Goal: Transaction & Acquisition: Purchase product/service

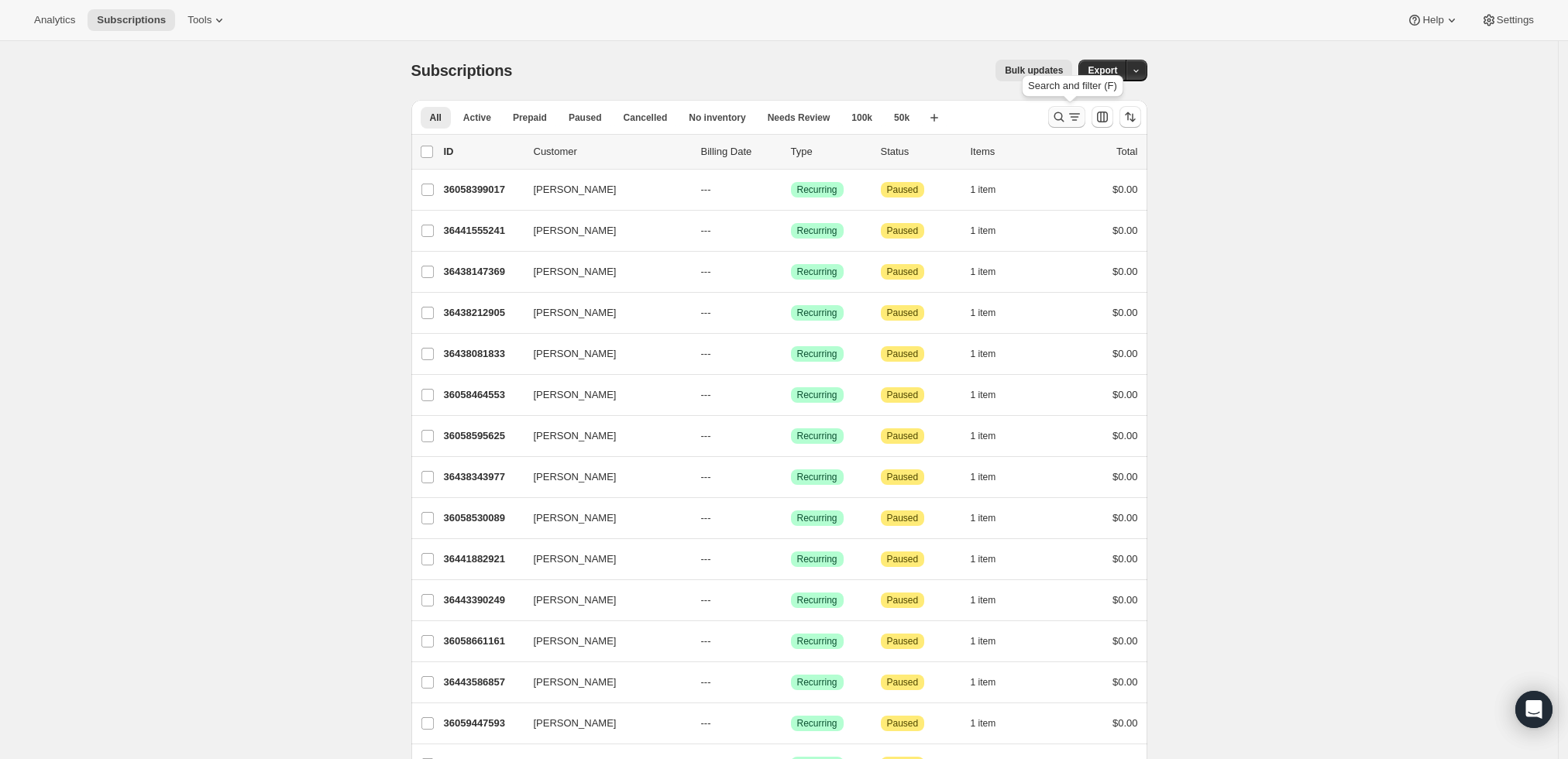
click at [1067, 114] on icon "Search and filter results" at bounding box center [1059, 117] width 16 height 16
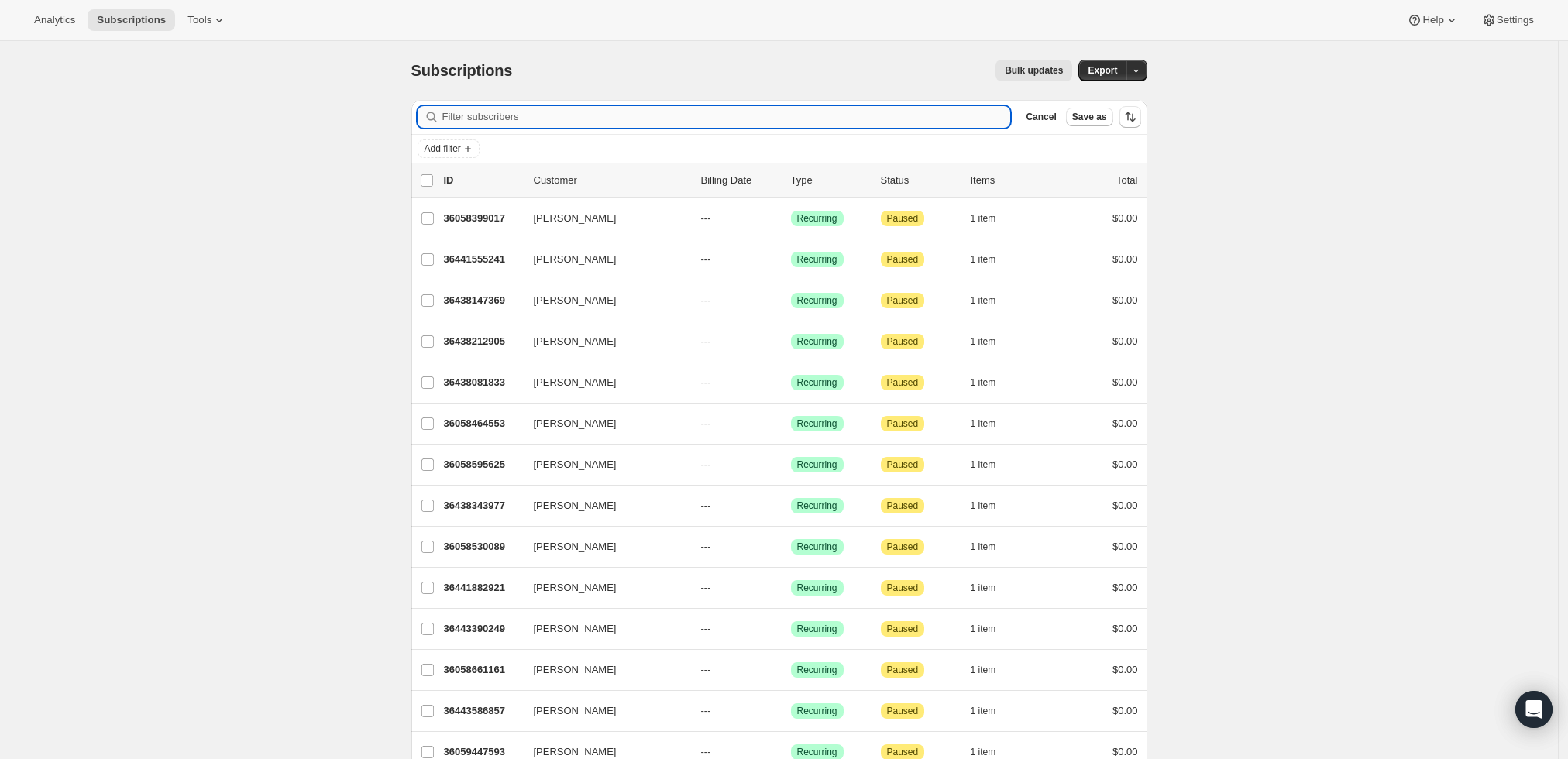
click at [799, 106] on input "Filter subscribers" at bounding box center [726, 117] width 569 height 22
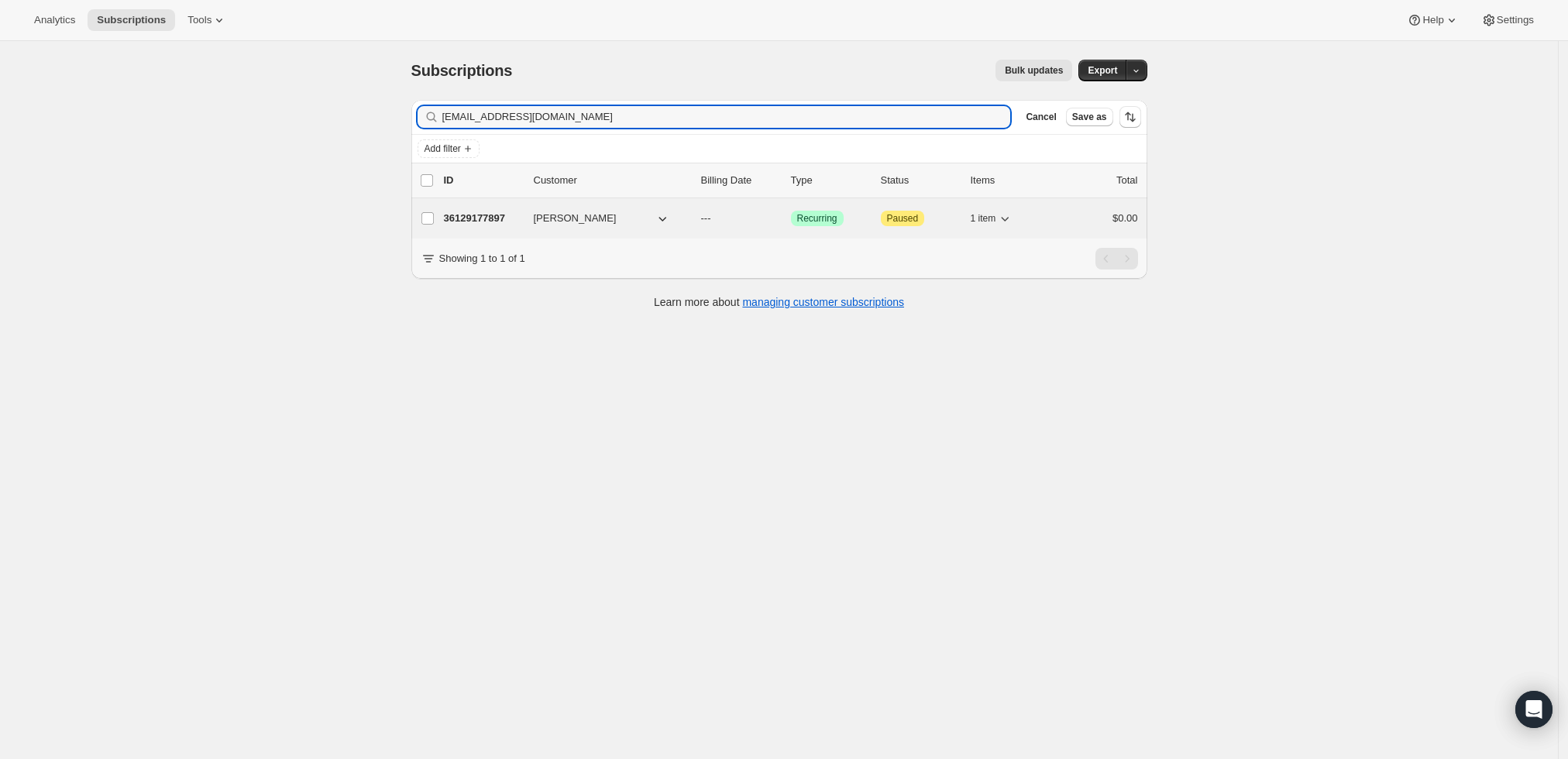
type input "[EMAIL_ADDRESS][DOMAIN_NAME]"
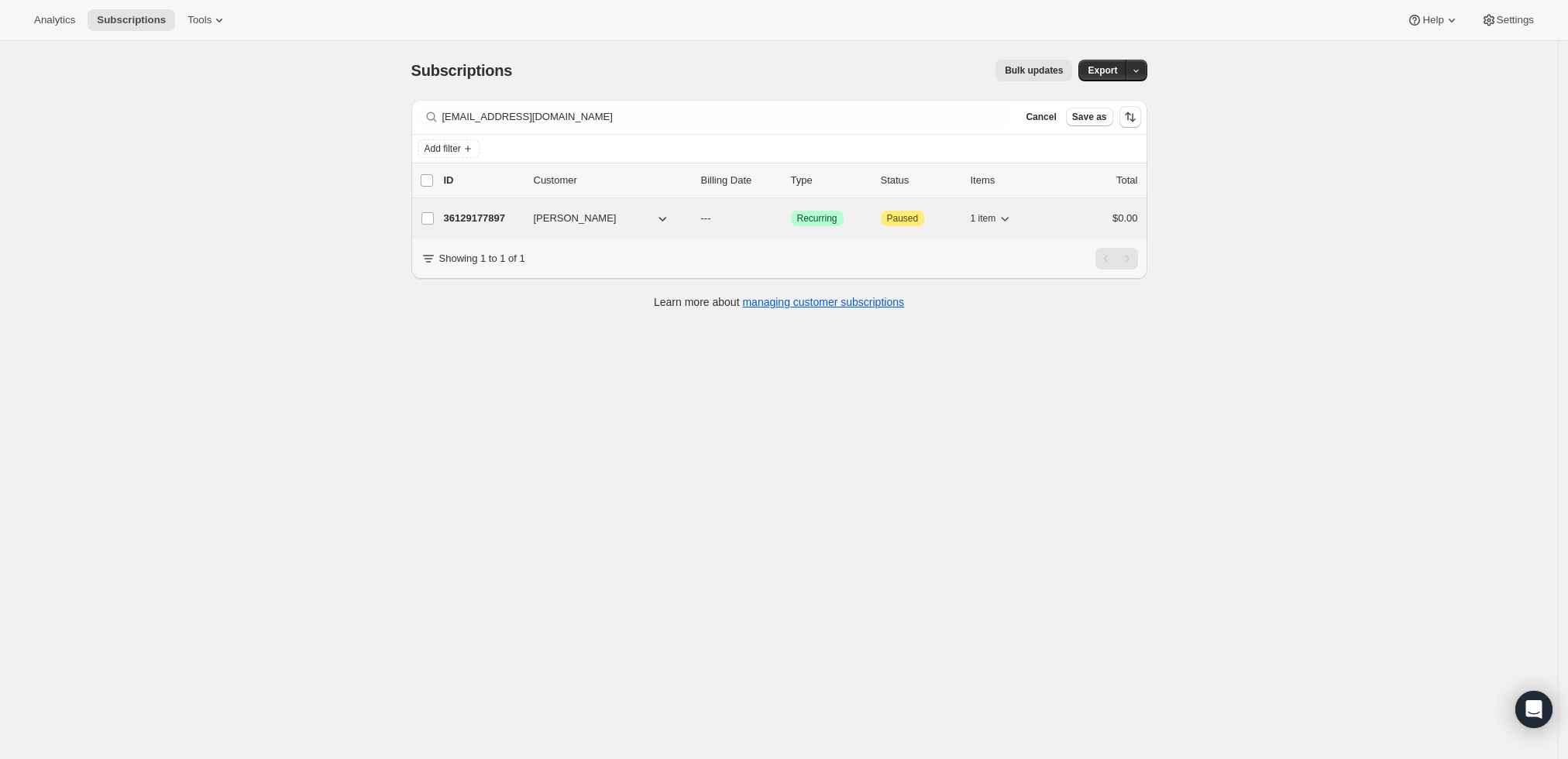
click at [475, 221] on p "36129177897" at bounding box center [482, 218] width 77 height 16
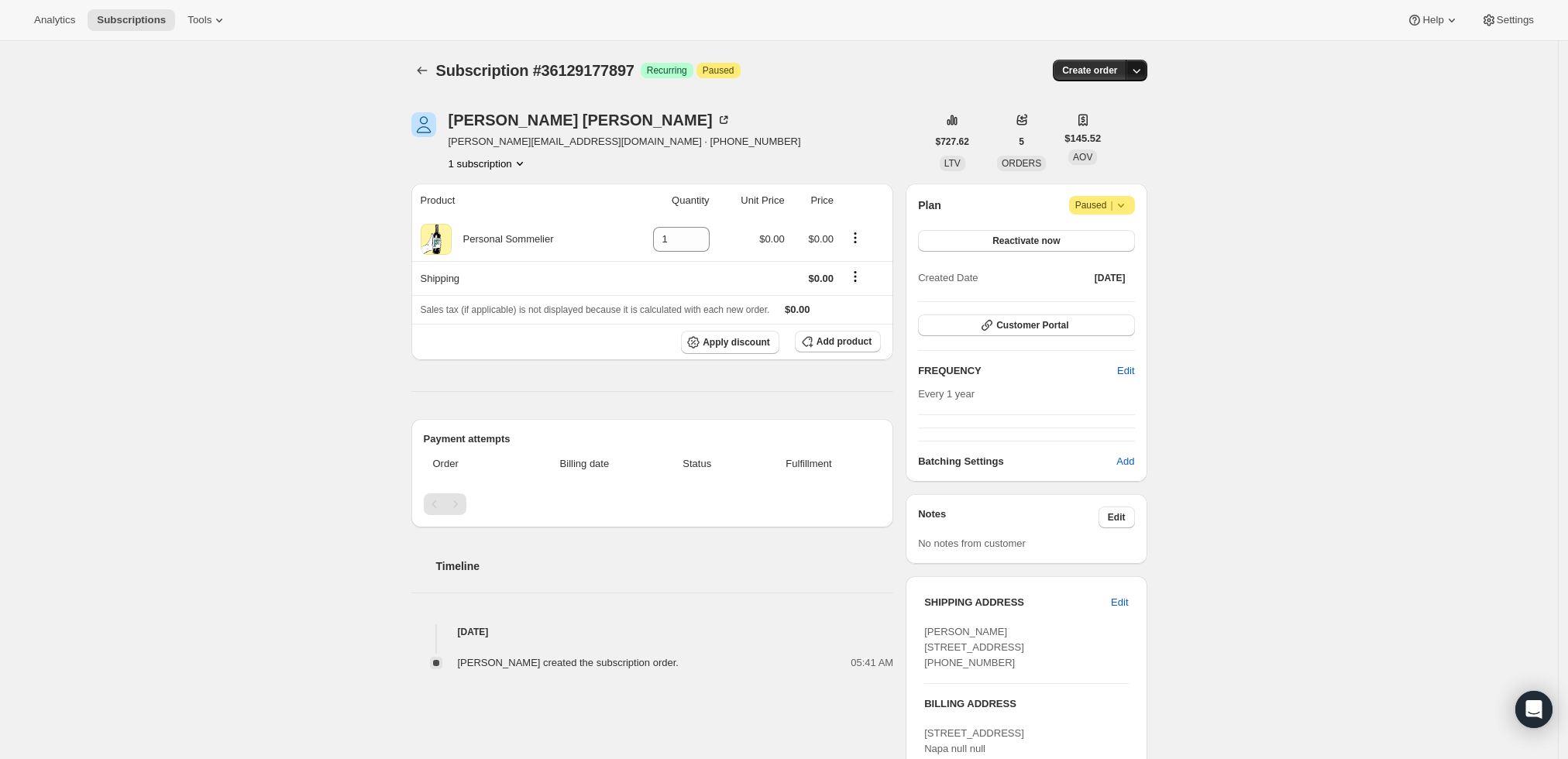
click at [1140, 75] on icon "button" at bounding box center [1137, 70] width 16 height 16
click at [1117, 131] on span "Create custom one-time order" at bounding box center [1075, 128] width 134 height 12
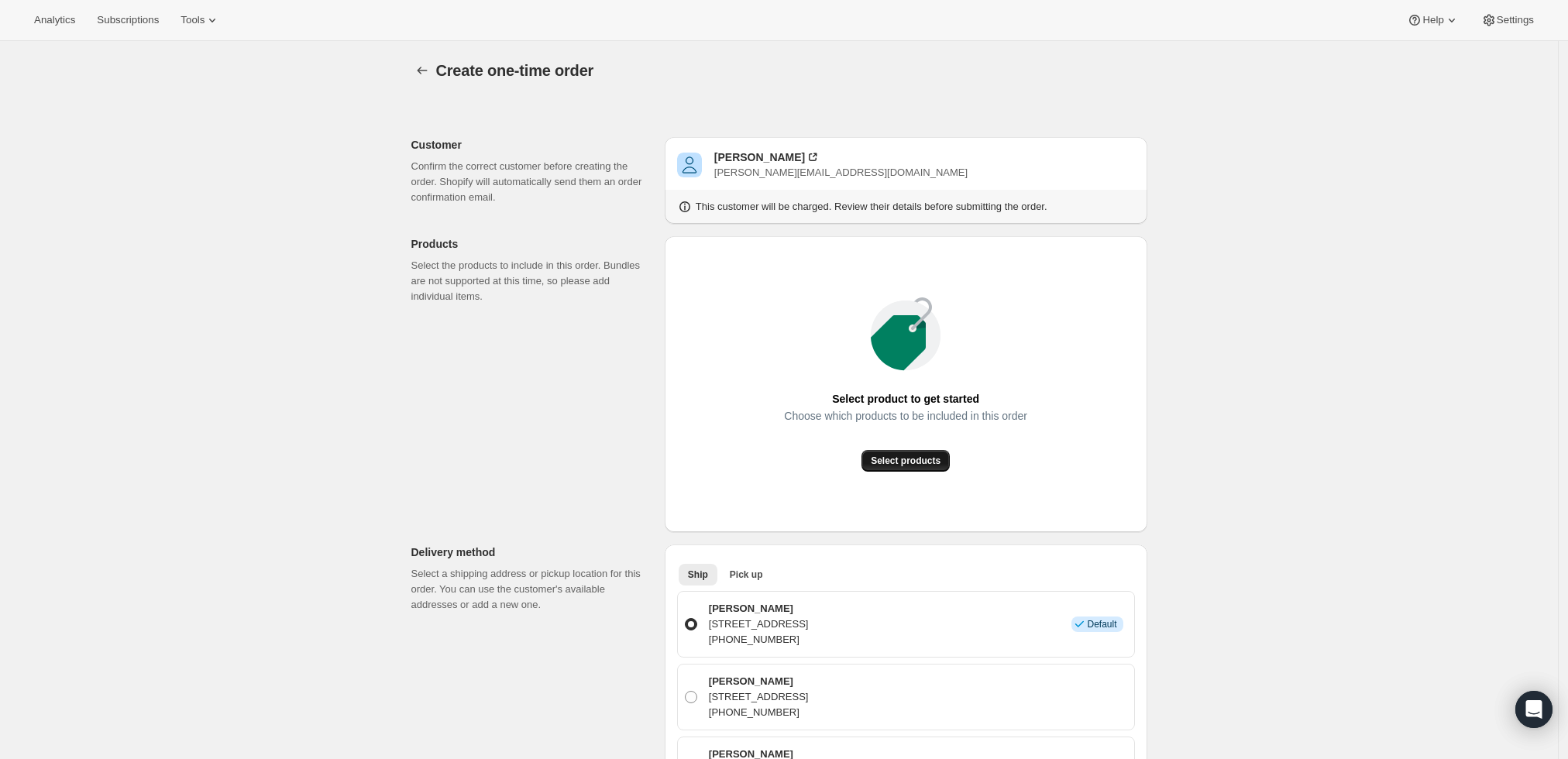
click at [929, 450] on button "Select products" at bounding box center [906, 461] width 88 height 22
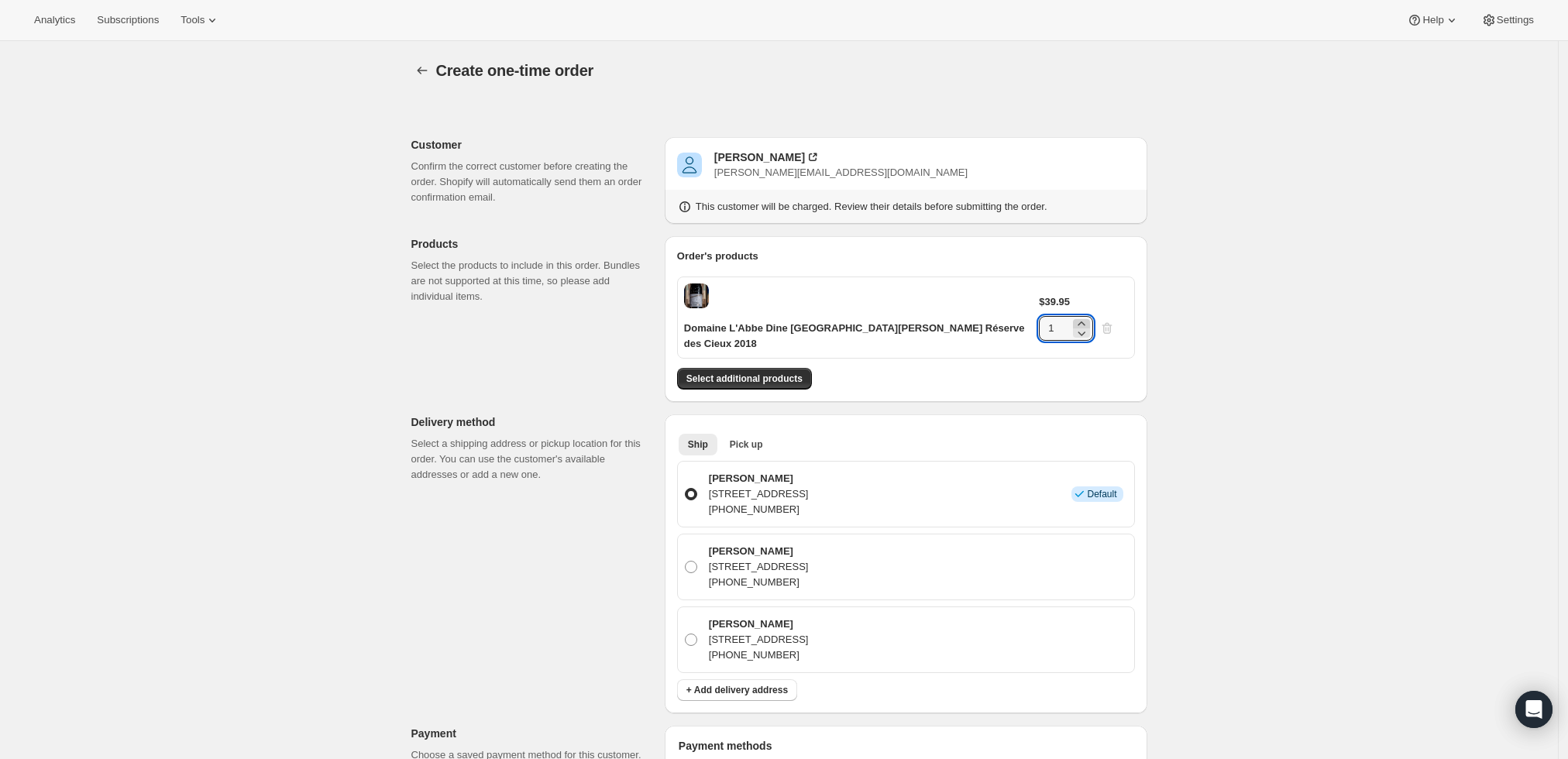
click at [1089, 316] on icon at bounding box center [1082, 324] width 16 height 16
type input "3"
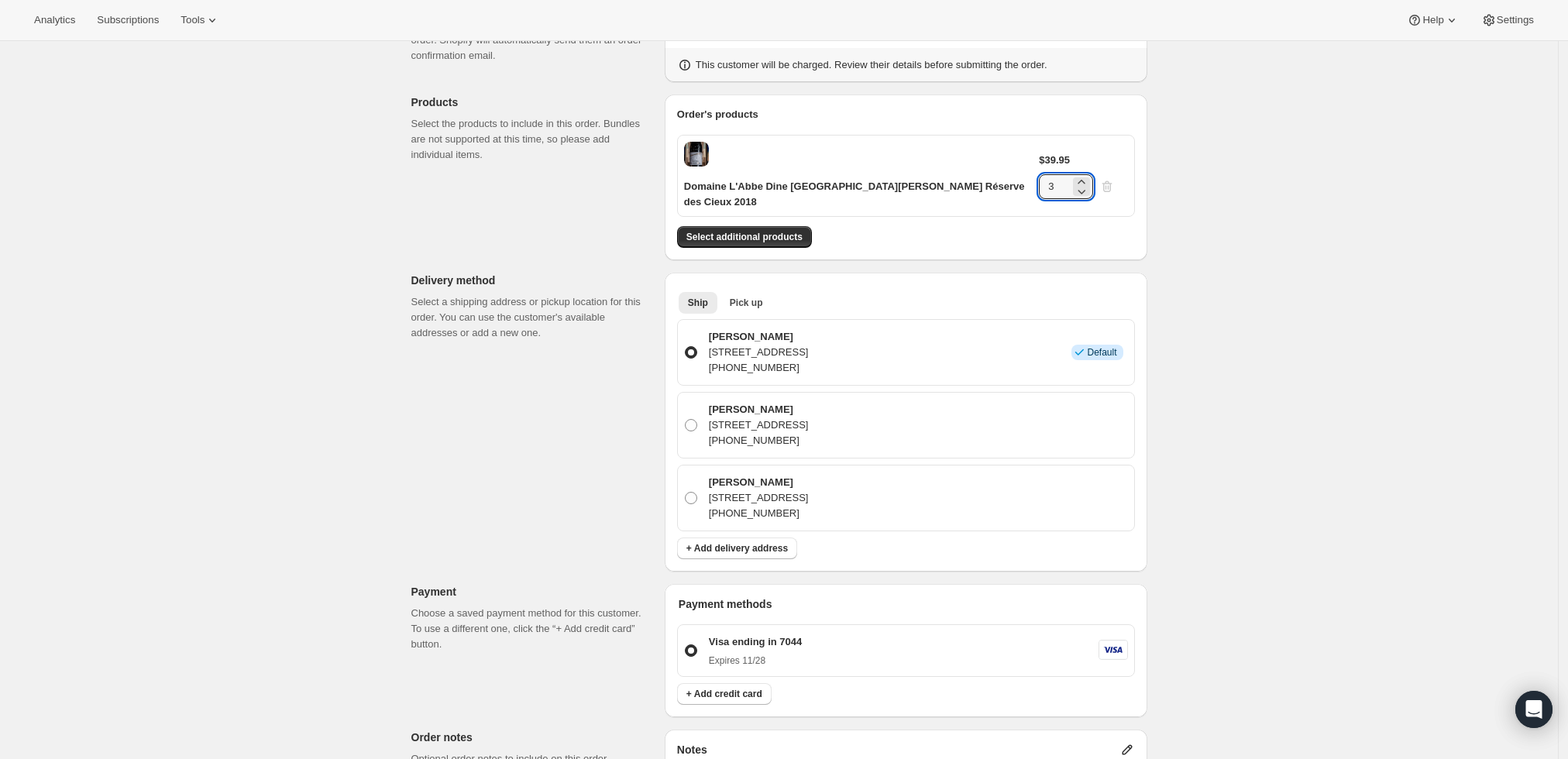
scroll to position [172, 0]
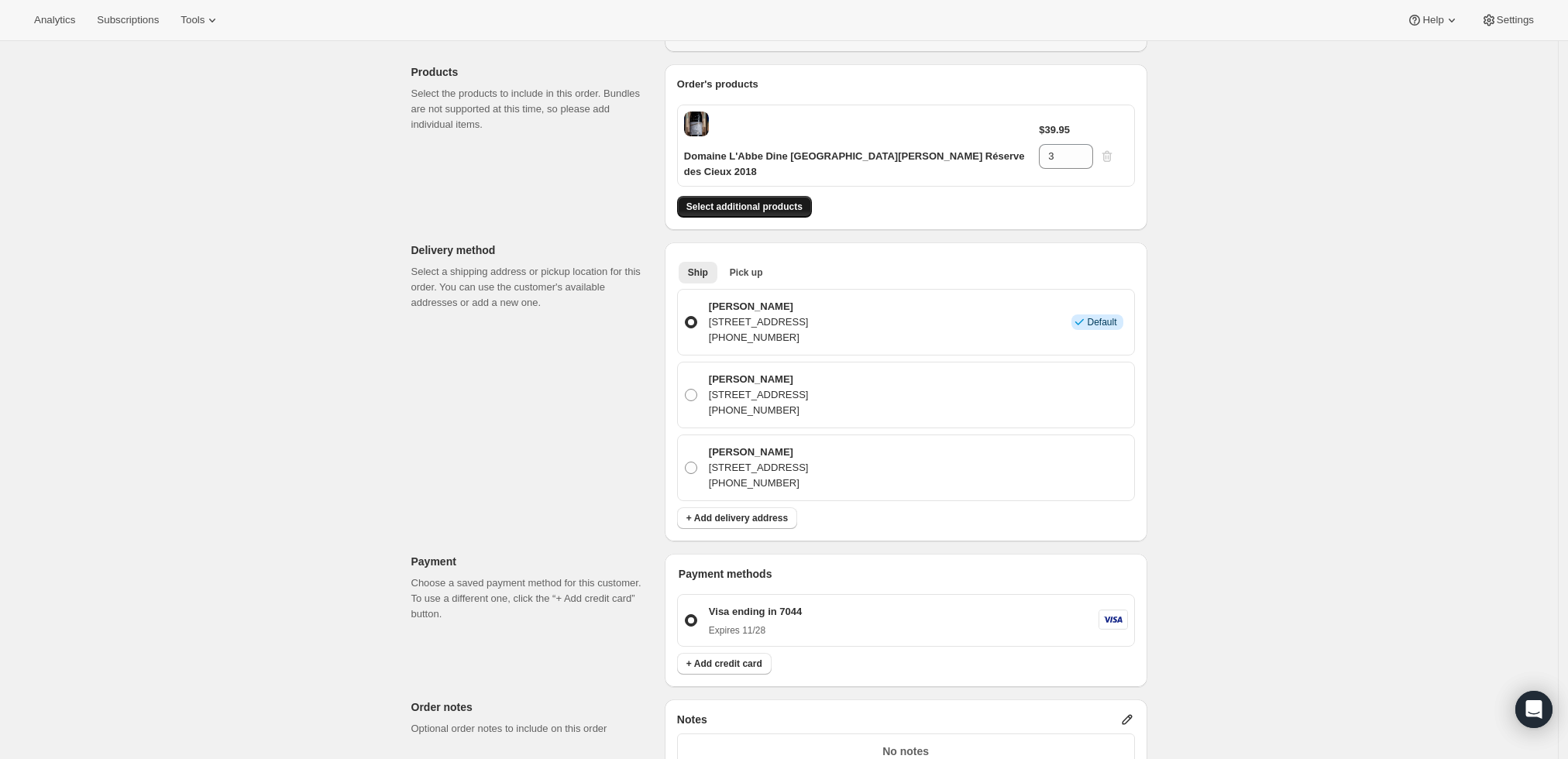
click at [737, 201] on span "Select additional products" at bounding box center [744, 206] width 117 height 12
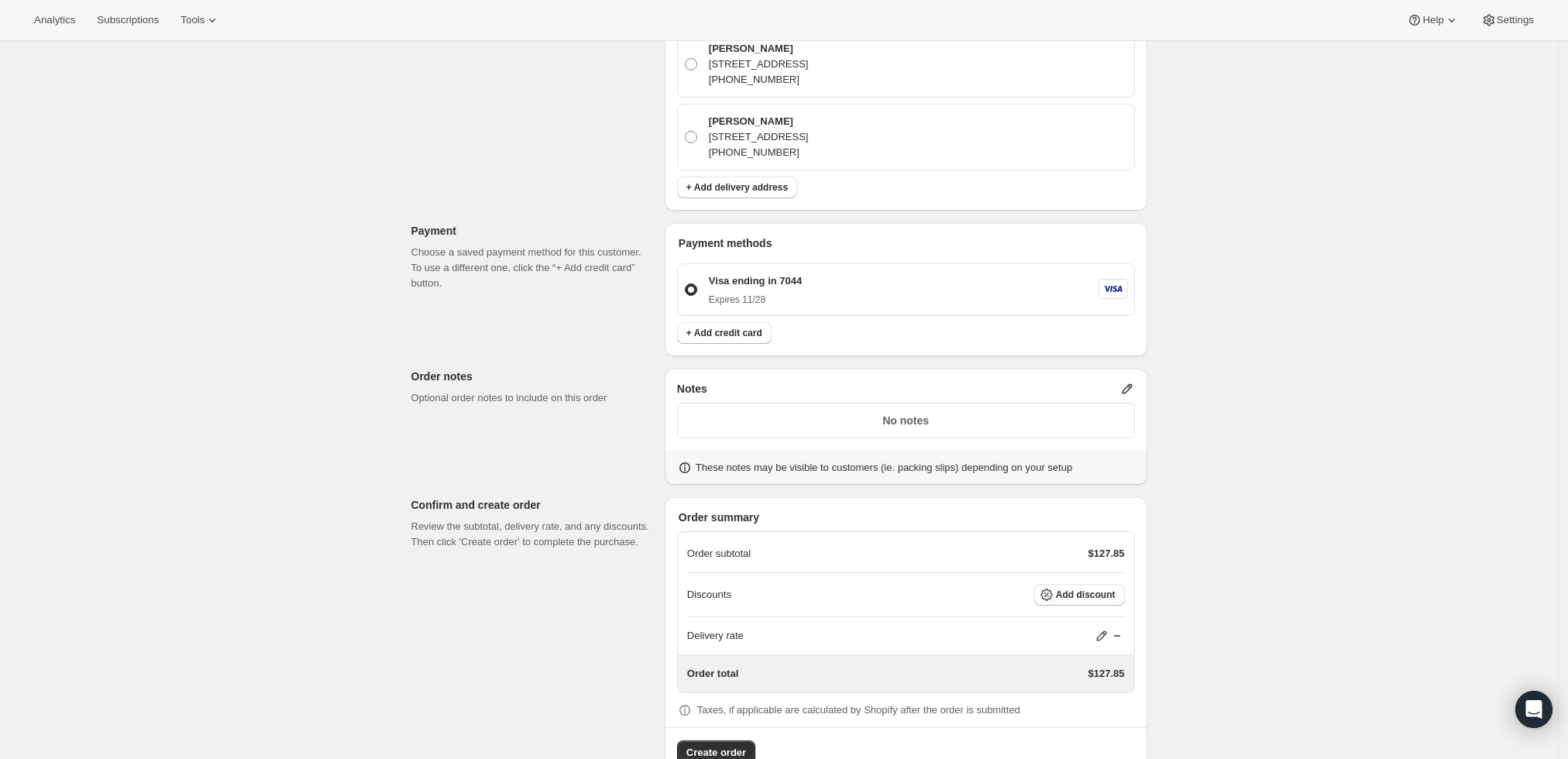
scroll to position [576, 0]
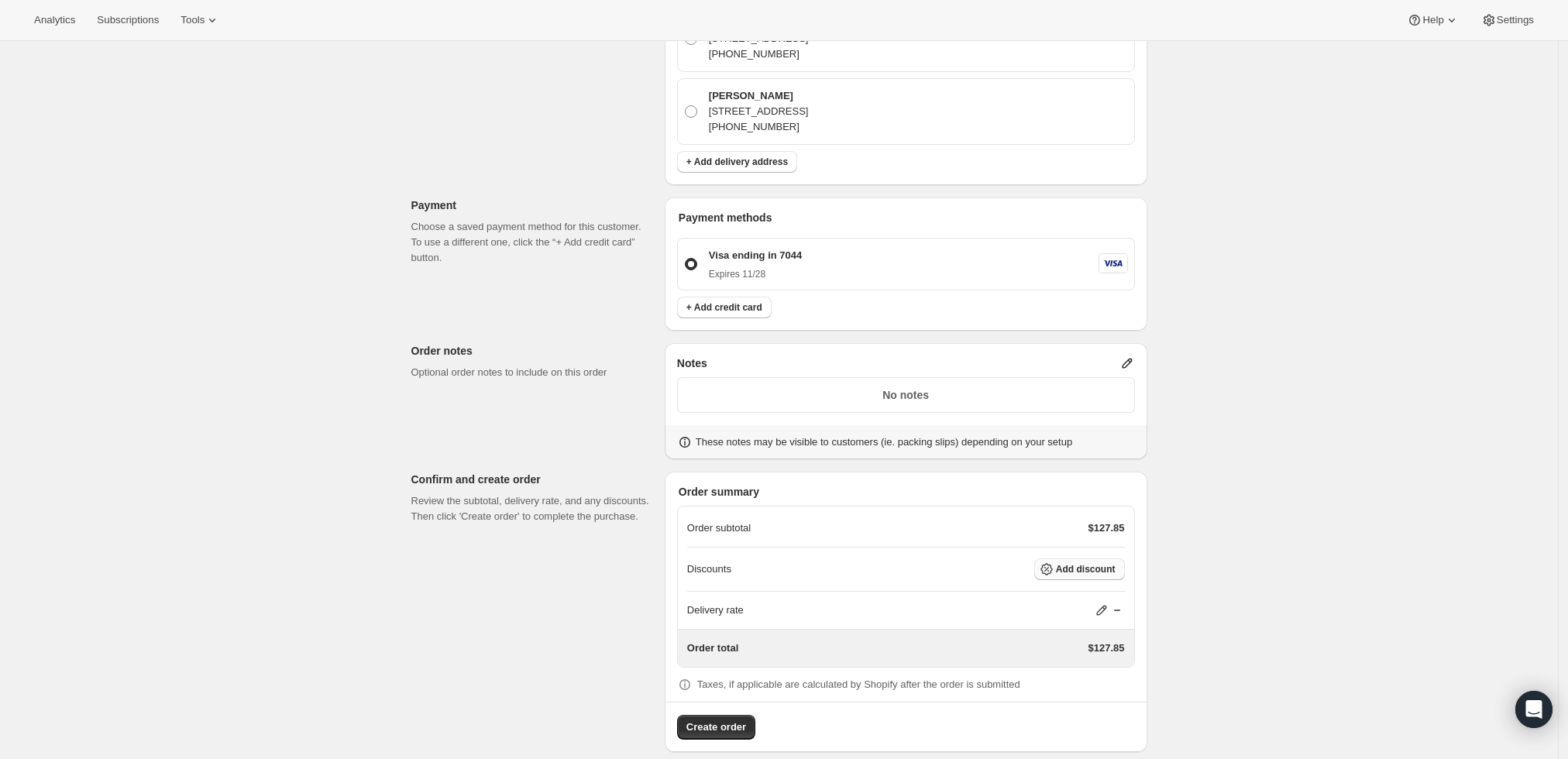
click at [1102, 563] on span "Add discount" at bounding box center [1086, 568] width 60 height 12
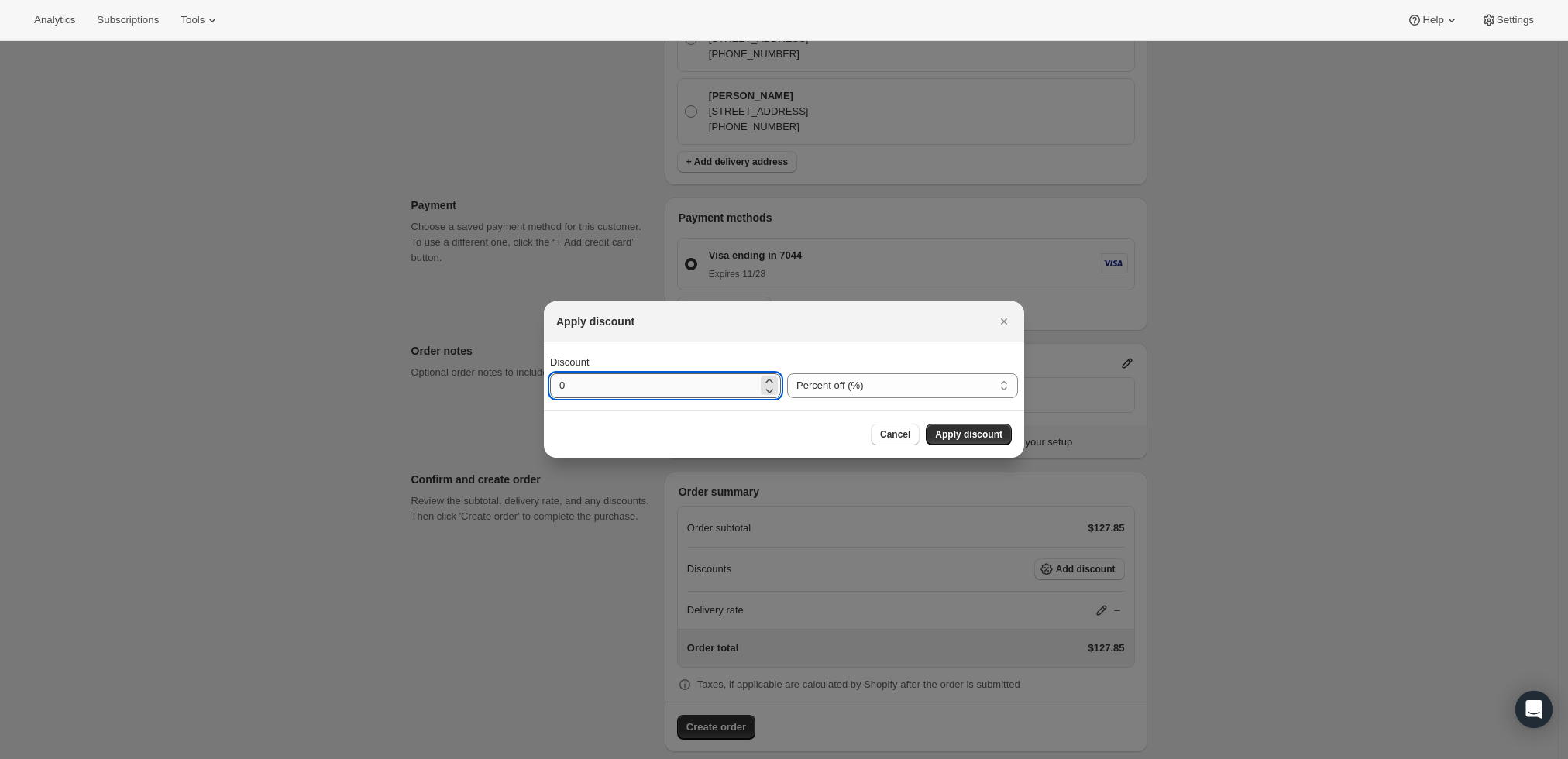
click at [719, 382] on input "0" at bounding box center [654, 385] width 207 height 25
type input "10"
click at [960, 429] on span "Apply discount" at bounding box center [968, 434] width 67 height 12
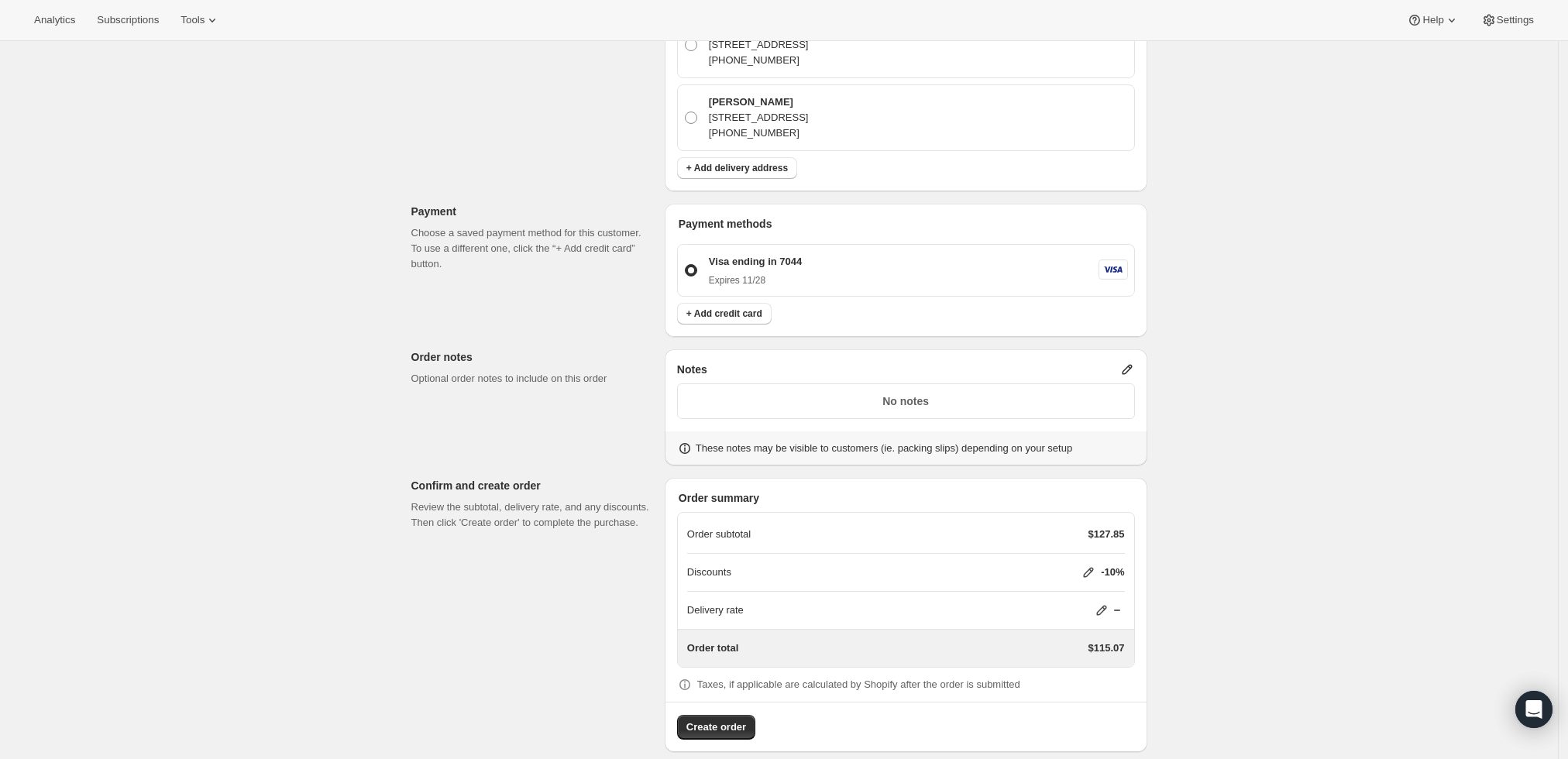
click at [1117, 602] on div "Delivery rate" at bounding box center [906, 610] width 438 height 37
click at [1103, 603] on icon at bounding box center [1102, 610] width 16 height 16
click at [1082, 652] on input "0" at bounding box center [1110, 652] width 139 height 25
type input "0"
click at [1095, 680] on button "Save" at bounding box center [1099, 687] width 40 height 22
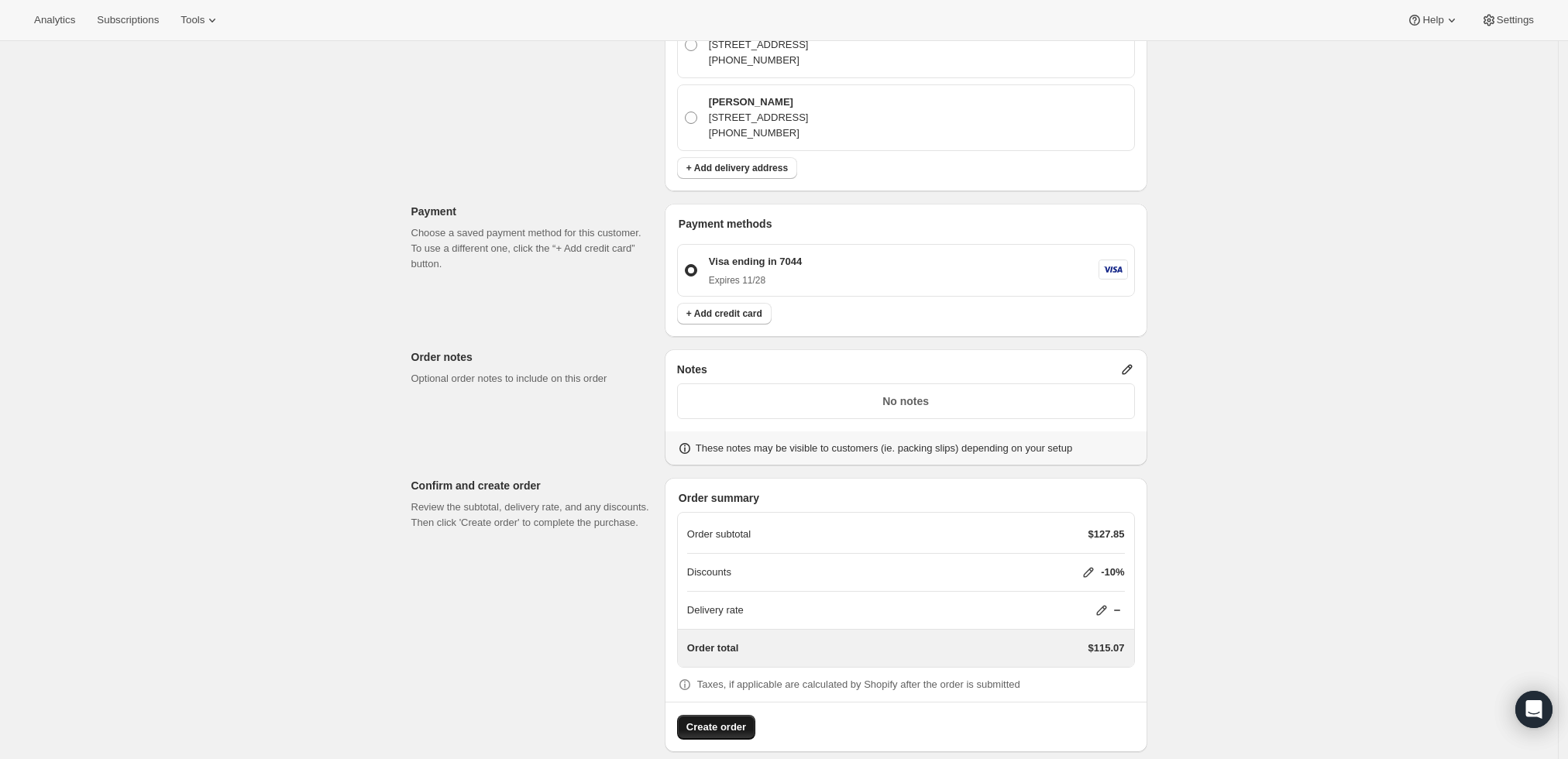
click at [700, 719] on span "Create order" at bounding box center [716, 727] width 60 height 16
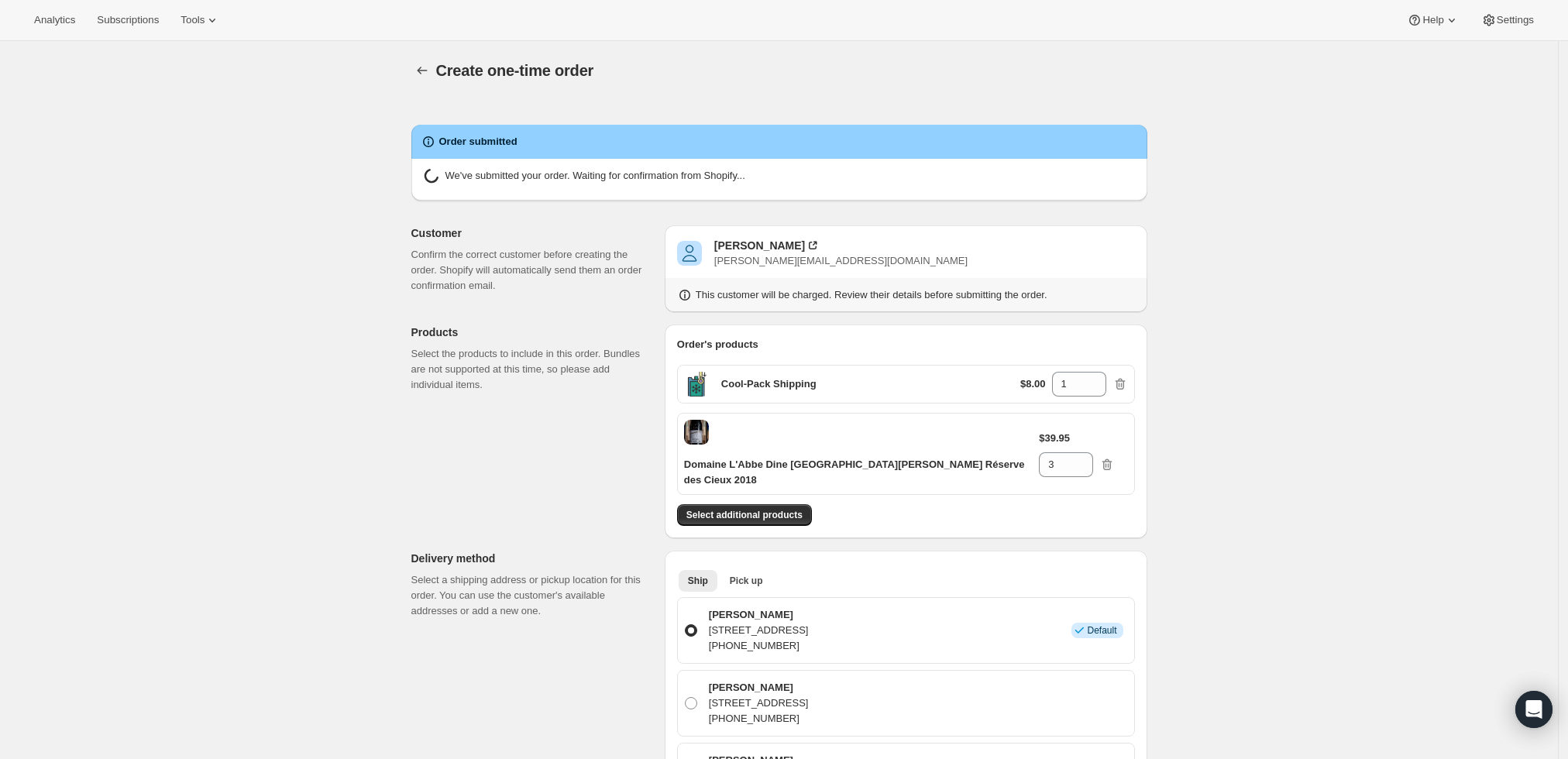
radio input "true"
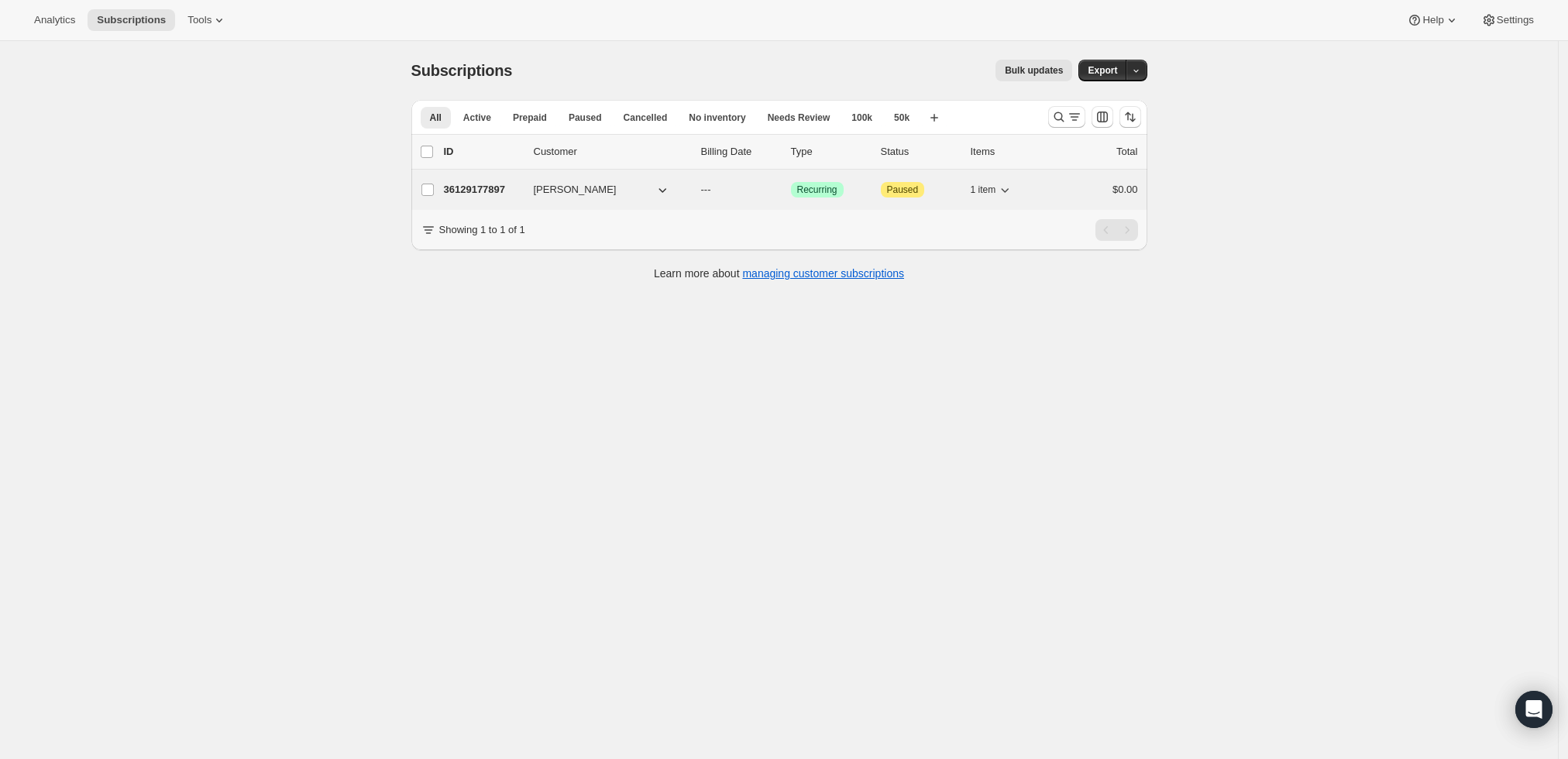
click at [495, 184] on p "36129177897" at bounding box center [482, 190] width 77 height 16
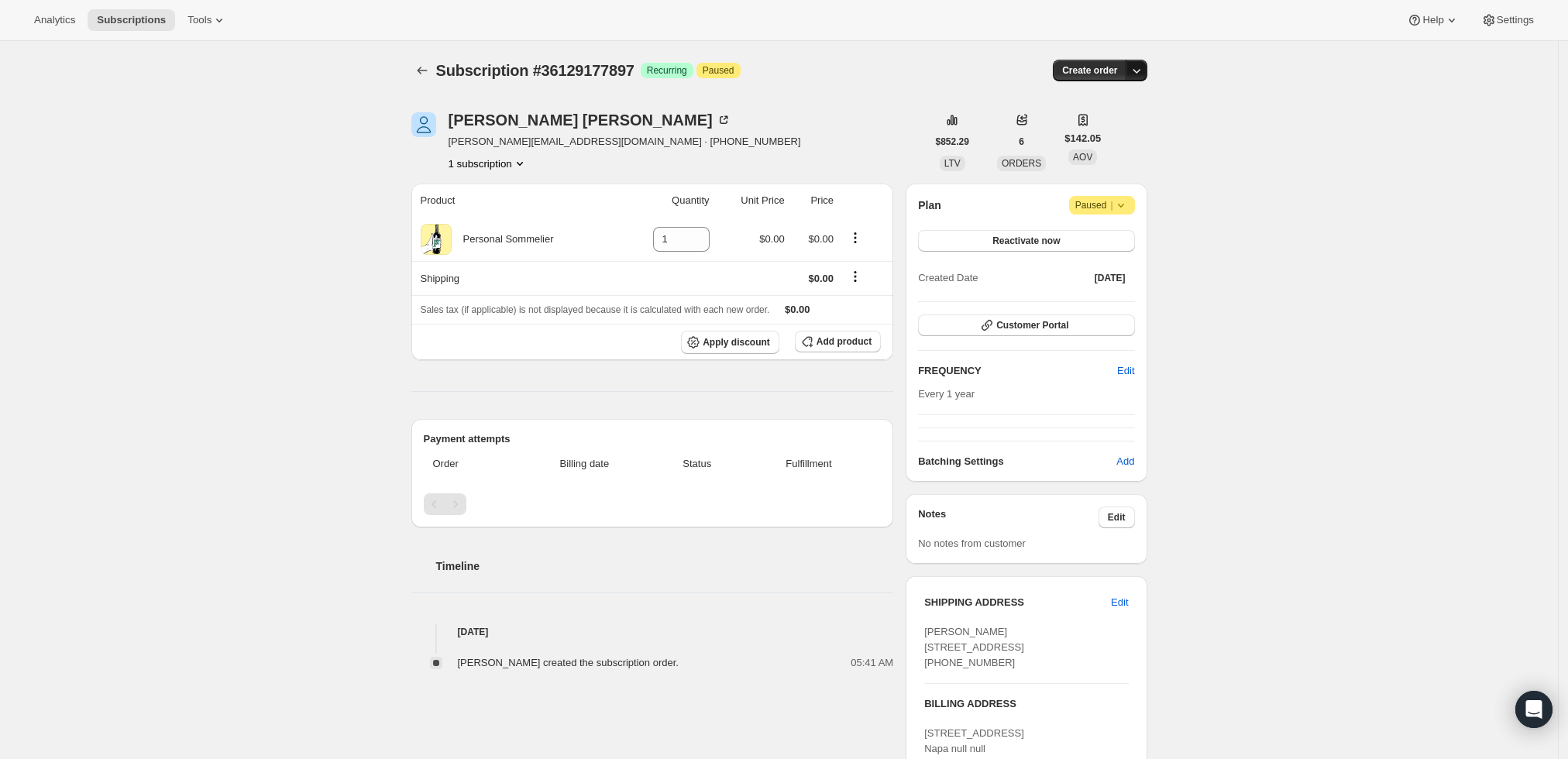
click at [1138, 72] on icon "button" at bounding box center [1137, 70] width 16 height 16
click at [1120, 134] on span "Create custom one-time order" at bounding box center [1075, 128] width 134 height 12
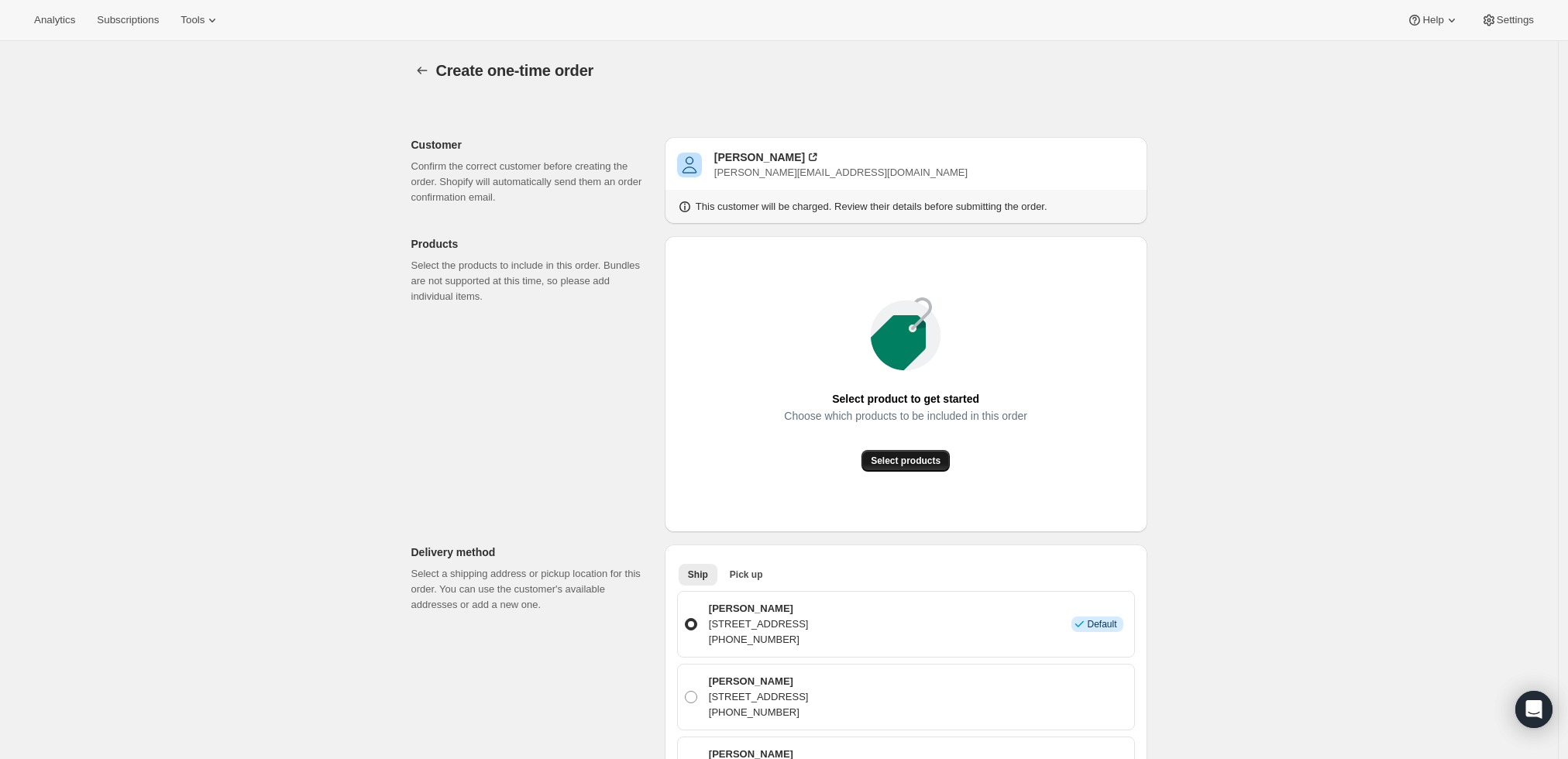
click at [930, 455] on span "Select products" at bounding box center [906, 460] width 70 height 12
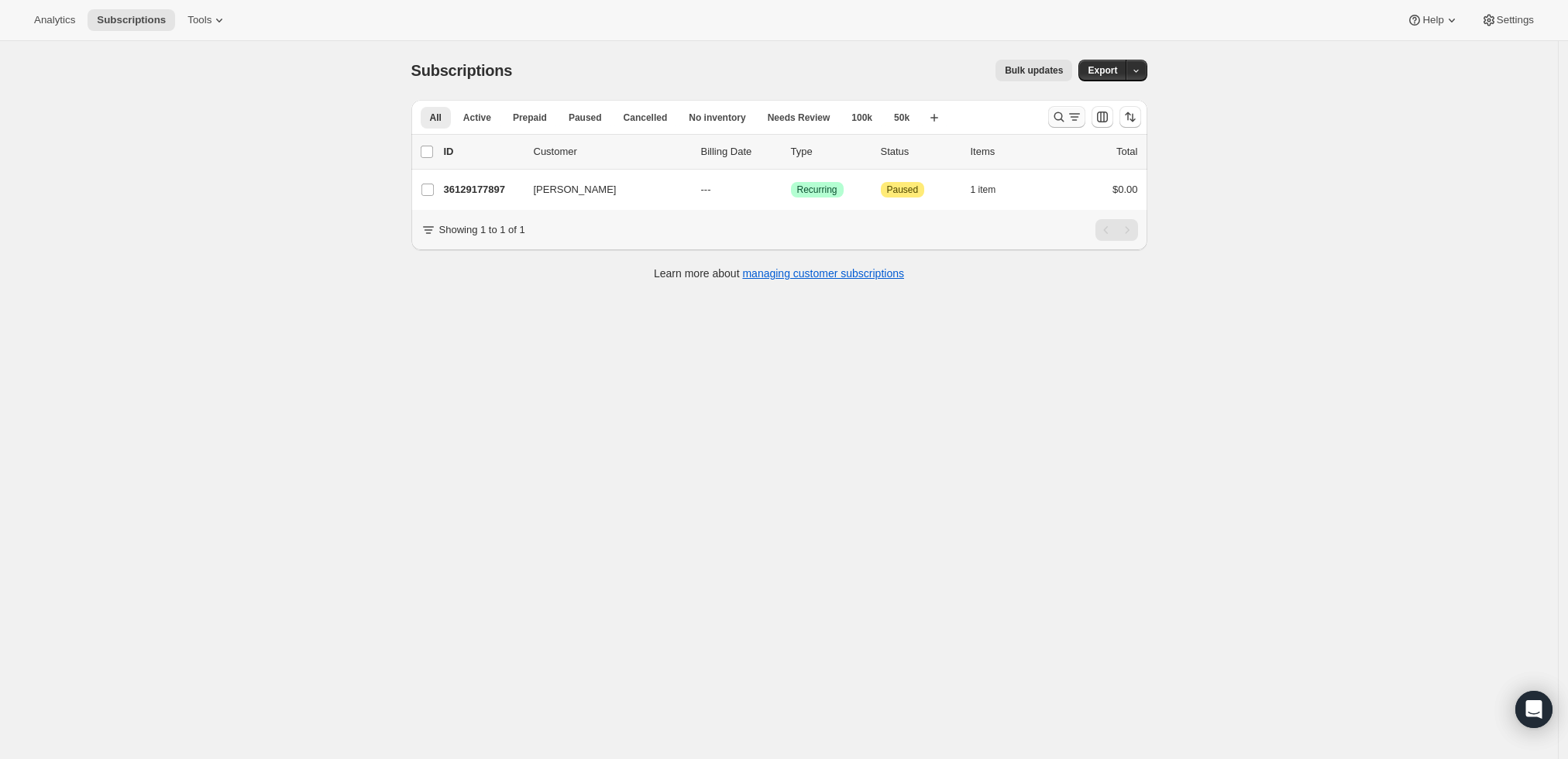
click at [1061, 116] on icon "Search and filter results" at bounding box center [1059, 117] width 16 height 16
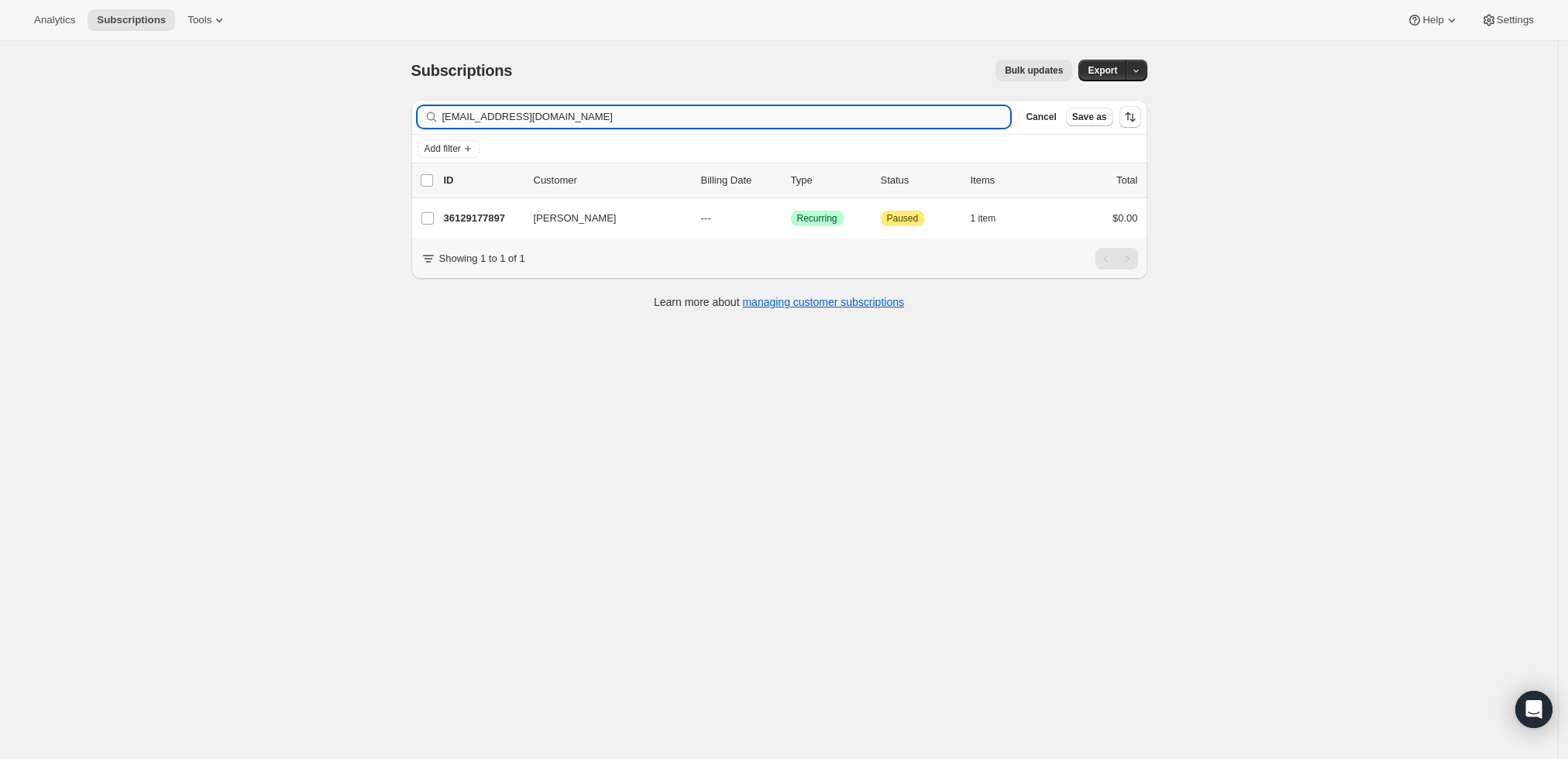
click at [736, 113] on input "an@freeflowwines.com" at bounding box center [726, 117] width 569 height 22
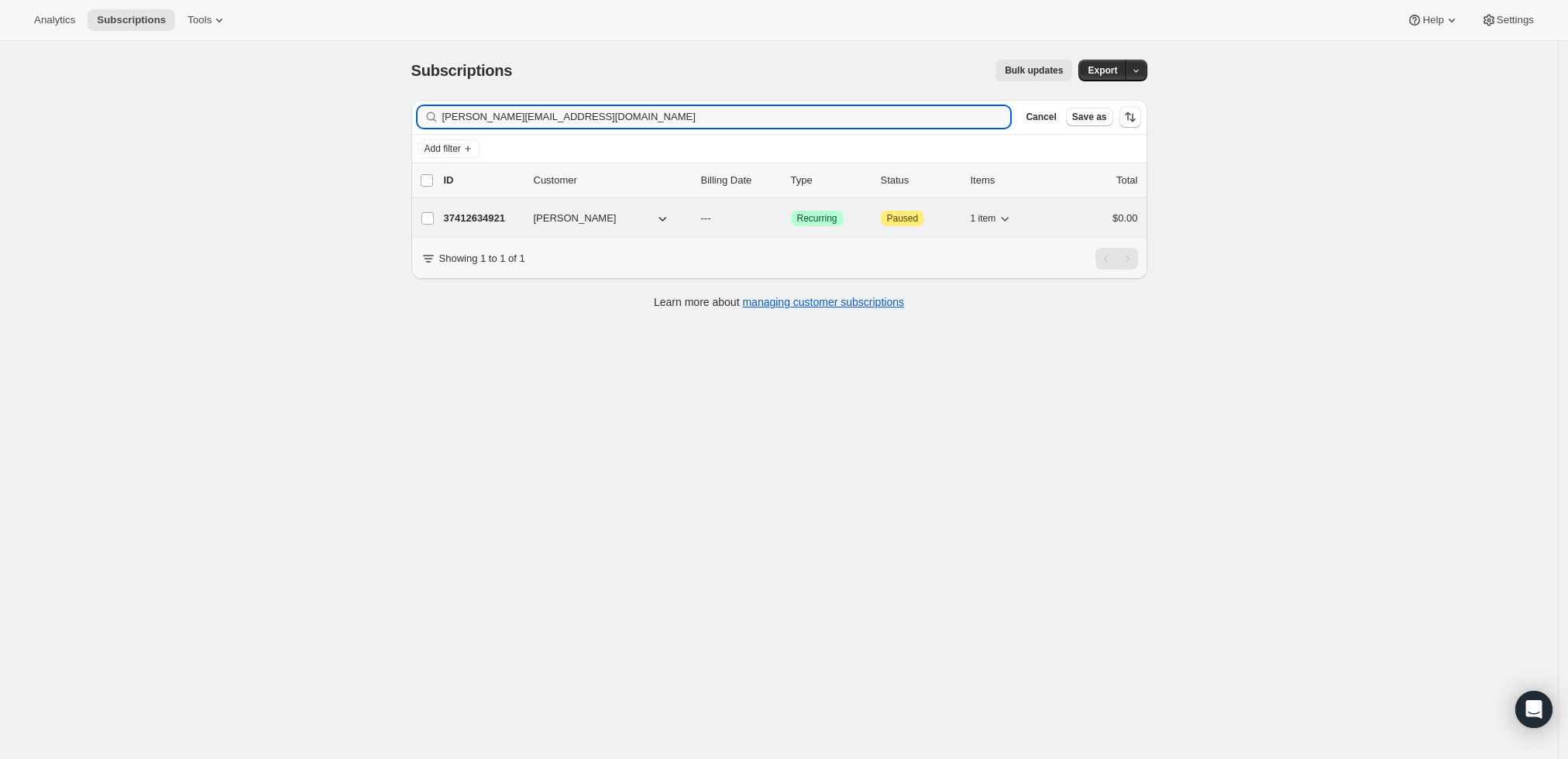
type input "bev@beverlytesta.com"
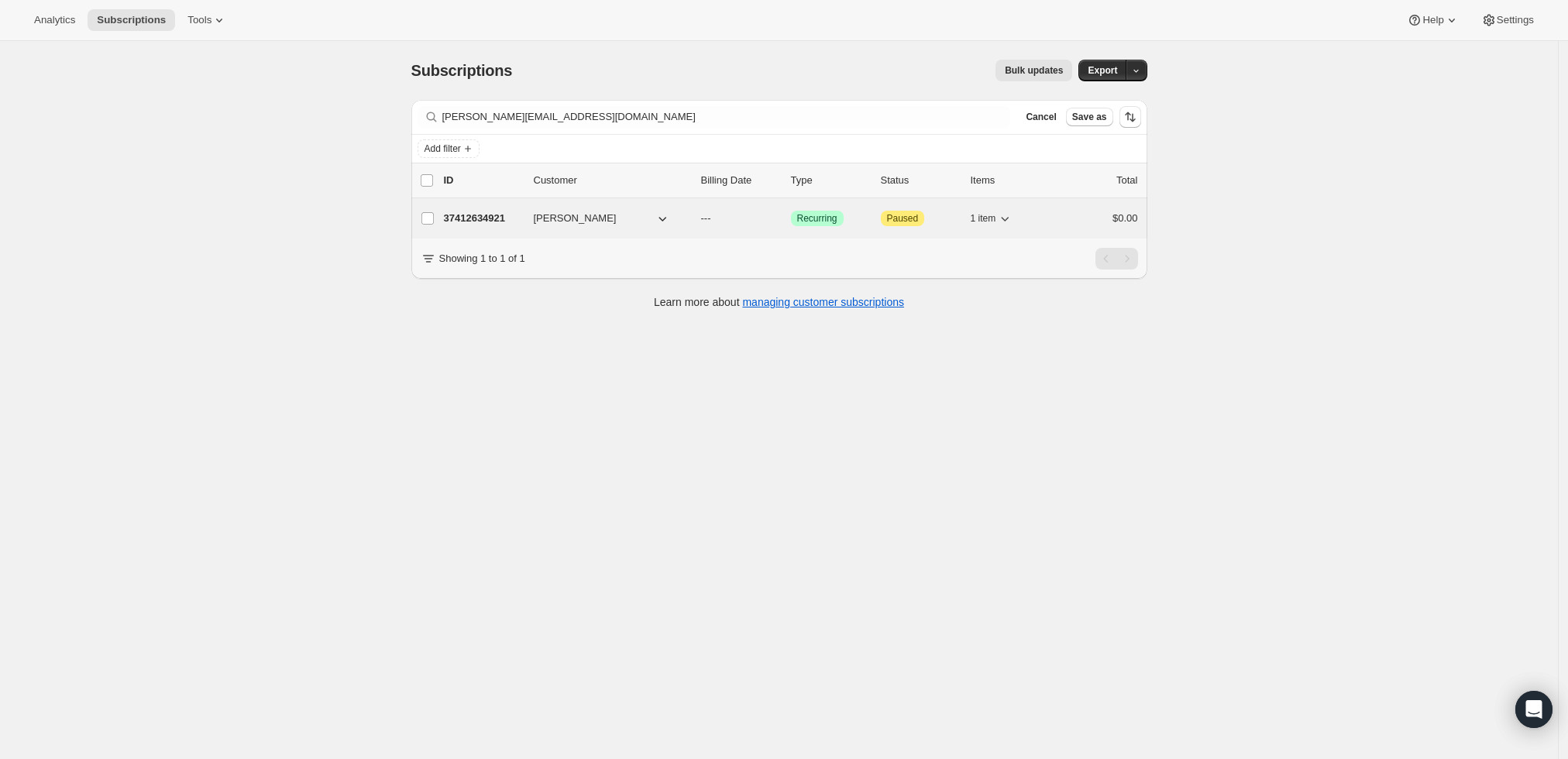
click at [475, 216] on p "37412634921" at bounding box center [482, 218] width 77 height 16
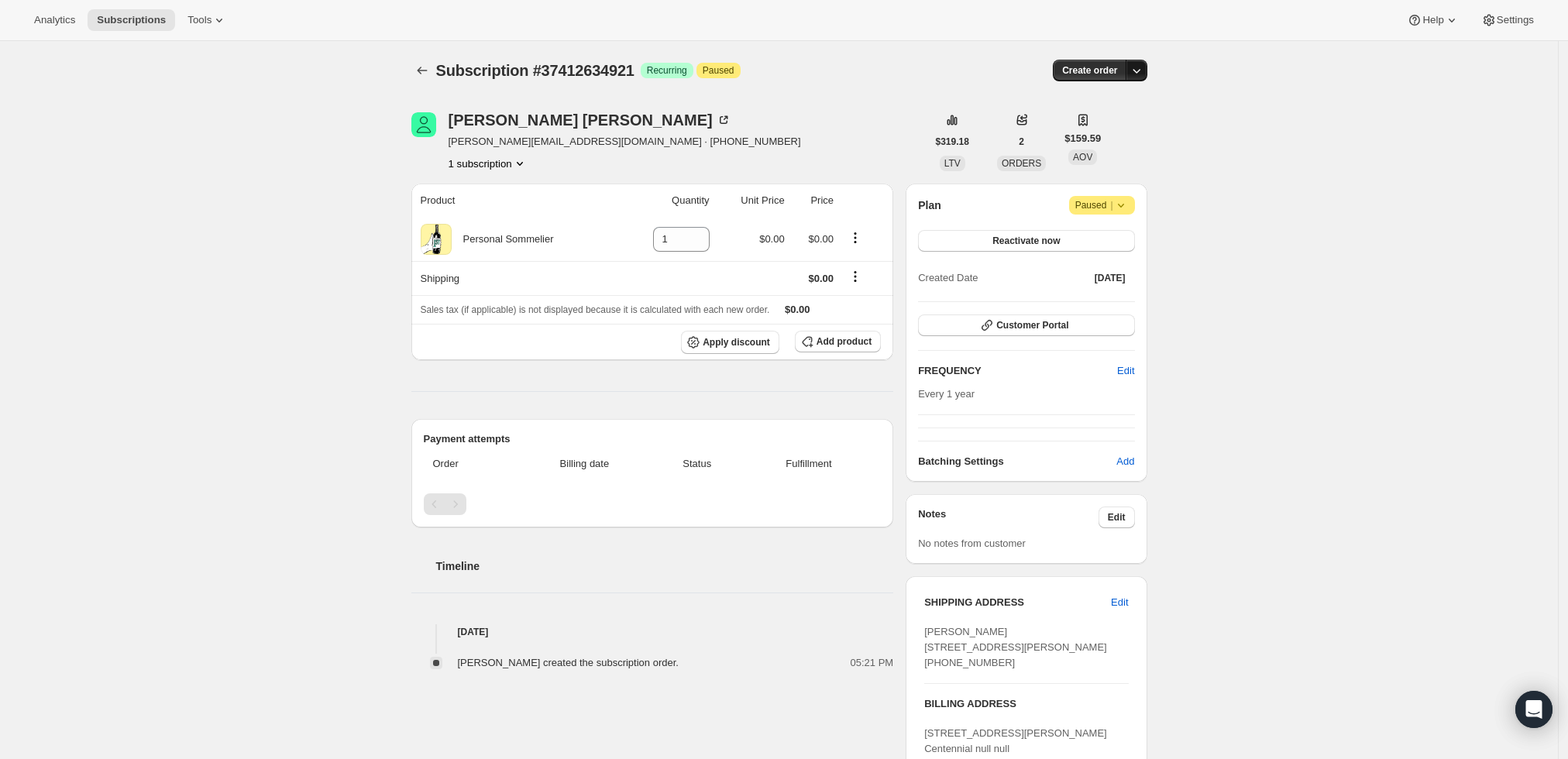
click at [1134, 72] on icon "button" at bounding box center [1137, 70] width 16 height 16
click at [1113, 125] on span "Create custom one-time order" at bounding box center [1075, 128] width 134 height 12
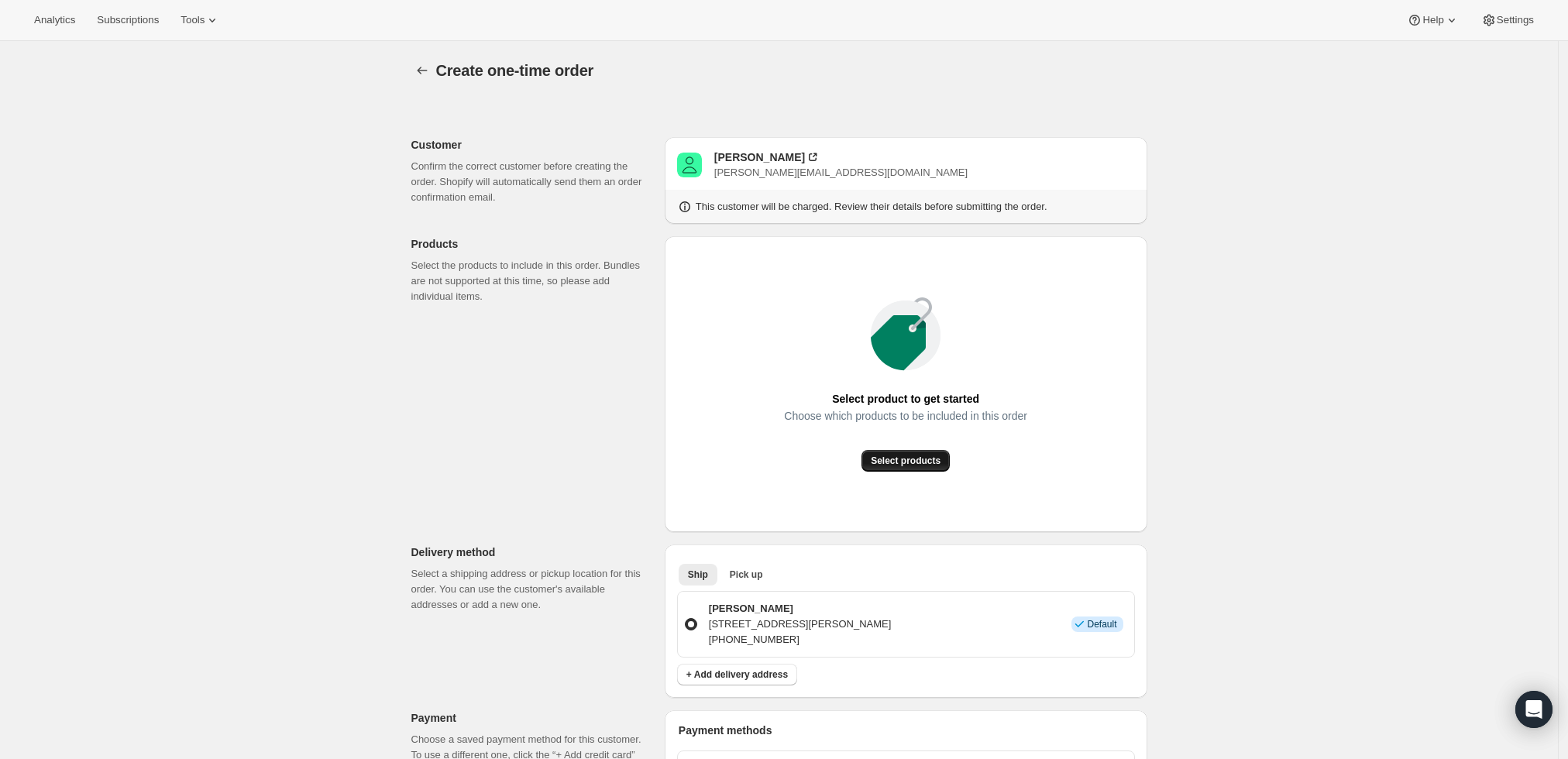
click at [933, 458] on span "Select products" at bounding box center [906, 460] width 70 height 12
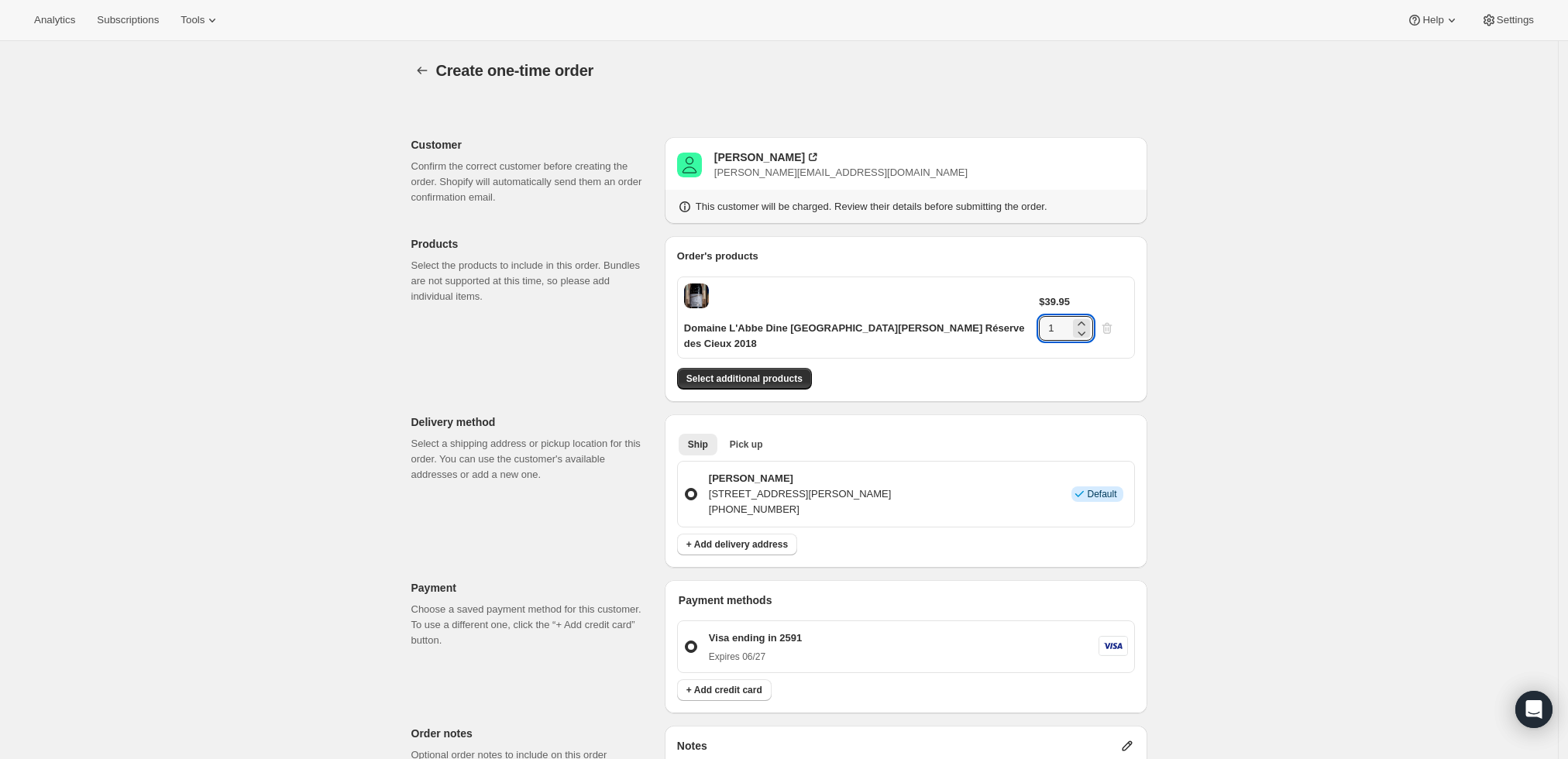
drag, startPoint x: 1084, startPoint y: 297, endPoint x: 1039, endPoint y: 297, distance: 45.0
click at [1039, 297] on div "$39.95 1" at bounding box center [1083, 318] width 88 height 47
type input "4"
click at [1287, 297] on div "Create one-time order. This page is ready Create one-time order Customer Confir…" at bounding box center [779, 607] width 1558 height 1132
click at [784, 373] on span "Select additional products" at bounding box center [744, 379] width 117 height 12
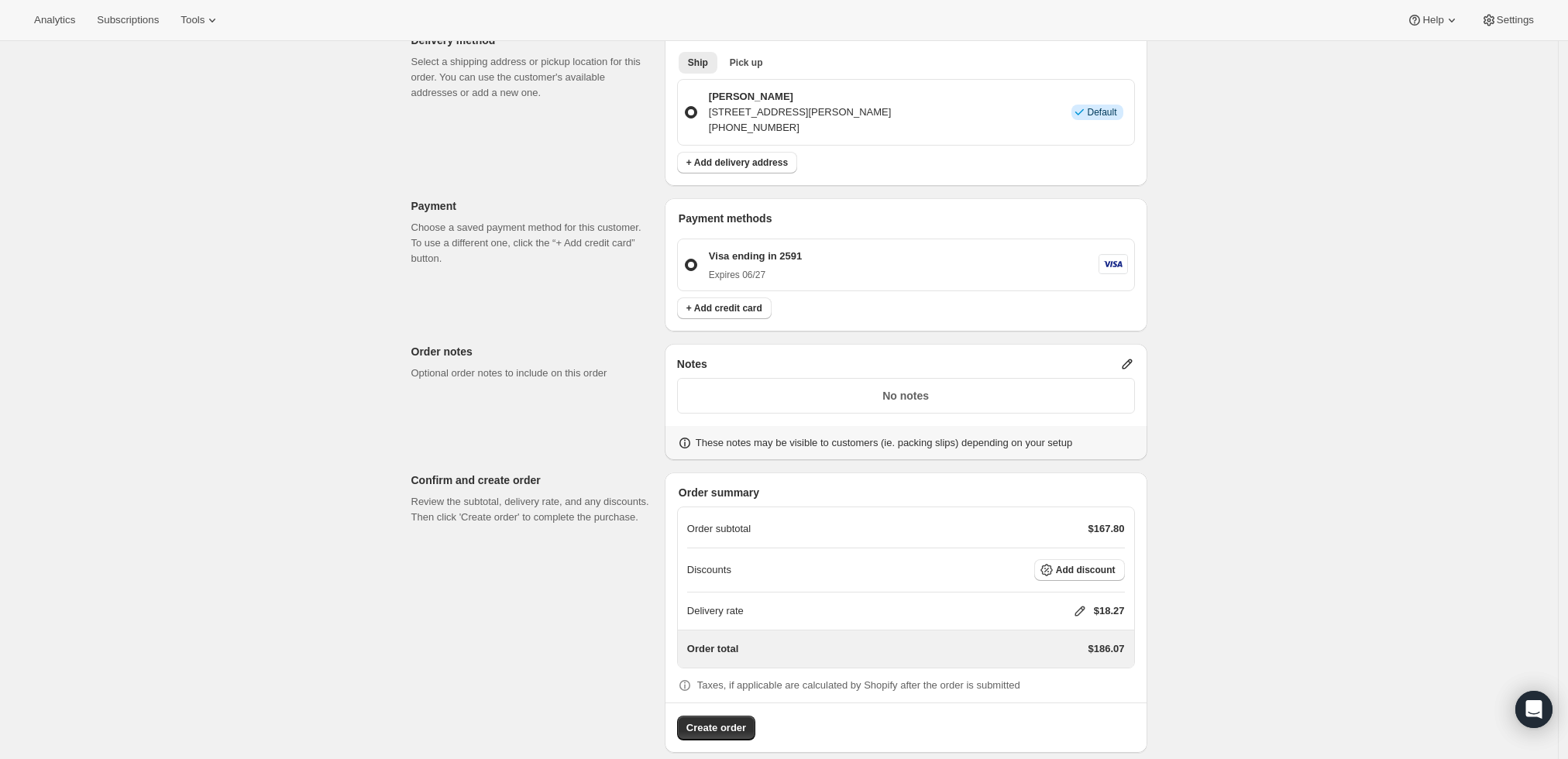
scroll to position [430, 0]
click at [1078, 603] on icon at bounding box center [1080, 610] width 16 height 16
click at [1031, 649] on input "0" at bounding box center [1088, 652] width 139 height 25
type input "0"
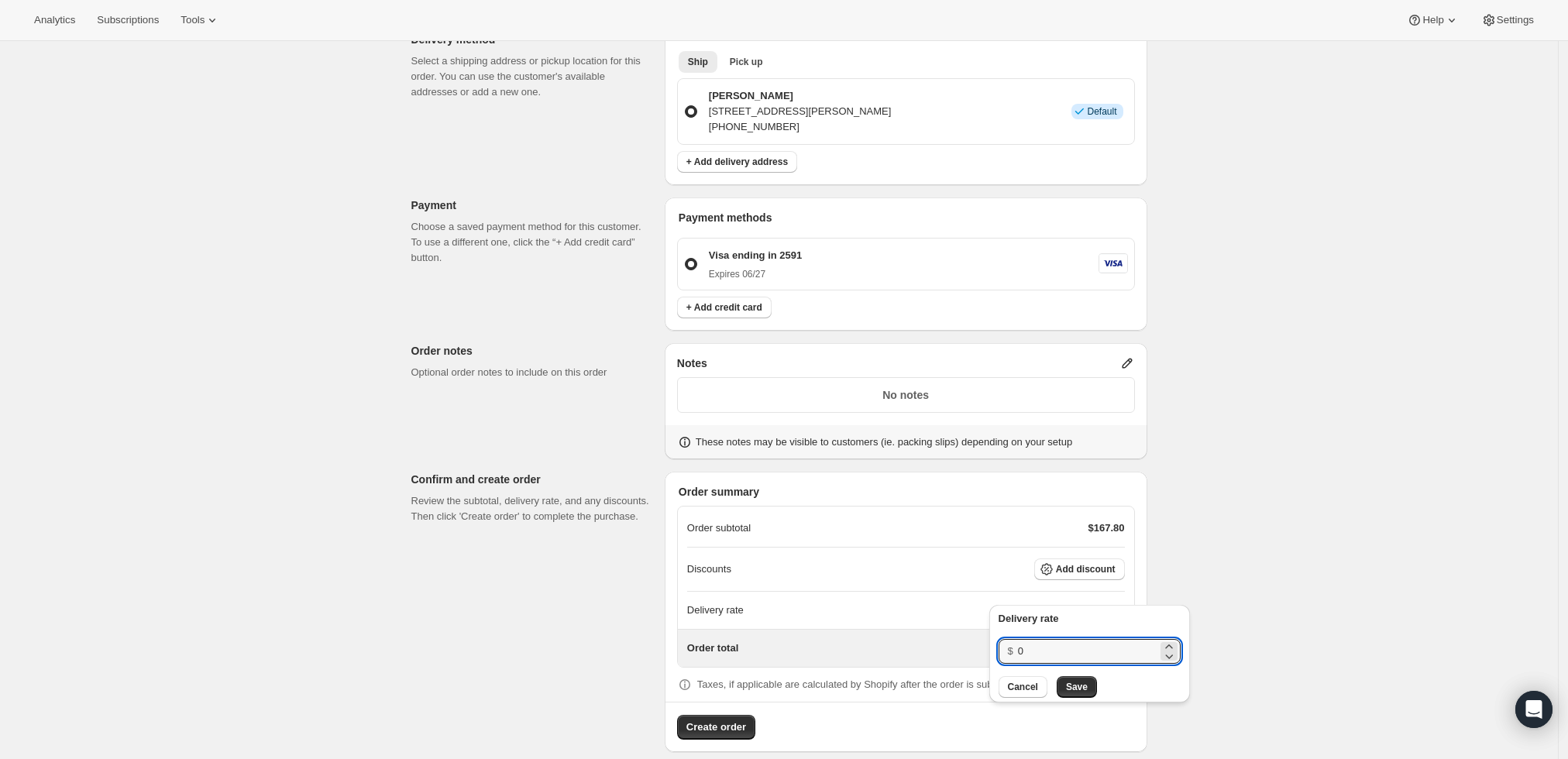
click at [1264, 621] on div "Create one-time order. This page is ready Create one-time order Customer Confir…" at bounding box center [779, 193] width 1558 height 1166
click at [1076, 603] on icon at bounding box center [1080, 610] width 16 height 16
click at [1074, 644] on input "0" at bounding box center [1088, 652] width 139 height 25
type input "0"
click at [1078, 692] on span "Save" at bounding box center [1077, 687] width 22 height 12
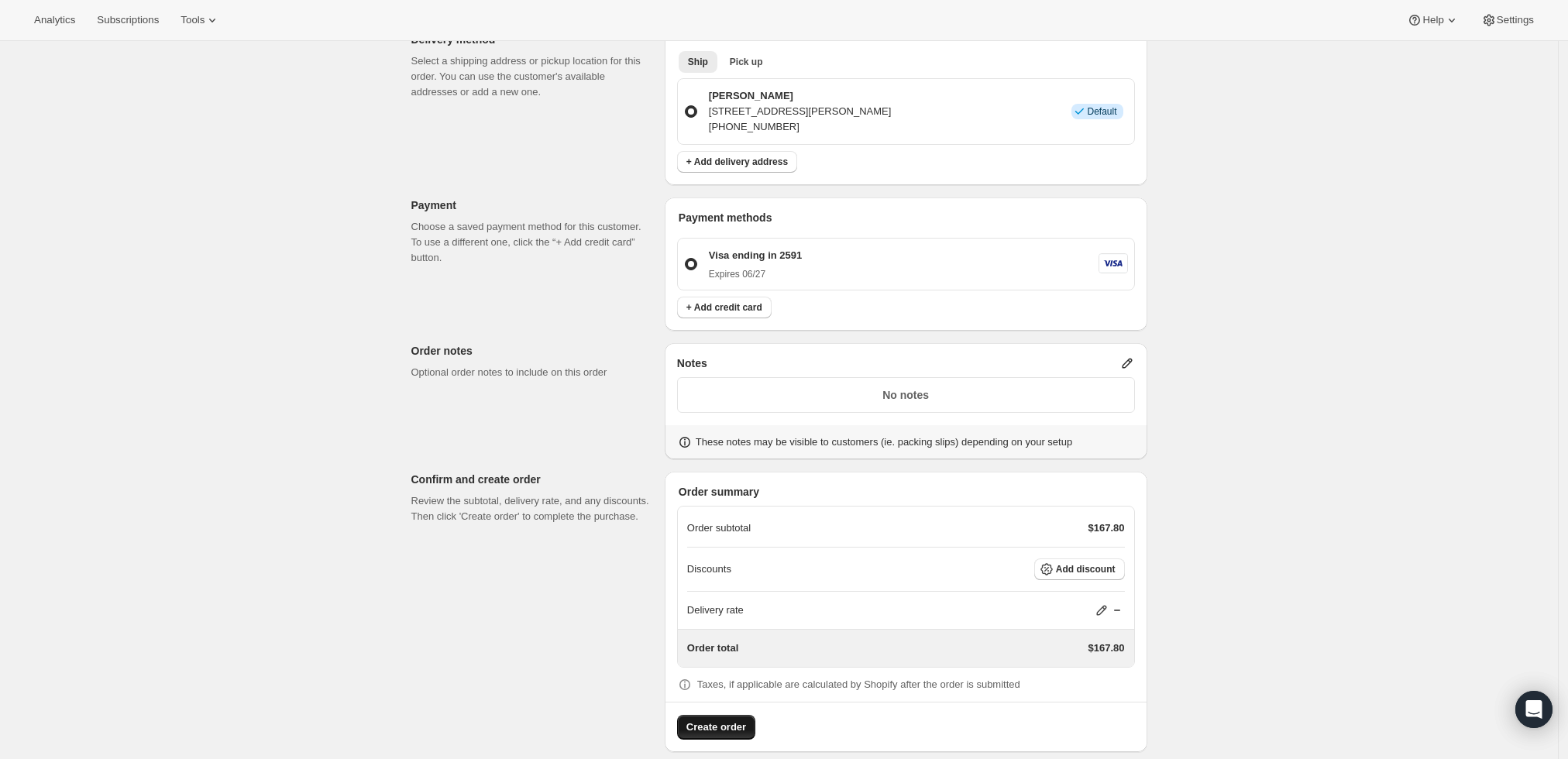
click at [729, 719] on span "Create order" at bounding box center [716, 727] width 60 height 16
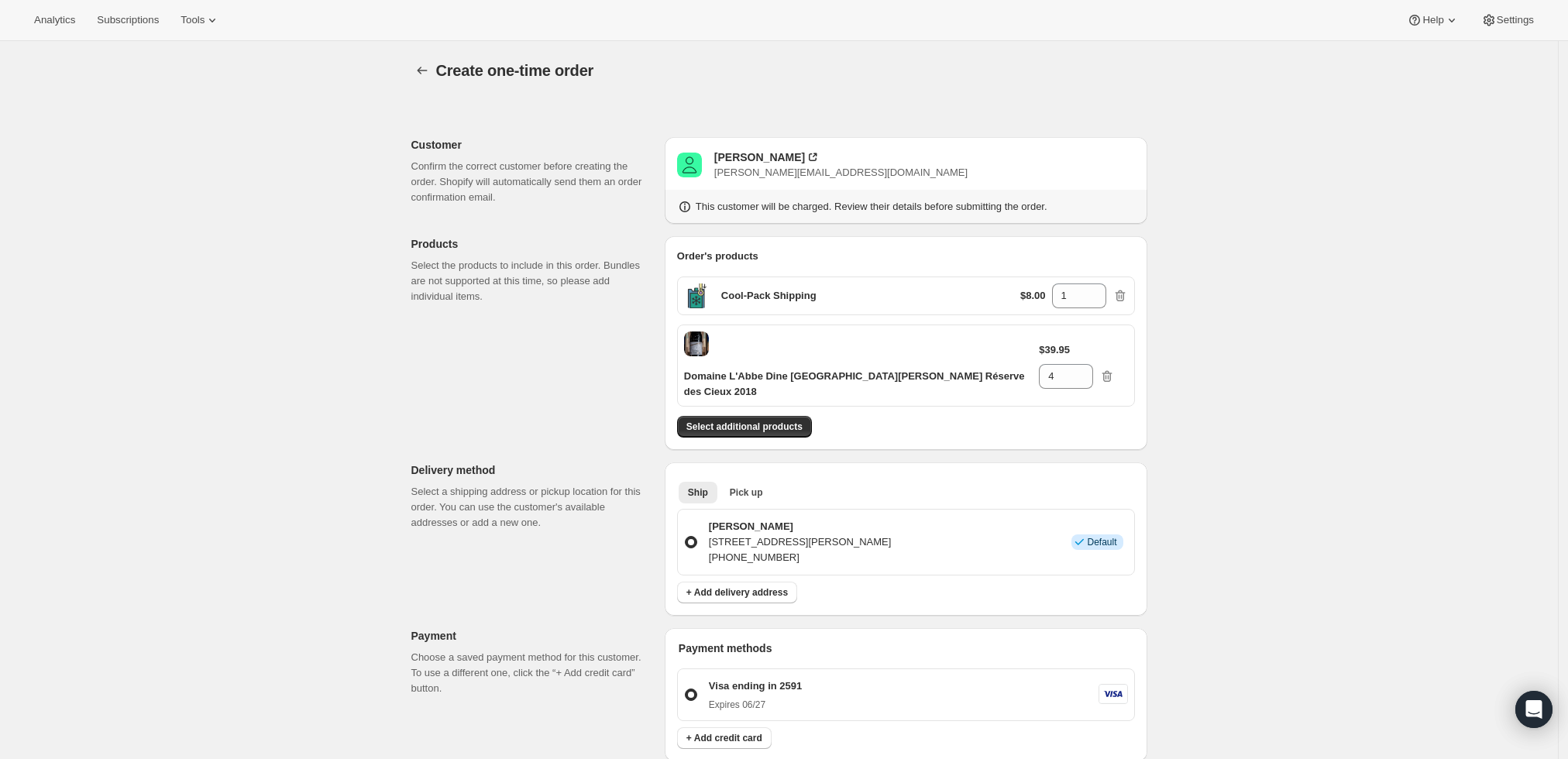
scroll to position [0, 0]
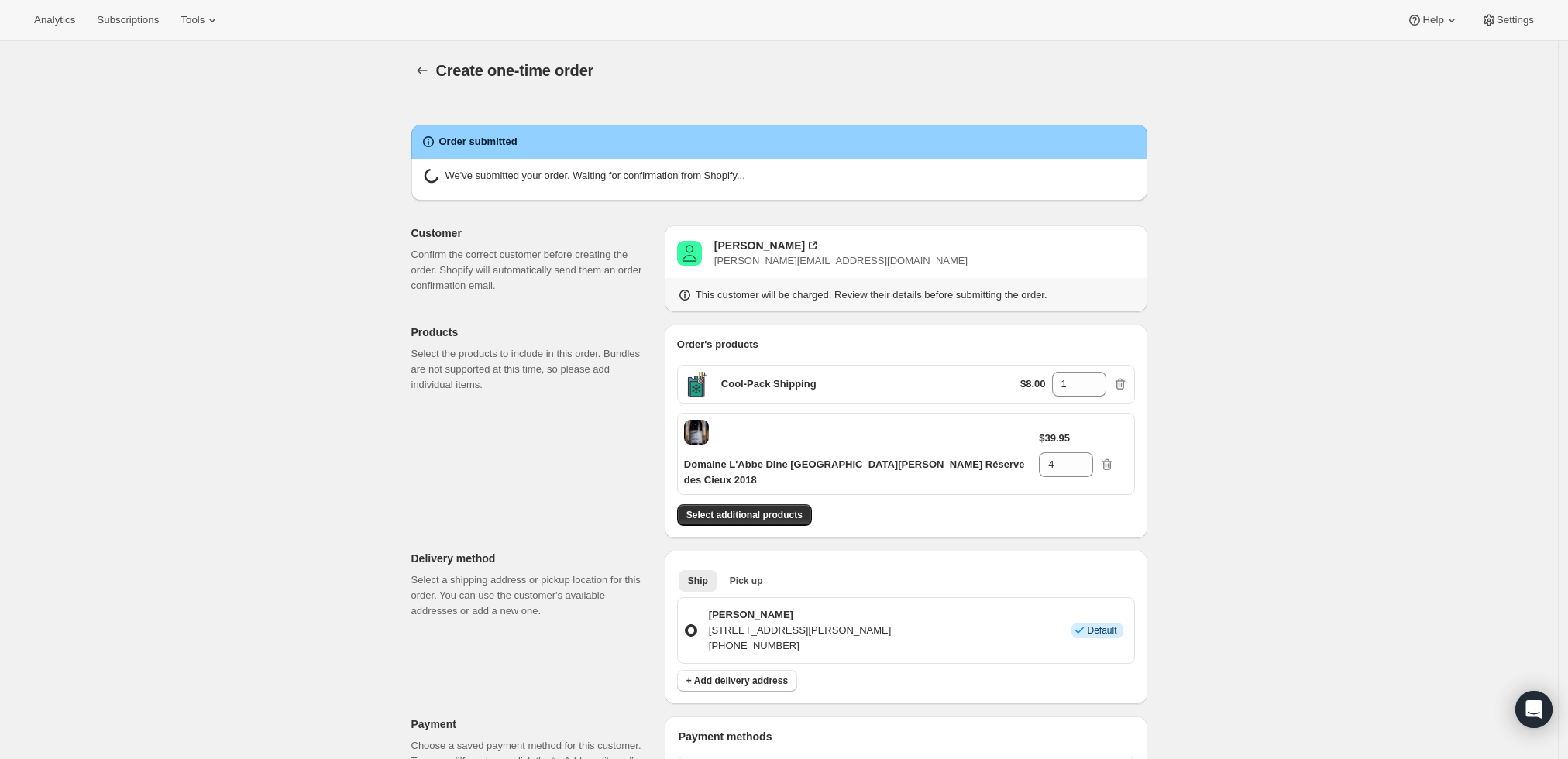
radio input "true"
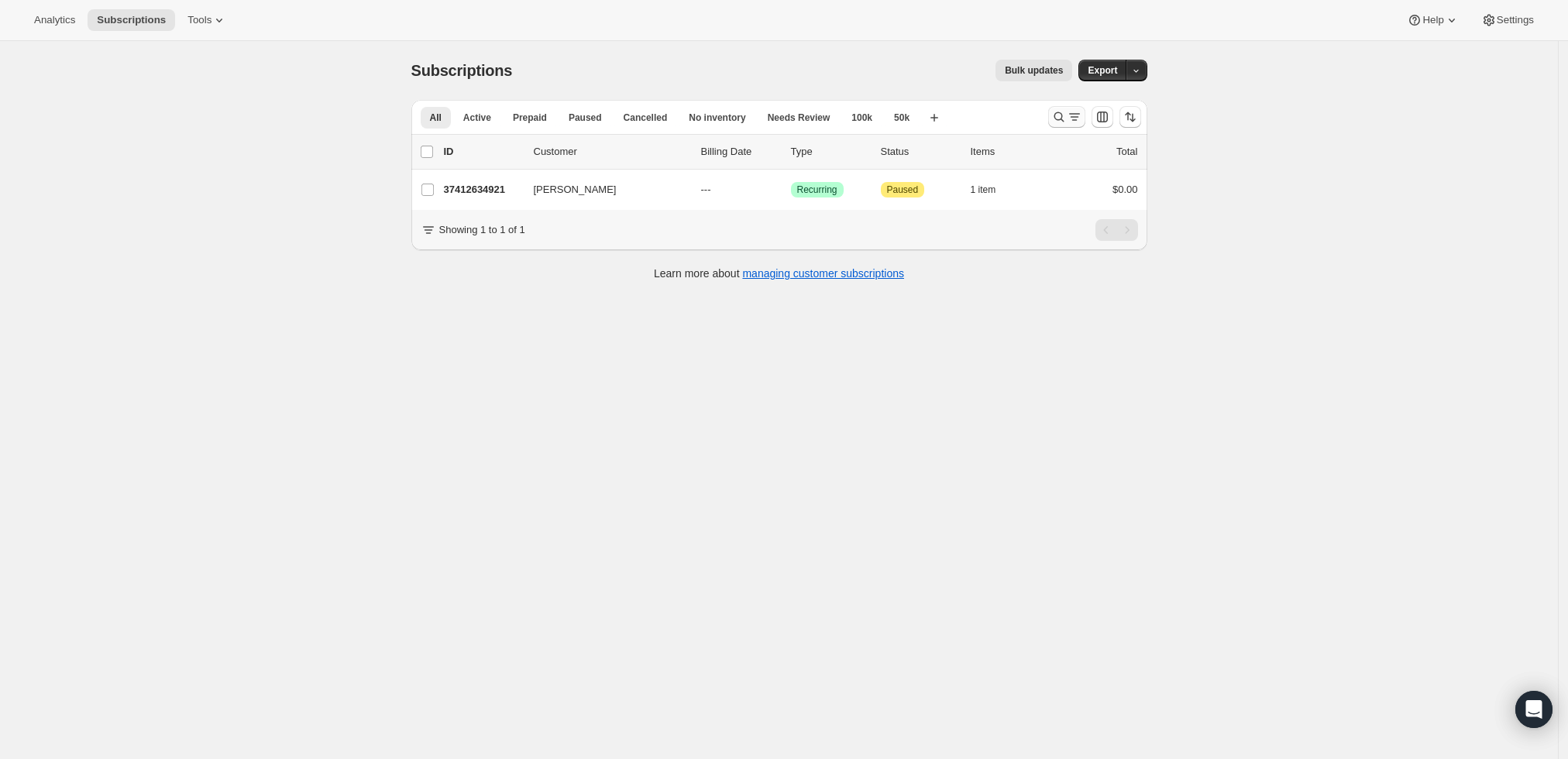
click at [1061, 115] on icon "Search and filter results" at bounding box center [1059, 117] width 16 height 16
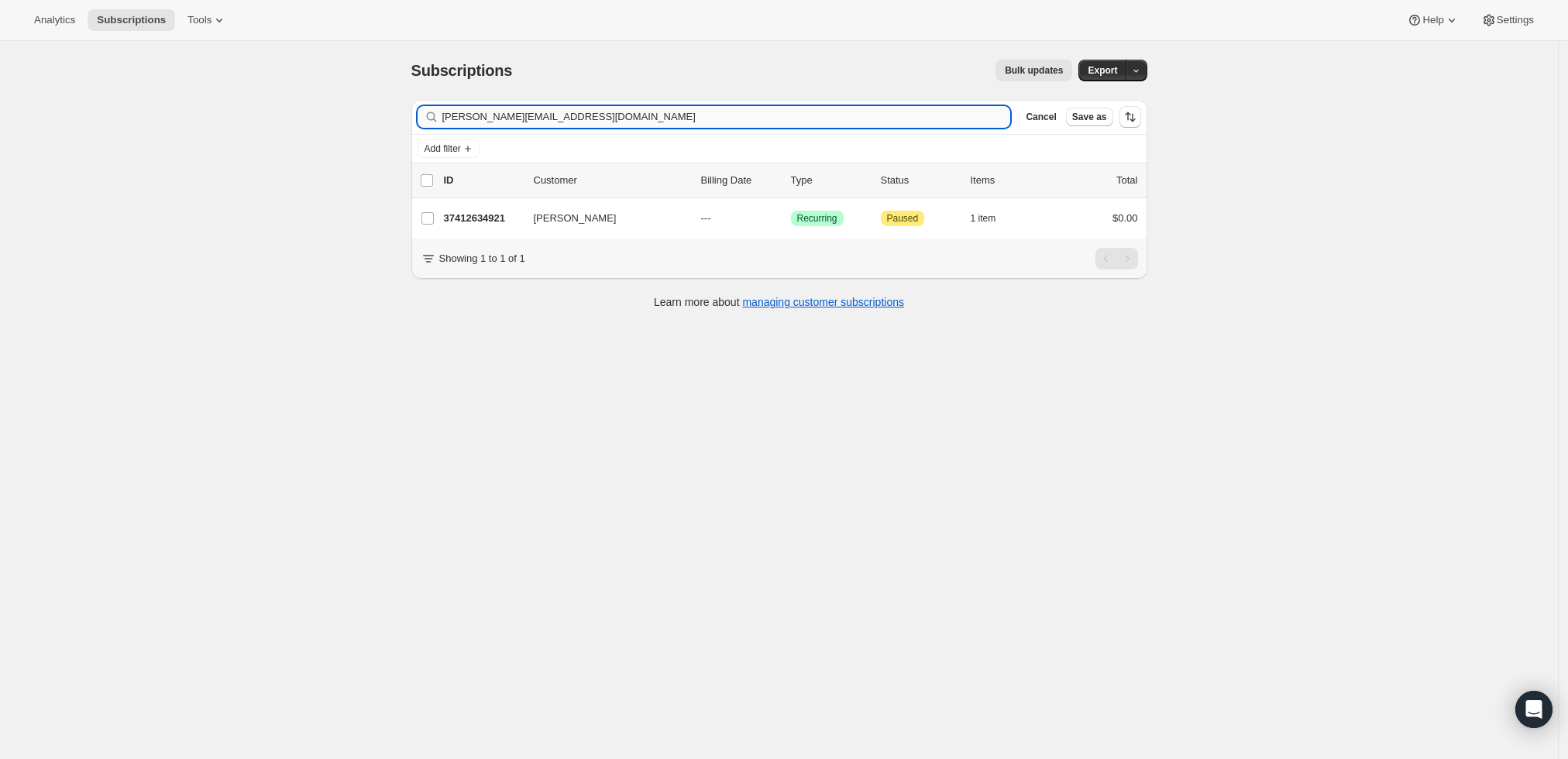
click at [706, 117] on input "bev@beverlytesta.com" at bounding box center [726, 117] width 569 height 22
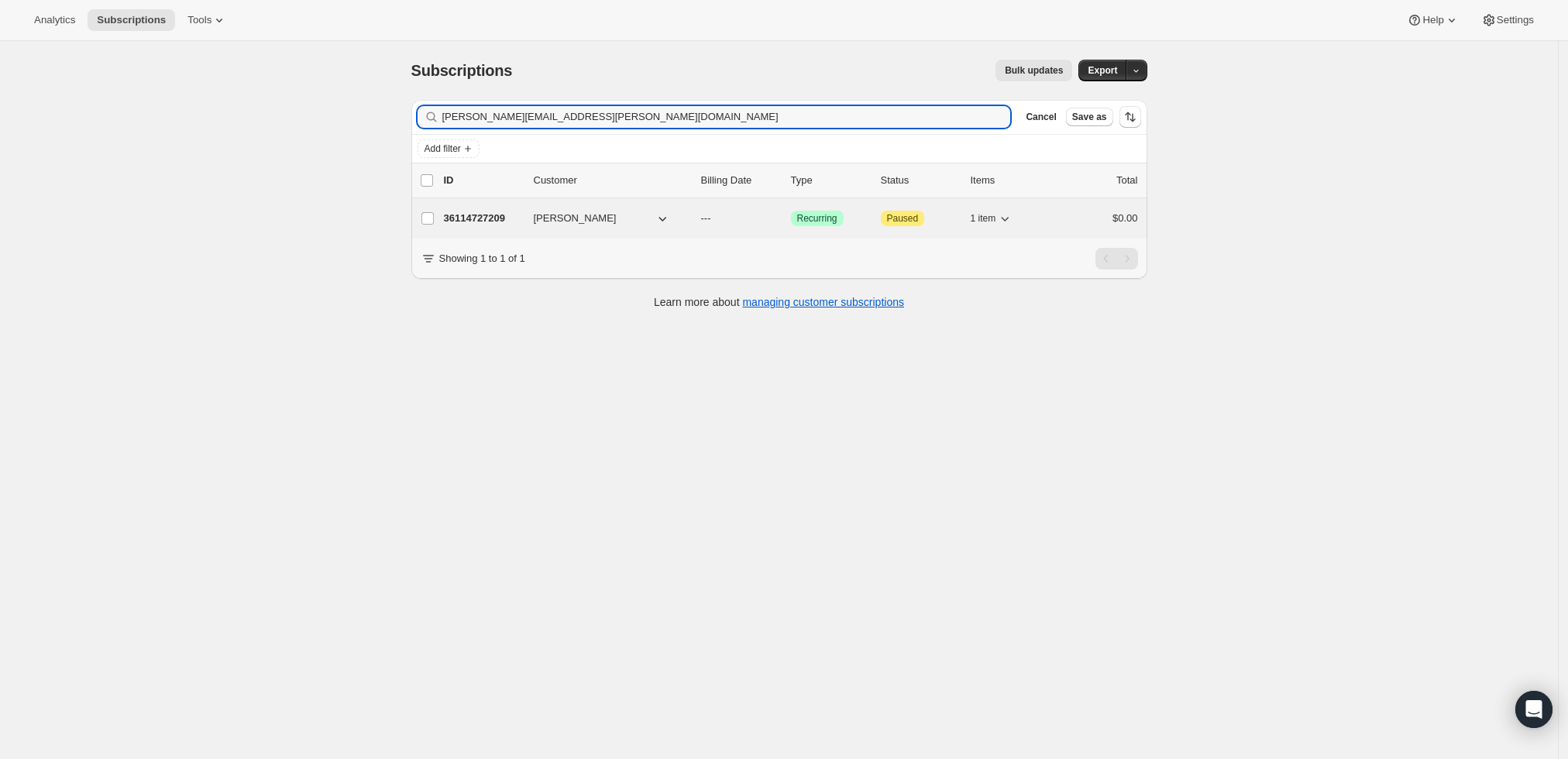
type input "sean.ebert@gmail.com"
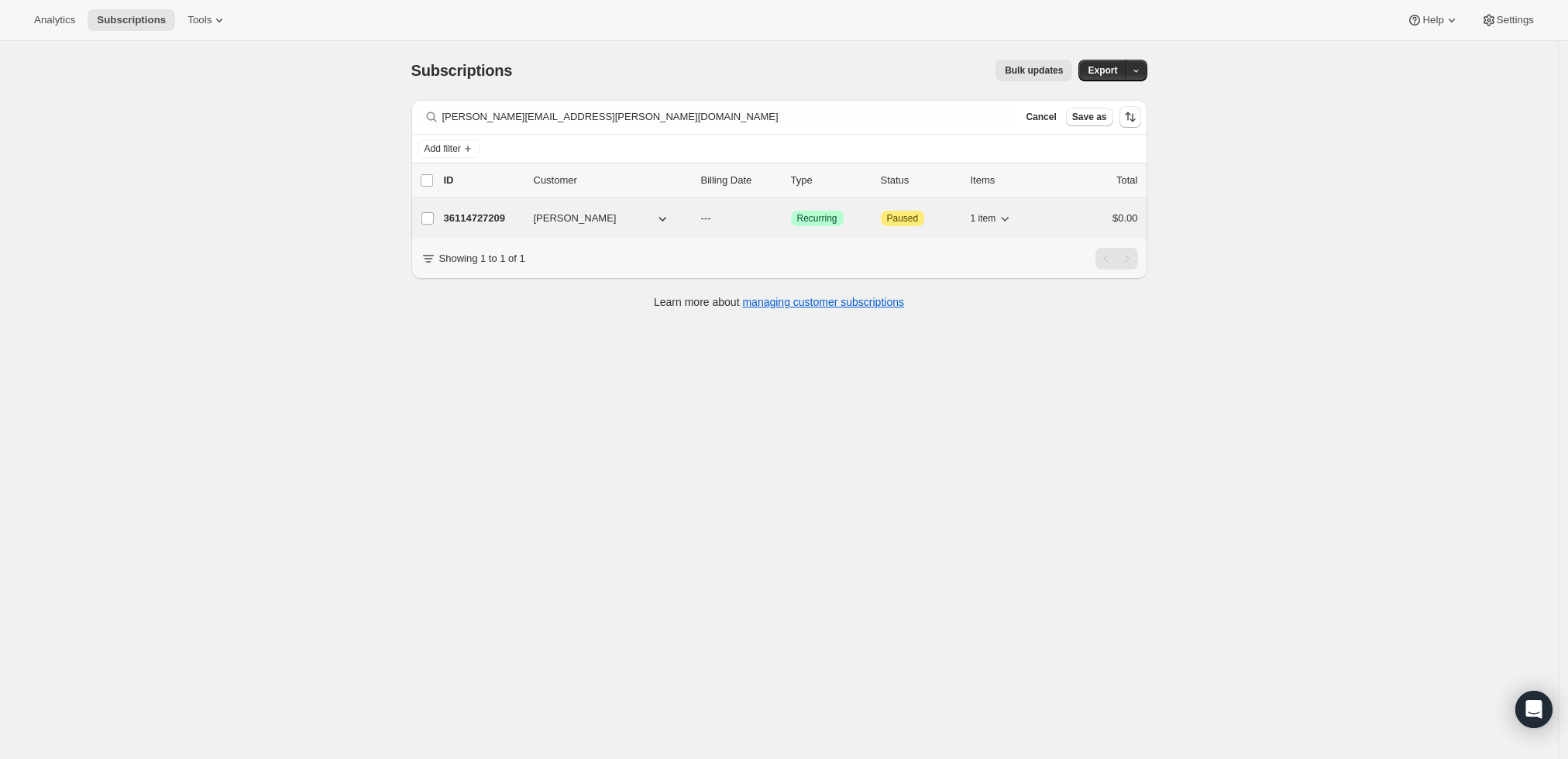
click at [483, 216] on p "36114727209" at bounding box center [482, 218] width 77 height 16
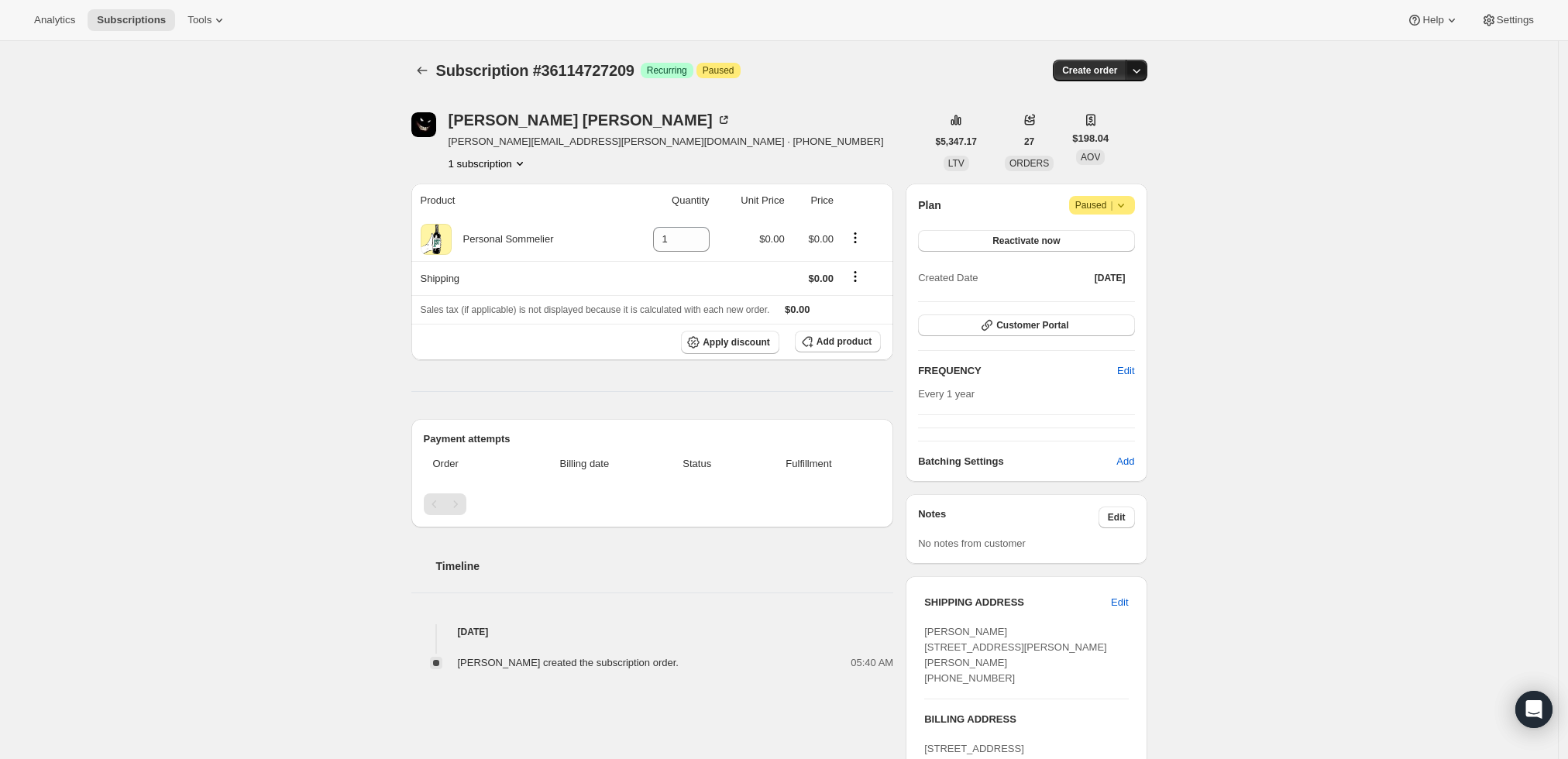
click at [1137, 64] on icon "button" at bounding box center [1137, 70] width 16 height 16
click at [1128, 133] on span "Create custom one-time order" at bounding box center [1075, 128] width 134 height 12
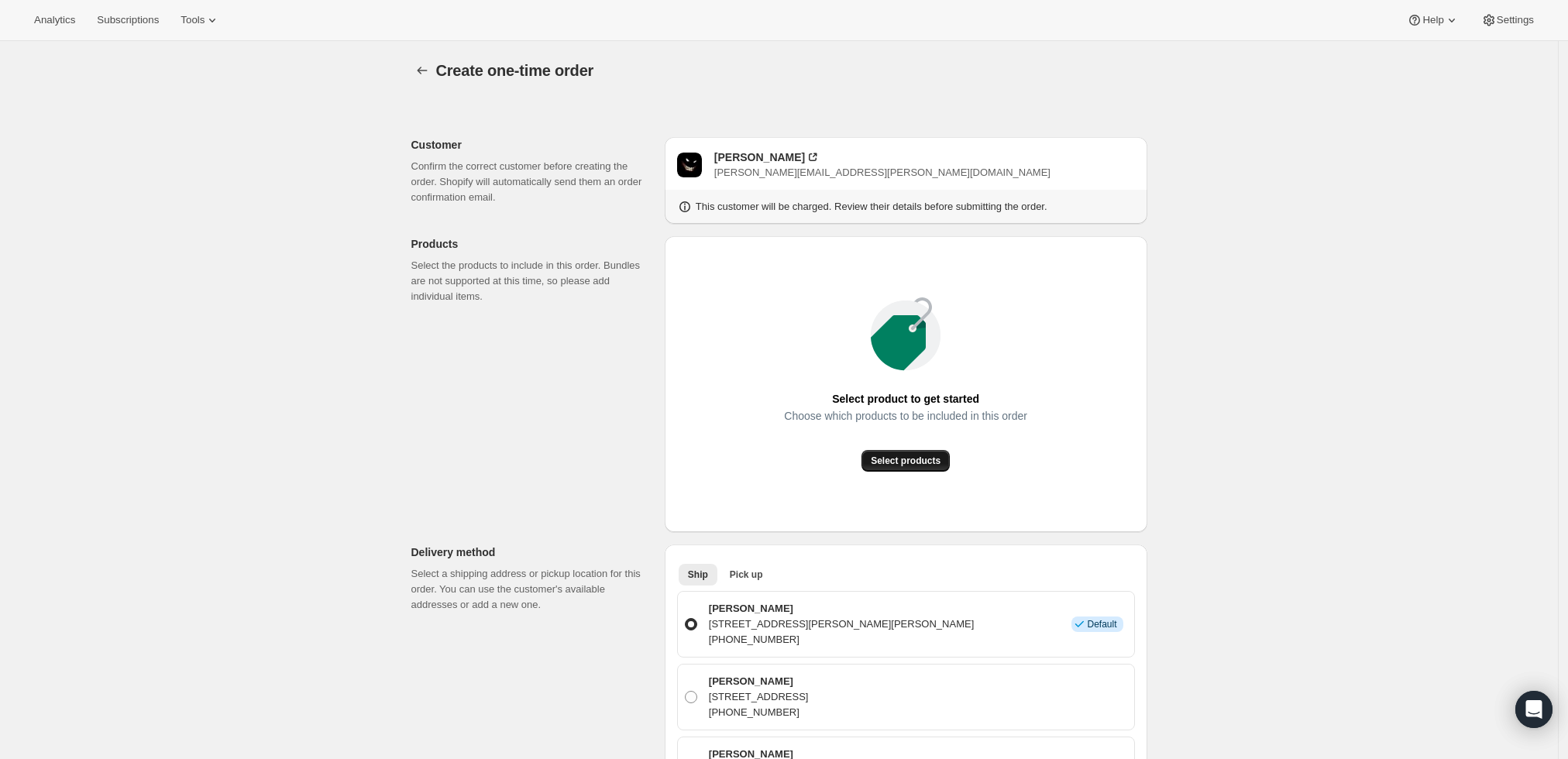
click at [927, 464] on span "Select products" at bounding box center [906, 460] width 70 height 12
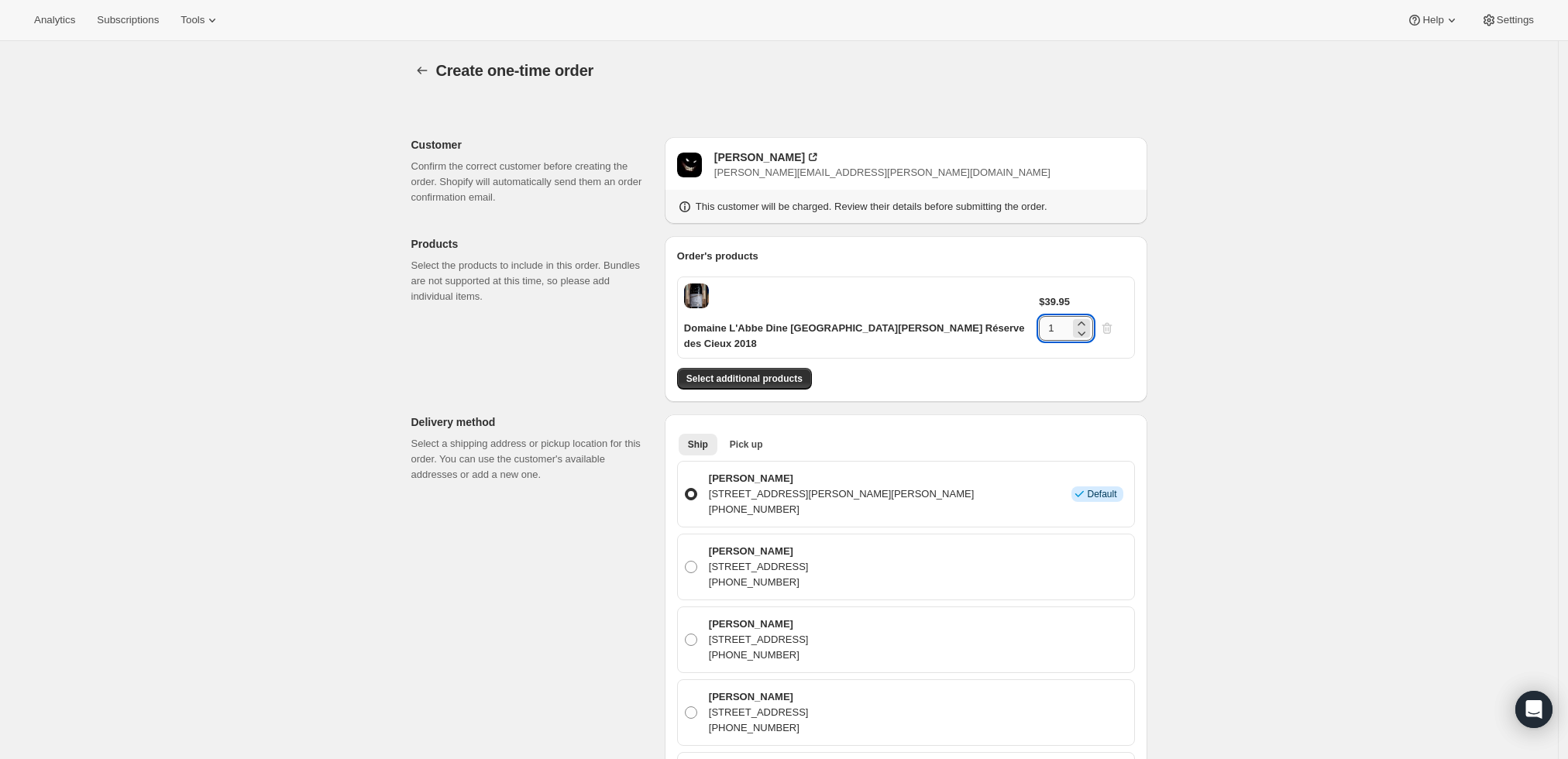
drag, startPoint x: 1077, startPoint y: 299, endPoint x: 1068, endPoint y: 300, distance: 9.1
click at [1068, 316] on input "1" at bounding box center [1054, 329] width 31 height 25
type input "6"
click at [1324, 375] on div "Create one-time order. This page is ready Create one-time order Customer Confir…" at bounding box center [779, 752] width 1558 height 1423
click at [783, 373] on span "Select additional products" at bounding box center [744, 379] width 117 height 12
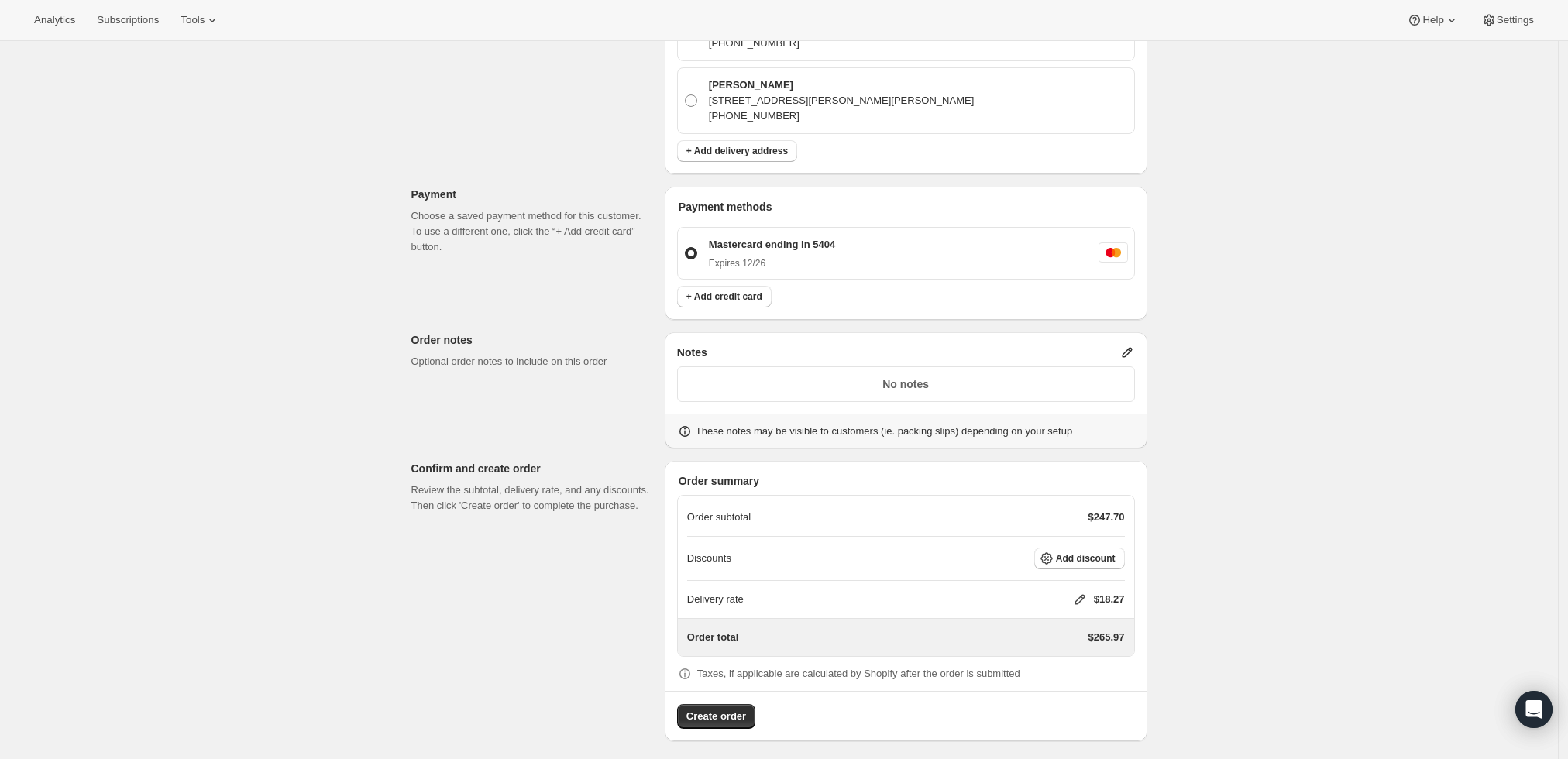
scroll to position [721, 0]
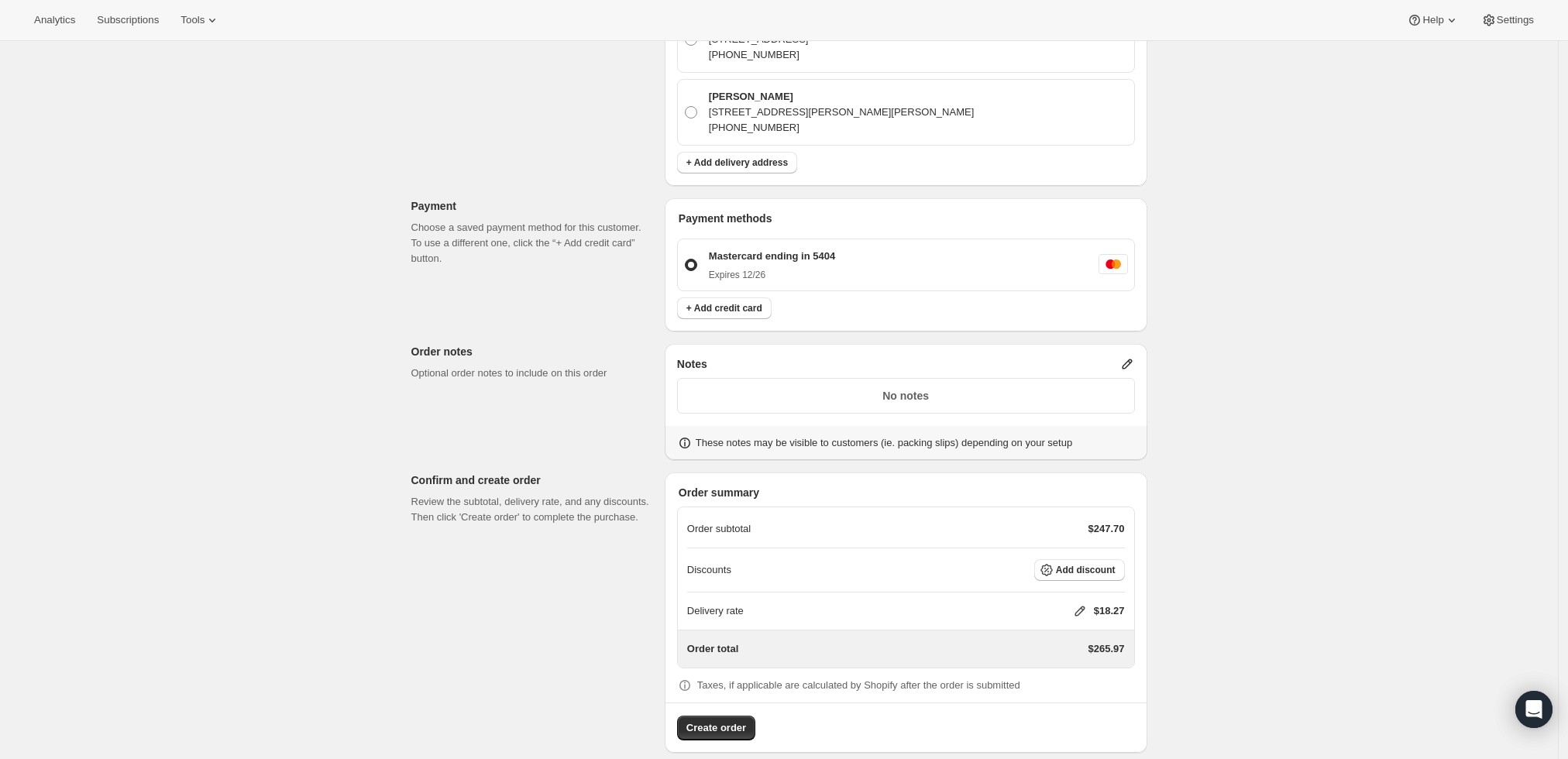
click at [1081, 603] on icon at bounding box center [1080, 611] width 16 height 16
click at [1064, 647] on input "0" at bounding box center [1088, 652] width 139 height 25
type input "0"
click at [1290, 582] on div "Create one-time order. This page is ready Create one-time order Customer Confir…" at bounding box center [779, 48] width 1558 height 1457
click at [1098, 603] on p "$18.27" at bounding box center [1109, 611] width 31 height 16
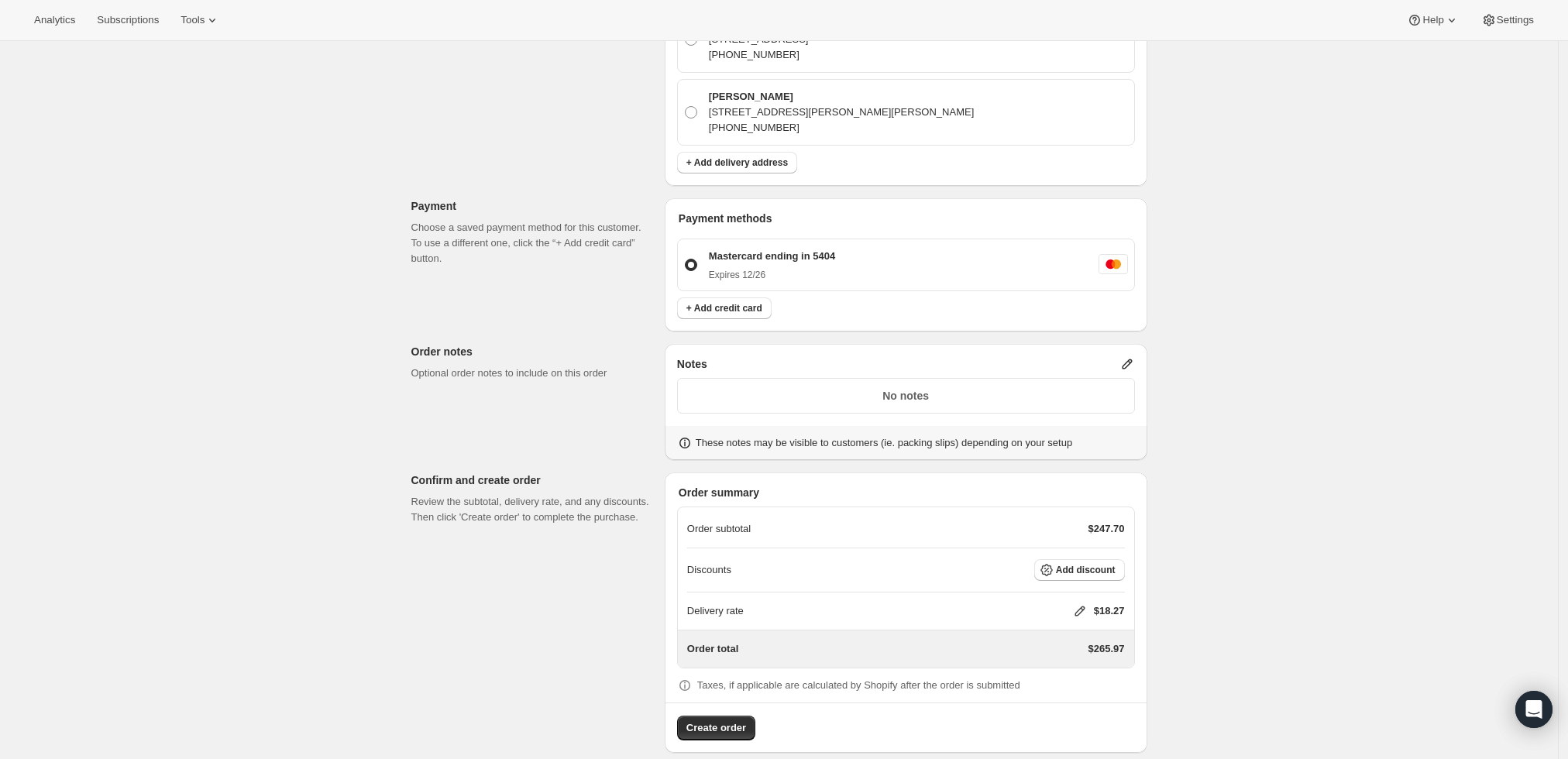
click at [1083, 603] on icon at bounding box center [1080, 611] width 16 height 16
click at [1064, 651] on input "0" at bounding box center [1088, 652] width 139 height 25
type input "0"
click at [1067, 687] on span "Save" at bounding box center [1077, 687] width 22 height 12
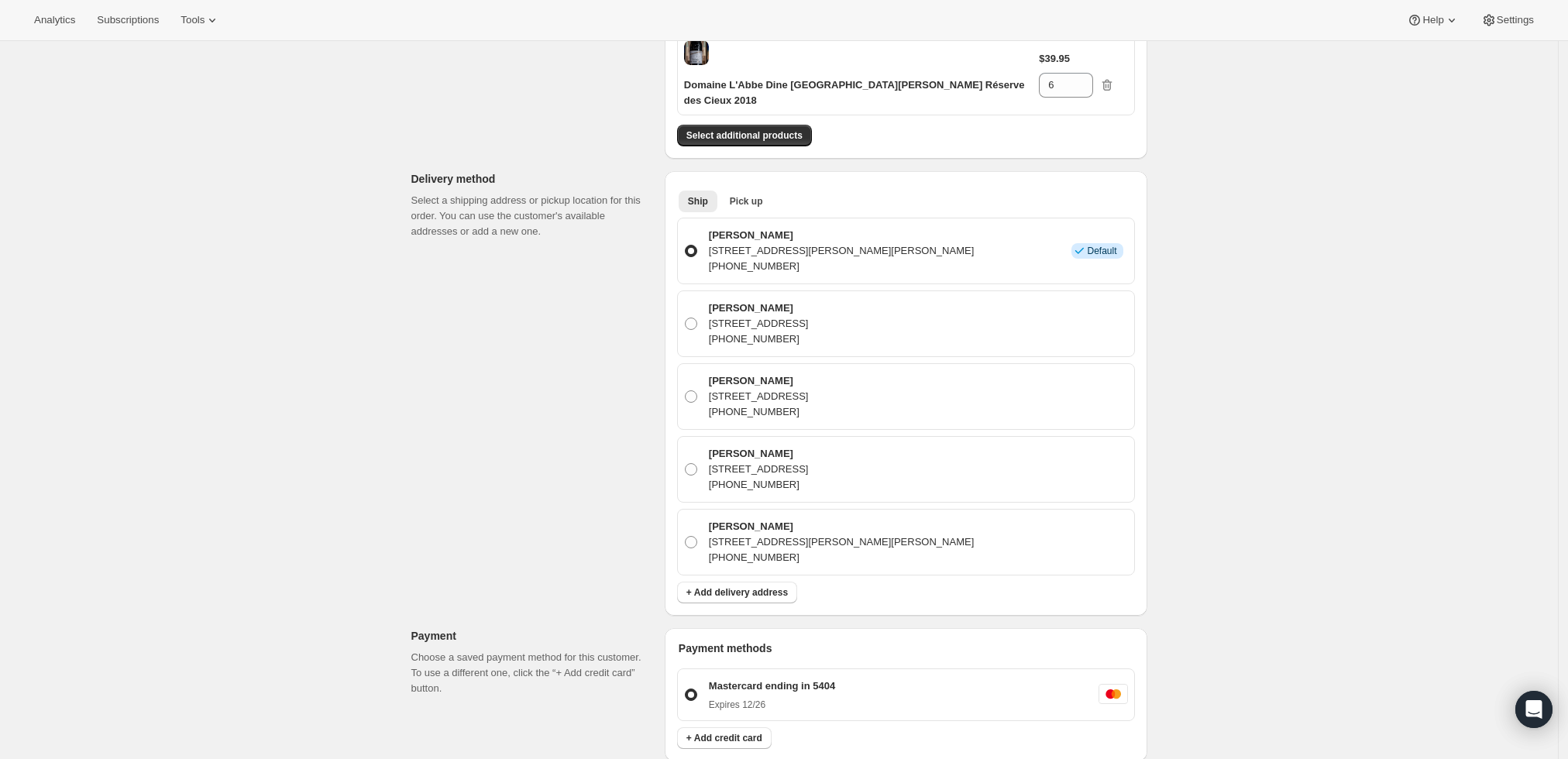
scroll to position [118, 0]
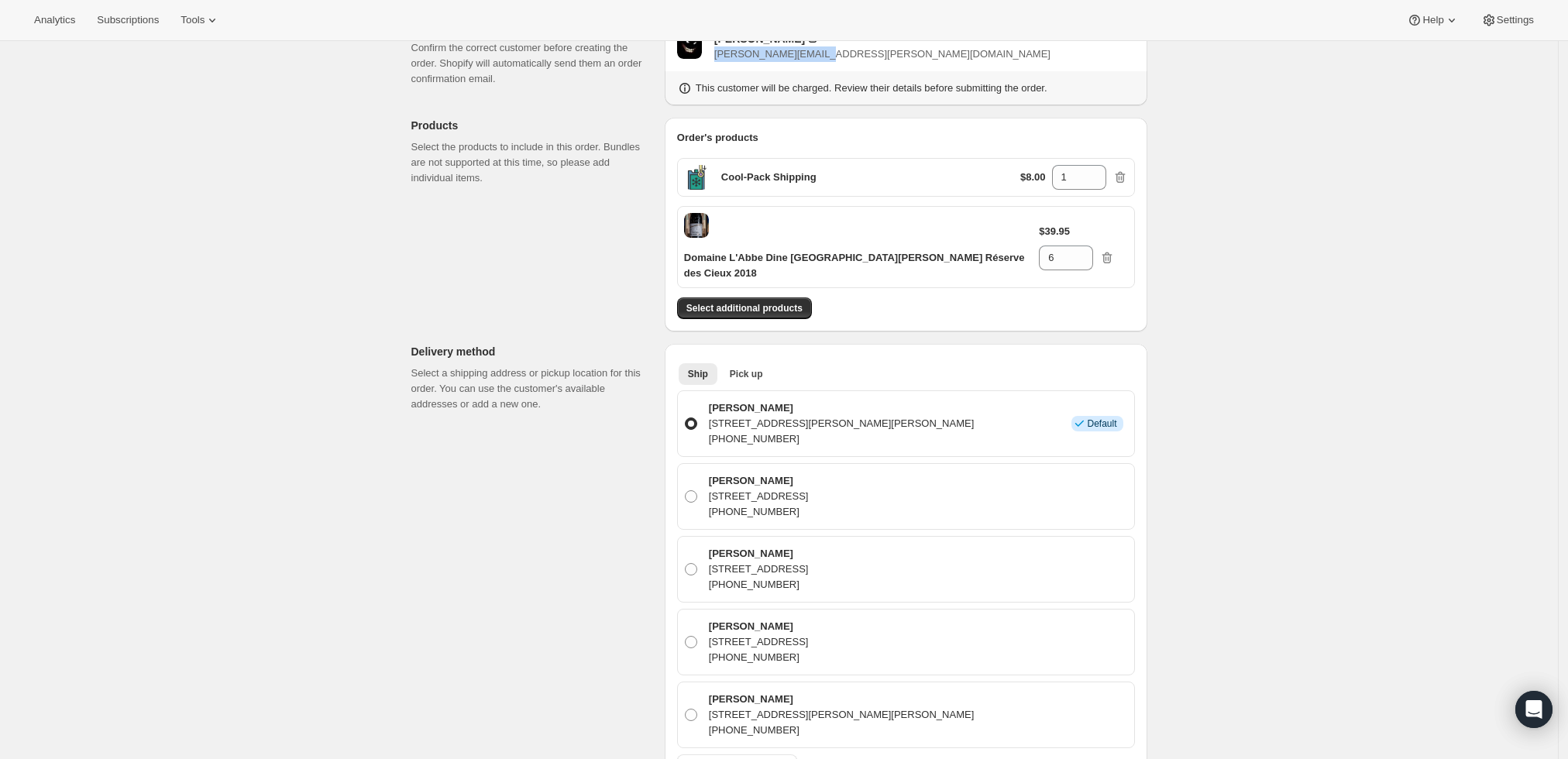
drag, startPoint x: 842, startPoint y: 54, endPoint x: 958, endPoint y: 110, distance: 128.8
click at [735, 69] on div "Sean Ebert sean.ebert@gmail.com This customer will be charged. Review their det…" at bounding box center [906, 62] width 483 height 87
click at [1269, 97] on div "Create one-time order. This page is ready Create one-time order Customer Confir…" at bounding box center [779, 651] width 1558 height 1457
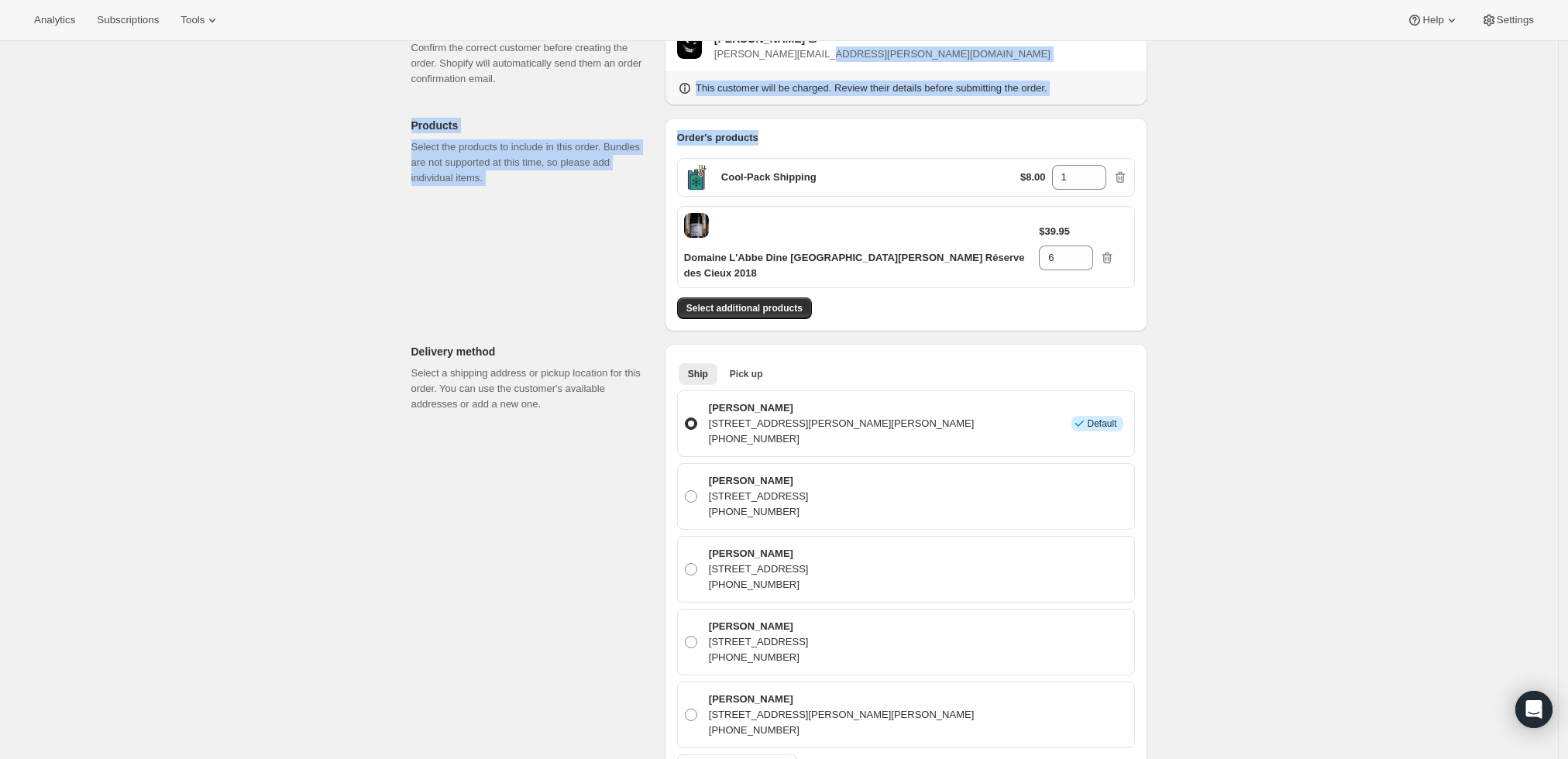
drag, startPoint x: 829, startPoint y: 54, endPoint x: 828, endPoint y: 112, distance: 58.0
click at [828, 112] on div "Customer Confirm the correct customer before creating the order. Shopify will a…" at bounding box center [773, 668] width 749 height 1374
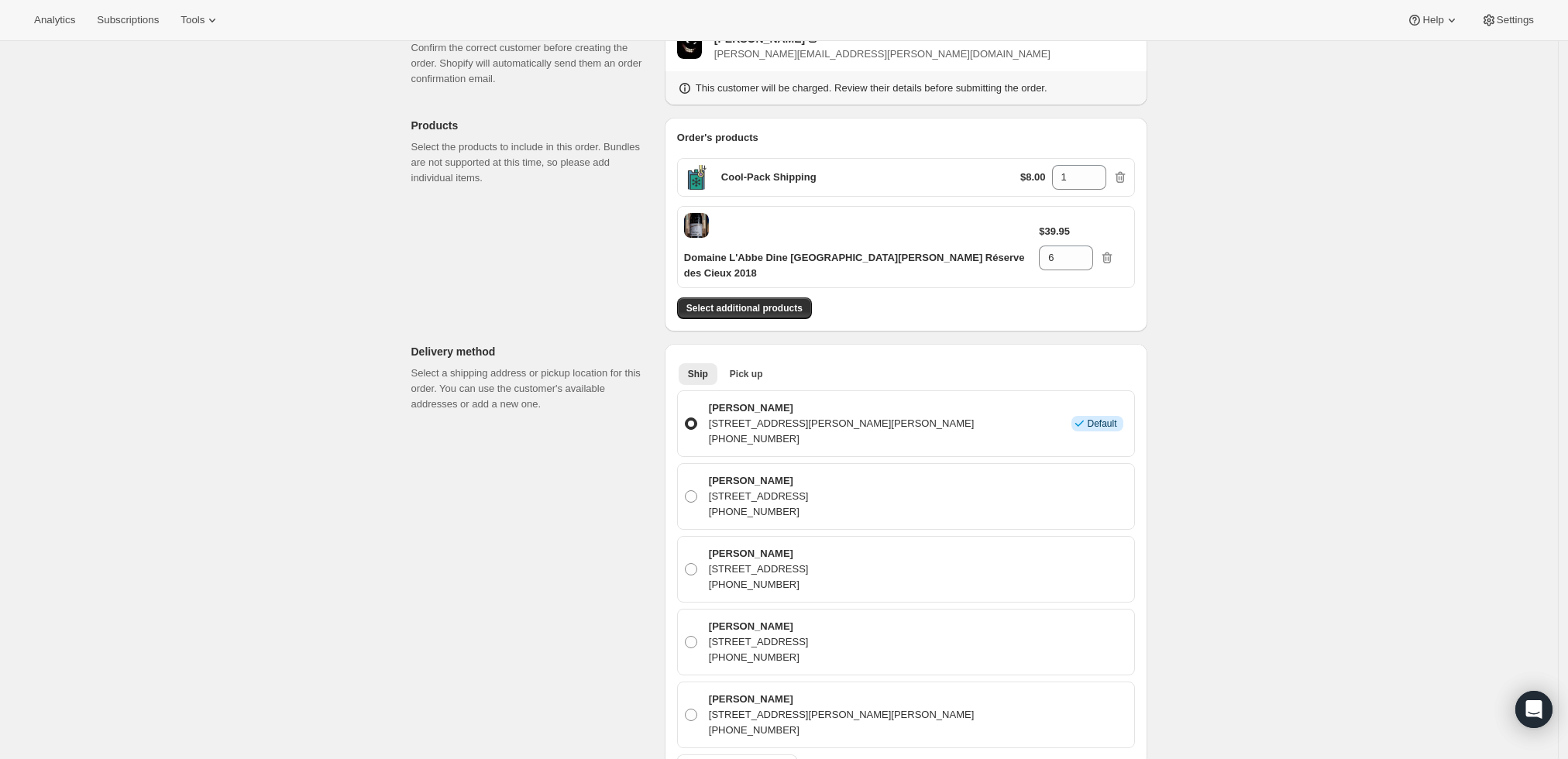
click at [1278, 166] on div "Create one-time order. This page is ready Create one-time order Customer Confir…" at bounding box center [779, 651] width 1558 height 1457
click at [819, 57] on span "sean.ebert@gmail.com" at bounding box center [883, 54] width 336 height 12
drag, startPoint x: 821, startPoint y: 54, endPoint x: 719, endPoint y: 50, distance: 102.1
click at [719, 50] on div "Sean Ebert sean.ebert@gmail.com" at bounding box center [906, 46] width 458 height 31
copy span "sean.ebert@gmail.com"
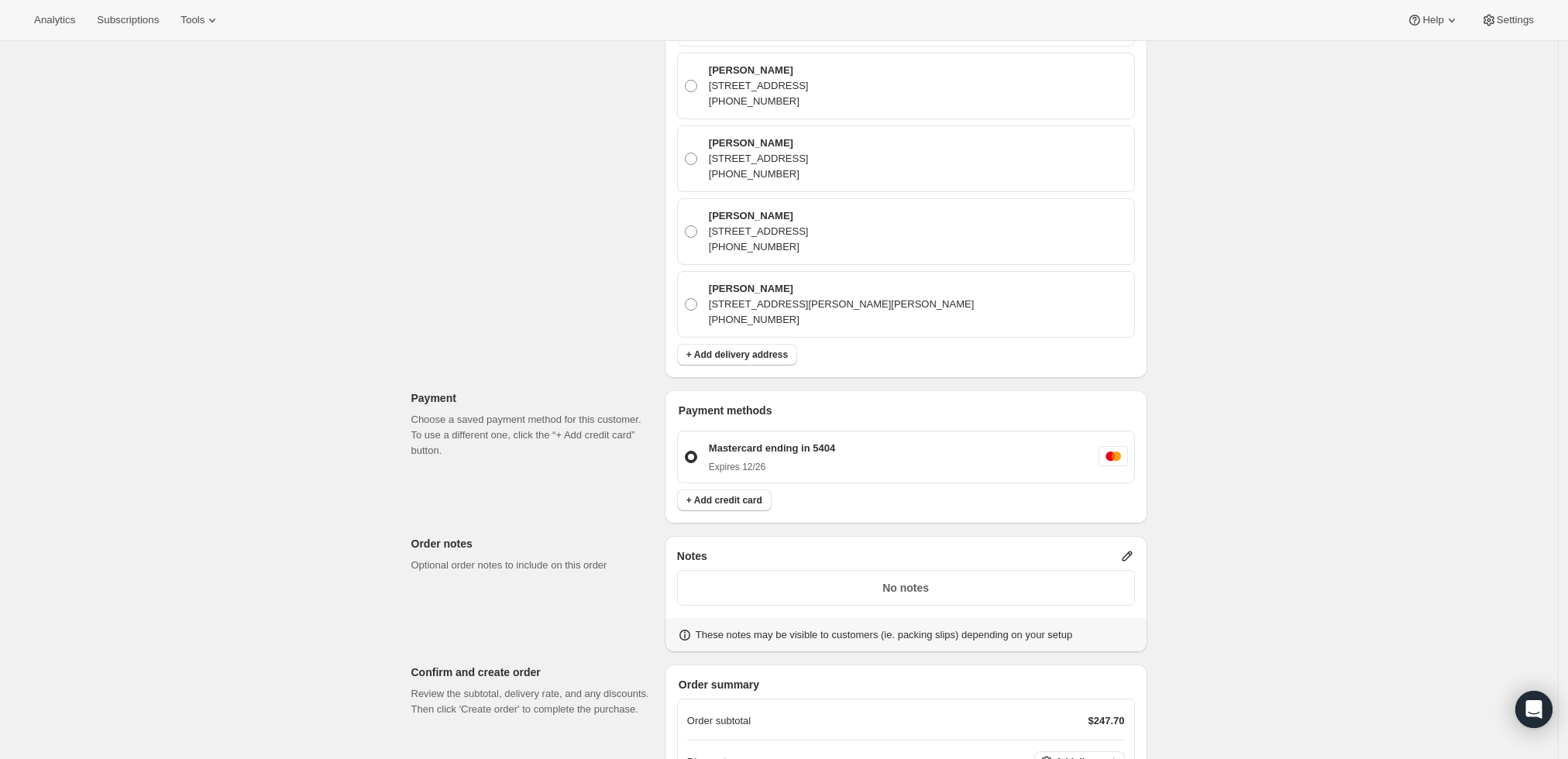
scroll to position [721, 0]
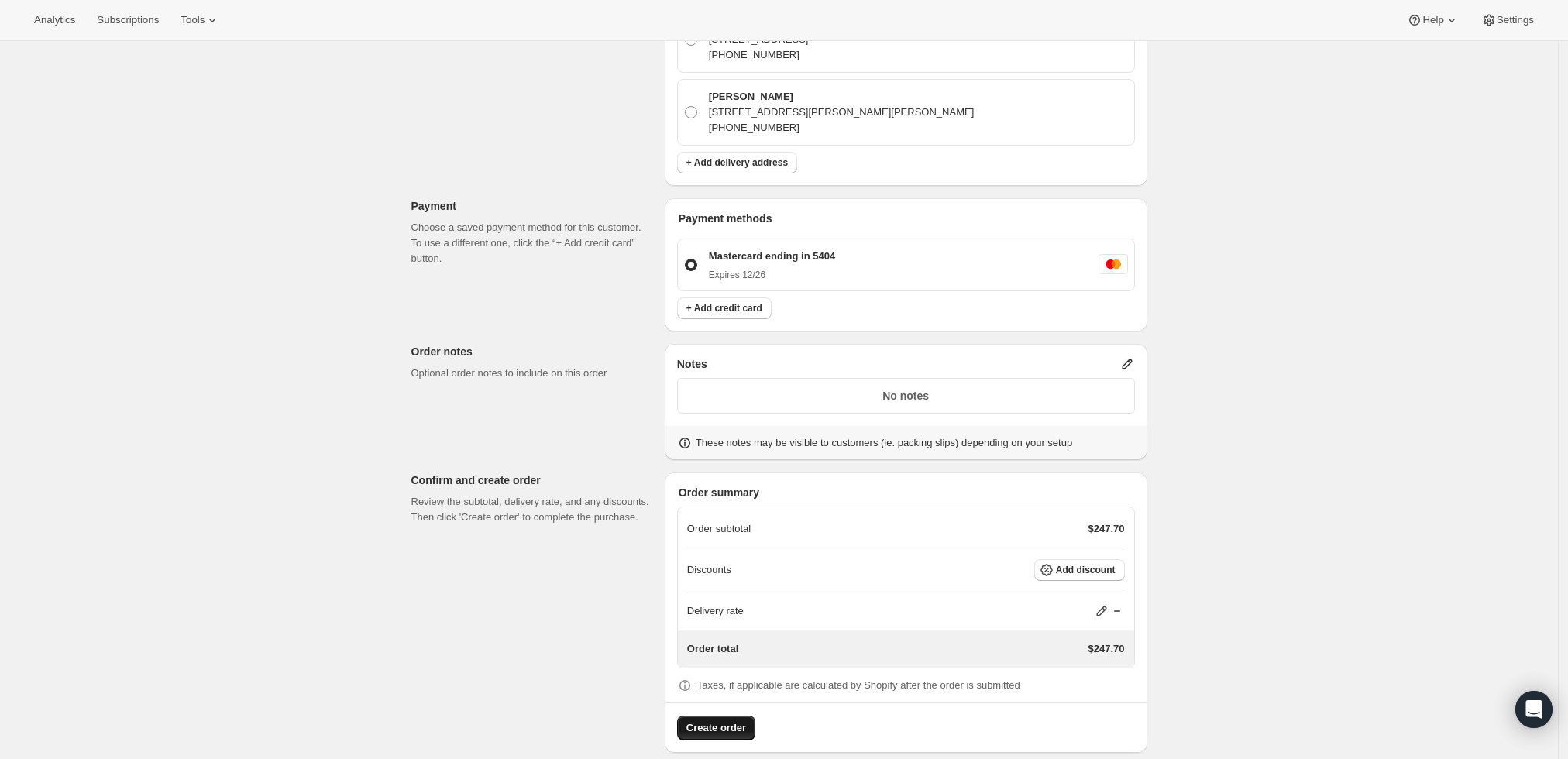
click at [694, 720] on span "Create order" at bounding box center [716, 727] width 60 height 16
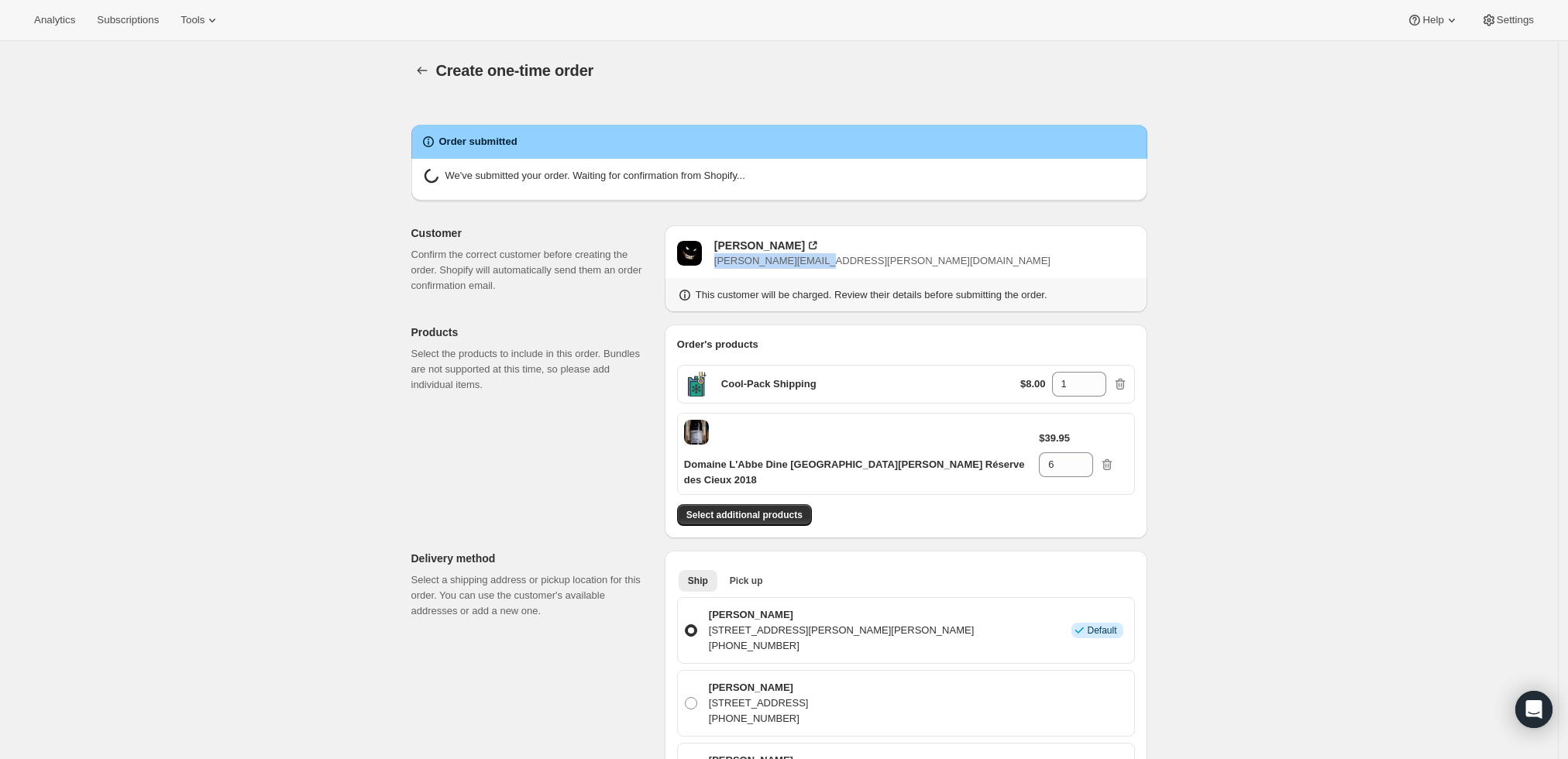
radio input "true"
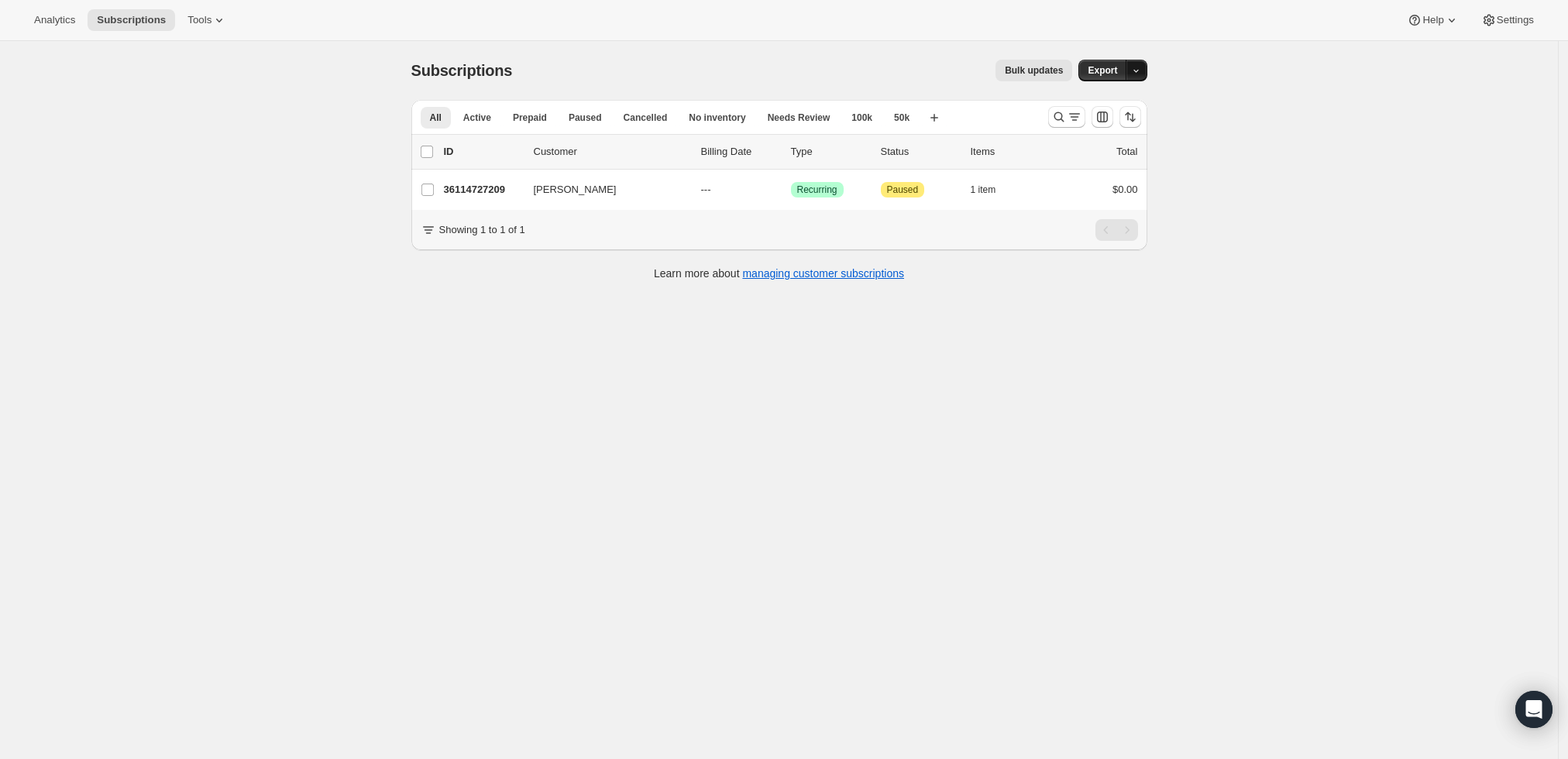
click at [1141, 69] on icon "button" at bounding box center [1136, 71] width 10 height 10
click at [1252, 73] on div "Subscriptions. This page is ready Subscriptions Bulk updates More actions Bulk …" at bounding box center [779, 420] width 1558 height 759
click at [1067, 118] on icon "Search and filter results" at bounding box center [1059, 117] width 16 height 16
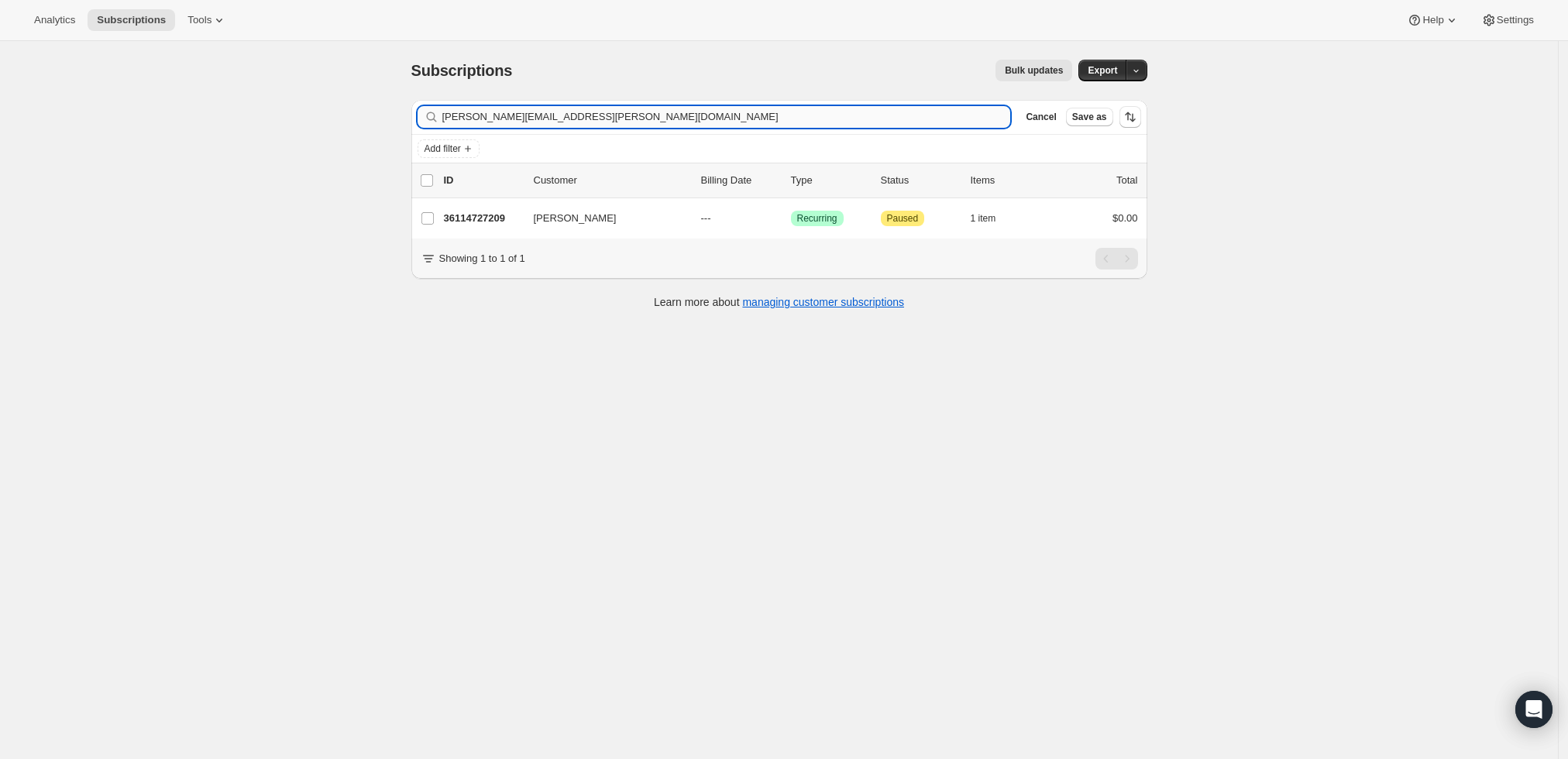
click at [819, 114] on input "sean.ebert@gmail.com" at bounding box center [726, 117] width 569 height 22
click at [819, 114] on input "[PERSON_NAME][EMAIL_ADDRESS][PERSON_NAME][DOMAIN_NAME]" at bounding box center [726, 117] width 569 height 22
type input "jpjanda@yahoo.com"
click at [466, 216] on p "36209459497" at bounding box center [482, 218] width 77 height 16
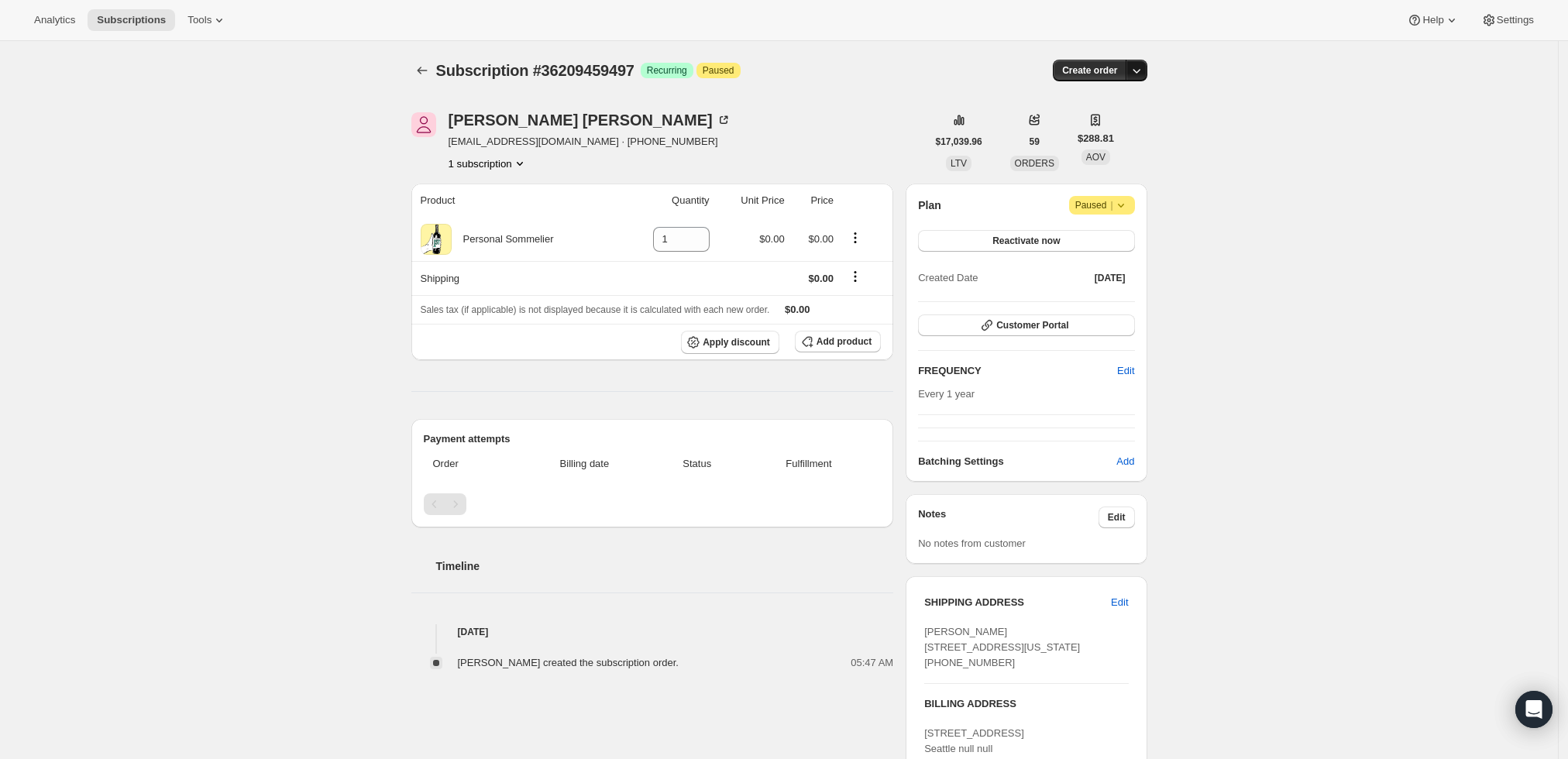
click at [1143, 67] on icon "button" at bounding box center [1137, 70] width 16 height 16
click at [1118, 134] on span "Create custom one-time order" at bounding box center [1075, 128] width 134 height 12
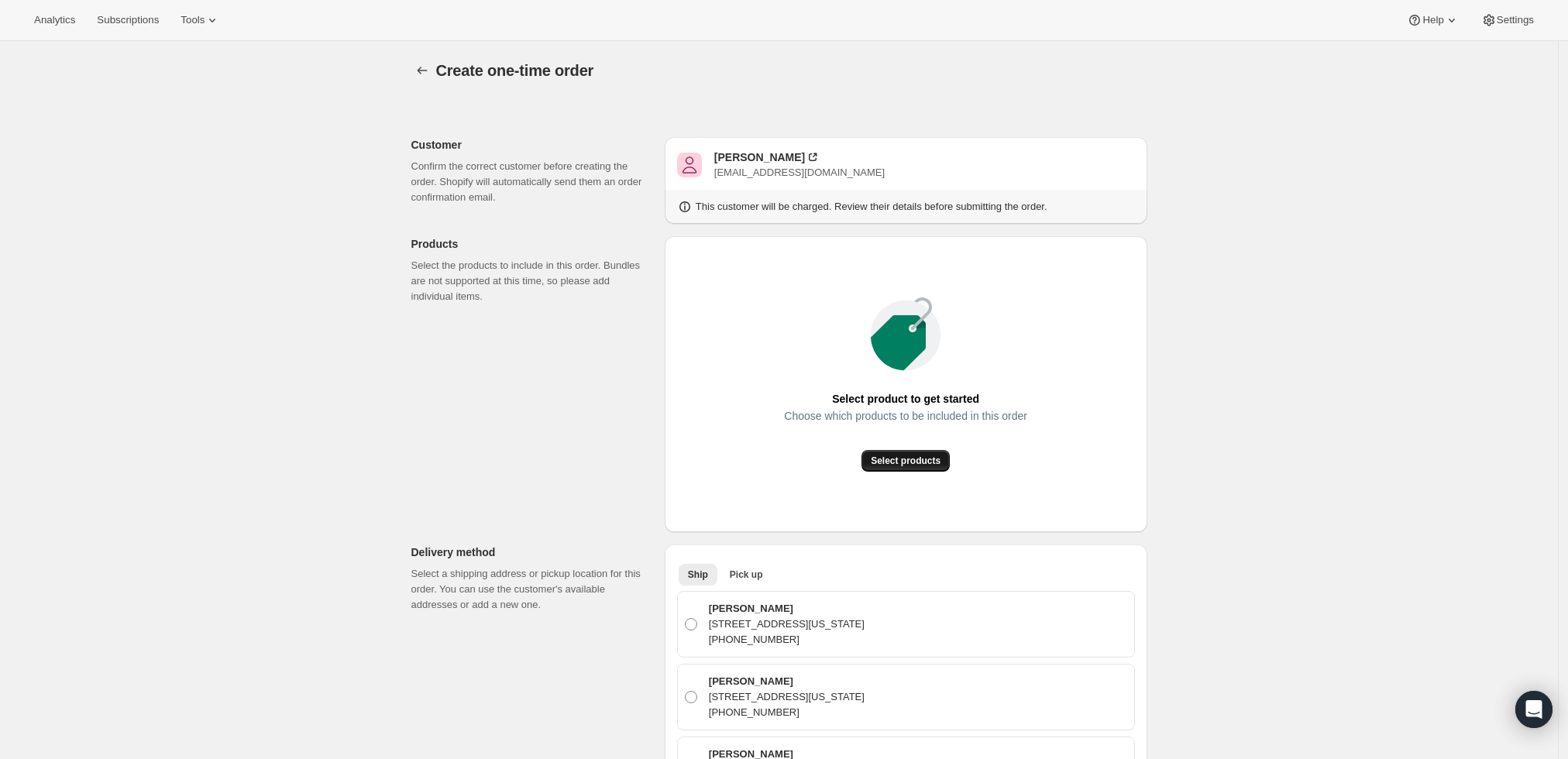
click at [919, 458] on span "Select products" at bounding box center [906, 460] width 70 height 12
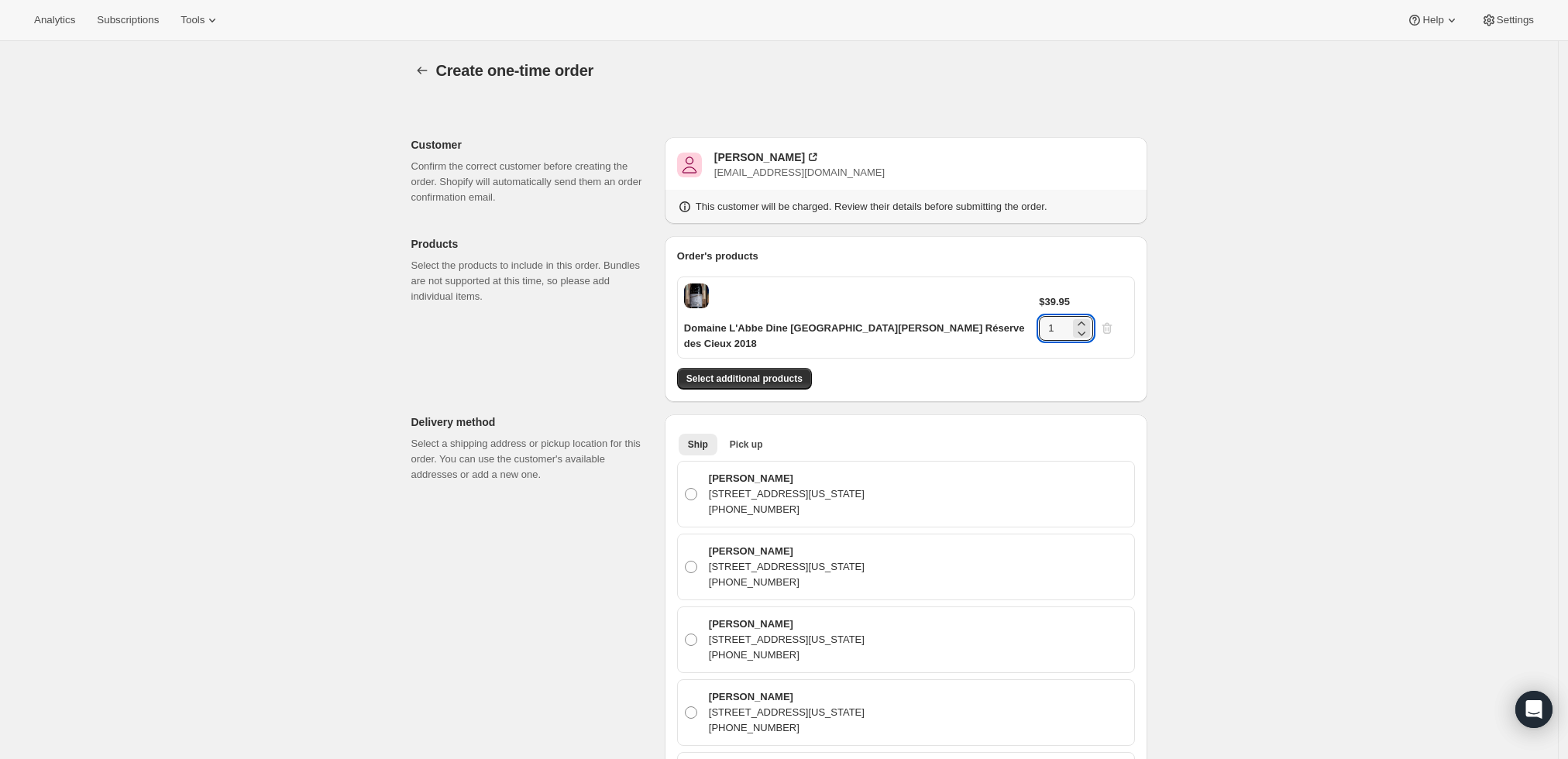
drag, startPoint x: 1083, startPoint y: 298, endPoint x: 1053, endPoint y: 296, distance: 30.1
click at [1053, 296] on div "$39.95 1" at bounding box center [1083, 318] width 88 height 47
type input "6"
click at [755, 373] on button "Select additional products" at bounding box center [744, 379] width 135 height 22
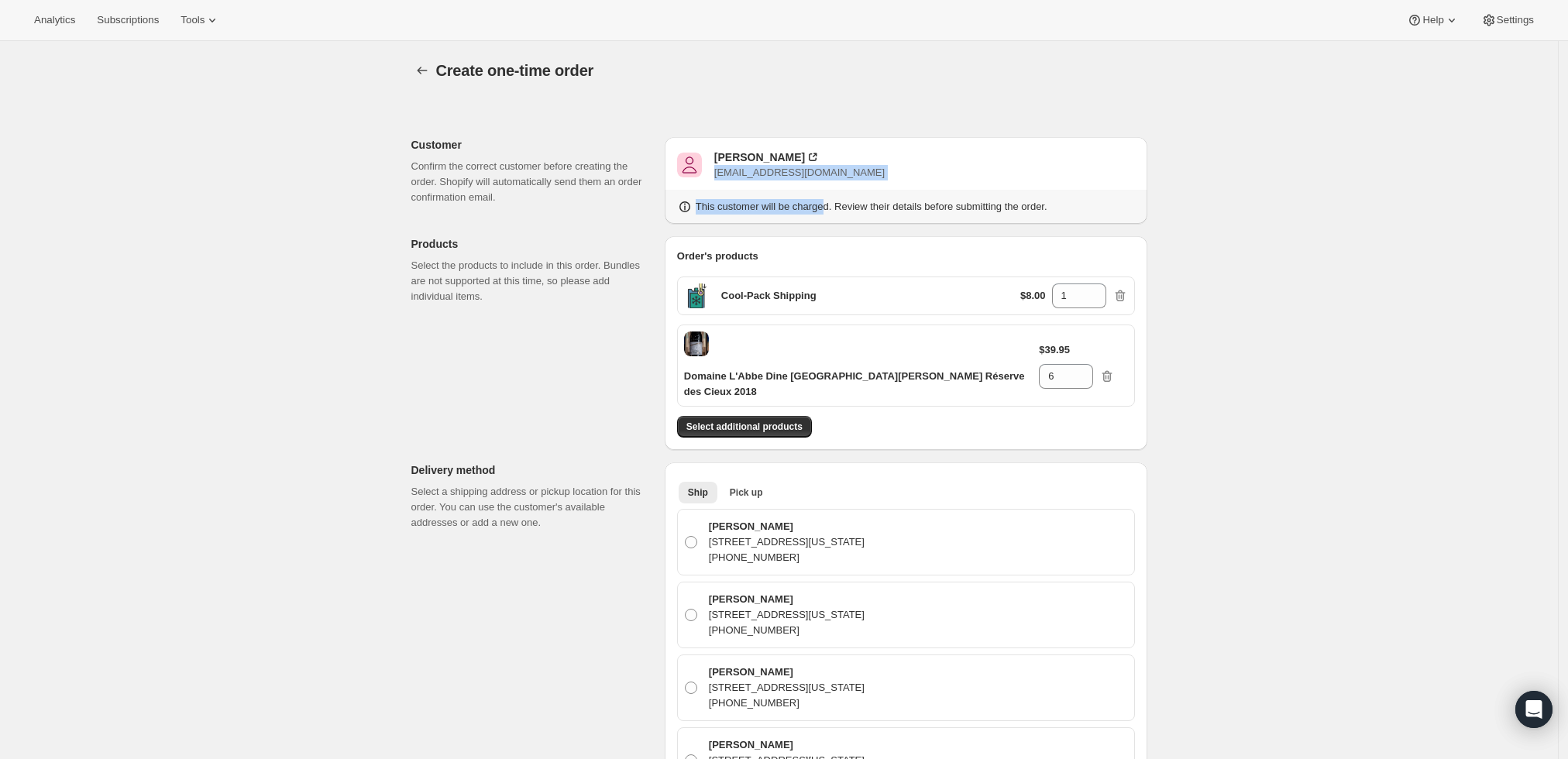
drag, startPoint x: 824, startPoint y: 182, endPoint x: 719, endPoint y: 180, distance: 105.0
click at [719, 180] on div "Joel Janda jpjanda@yahoo.com This customer will be charged. Review their detail…" at bounding box center [906, 181] width 483 height 87
click at [856, 161] on div "Joel Janda jpjanda@yahoo.com" at bounding box center [906, 165] width 458 height 31
drag, startPoint x: 809, startPoint y: 170, endPoint x: 718, endPoint y: 170, distance: 91.0
click at [718, 170] on div "Joel Janda jpjanda@yahoo.com" at bounding box center [906, 165] width 458 height 31
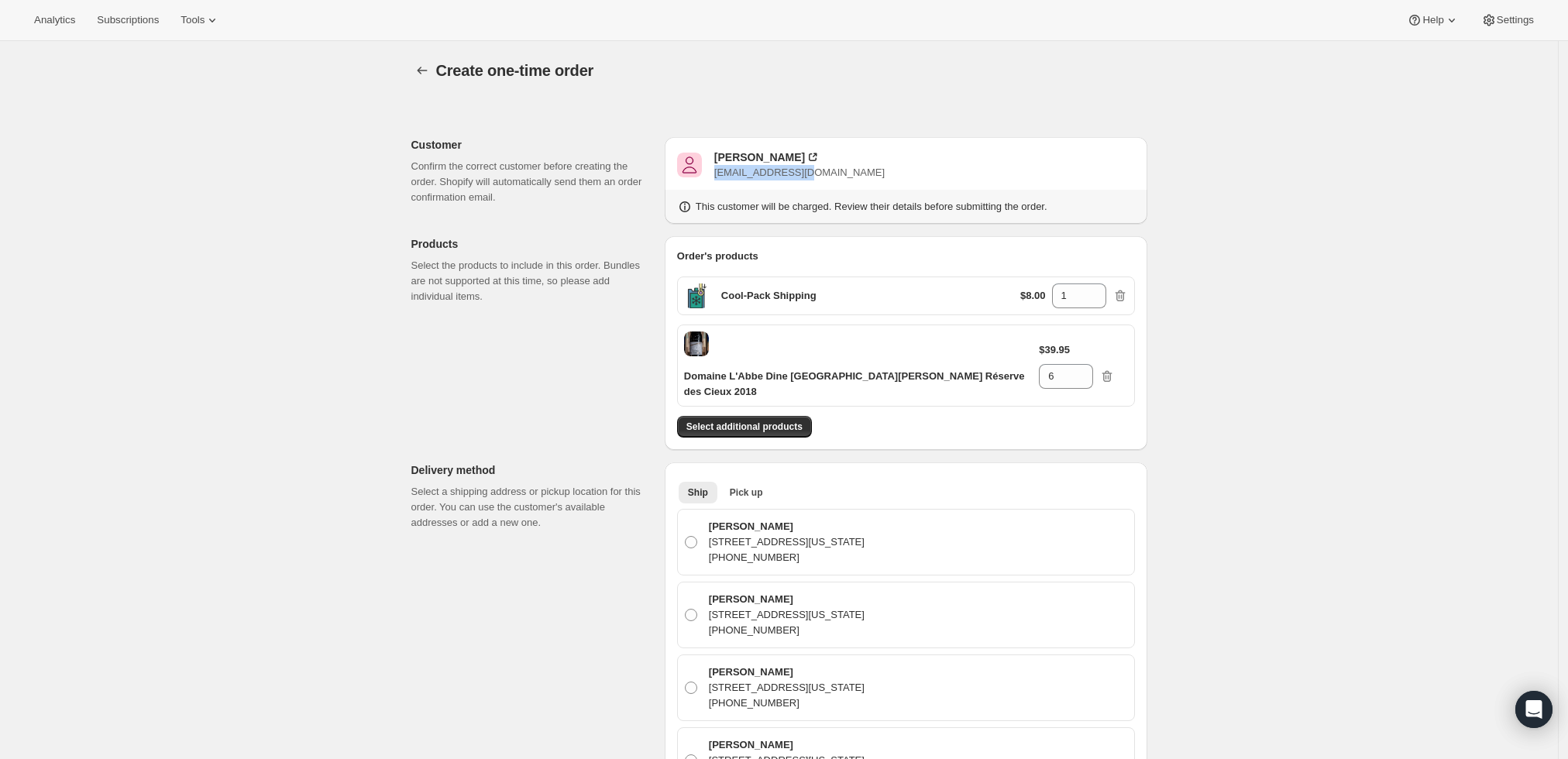
copy span "jpjanda@yahoo.com"
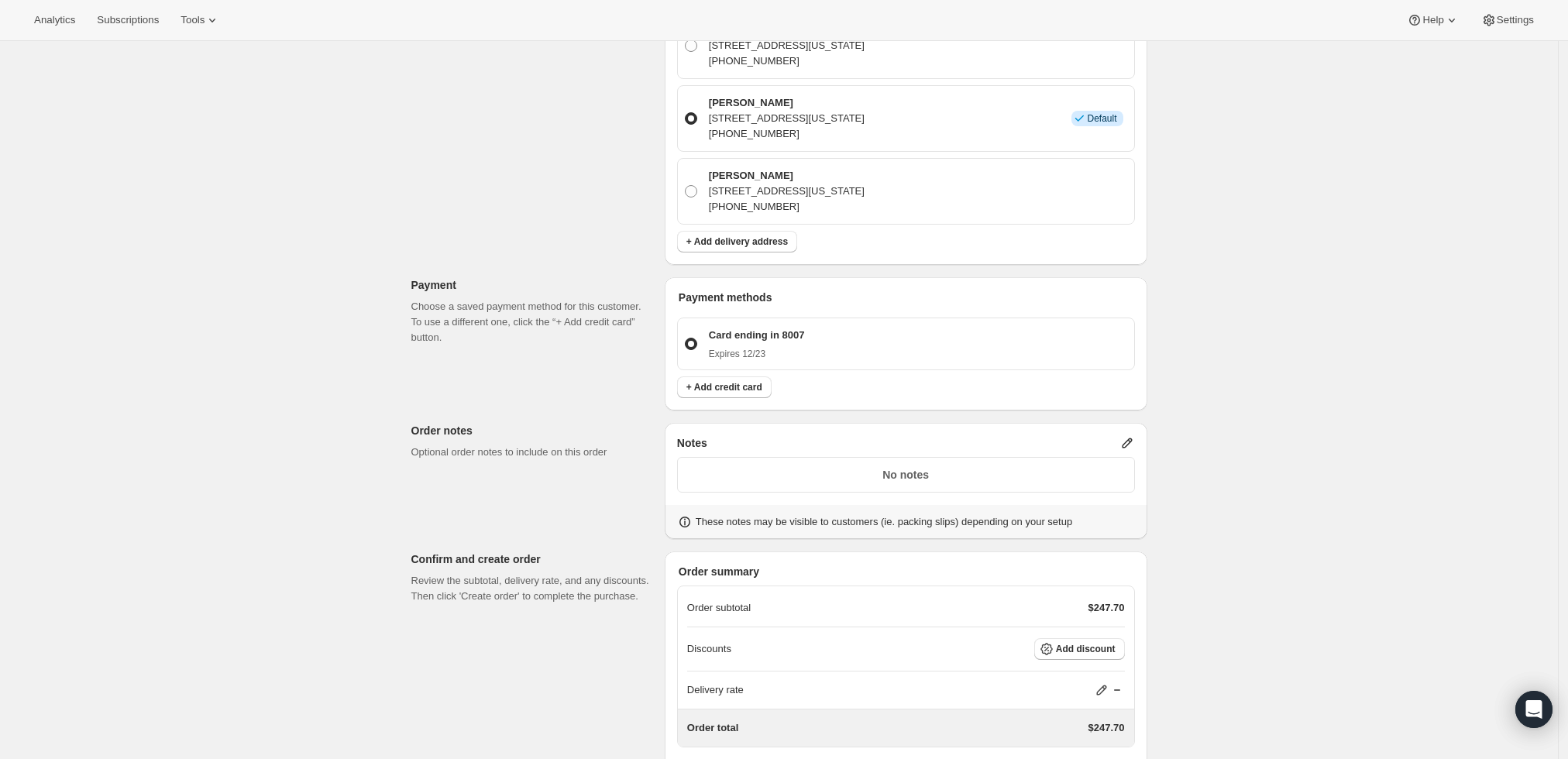
scroll to position [940, 0]
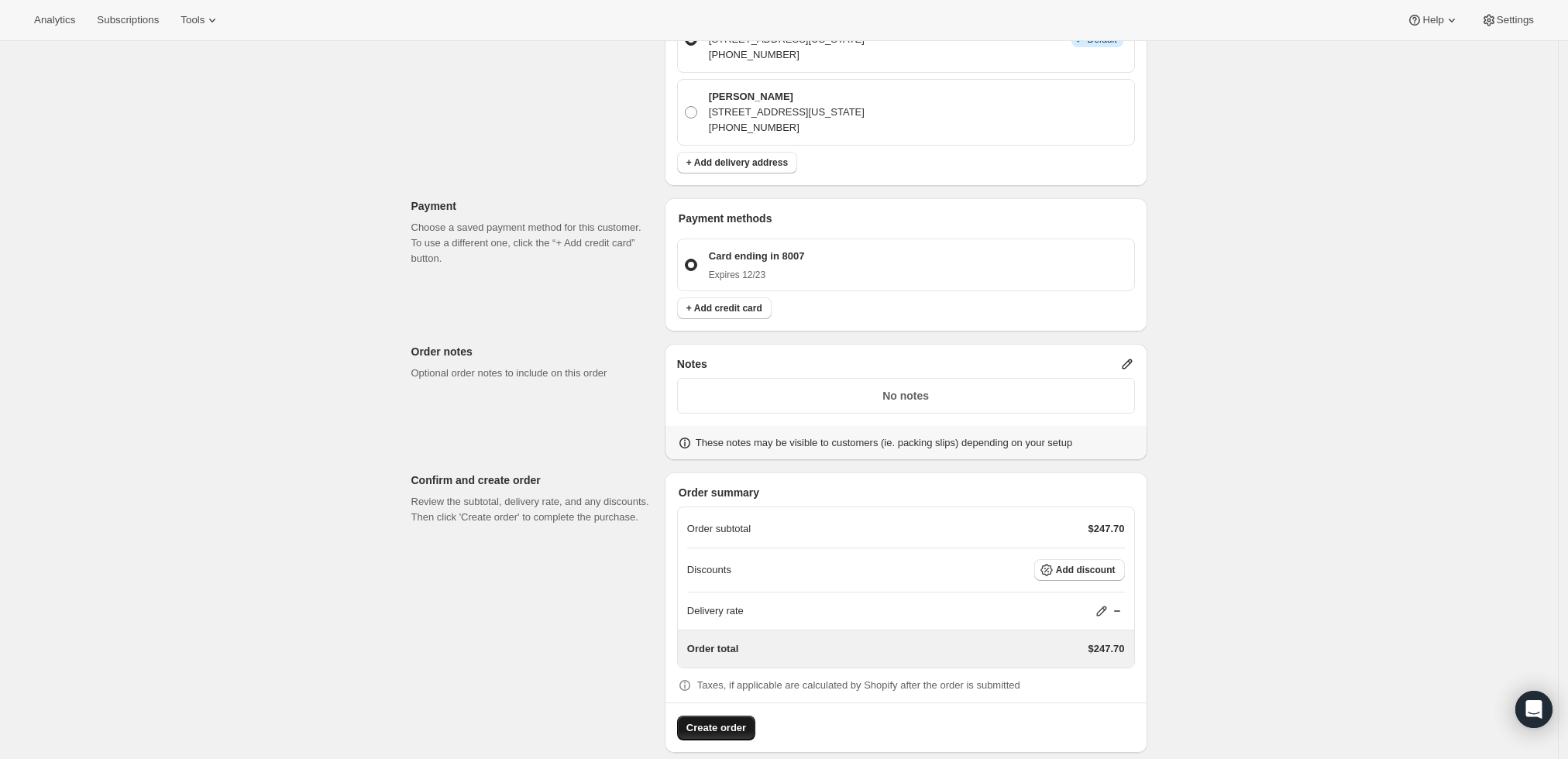
click at [720, 720] on span "Create order" at bounding box center [716, 727] width 60 height 16
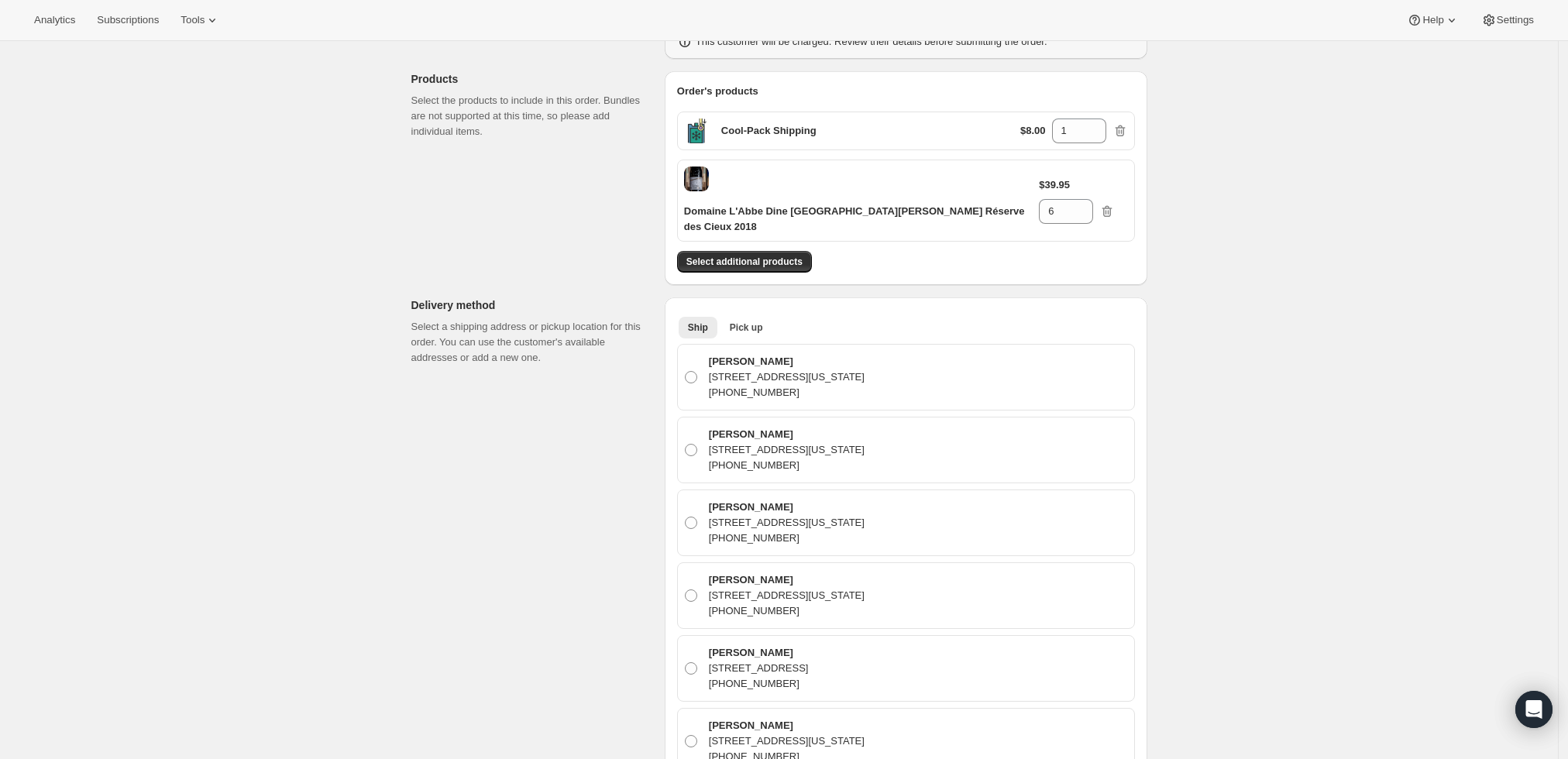
scroll to position [0, 0]
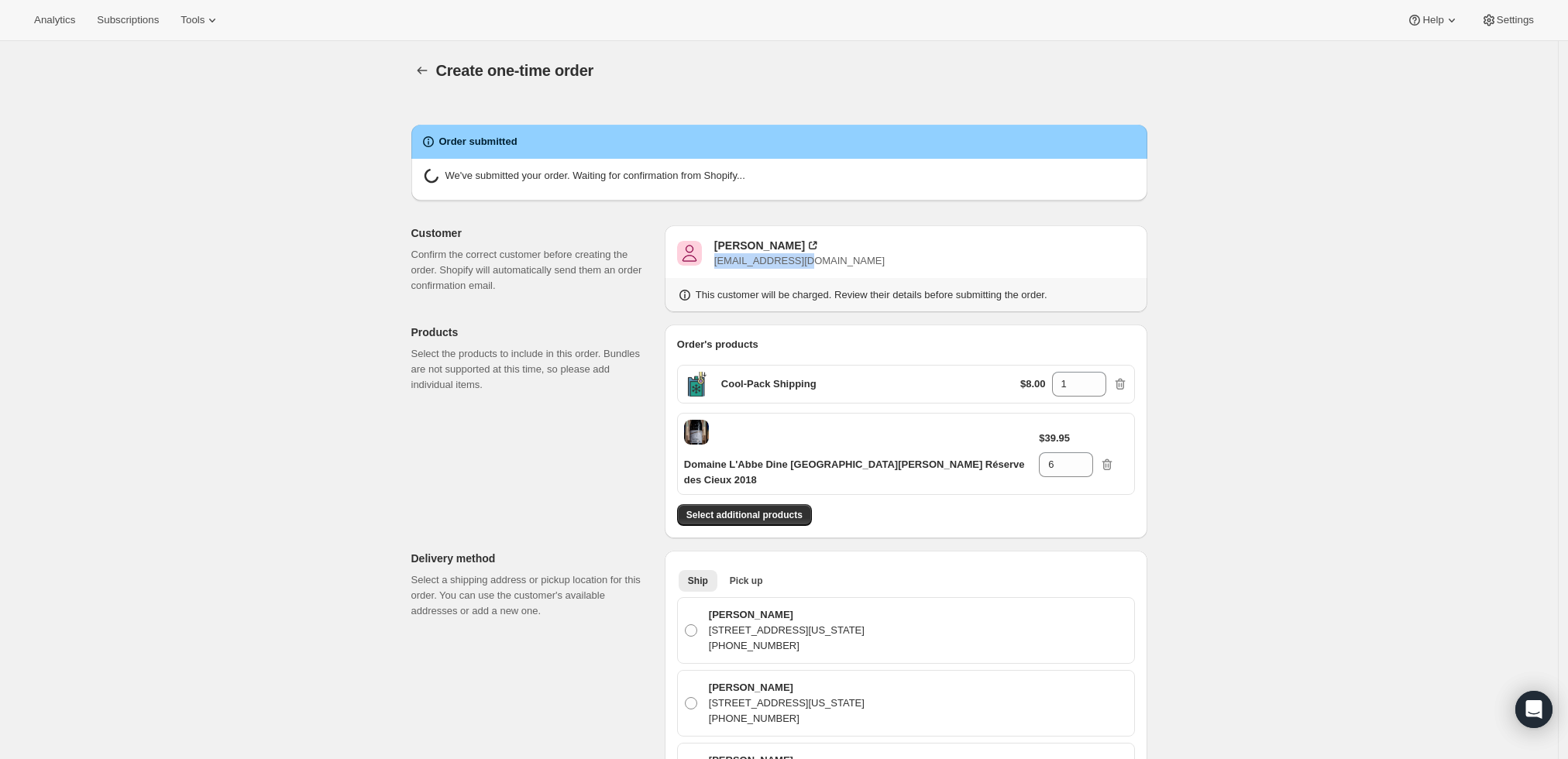
radio input "true"
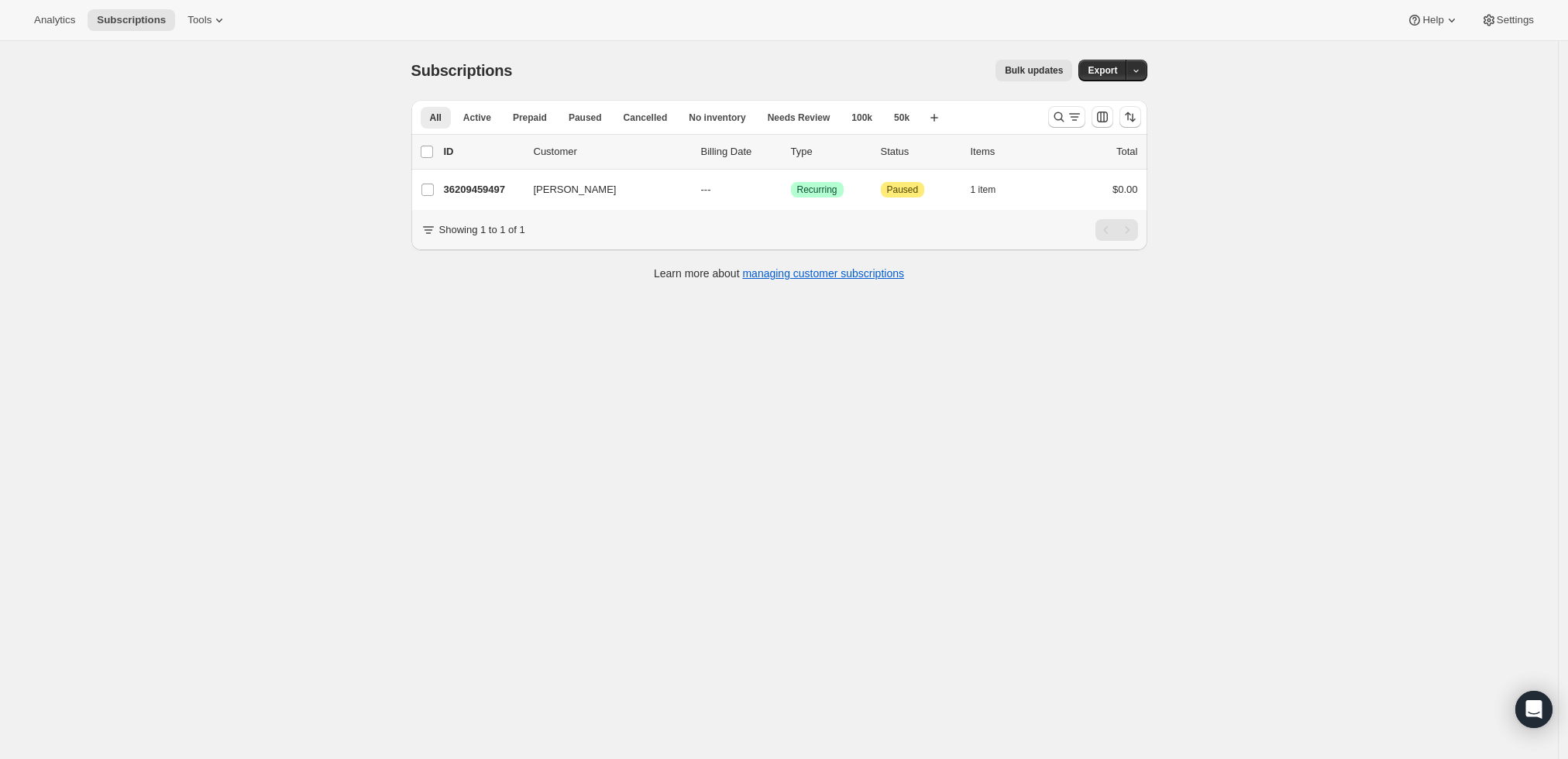
click at [1049, 118] on div at bounding box center [1094, 117] width 106 height 31
click at [1064, 118] on icon "Search and filter results" at bounding box center [1059, 117] width 16 height 16
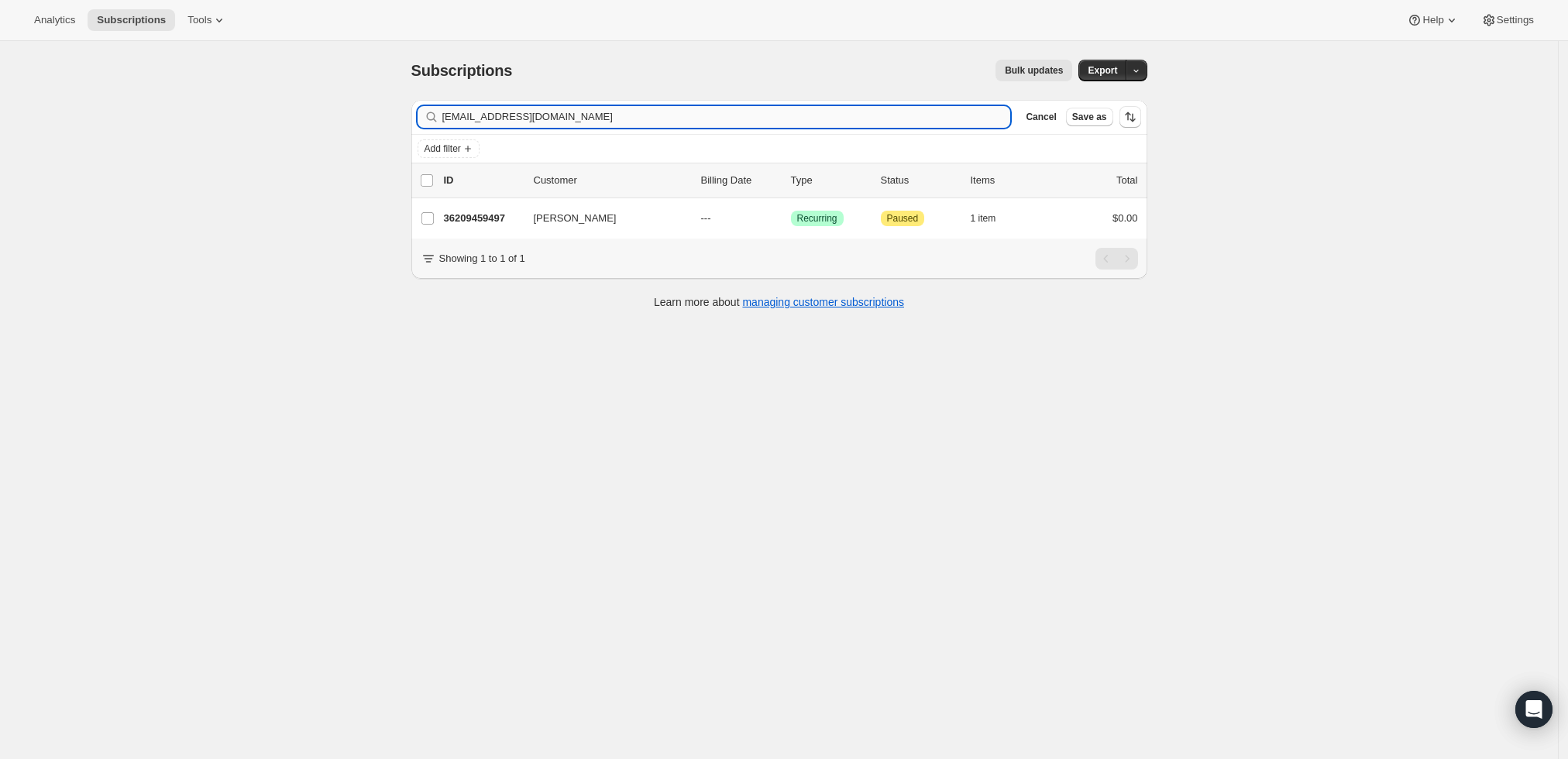
click at [752, 119] on input "[EMAIL_ADDRESS][DOMAIN_NAME]" at bounding box center [726, 117] width 569 height 22
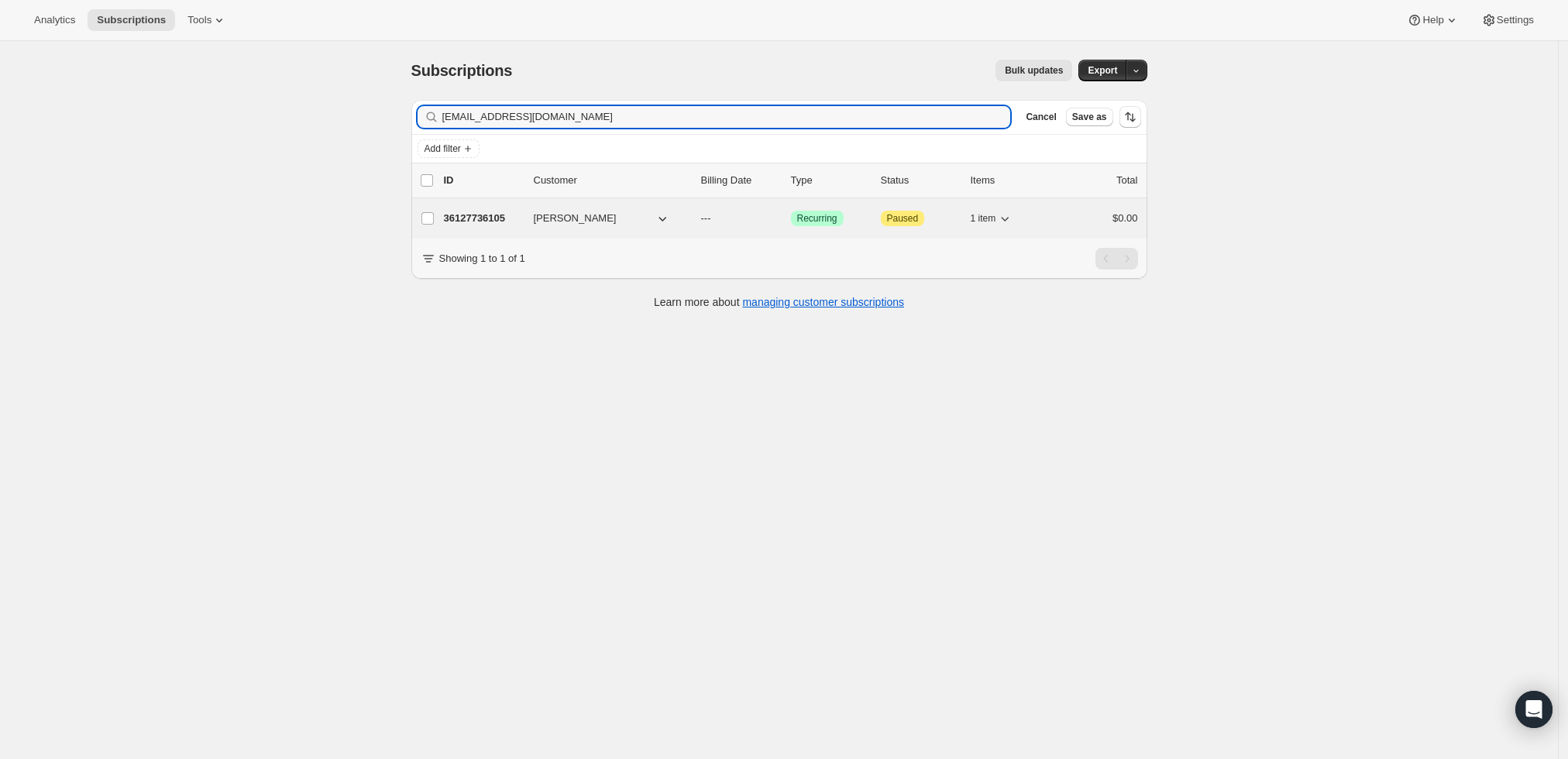
type input "[EMAIL_ADDRESS][DOMAIN_NAME]"
click at [487, 212] on p "36127736105" at bounding box center [482, 218] width 77 height 16
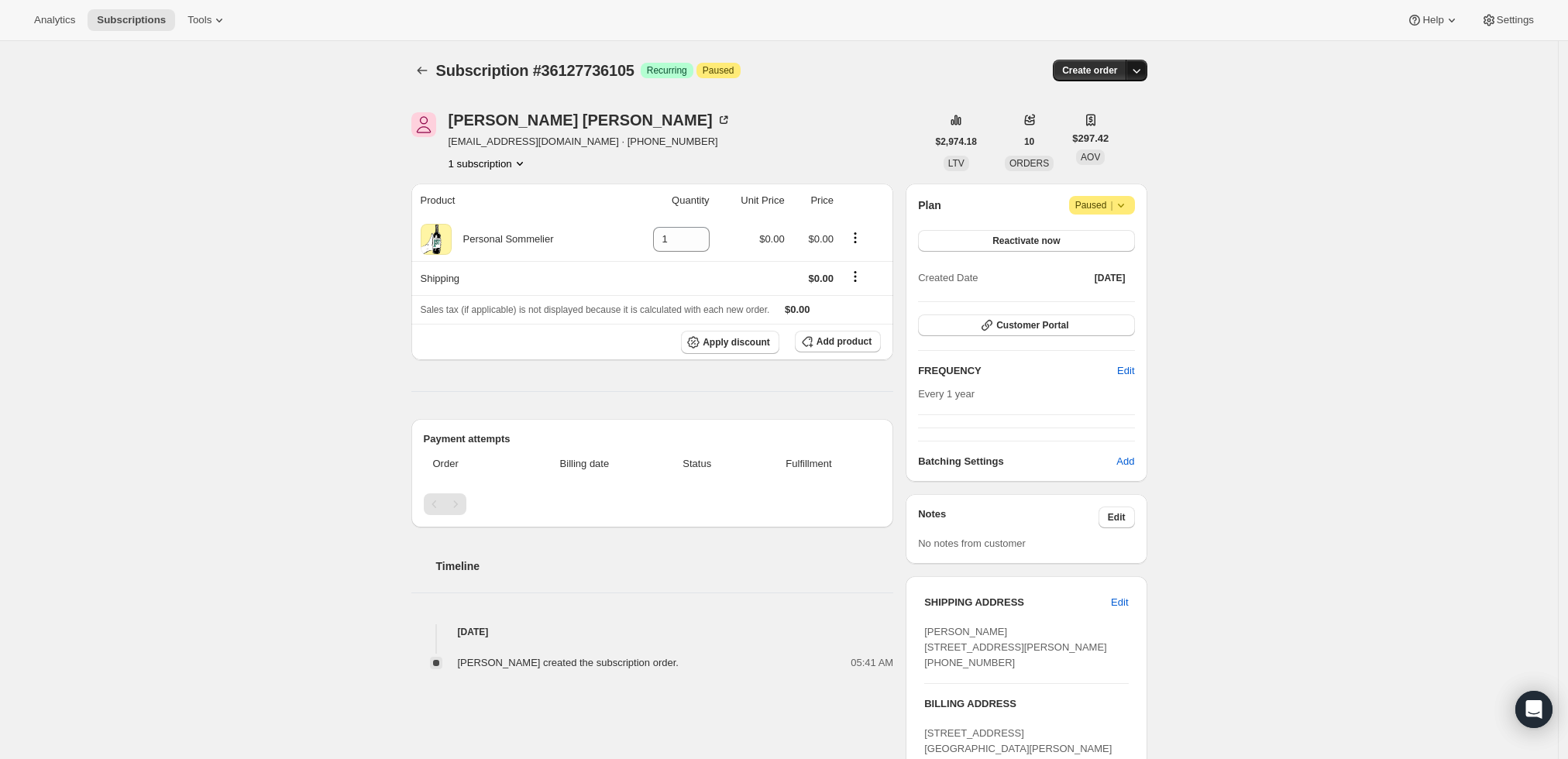
click at [1144, 73] on icon "button" at bounding box center [1137, 70] width 16 height 16
click at [1134, 128] on span "Create custom one-time order" at bounding box center [1075, 128] width 134 height 12
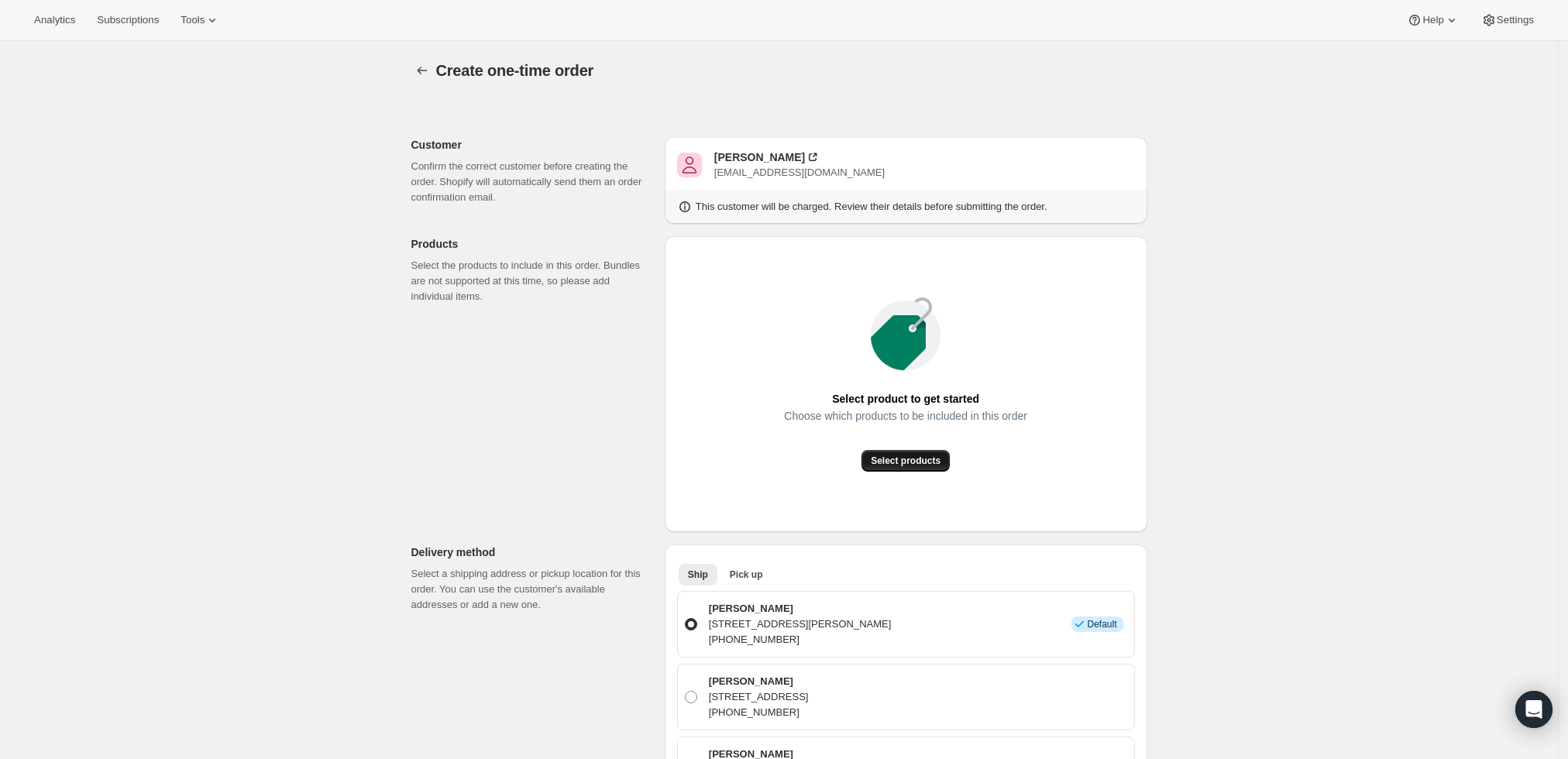
click at [928, 456] on span "Select products" at bounding box center [906, 460] width 70 height 12
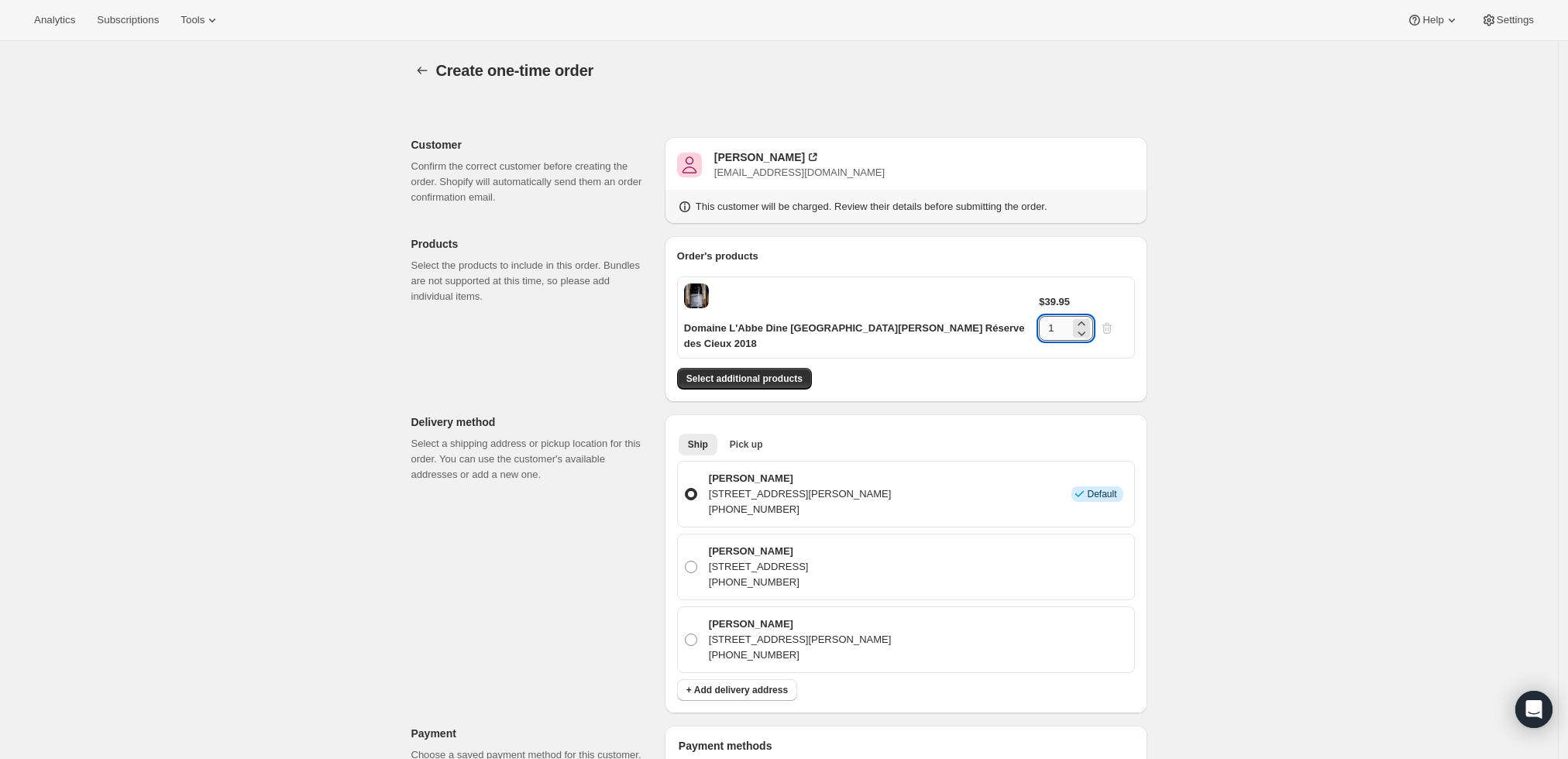
drag, startPoint x: 1073, startPoint y: 295, endPoint x: 1082, endPoint y: 295, distance: 9.0
click at [1070, 316] on input "1" at bounding box center [1054, 329] width 31 height 25
type input "12"
click at [1208, 374] on div "Create one-time order. This page is ready Create one-time order Customer Confir…" at bounding box center [779, 679] width 1558 height 1277
click at [764, 373] on span "Select additional products" at bounding box center [744, 379] width 117 height 12
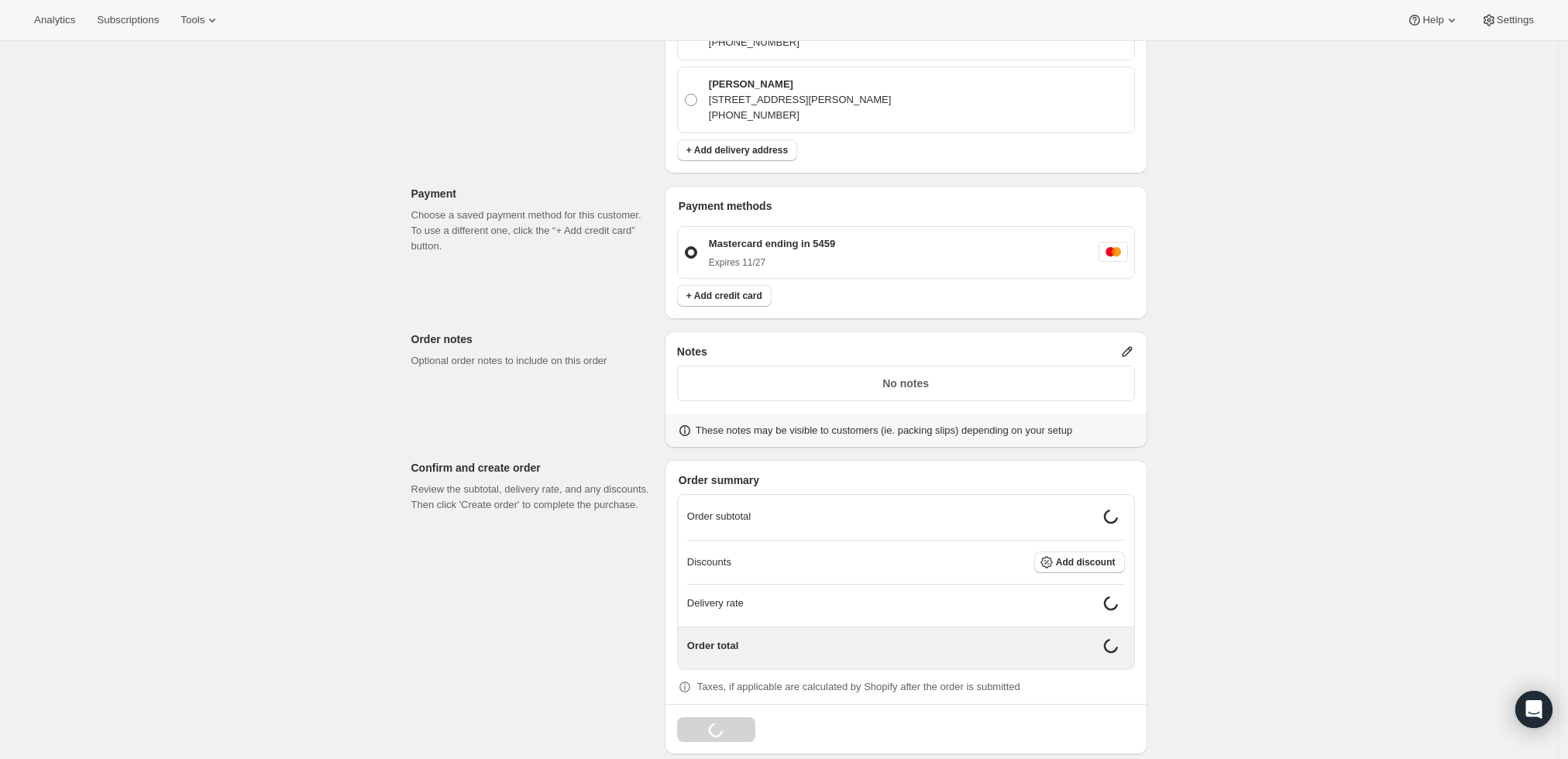
scroll to position [576, 0]
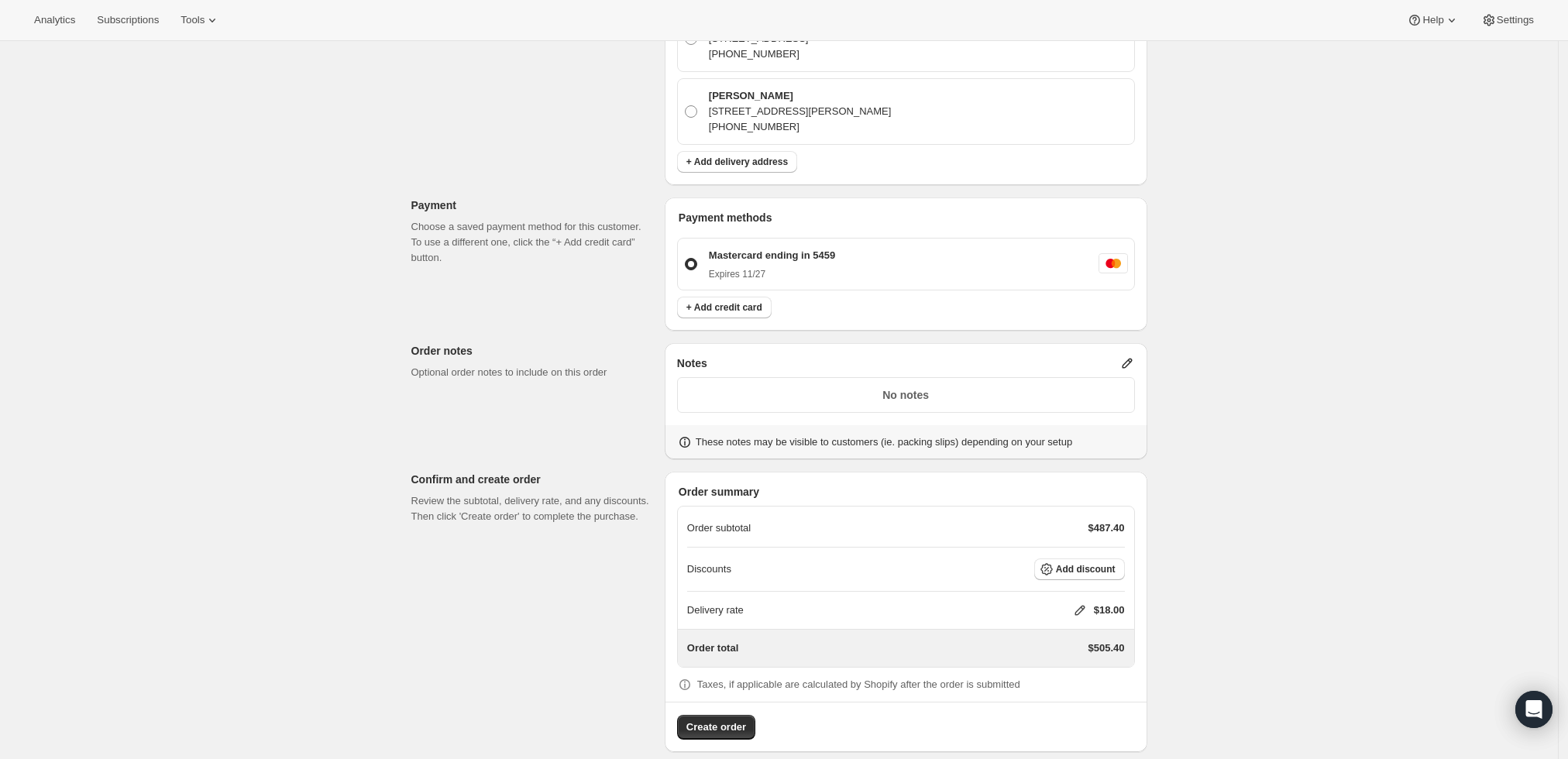
click at [1080, 603] on icon at bounding box center [1080, 610] width 16 height 16
click at [1068, 652] on input "0" at bounding box center [1088, 652] width 139 height 25
type input "0"
click at [1519, 513] on div "Create one-time order. This page is ready Create one-time order Customer Confir…" at bounding box center [779, 121] width 1558 height 1312
click at [1087, 603] on icon at bounding box center [1080, 610] width 16 height 16
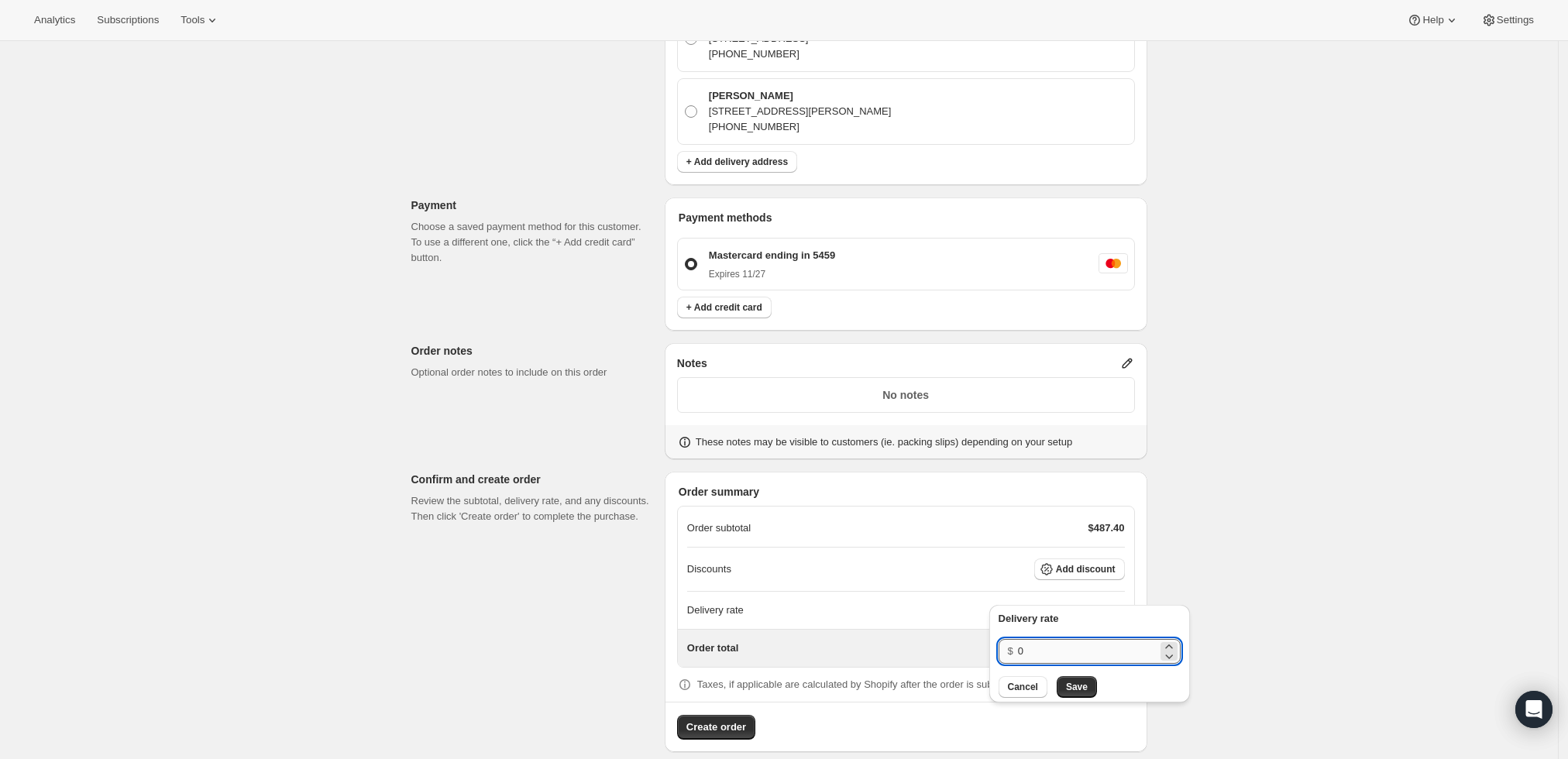
click at [1086, 647] on input "0" at bounding box center [1088, 652] width 139 height 25
type input "0"
click at [1076, 684] on span "Save" at bounding box center [1077, 687] width 22 height 12
click at [712, 719] on span "Create order" at bounding box center [716, 727] width 60 height 16
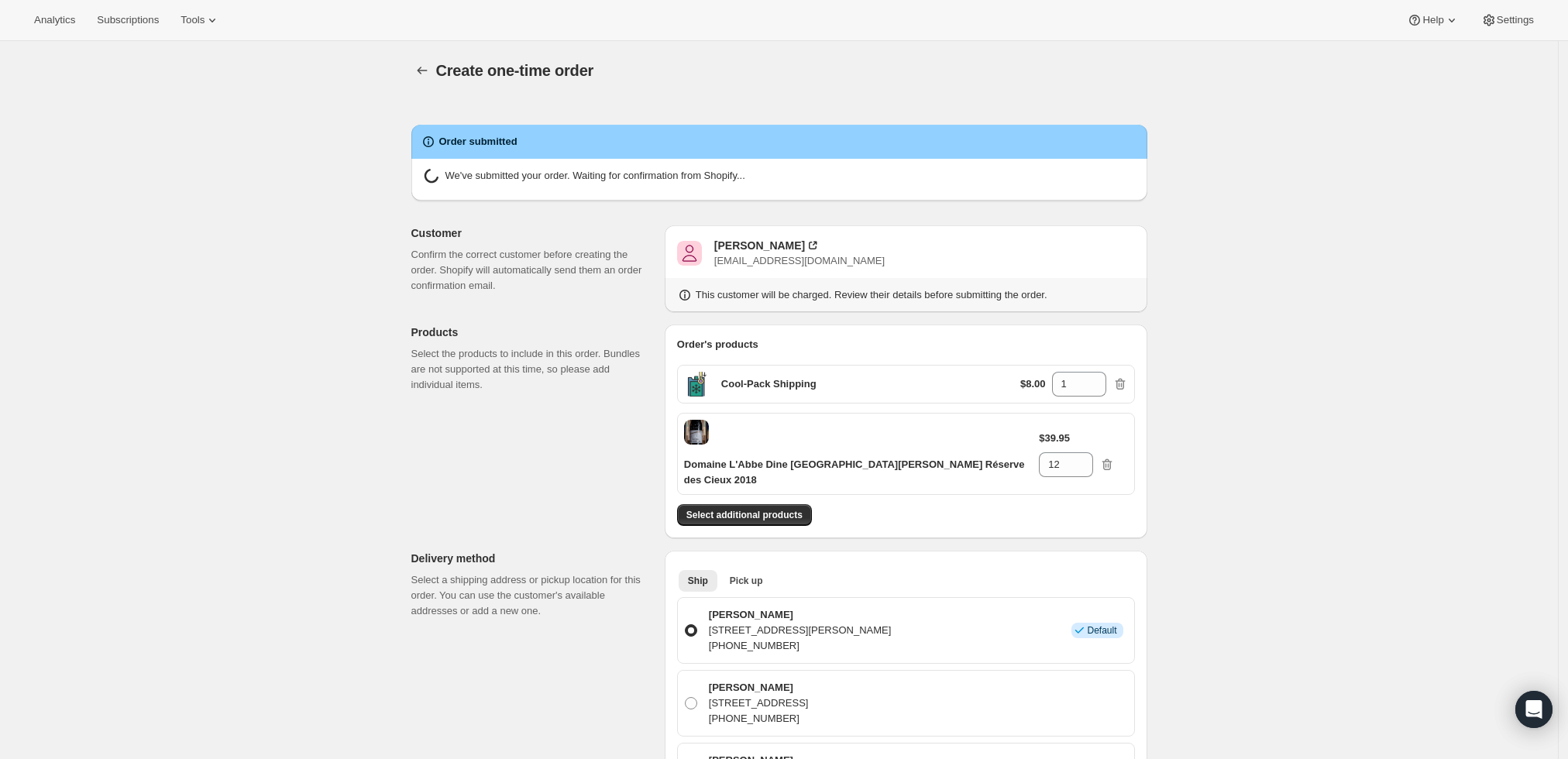
radio input "true"
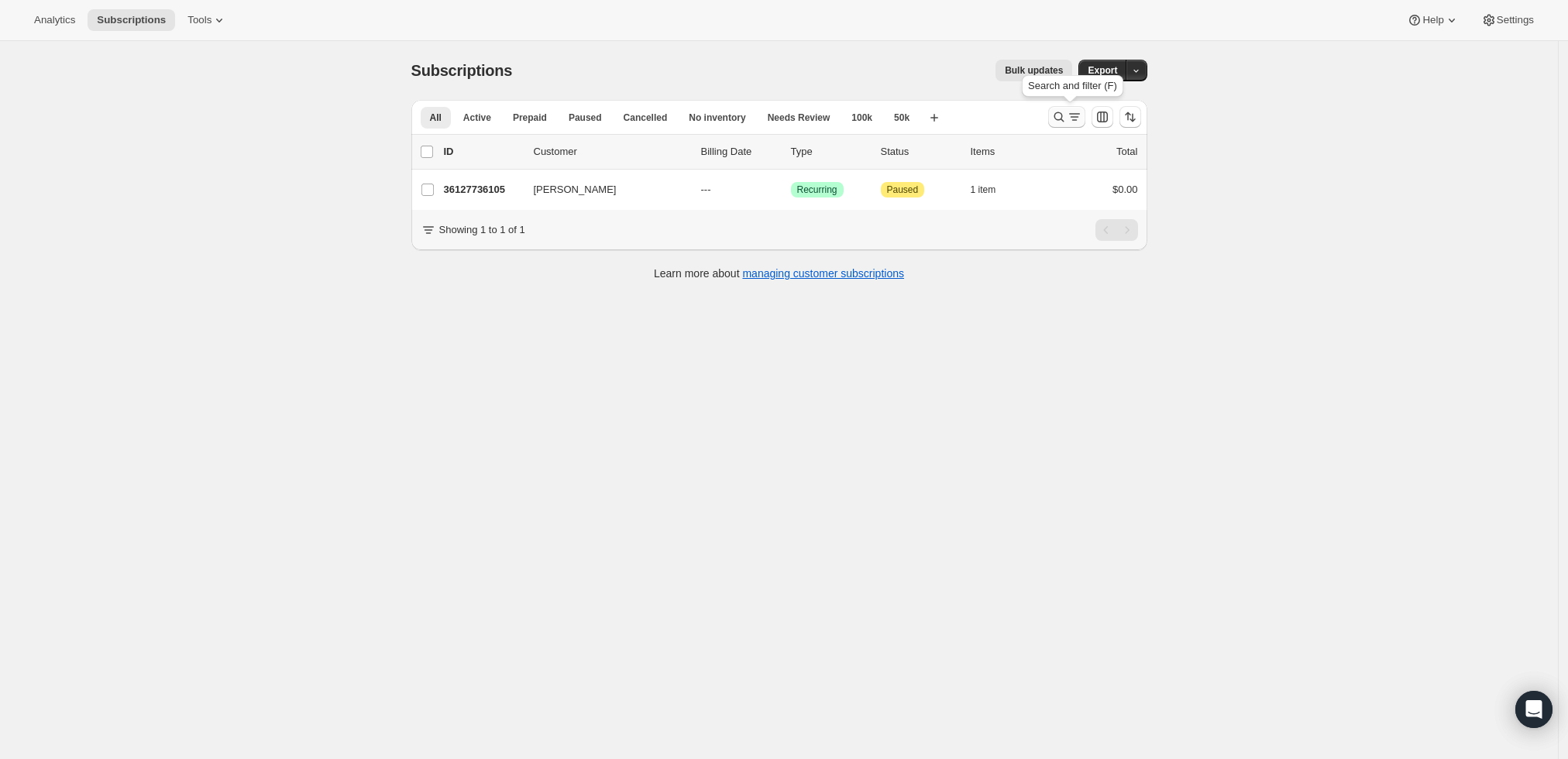
click at [1067, 116] on icon "Search and filter results" at bounding box center [1059, 117] width 16 height 16
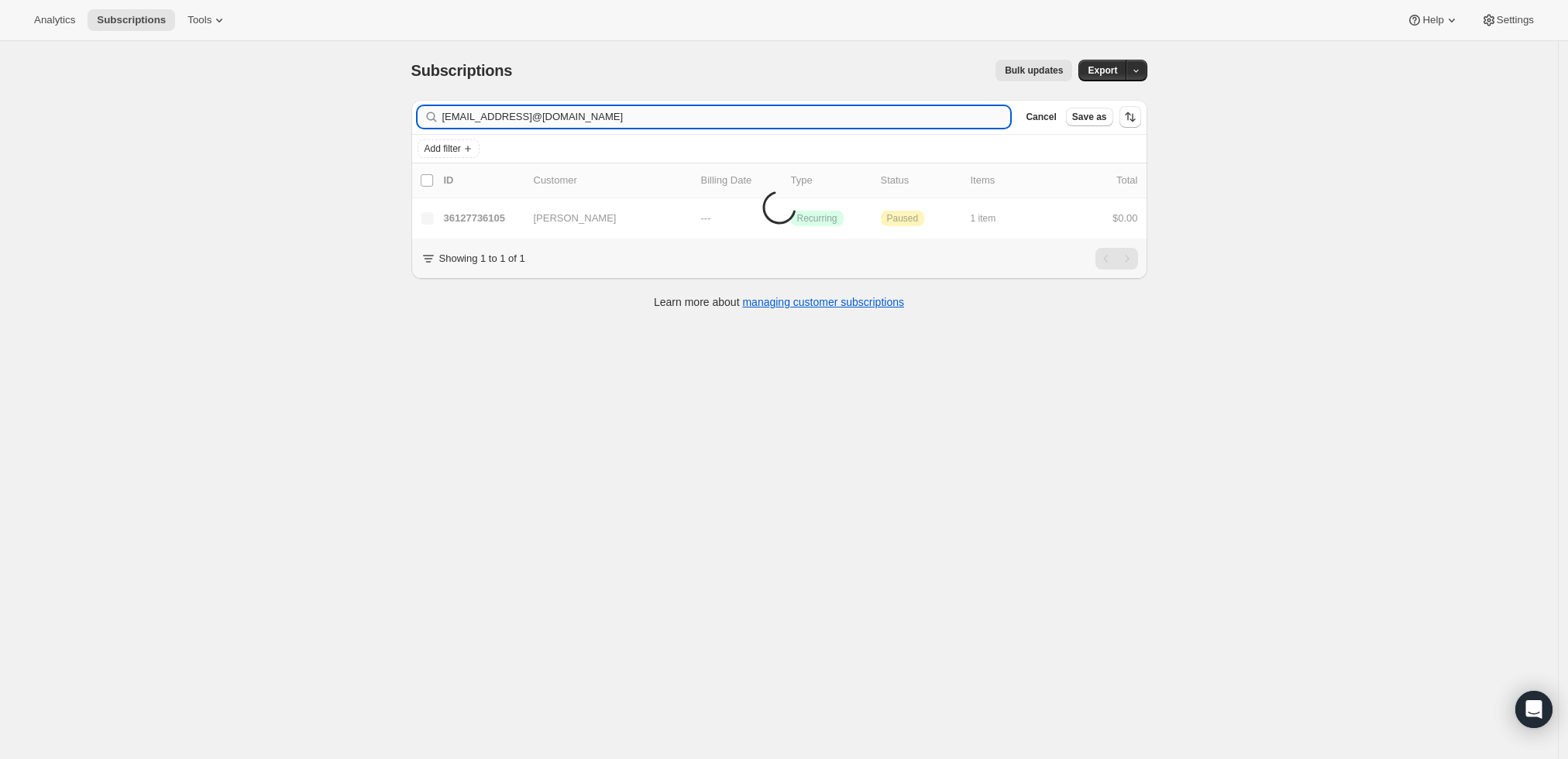
click at [975, 123] on input "[EMAIL_ADDRESS]@[DOMAIN_NAME]" at bounding box center [726, 117] width 569 height 22
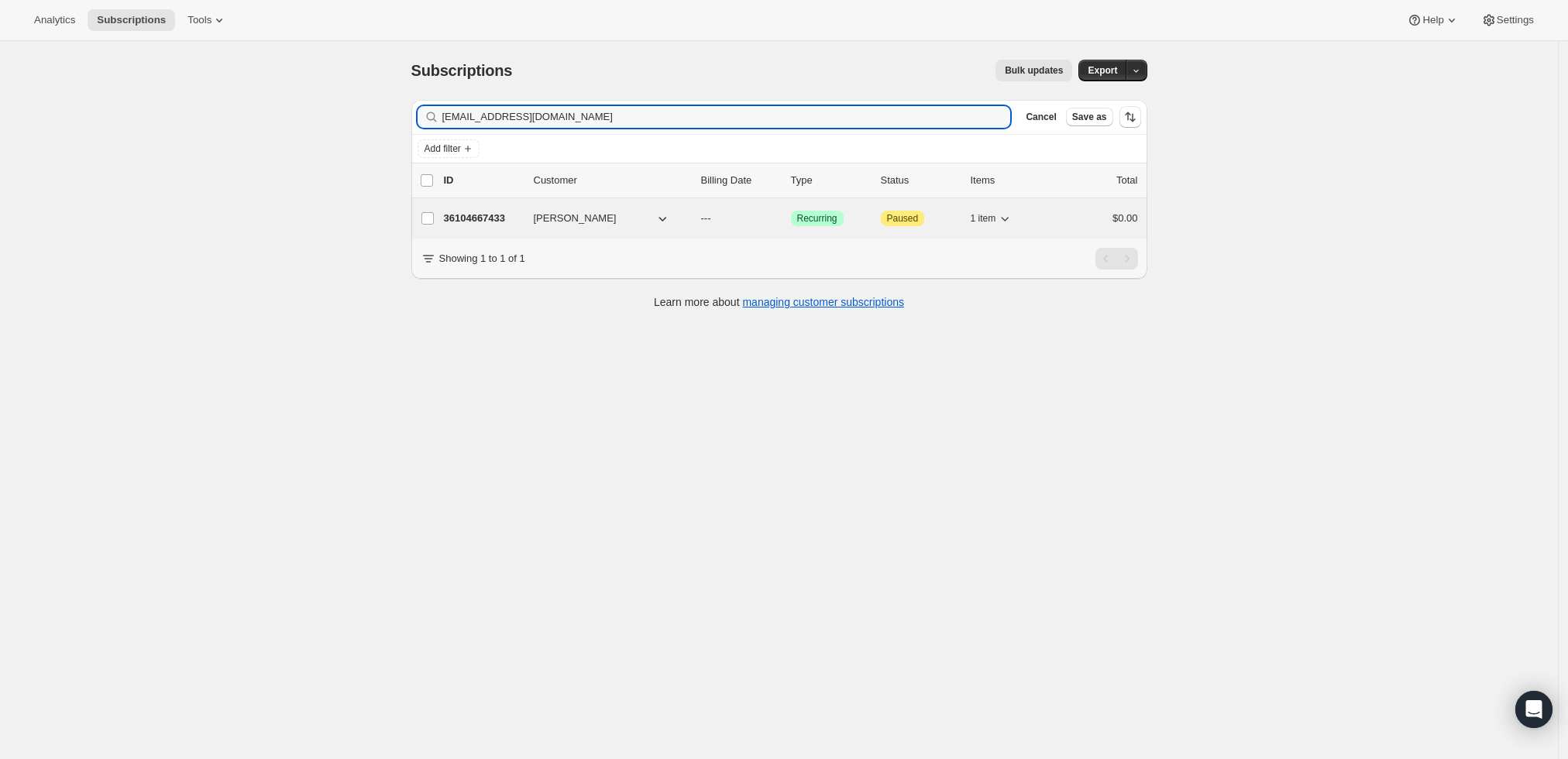
type input "[EMAIL_ADDRESS][DOMAIN_NAME]"
click at [485, 213] on p "36104667433" at bounding box center [482, 218] width 77 height 16
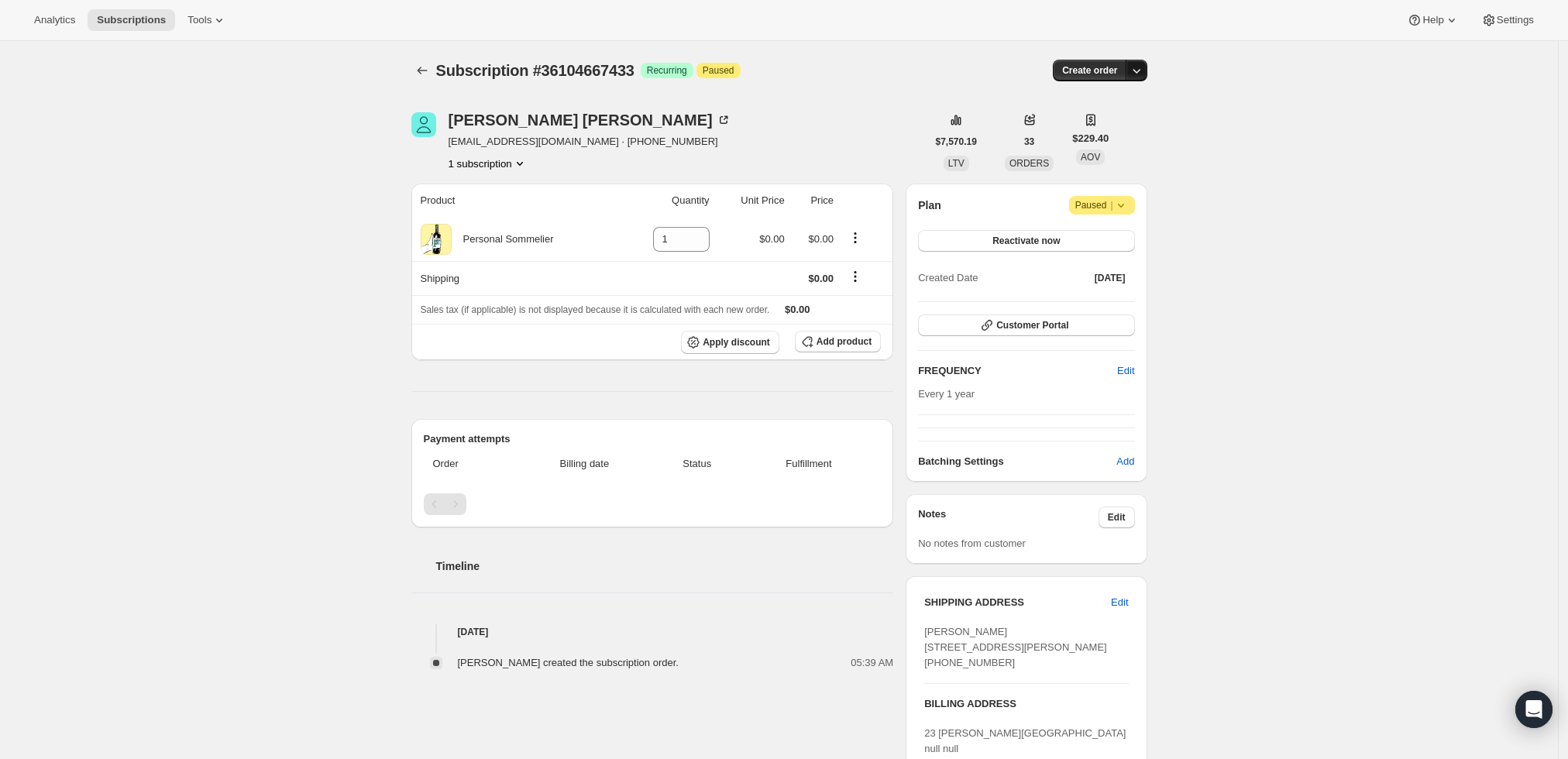
click at [1142, 62] on icon "button" at bounding box center [1137, 70] width 16 height 16
click at [1122, 128] on span "Create custom one-time order" at bounding box center [1075, 128] width 134 height 12
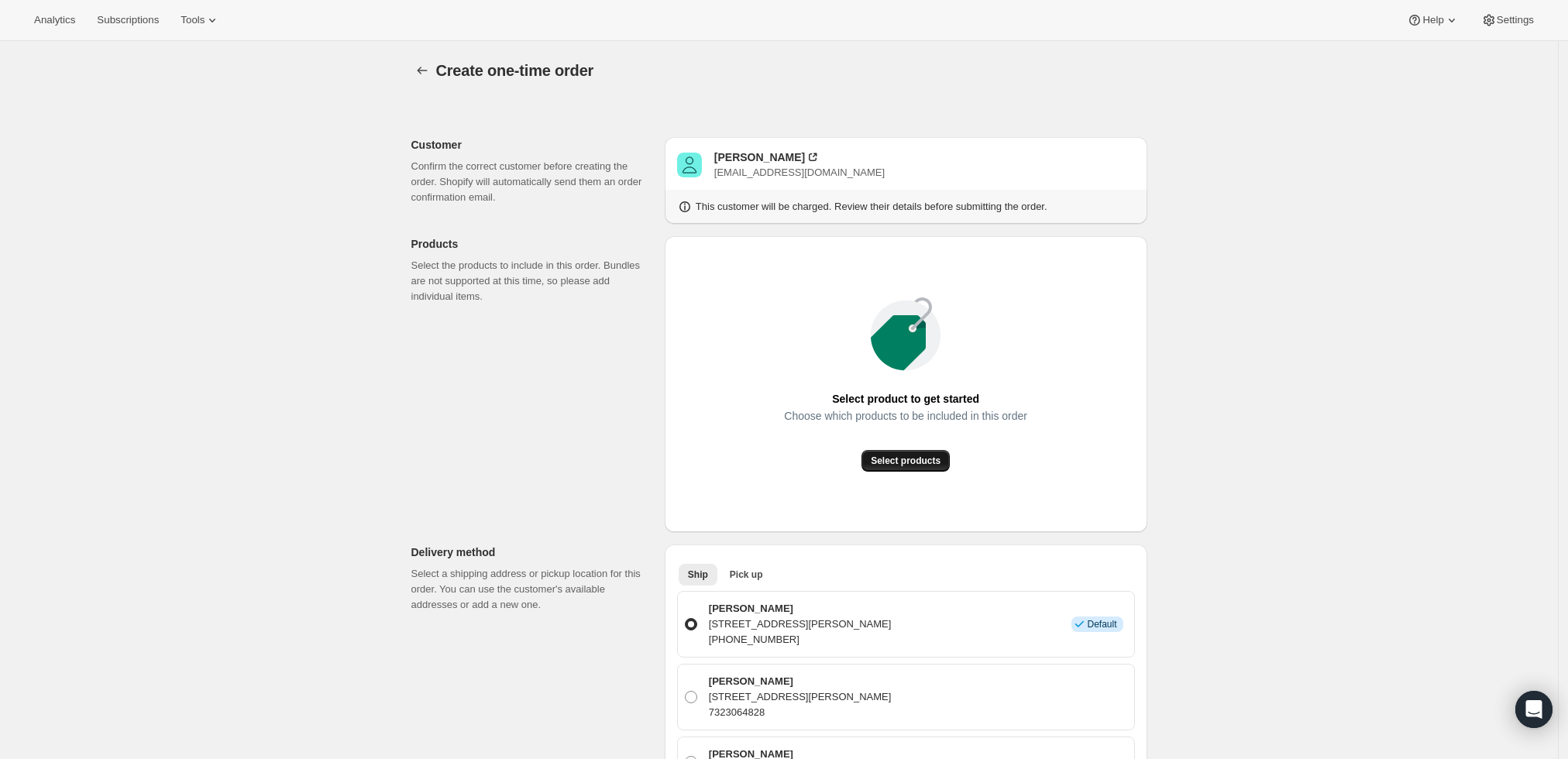
click at [936, 461] on span "Select products" at bounding box center [906, 460] width 70 height 12
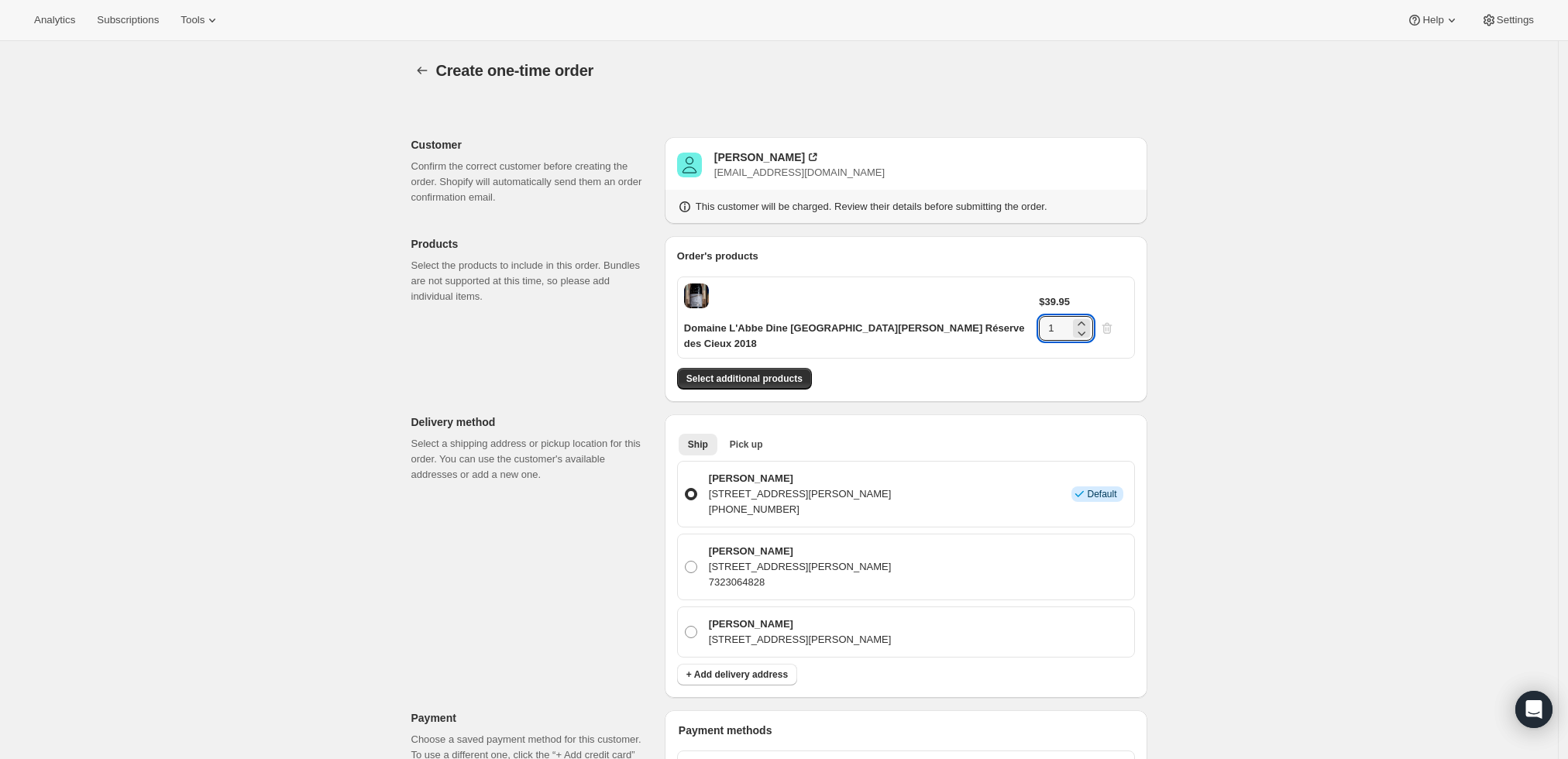
drag, startPoint x: 1086, startPoint y: 295, endPoint x: 1018, endPoint y: 305, distance: 68.7
click at [1018, 305] on div "Domaine L'Abbe Dine [GEOGRAPHIC_DATA][PERSON_NAME] Réserve des Cieux 2018 $39.9…" at bounding box center [906, 317] width 458 height 82
type input "4"
click at [1302, 352] on div "Create one-time order. This page is ready Create one-time order Customer Confir…" at bounding box center [779, 672] width 1558 height 1263
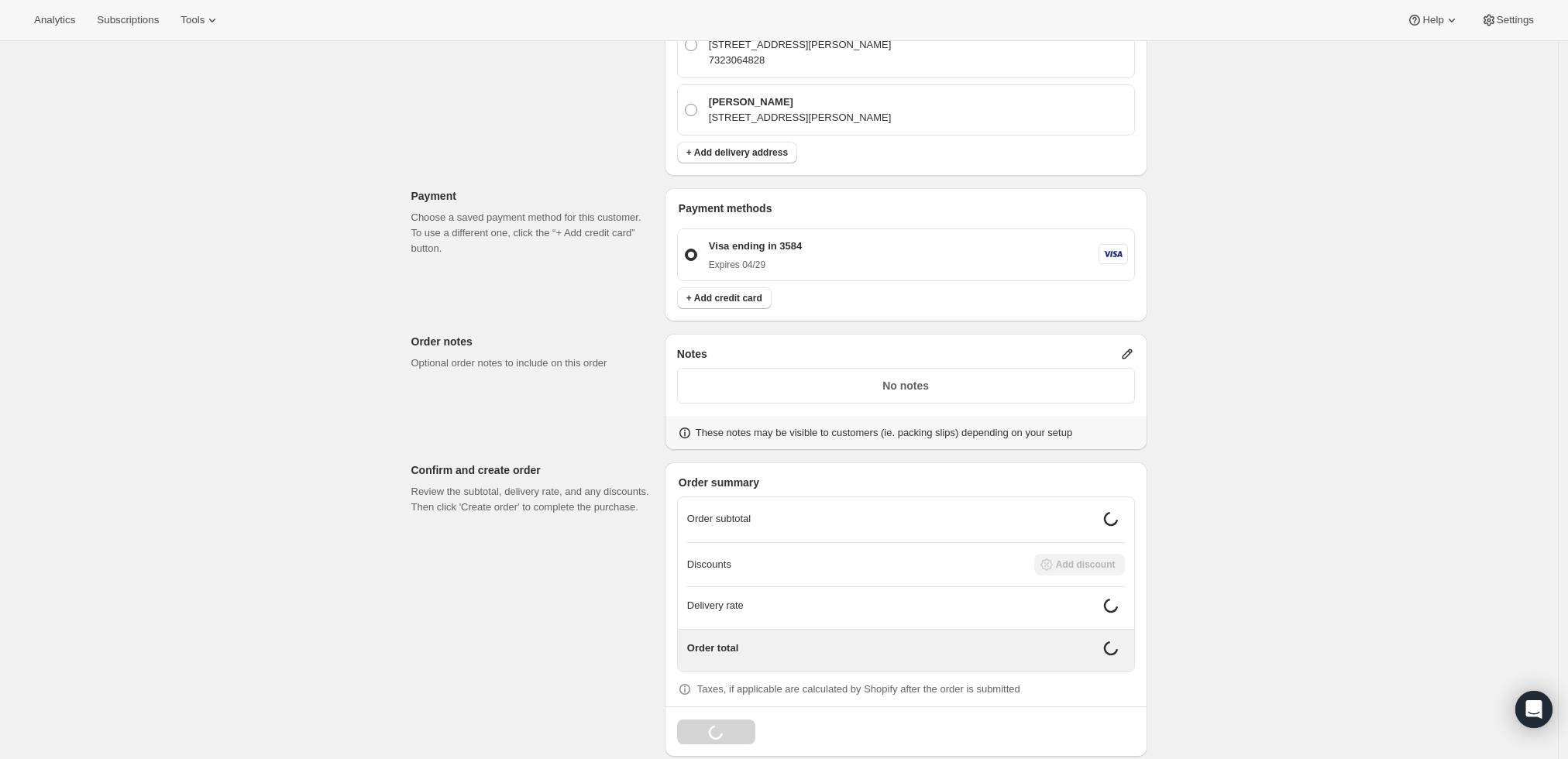
scroll to position [524, 0]
click at [1131, 344] on icon at bounding box center [1127, 351] width 16 height 16
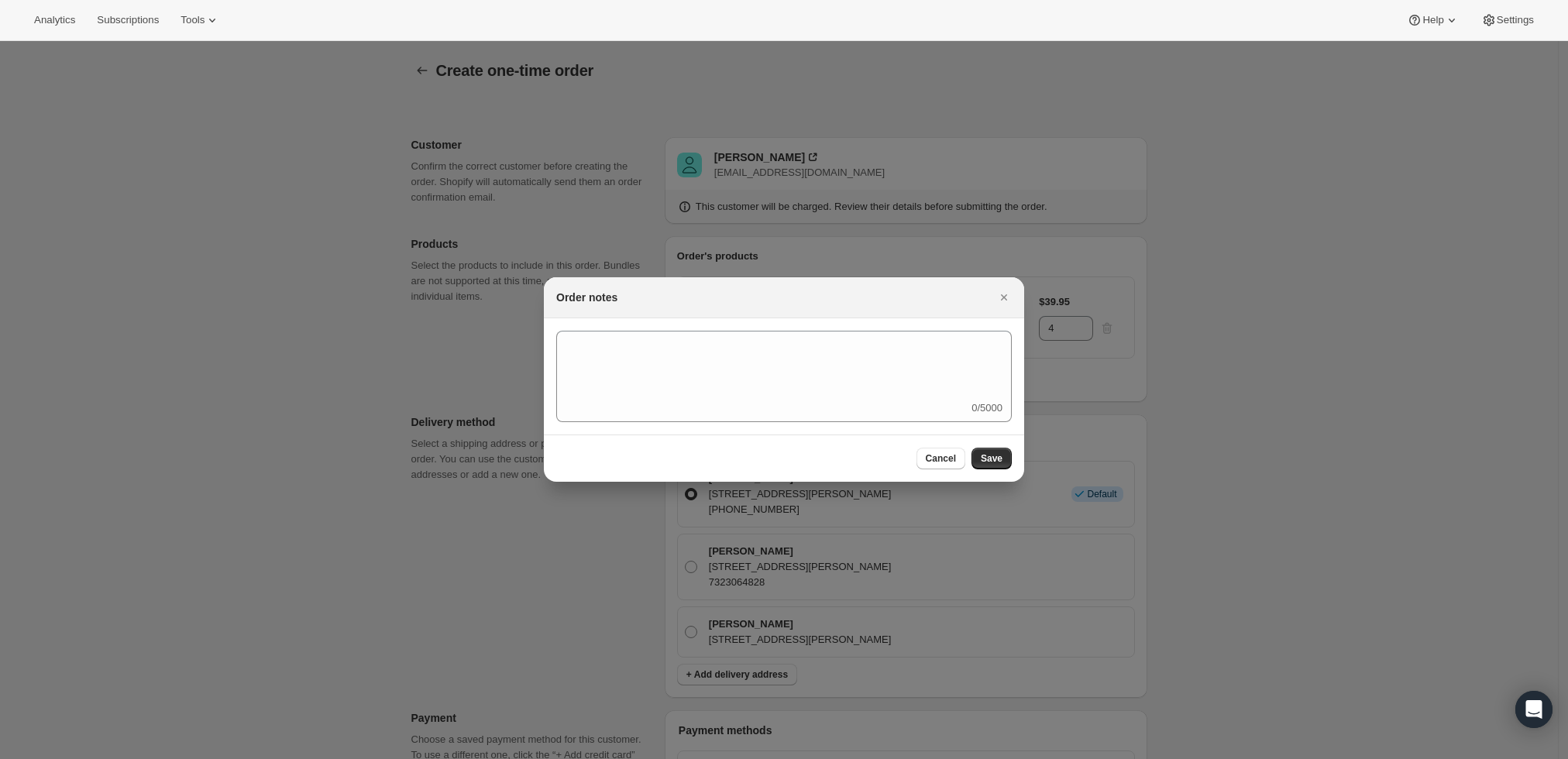
scroll to position [0, 0]
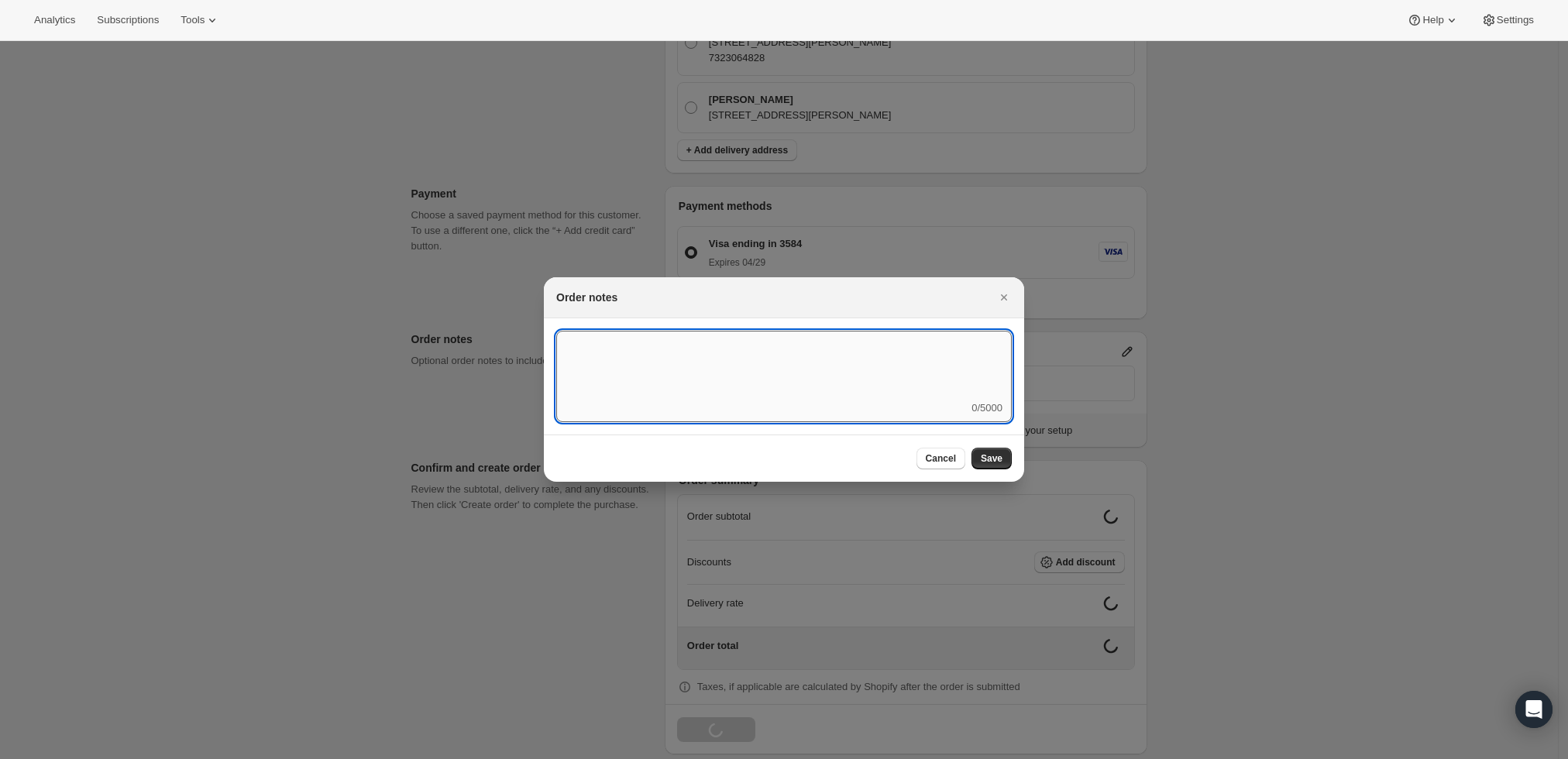
click at [907, 379] on textarea ":r3t:" at bounding box center [784, 365] width 455 height 70
type textarea "Weather HOLD"
click at [1002, 451] on button "Save" at bounding box center [992, 459] width 40 height 22
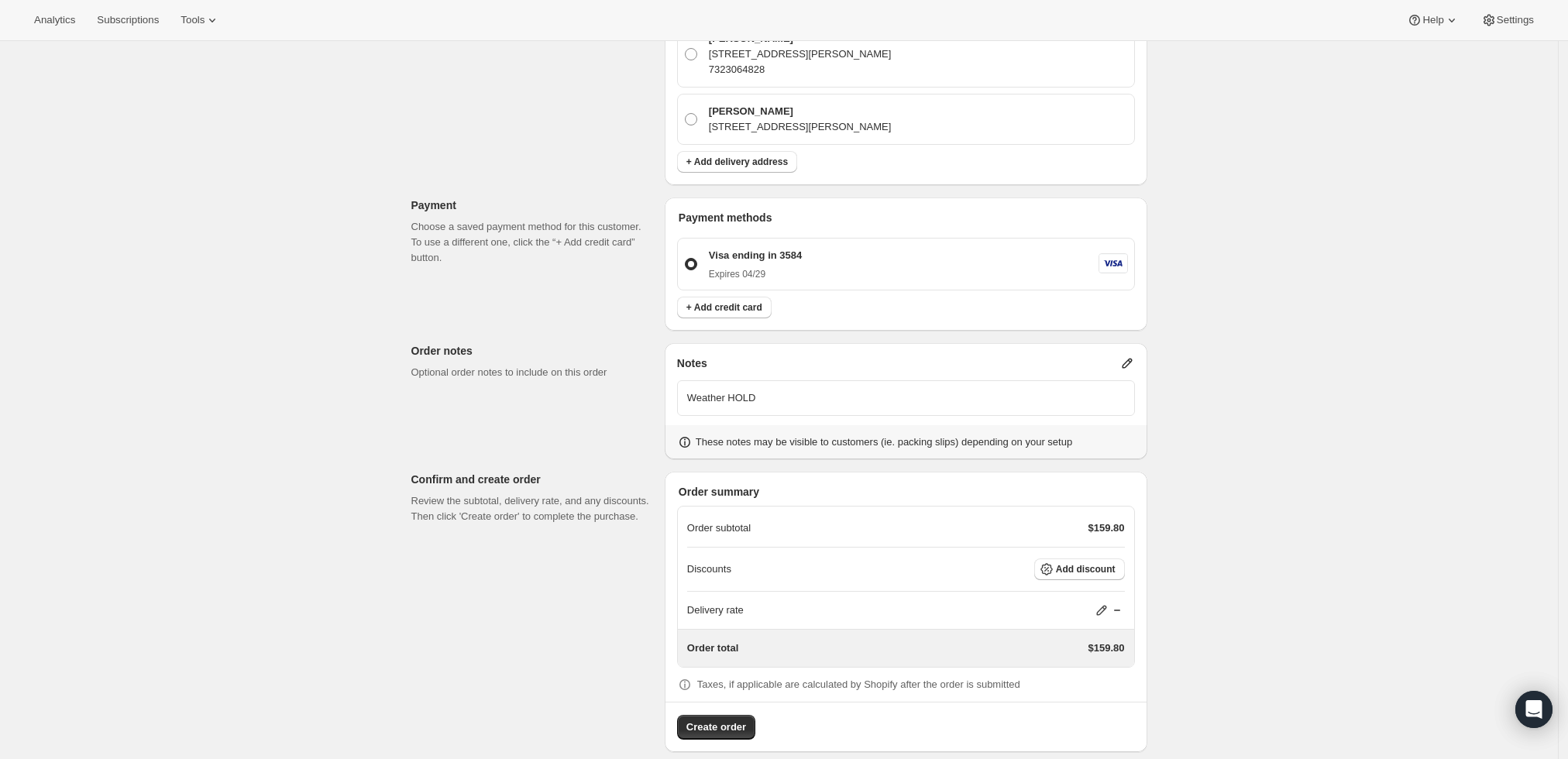
click at [1103, 603] on icon at bounding box center [1102, 610] width 16 height 16
click at [1094, 642] on input "0" at bounding box center [1110, 652] width 139 height 25
type input "0"
click at [1090, 688] on span "Save" at bounding box center [1099, 687] width 22 height 12
click at [733, 719] on span "Create order" at bounding box center [716, 727] width 60 height 16
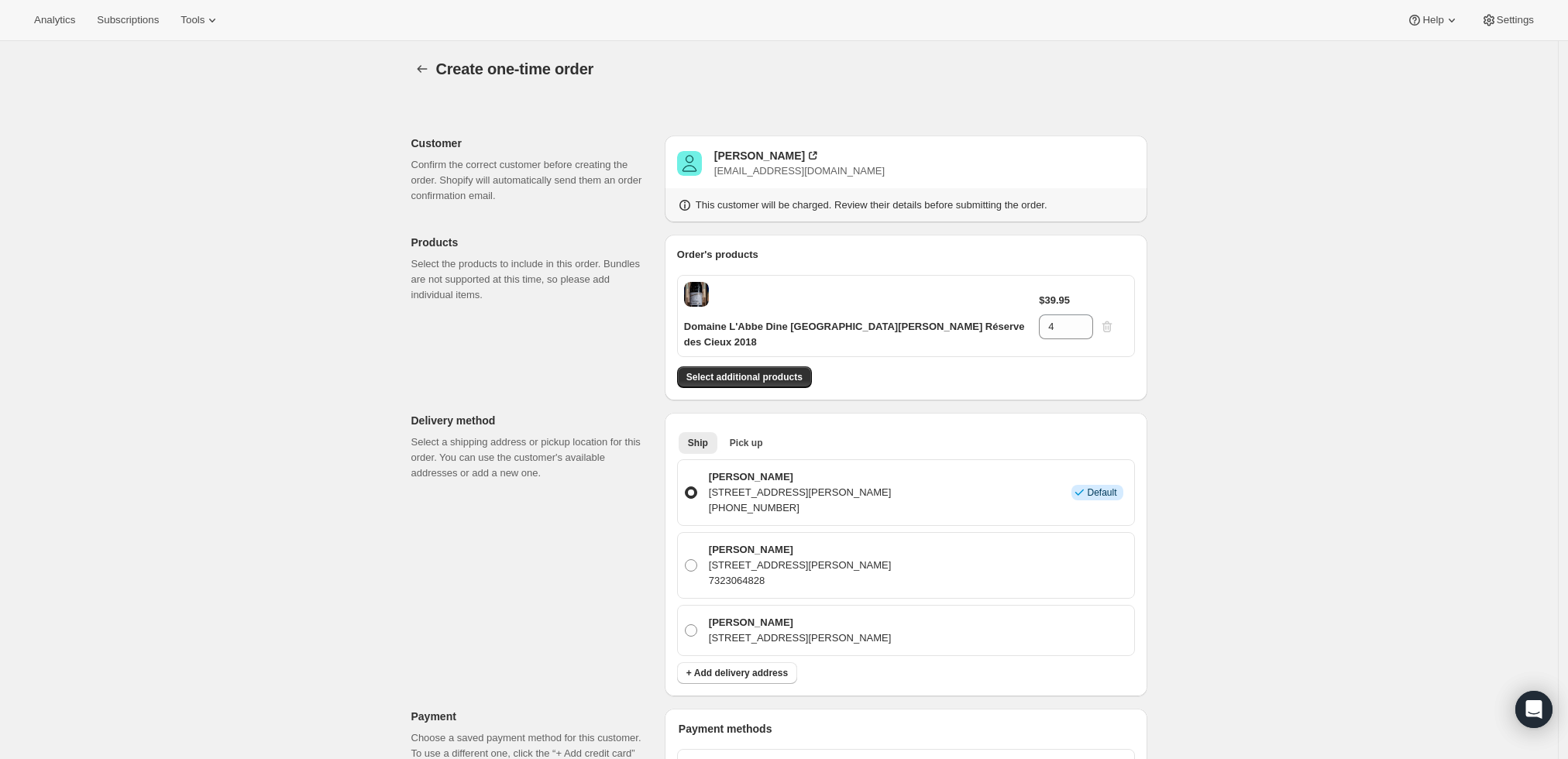
scroll to position [0, 0]
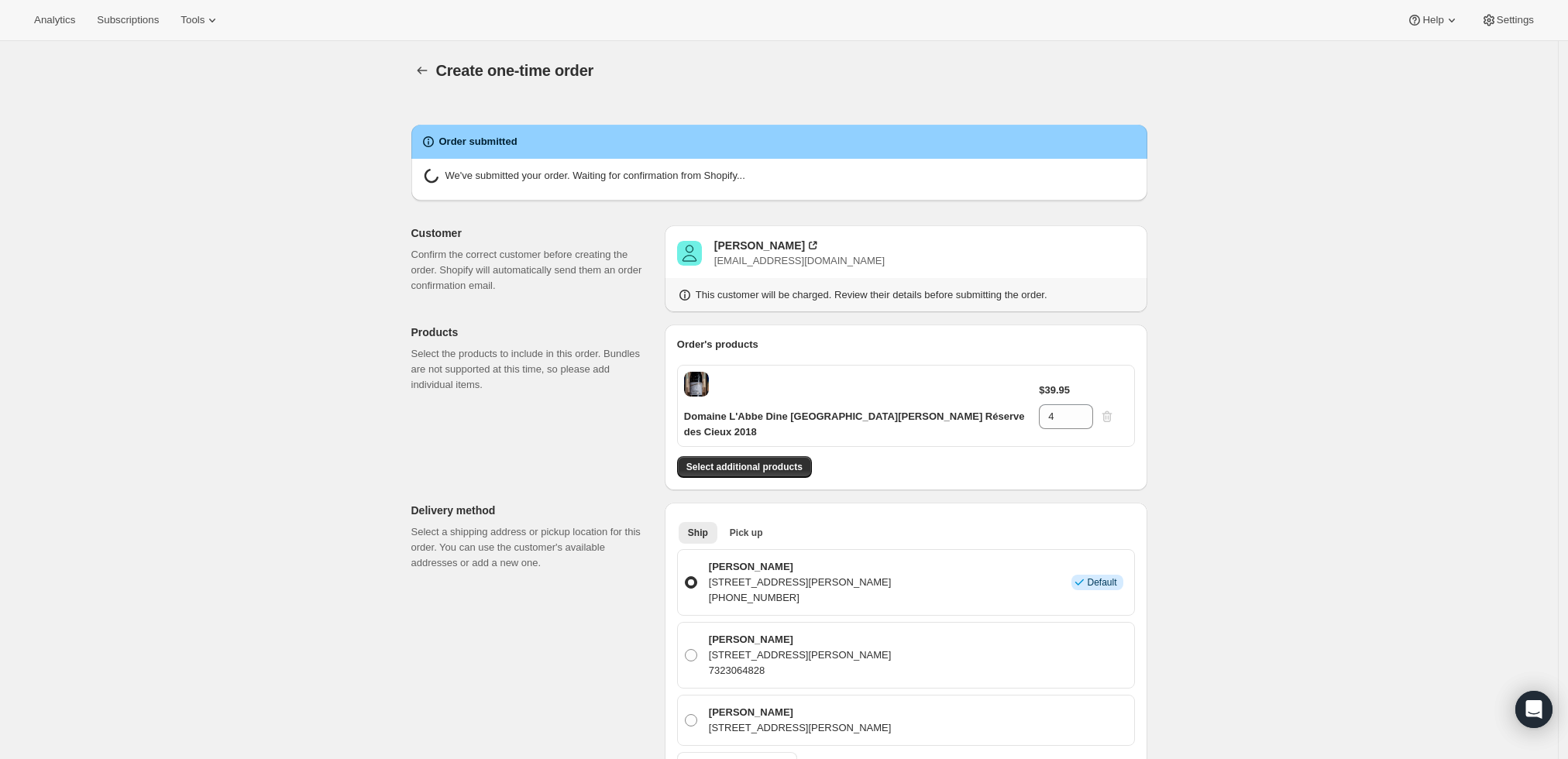
radio input "true"
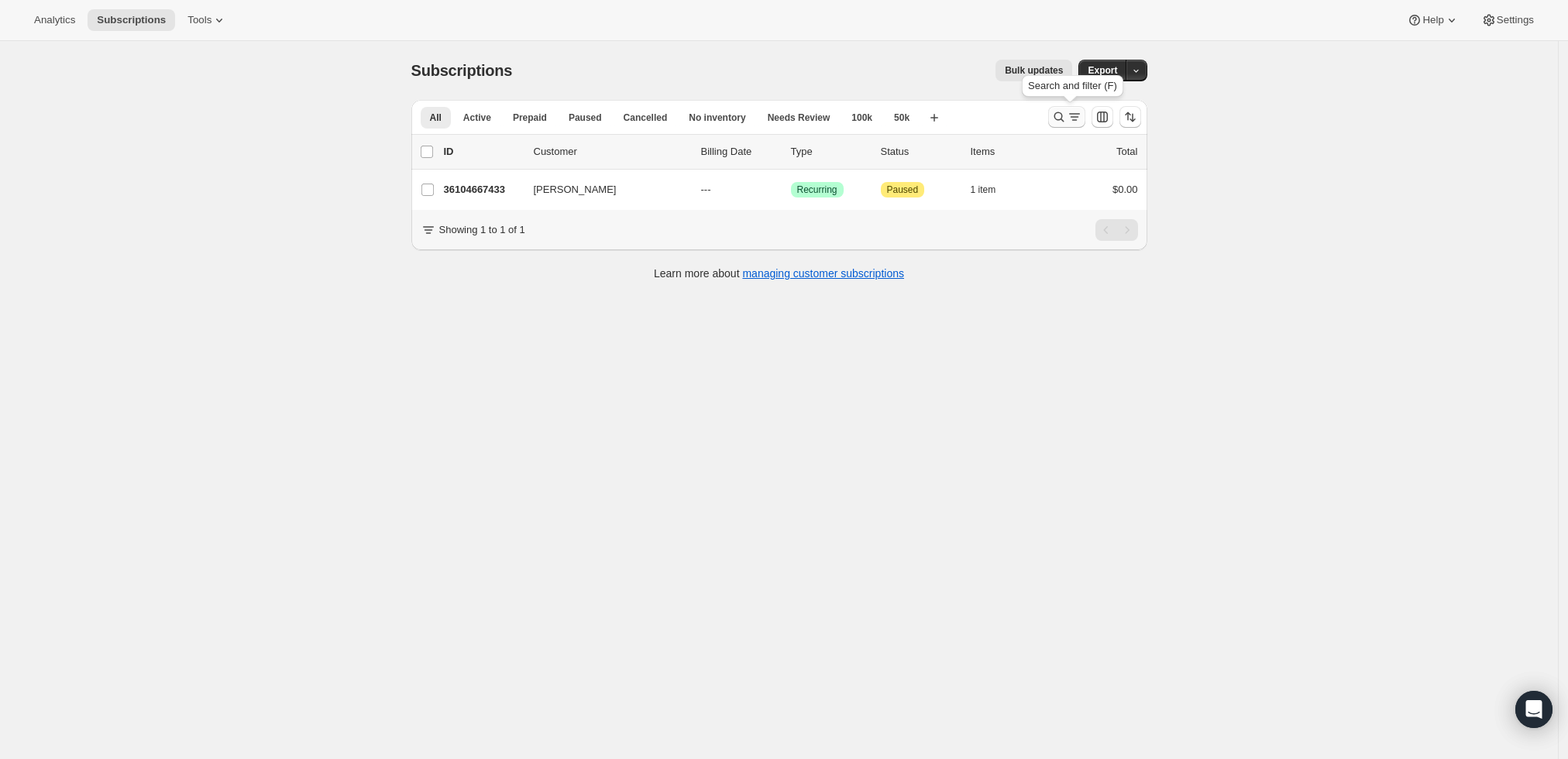
click at [1058, 110] on icon "Search and filter results" at bounding box center [1059, 117] width 16 height 16
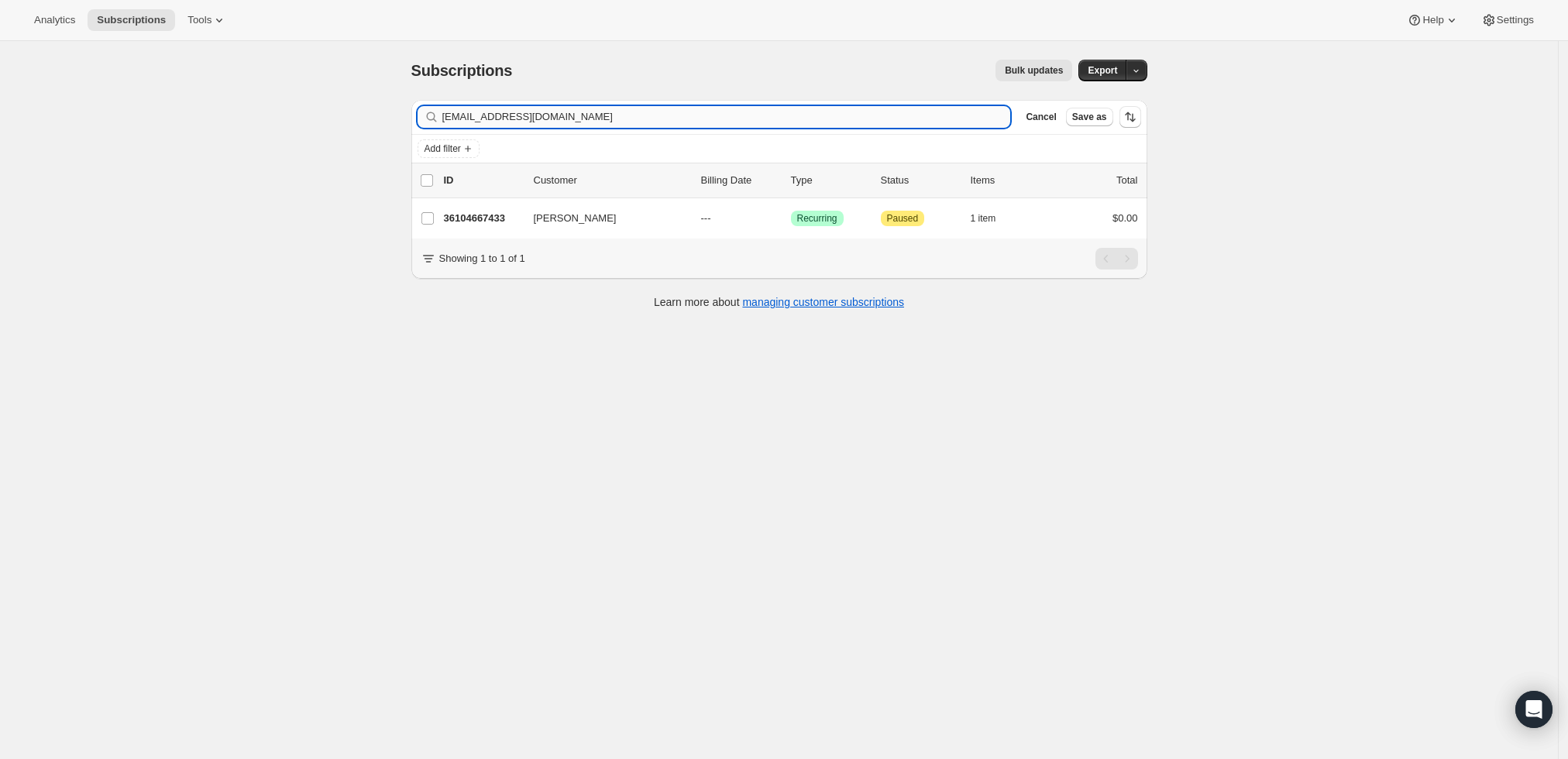
click at [797, 117] on input "[EMAIL_ADDRESS][DOMAIN_NAME]" at bounding box center [726, 117] width 569 height 22
click at [797, 117] on input "wej1272@gmail.com" at bounding box center [726, 117] width 569 height 22
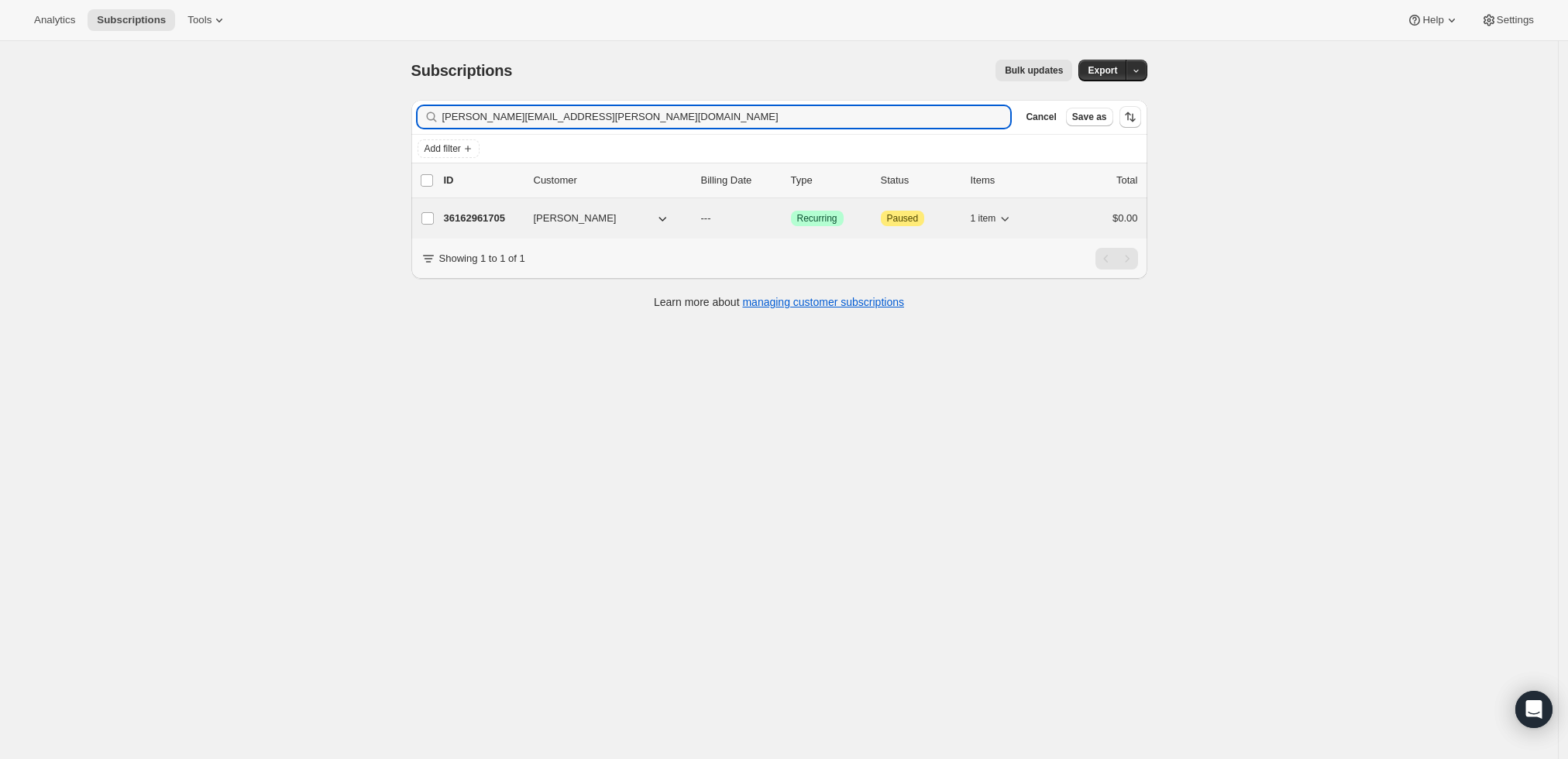
type input "[PERSON_NAME][EMAIL_ADDRESS][PERSON_NAME][DOMAIN_NAME]"
click at [471, 215] on p "36162961705" at bounding box center [482, 218] width 77 height 16
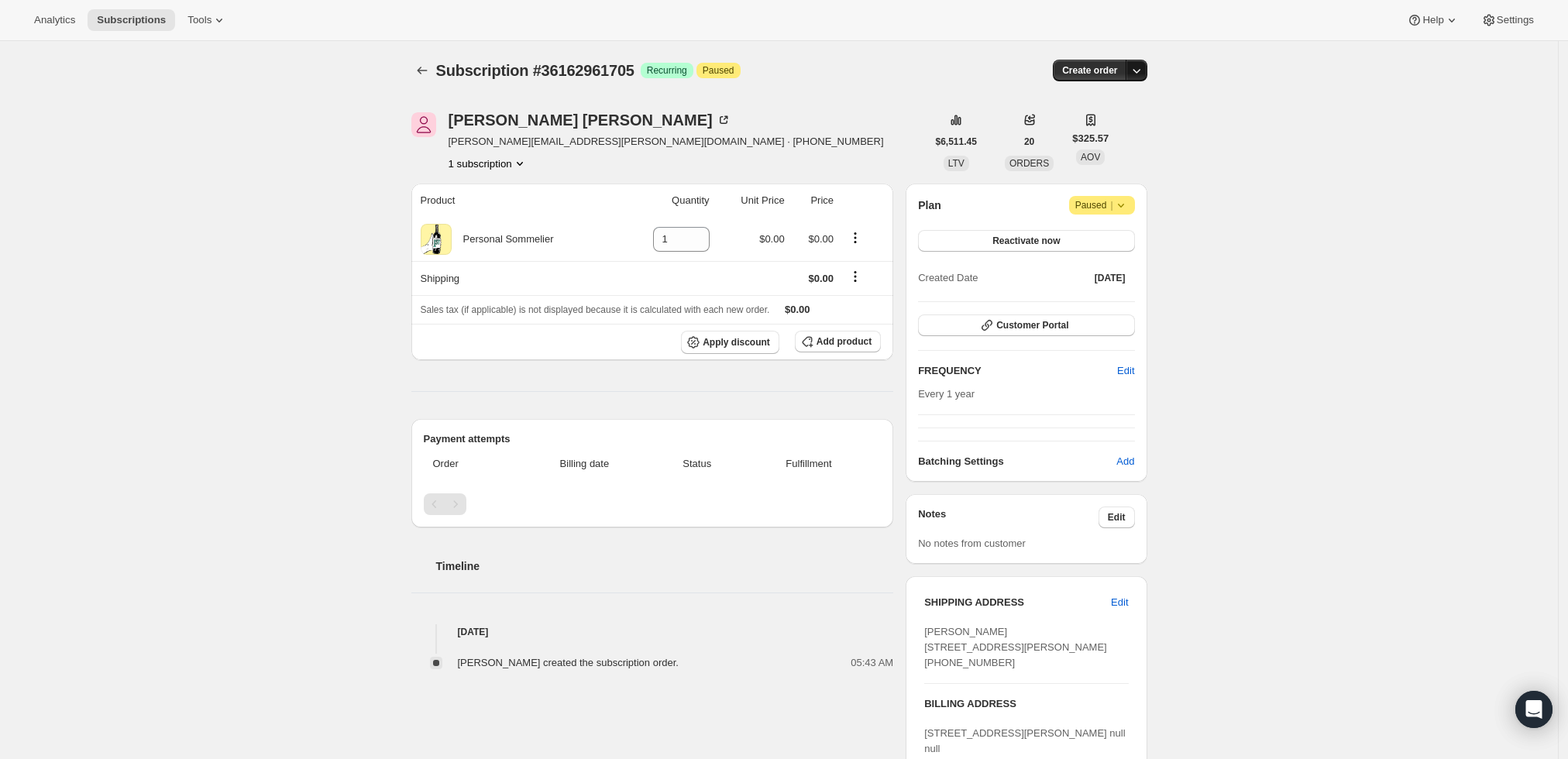
click at [1144, 71] on icon "button" at bounding box center [1137, 70] width 16 height 16
click at [1122, 127] on span "Create custom one-time order" at bounding box center [1075, 128] width 134 height 12
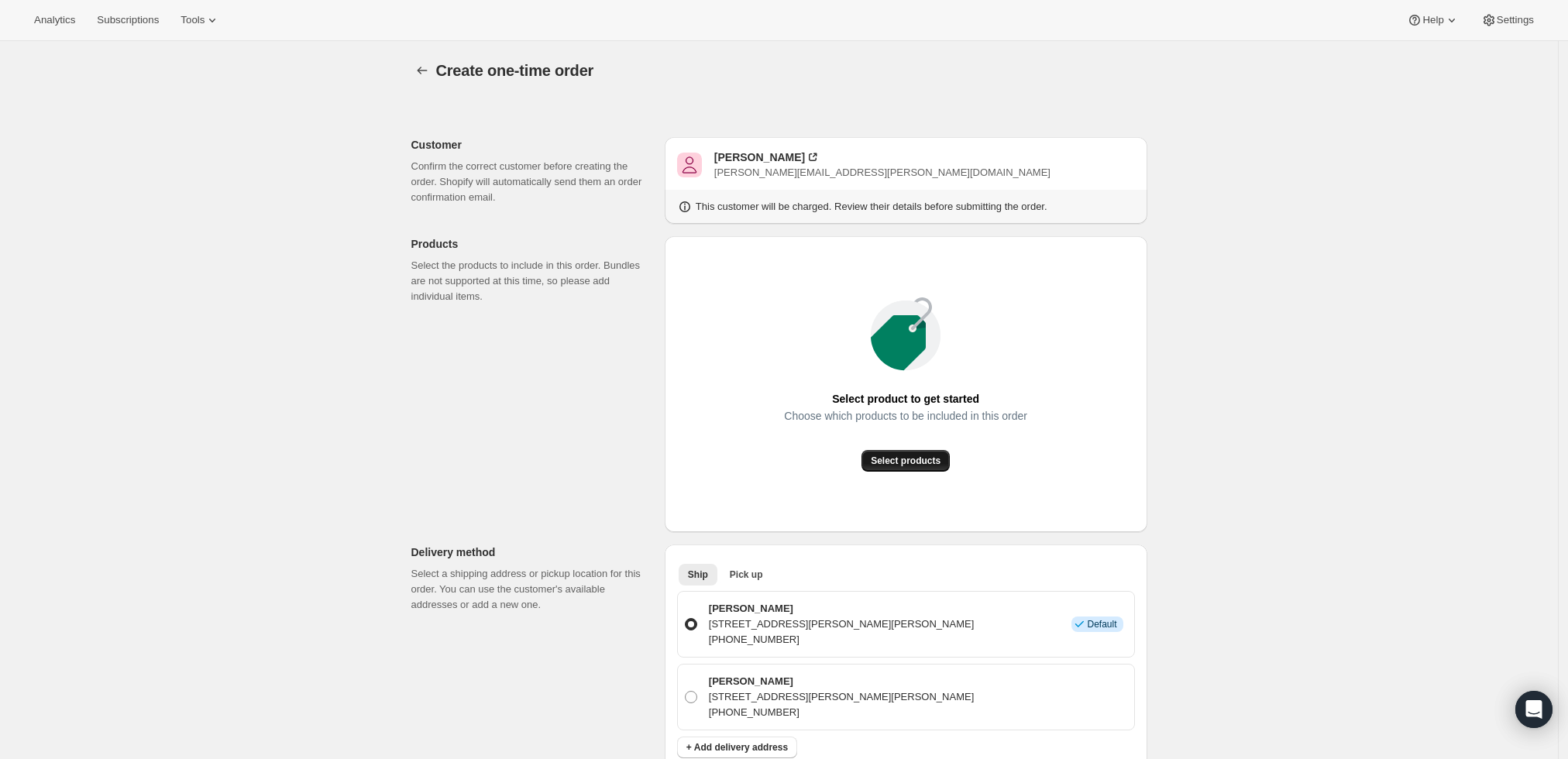
click at [891, 460] on span "Select products" at bounding box center [906, 460] width 70 height 12
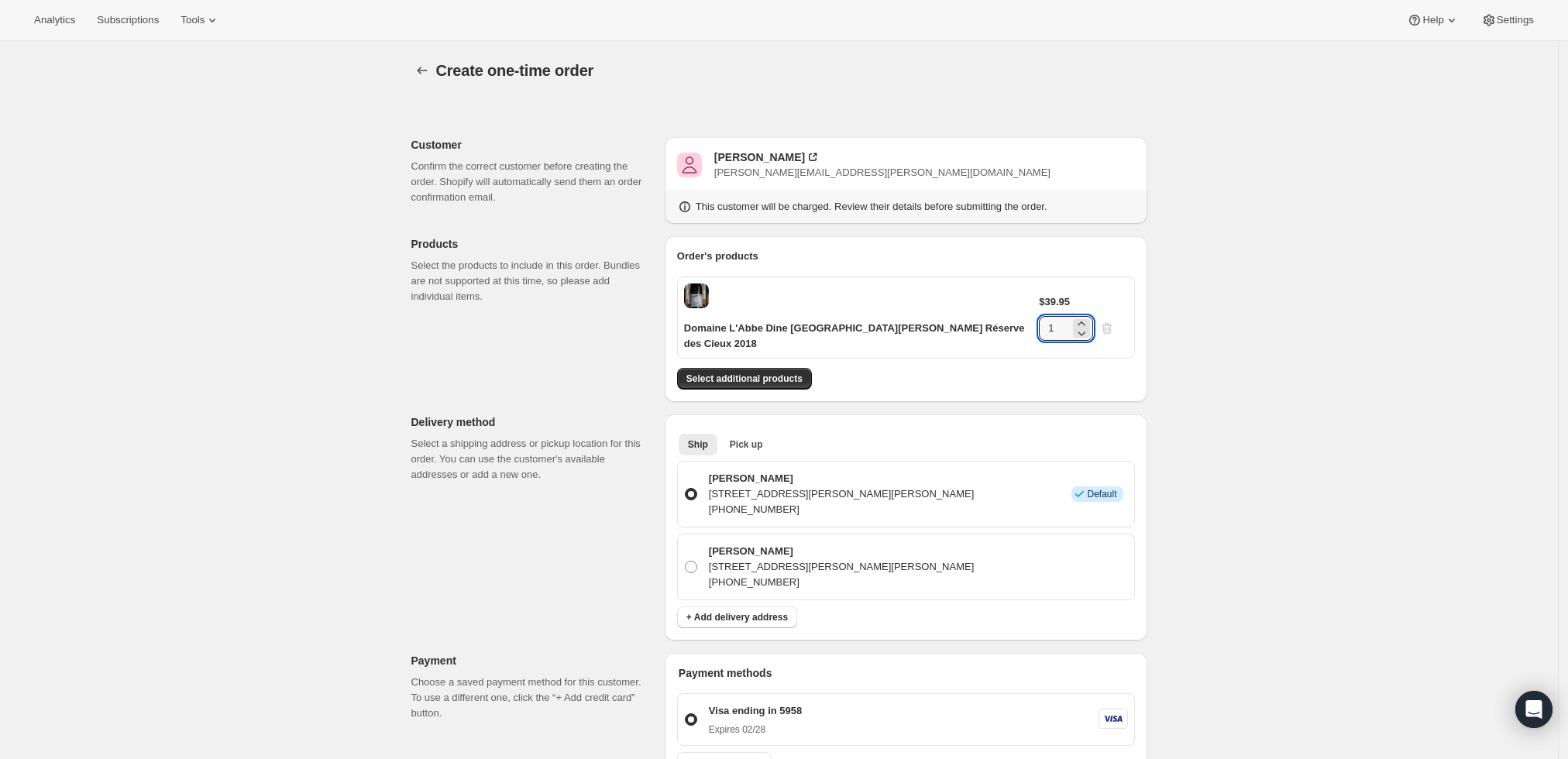
drag, startPoint x: 1085, startPoint y: 295, endPoint x: 1006, endPoint y: 302, distance: 79.3
click at [1006, 302] on div "Domaine L'Abbe Dine Châteauneuf-du-Pape Réserve des Cieux 2018 $39.95 1" at bounding box center [906, 317] width 458 height 82
type input "6"
click at [1274, 295] on div "Create one-time order. This page is ready Create one-time order Customer Confir…" at bounding box center [779, 643] width 1558 height 1205
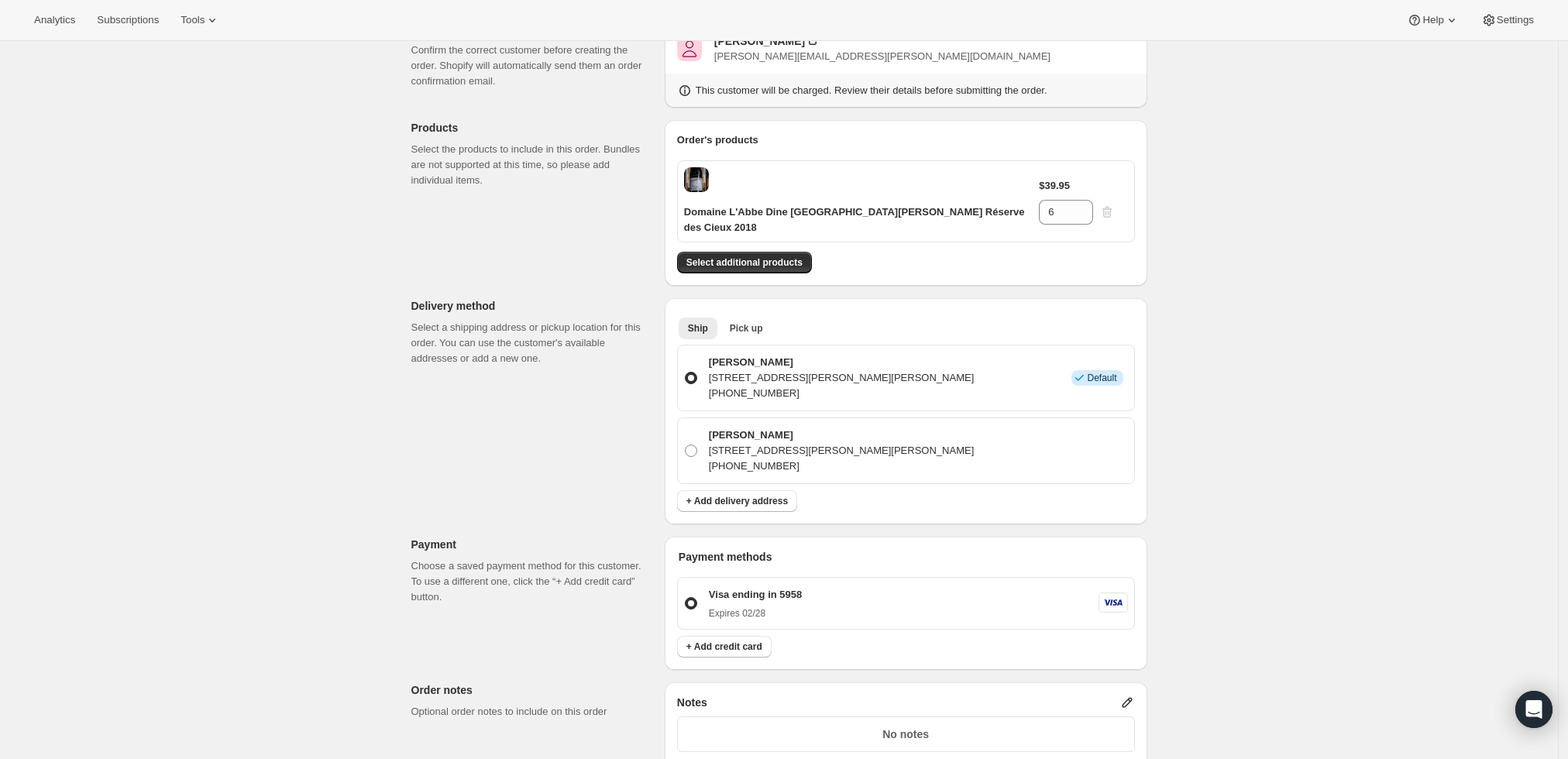
scroll to position [258, 0]
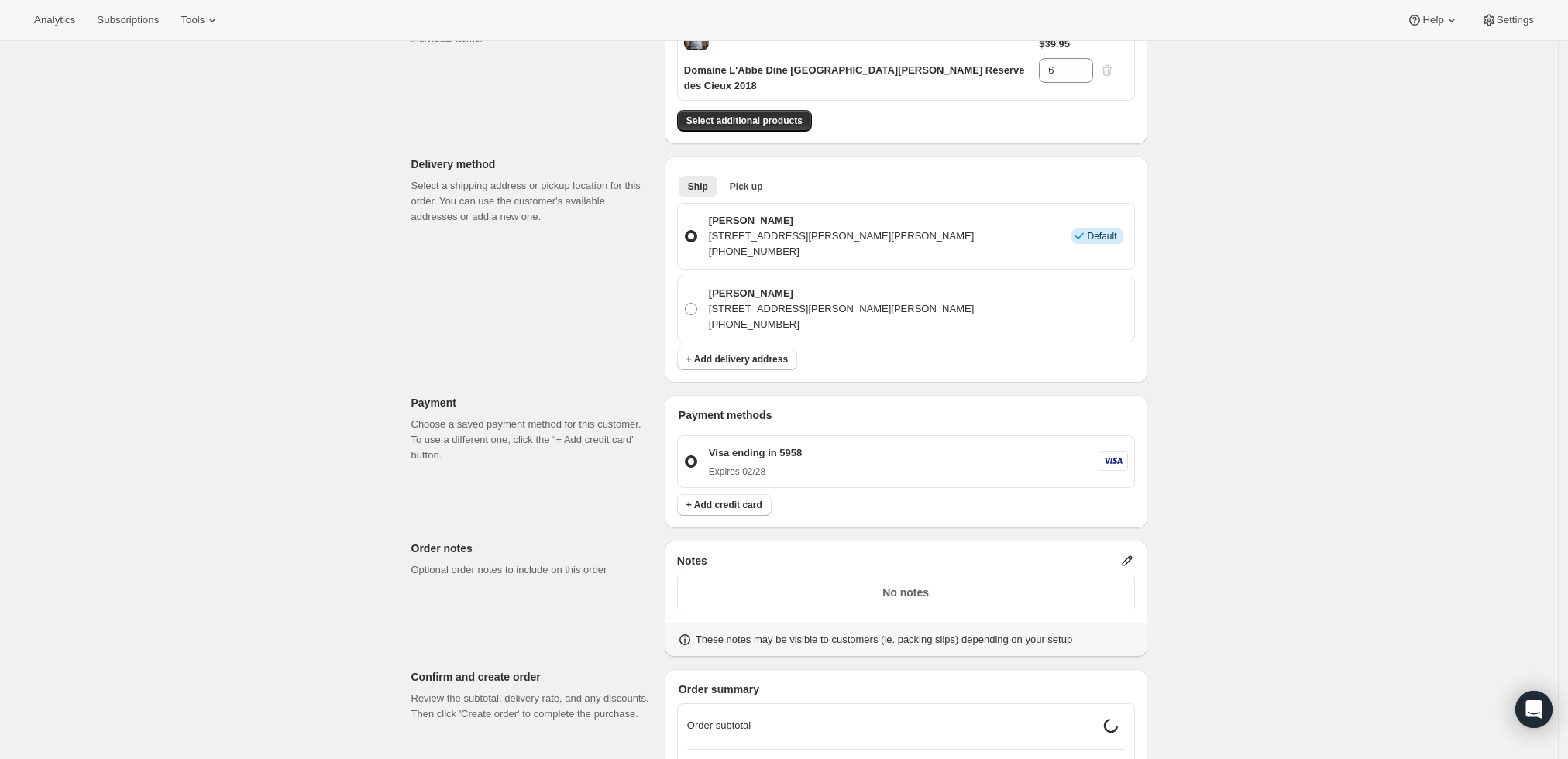
click at [1135, 553] on icon at bounding box center [1127, 560] width 16 height 16
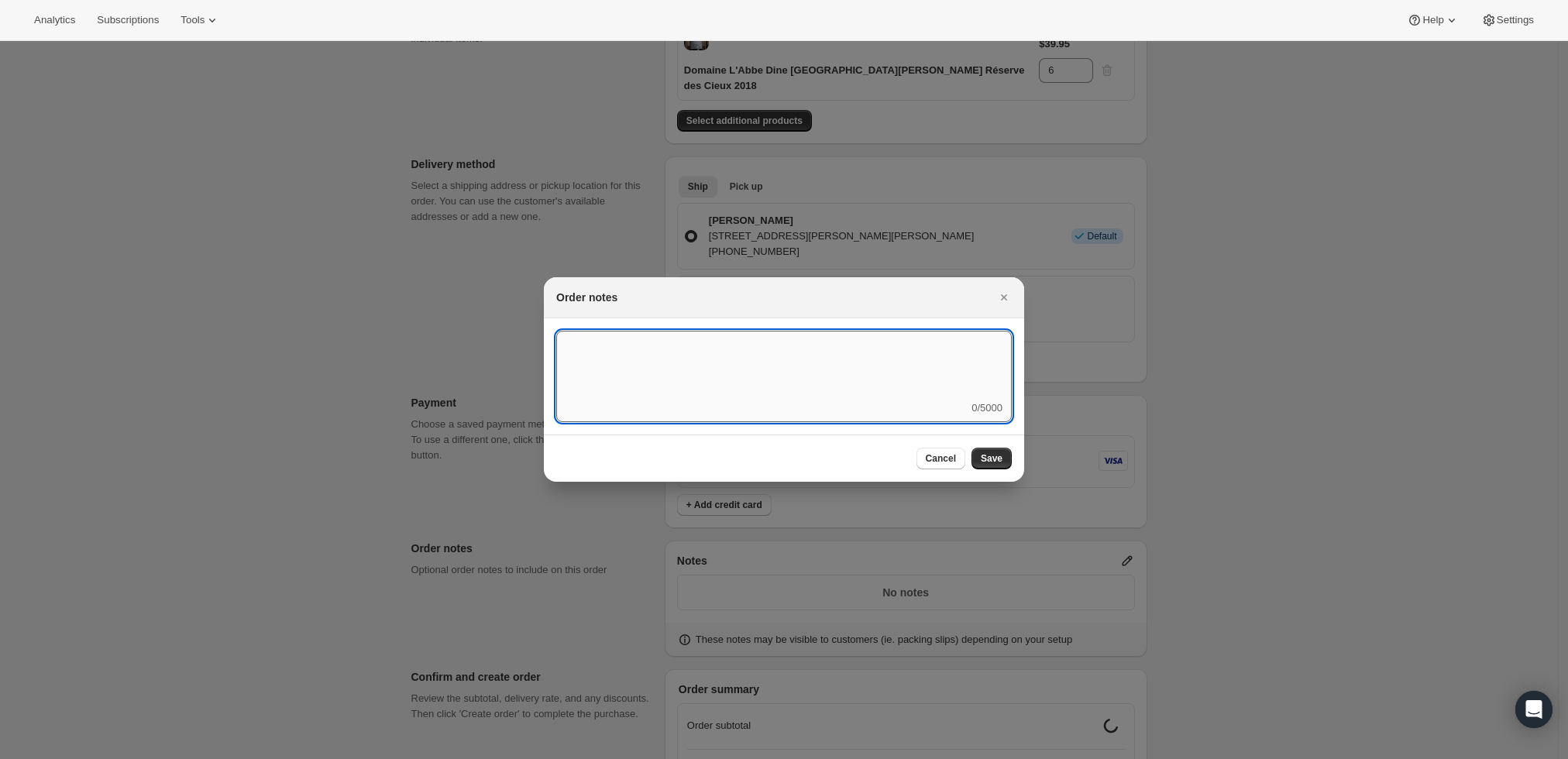
click at [813, 395] on textarea ":r3t:" at bounding box center [784, 365] width 455 height 70
type textarea "Weather HOLD"
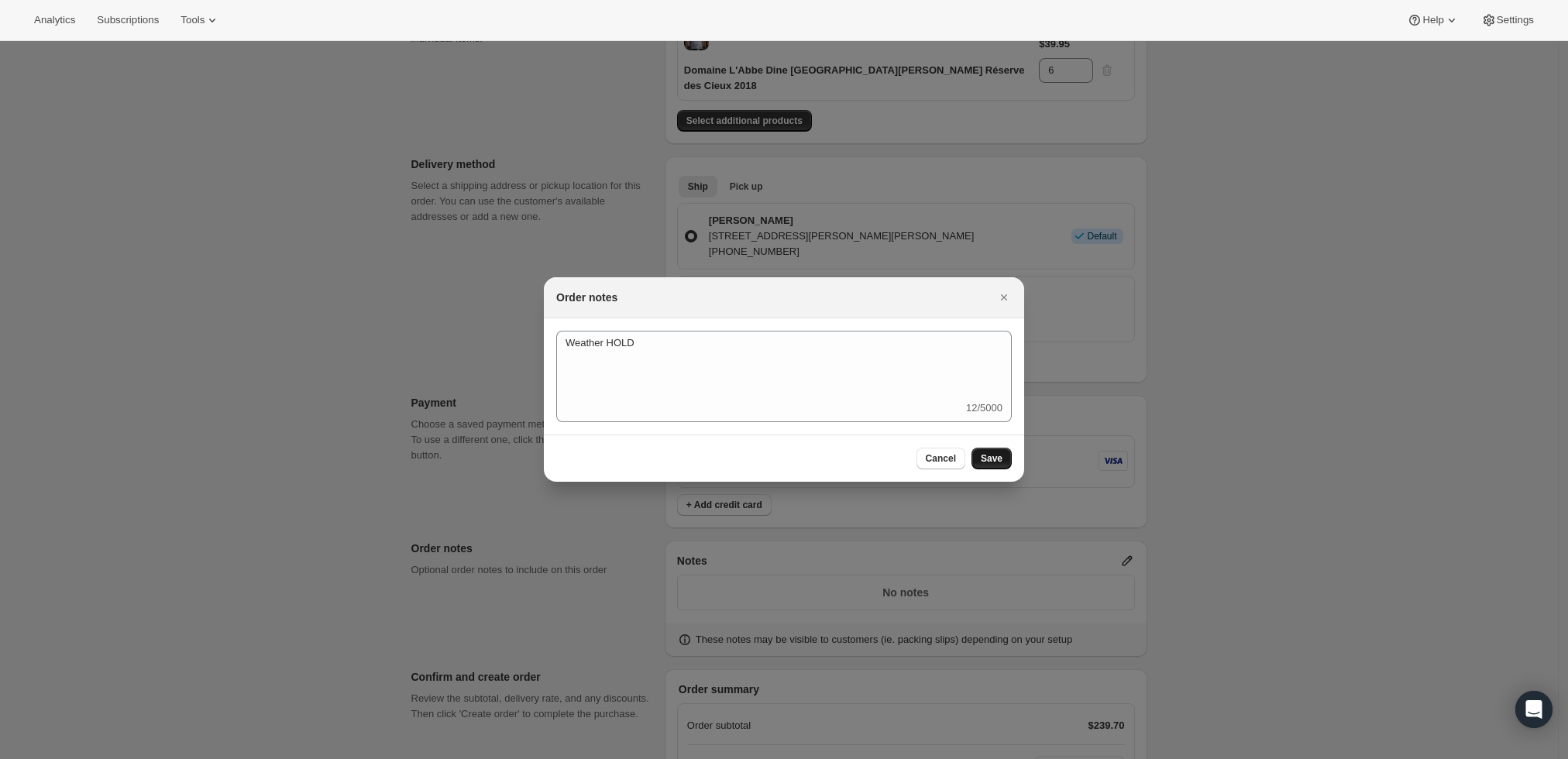
click at [984, 449] on button "Save" at bounding box center [992, 459] width 40 height 22
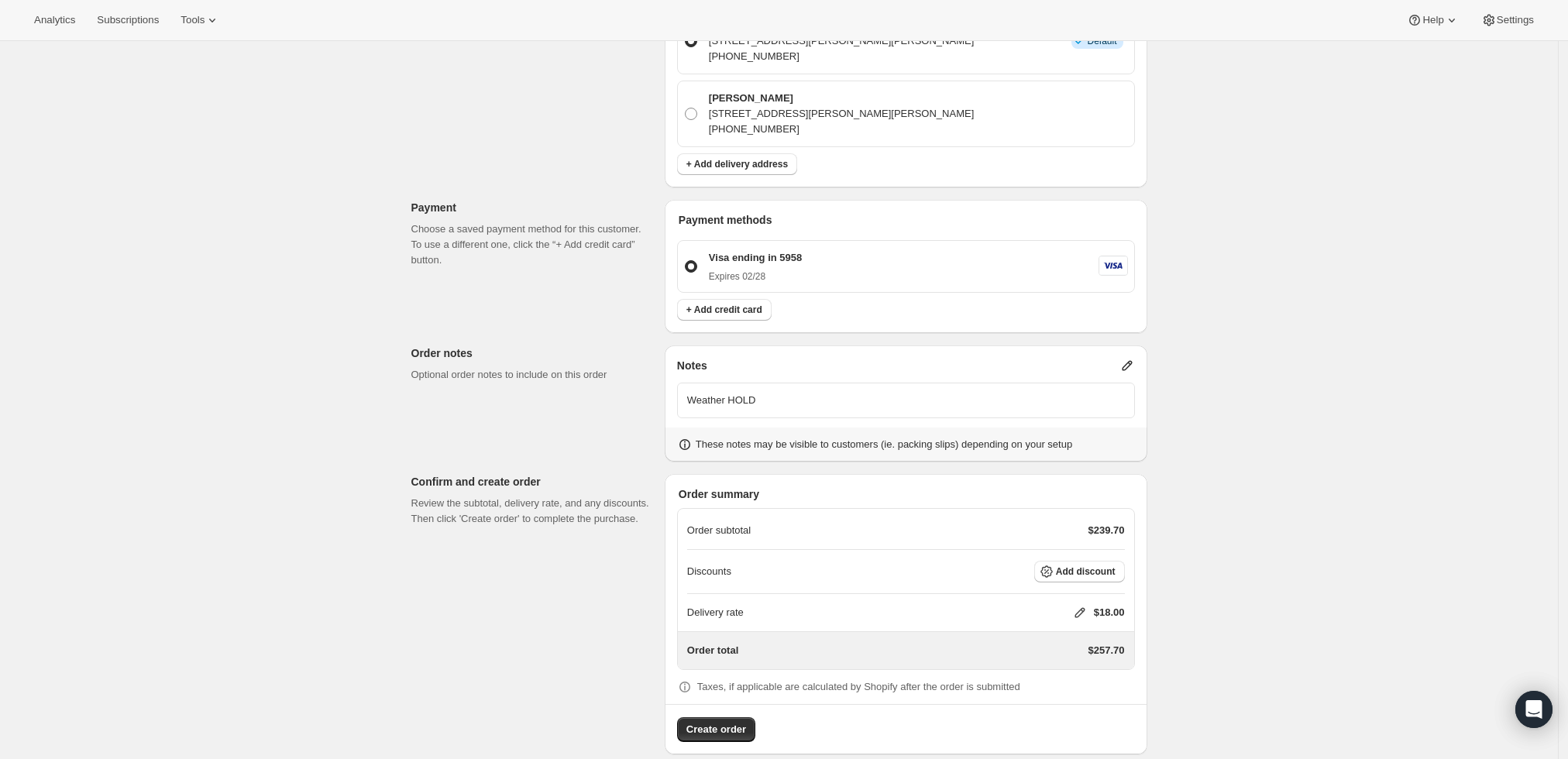
scroll to position [455, 0]
click at [1081, 603] on icon at bounding box center [1080, 610] width 16 height 16
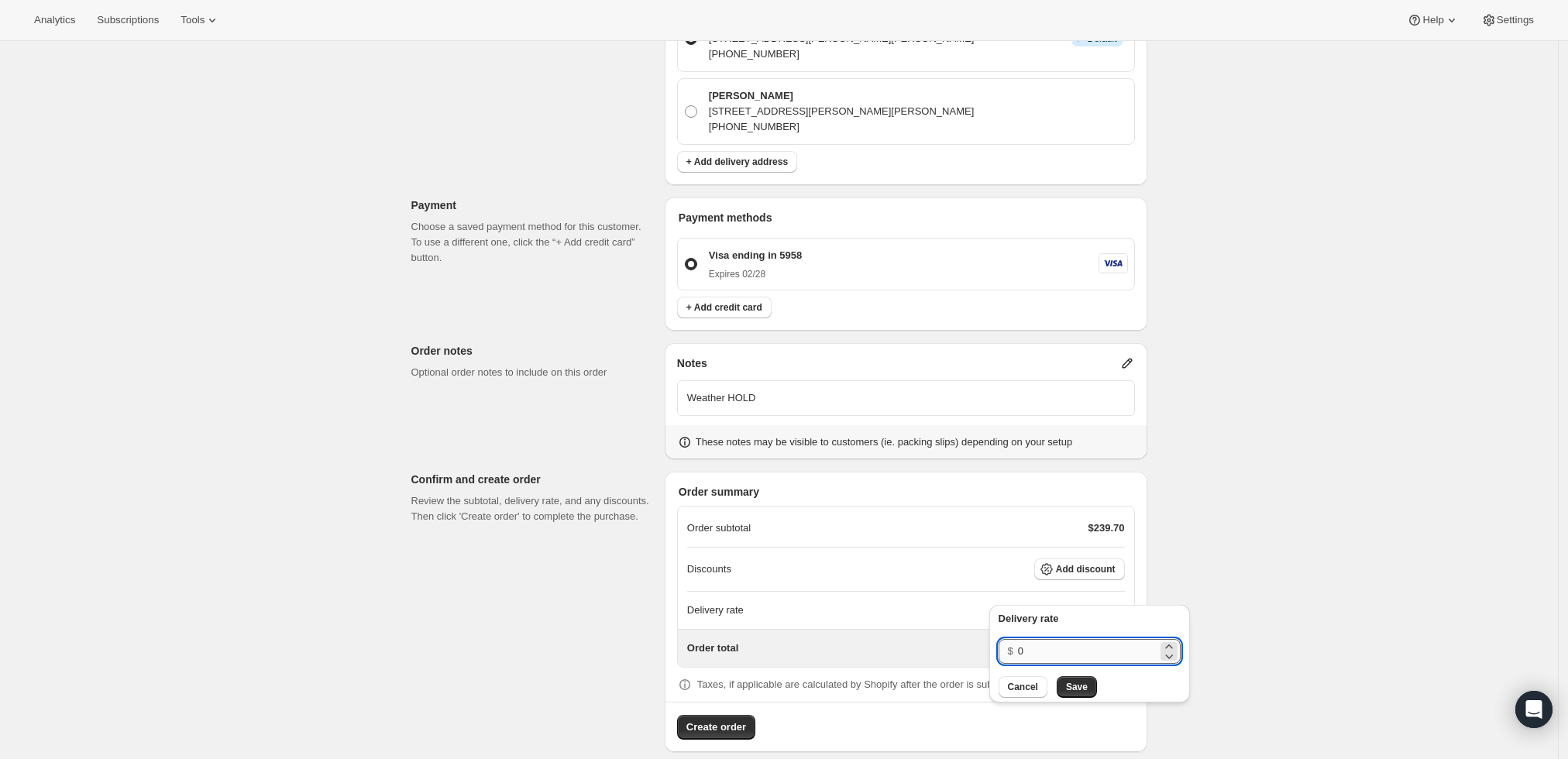
click at [1103, 652] on input "0" at bounding box center [1088, 652] width 139 height 25
type input "0"
click at [1074, 686] on span "Save" at bounding box center [1077, 687] width 22 height 12
click at [711, 719] on span "Create order" at bounding box center [716, 727] width 60 height 16
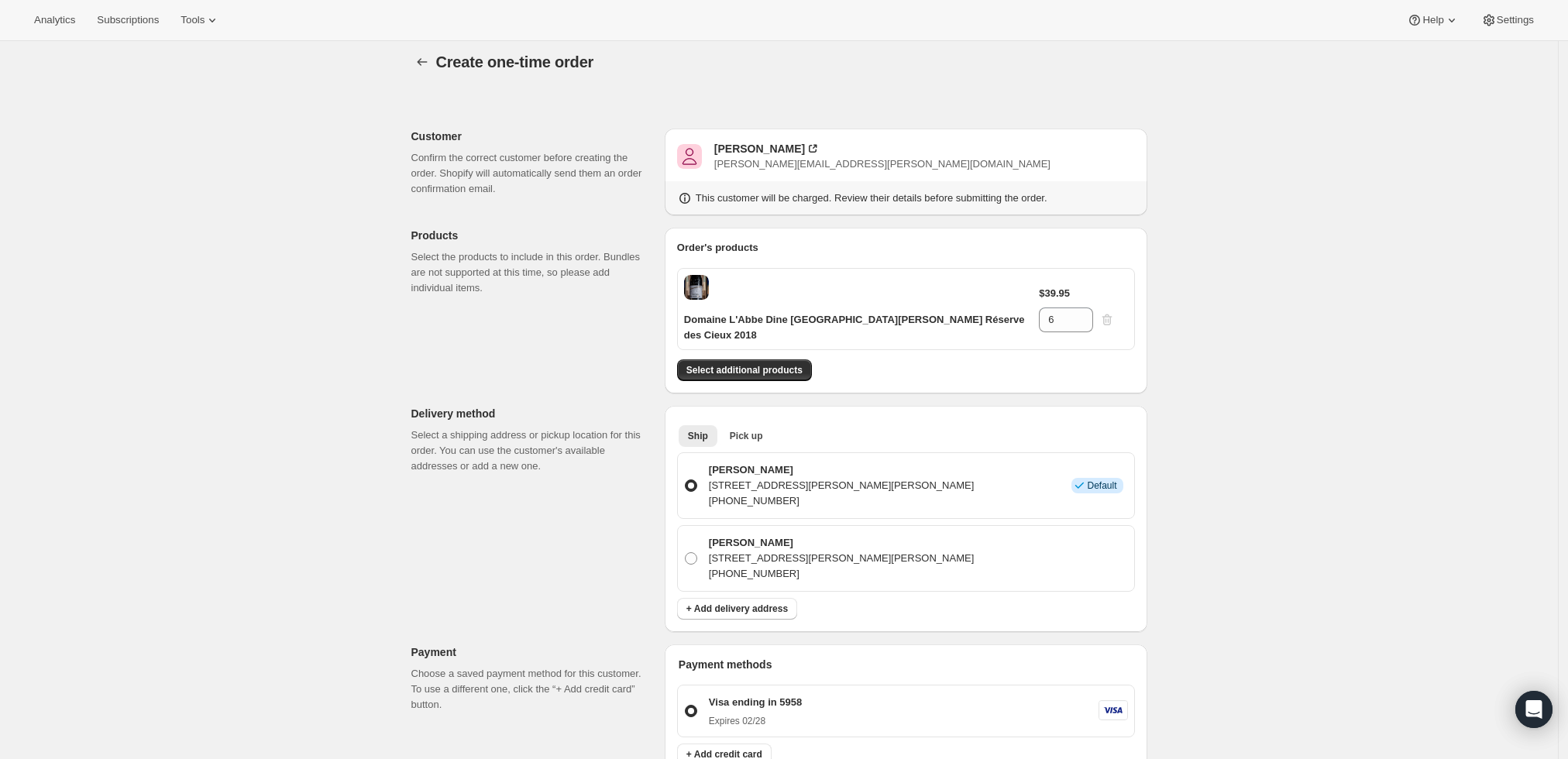
scroll to position [0, 0]
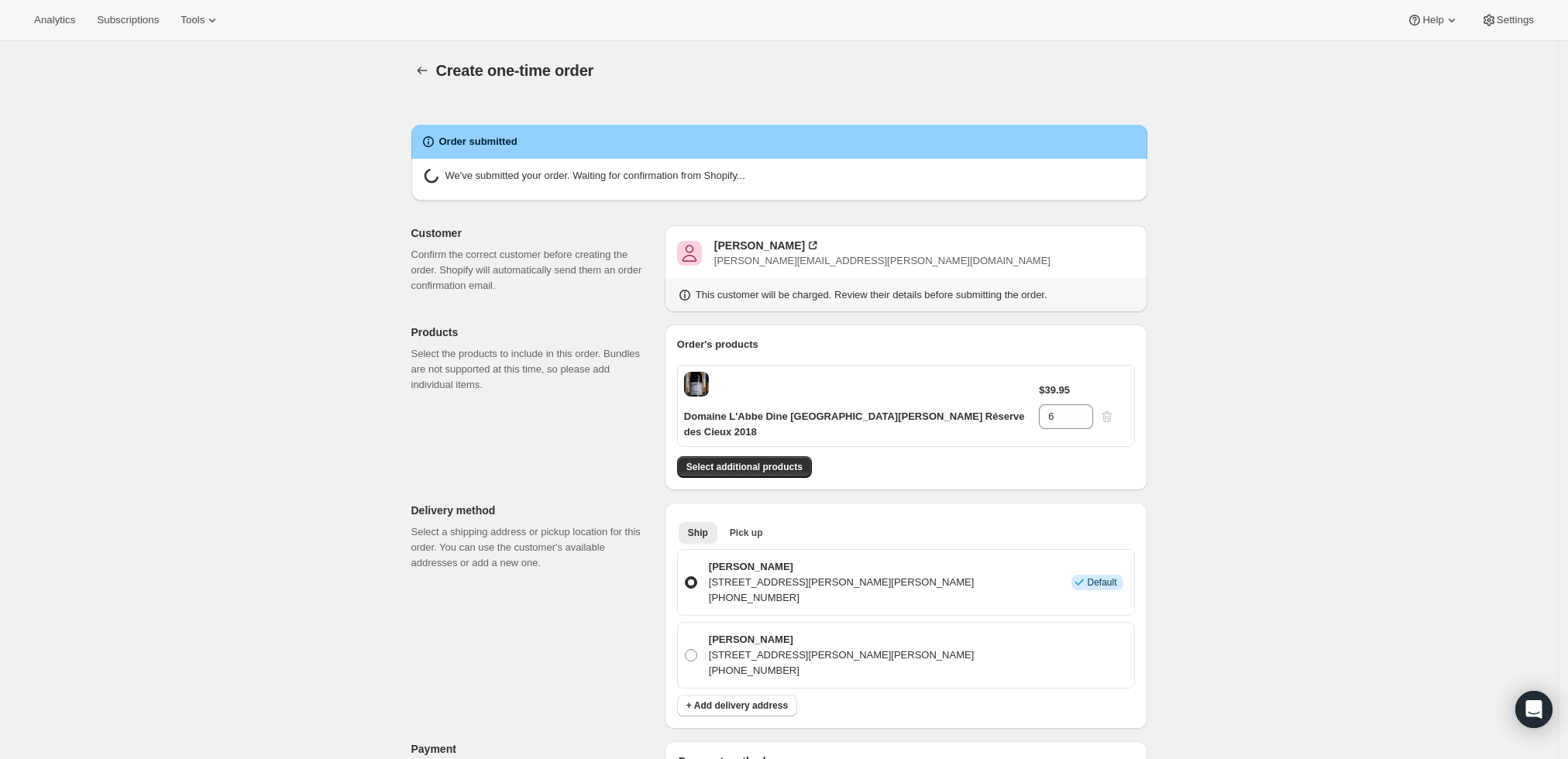
radio input "true"
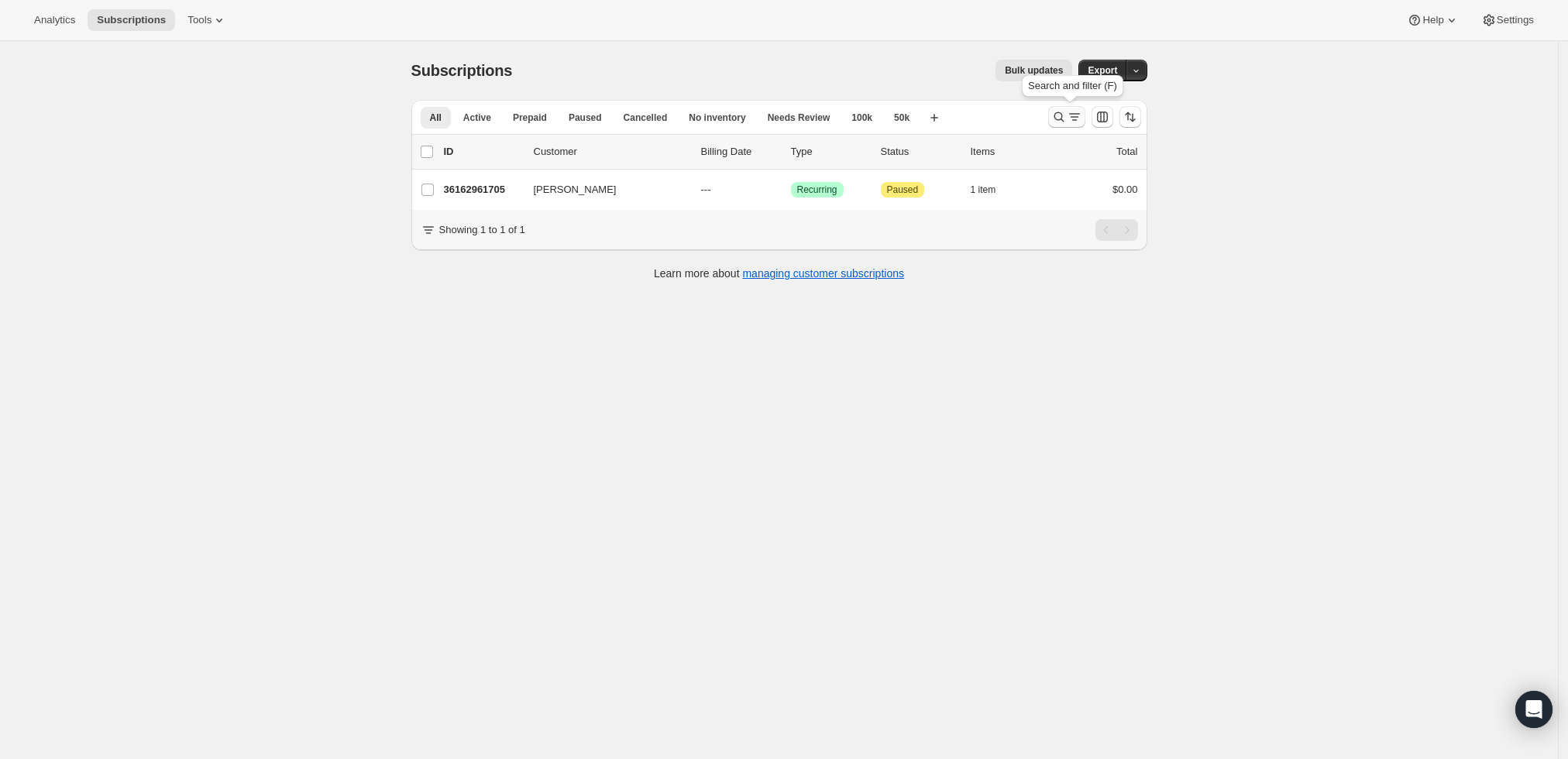
click at [1063, 121] on icon "Search and filter results" at bounding box center [1059, 117] width 16 height 16
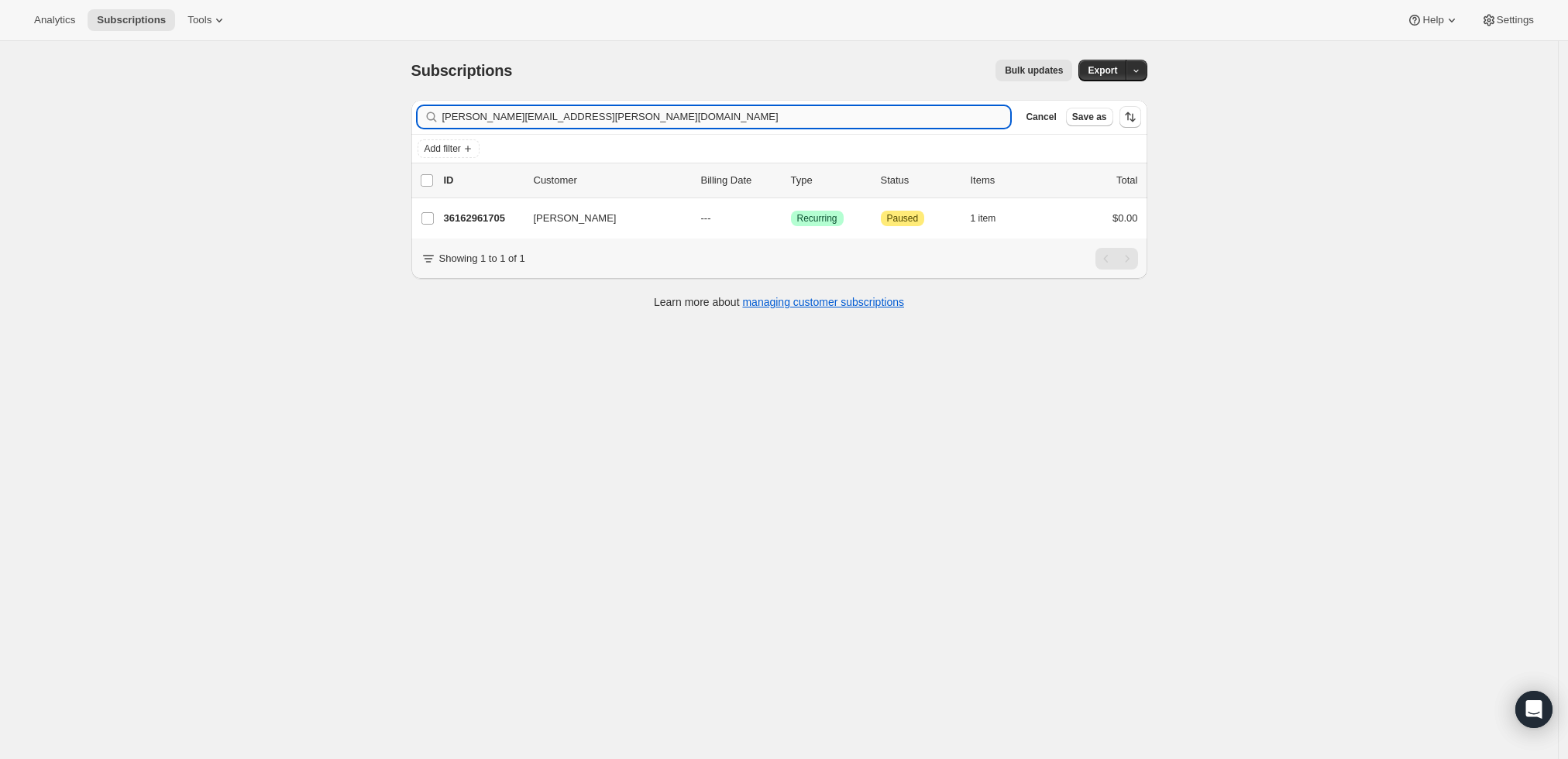
click at [796, 114] on input "[PERSON_NAME][EMAIL_ADDRESS][PERSON_NAME][DOMAIN_NAME]" at bounding box center [726, 117] width 569 height 22
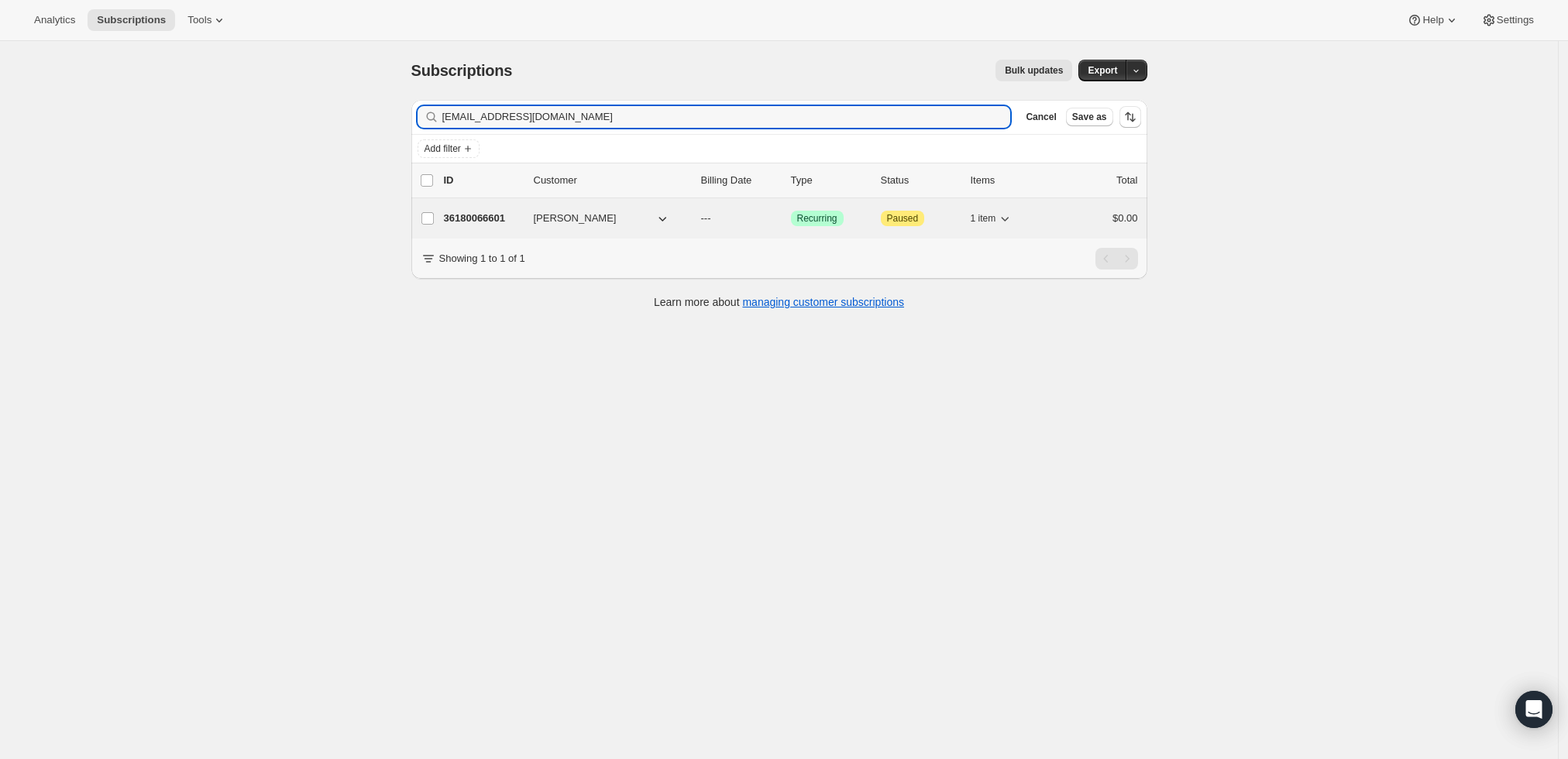
type input "[EMAIL_ADDRESS][DOMAIN_NAME]"
click at [495, 215] on p "36180066601" at bounding box center [482, 218] width 77 height 16
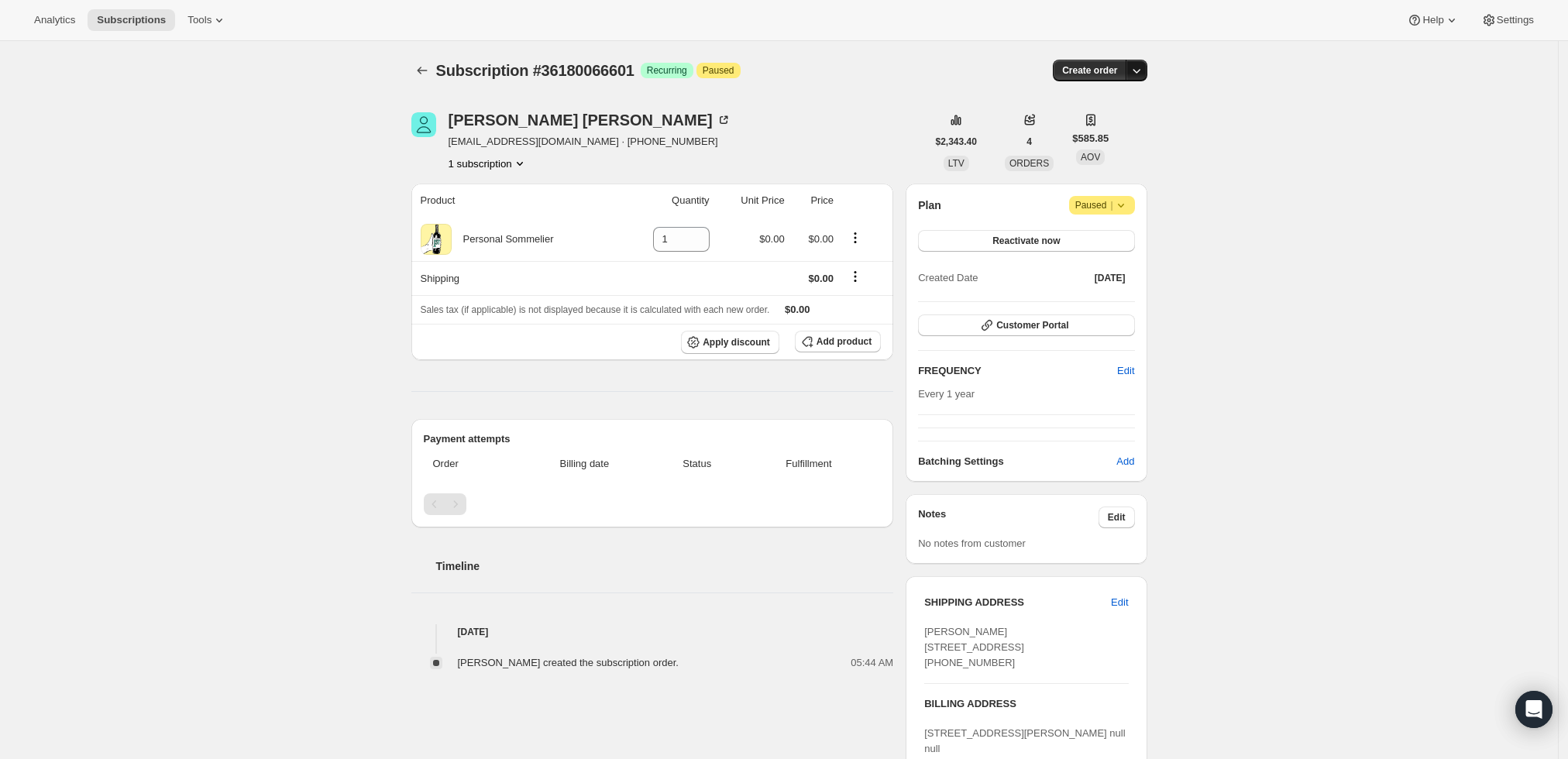
click at [1136, 67] on icon "button" at bounding box center [1137, 70] width 16 height 16
click at [1092, 126] on span "Create custom one-time order" at bounding box center [1075, 128] width 134 height 12
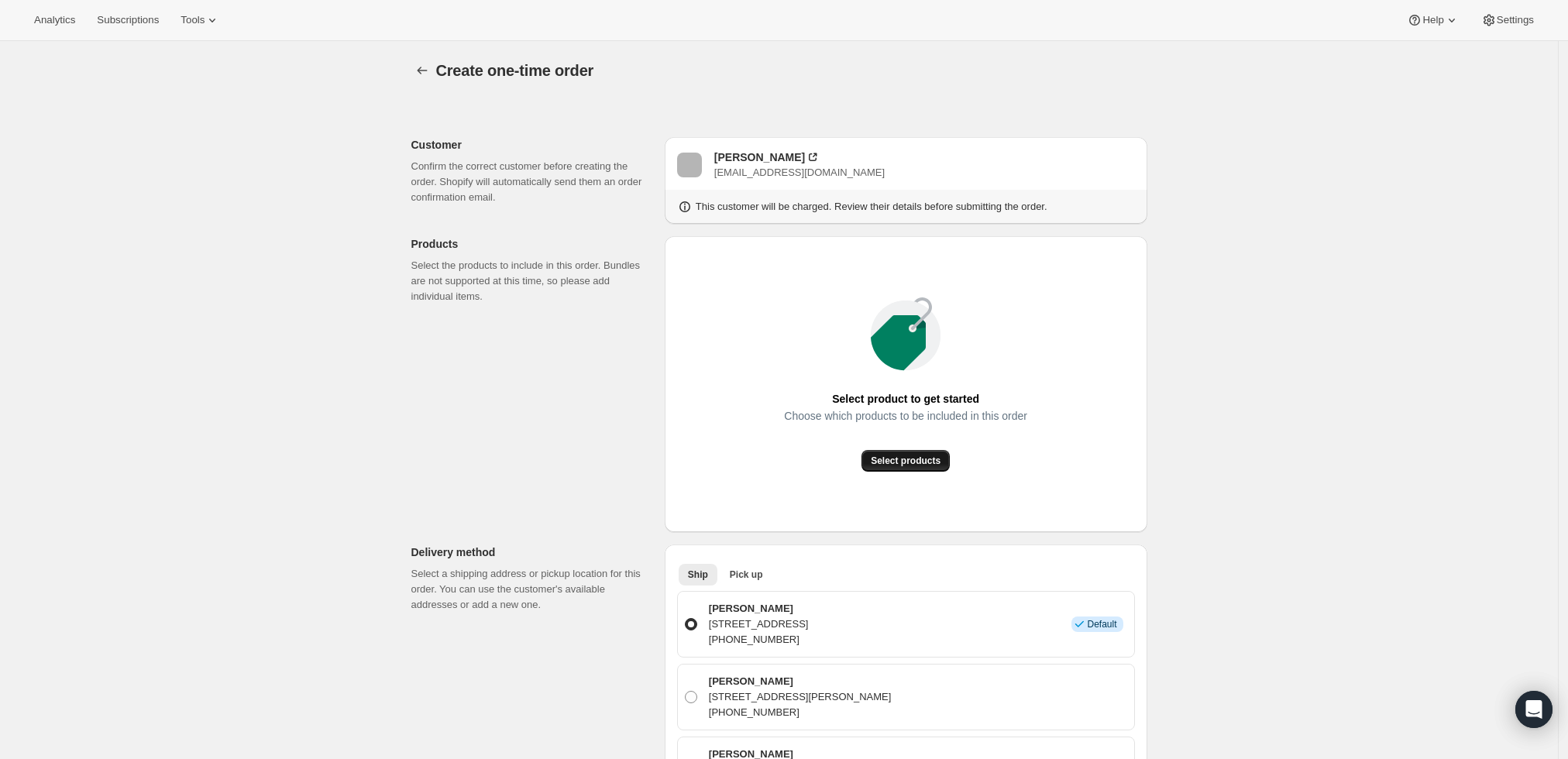
click at [905, 464] on span "Select products" at bounding box center [906, 460] width 70 height 12
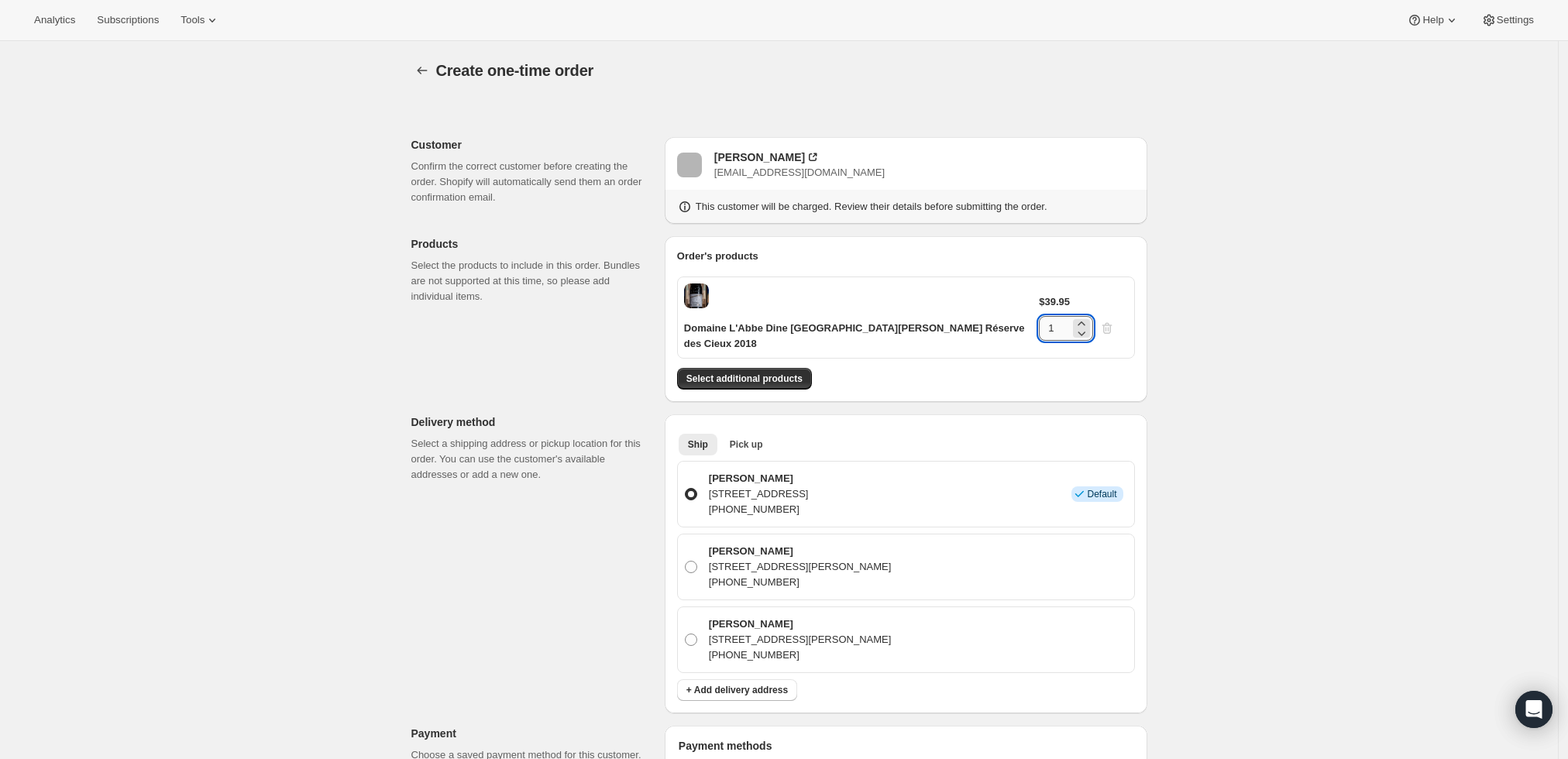
click at [1070, 316] on input "1" at bounding box center [1054, 329] width 31 height 25
type input "12"
click at [1306, 324] on div "Create one-time order. This page is ready Create one-time order Customer Confir…" at bounding box center [779, 679] width 1558 height 1277
click at [743, 373] on span "Select additional products" at bounding box center [744, 379] width 117 height 12
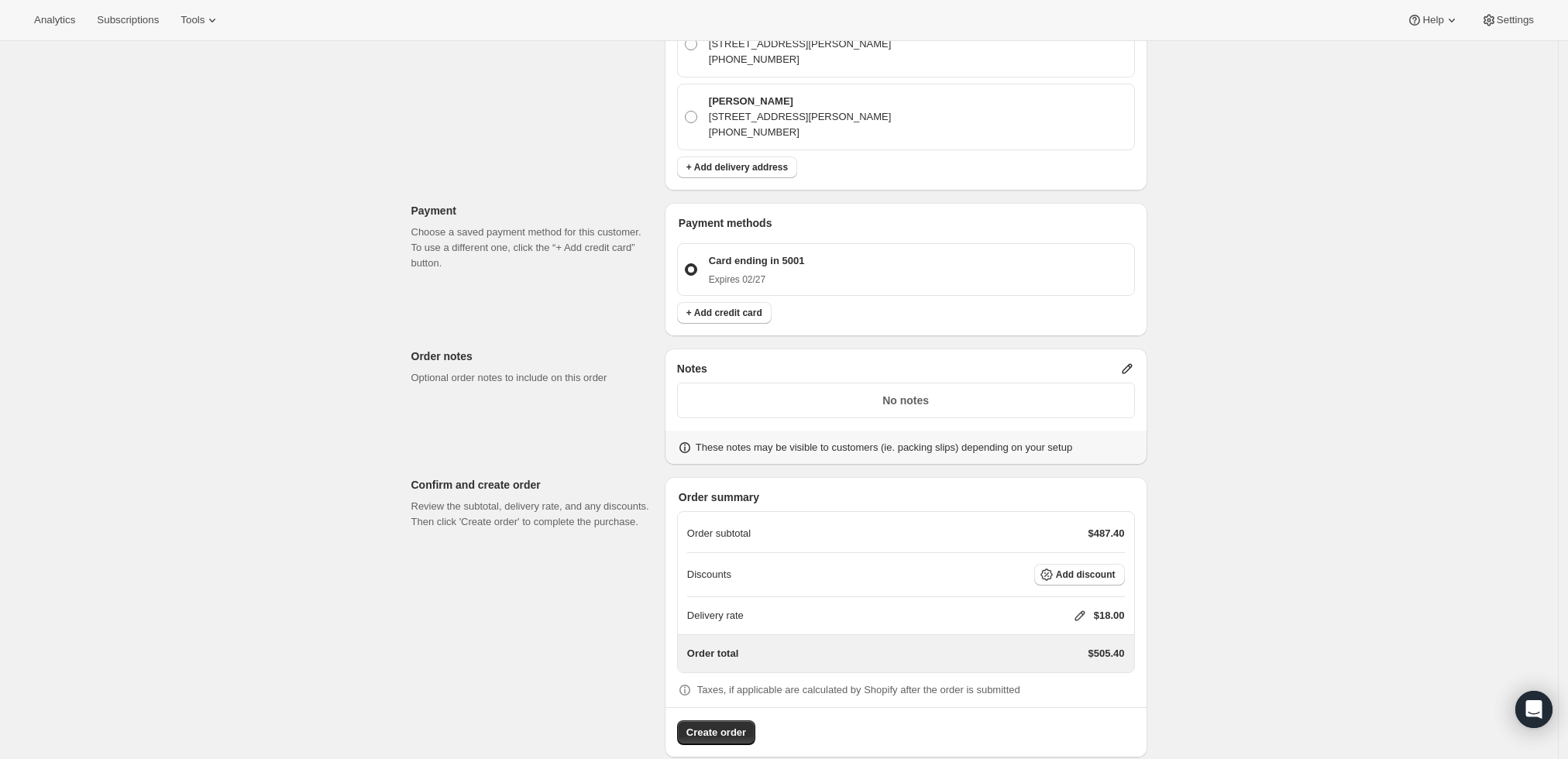
scroll to position [576, 0]
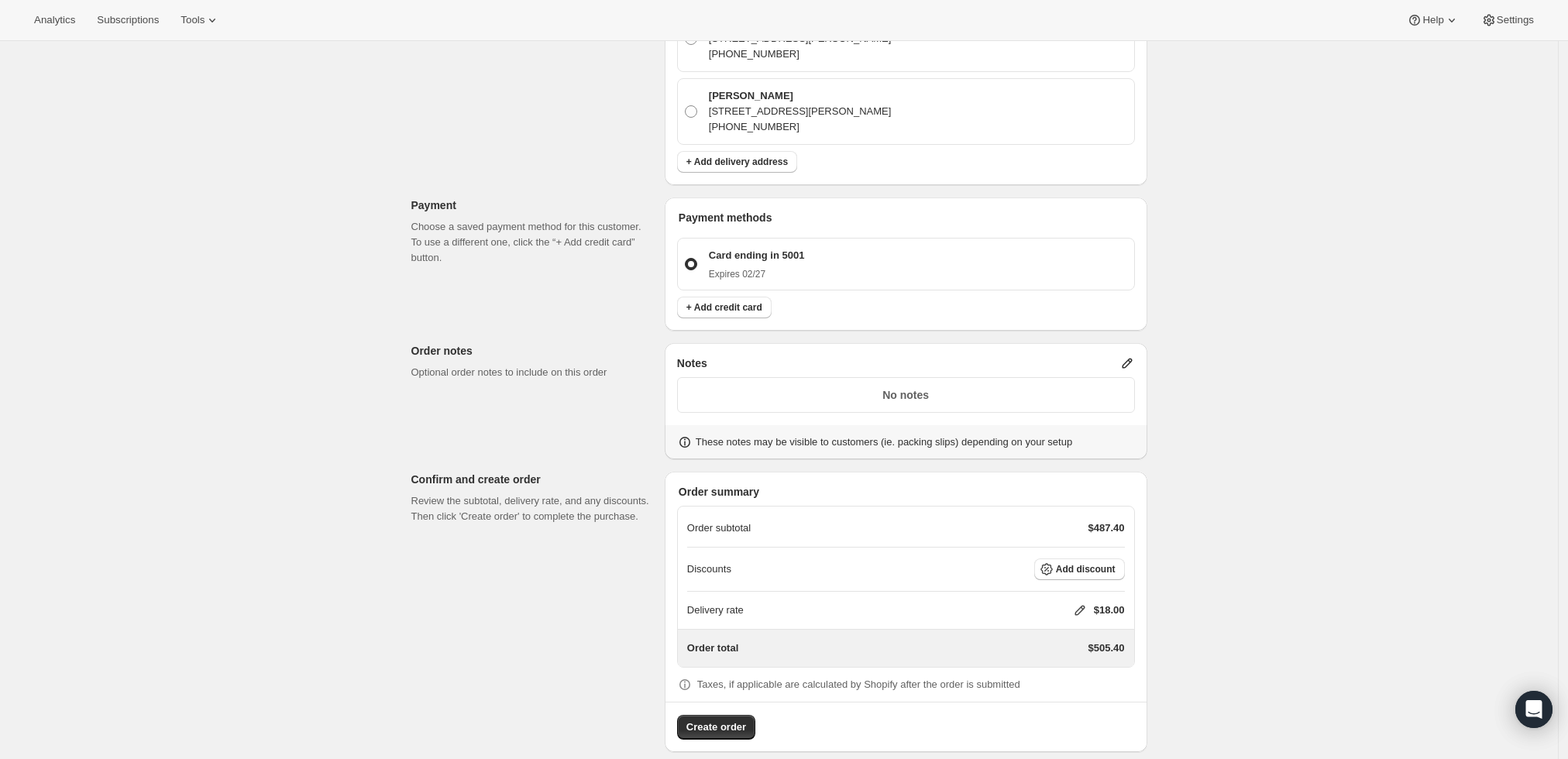
click at [1130, 355] on icon at bounding box center [1127, 363] width 16 height 16
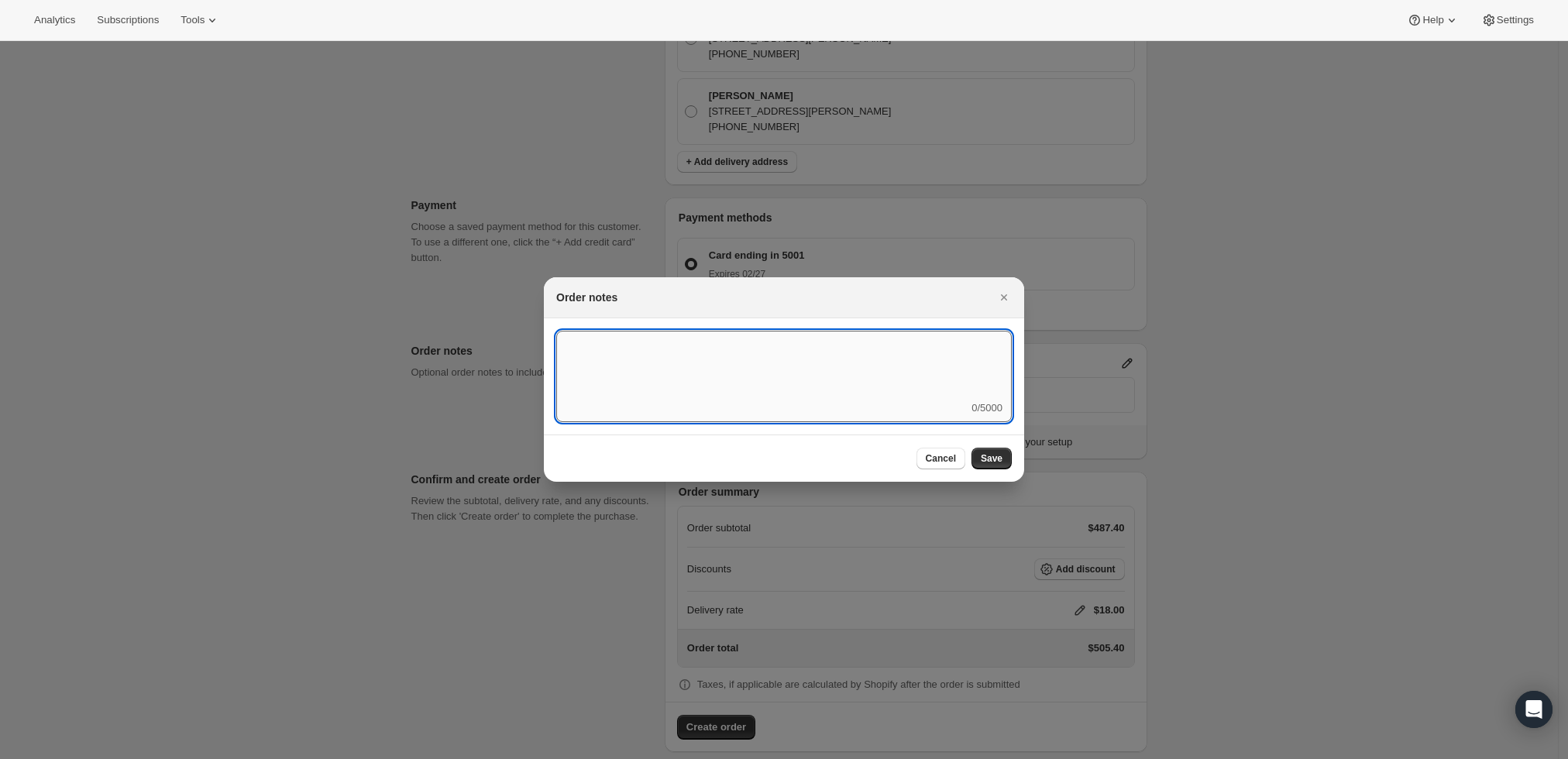
click at [867, 366] on textarea ":r3t:" at bounding box center [784, 365] width 455 height 70
type textarea "Ship [DATE] with cold packs"
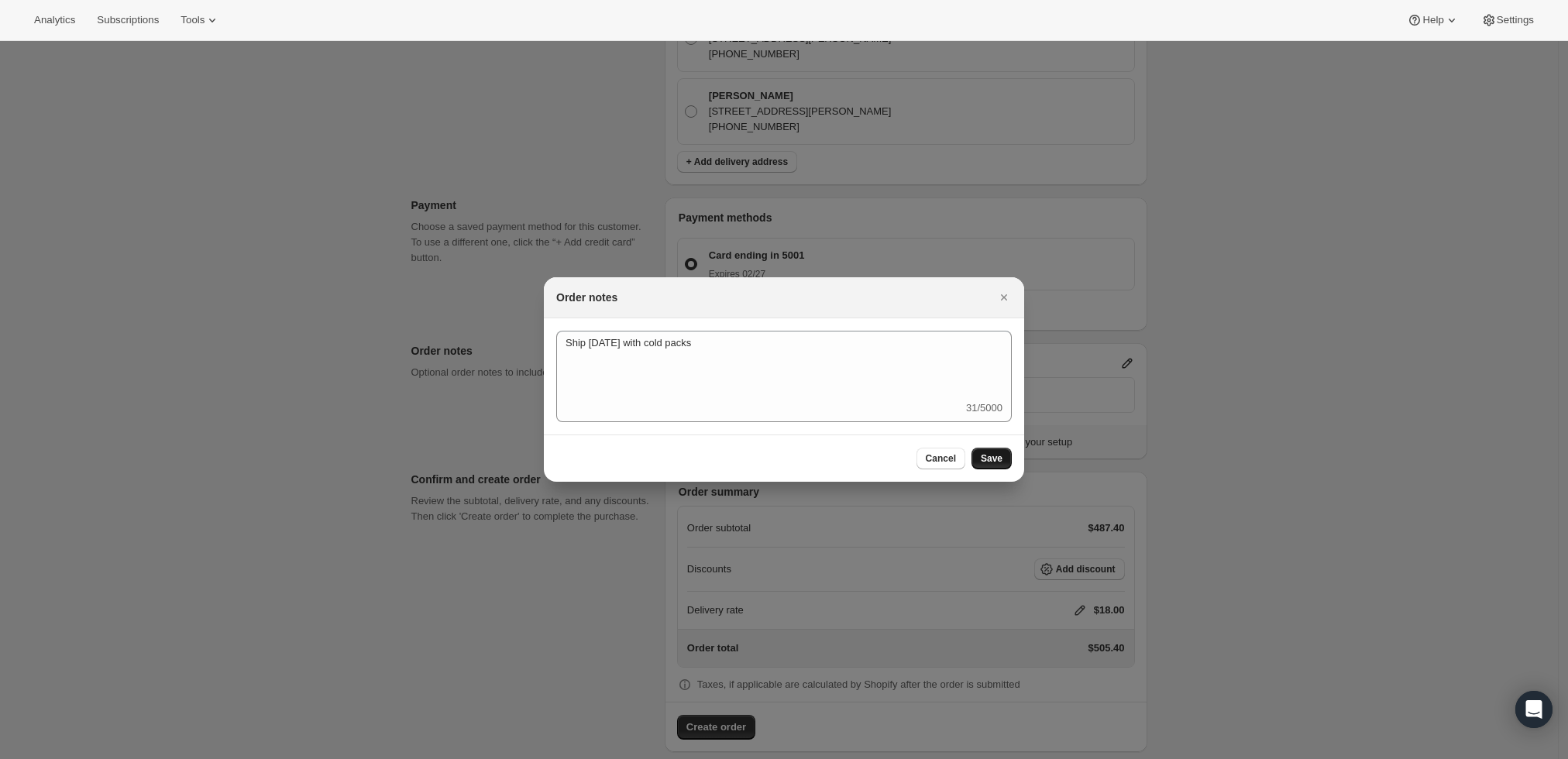
click at [992, 461] on span "Save" at bounding box center [992, 458] width 22 height 12
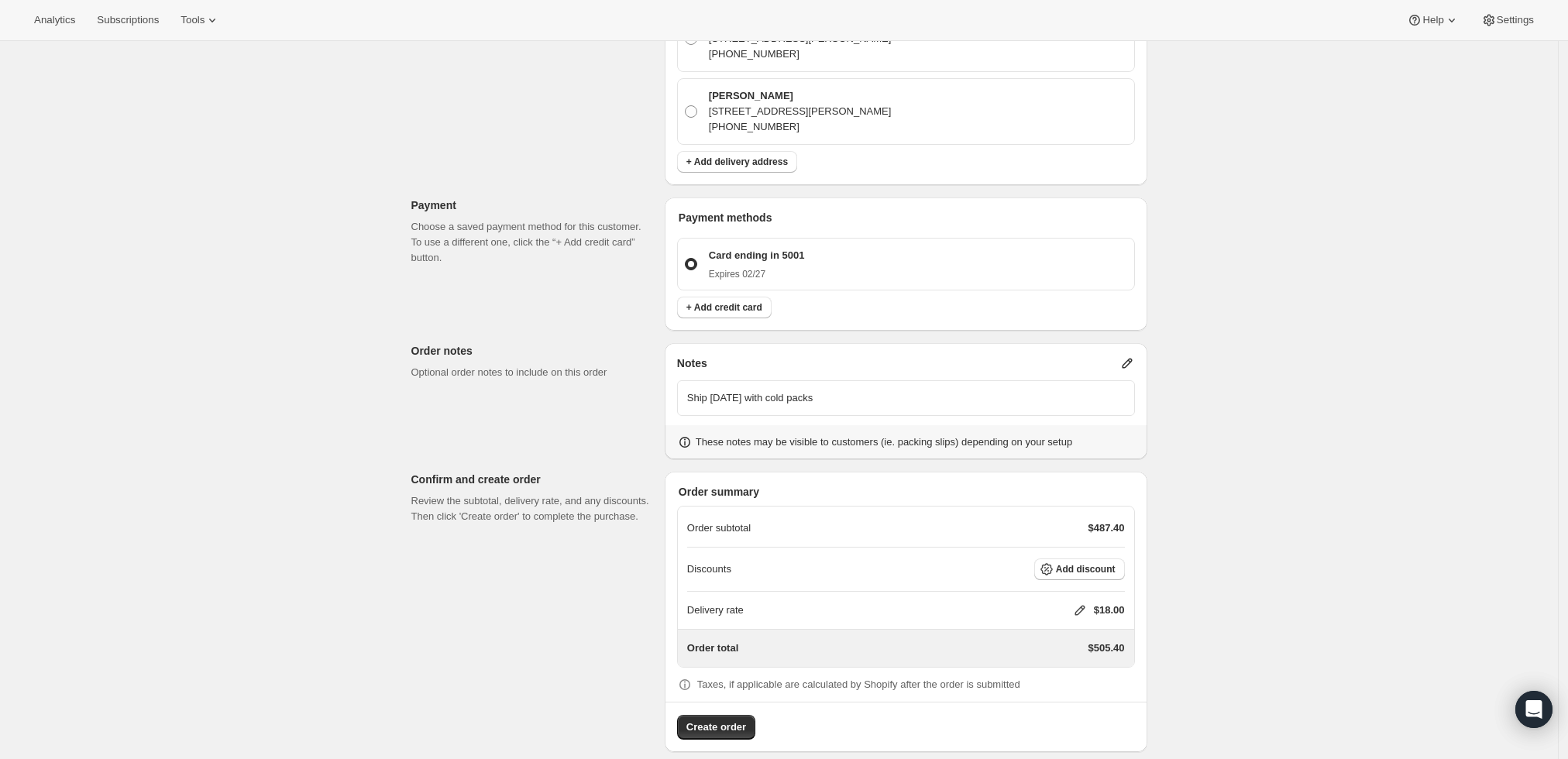
click at [1083, 603] on icon at bounding box center [1080, 610] width 16 height 16
click at [1038, 647] on input "0" at bounding box center [1088, 652] width 139 height 25
type input "0"
click at [1078, 679] on button "Save" at bounding box center [1077, 687] width 40 height 22
click at [742, 719] on span "Create order" at bounding box center [716, 727] width 60 height 16
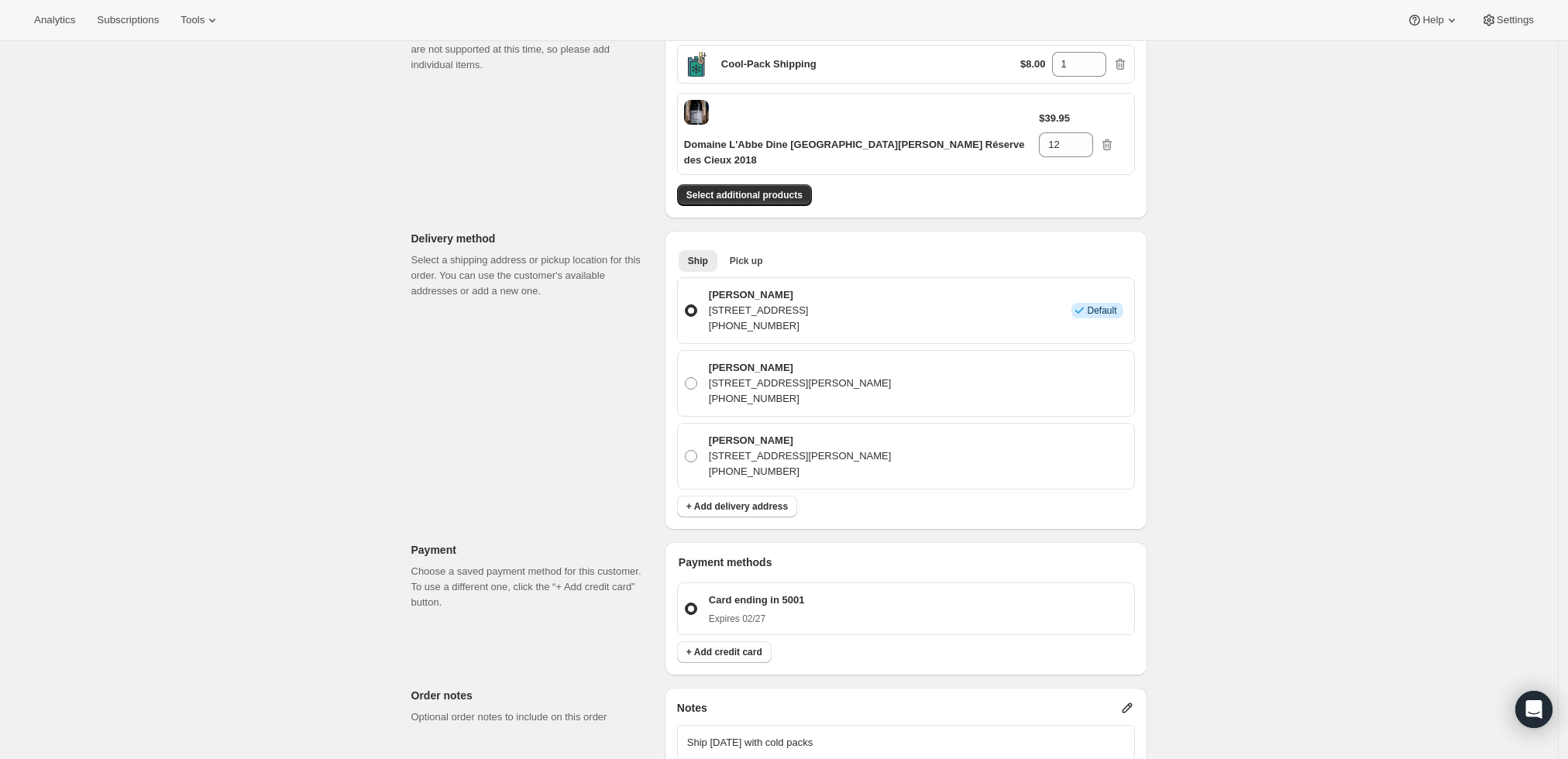
scroll to position [99, 0]
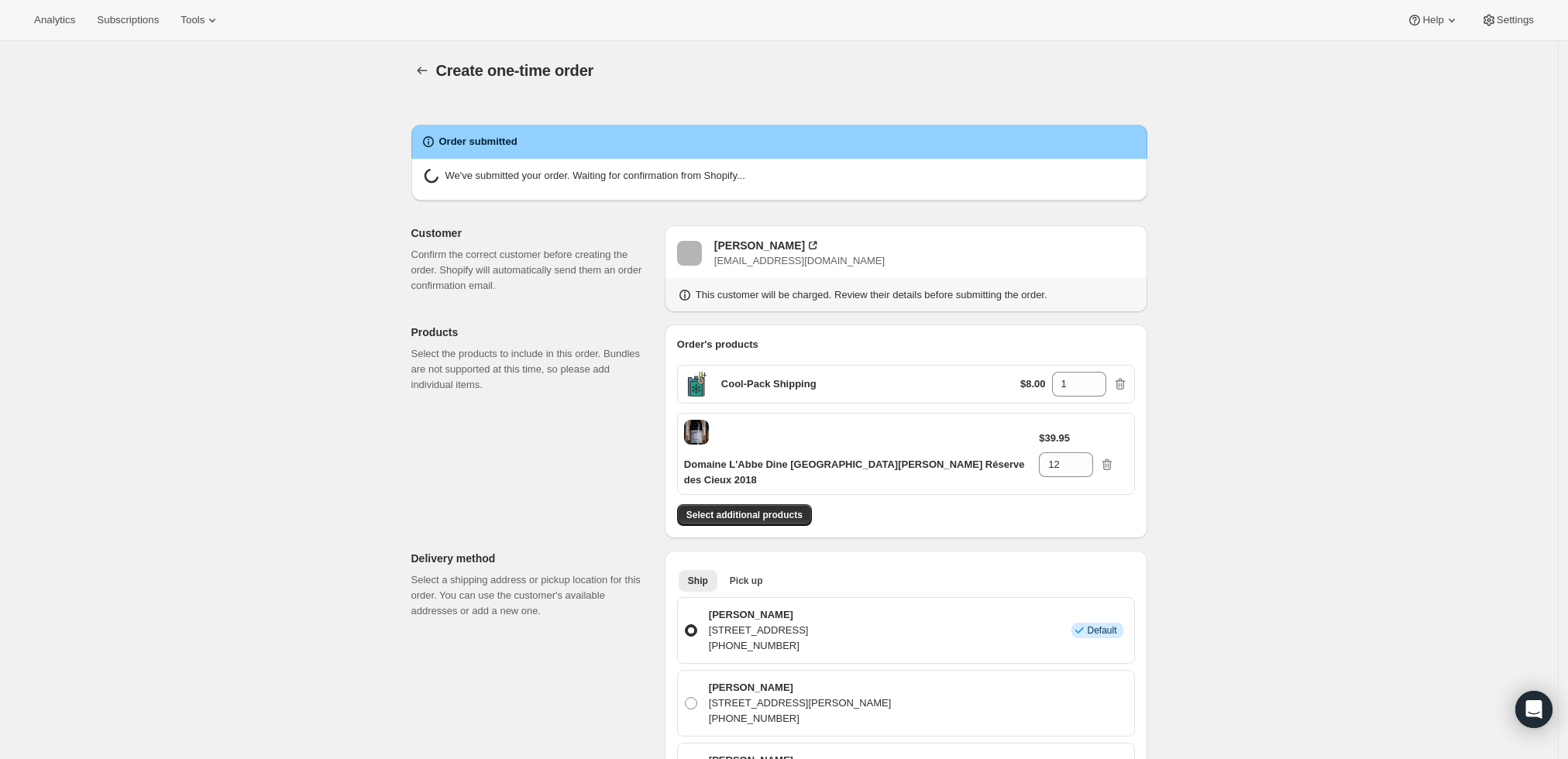
radio input "true"
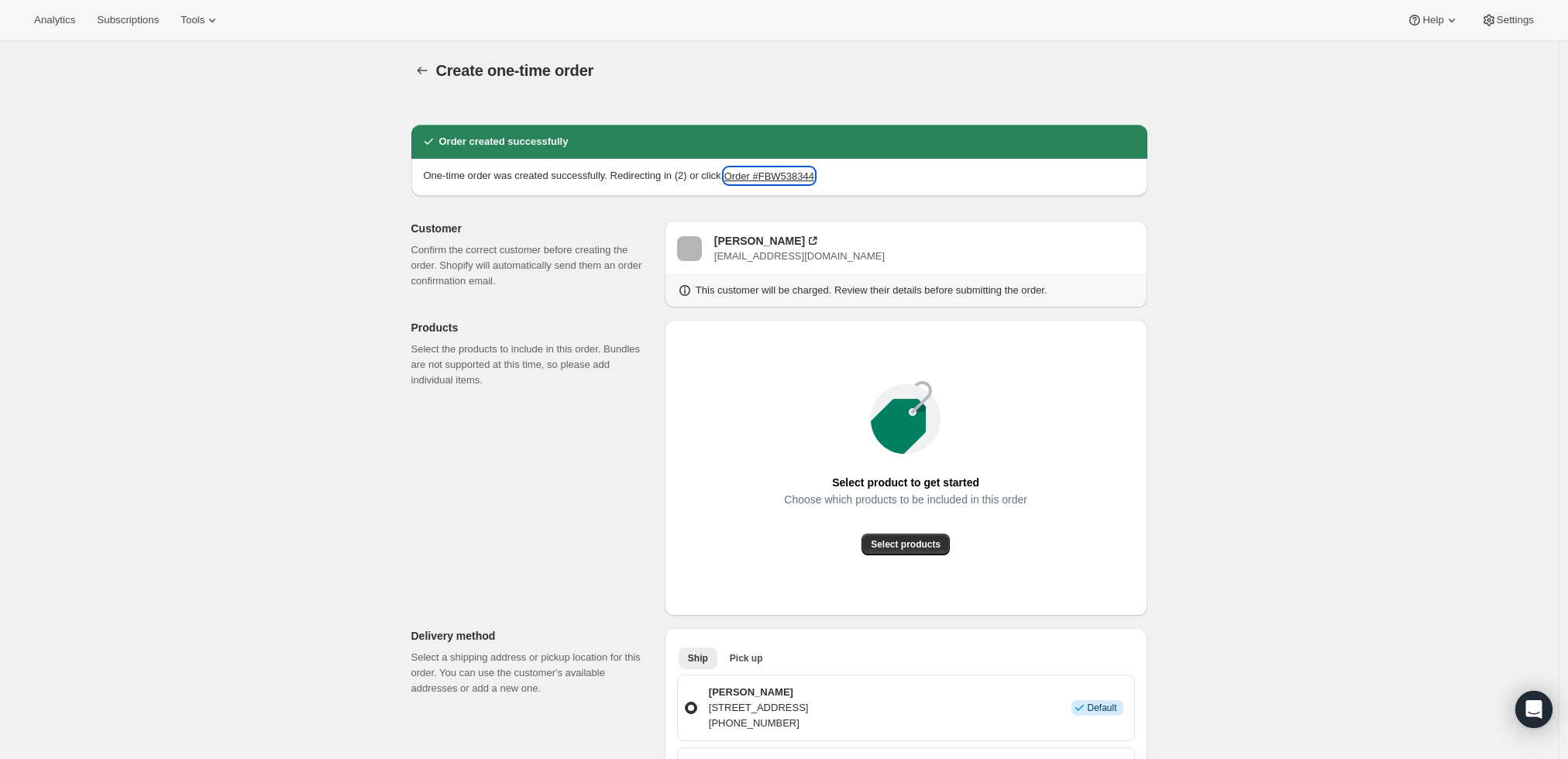
click at [796, 172] on button "Order #FBW538344" at bounding box center [769, 176] width 90 height 16
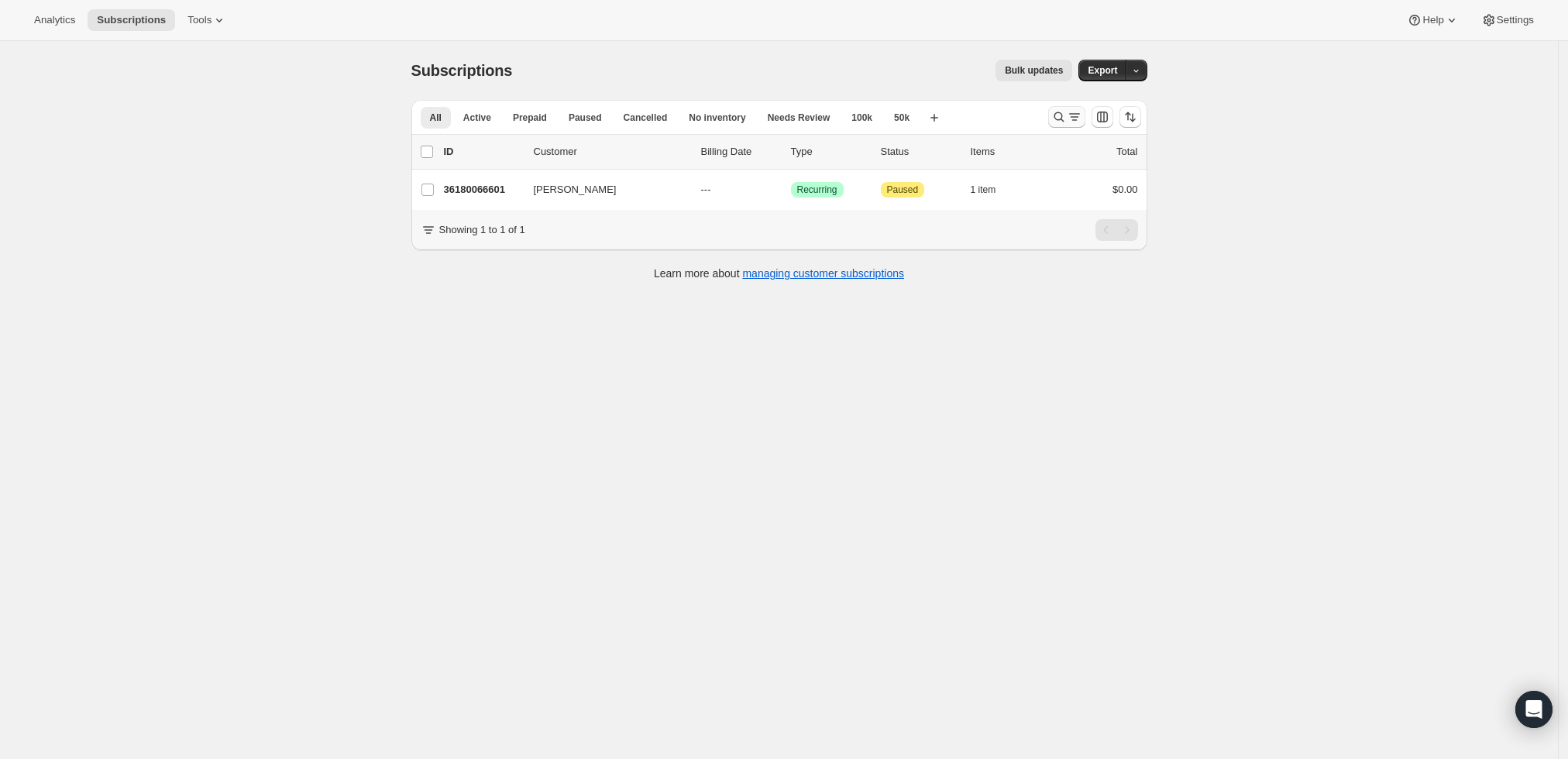
click at [1064, 117] on icon "Search and filter results" at bounding box center [1059, 117] width 16 height 16
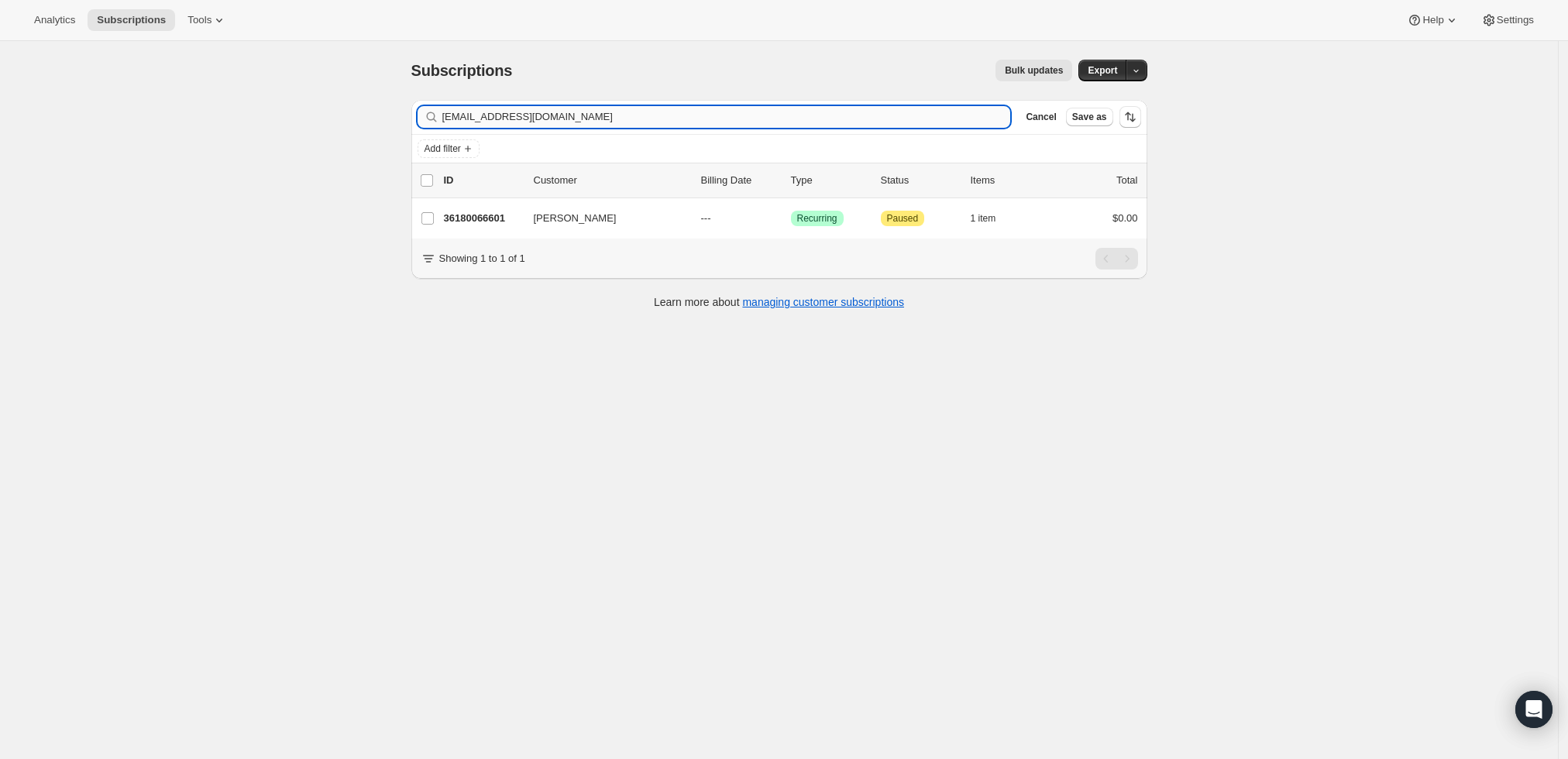
click at [736, 118] on input "[EMAIL_ADDRESS][DOMAIN_NAME]" at bounding box center [726, 117] width 569 height 22
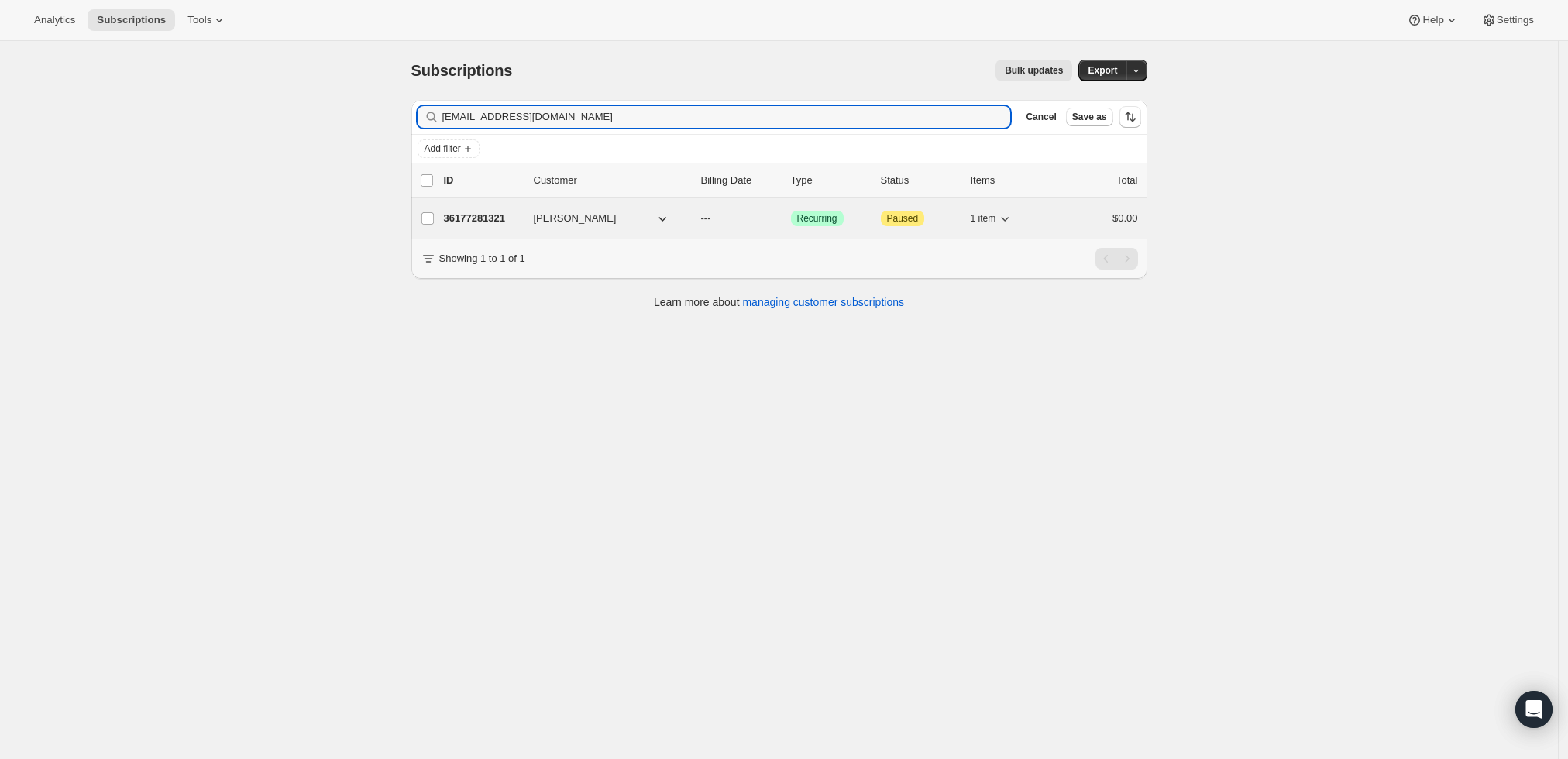
type input "[EMAIL_ADDRESS][DOMAIN_NAME]"
click at [478, 212] on p "36177281321" at bounding box center [482, 218] width 77 height 16
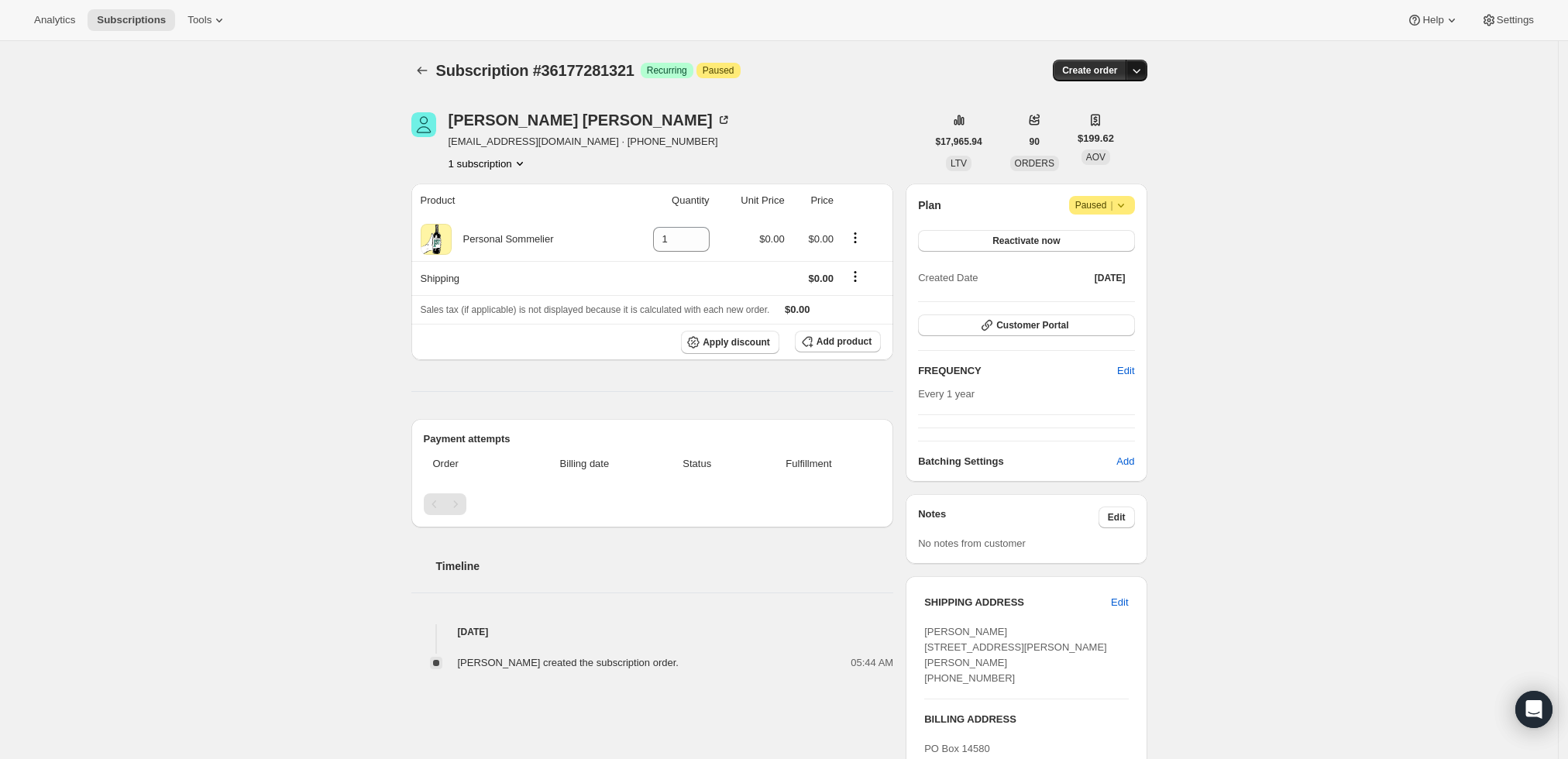
click at [1137, 76] on icon "button" at bounding box center [1137, 70] width 16 height 16
click at [1103, 131] on span "Create custom one-time order" at bounding box center [1075, 128] width 134 height 12
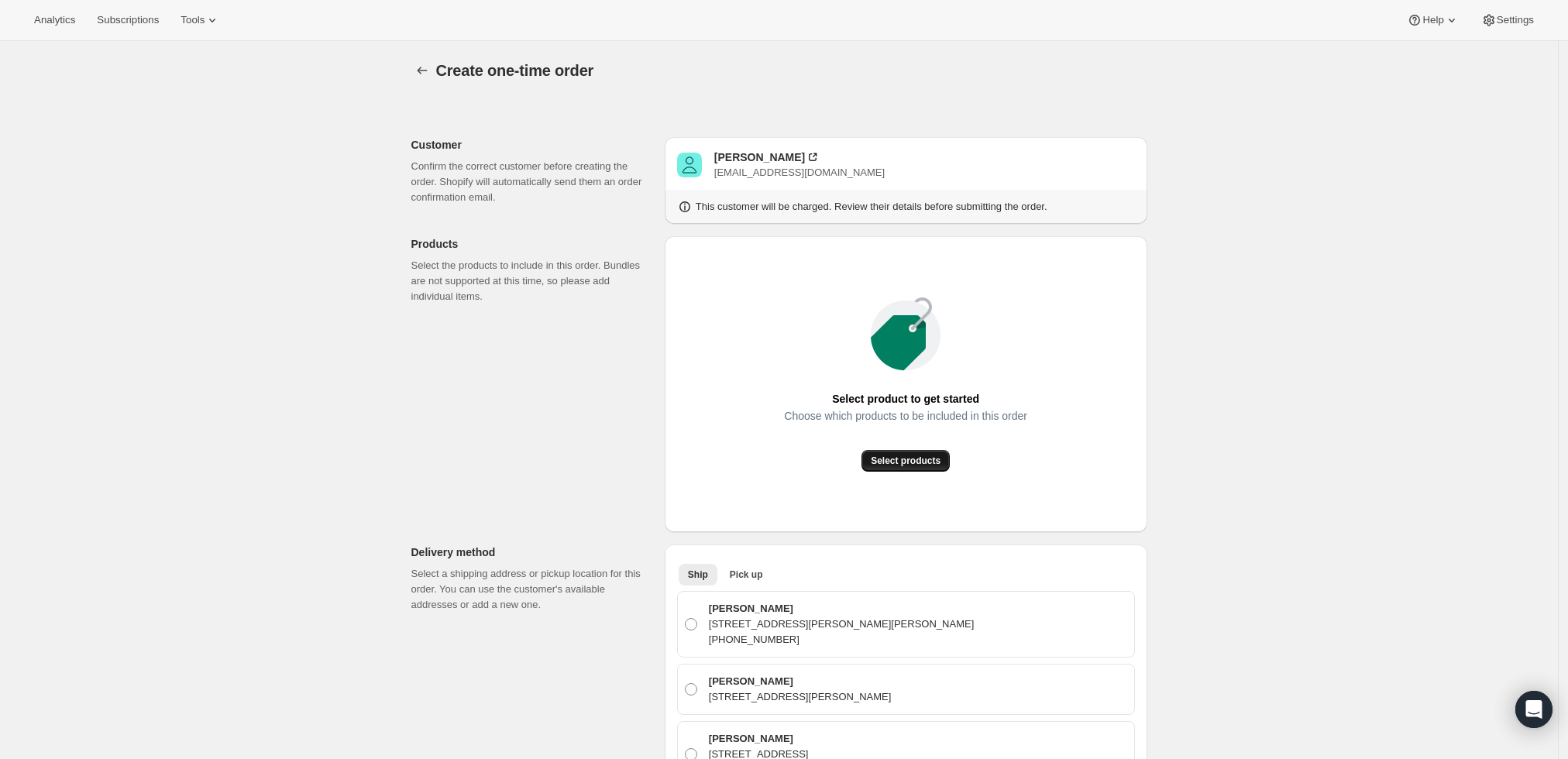
click at [913, 464] on span "Select products" at bounding box center [906, 460] width 70 height 12
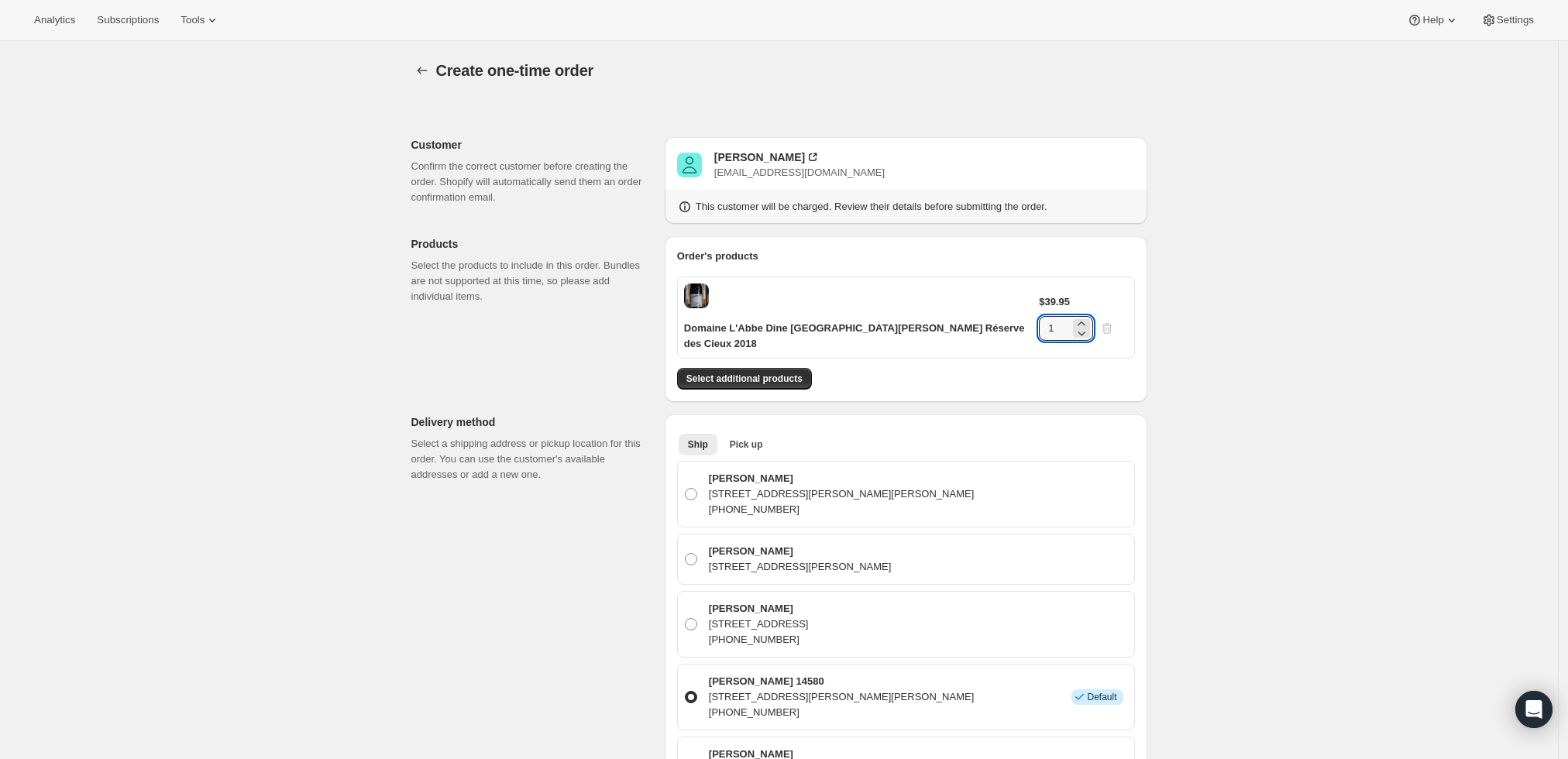
drag, startPoint x: 1076, startPoint y: 296, endPoint x: 1052, endPoint y: 299, distance: 24.2
click at [1052, 299] on div "$39.95 1" at bounding box center [1083, 318] width 88 height 47
type input "4"
click at [1187, 299] on div "Create one-time order. This page is ready Create one-time order Customer Confir…" at bounding box center [779, 745] width 1558 height 1408
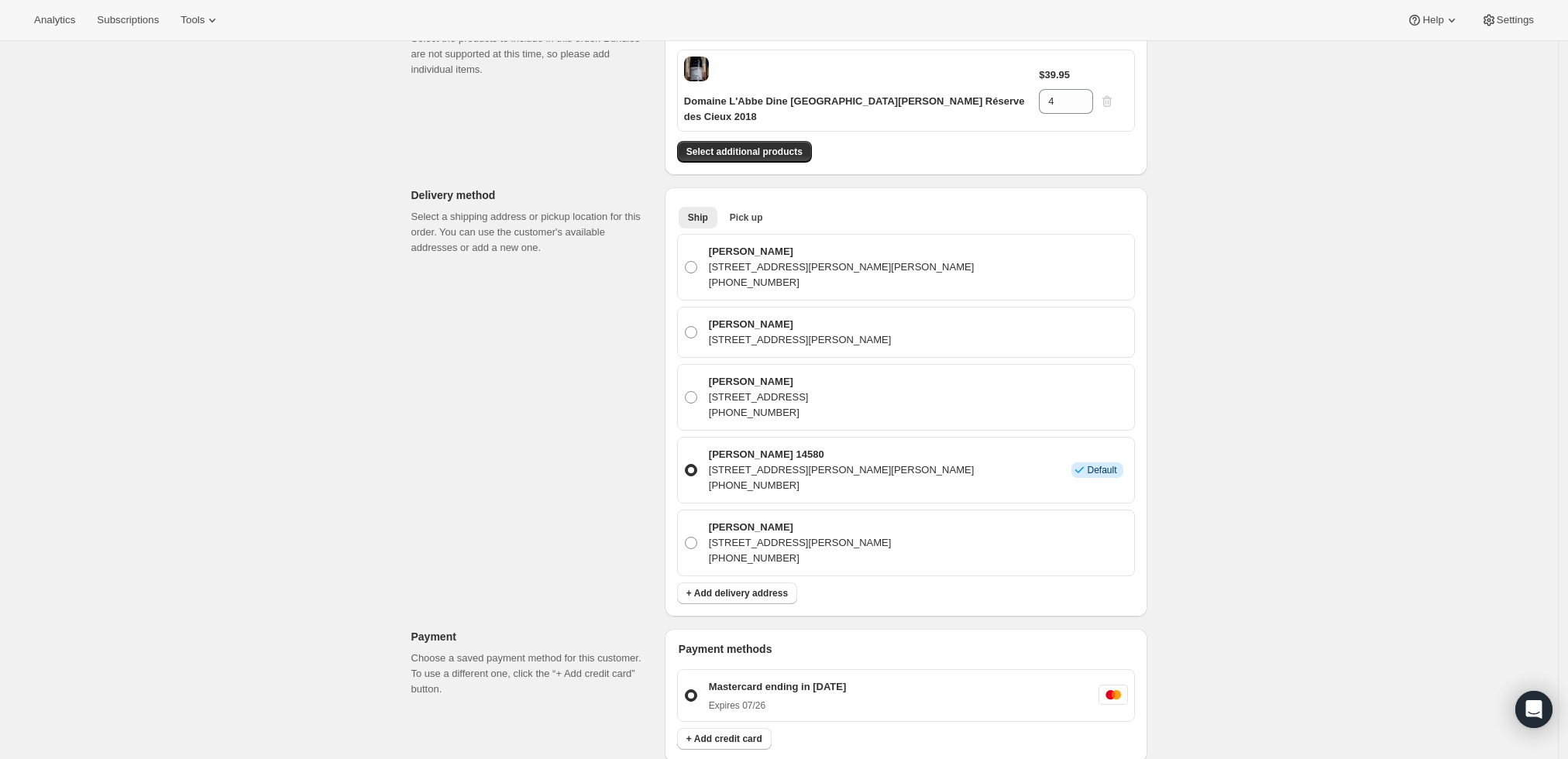
scroll to position [258, 0]
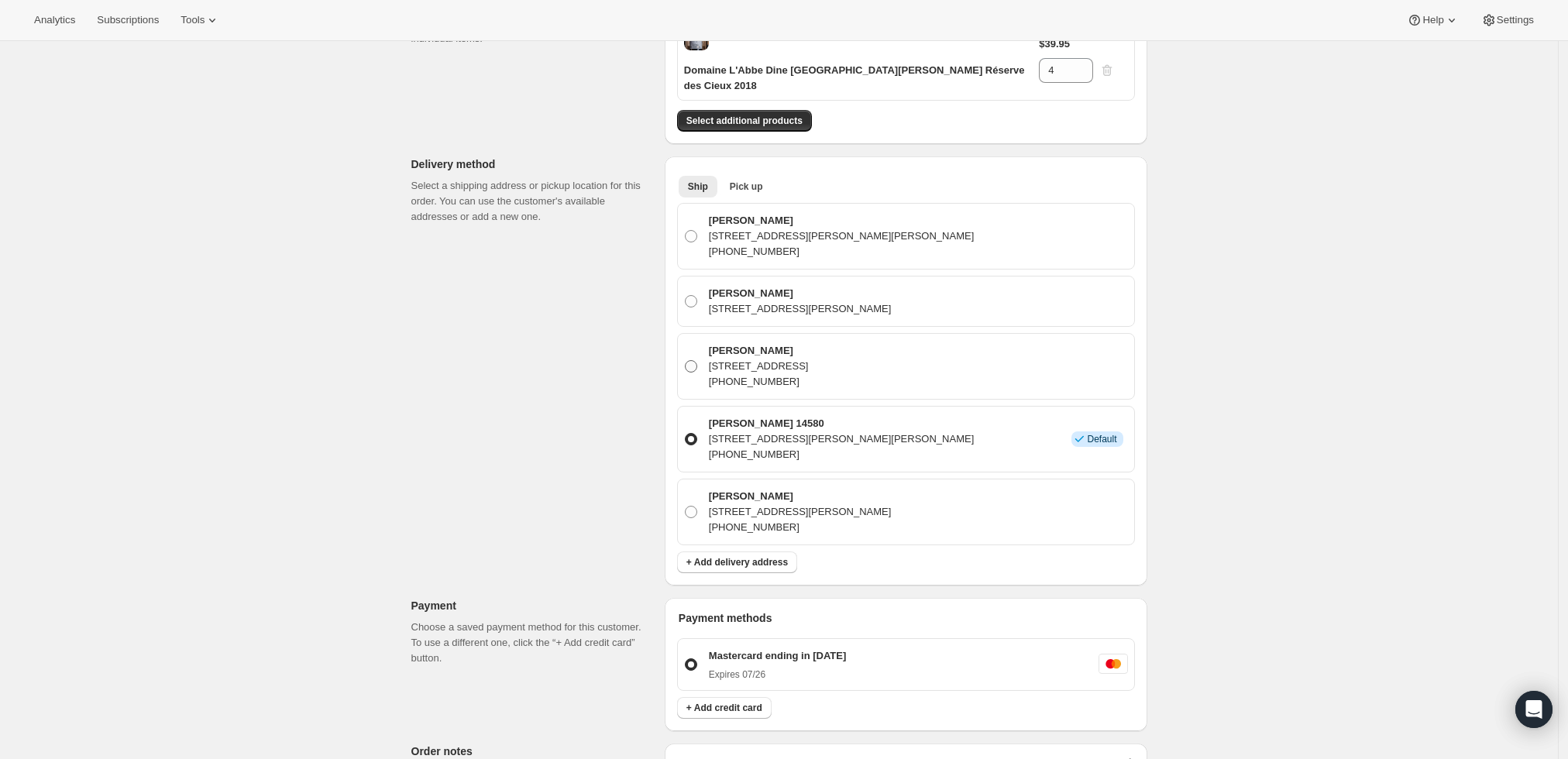
click at [693, 360] on span at bounding box center [691, 366] width 12 height 12
click at [685, 360] on input "[PERSON_NAME] [STREET_ADDRESS] [PHONE_NUMBER]" at bounding box center [685, 360] width 1 height 1
radio input "true"
click at [508, 329] on div "Customer Confirm the correct customer before creating the order. Shopify will a…" at bounding box center [773, 504] width 749 height 1324
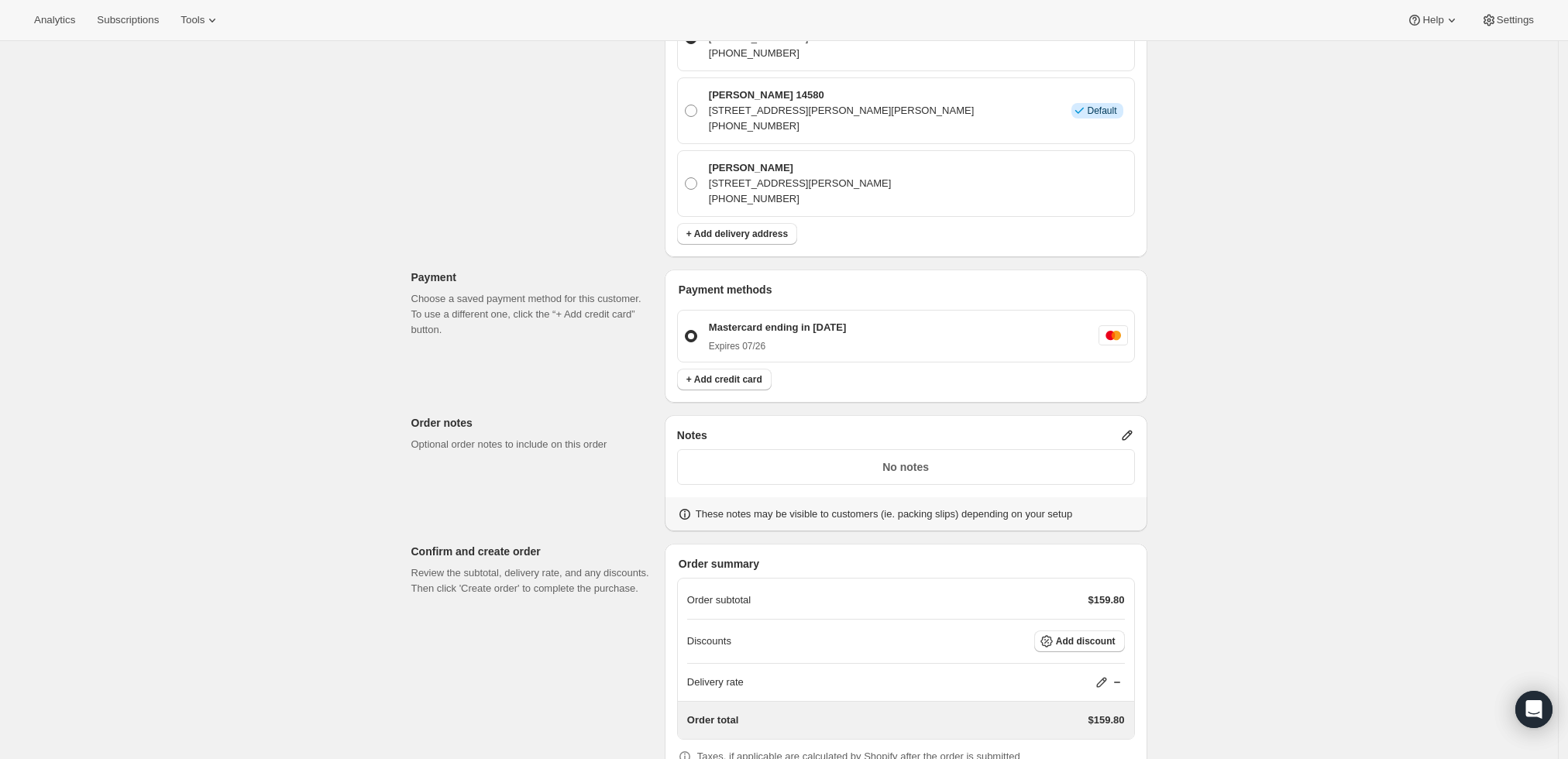
scroll to position [602, 0]
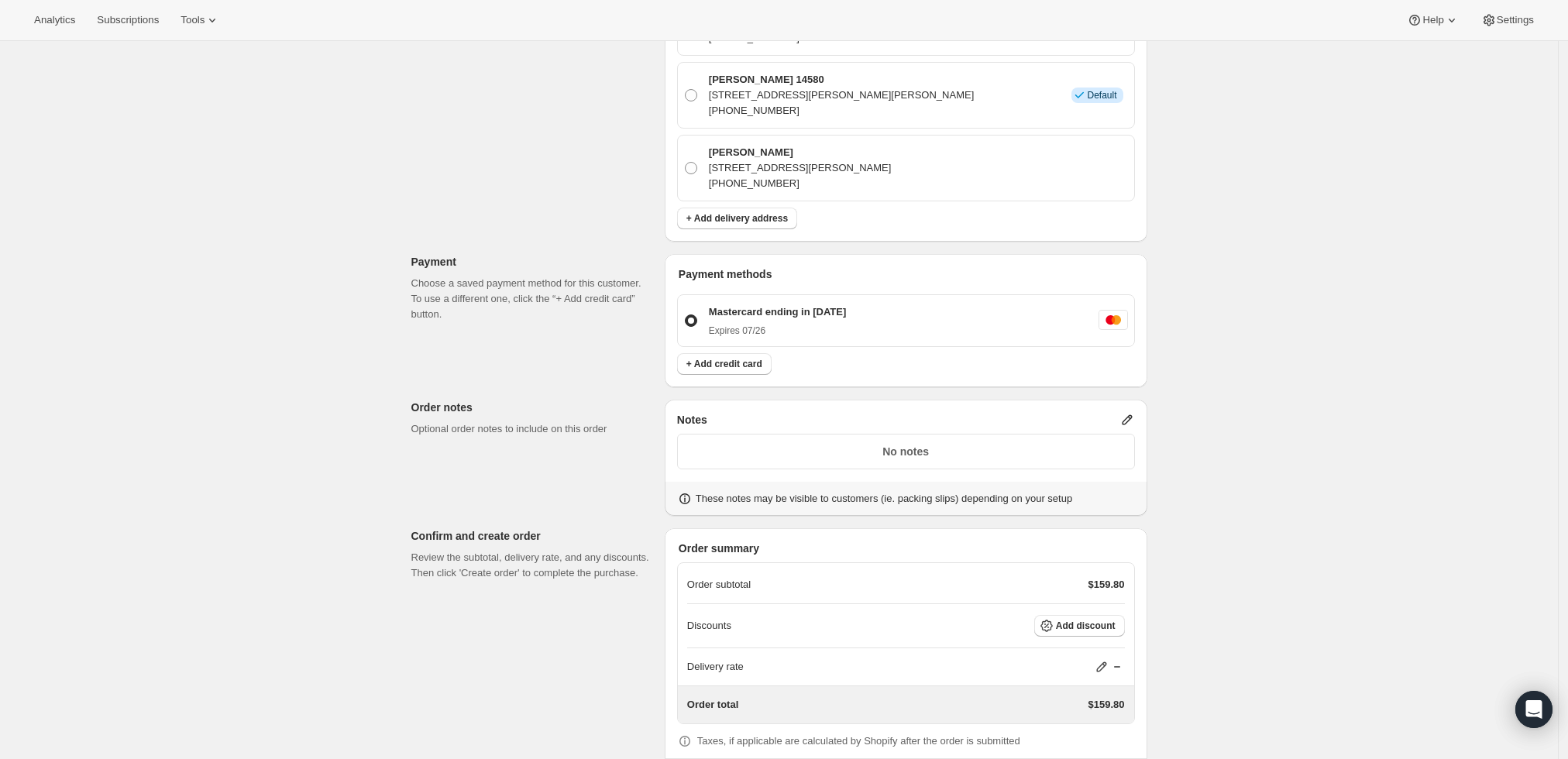
click at [1127, 412] on icon at bounding box center [1127, 419] width 16 height 16
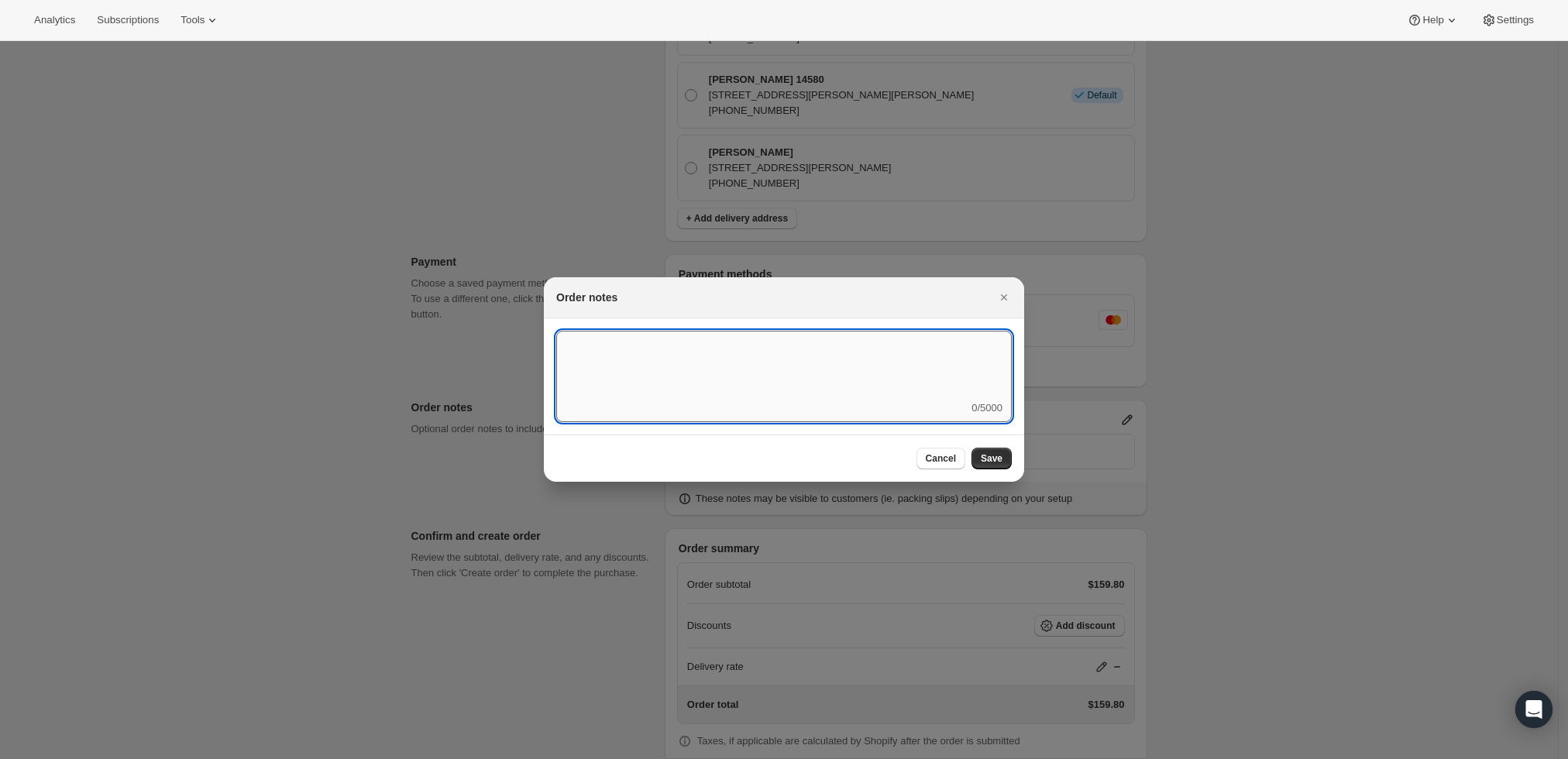
click at [855, 365] on textarea ":r3t:" at bounding box center [784, 365] width 455 height 70
type textarea "Weather HOLD"
click at [998, 458] on span "Save" at bounding box center [992, 458] width 22 height 12
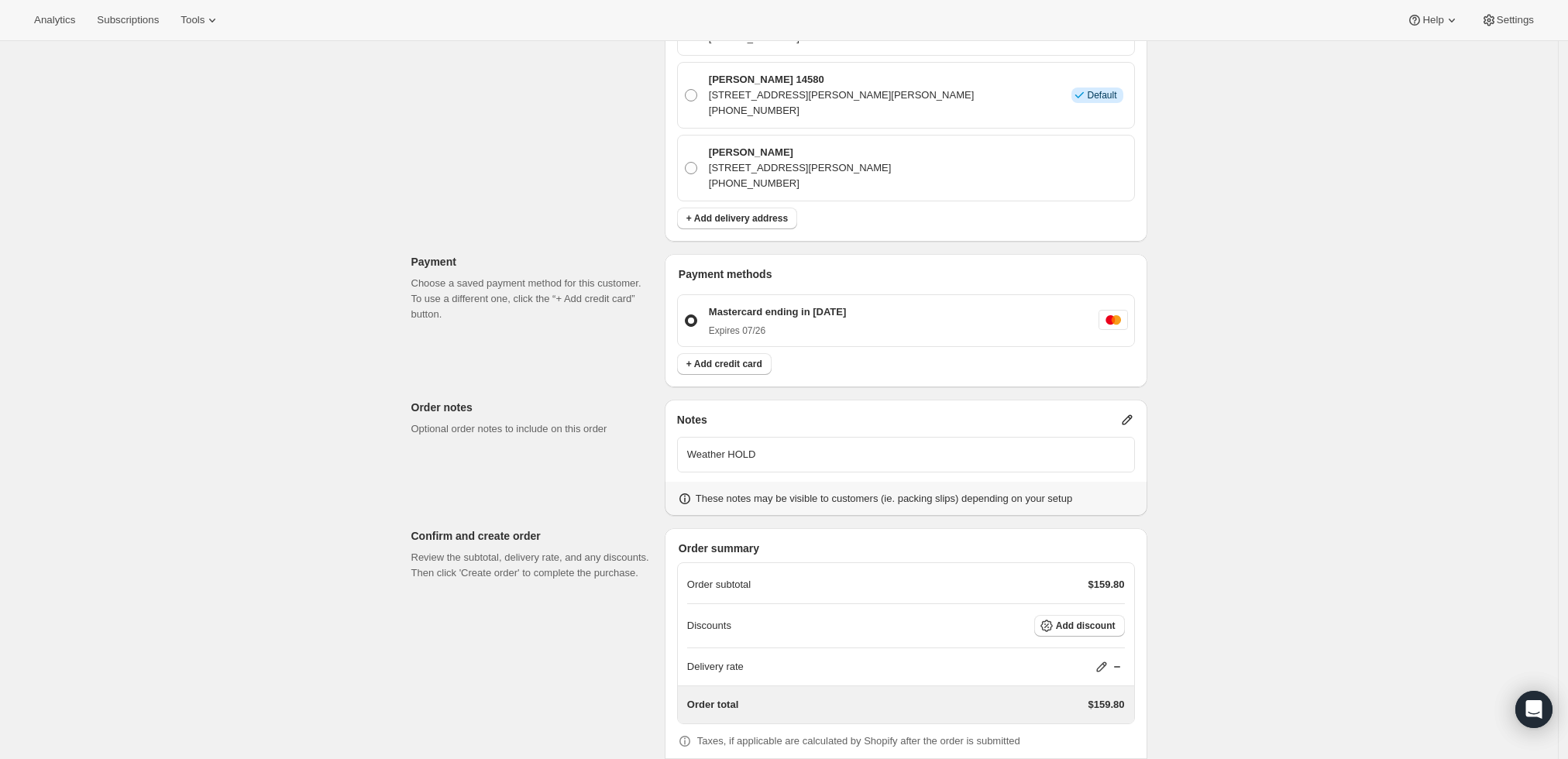
click at [1103, 659] on icon at bounding box center [1102, 667] width 16 height 16
click at [1085, 578] on input "0" at bounding box center [1110, 587] width 139 height 25
type input "0"
click at [1088, 618] on span "Save" at bounding box center [1099, 623] width 22 height 12
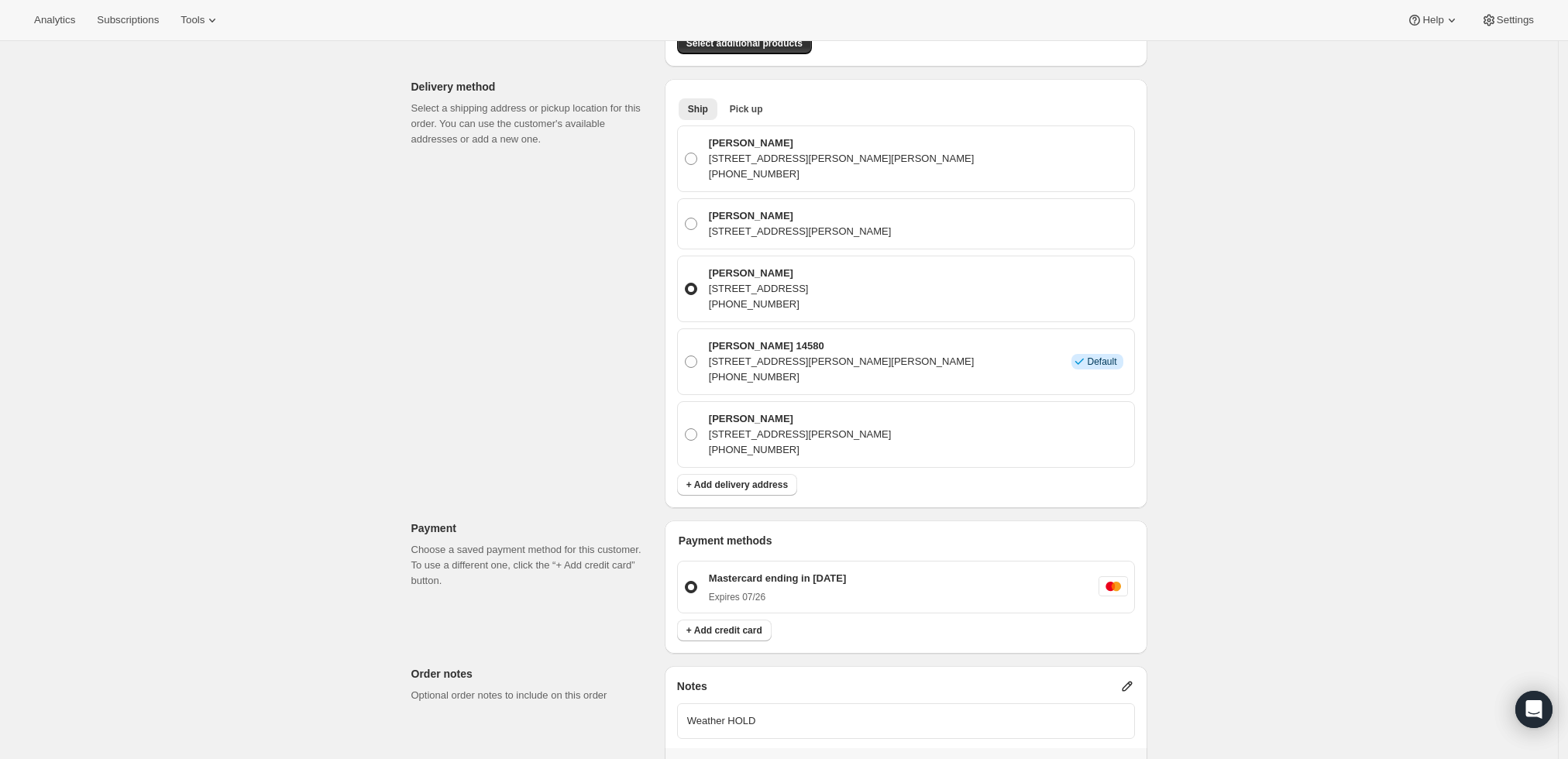
scroll to position [657, 0]
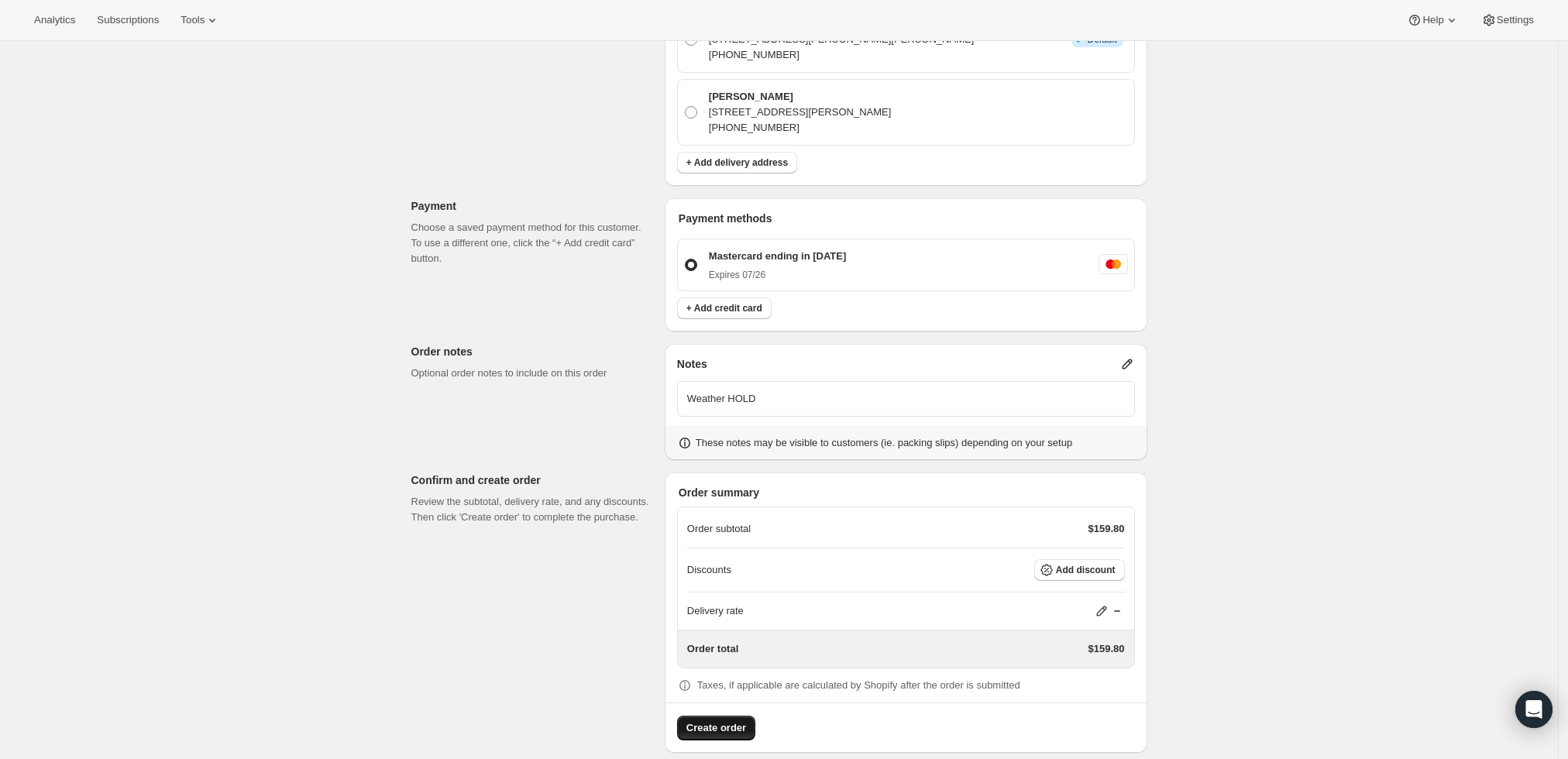
click at [684, 716] on button "Create order" at bounding box center [716, 728] width 78 height 25
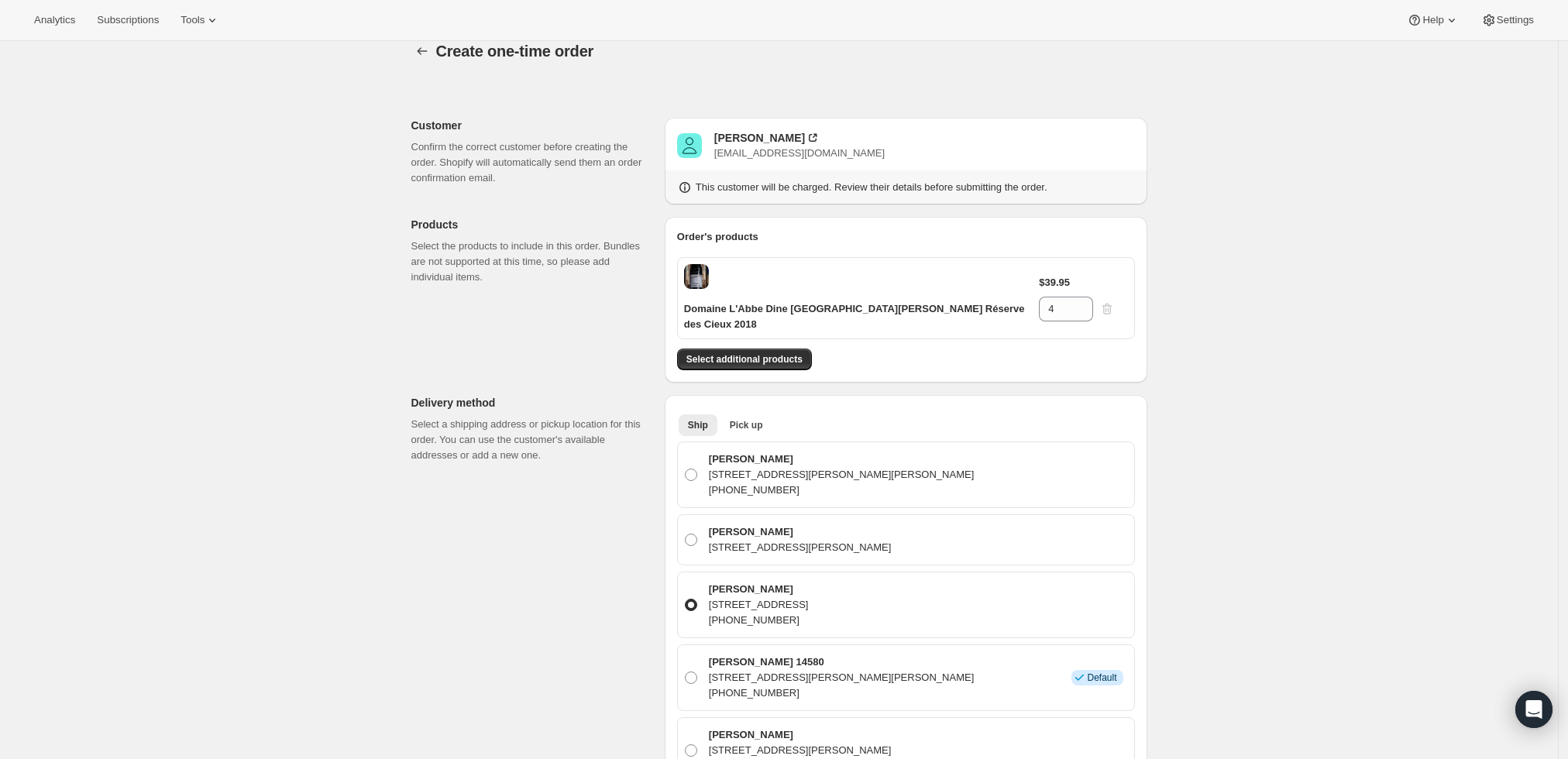
scroll to position [0, 0]
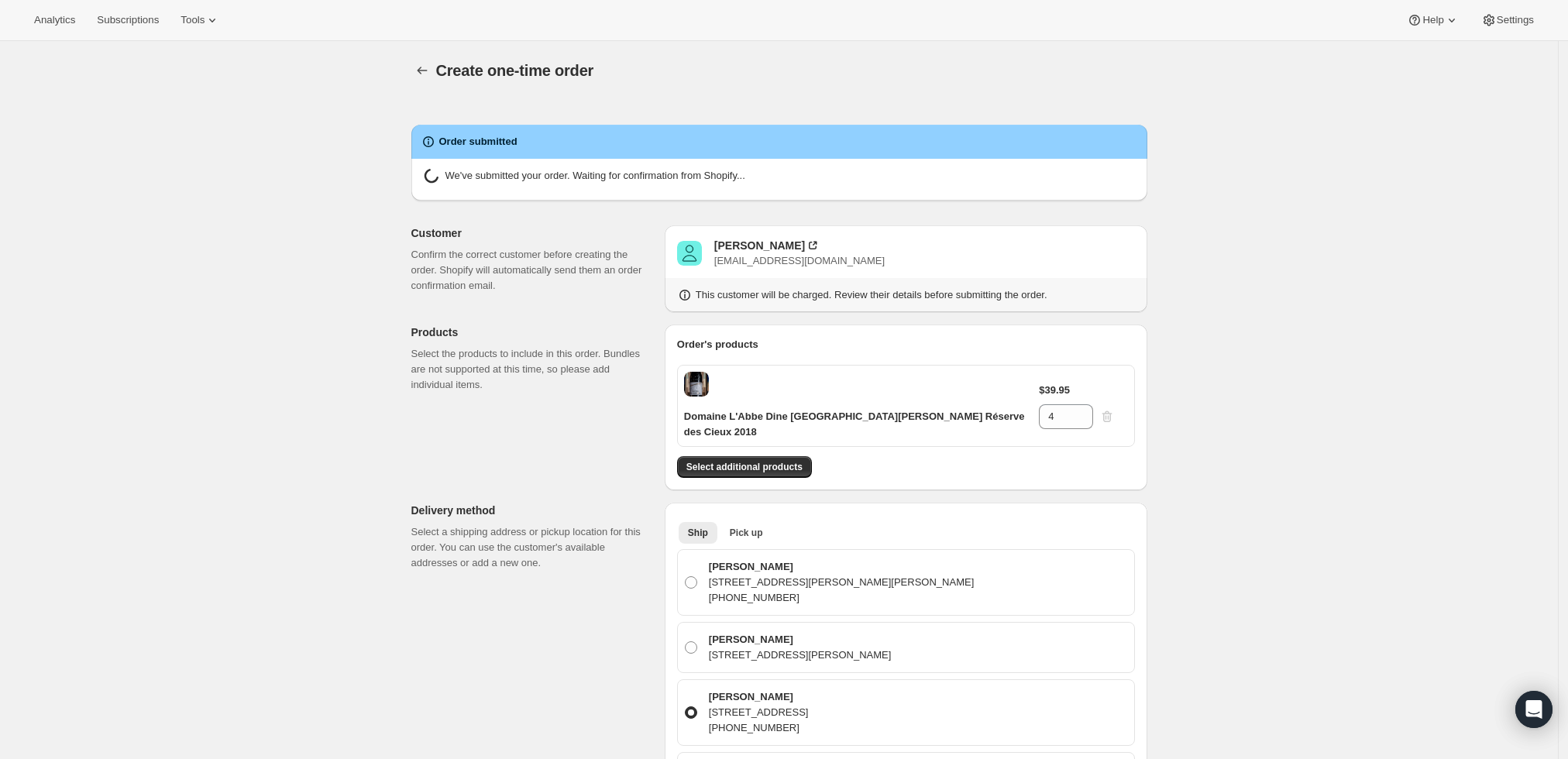
radio input "true"
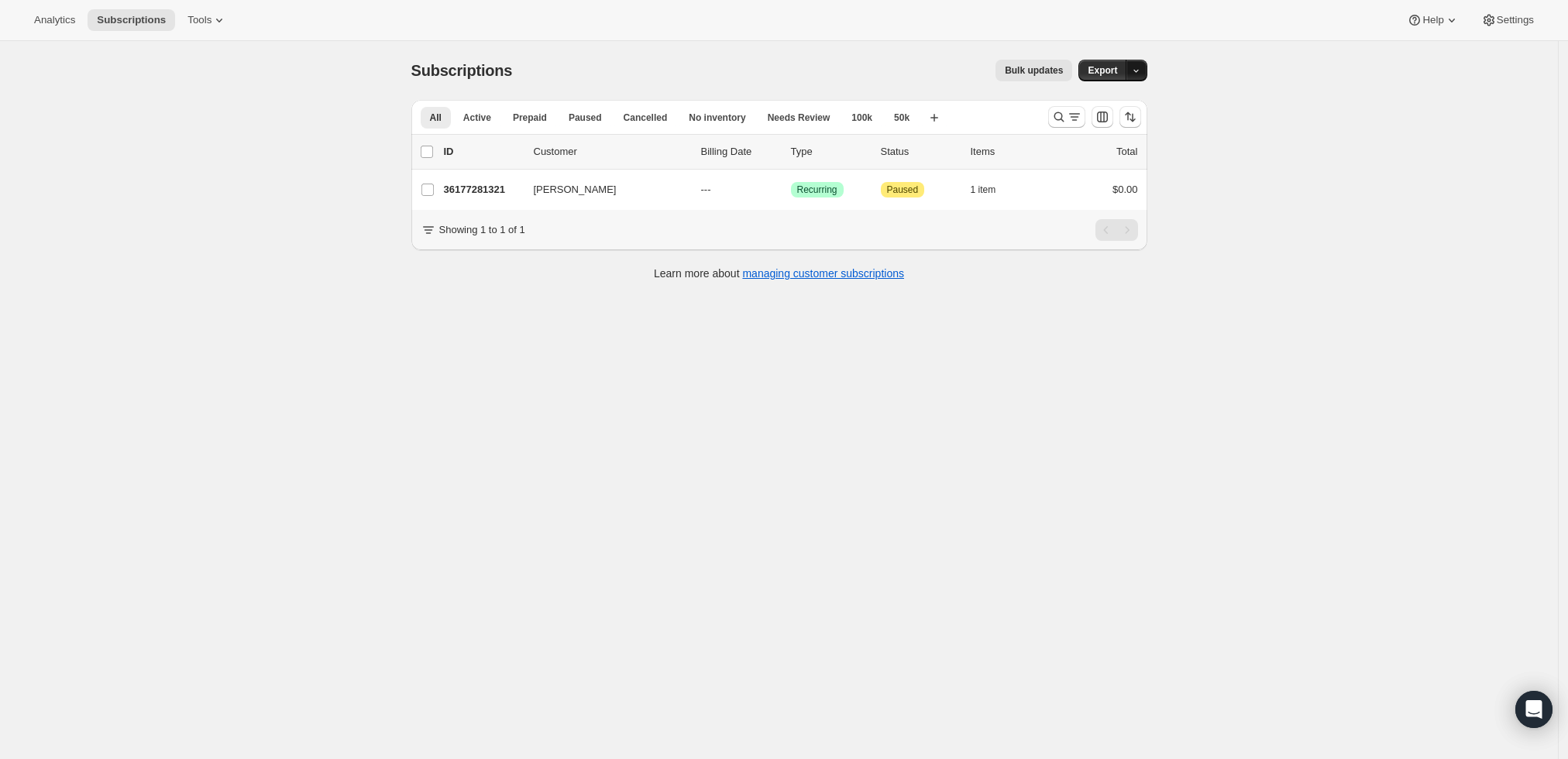
click at [1141, 70] on icon "button" at bounding box center [1136, 71] width 10 height 10
click at [1254, 82] on div "Subscriptions. This page is ready Subscriptions Bulk updates More actions Bulk …" at bounding box center [779, 420] width 1558 height 759
click at [1066, 112] on icon "Search and filter results" at bounding box center [1059, 117] width 16 height 16
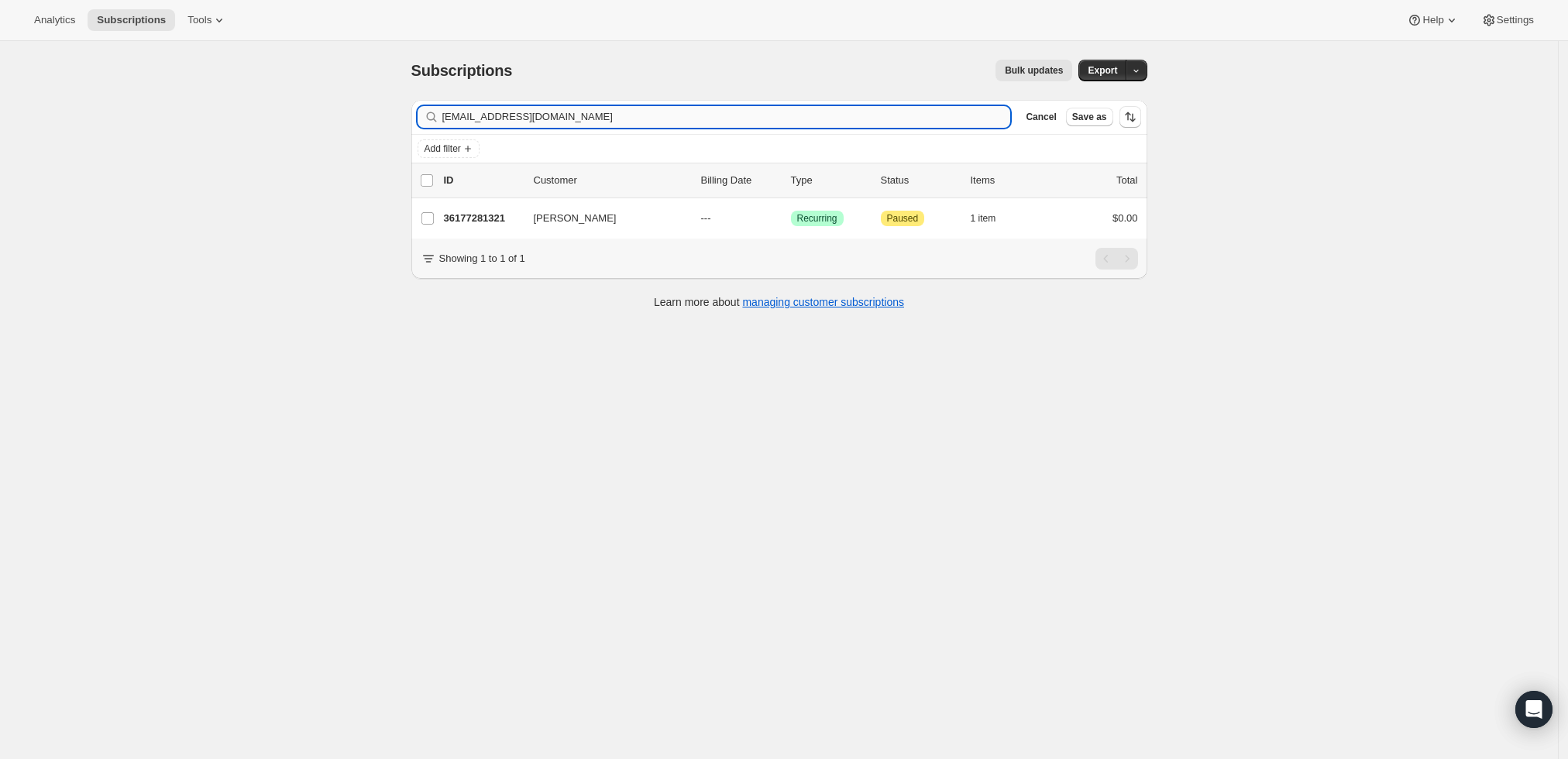
click at [865, 116] on input "[EMAIL_ADDRESS][DOMAIN_NAME]" at bounding box center [726, 117] width 569 height 22
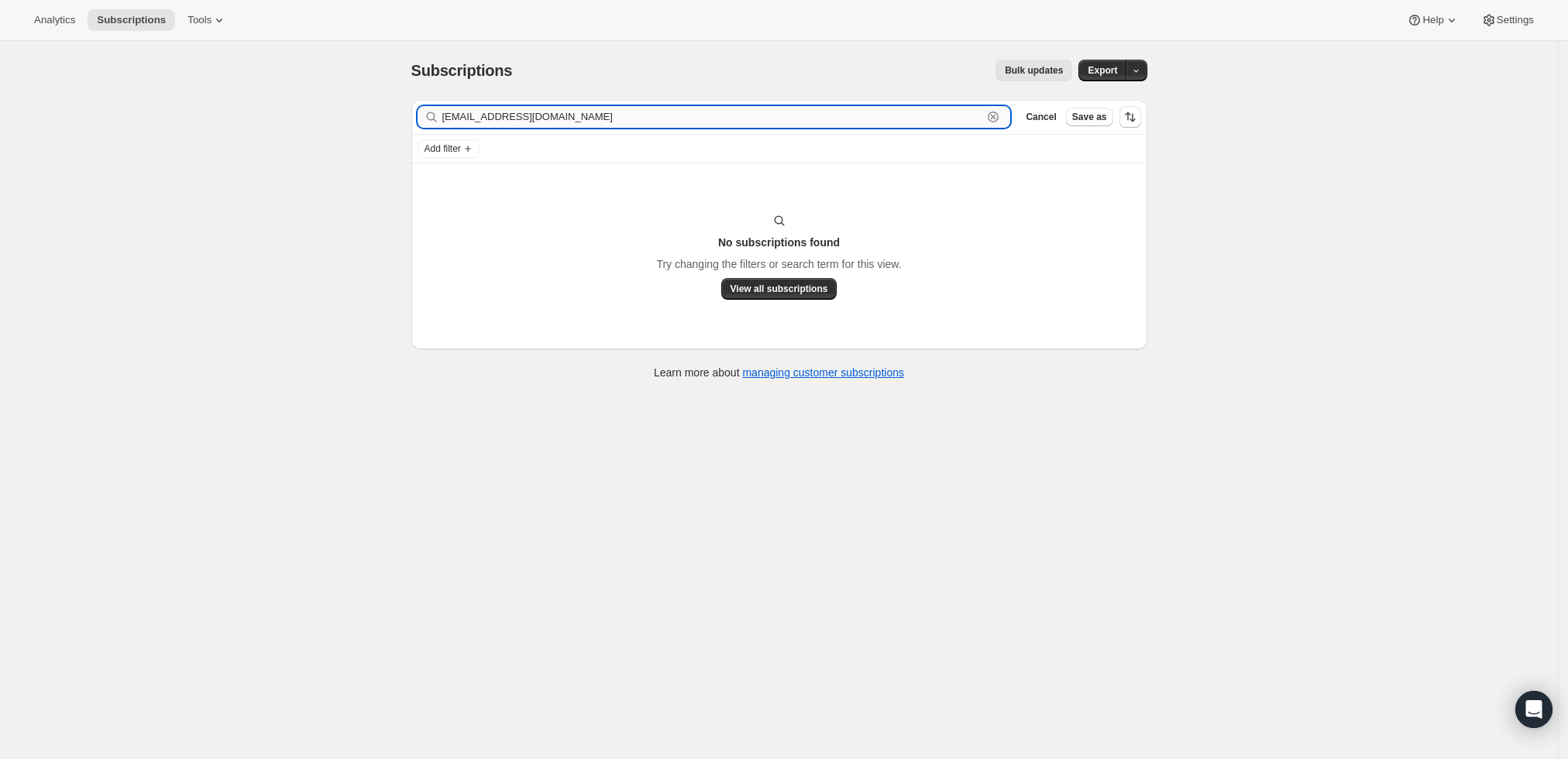
click at [674, 126] on input "[EMAIL_ADDRESS][DOMAIN_NAME]" at bounding box center [712, 117] width 540 height 22
paste input "[PERSON_NAME]"
click at [910, 117] on input "[PERSON_NAME]" at bounding box center [712, 117] width 540 height 22
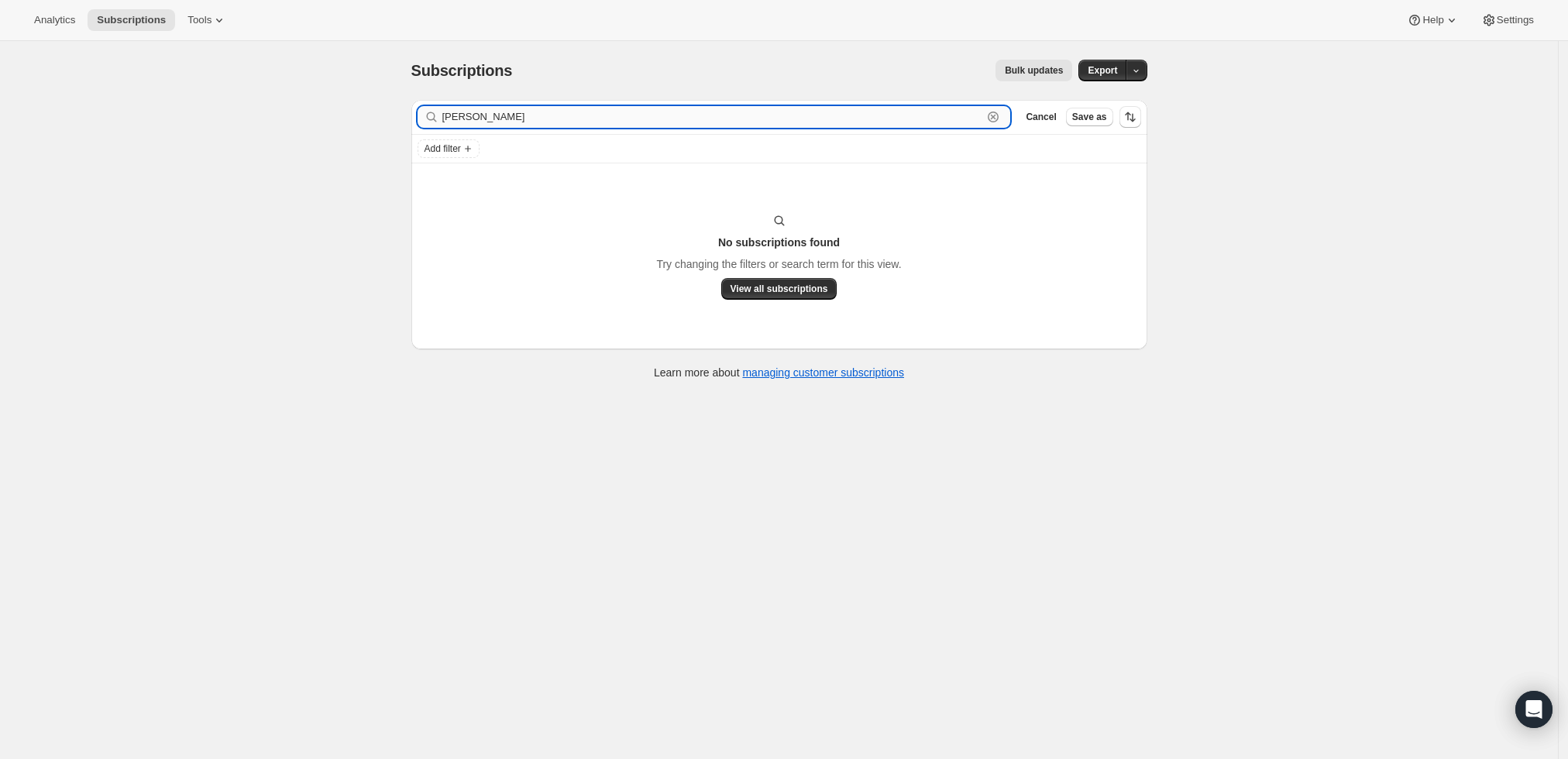
click at [910, 117] on input "[PERSON_NAME]" at bounding box center [712, 117] width 540 height 22
paste input "[EMAIL_ADDRESS][DOMAIN_NAME]"
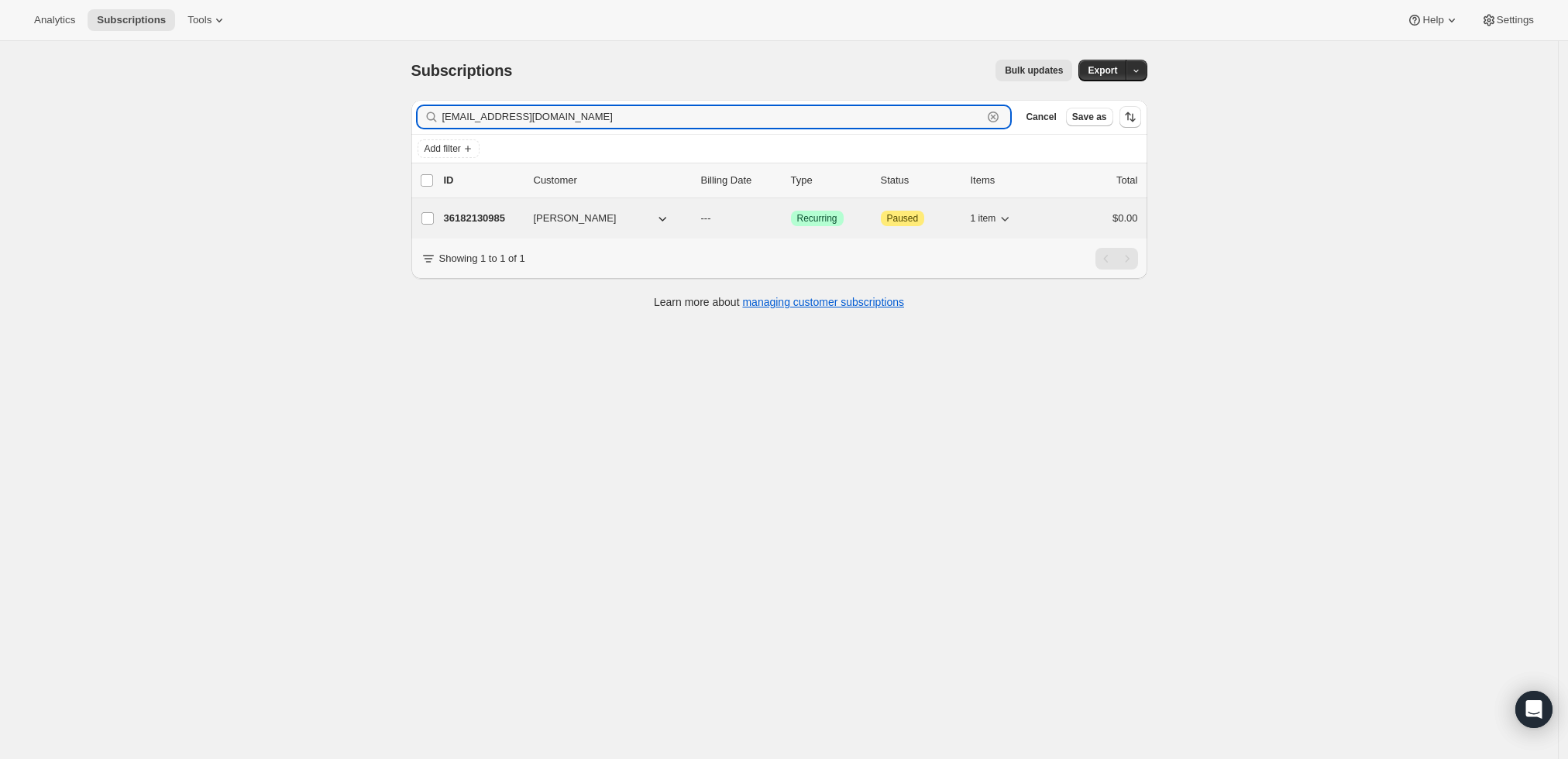
type input "[EMAIL_ADDRESS][DOMAIN_NAME]"
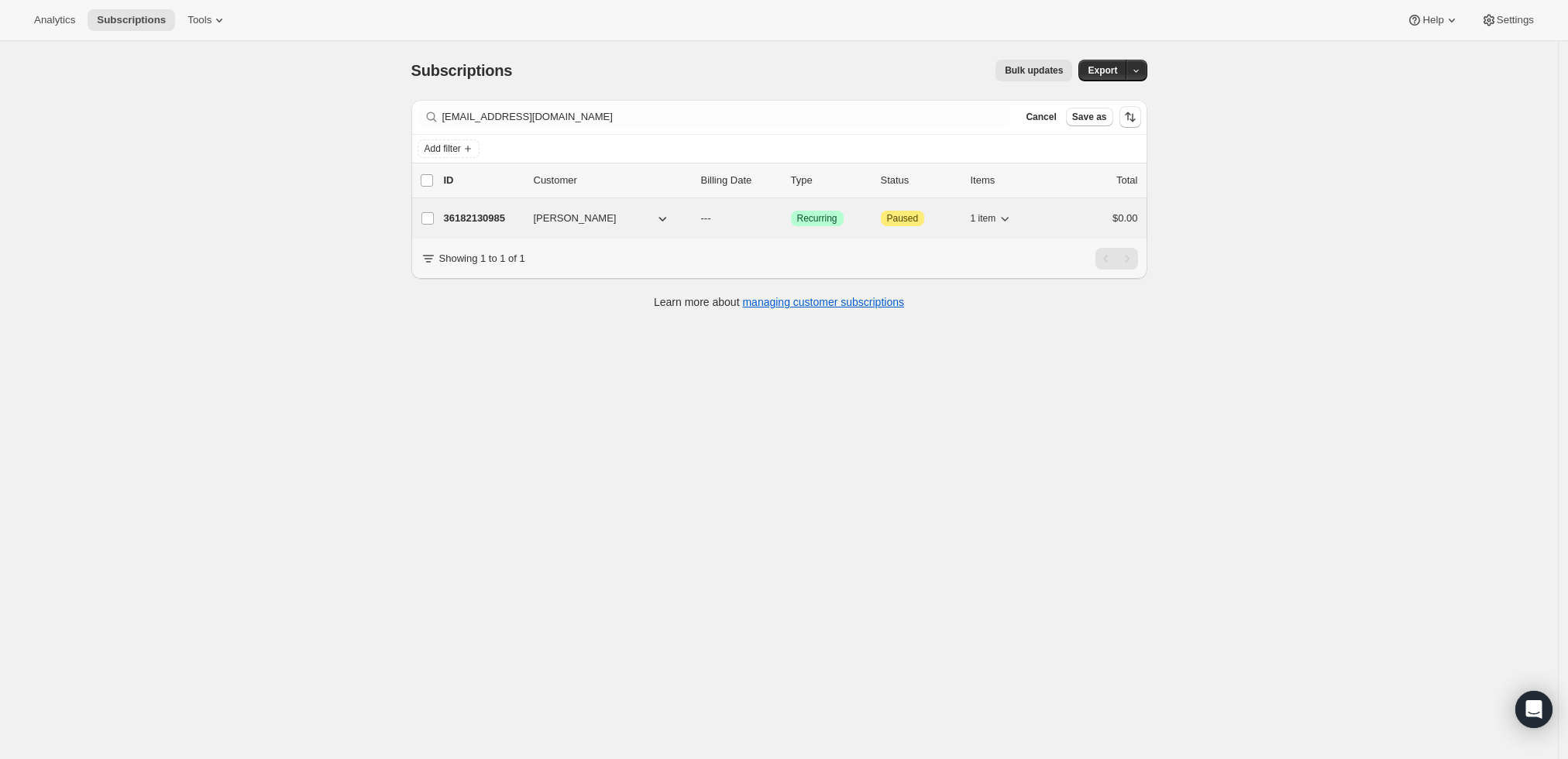
click at [480, 214] on p "36182130985" at bounding box center [482, 218] width 77 height 16
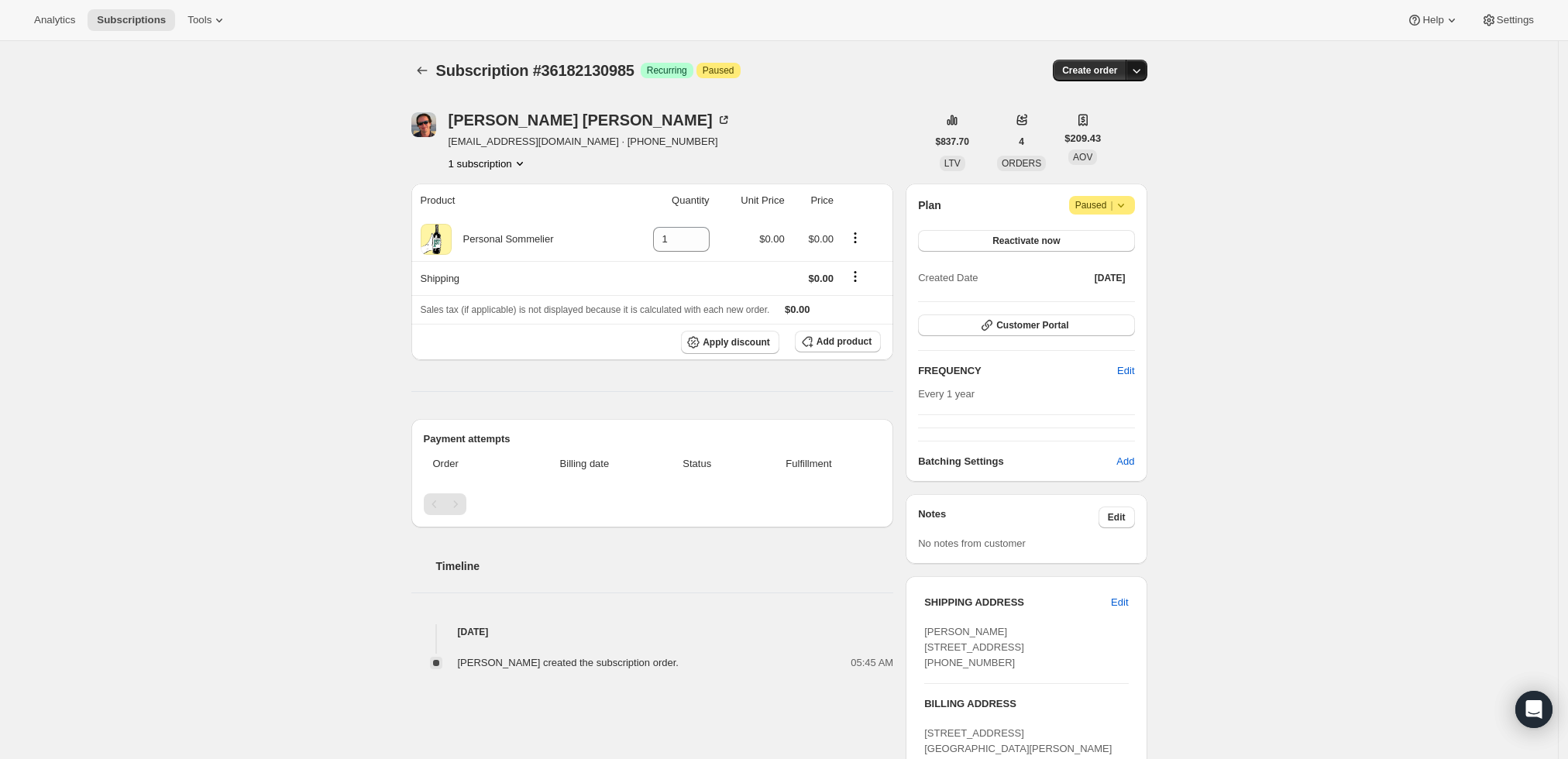
click at [1140, 75] on icon "button" at bounding box center [1137, 70] width 16 height 16
click at [1122, 127] on span "Create custom one-time order" at bounding box center [1075, 128] width 134 height 12
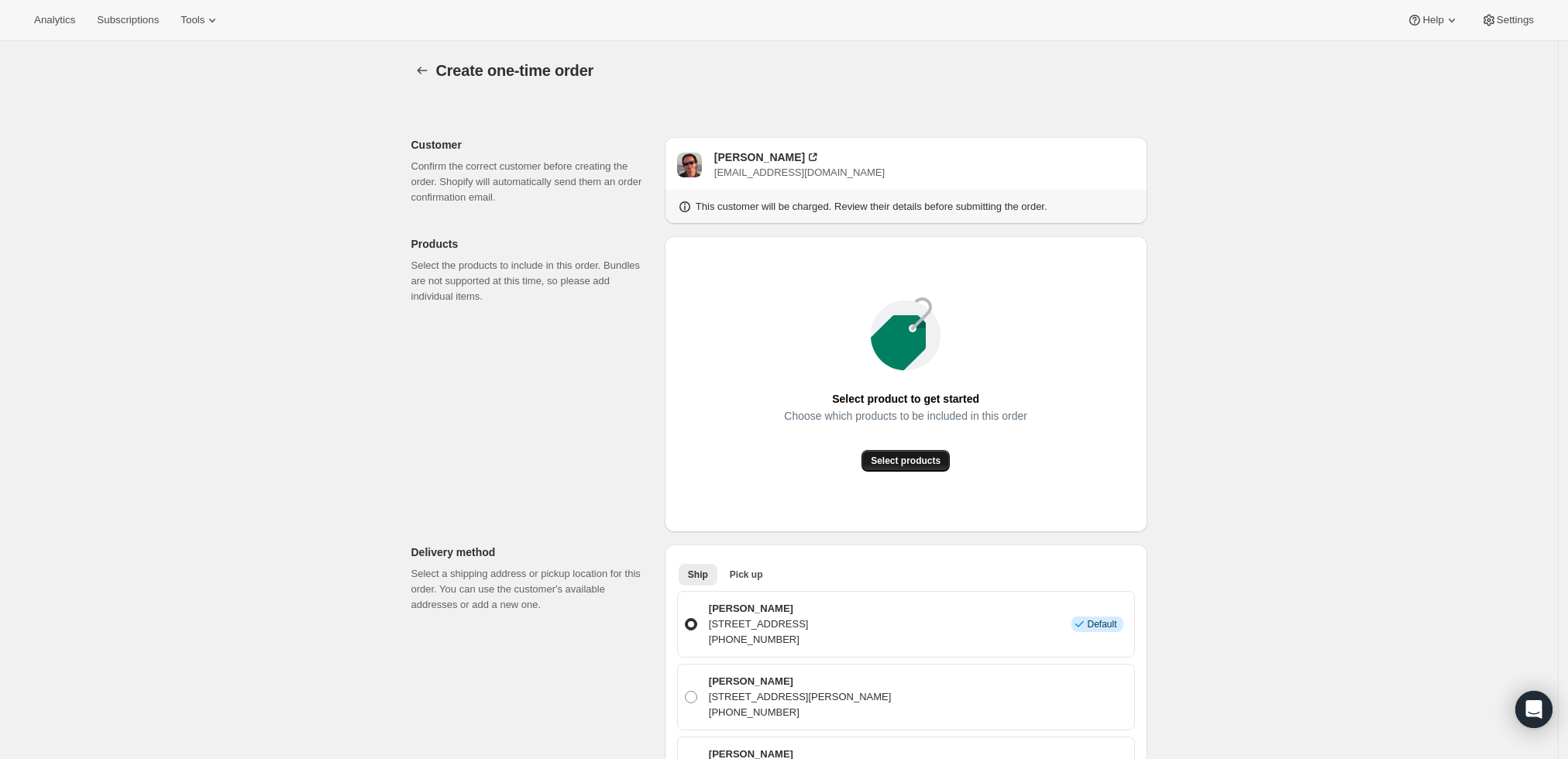
click at [891, 460] on span "Select products" at bounding box center [906, 460] width 70 height 12
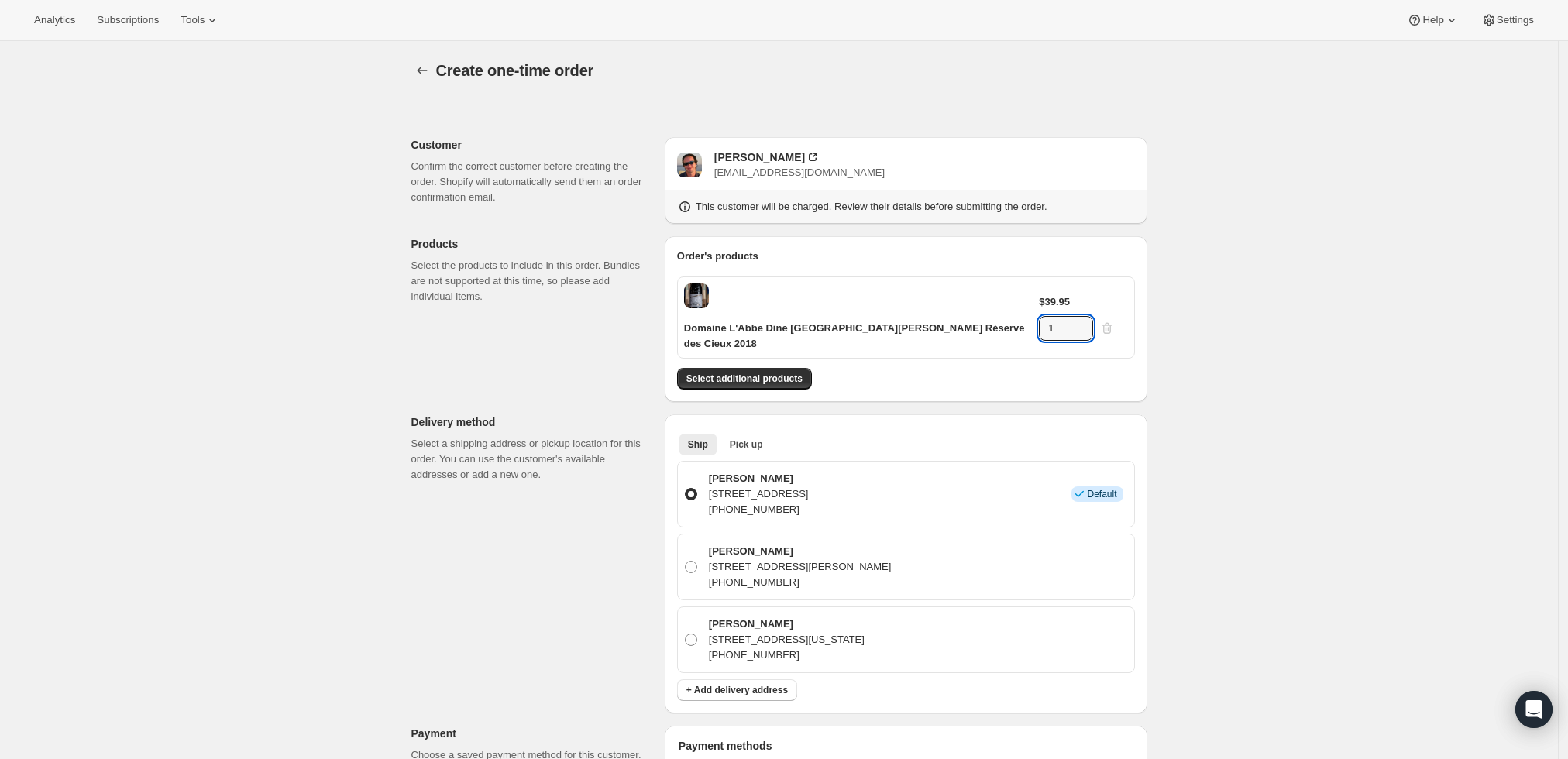
drag, startPoint x: 1084, startPoint y: 299, endPoint x: 1048, endPoint y: 293, distance: 36.5
click at [1048, 295] on div "$39.95 1" at bounding box center [1083, 318] width 88 height 47
type input "4"
click at [1263, 364] on div "Create one-time order. This page is ready Create one-time order Customer Confir…" at bounding box center [779, 679] width 1558 height 1277
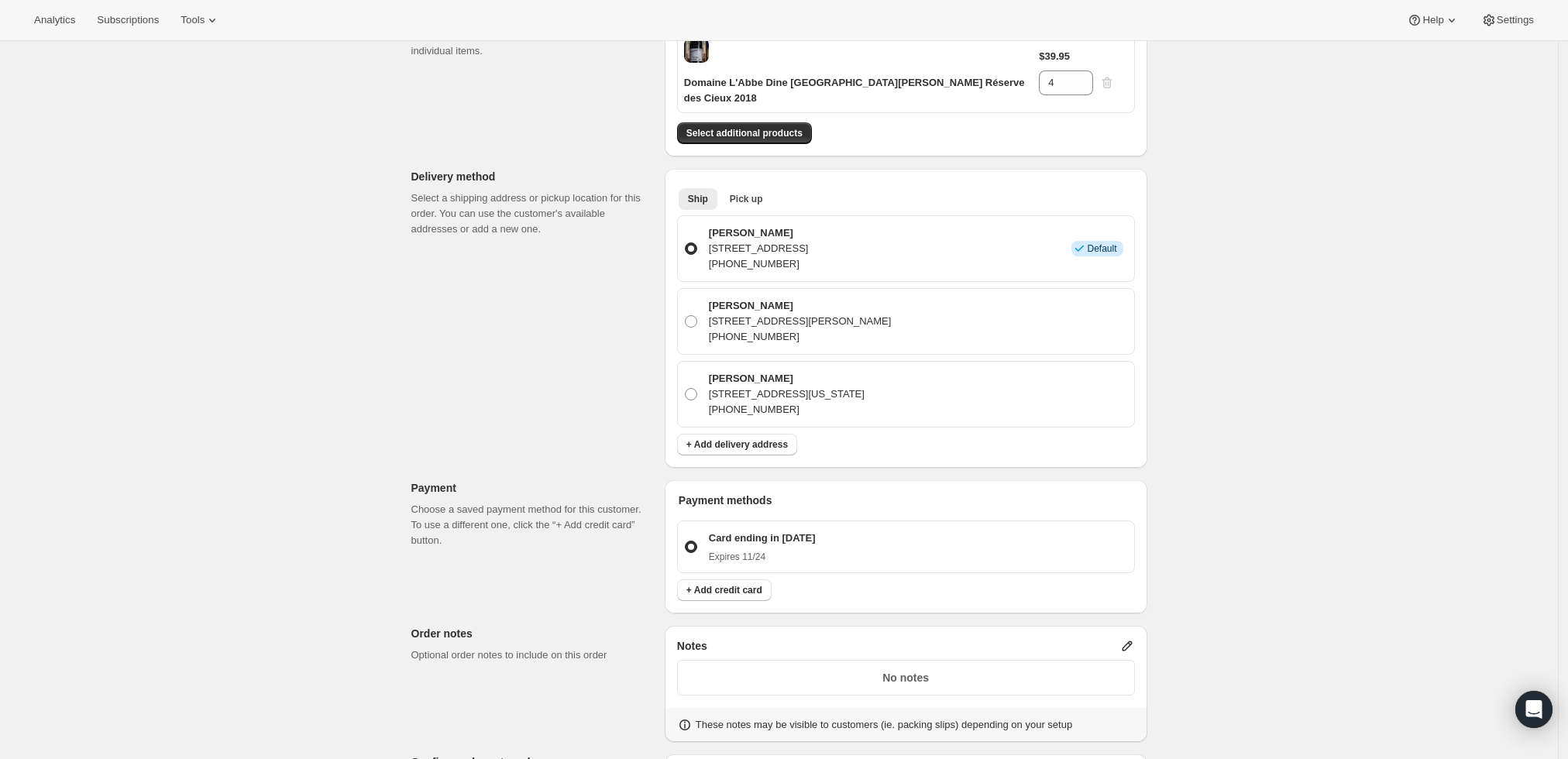
scroll to position [344, 0]
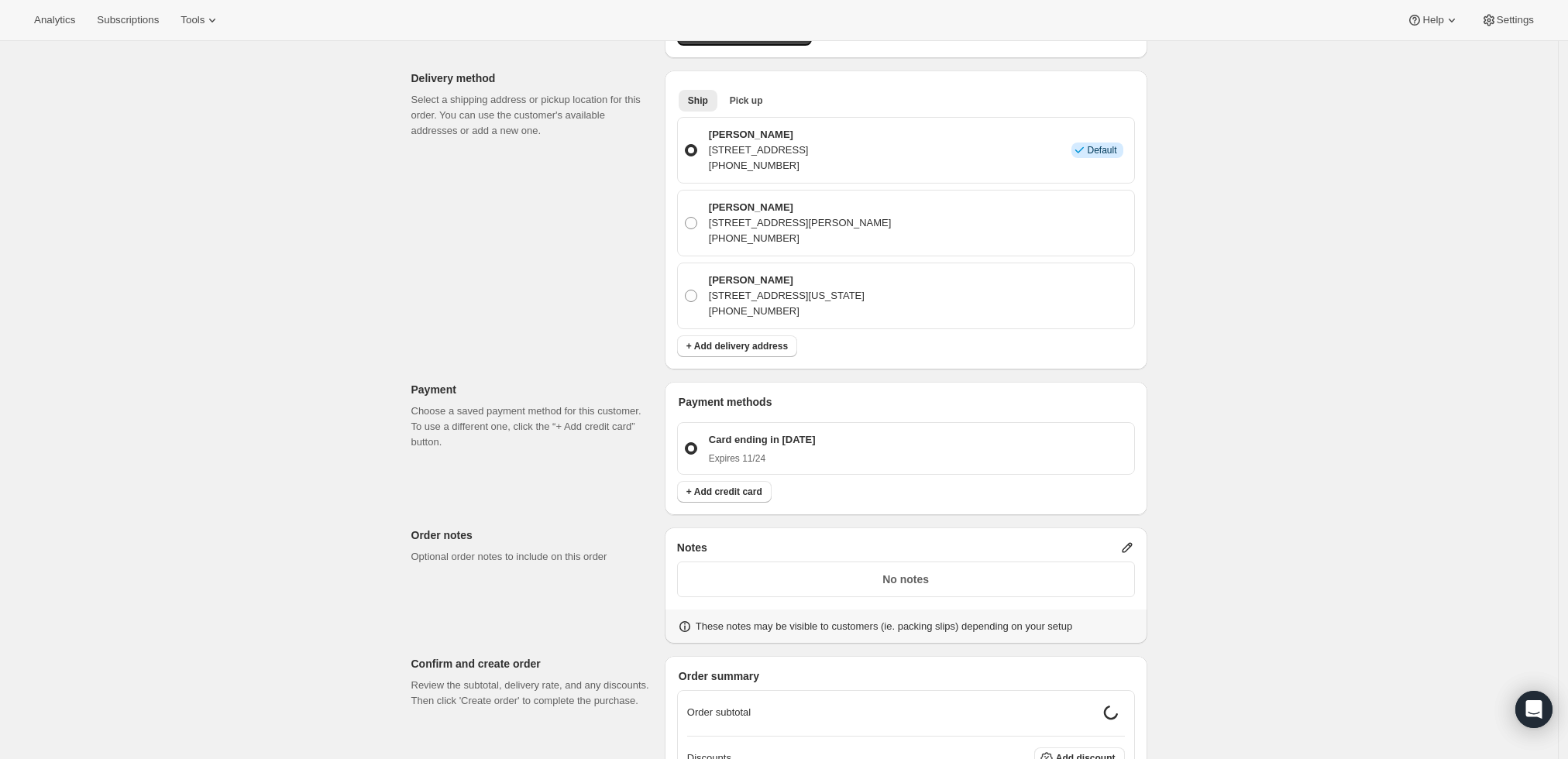
click at [1053, 562] on div "No notes" at bounding box center [906, 579] width 458 height 36
click at [1129, 543] on icon at bounding box center [1127, 548] width 10 height 10
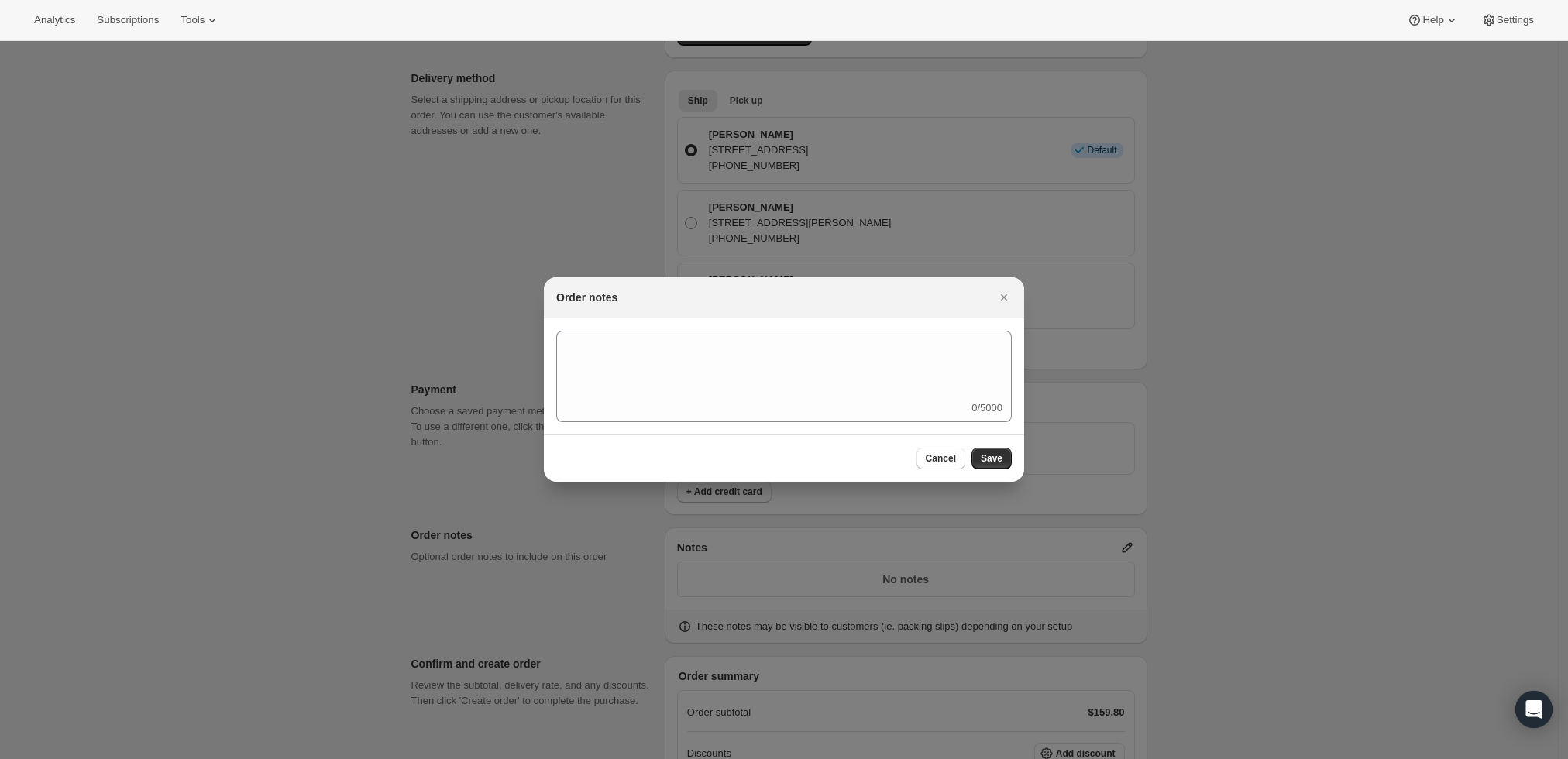
click at [848, 405] on div "0/5000" at bounding box center [784, 376] width 455 height 92
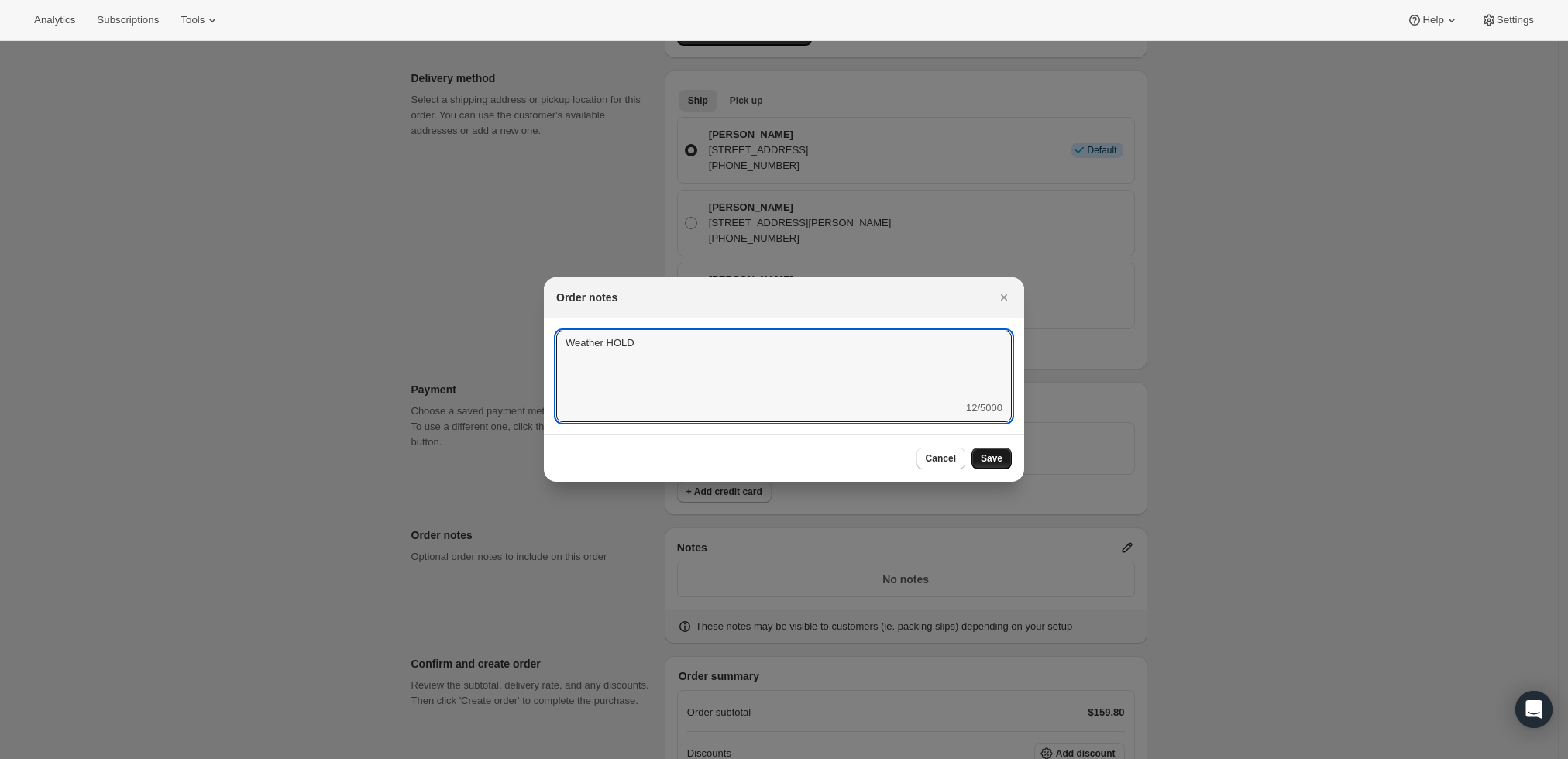
type textarea "Weather HOLD"
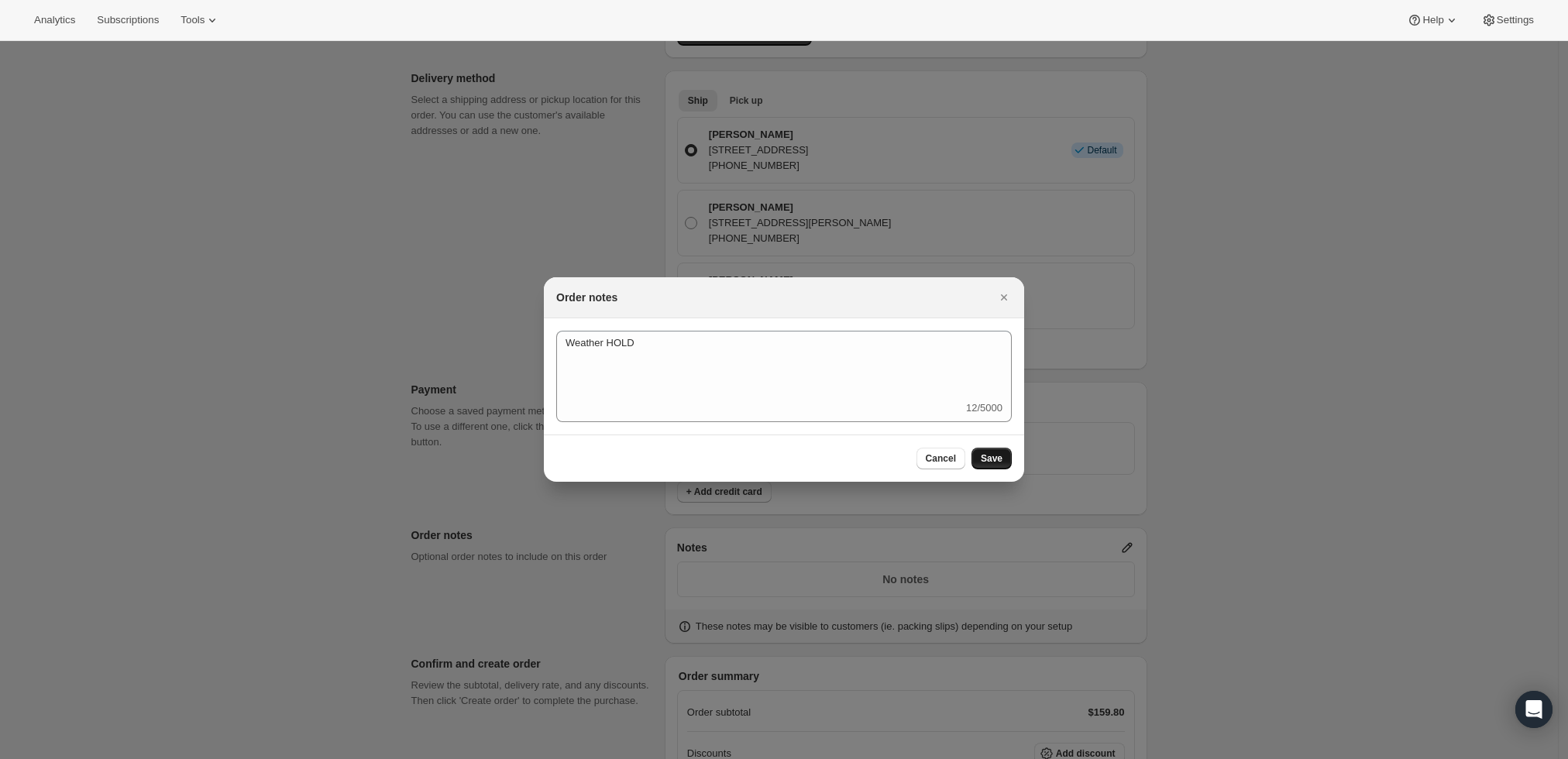
click at [998, 449] on button "Save" at bounding box center [992, 459] width 40 height 22
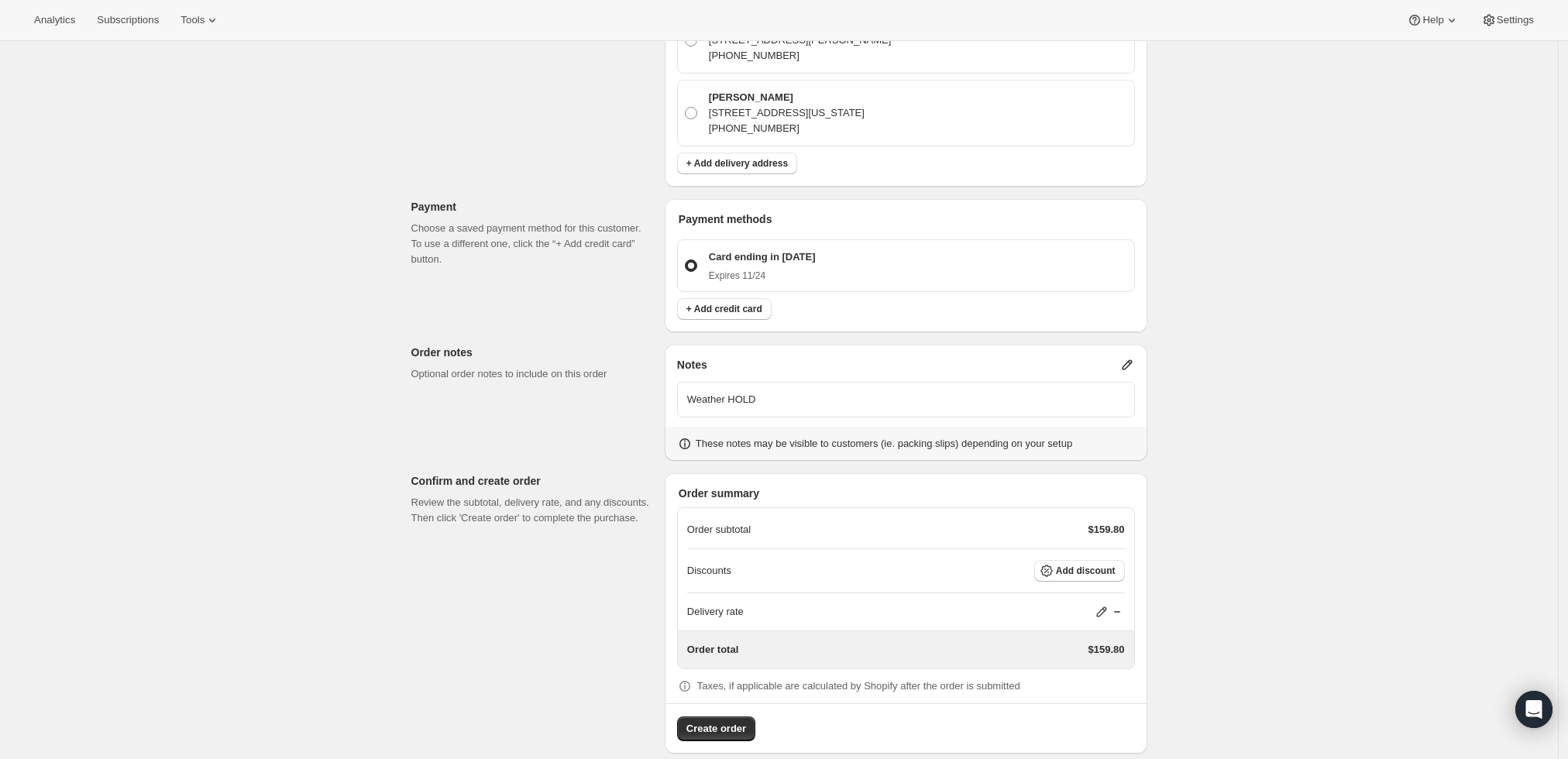
scroll to position [528, 0]
click at [1102, 603] on icon at bounding box center [1102, 610] width 16 height 16
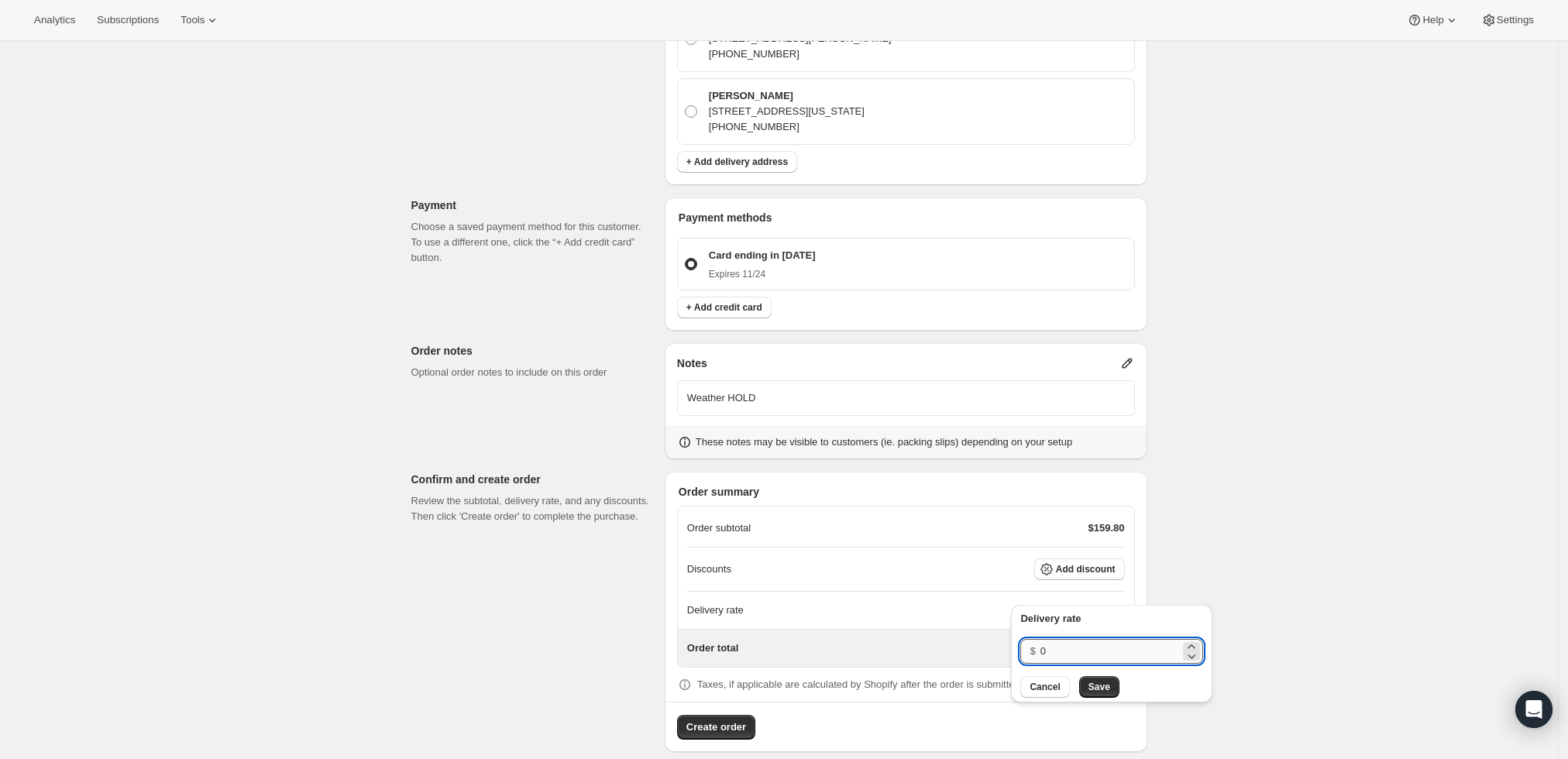
click at [1063, 647] on input "0" at bounding box center [1110, 652] width 139 height 25
type input "0"
click at [1098, 698] on div "Delivery rate $ 0 Cancel Save" at bounding box center [1112, 657] width 213 height 114
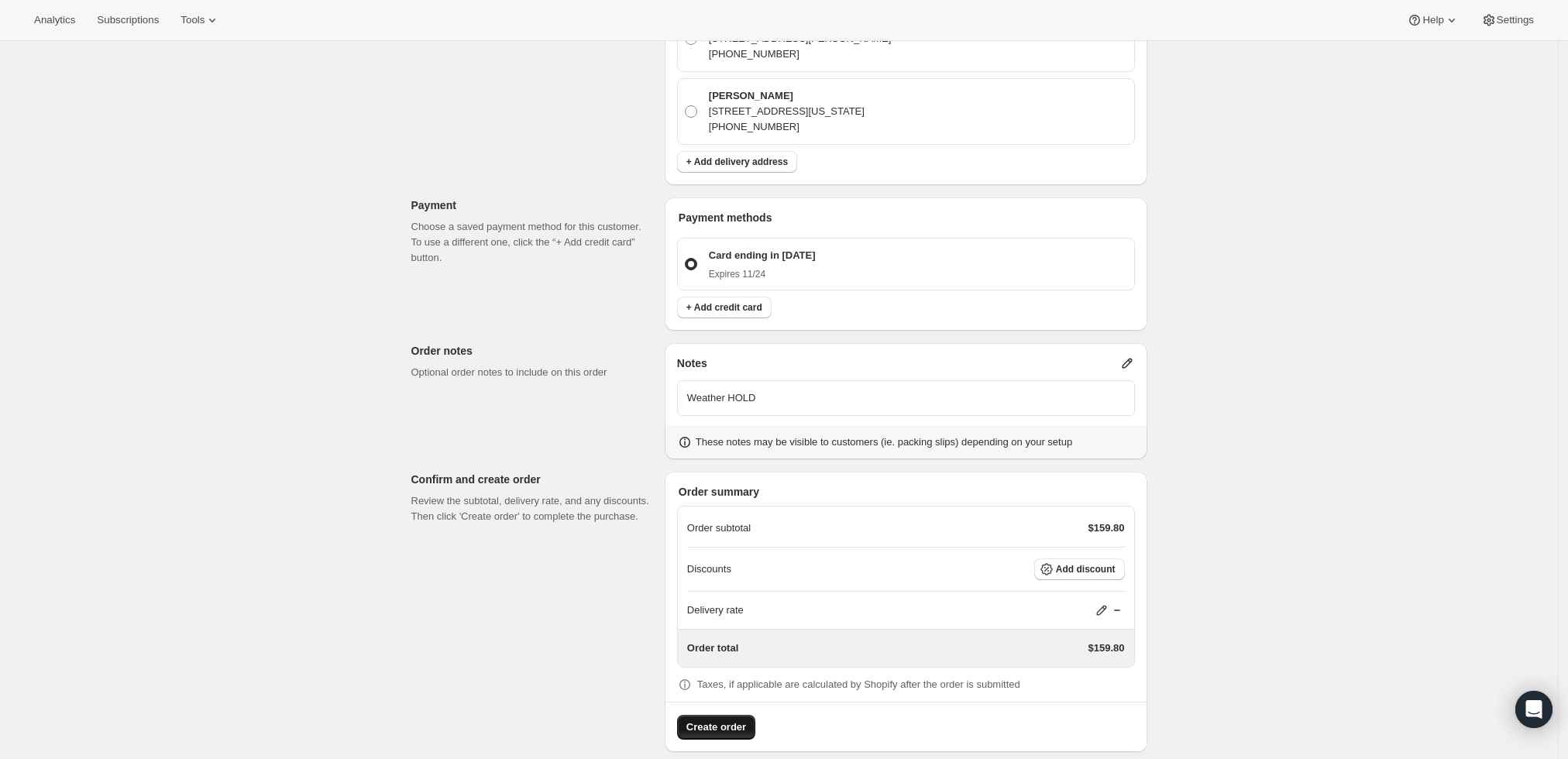
click at [713, 719] on span "Create order" at bounding box center [716, 727] width 60 height 16
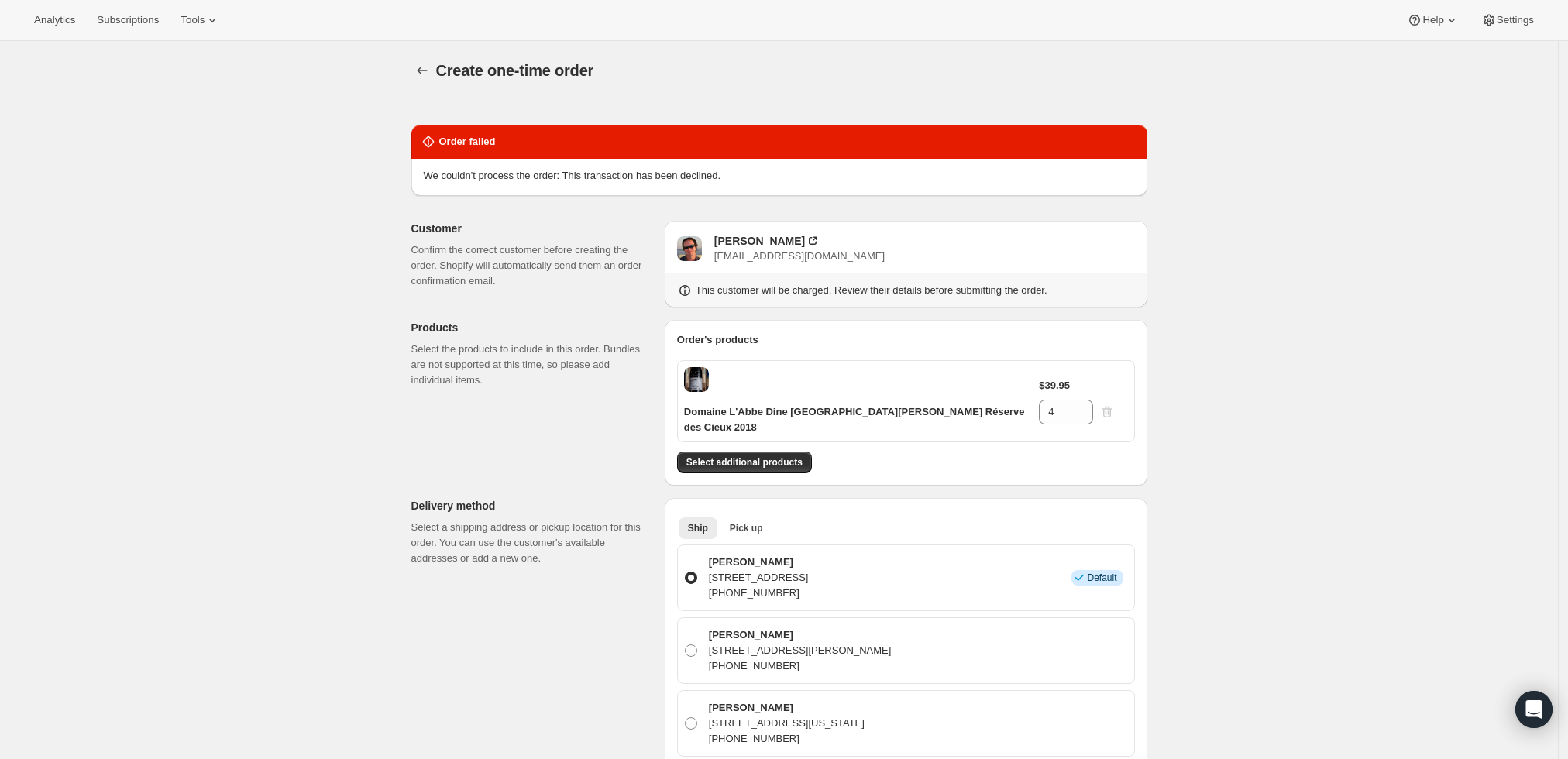
click at [752, 236] on div "[PERSON_NAME]" at bounding box center [759, 241] width 91 height 16
drag, startPoint x: 824, startPoint y: 256, endPoint x: 719, endPoint y: 259, distance: 105.0
click at [719, 259] on div "[PERSON_NAME] [EMAIL_ADDRESS][DOMAIN_NAME]" at bounding box center [906, 248] width 458 height 31
copy span "[EMAIL_ADDRESS][DOMAIN_NAME]"
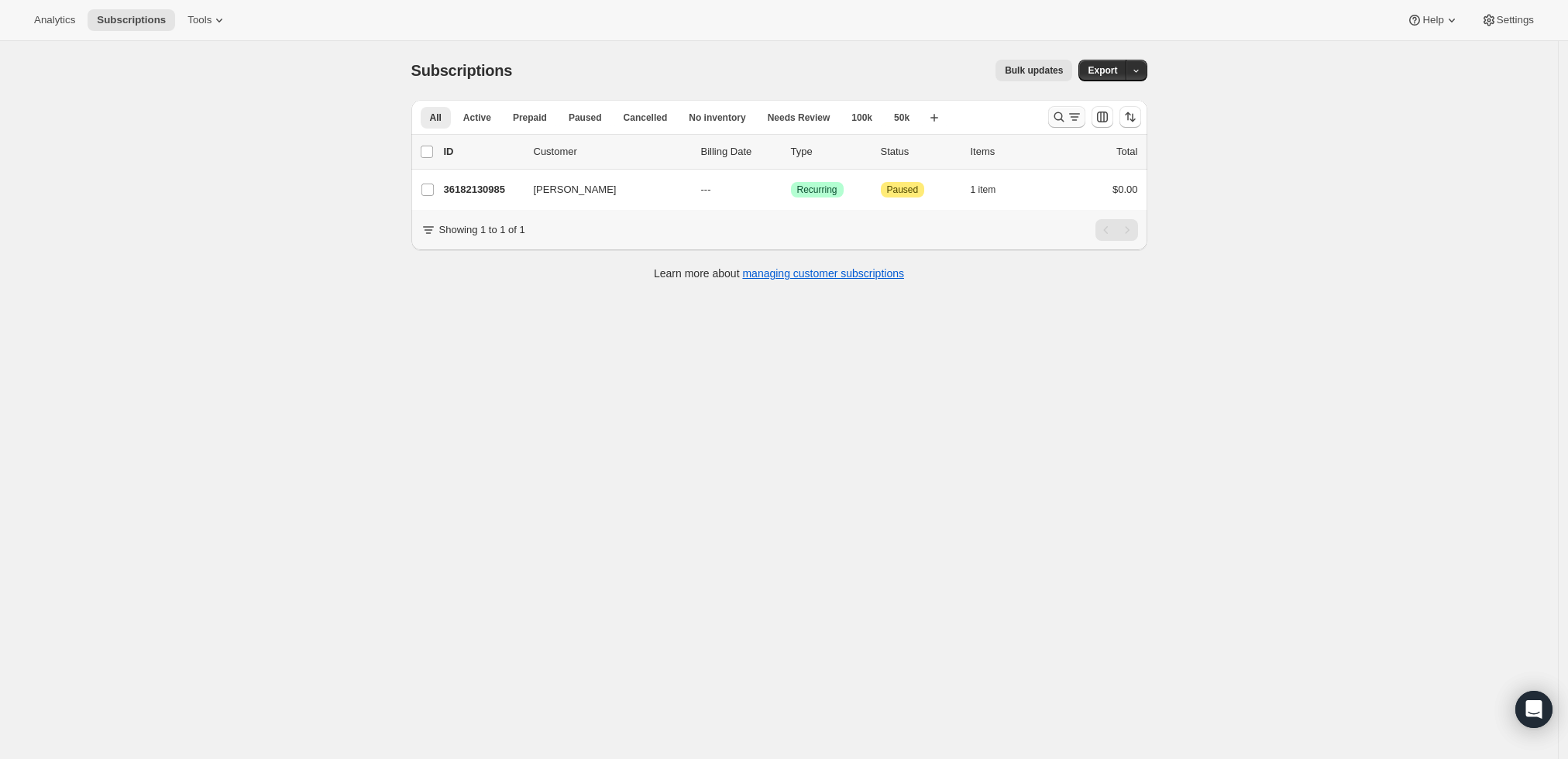
click at [1067, 120] on icon "Search and filter results" at bounding box center [1059, 117] width 16 height 16
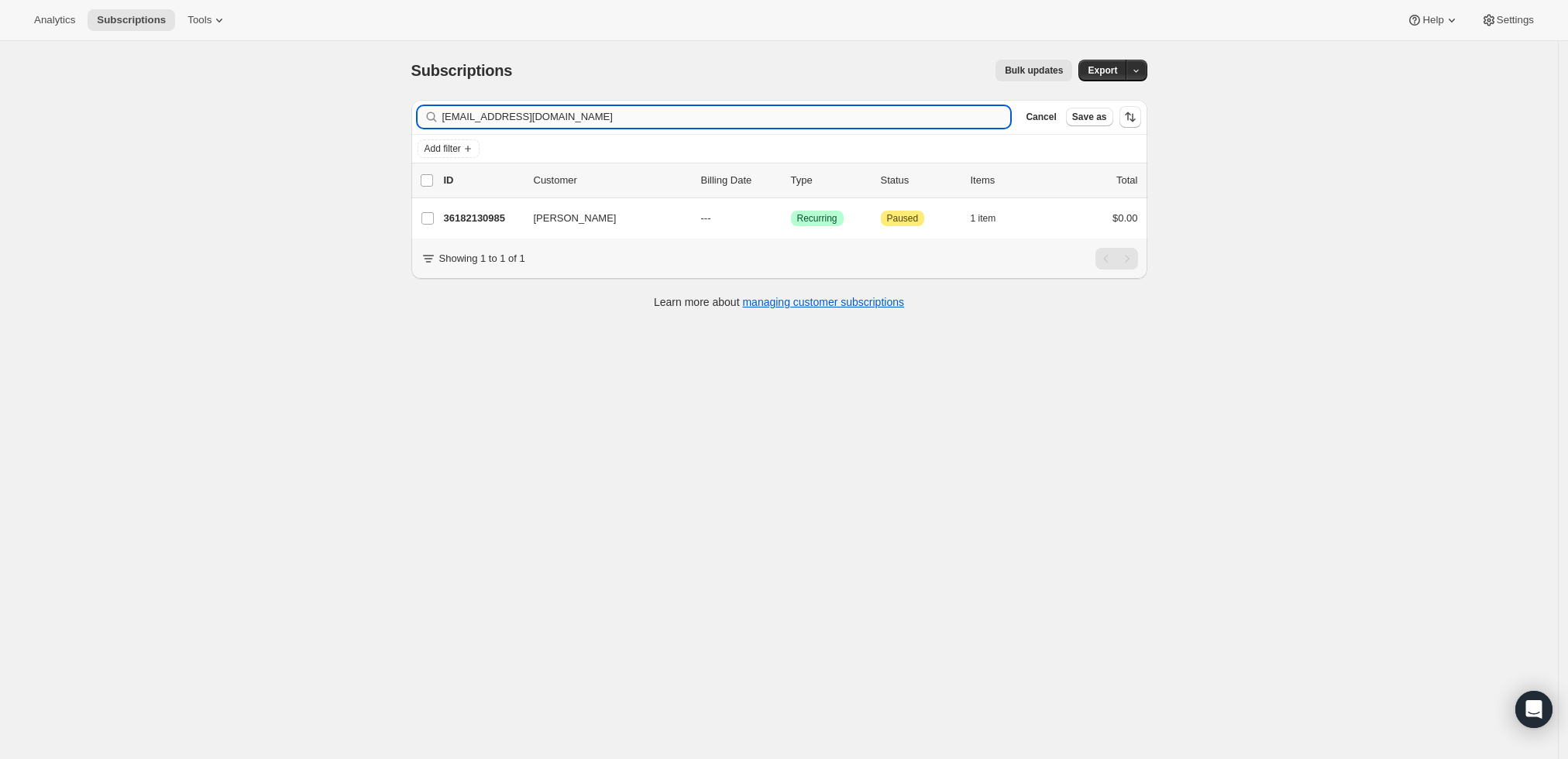
click at [500, 118] on input "[EMAIL_ADDRESS][DOMAIN_NAME]" at bounding box center [726, 117] width 569 height 22
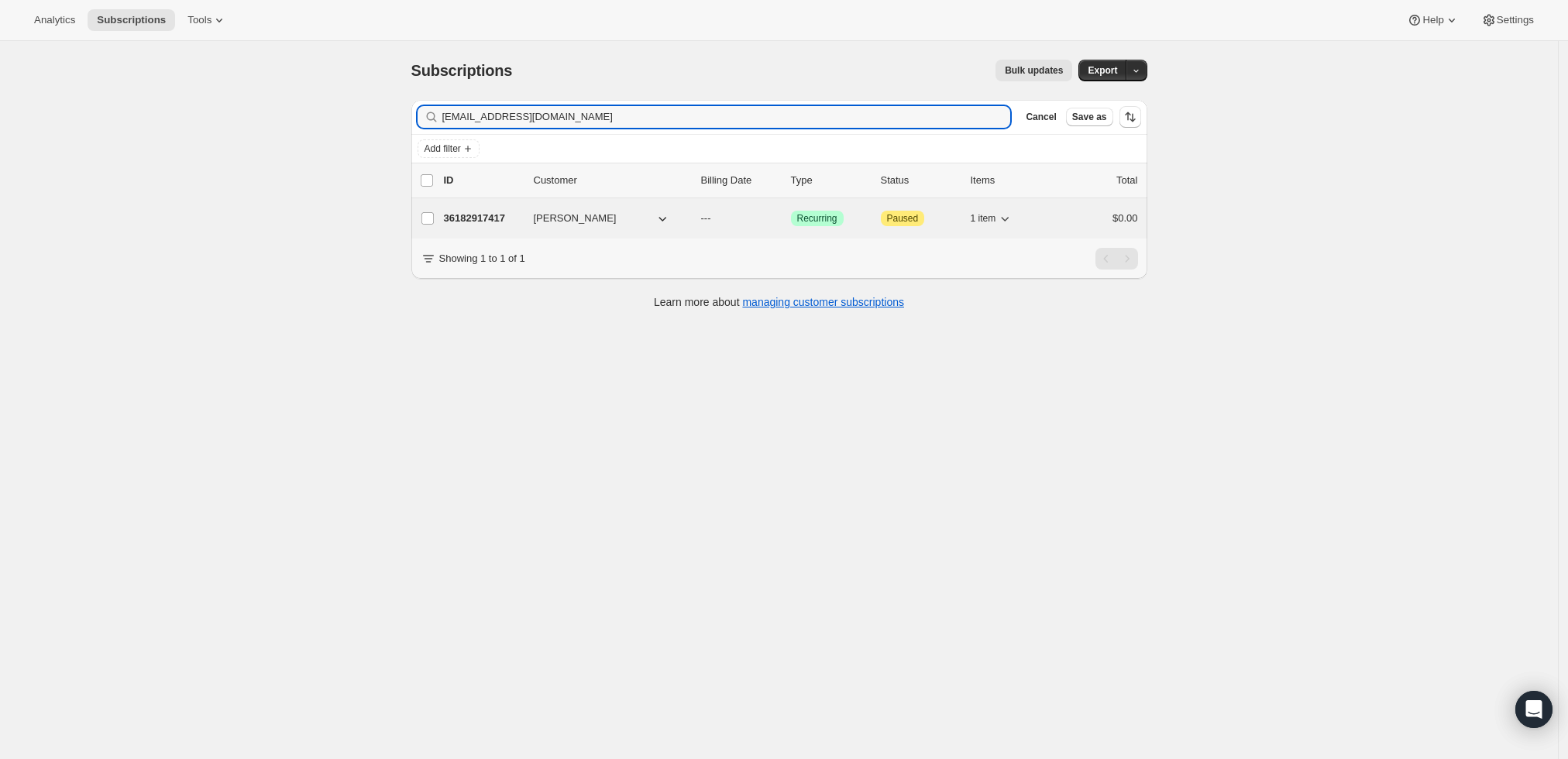
type input "ndimotakis@gmail.com"
click at [485, 211] on p "36182917417" at bounding box center [482, 218] width 77 height 16
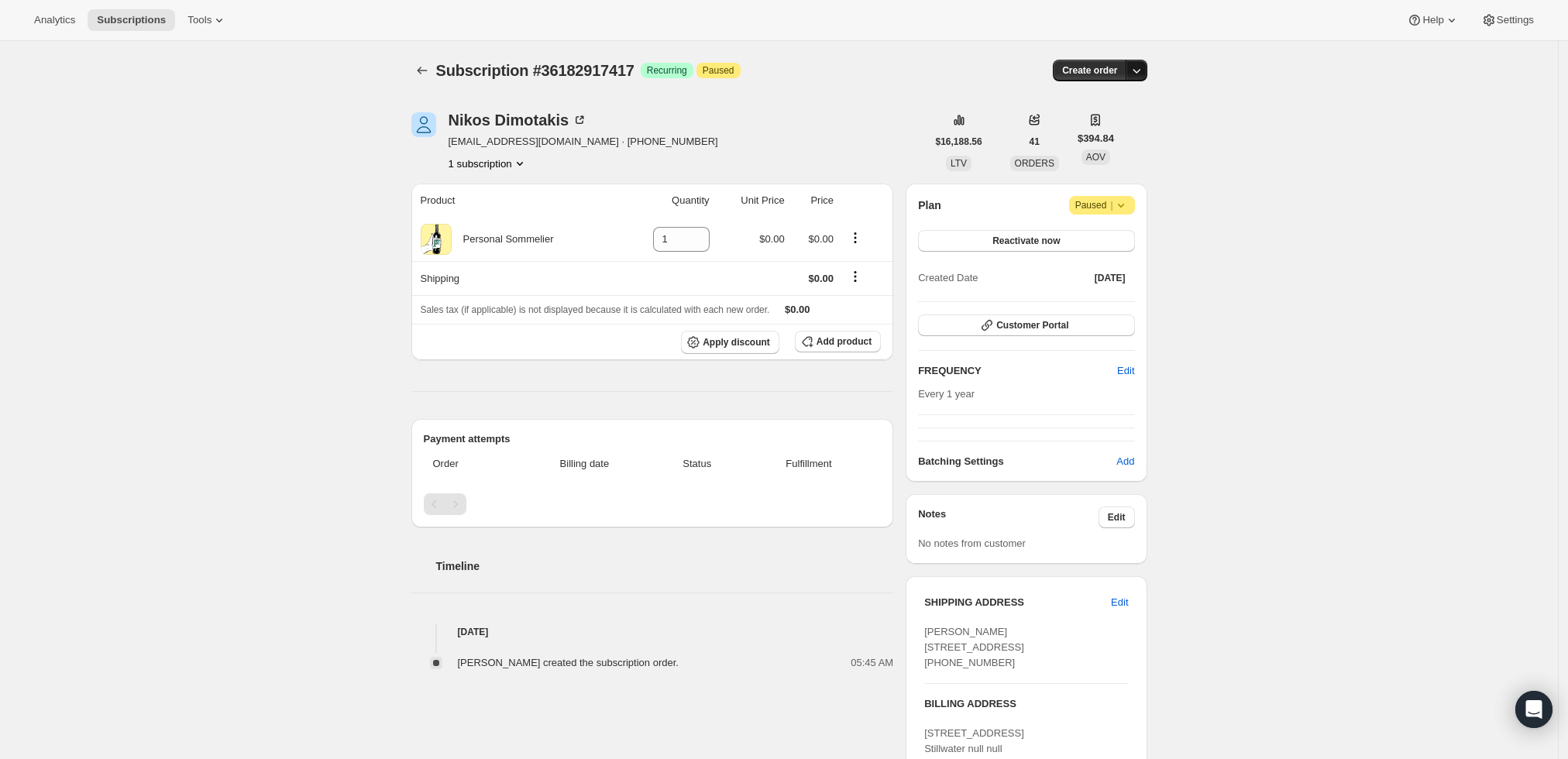
click at [1141, 70] on icon "button" at bounding box center [1137, 70] width 16 height 16
click at [1097, 128] on span "Create custom one-time order" at bounding box center [1075, 128] width 134 height 12
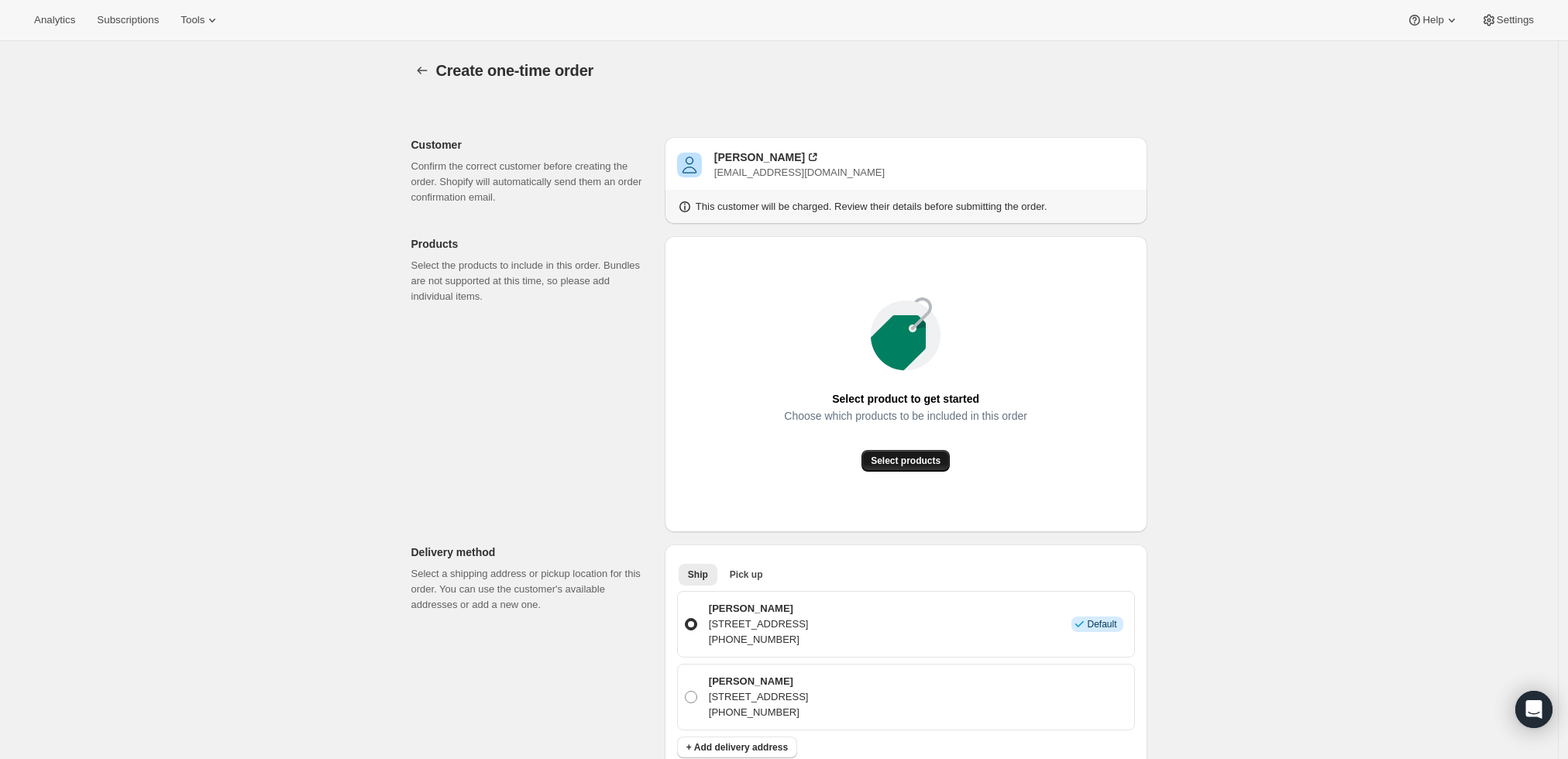
click at [893, 462] on span "Select products" at bounding box center [906, 460] width 70 height 12
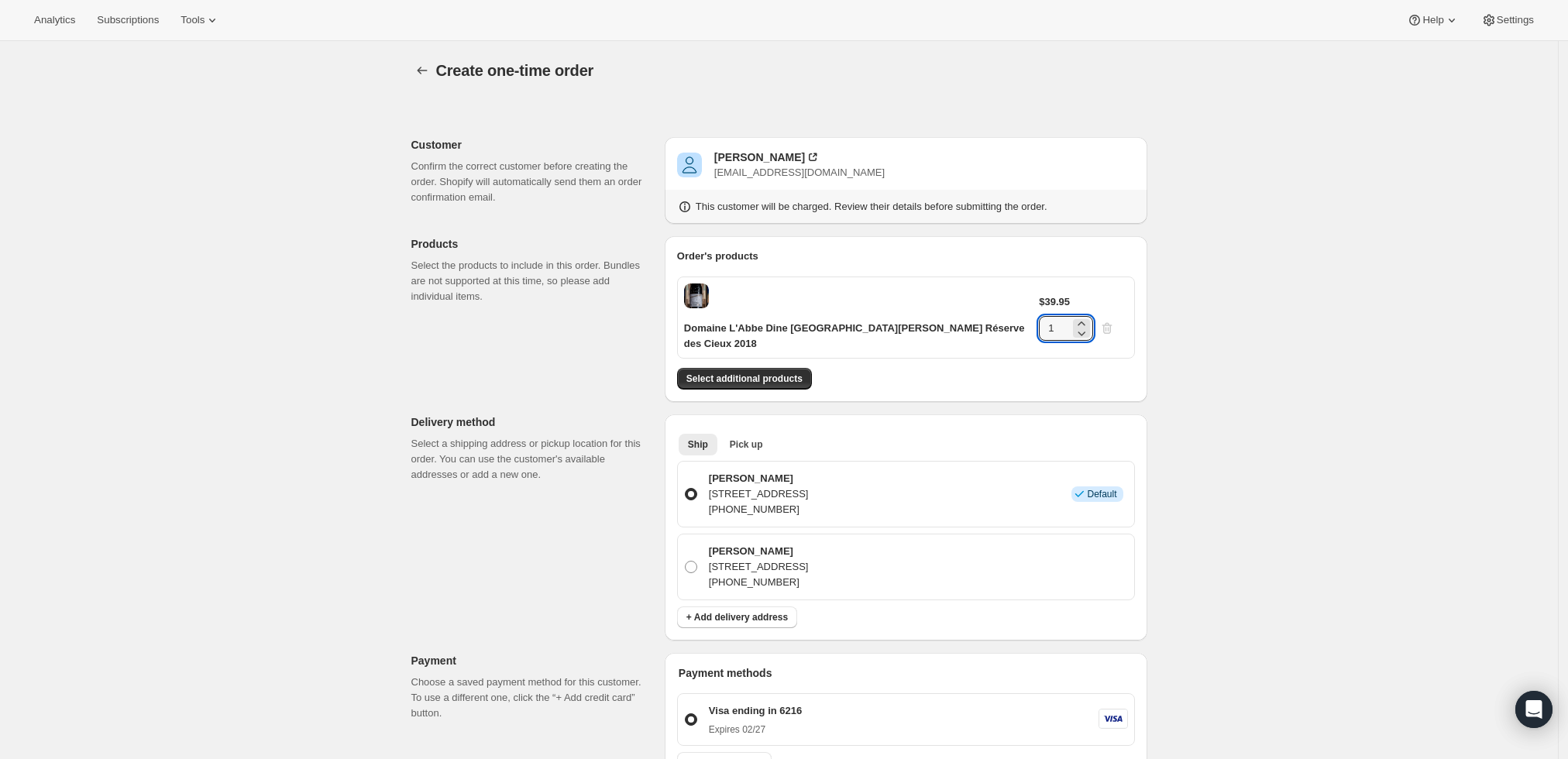
drag, startPoint x: 1084, startPoint y: 302, endPoint x: 1046, endPoint y: 306, distance: 38.2
click at [1046, 306] on div "$39.95 1" at bounding box center [1083, 318] width 88 height 47
type input "4"
click at [1265, 358] on div "Create one-time order. This page is ready Create one-time order Customer Confir…" at bounding box center [779, 643] width 1558 height 1205
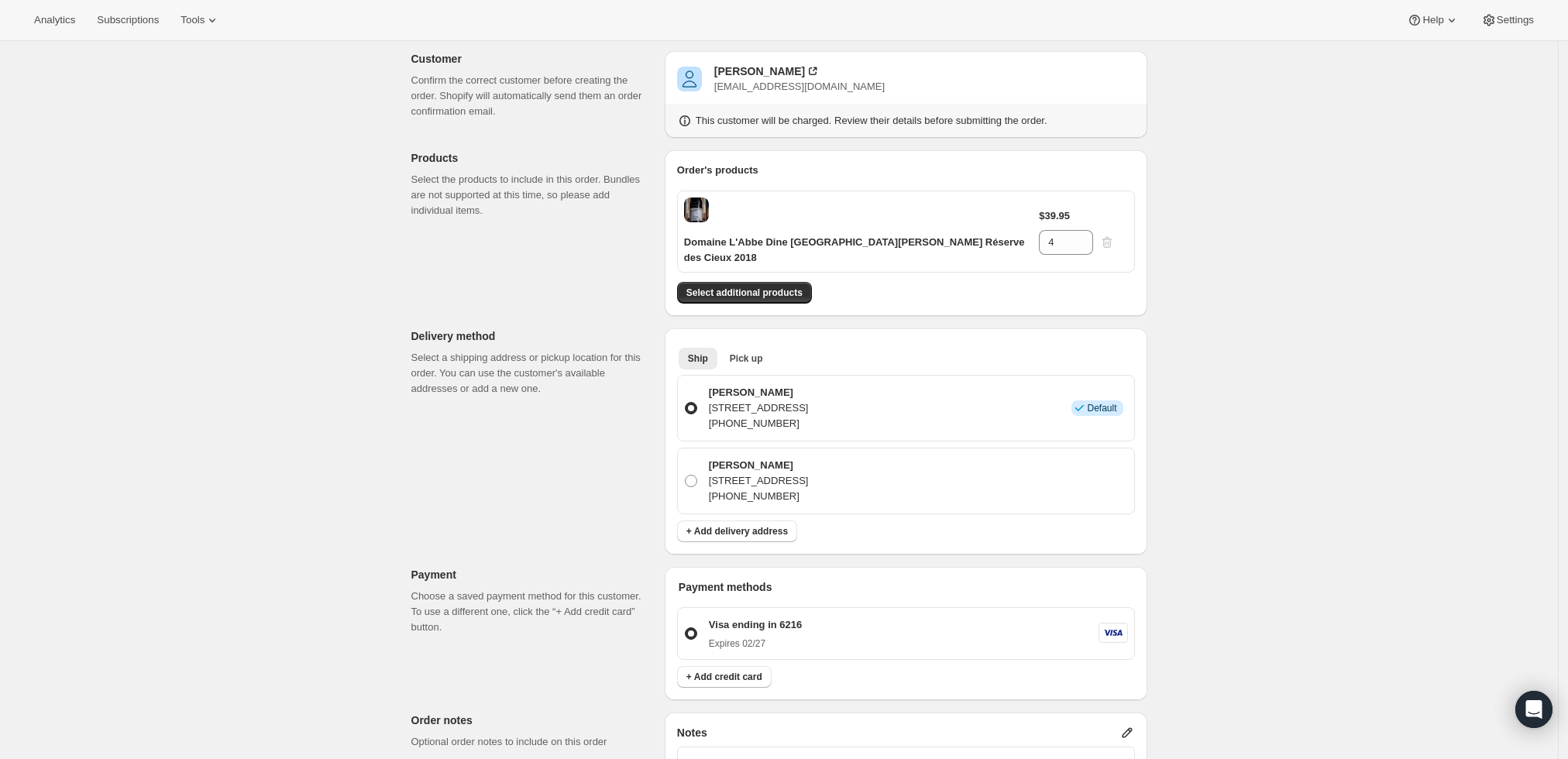
scroll to position [344, 0]
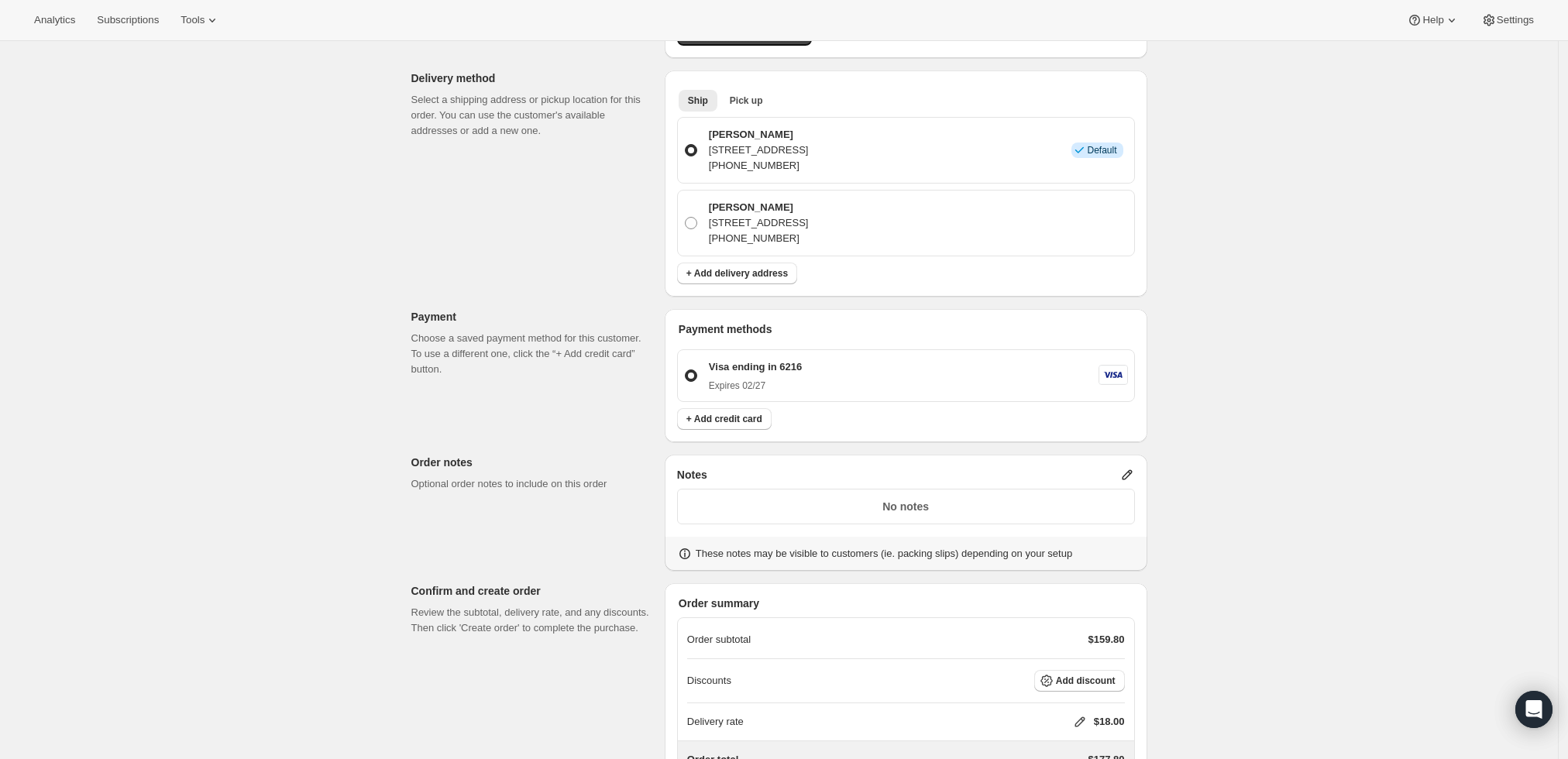
click at [1128, 467] on icon at bounding box center [1127, 474] width 16 height 16
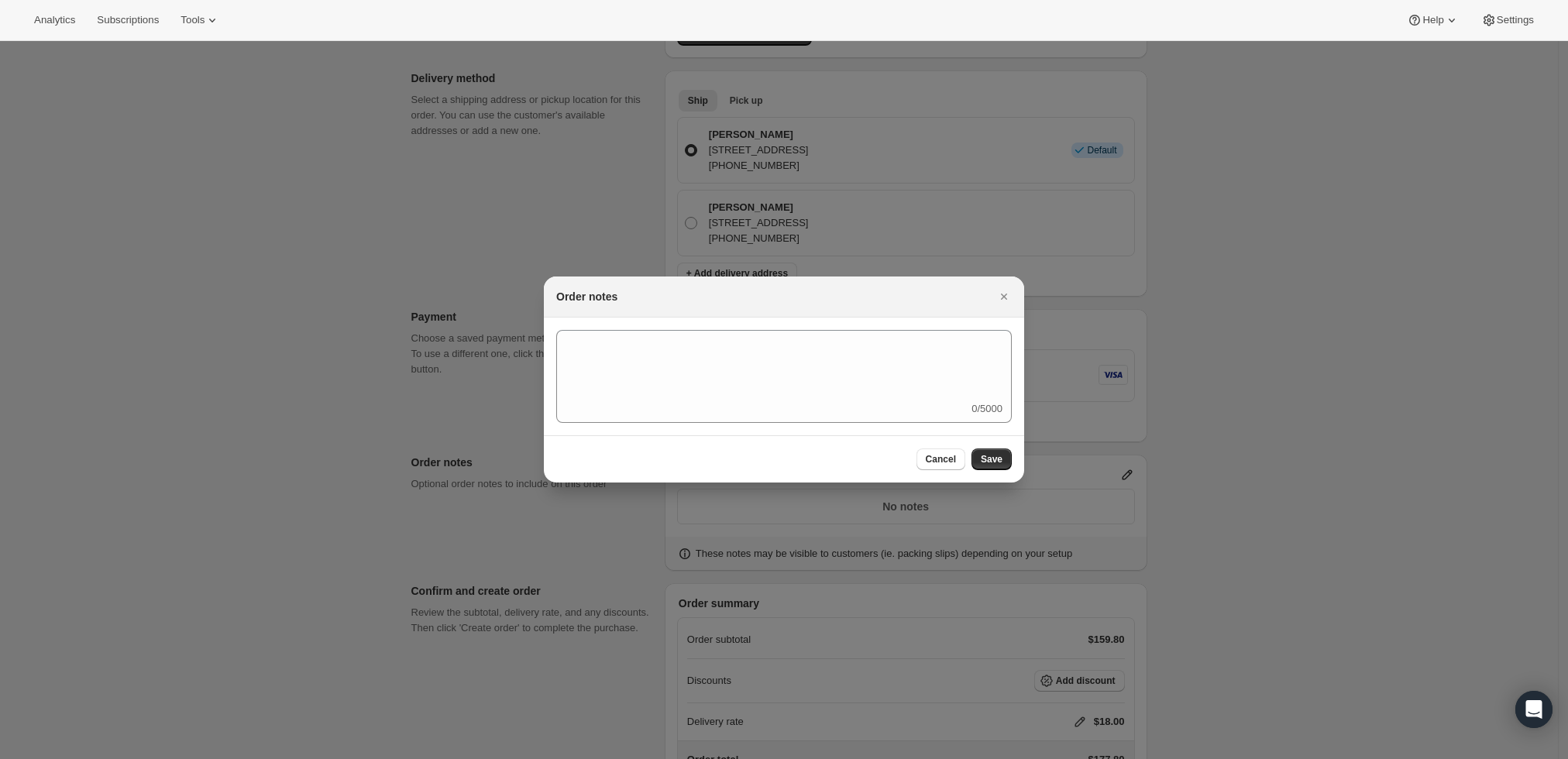
scroll to position [0, 0]
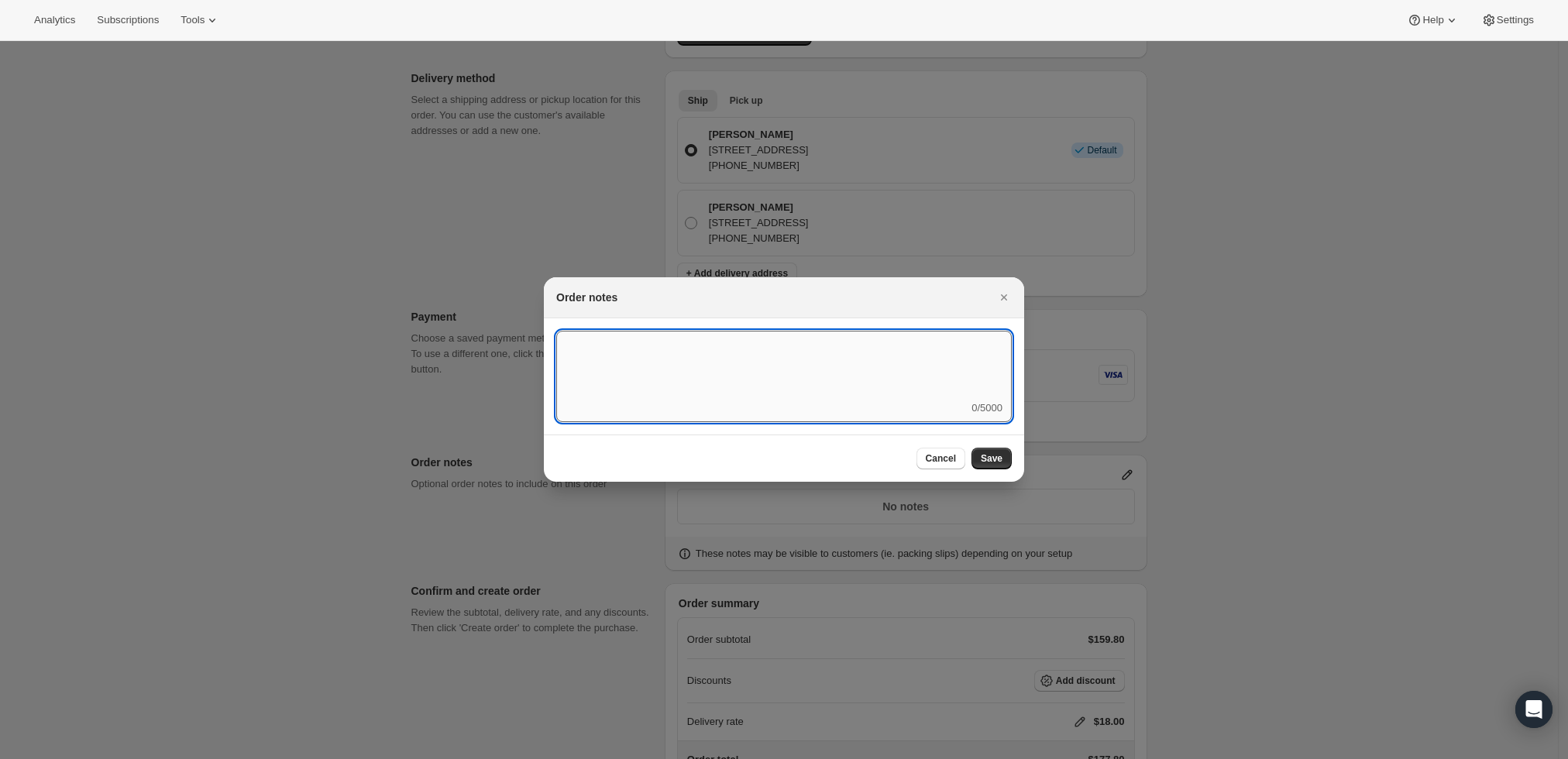
click at [801, 379] on textarea ":r8p:" at bounding box center [784, 365] width 455 height 70
type textarea "Weather HOLD"
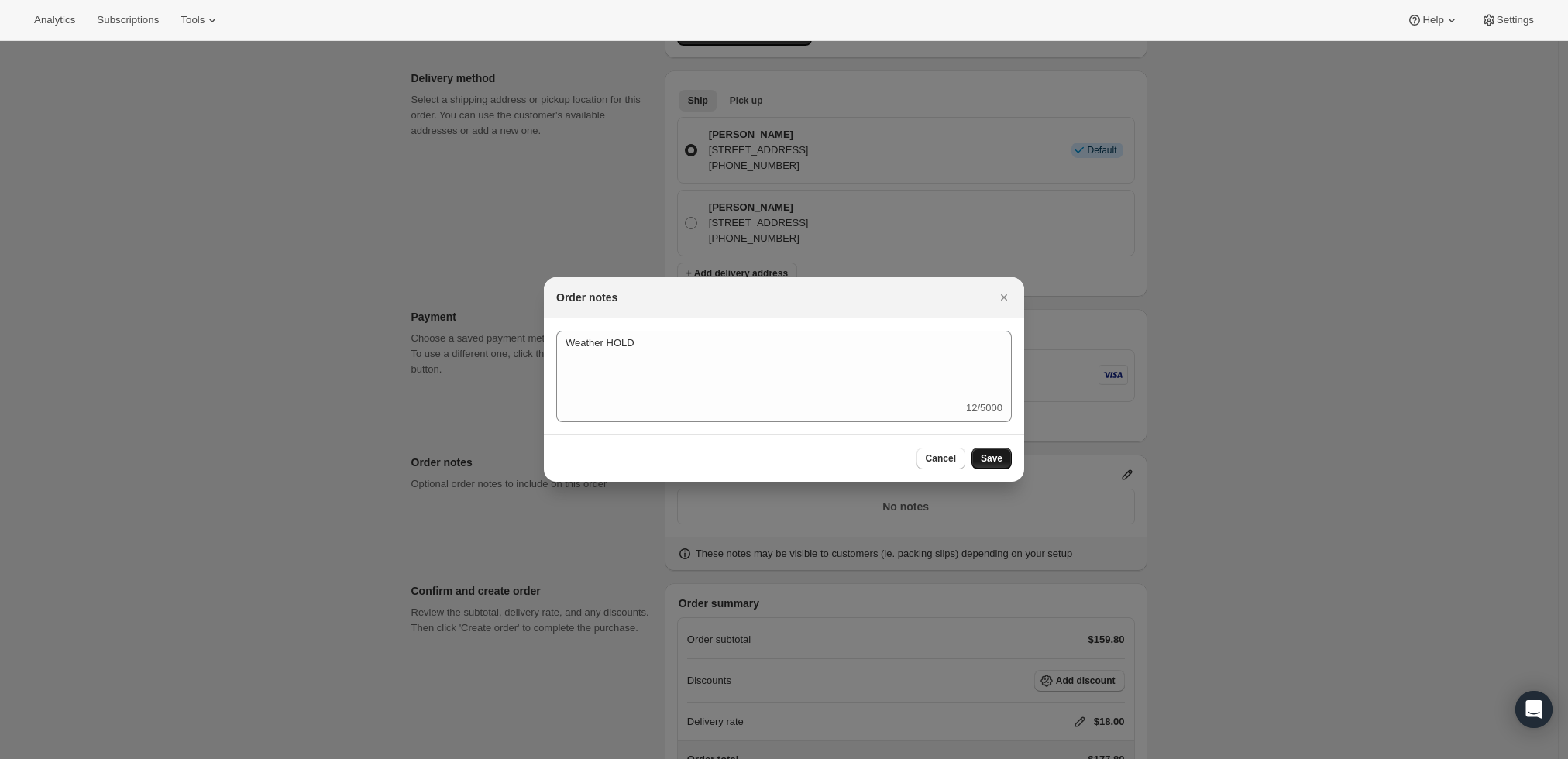
click at [992, 454] on span "Save" at bounding box center [992, 458] width 22 height 12
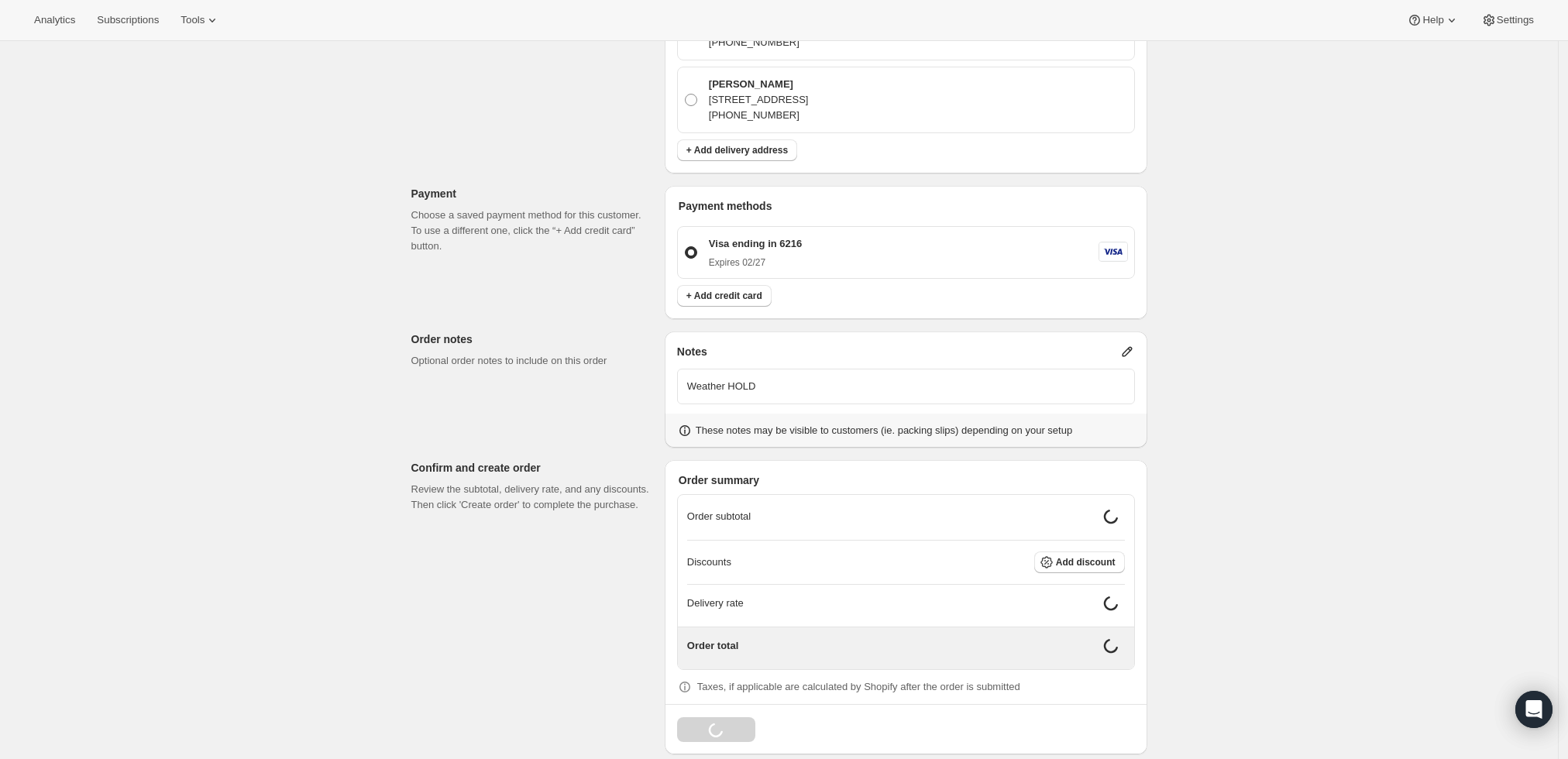
scroll to position [455, 0]
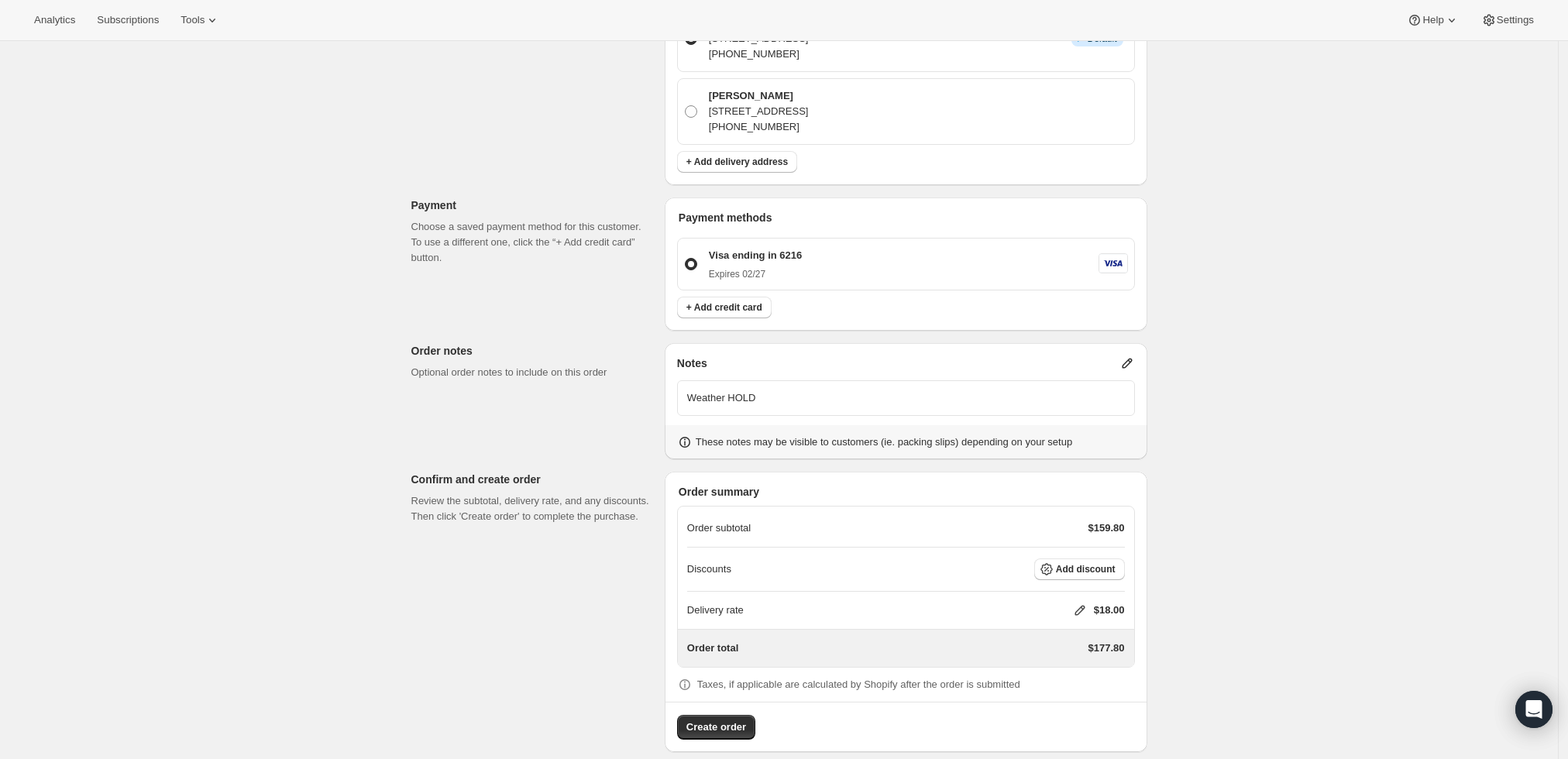
click at [1088, 603] on icon at bounding box center [1080, 610] width 16 height 16
click at [1037, 654] on input "0" at bounding box center [1088, 652] width 139 height 25
type input "0"
click at [1068, 677] on button "Save" at bounding box center [1077, 687] width 40 height 22
click at [720, 719] on span "Create order" at bounding box center [716, 727] width 60 height 16
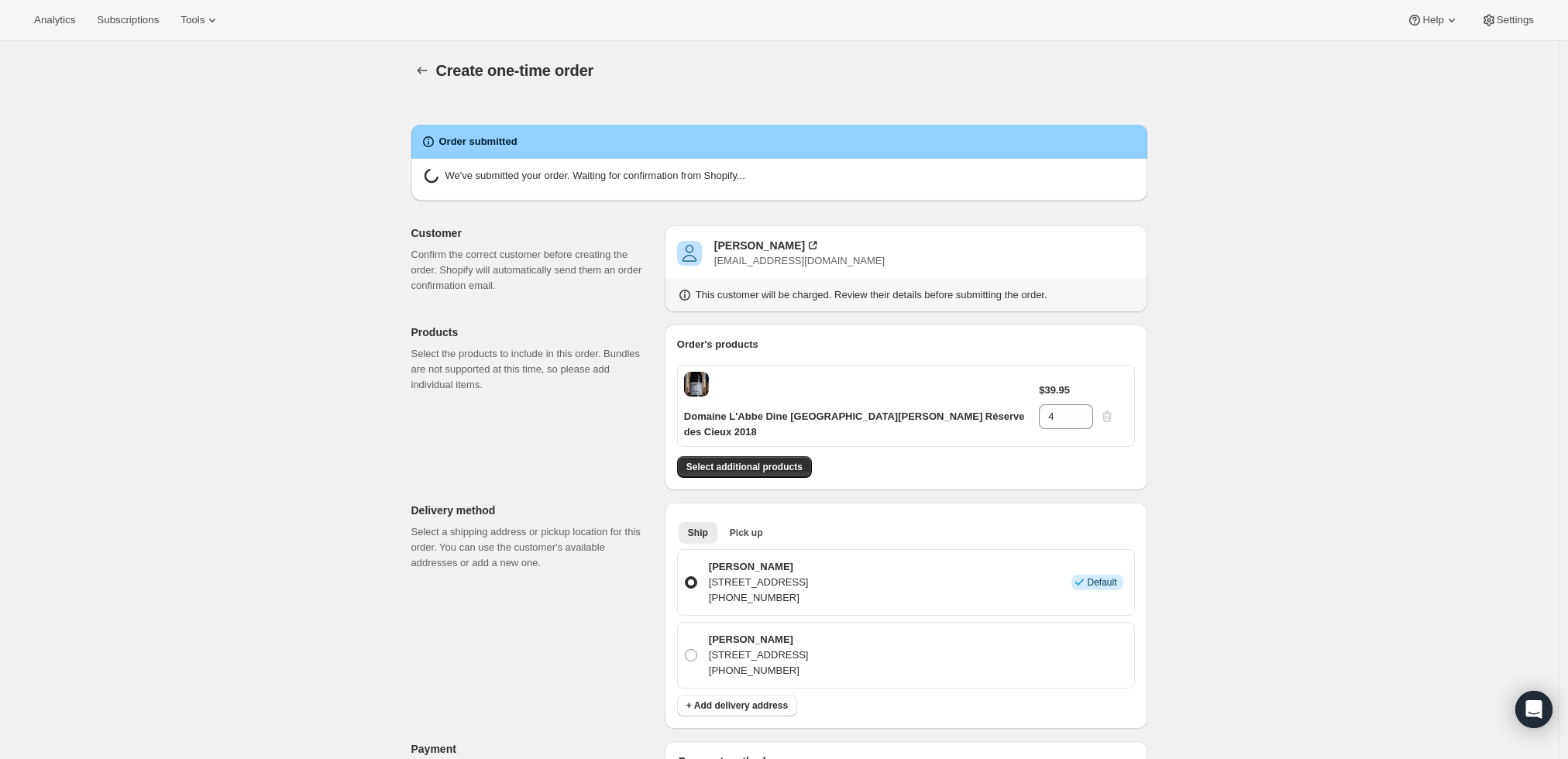
radio input "true"
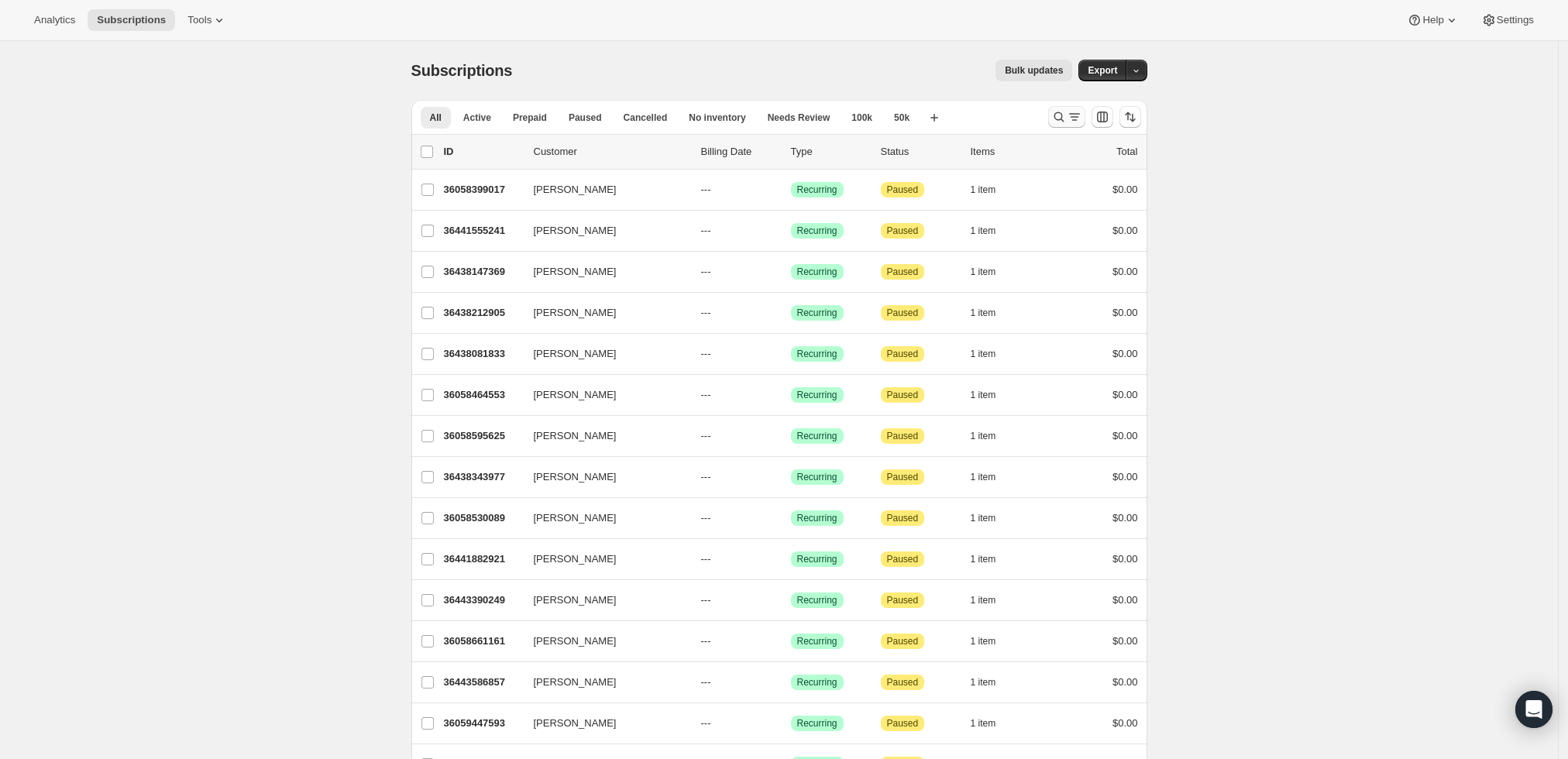
click at [1065, 117] on icon "Search and filter results" at bounding box center [1059, 117] width 16 height 16
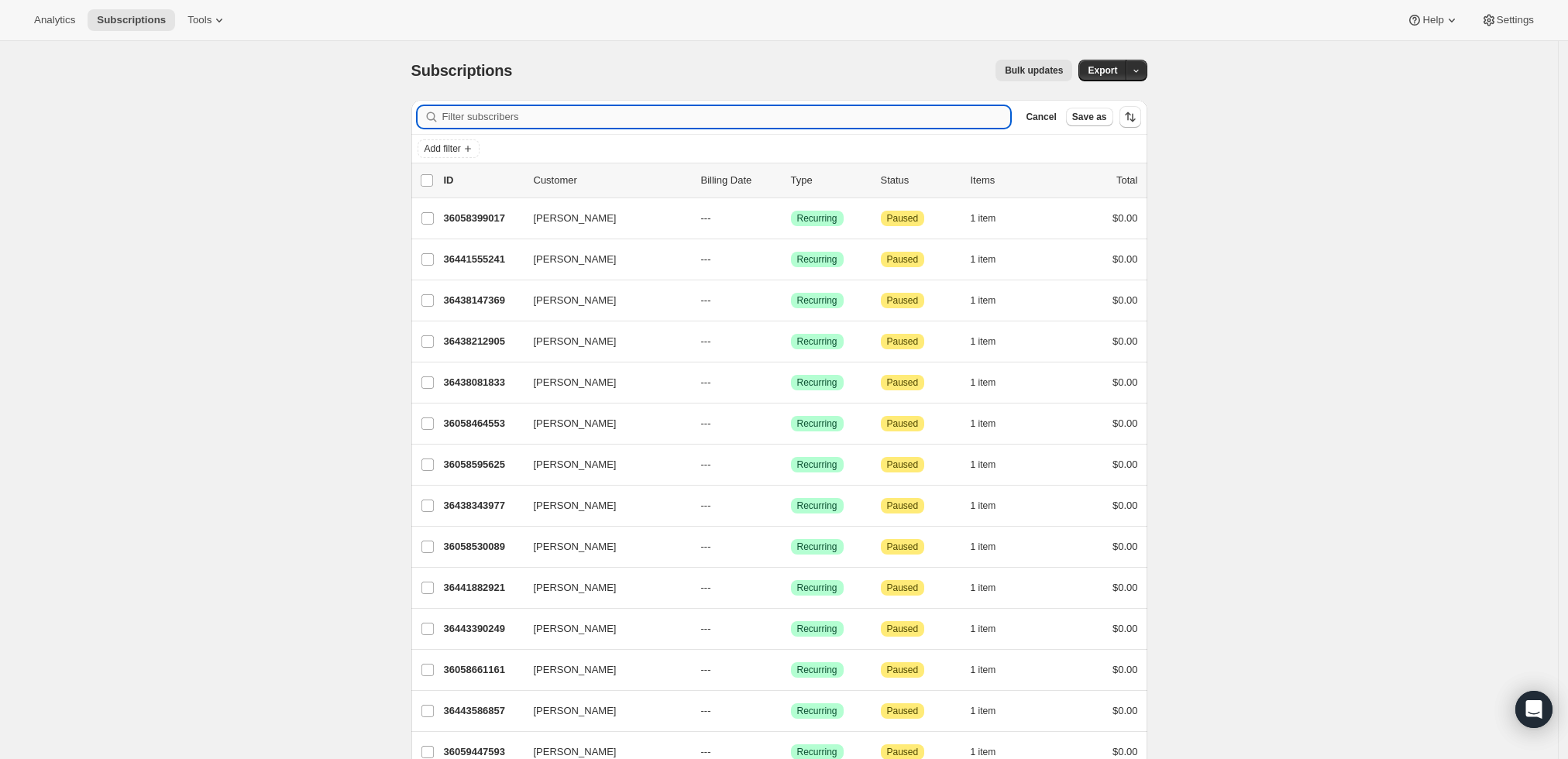
click at [874, 107] on input "Filter subscribers" at bounding box center [726, 117] width 569 height 22
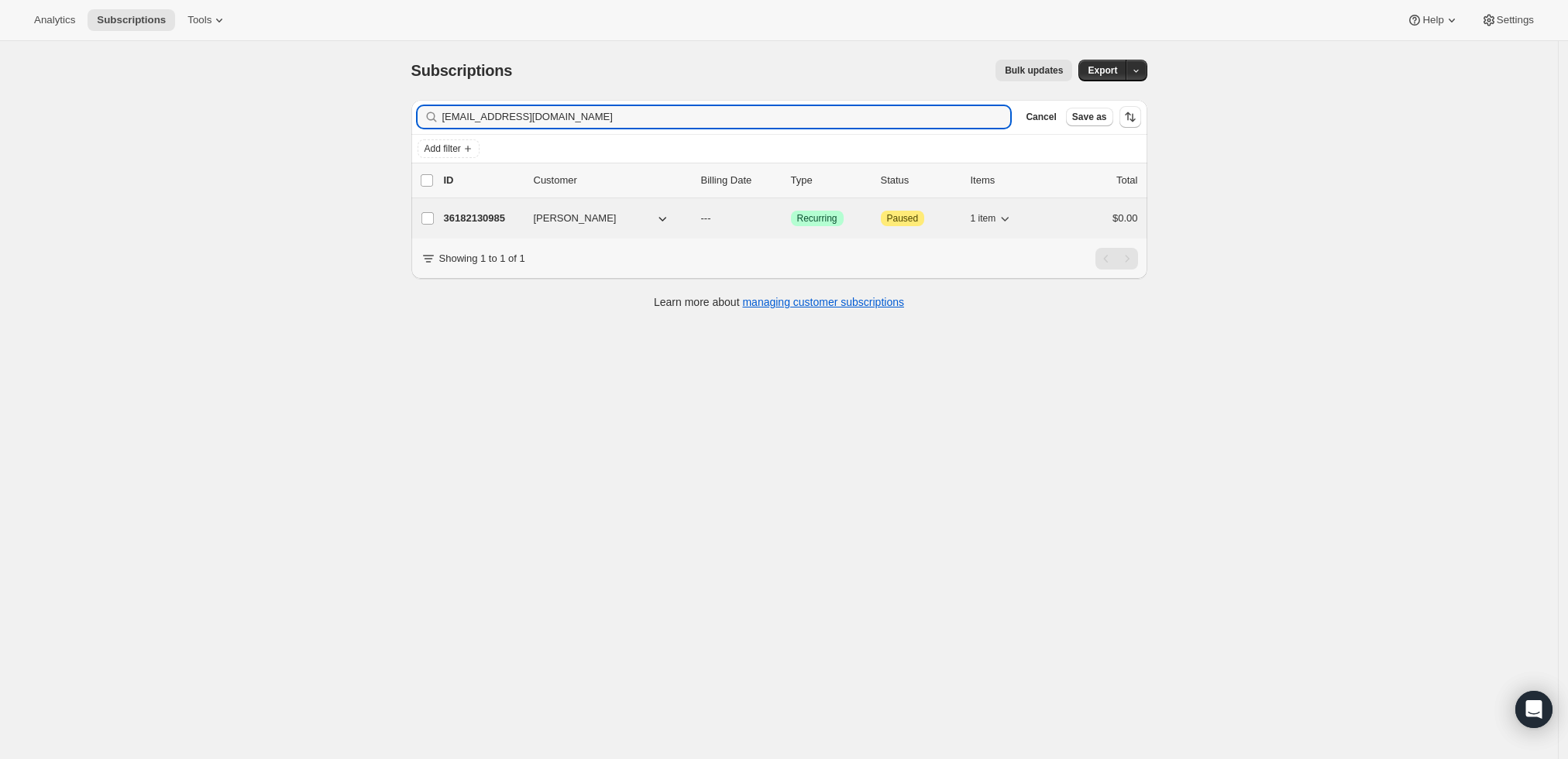
type input "[EMAIL_ADDRESS][DOMAIN_NAME]"
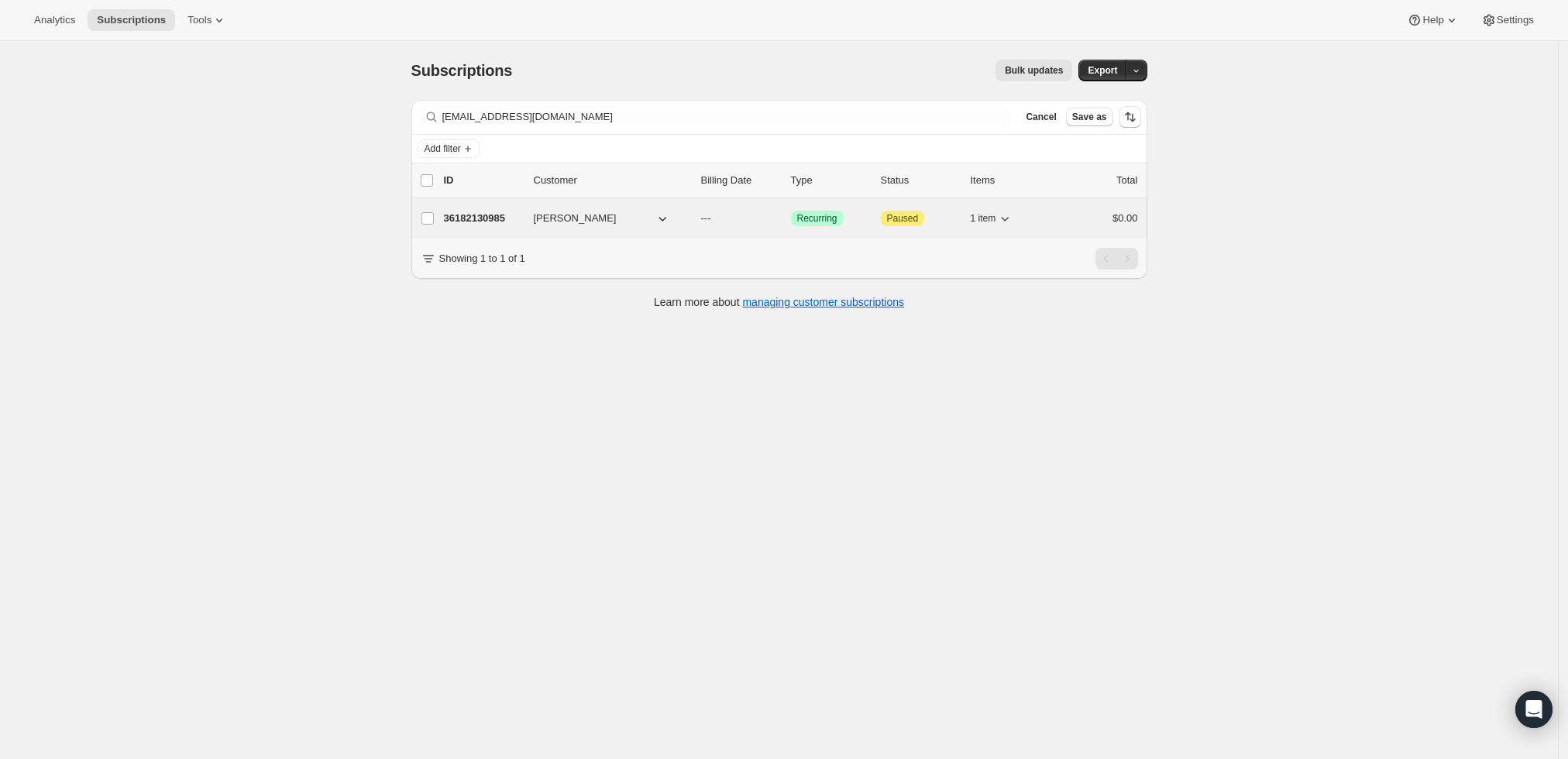
click at [476, 221] on p "36182130985" at bounding box center [482, 218] width 77 height 16
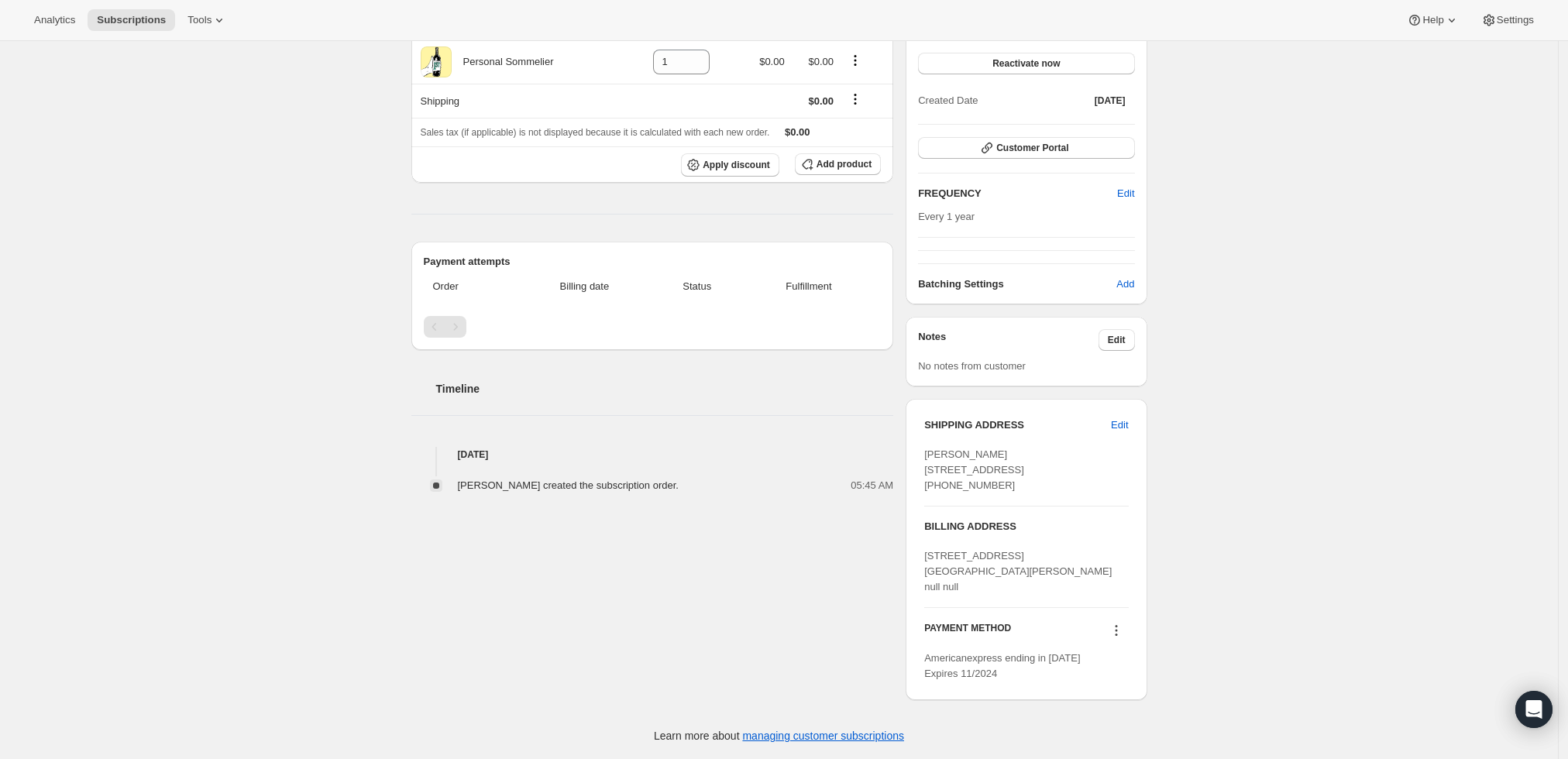
scroll to position [190, 0]
click at [1115, 628] on icon at bounding box center [1116, 630] width 16 height 16
click at [1120, 668] on span "Send link to update card" at bounding box center [1120, 674] width 108 height 12
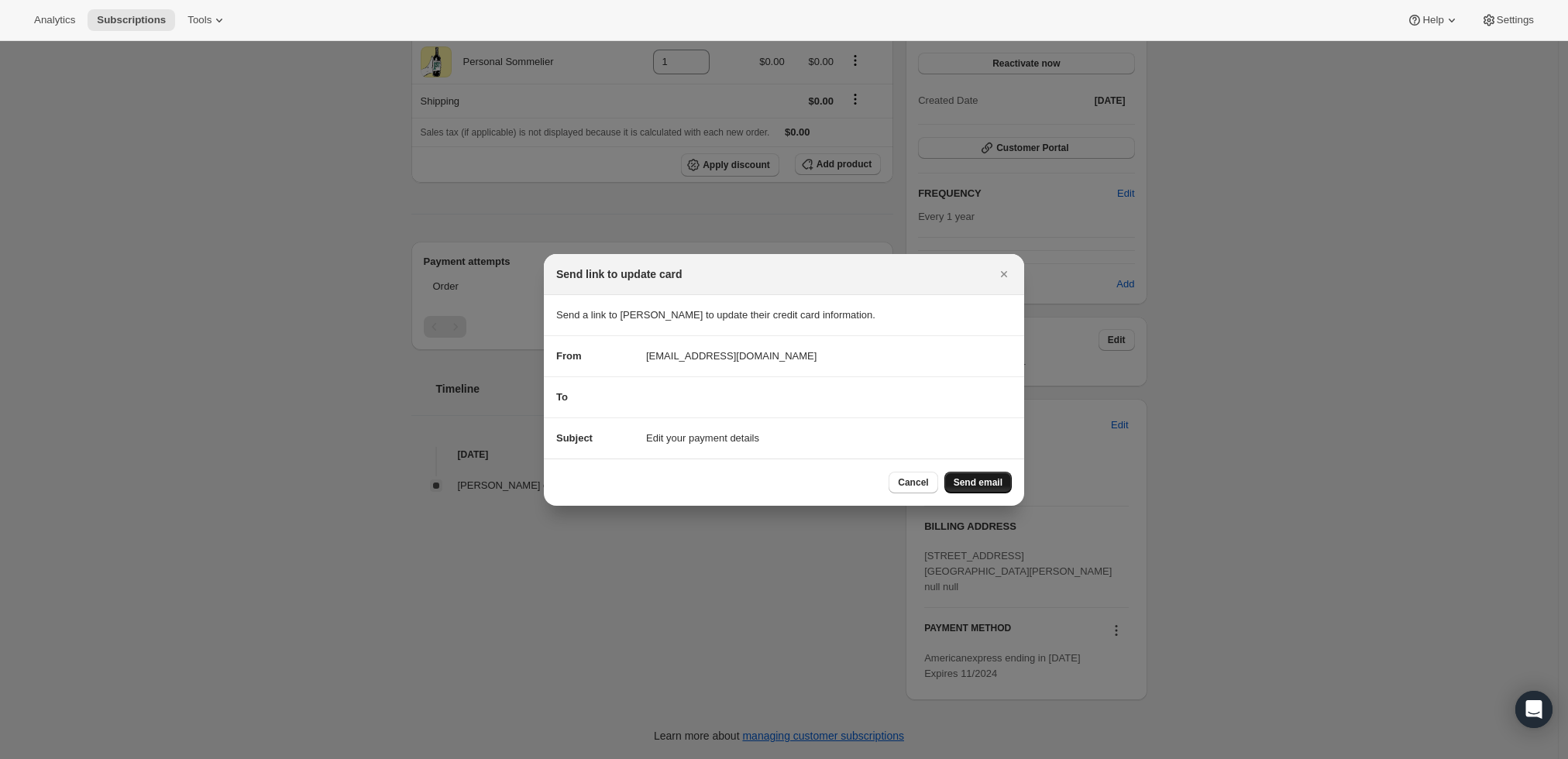
click at [978, 484] on span "Send email" at bounding box center [978, 482] width 49 height 12
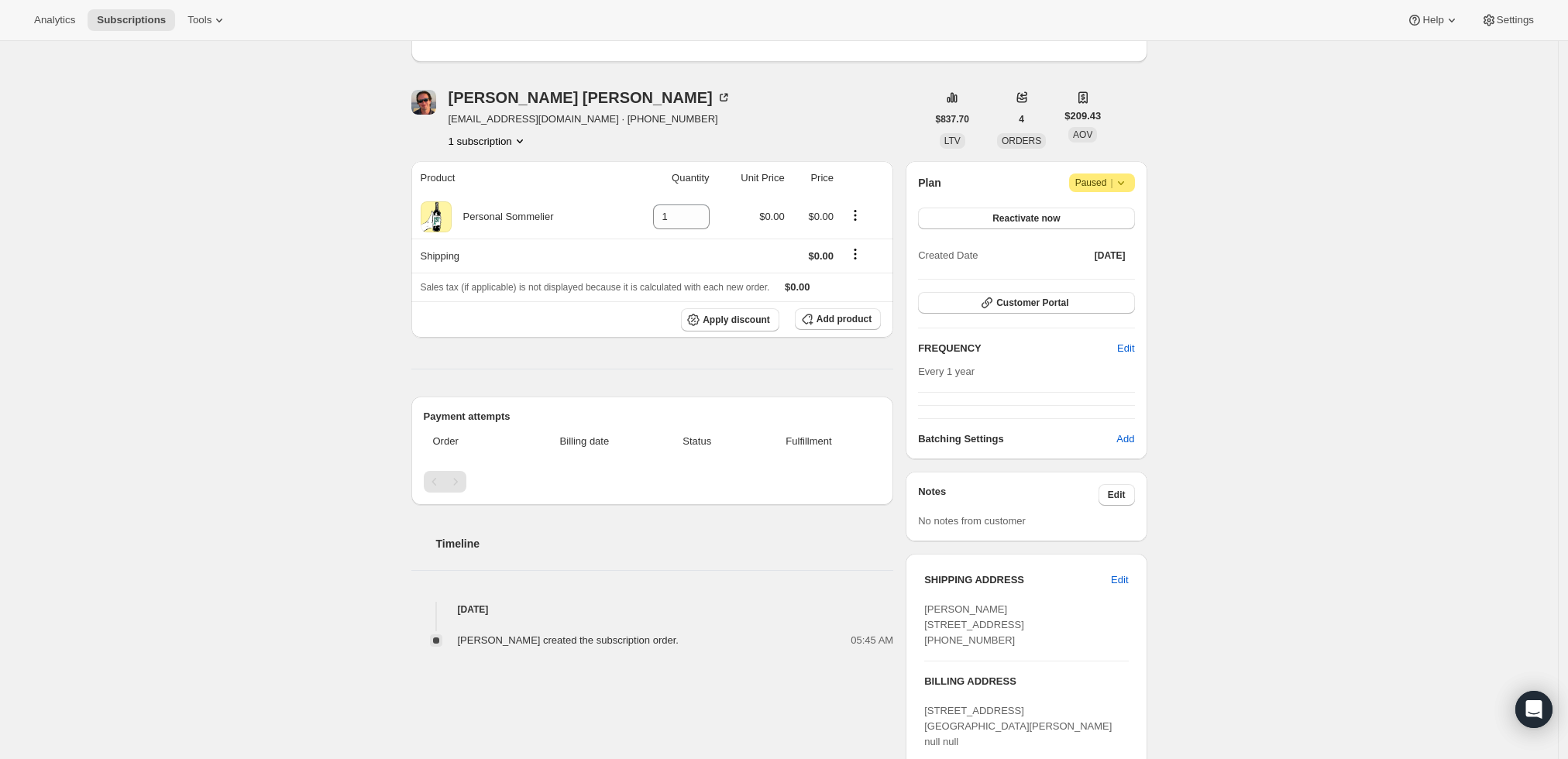
scroll to position [0, 0]
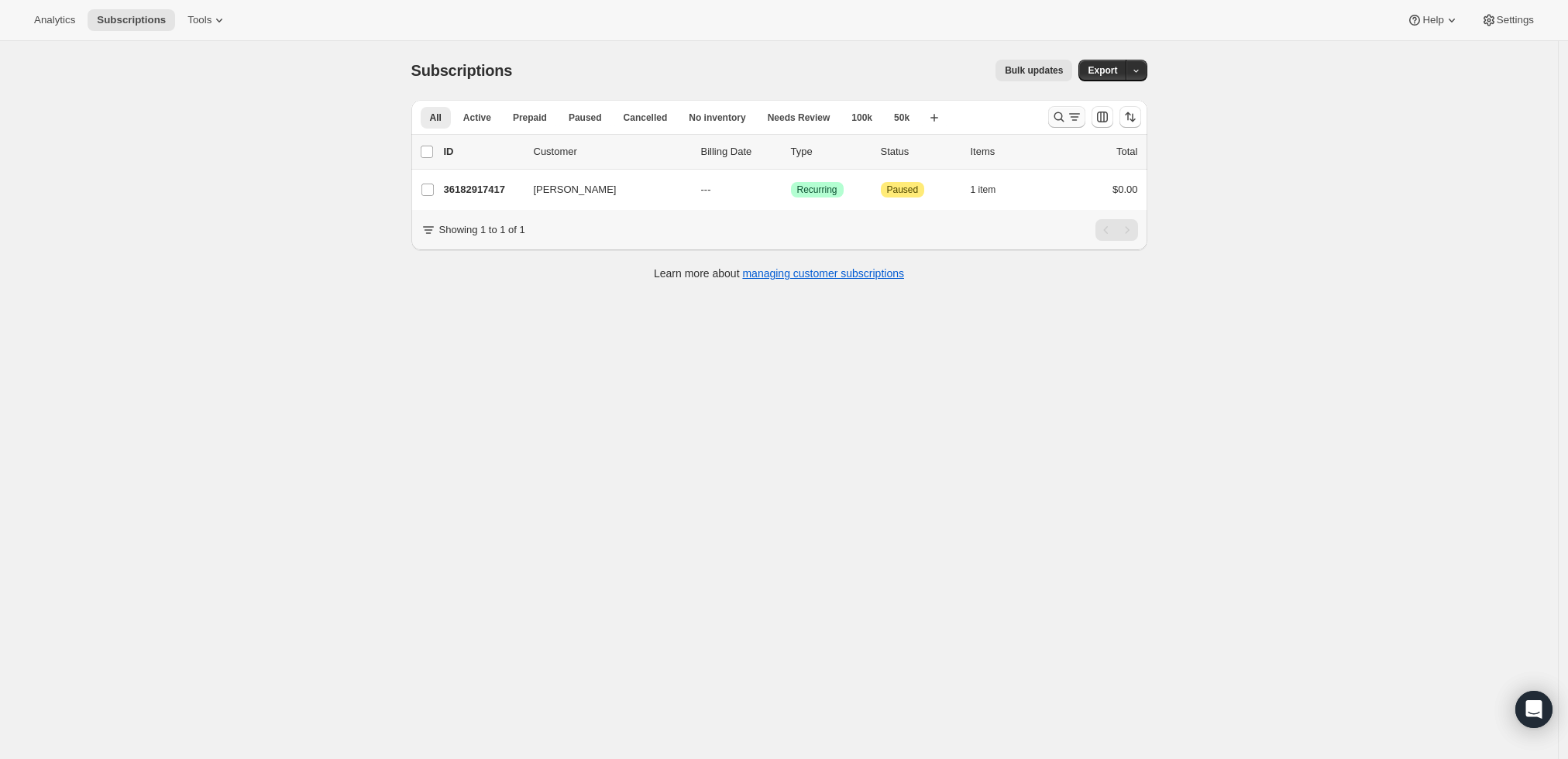
click at [1064, 112] on icon "Search and filter results" at bounding box center [1059, 117] width 16 height 16
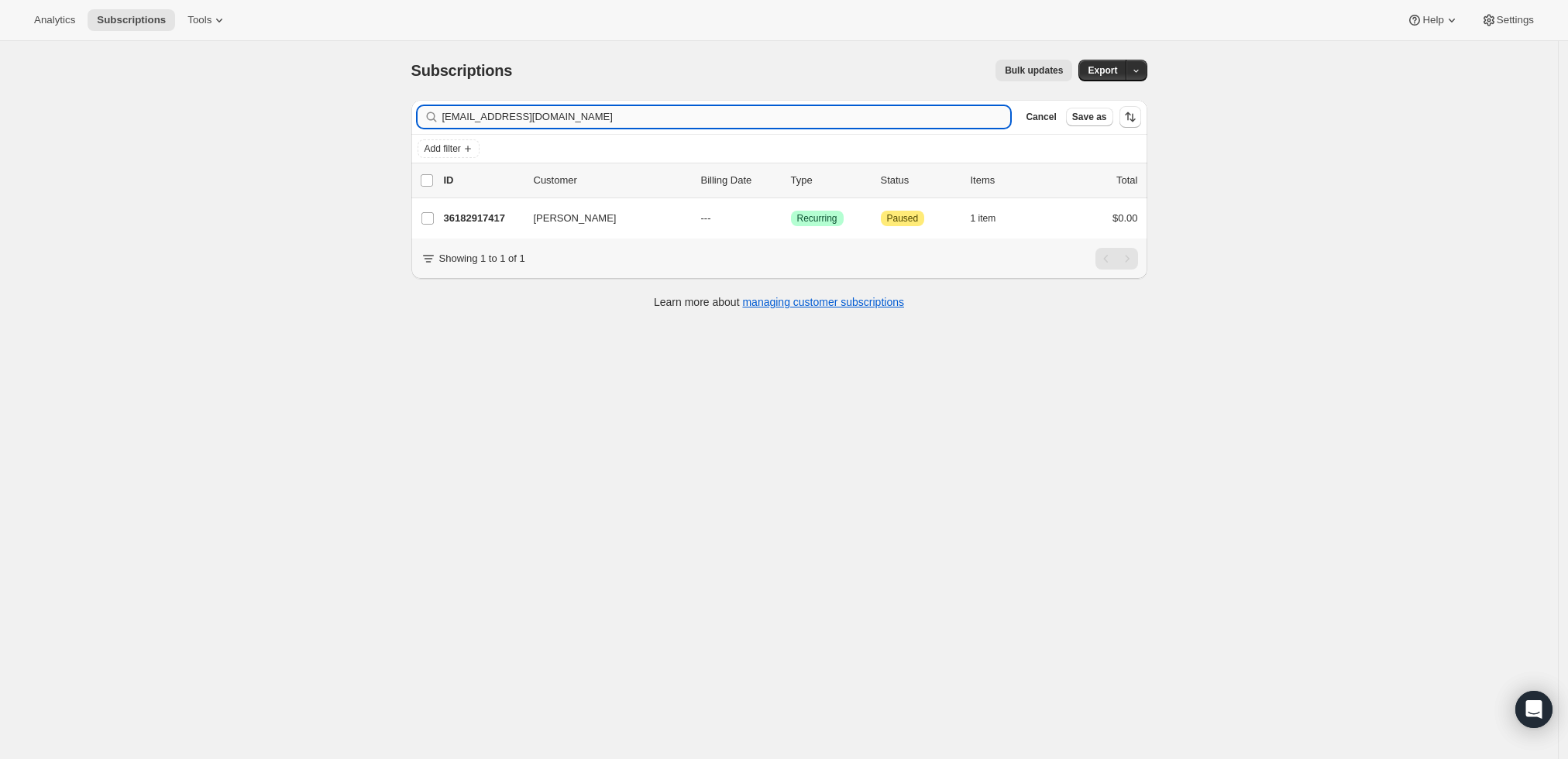
click at [625, 115] on input "ndimotakis@gmail.com" at bounding box center [726, 117] width 569 height 22
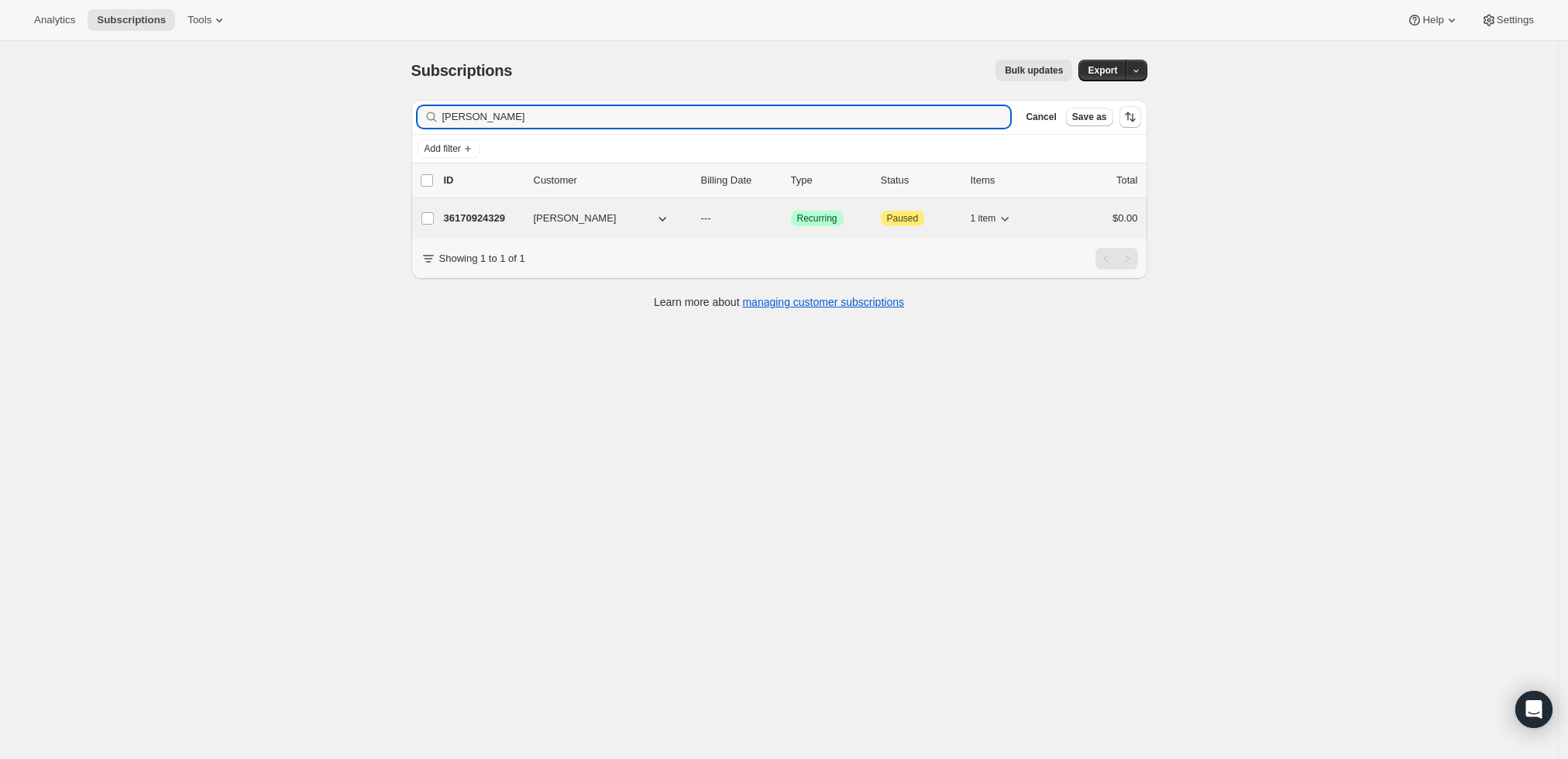
type input "[PERSON_NAME]"
click at [469, 218] on p "36170924329" at bounding box center [482, 218] width 77 height 16
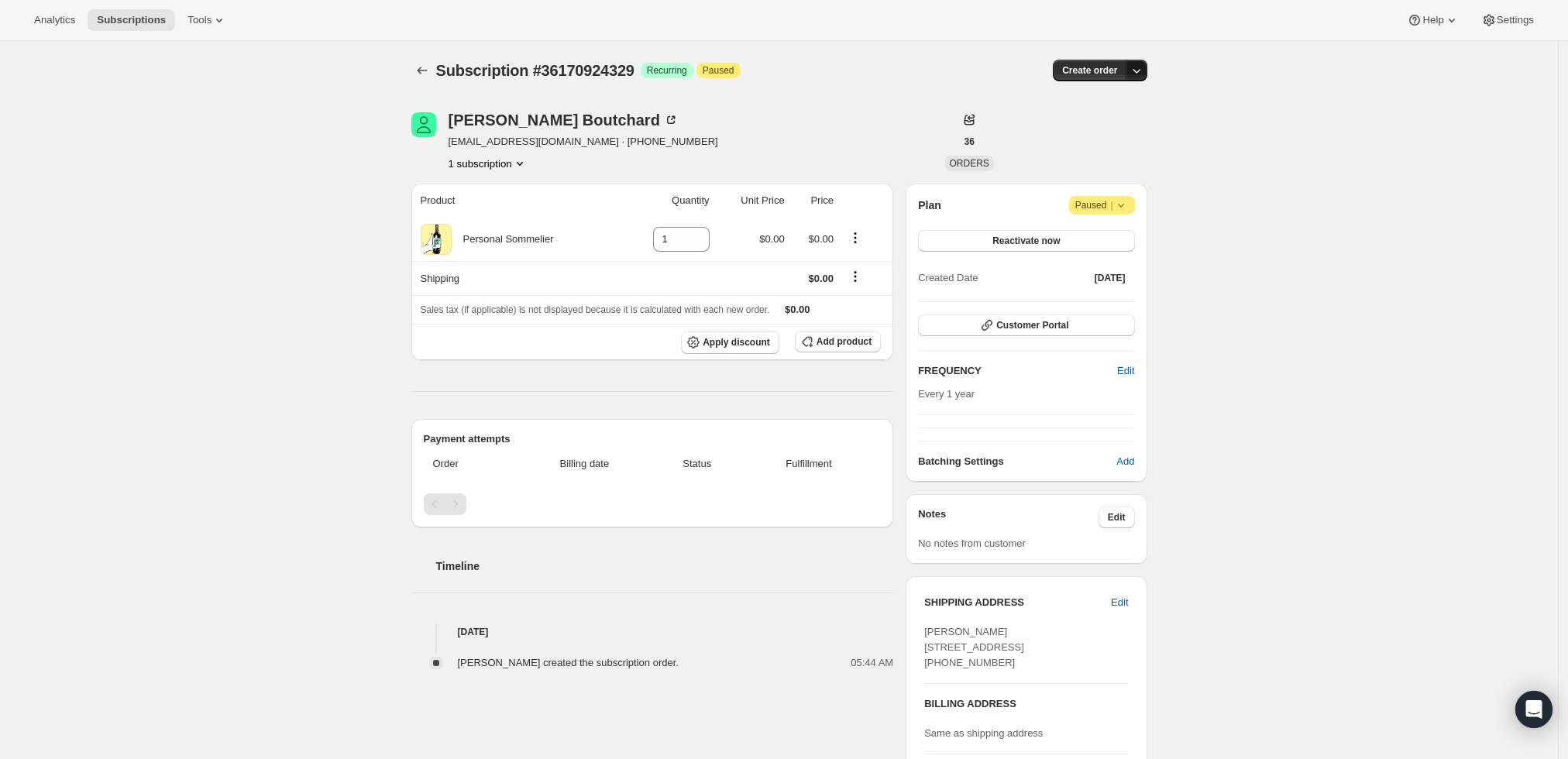
click at [1139, 62] on button "button" at bounding box center [1137, 71] width 22 height 22
click at [1106, 125] on span "Create custom one-time order" at bounding box center [1075, 128] width 134 height 12
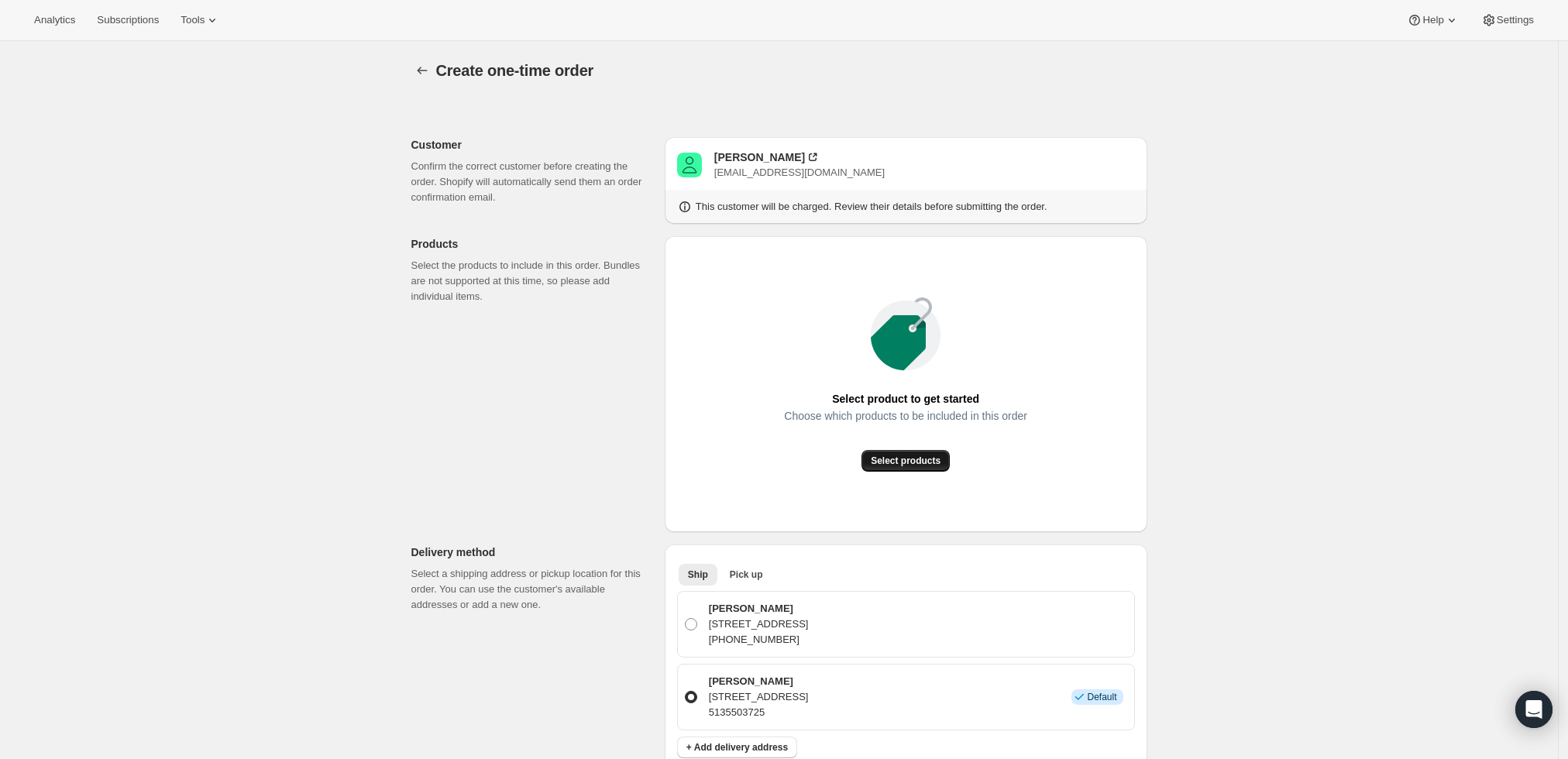
click at [923, 469] on button "Select products" at bounding box center [906, 461] width 88 height 22
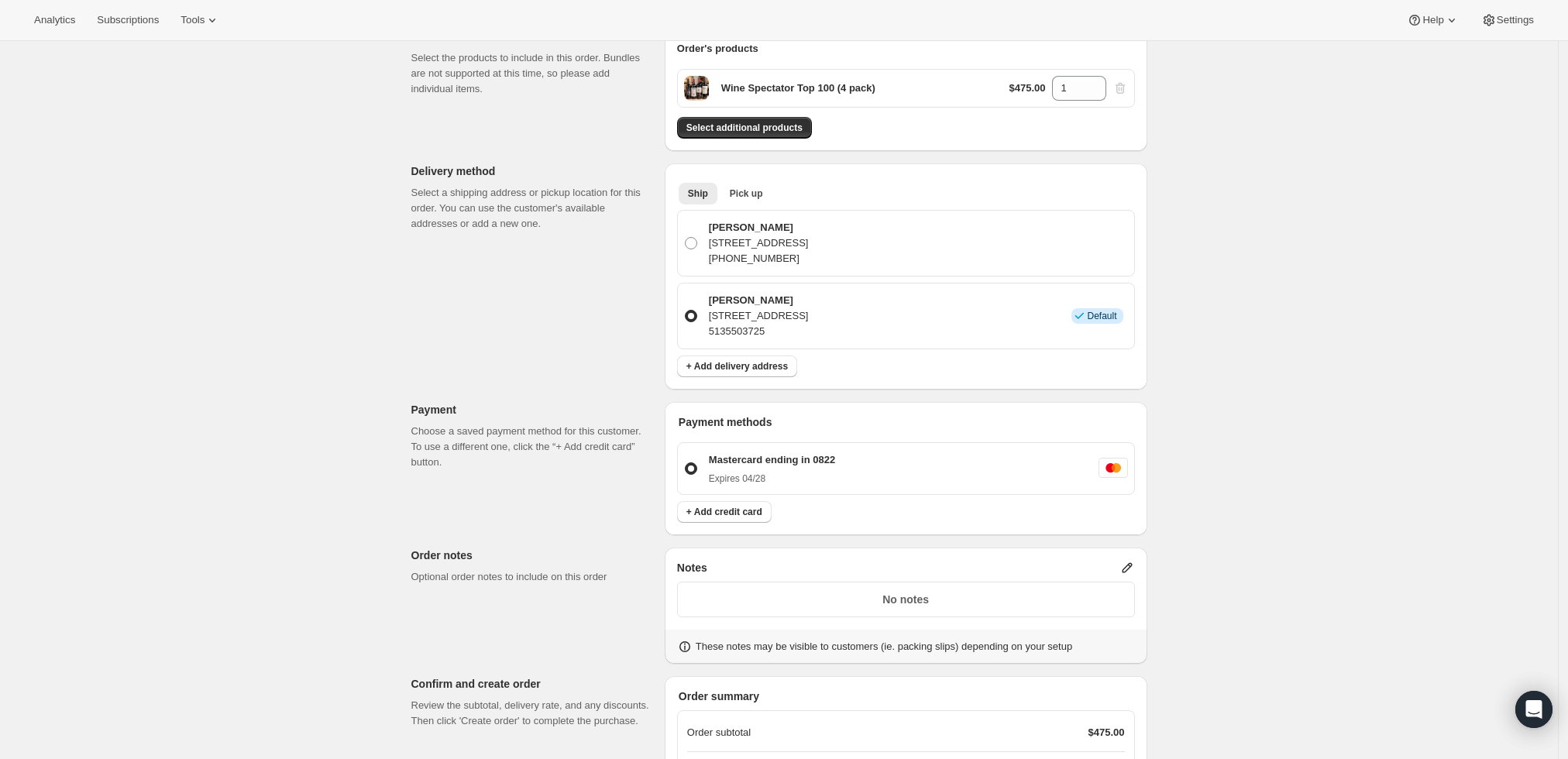
scroll to position [428, 0]
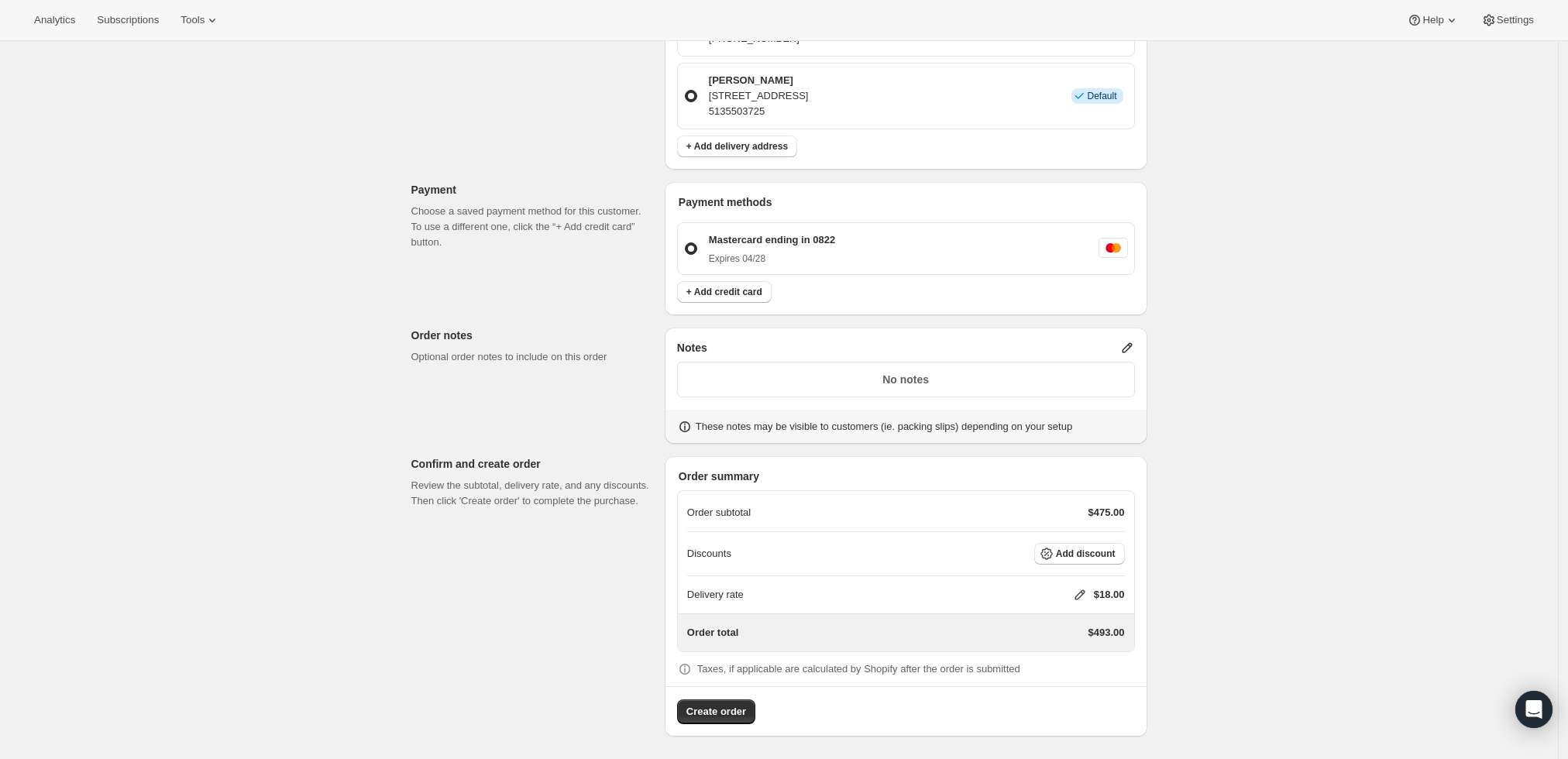
click at [1132, 345] on icon at bounding box center [1127, 347] width 16 height 16
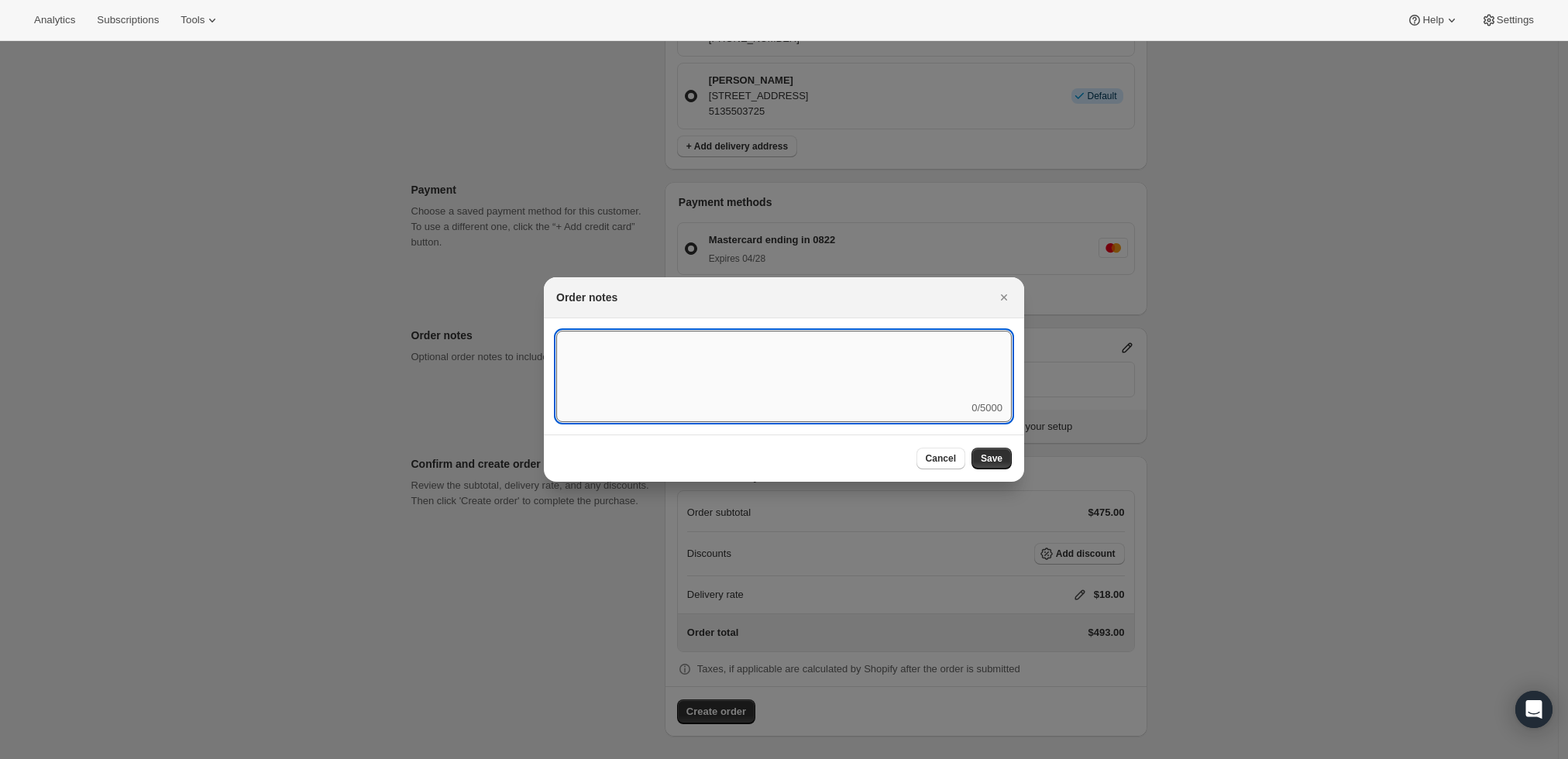
click at [953, 358] on textarea ":r3t:" at bounding box center [784, 365] width 455 height 70
type textarea "weather HOLD"
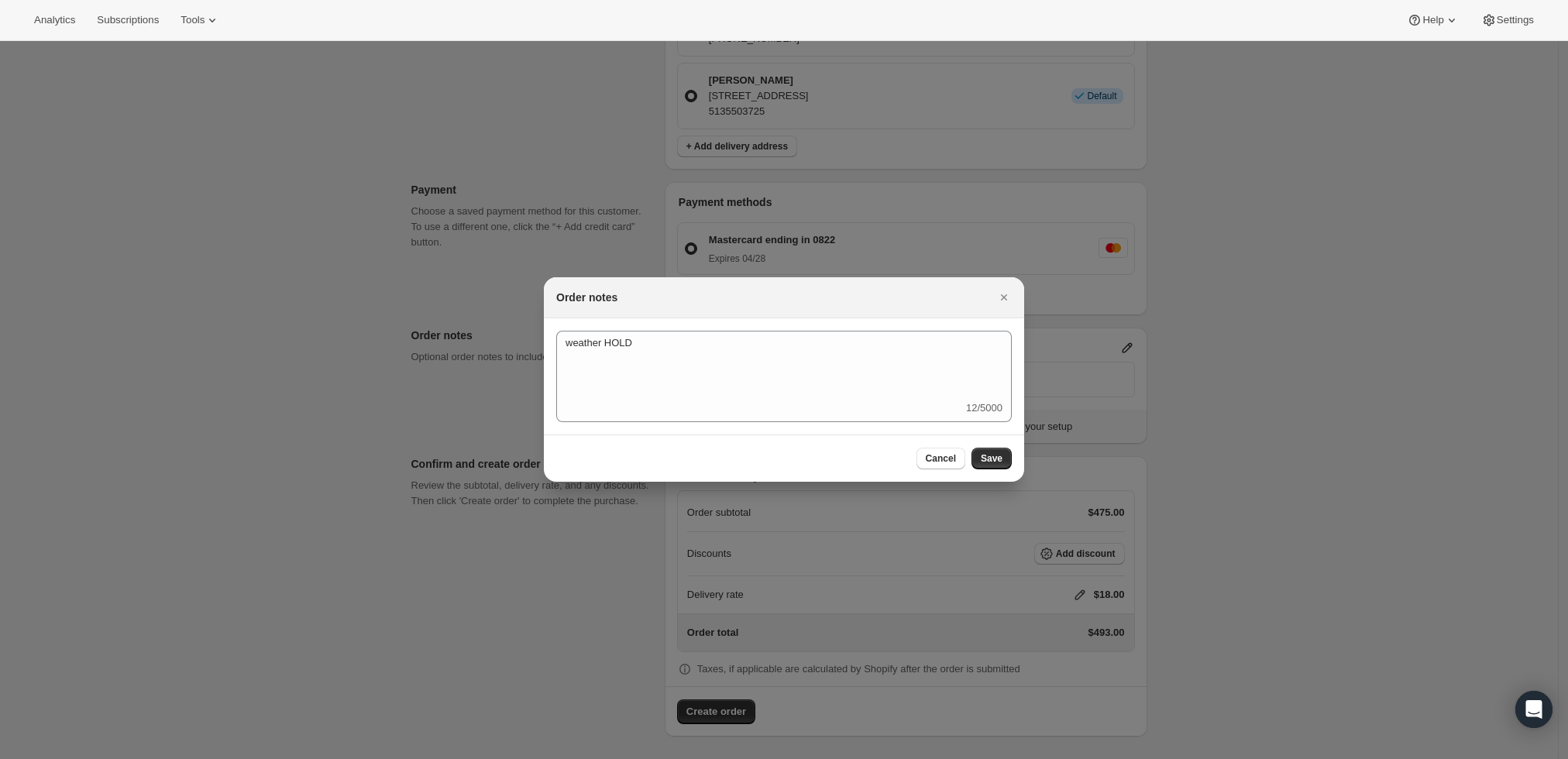
click at [1002, 473] on div "Cancel Save" at bounding box center [784, 458] width 480 height 47
click at [998, 467] on button "Save" at bounding box center [992, 459] width 40 height 22
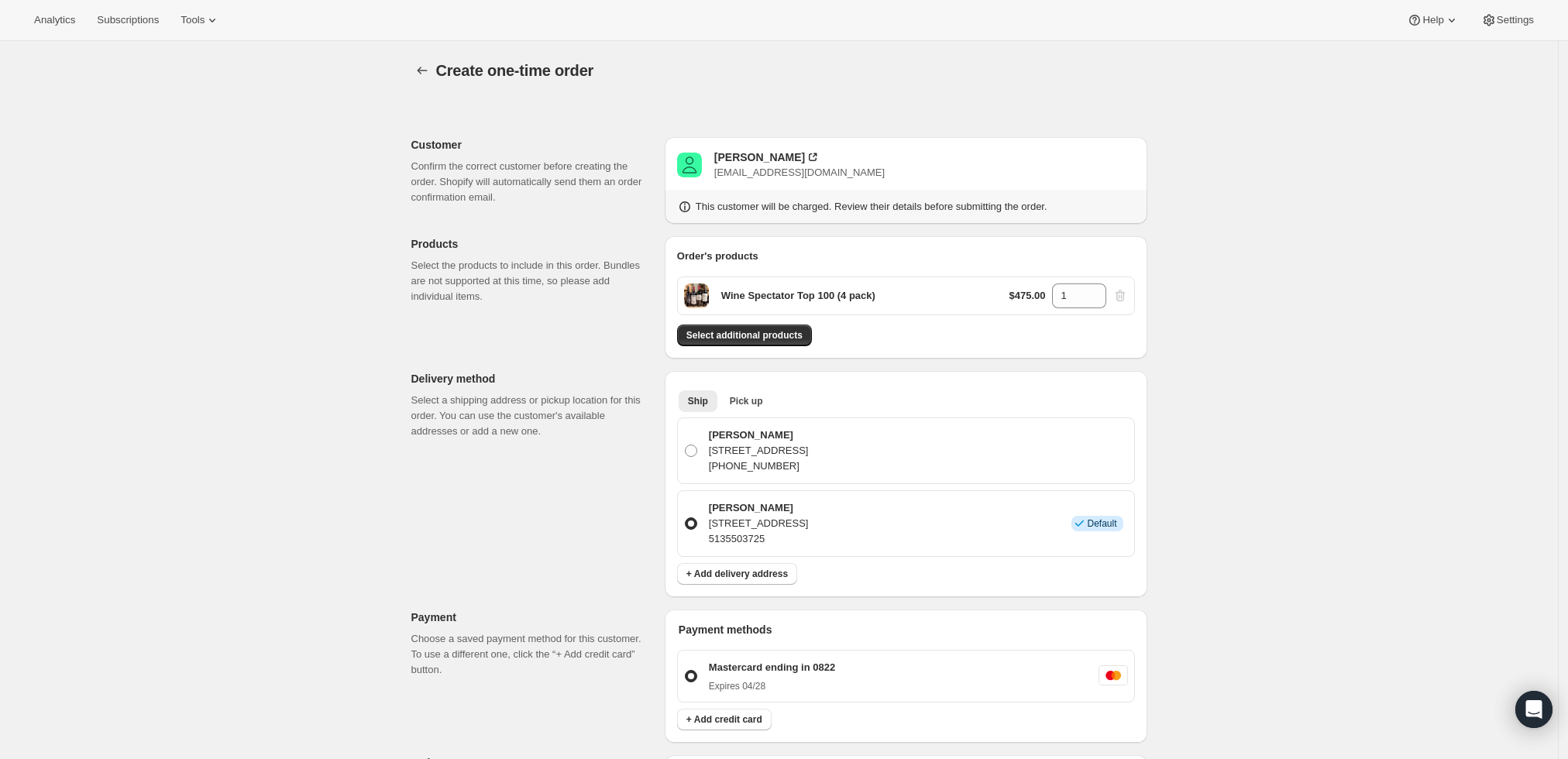
scroll to position [428, 0]
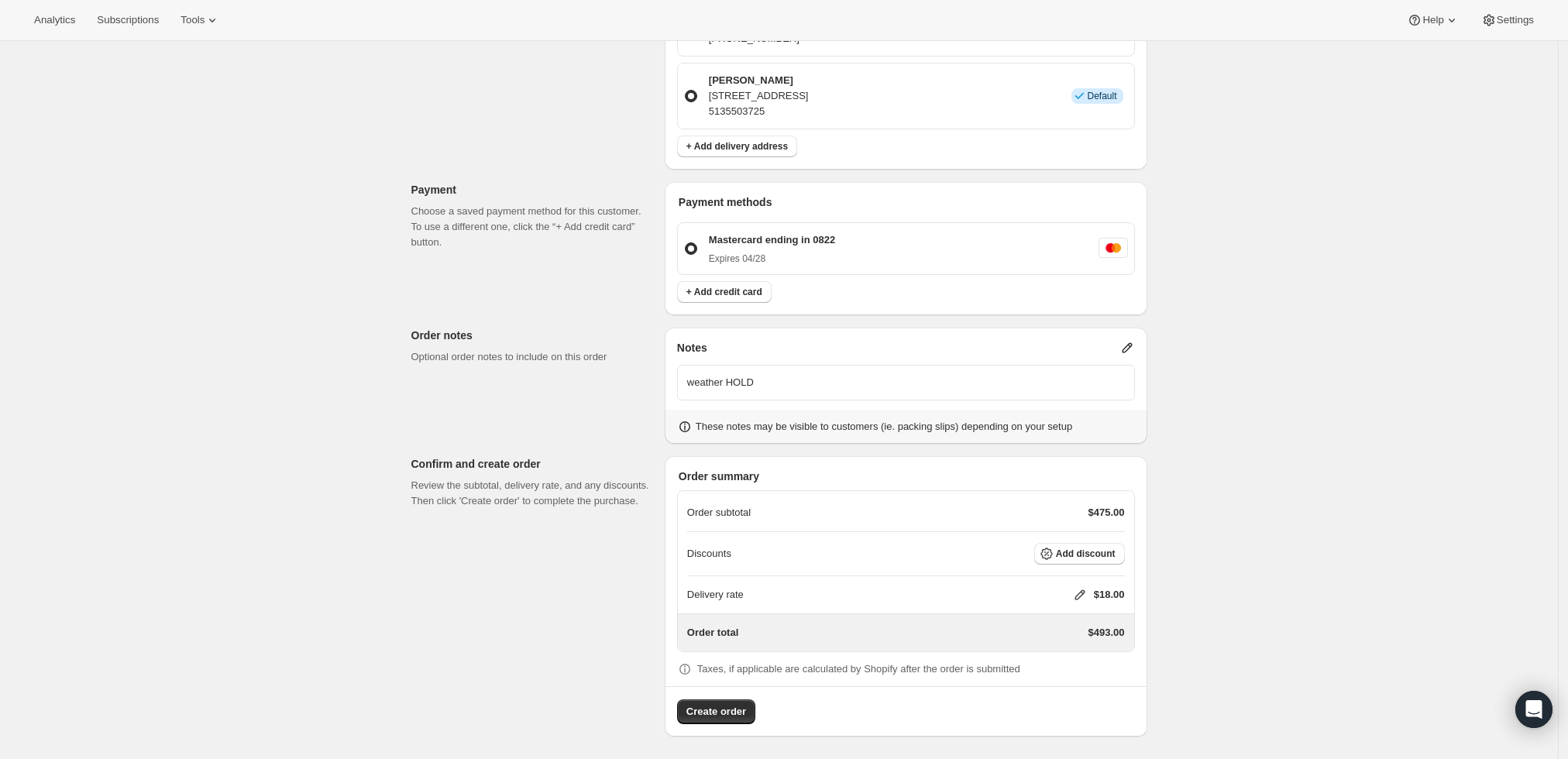
click at [1081, 587] on icon at bounding box center [1080, 594] width 16 height 16
click at [1065, 642] on input "0" at bounding box center [1088, 652] width 139 height 25
type input "0"
click at [1075, 681] on span "Save" at bounding box center [1077, 687] width 22 height 12
click at [700, 707] on span "Create order" at bounding box center [716, 712] width 60 height 16
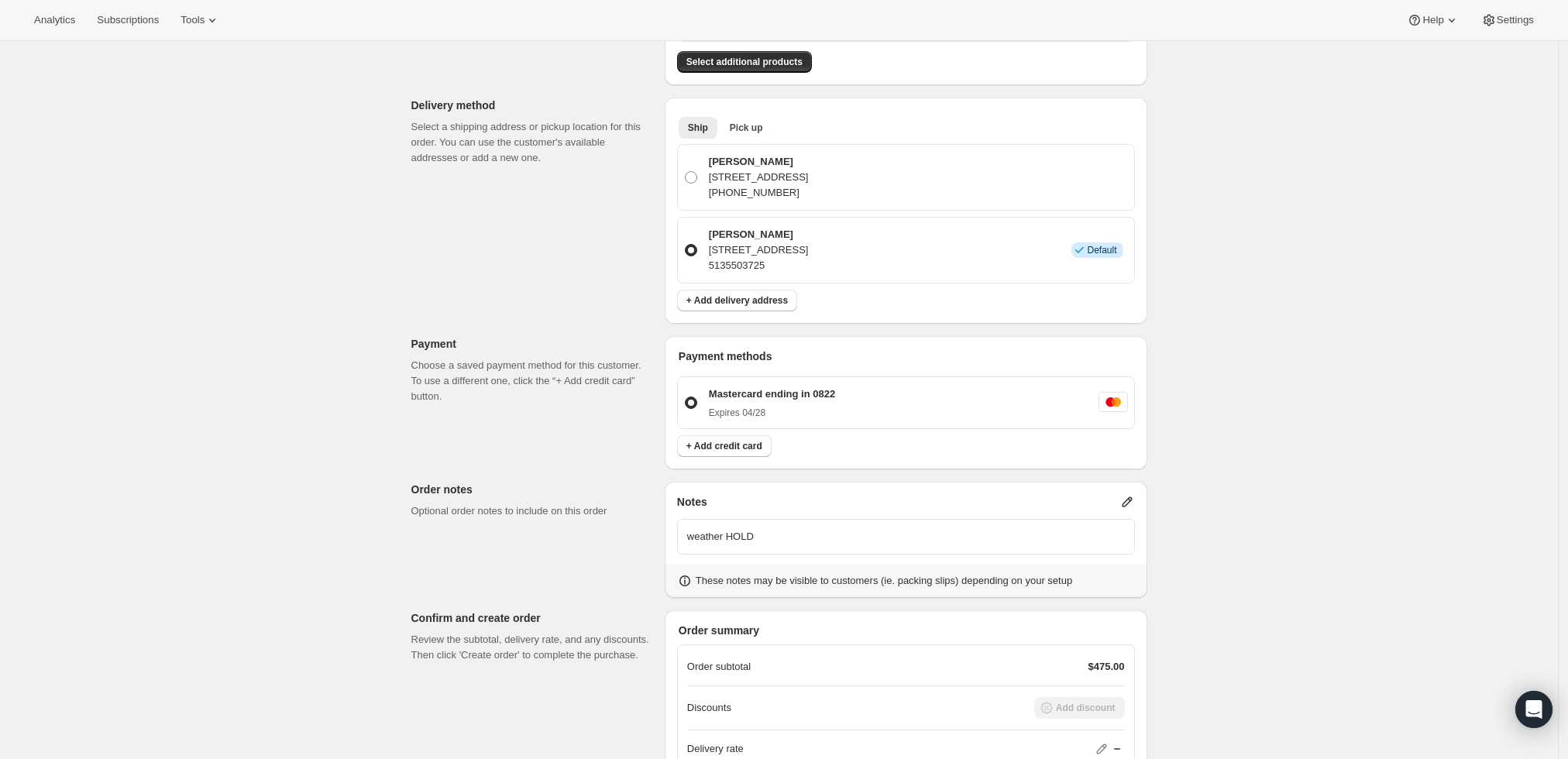
scroll to position [83, 0]
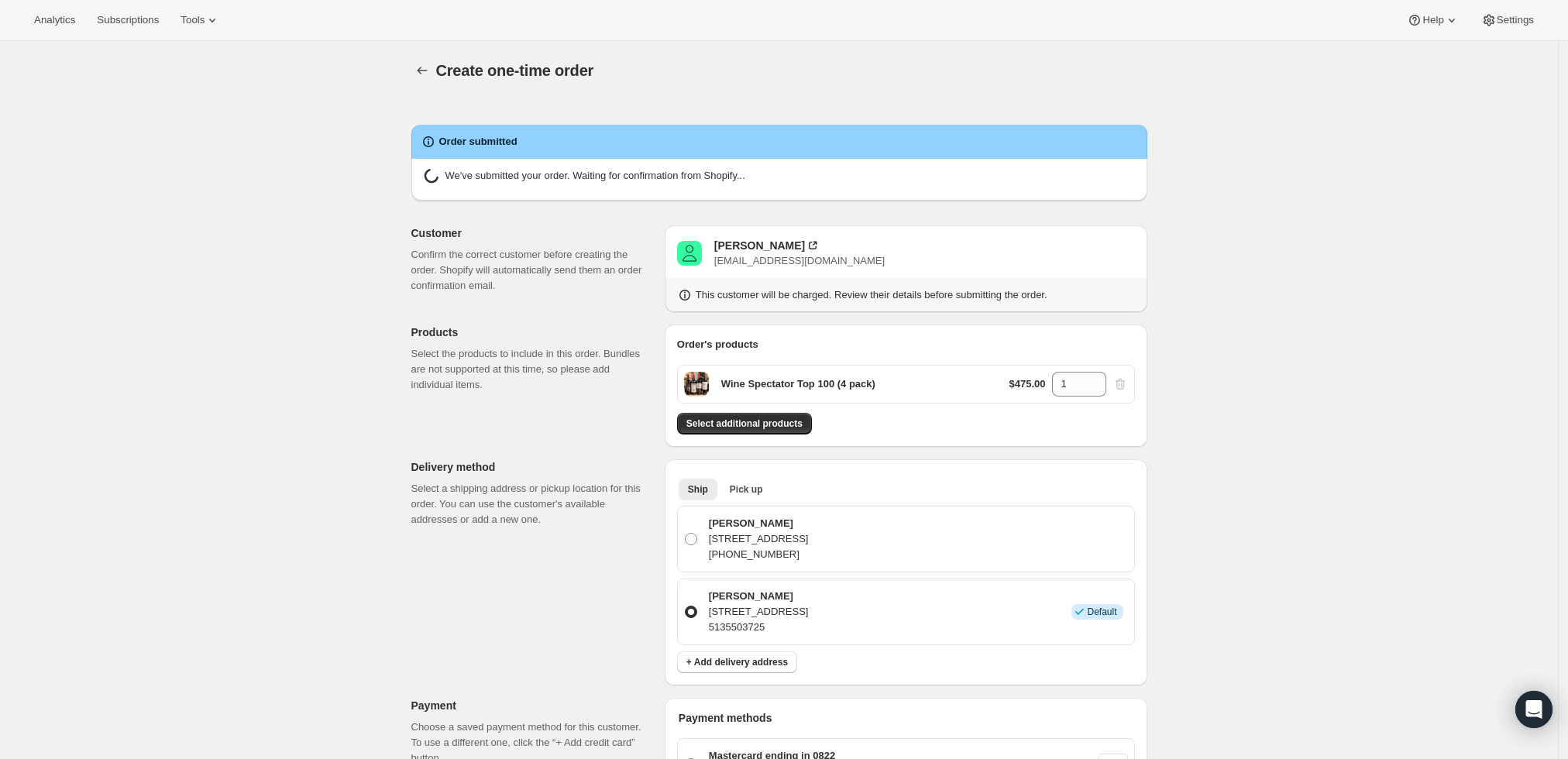
radio input "true"
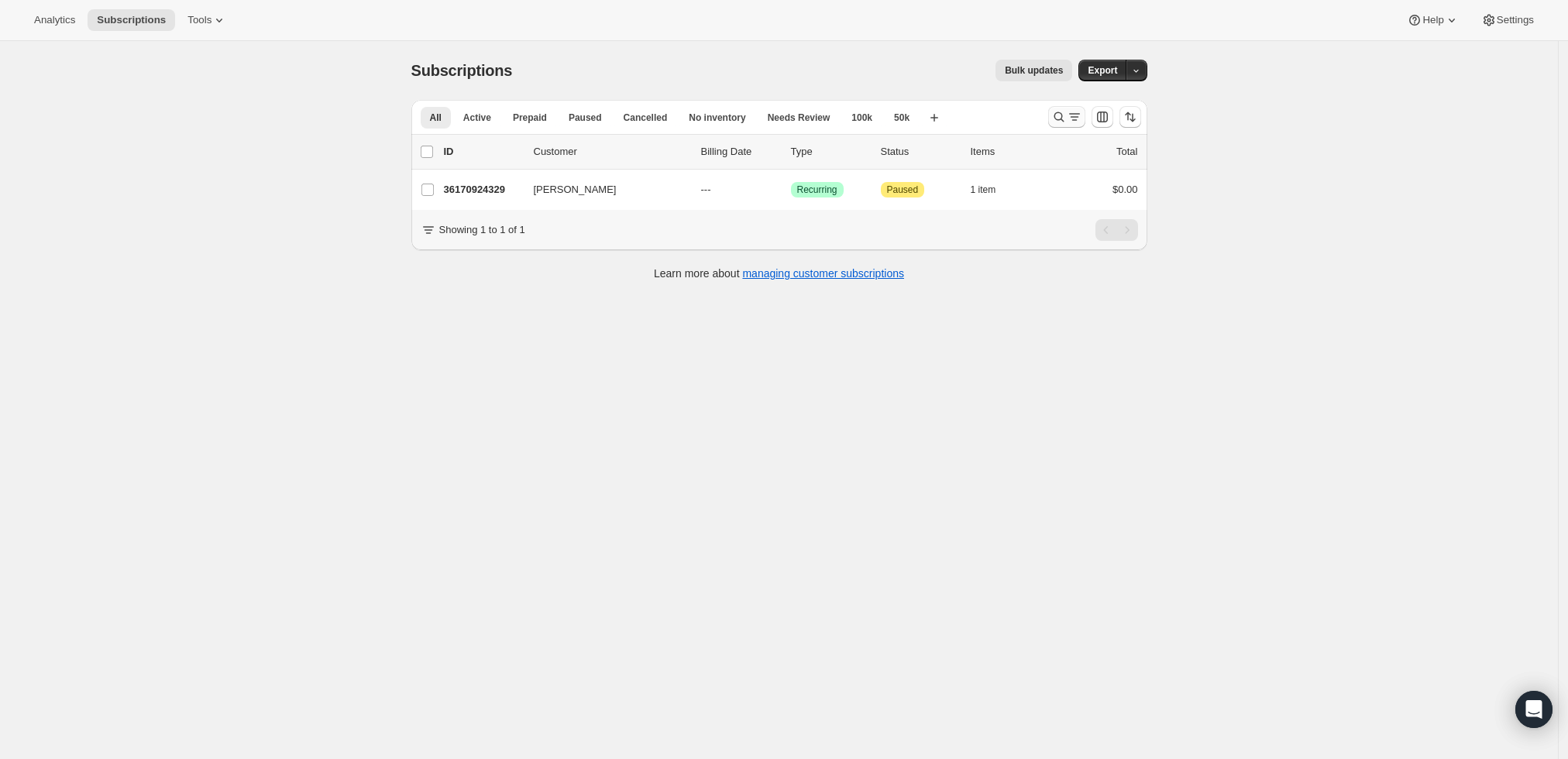
click at [1064, 117] on icon "Search and filter results" at bounding box center [1058, 117] width 10 height 10
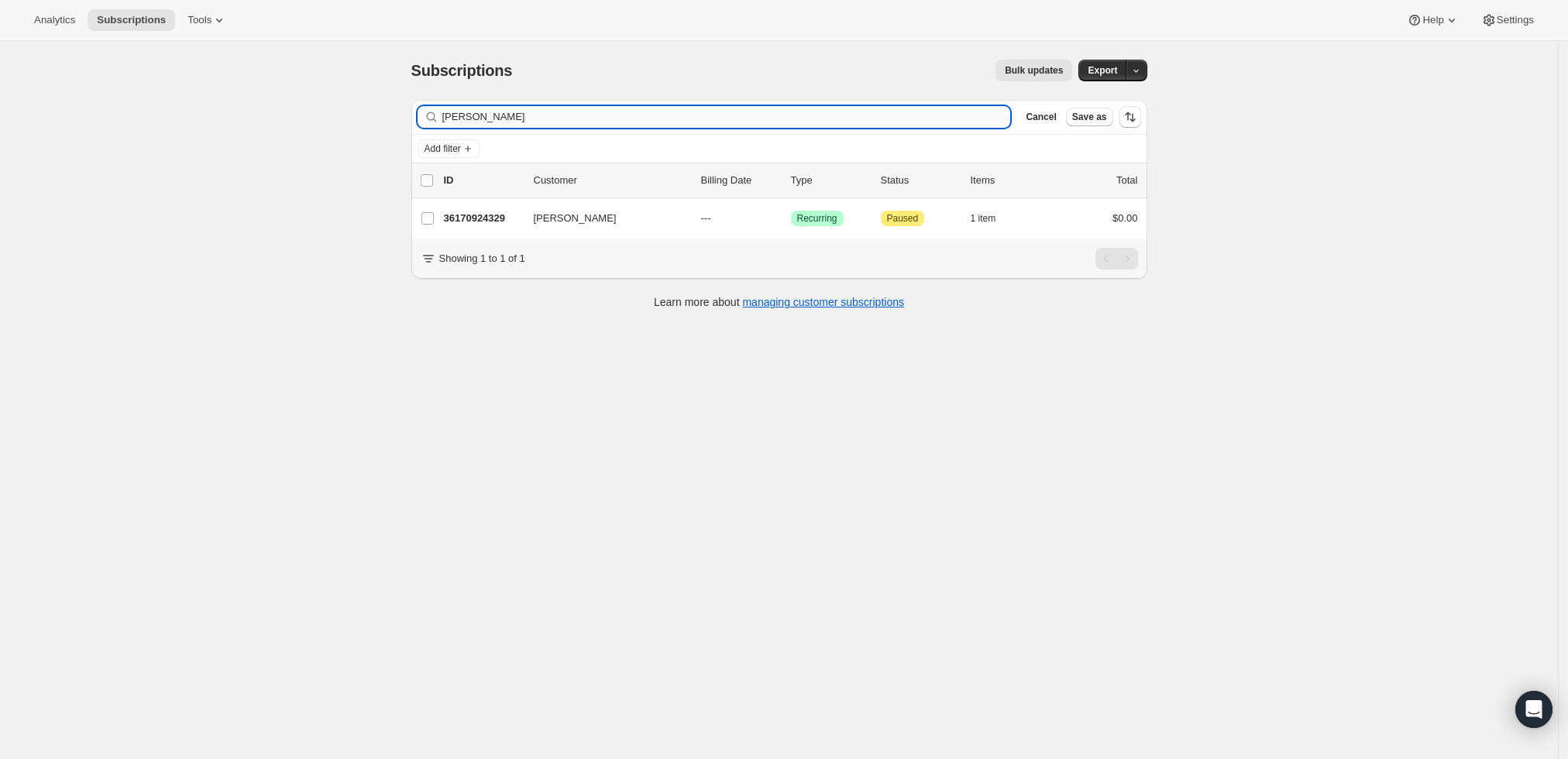
click at [683, 115] on input "[PERSON_NAME]" at bounding box center [726, 117] width 569 height 22
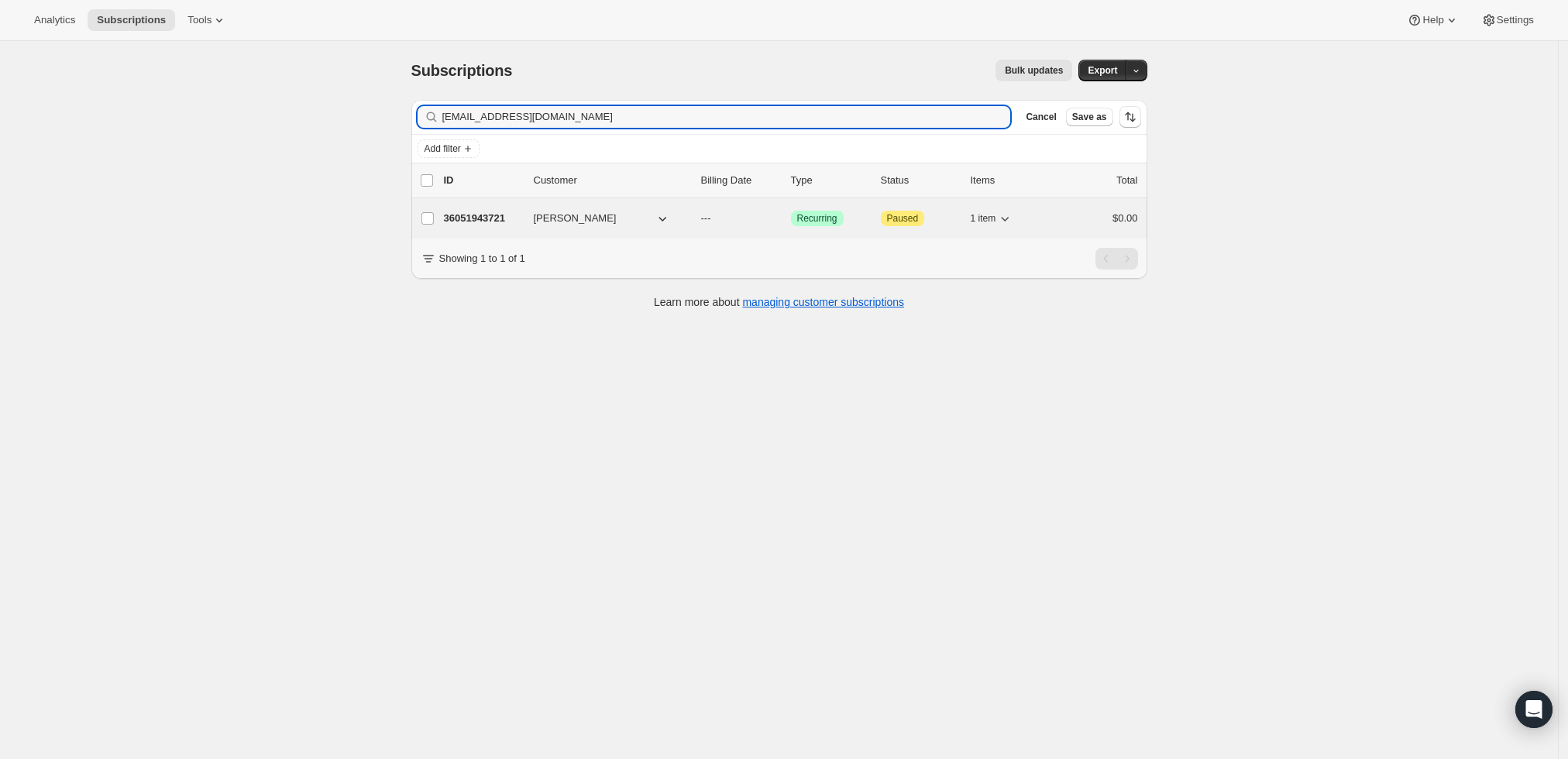
type input "[EMAIL_ADDRESS][DOMAIN_NAME]"
click at [492, 216] on p "36051943721" at bounding box center [482, 218] width 77 height 16
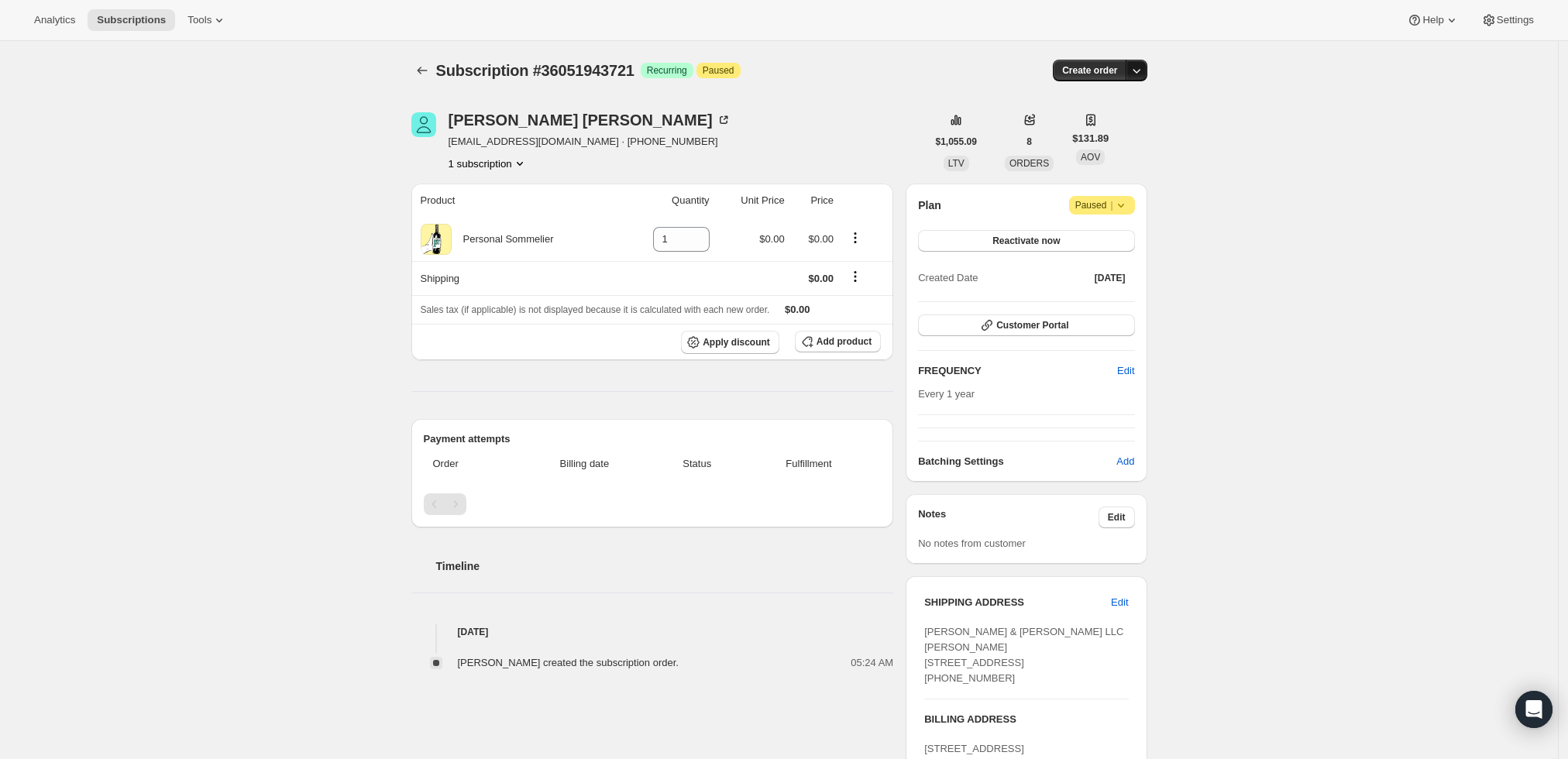
click at [1141, 69] on icon "button" at bounding box center [1137, 70] width 16 height 16
click at [1118, 125] on span "Create custom one-time order" at bounding box center [1075, 128] width 134 height 12
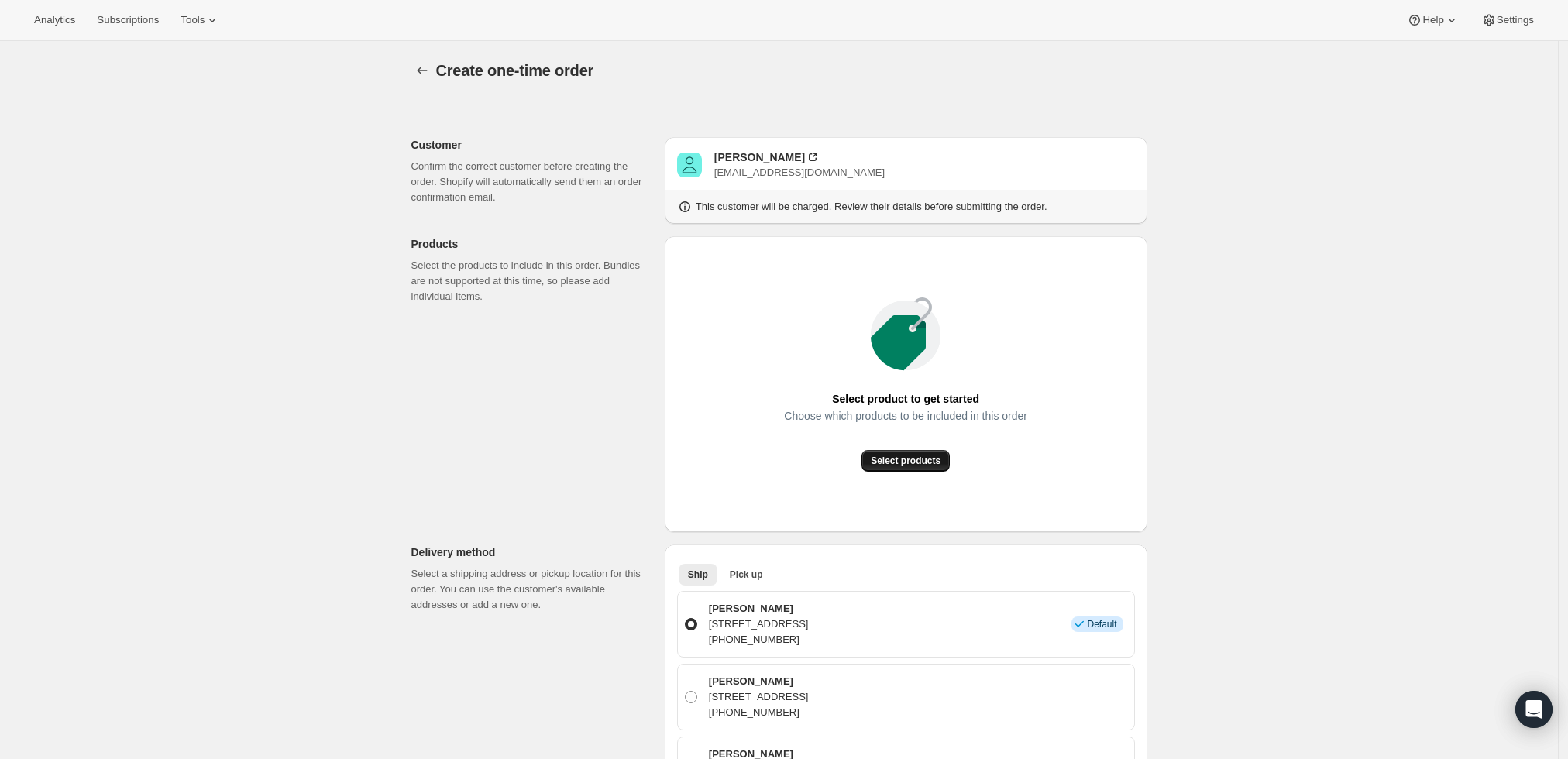
click at [903, 459] on span "Select products" at bounding box center [906, 460] width 70 height 12
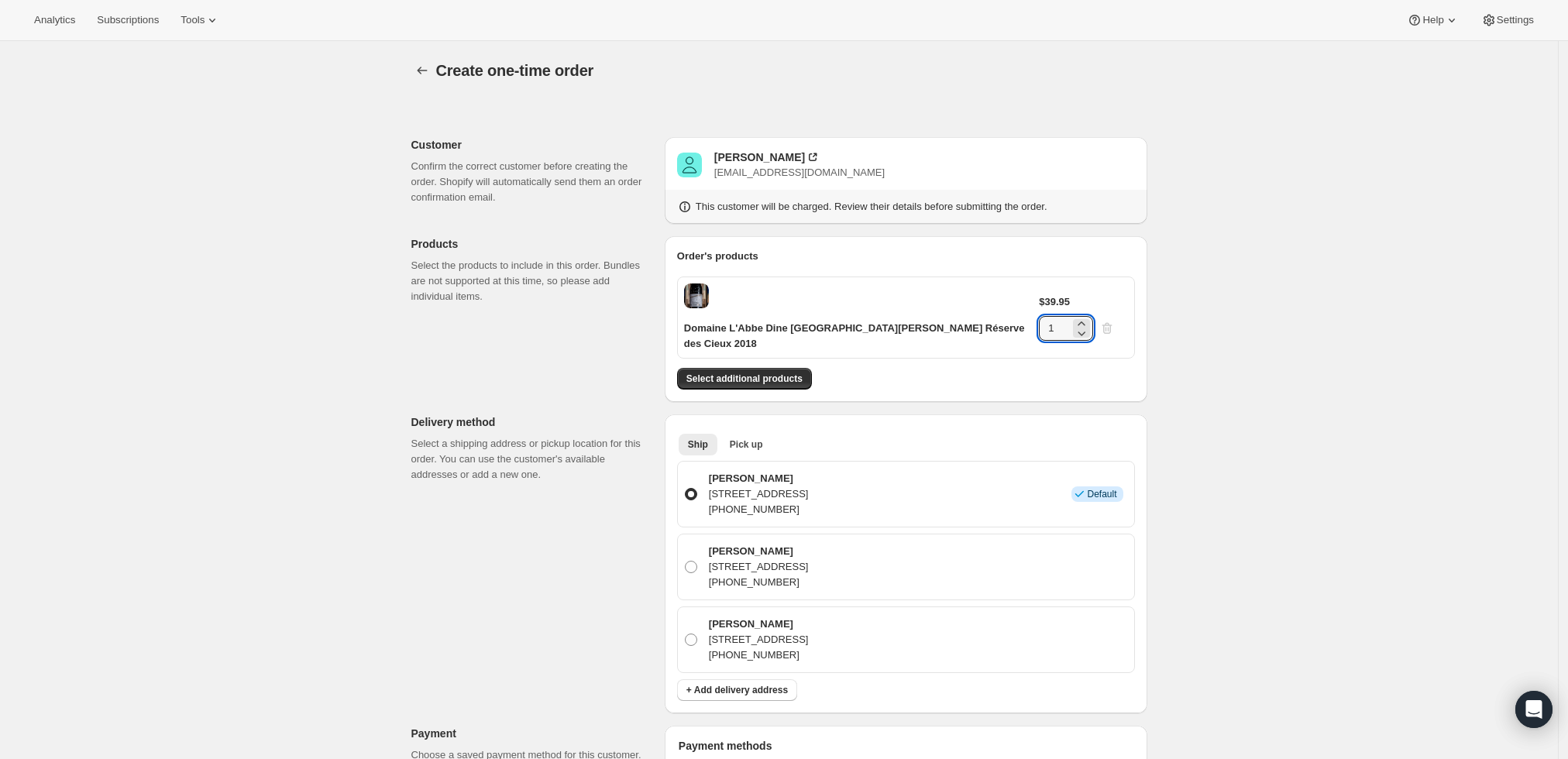
drag, startPoint x: 1084, startPoint y: 295, endPoint x: 1042, endPoint y: 303, distance: 42.8
click at [1042, 303] on div "$39.95 1" at bounding box center [1083, 318] width 88 height 47
type input "4"
click at [1177, 357] on div "Create one-time order. This page is ready Create one-time order Customer Confir…" at bounding box center [779, 679] width 1558 height 1277
click at [782, 373] on span "Select additional products" at bounding box center [744, 379] width 117 height 12
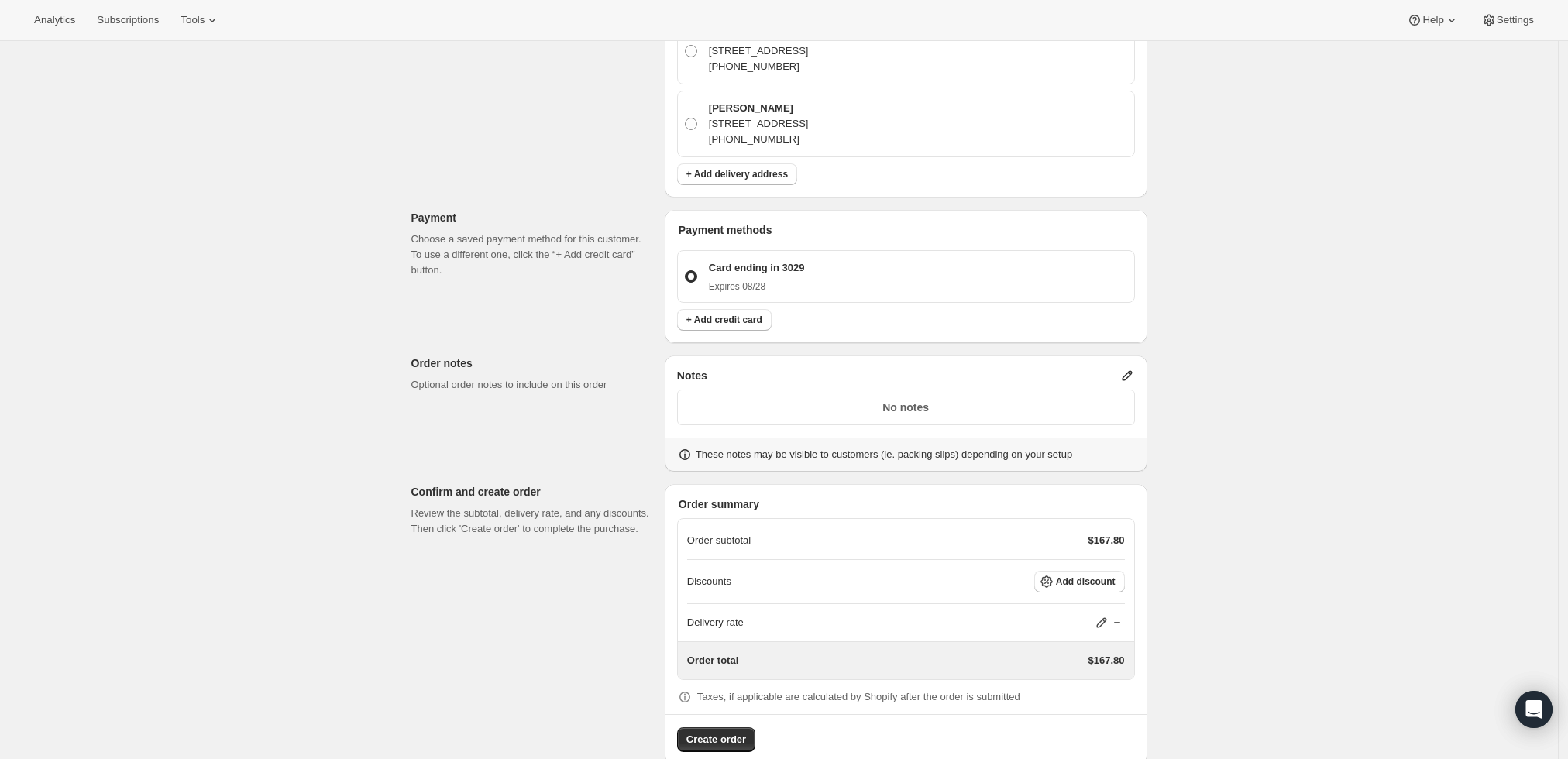
scroll to position [576, 0]
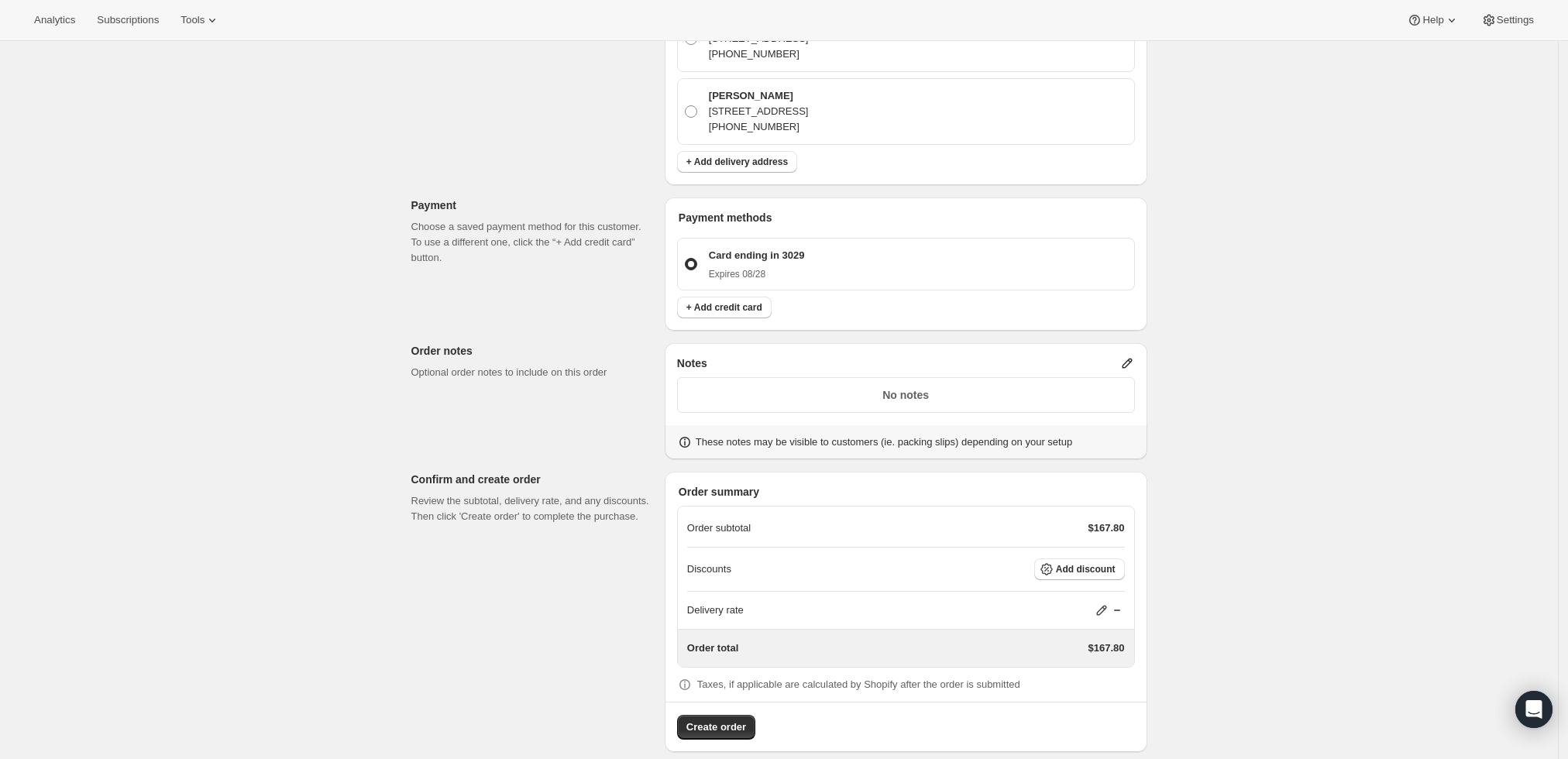
click at [1103, 603] on icon at bounding box center [1102, 610] width 16 height 16
click at [1047, 653] on input "0" at bounding box center [1110, 652] width 139 height 25
type input "0"
click at [1093, 684] on span "Save" at bounding box center [1099, 687] width 22 height 12
click at [713, 719] on span "Create order" at bounding box center [716, 727] width 60 height 16
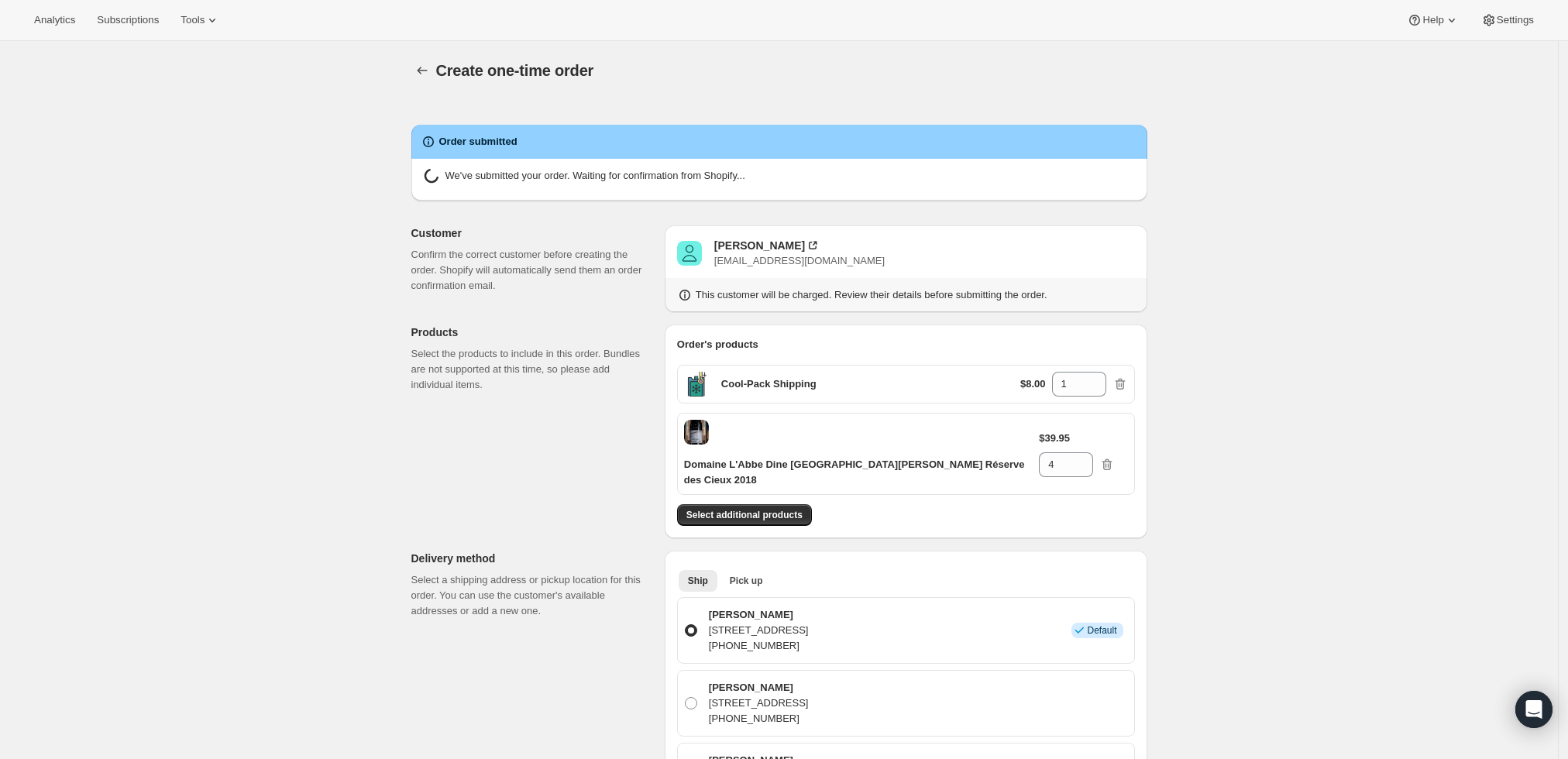
radio input "true"
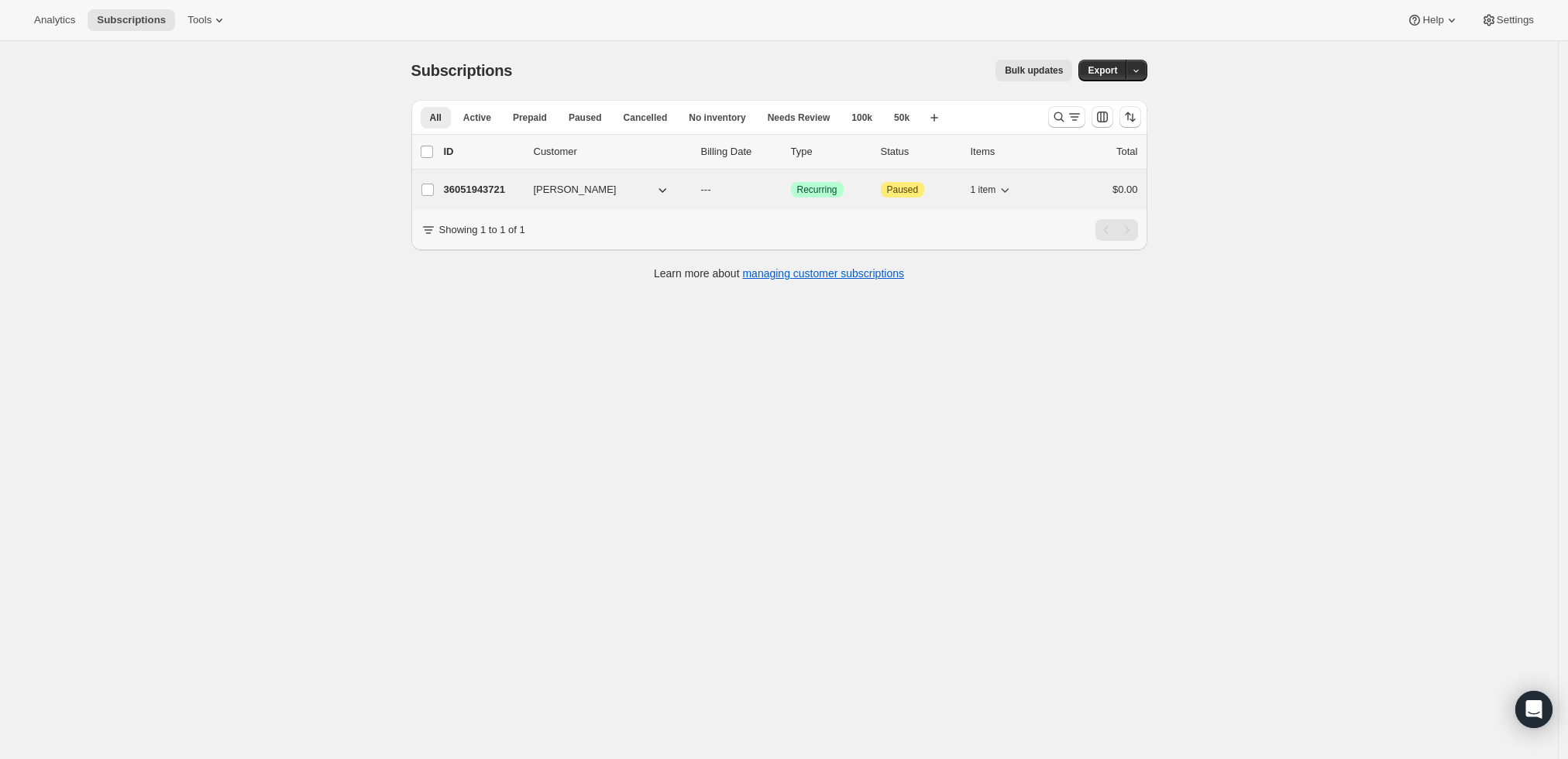
click at [489, 179] on div "36051943721 [PERSON_NAME] --- Success Recurring Attention Paused 1 item $0.00" at bounding box center [791, 190] width 694 height 22
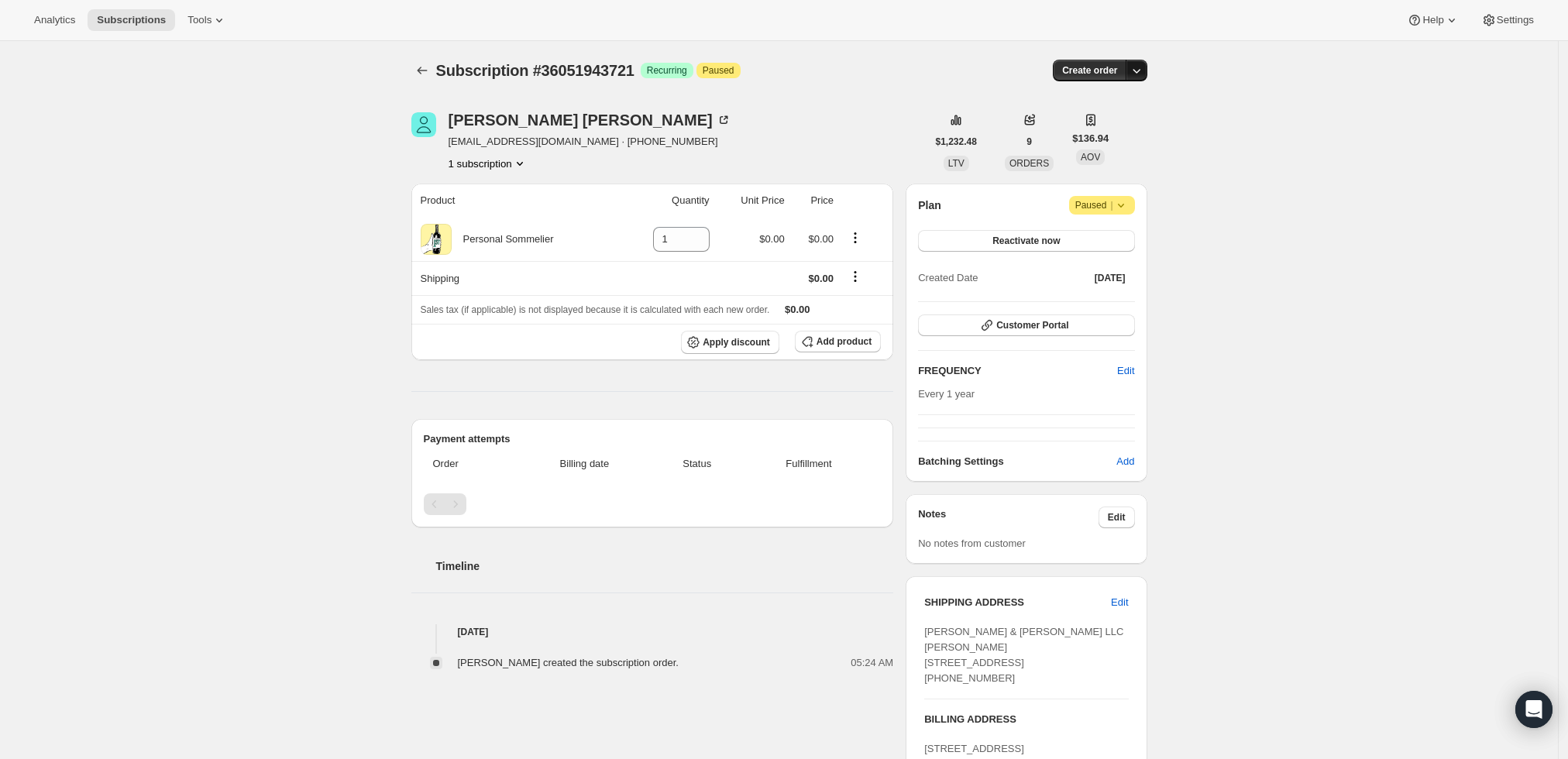
click at [1137, 63] on icon "button" at bounding box center [1137, 70] width 16 height 16
click at [1056, 128] on span "Create custom one-time order" at bounding box center [1075, 128] width 134 height 12
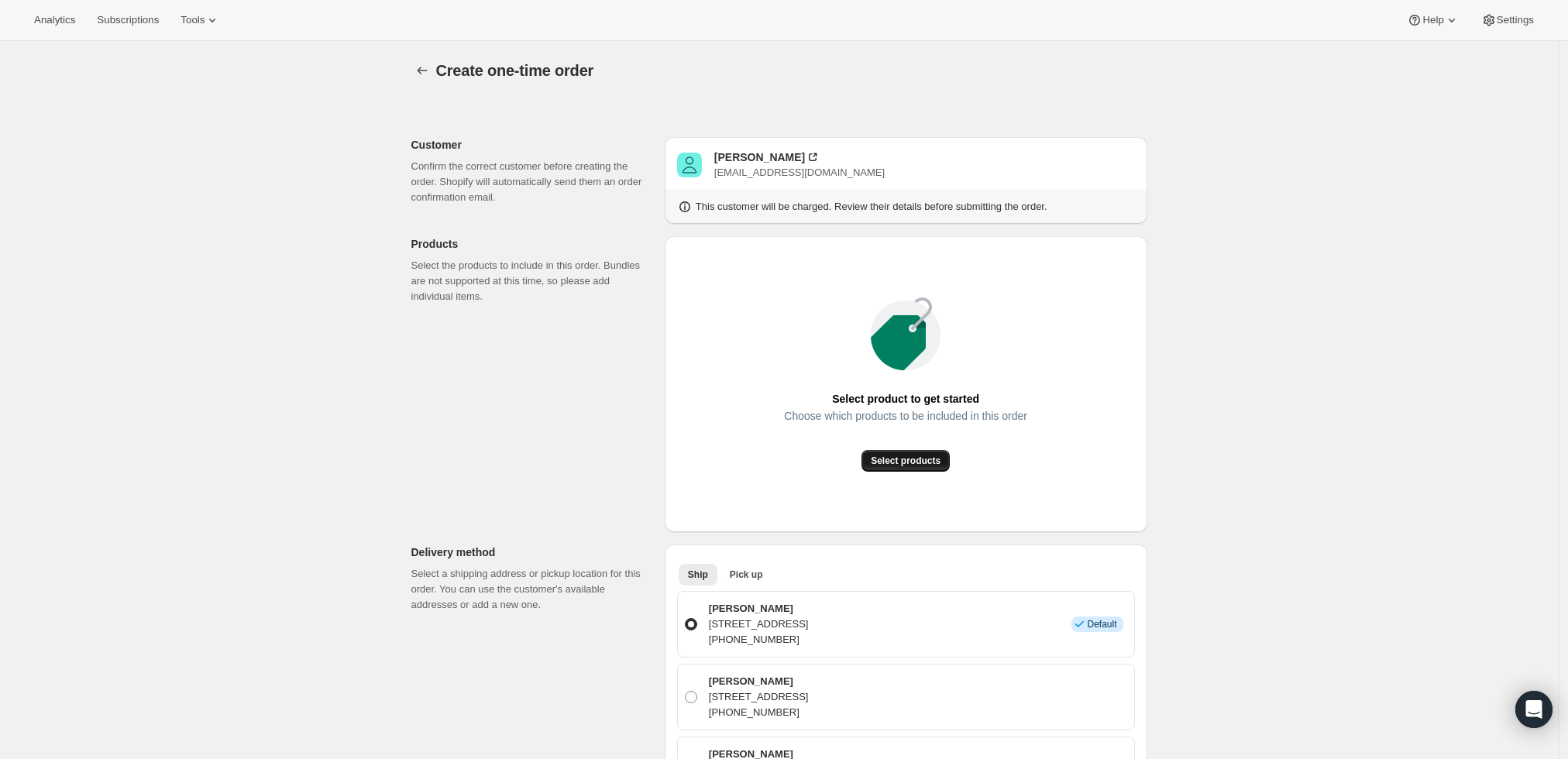
click at [897, 461] on span "Select products" at bounding box center [906, 460] width 70 height 12
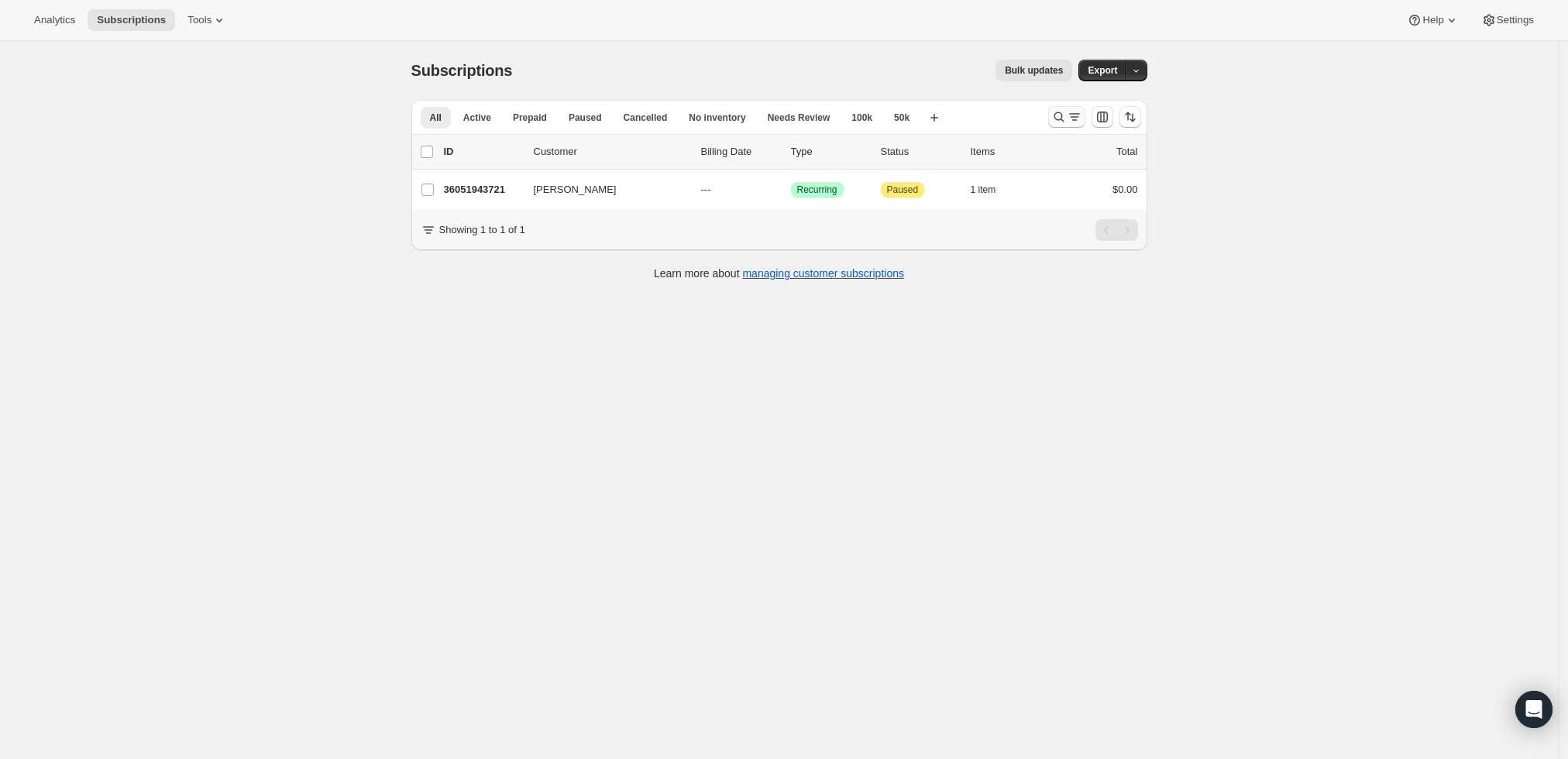
click at [1067, 112] on icon "Search and filter results" at bounding box center [1059, 117] width 16 height 16
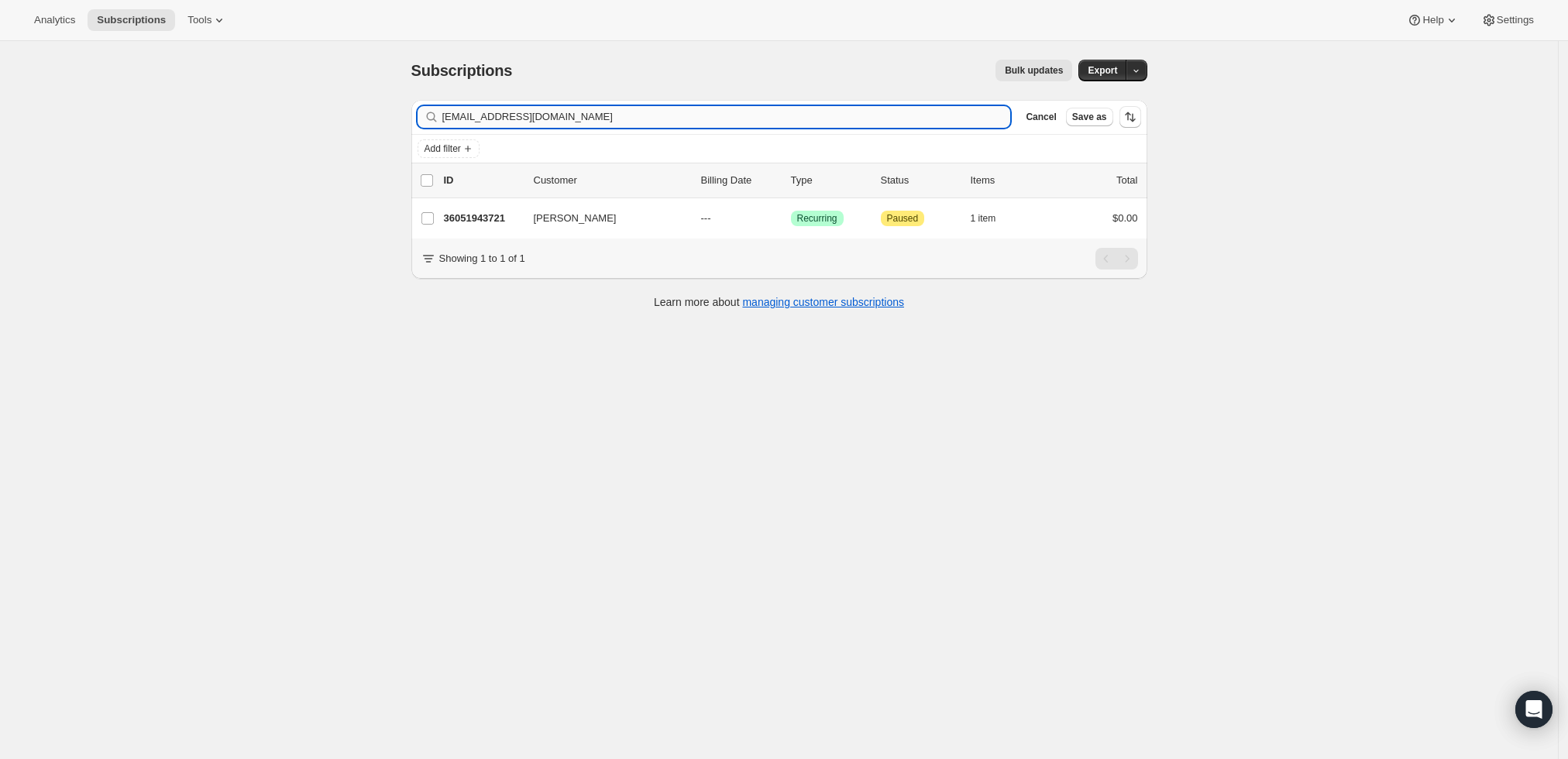
click at [699, 125] on input "[EMAIL_ADDRESS][DOMAIN_NAME]" at bounding box center [726, 117] width 569 height 22
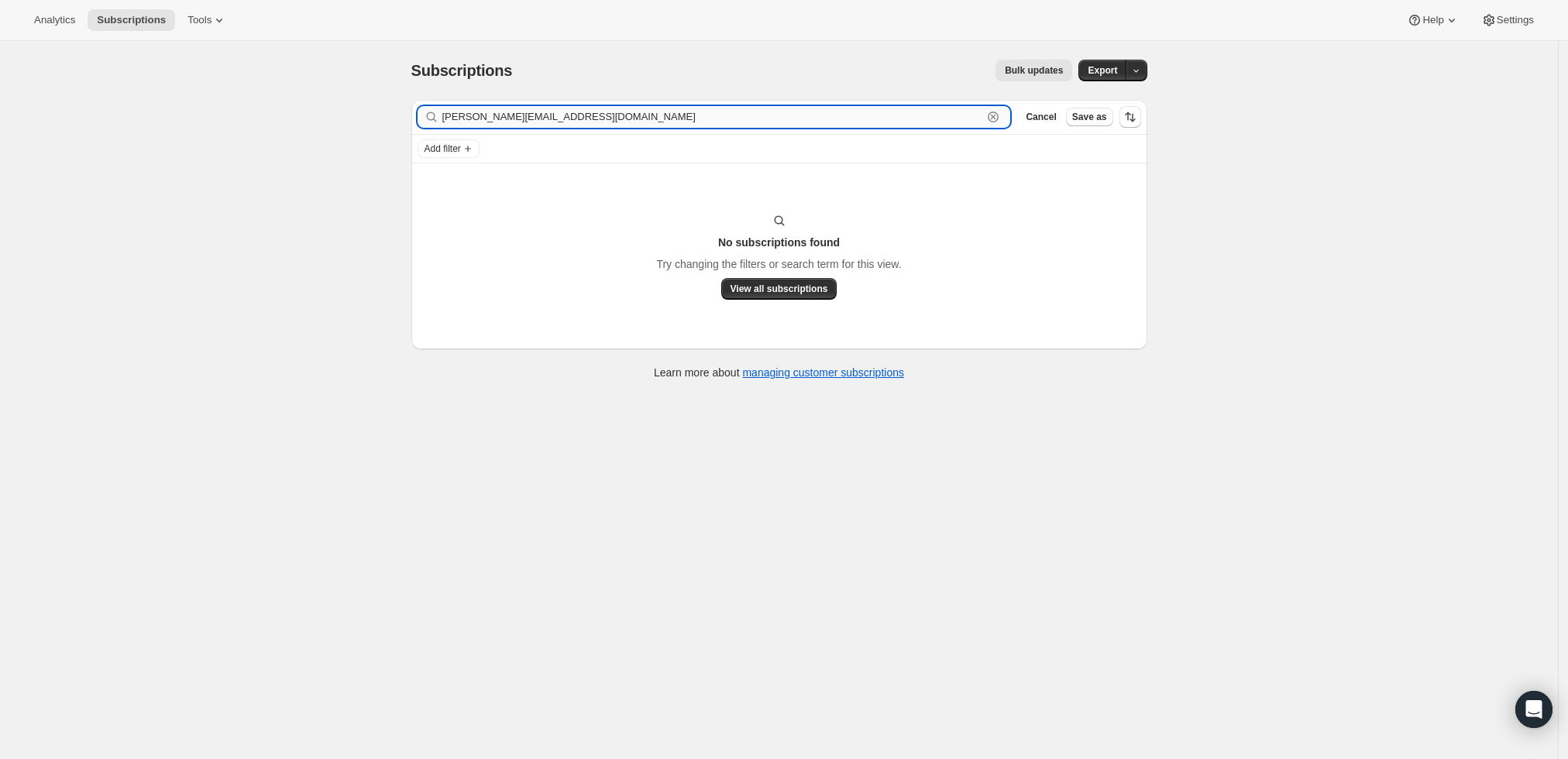
click at [642, 117] on input "[PERSON_NAME][EMAIL_ADDRESS][DOMAIN_NAME]" at bounding box center [712, 117] width 540 height 22
click at [642, 117] on input "paul.glovick2027@gmail.com" at bounding box center [712, 117] width 540 height 22
paste input "Paul Glovick"
click at [713, 122] on input "Paul Glovick" at bounding box center [712, 117] width 540 height 22
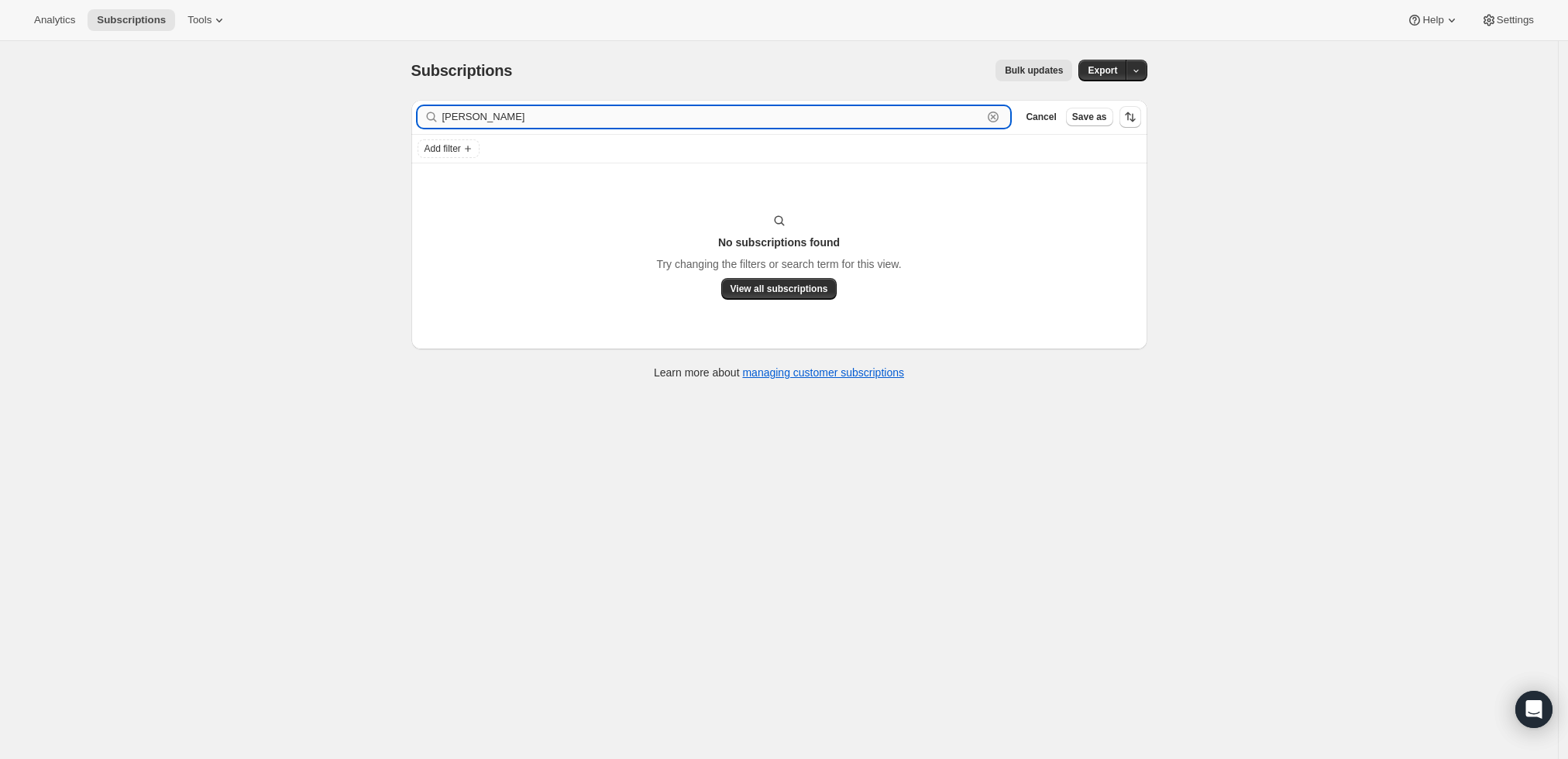
click at [713, 122] on input "Paul Glovick" at bounding box center [712, 117] width 540 height 22
paste input "paul.glovick2027@gmail.com"
click at [895, 118] on input "paul.glovick2027@gmail.com" at bounding box center [712, 117] width 540 height 22
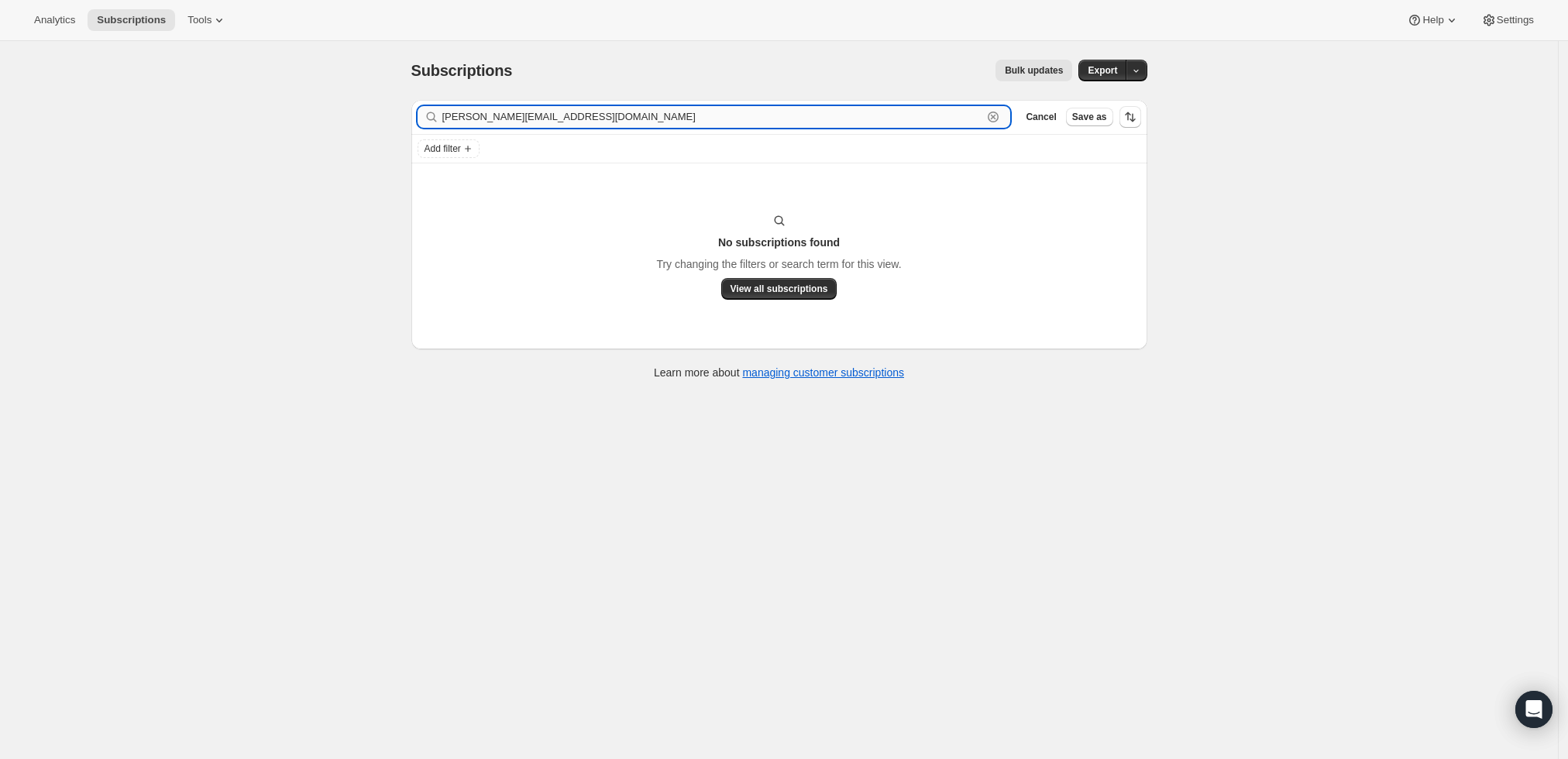
click at [895, 118] on input "paul.glovick2027@gmail.com" at bounding box center [712, 117] width 540 height 22
paste input "john_g_beard@yahoo"
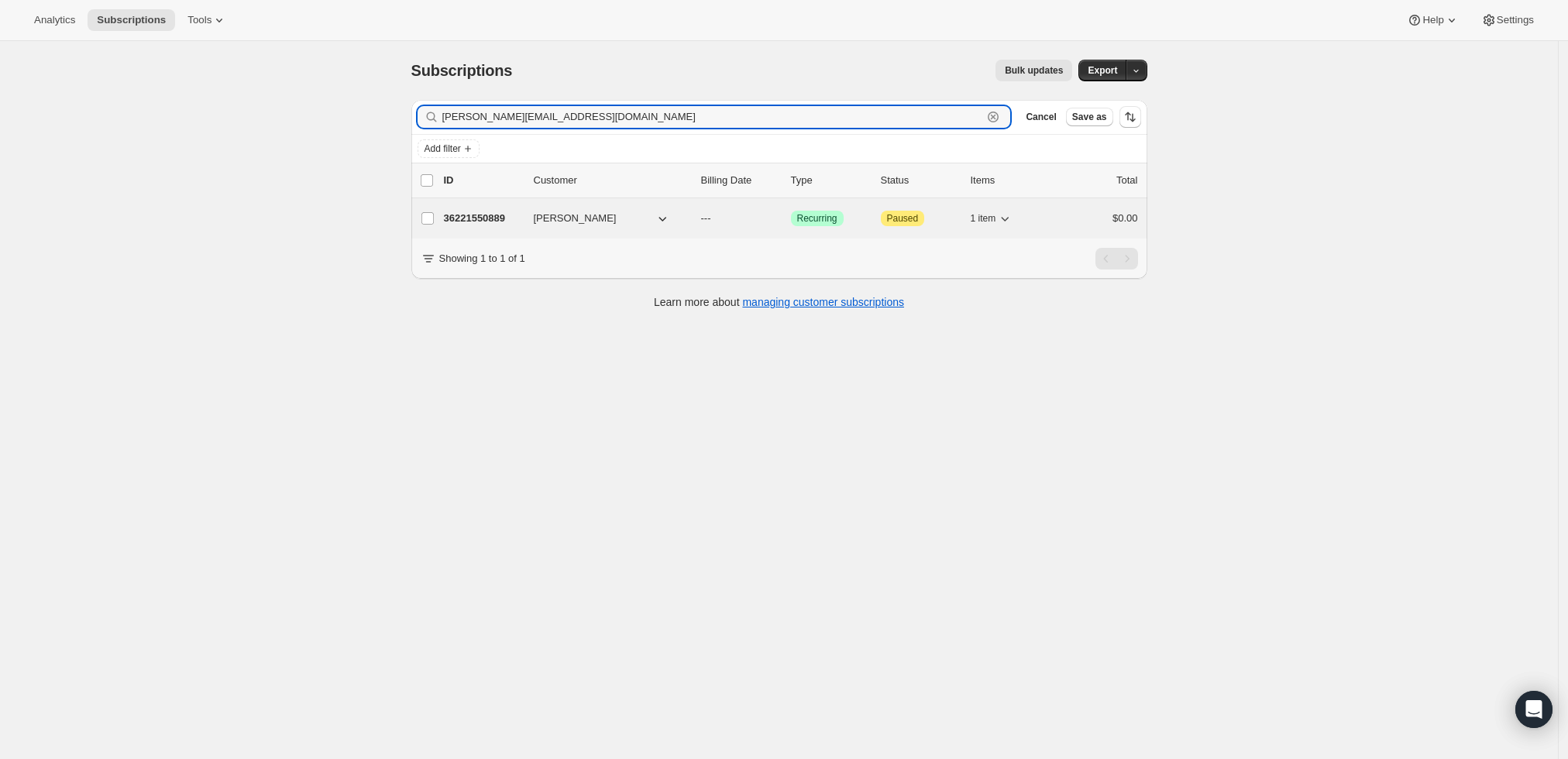
type input "[PERSON_NAME][EMAIL_ADDRESS][DOMAIN_NAME]"
click at [498, 217] on p "36221550889" at bounding box center [482, 218] width 77 height 16
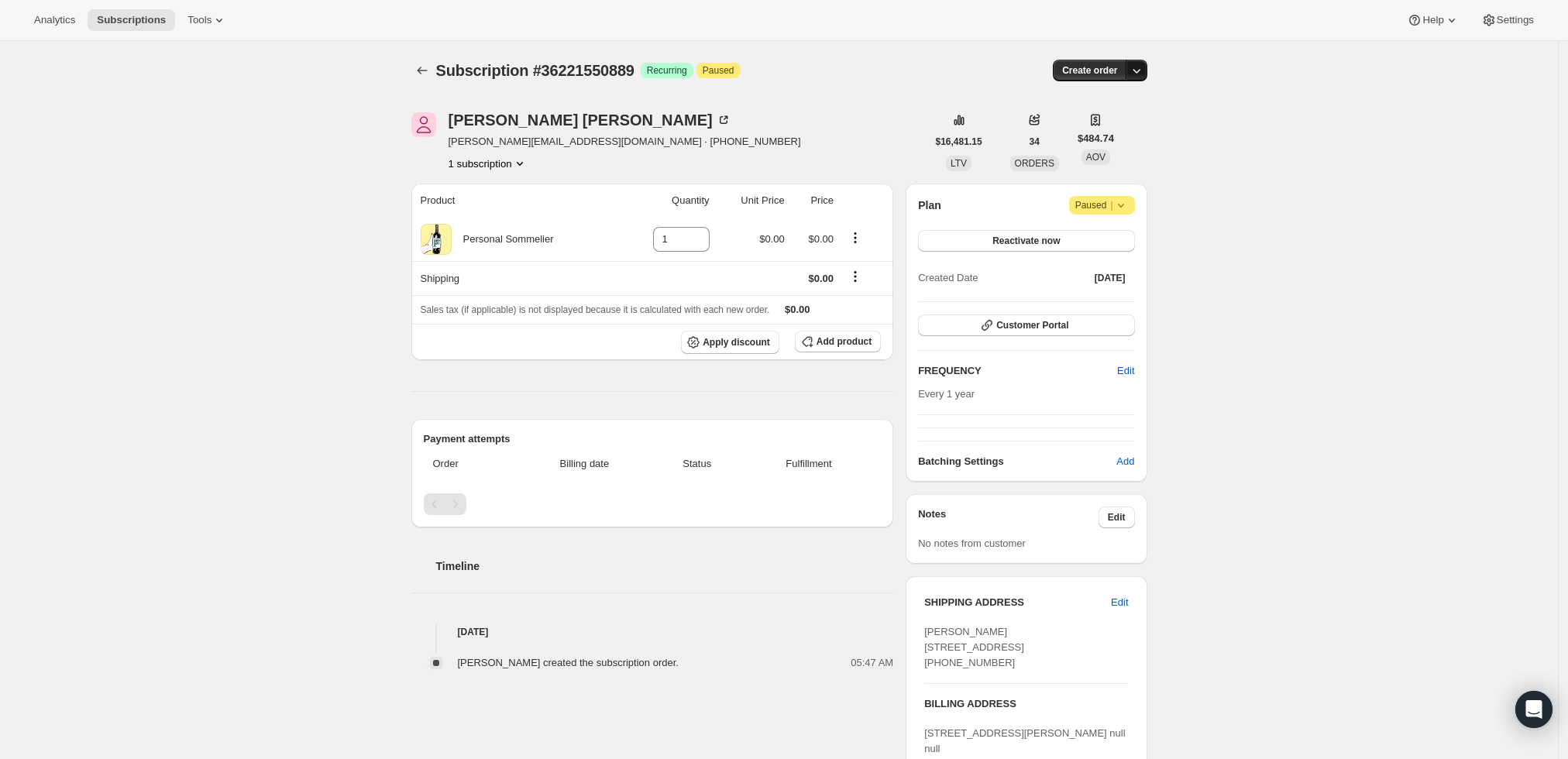
click at [1141, 62] on button "button" at bounding box center [1137, 71] width 22 height 22
click at [1117, 124] on span "Create custom one-time order" at bounding box center [1075, 128] width 134 height 12
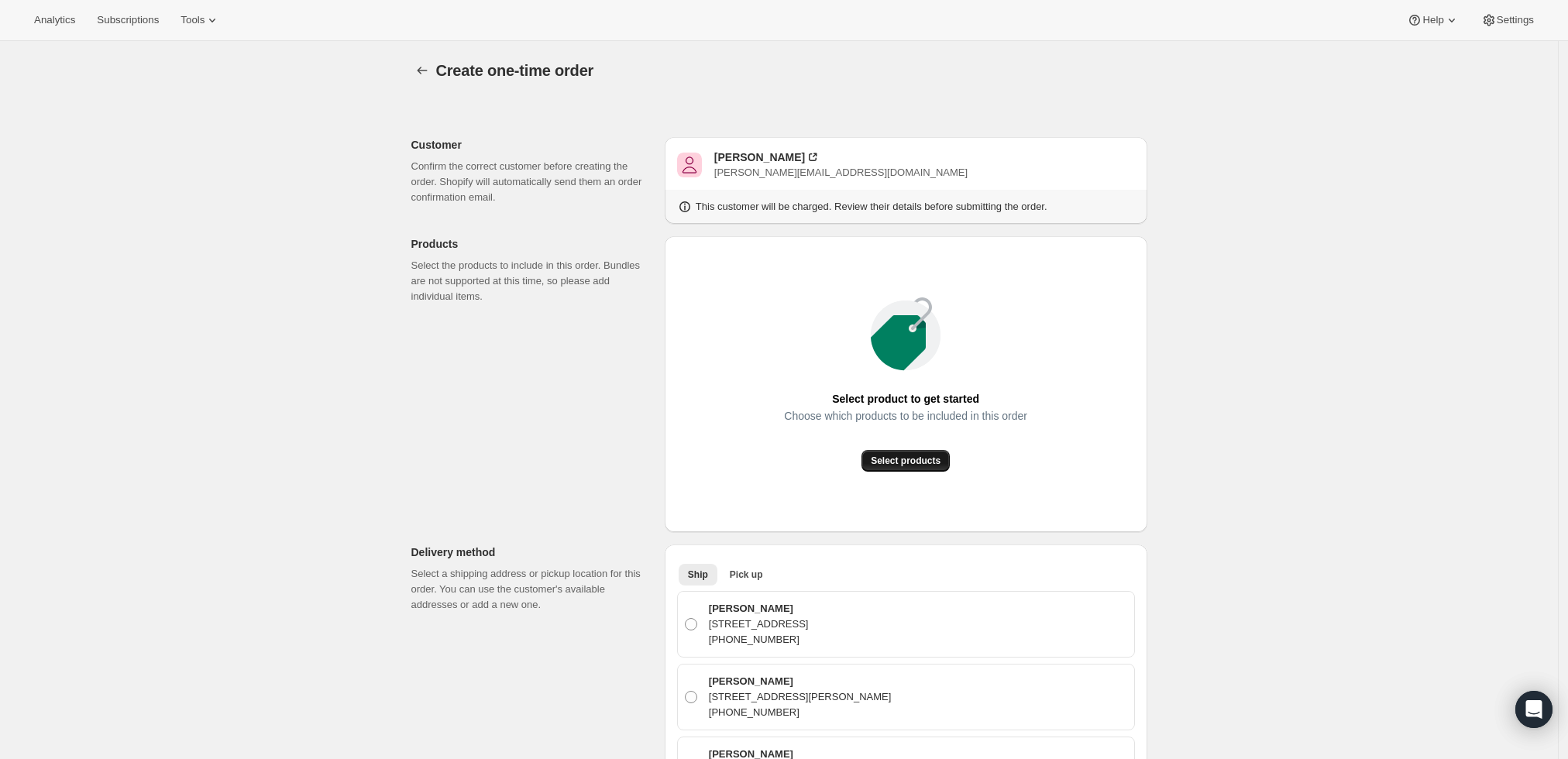
click at [909, 463] on span "Select products" at bounding box center [906, 460] width 70 height 12
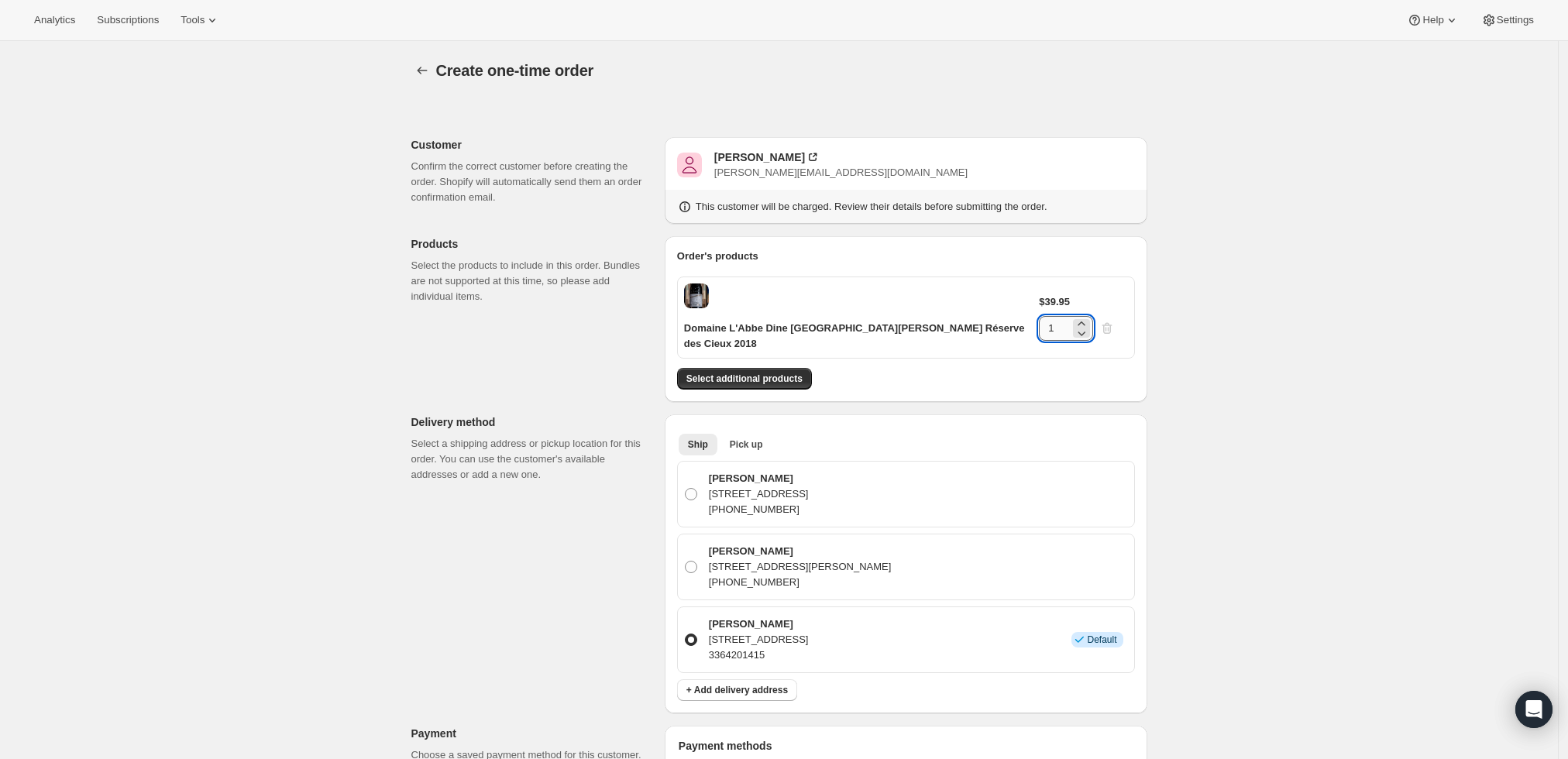
click at [1070, 316] on input "1" at bounding box center [1054, 329] width 31 height 25
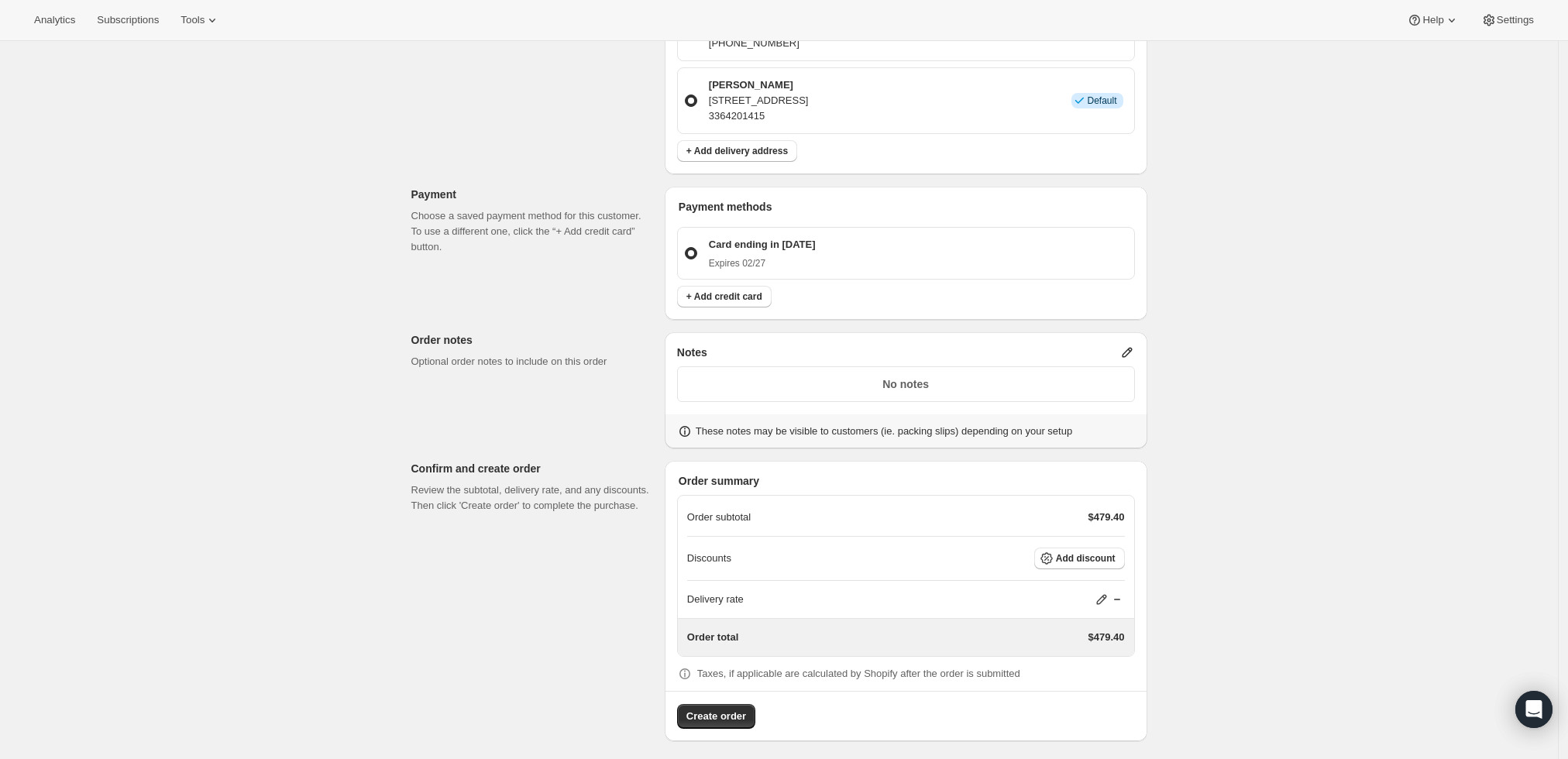
scroll to position [528, 0]
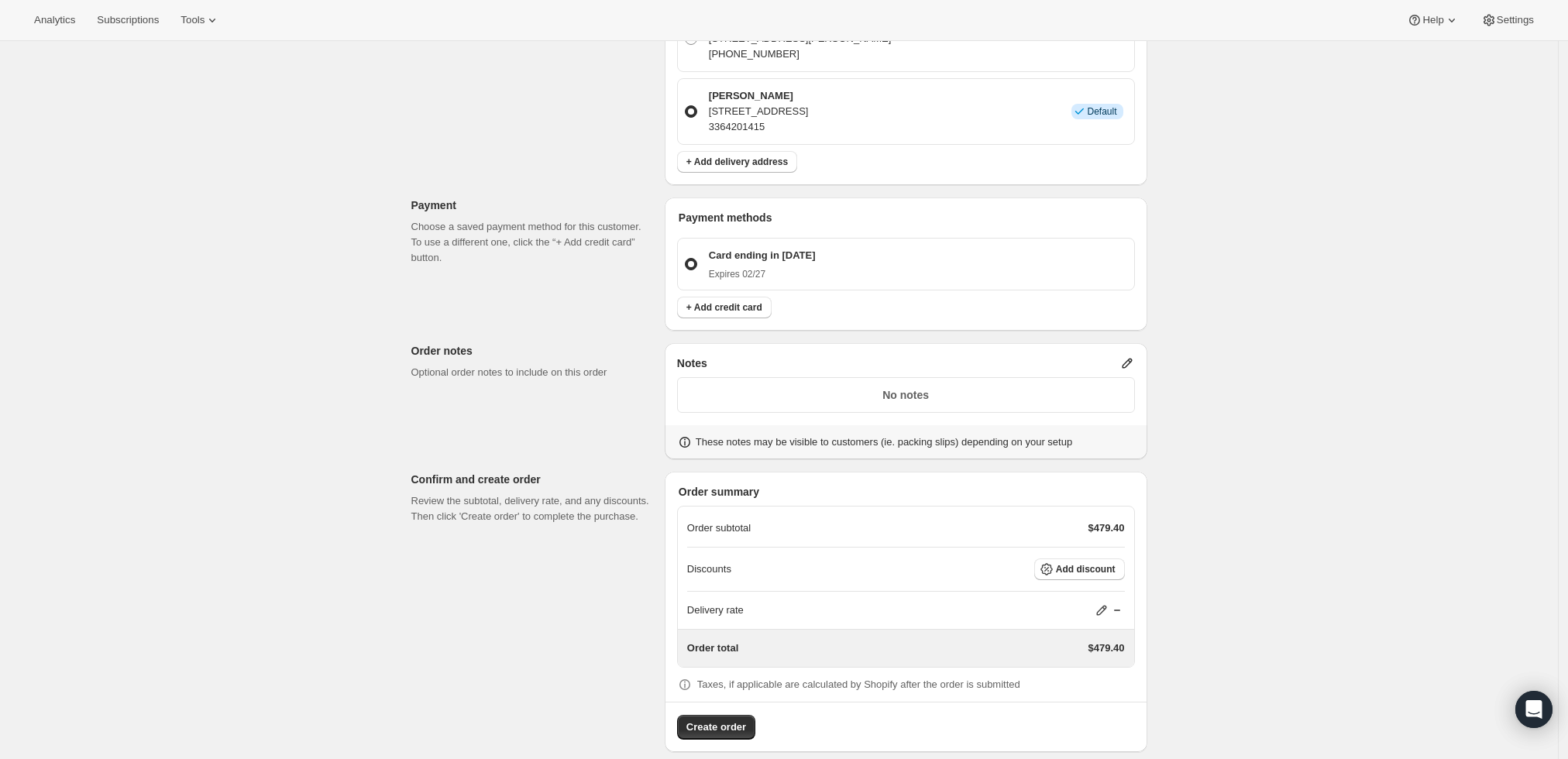
type input "12"
click at [1103, 606] on icon at bounding box center [1102, 611] width 10 height 10
click at [1078, 655] on input "0" at bounding box center [1110, 652] width 139 height 25
type input "0"
click at [1093, 687] on span "Save" at bounding box center [1099, 687] width 22 height 12
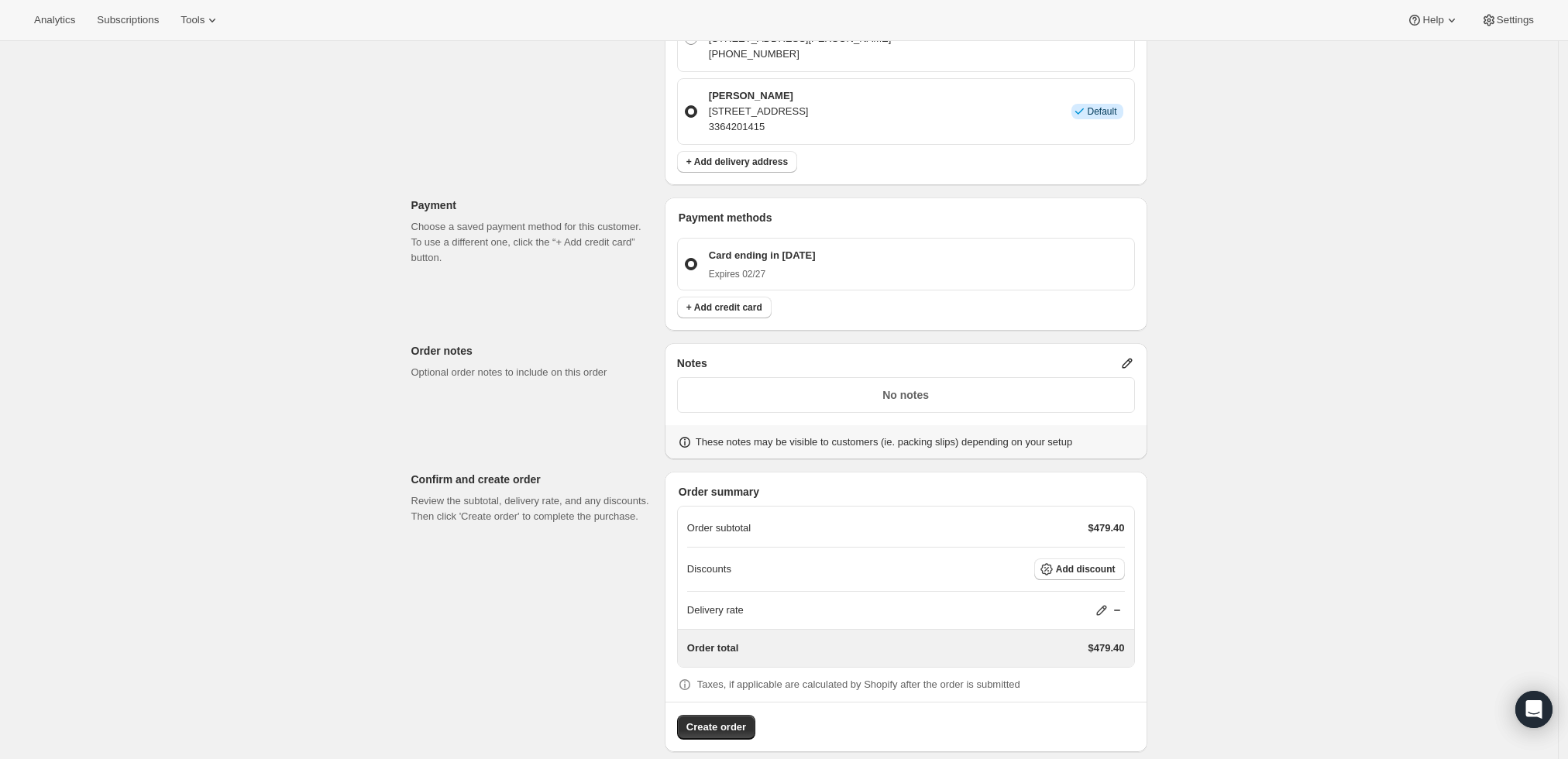
click at [1064, 387] on p "No notes" at bounding box center [906, 394] width 438 height 16
click at [1126, 355] on icon at bounding box center [1127, 363] width 16 height 16
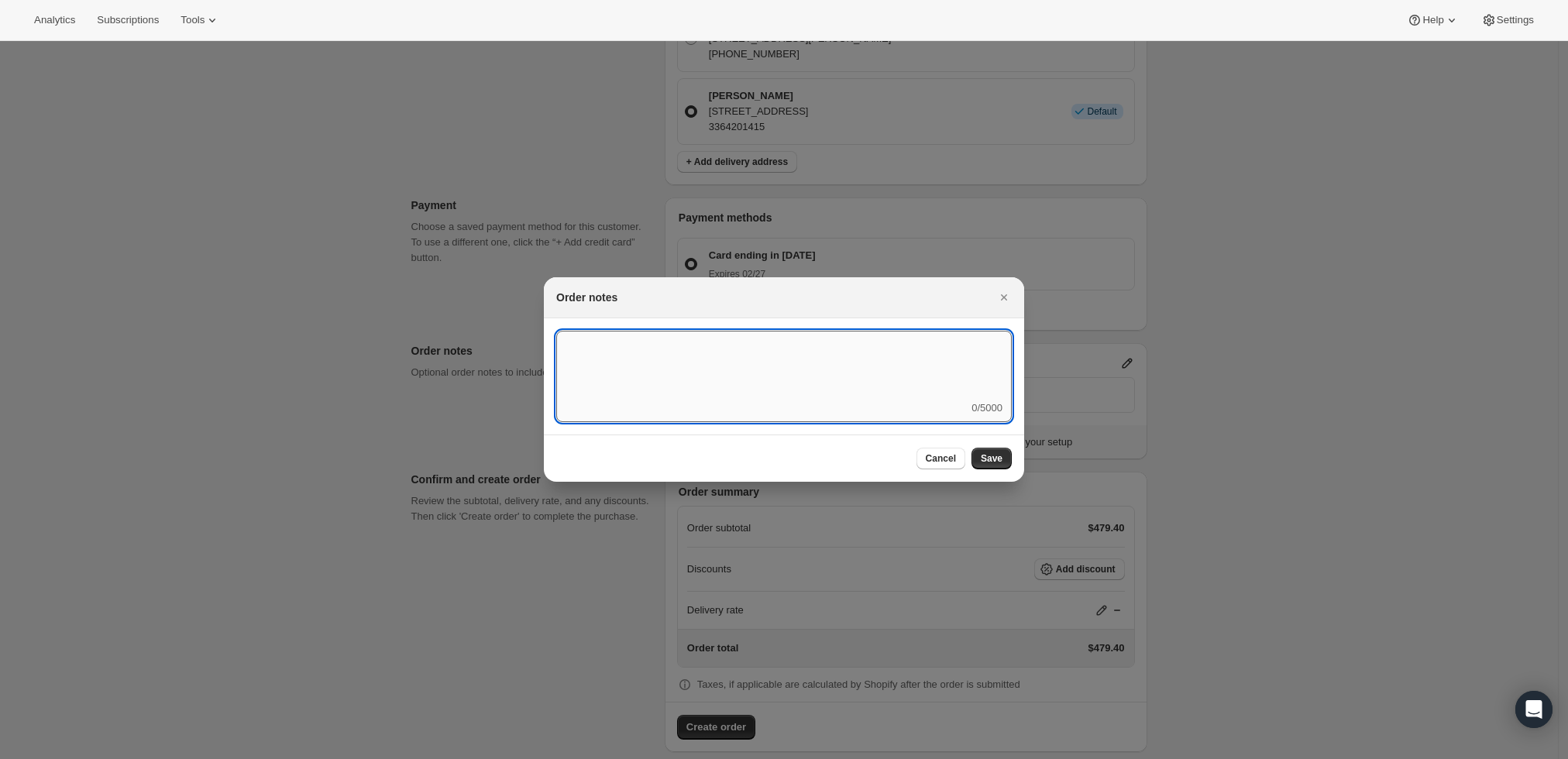
click at [825, 355] on textarea ":r85:" at bounding box center [784, 365] width 455 height 70
type textarea "Weather HOLD"
click at [1001, 459] on span "Save" at bounding box center [992, 458] width 22 height 12
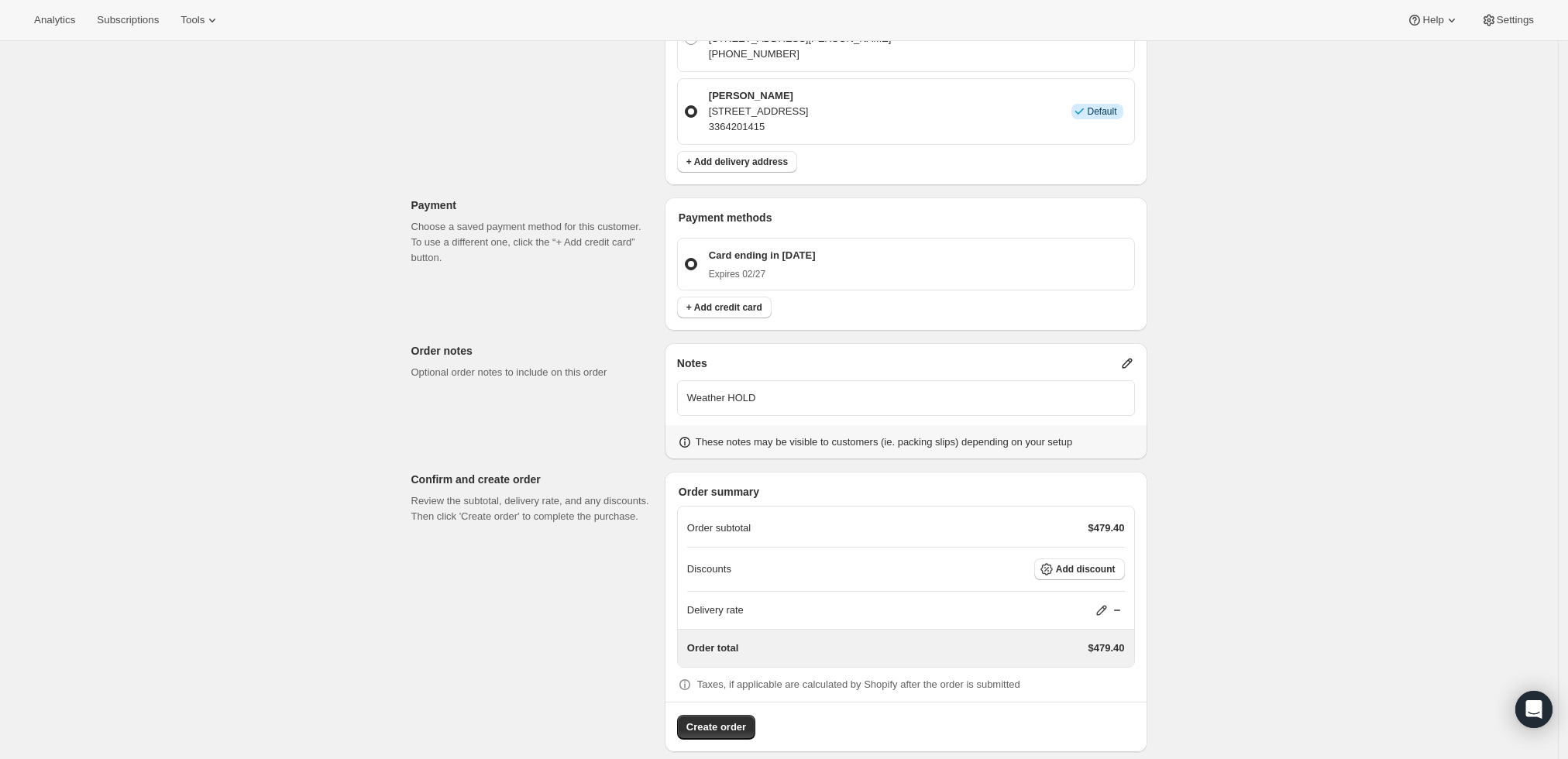
click at [1105, 606] on icon at bounding box center [1102, 611] width 10 height 10
click at [1075, 647] on input "0" at bounding box center [1110, 652] width 139 height 25
type input "0"
click at [1088, 684] on span "Save" at bounding box center [1099, 687] width 22 height 12
click at [725, 719] on span "Create order" at bounding box center [716, 727] width 60 height 16
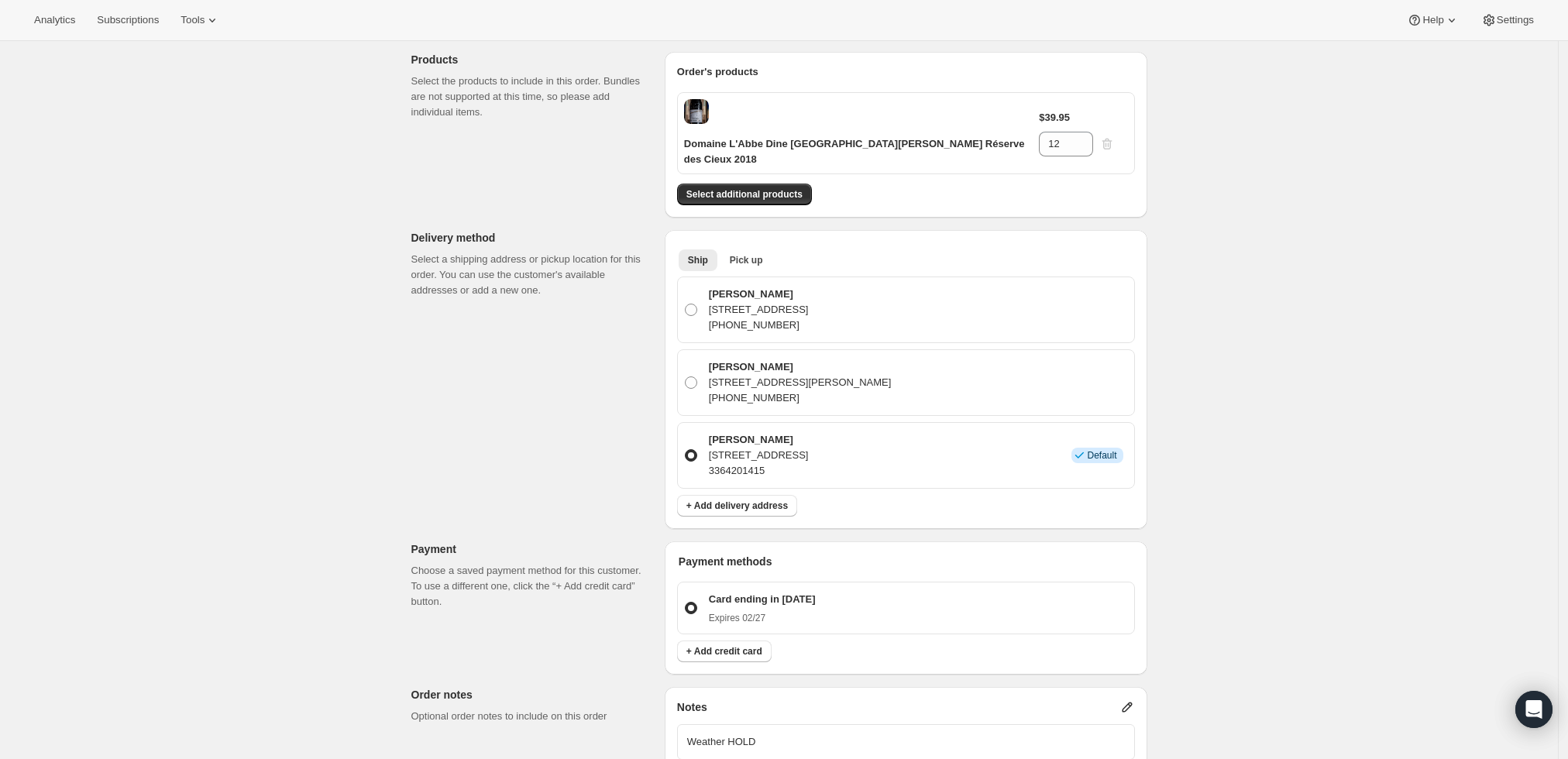
scroll to position [0, 0]
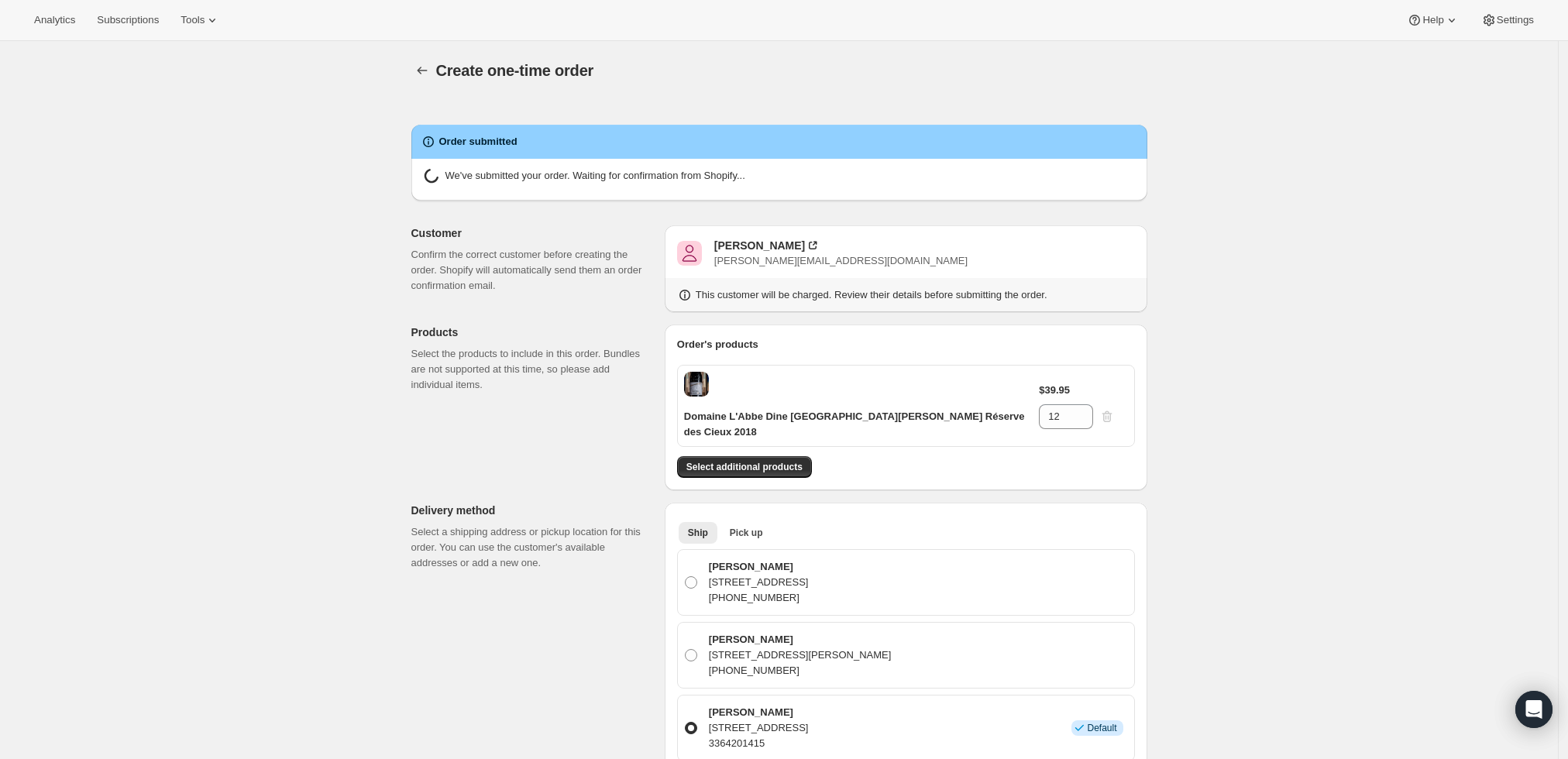
radio input "true"
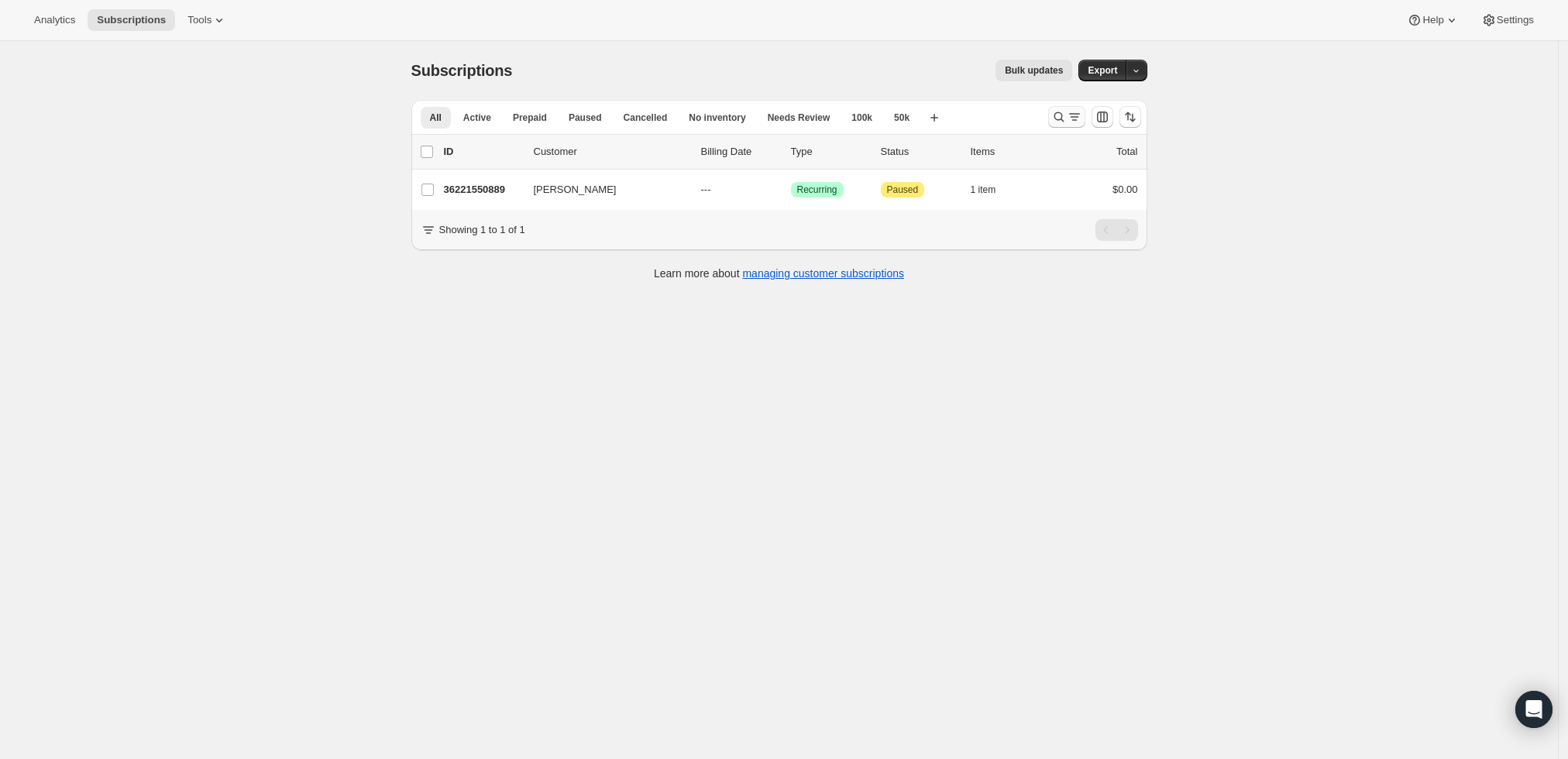
click at [1067, 117] on icon "Search and filter results" at bounding box center [1059, 117] width 16 height 16
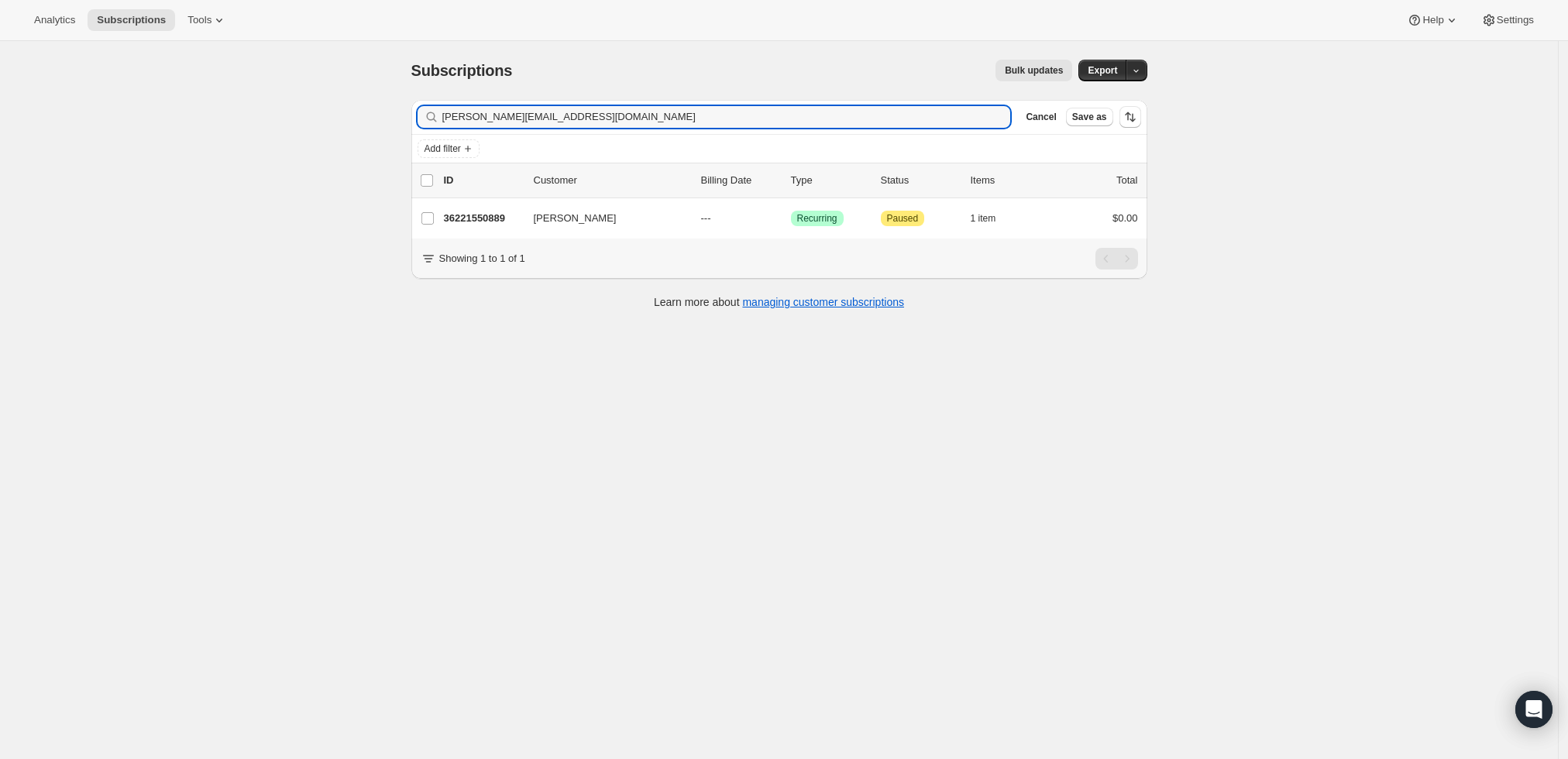
click at [697, 128] on div "Filter subscribers [PERSON_NAME][EMAIL_ADDRESS][DOMAIN_NAME] Clear Cancel Save …" at bounding box center [779, 117] width 736 height 34
click at [697, 121] on input "[PERSON_NAME][EMAIL_ADDRESS][DOMAIN_NAME]" at bounding box center [712, 117] width 540 height 22
paste input "[PERSON_NAME][EMAIL_ADDRESS]"
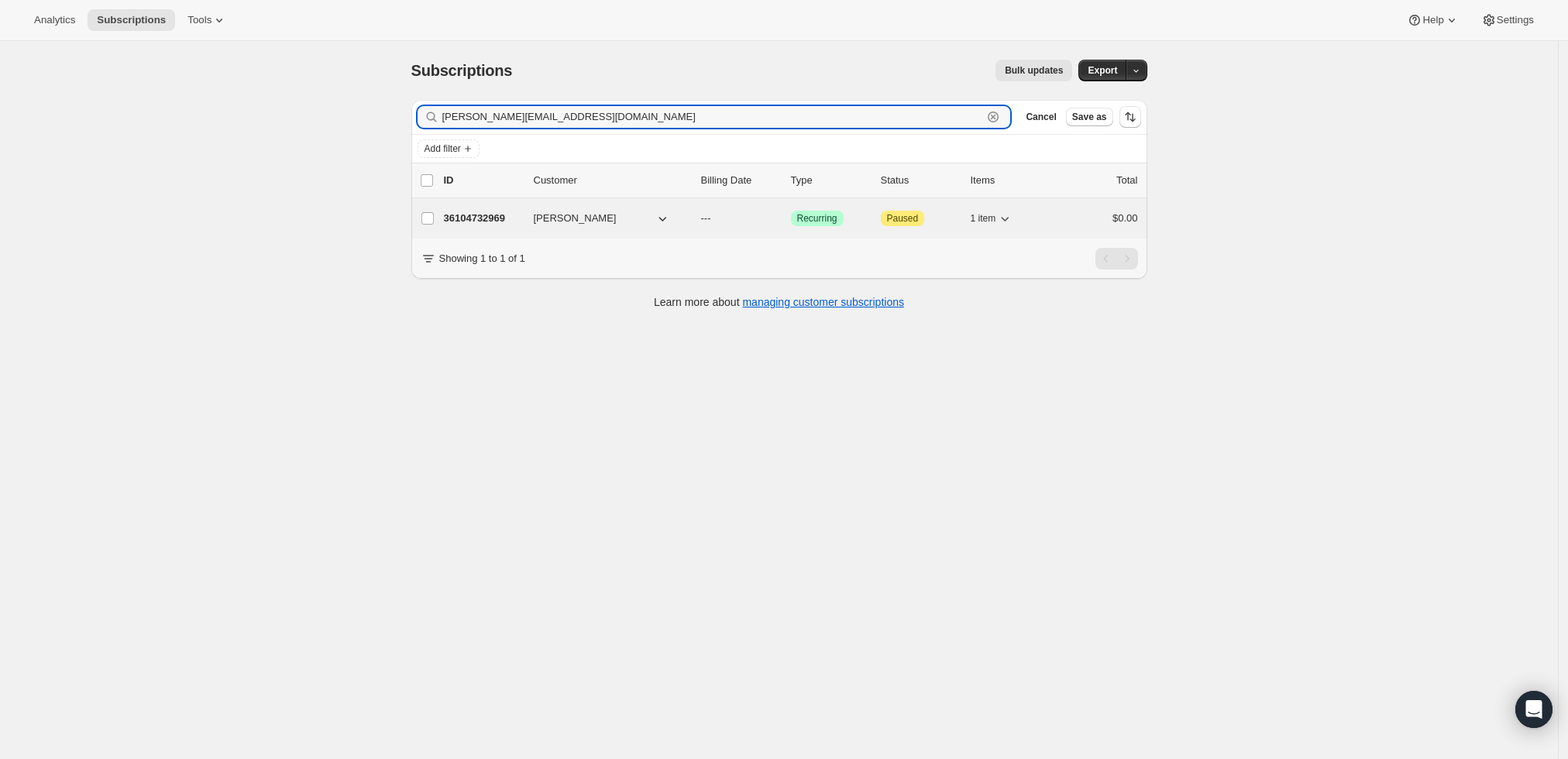
type input "[PERSON_NAME][EMAIL_ADDRESS][DOMAIN_NAME]"
click at [479, 211] on p "36104732969" at bounding box center [482, 218] width 77 height 16
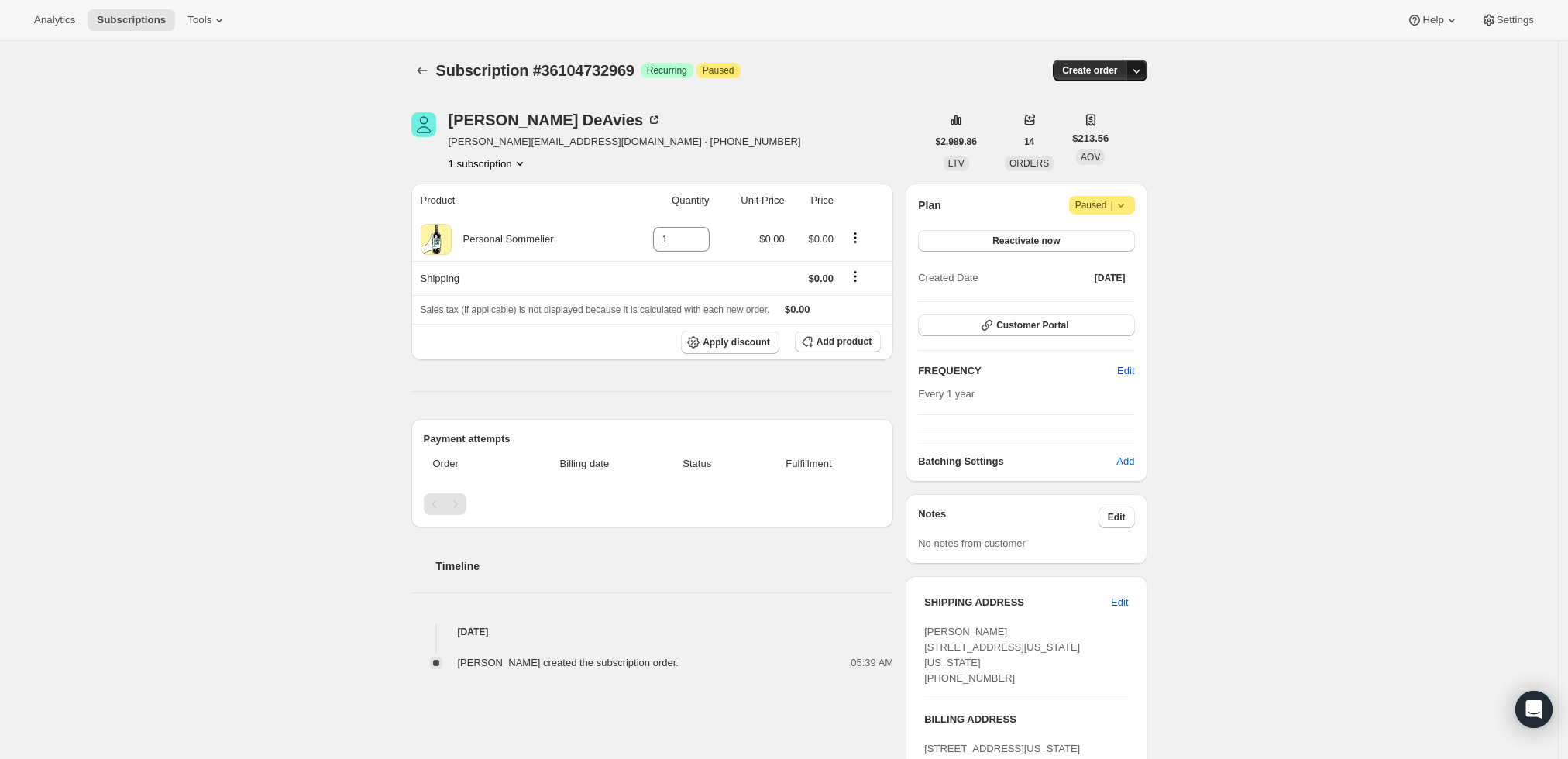
click at [1142, 73] on icon "button" at bounding box center [1137, 70] width 16 height 16
click at [1104, 122] on span "Create custom one-time order" at bounding box center [1075, 128] width 134 height 12
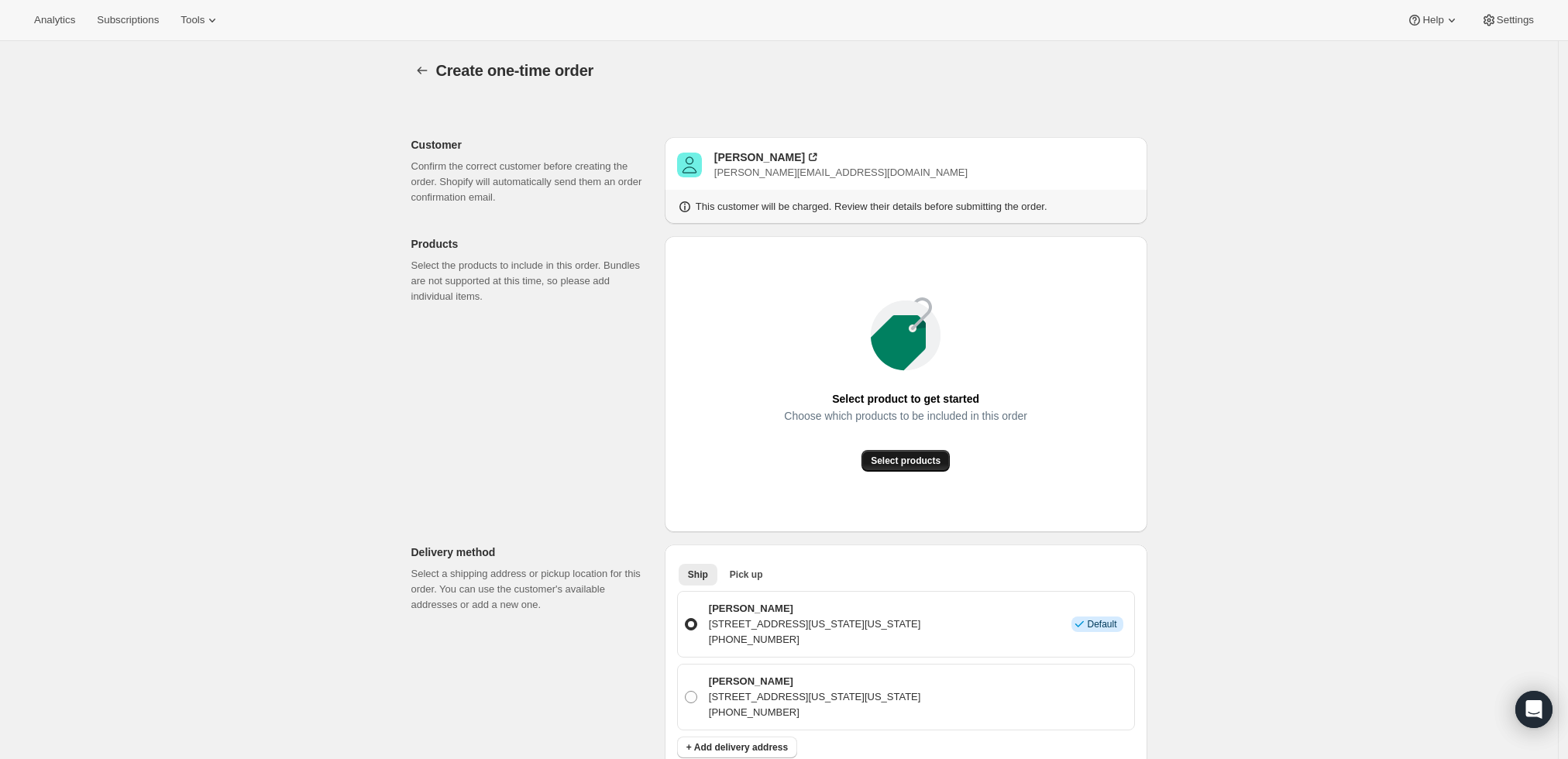
click at [911, 460] on span "Select products" at bounding box center [906, 460] width 70 height 12
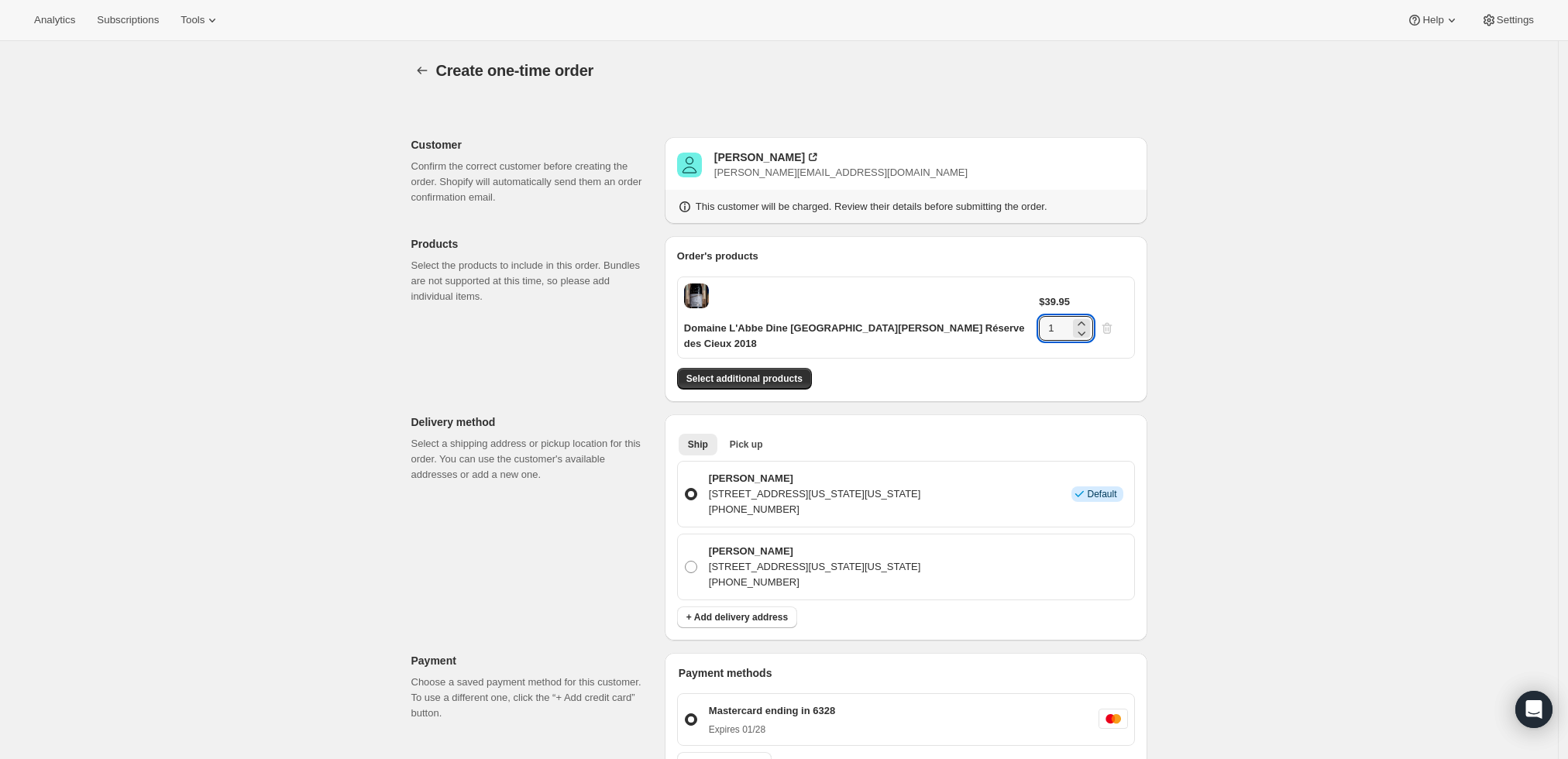
drag, startPoint x: 1088, startPoint y: 302, endPoint x: 1014, endPoint y: 305, distance: 74.1
click at [1014, 305] on div "Domaine L'Abbe Dine Châteauneuf-du-Pape Réserve des Cieux 2018 $39.95 1" at bounding box center [906, 317] width 458 height 82
type input "4"
click at [1271, 280] on div "Create one-time order. This page is ready Create one-time order Customer Confir…" at bounding box center [779, 643] width 1558 height 1205
click at [781, 373] on span "Select additional products" at bounding box center [744, 379] width 117 height 12
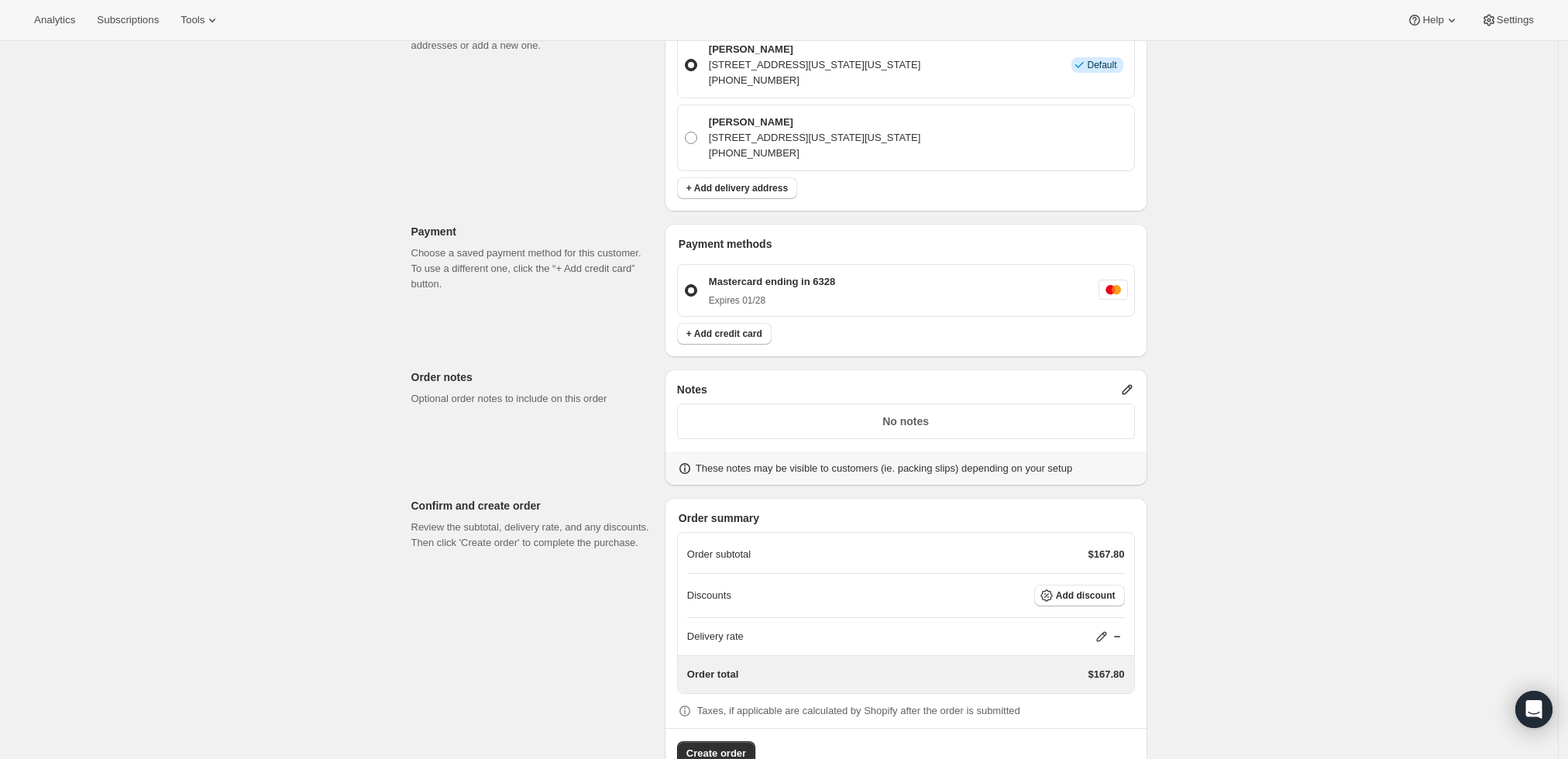
scroll to position [504, 0]
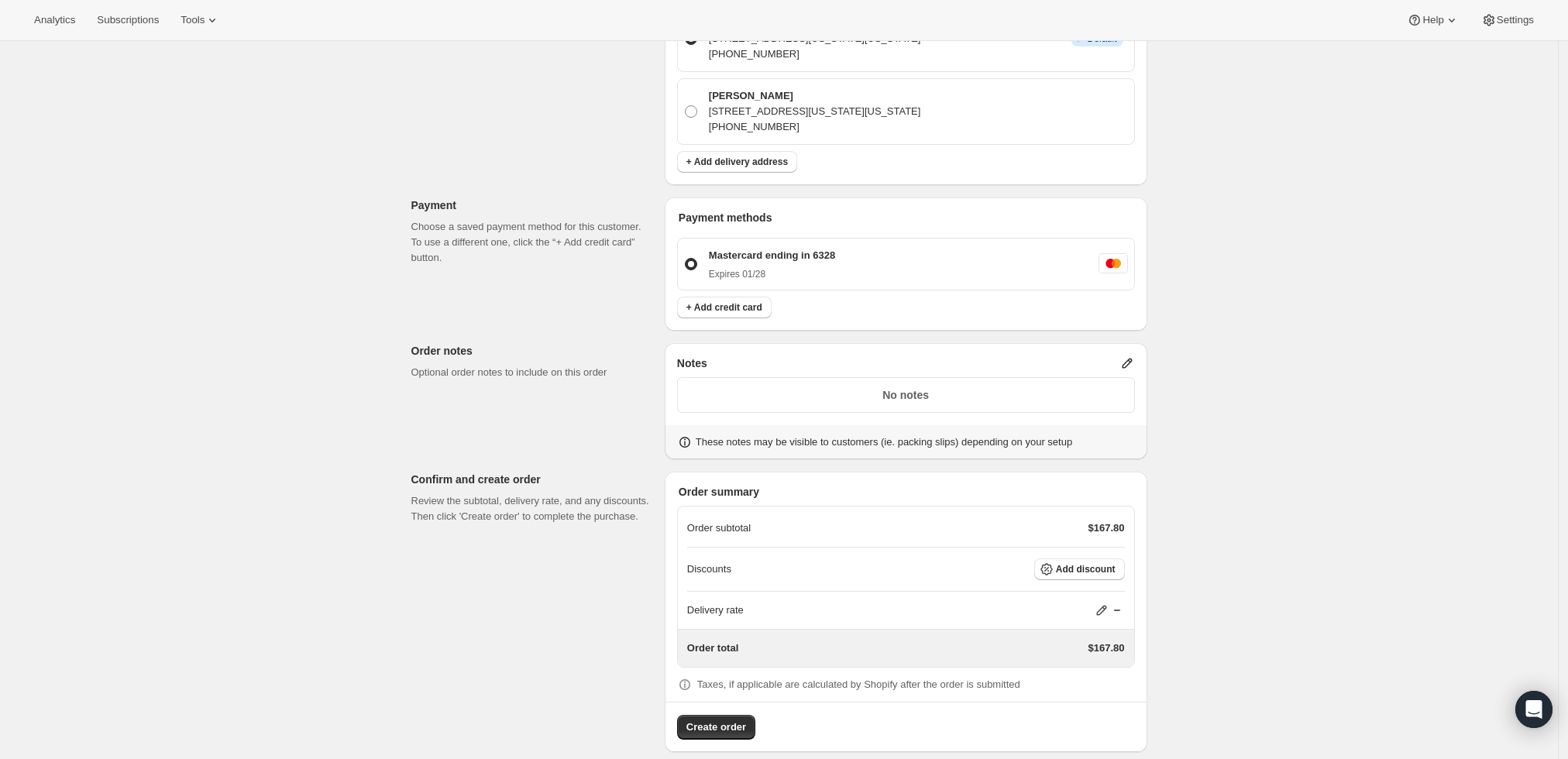
click at [1106, 603] on icon at bounding box center [1102, 610] width 16 height 16
click at [1053, 652] on input "0" at bounding box center [1110, 652] width 139 height 25
type input "0"
click at [1091, 677] on button "Save" at bounding box center [1099, 687] width 40 height 22
click at [695, 719] on span "Create order" at bounding box center [716, 727] width 60 height 16
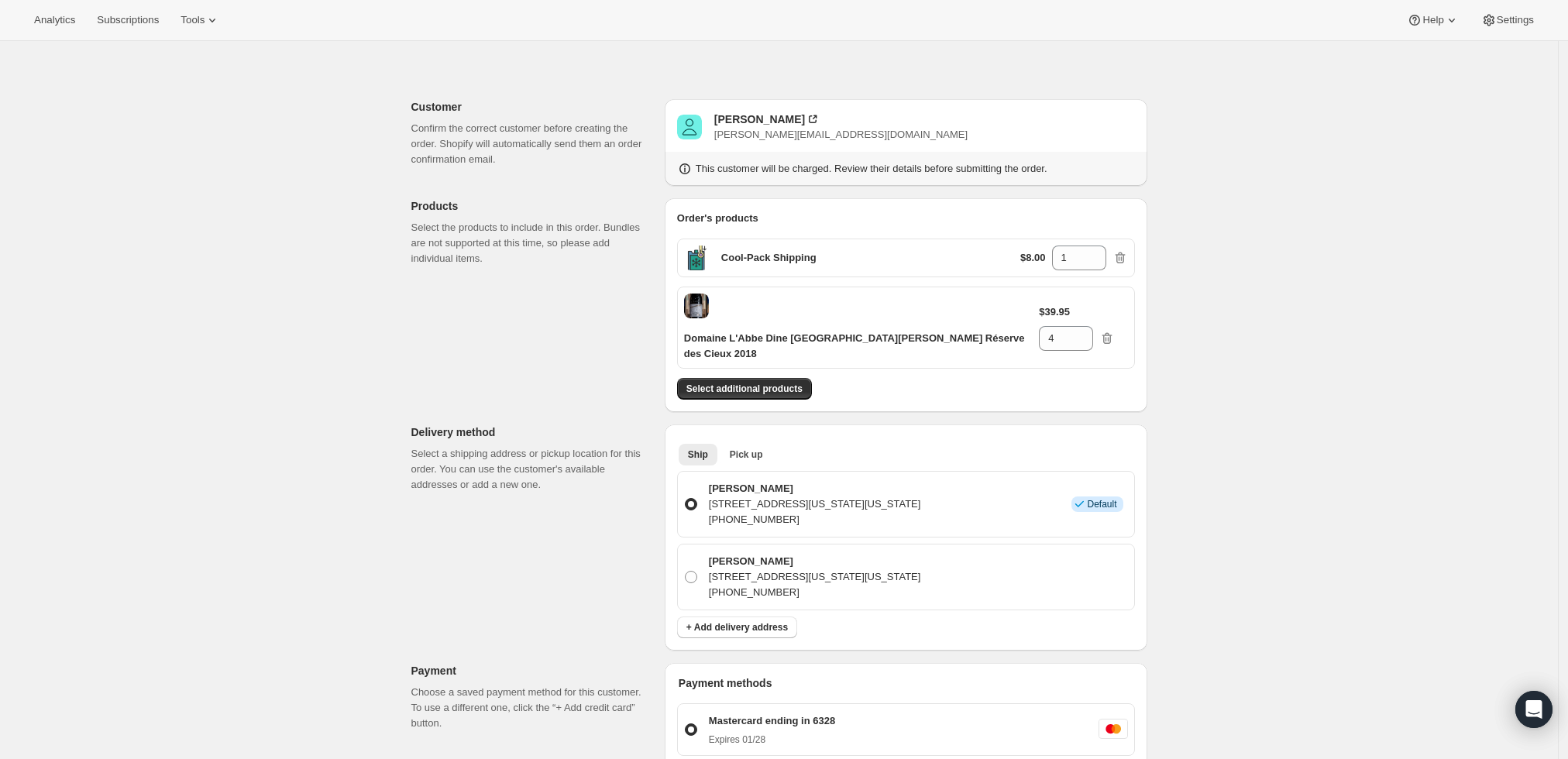
scroll to position [0, 0]
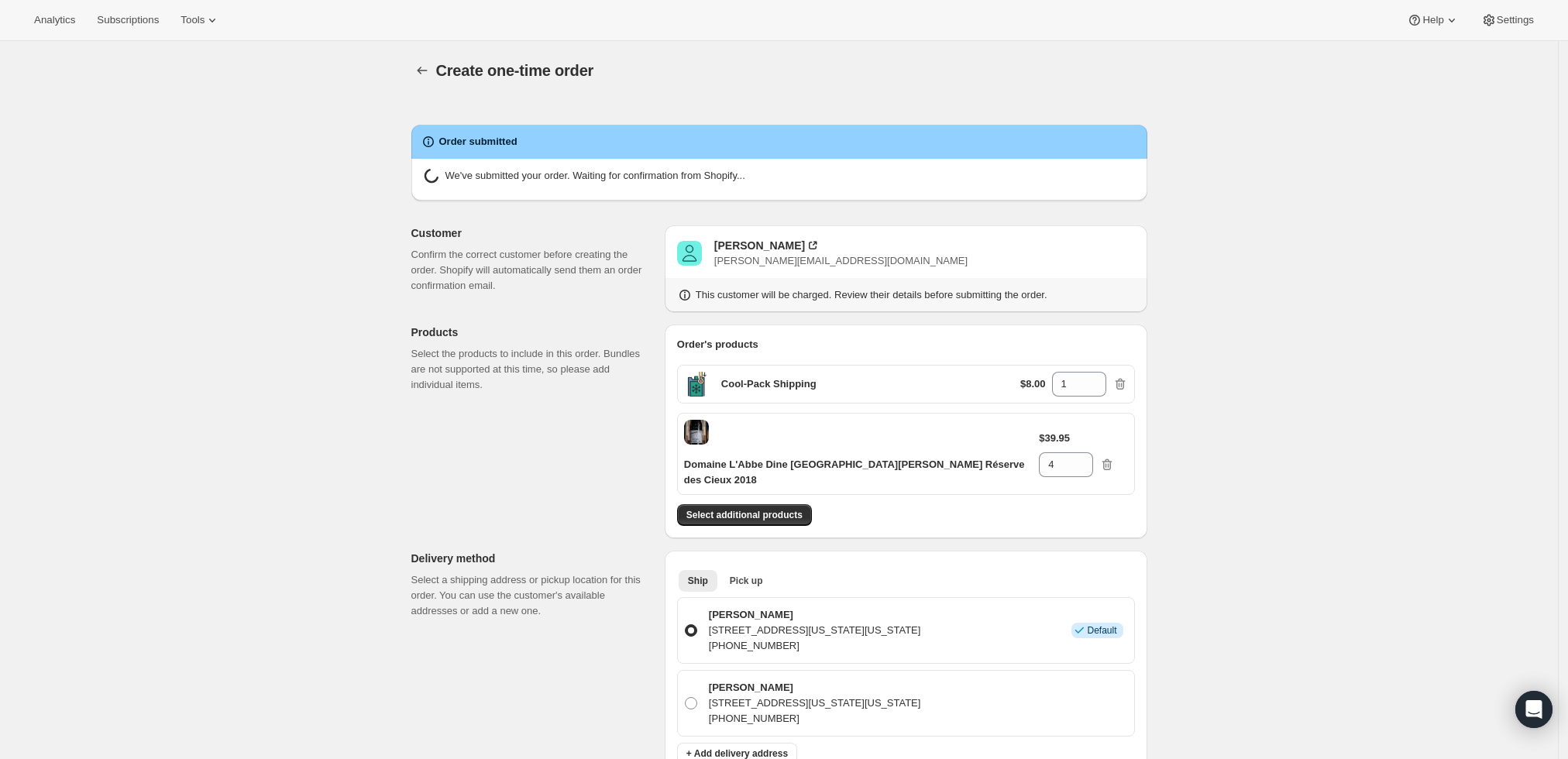
radio input "true"
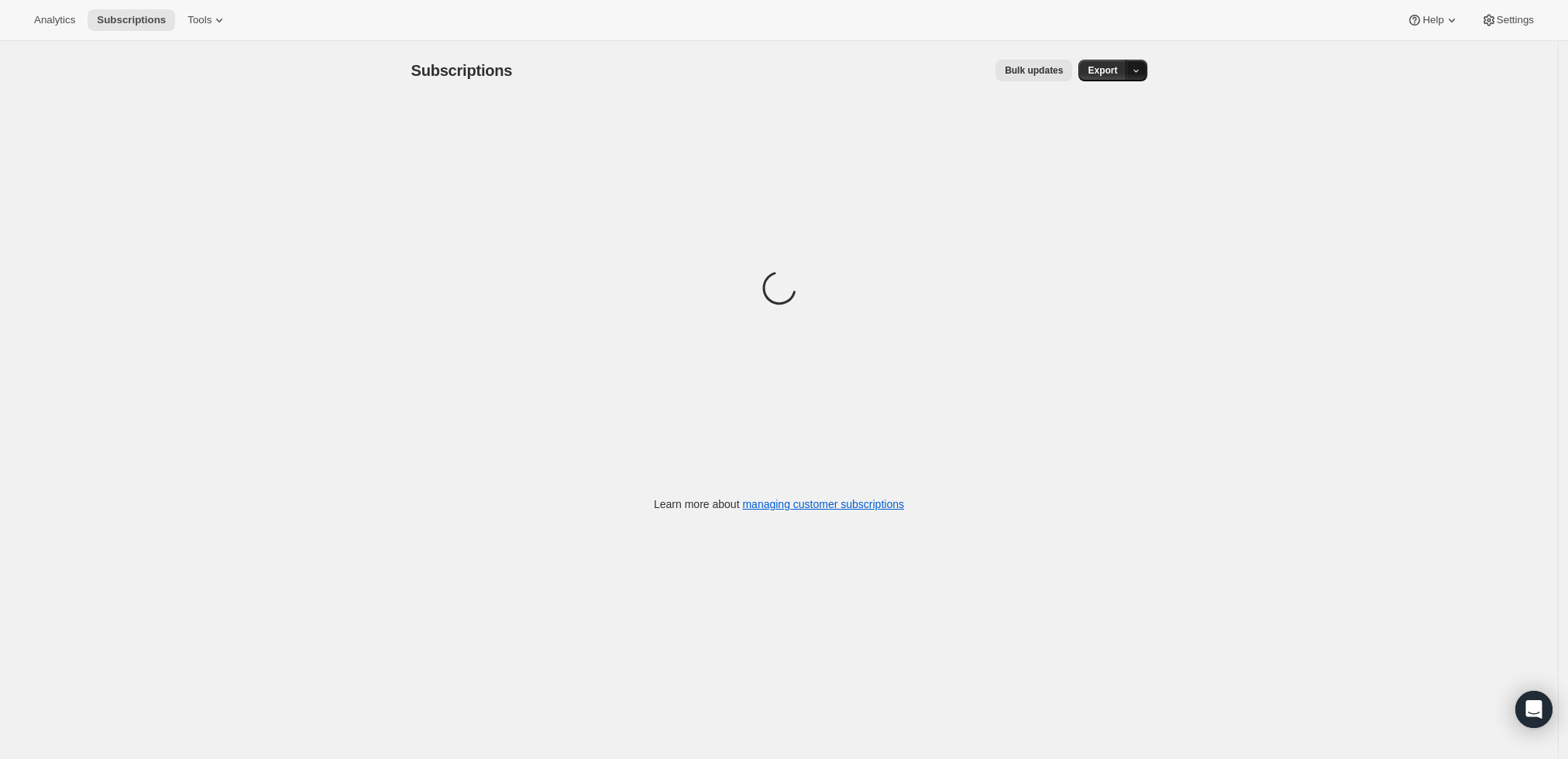
click at [1142, 67] on icon "button" at bounding box center [1136, 71] width 10 height 10
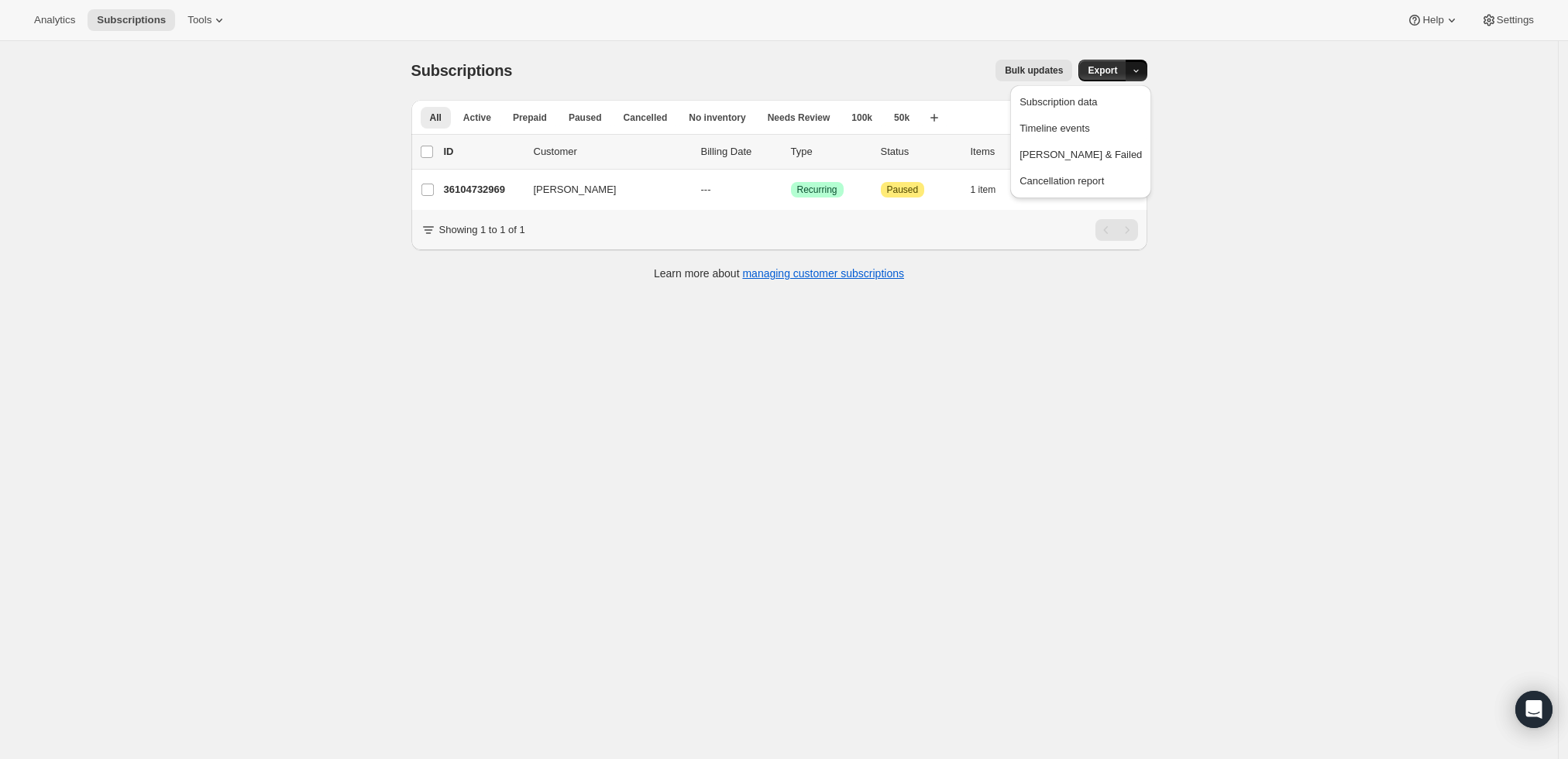
click at [886, 47] on div "Subscriptions. This page is ready Subscriptions Bulk updates More actions Bulk …" at bounding box center [779, 70] width 736 height 59
click at [1060, 113] on icon "Search and filter results" at bounding box center [1059, 117] width 16 height 16
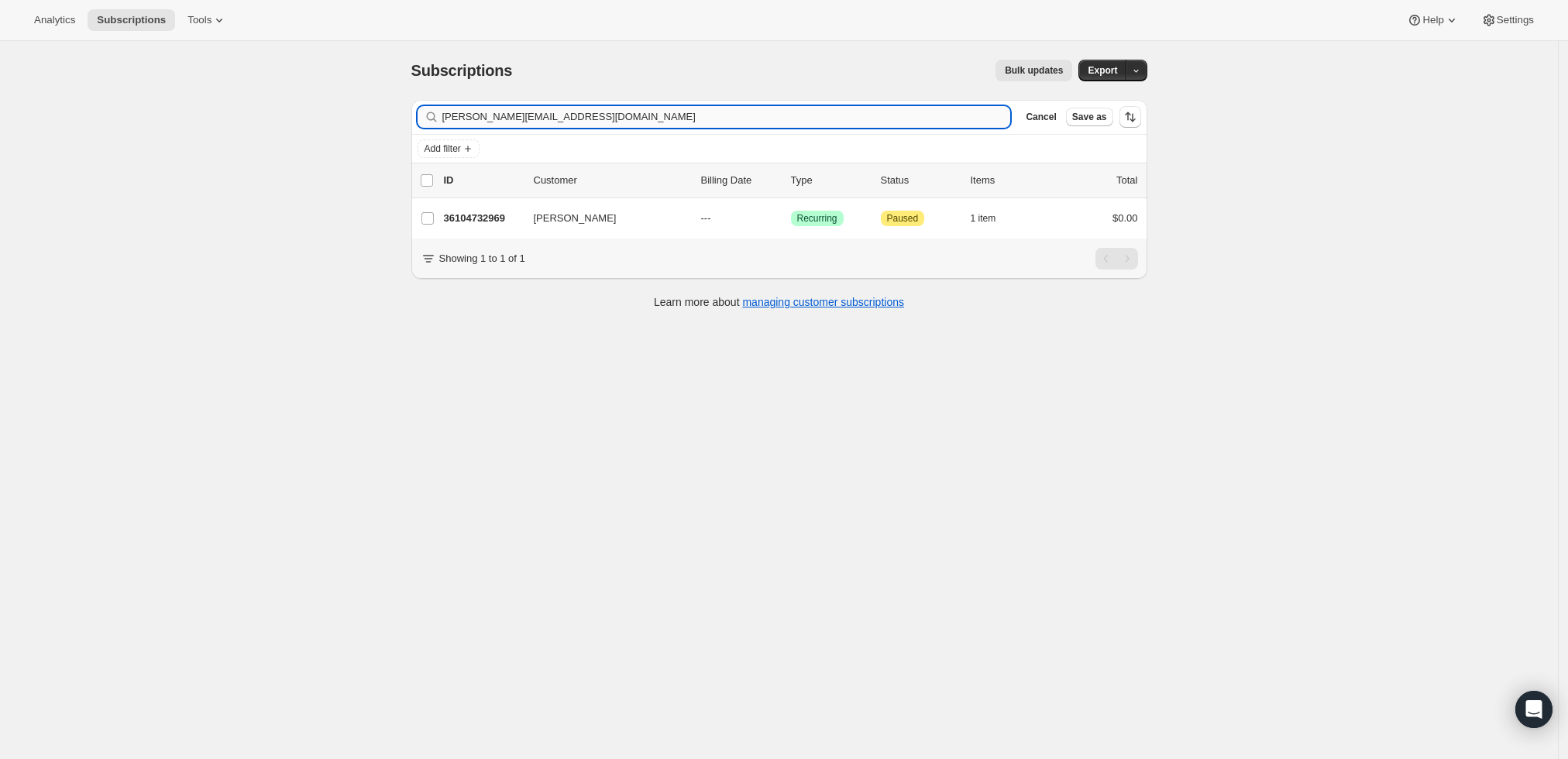
click at [689, 121] on input "[PERSON_NAME][EMAIL_ADDRESS][DOMAIN_NAME]" at bounding box center [726, 117] width 569 height 22
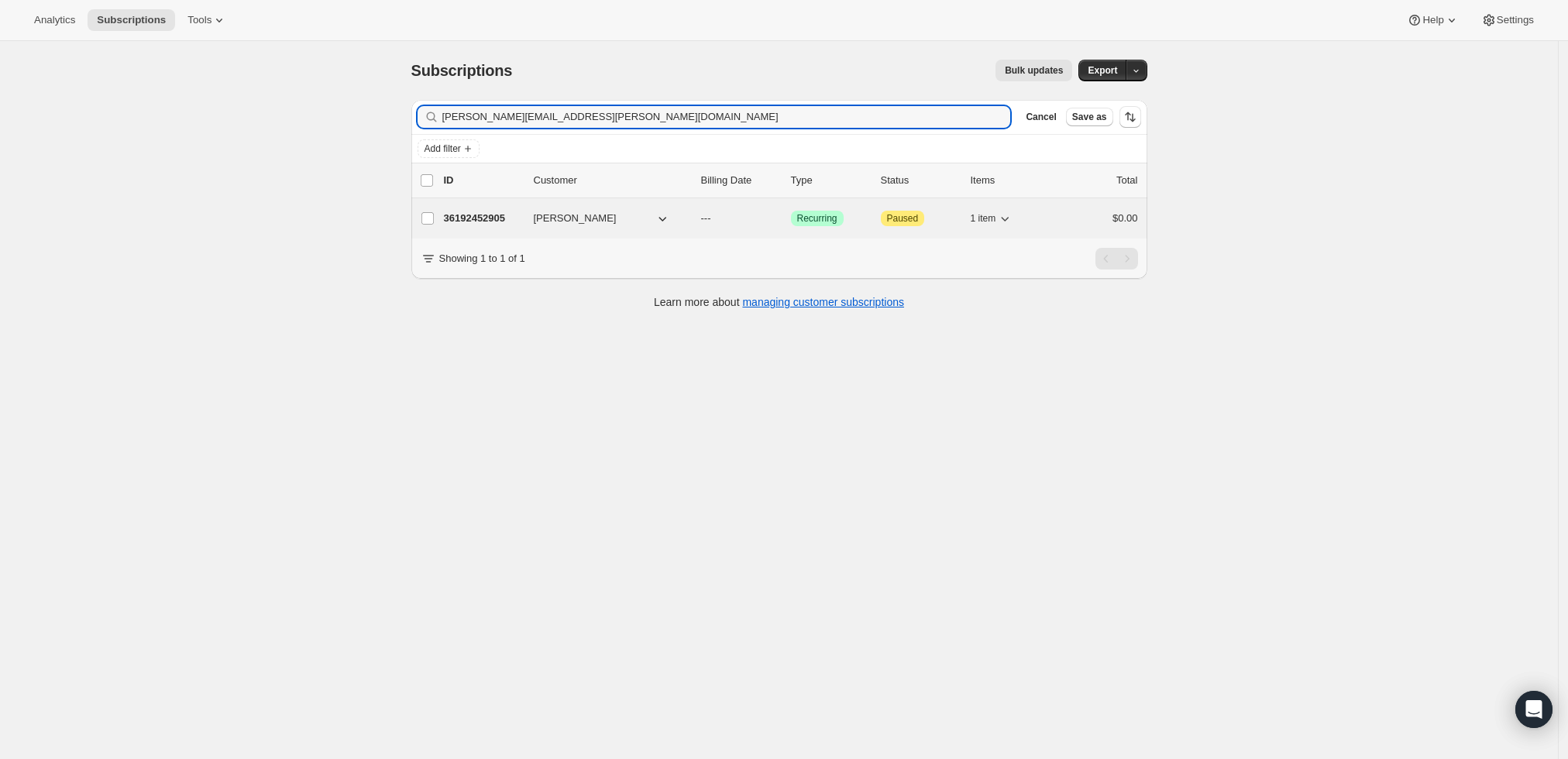
type input "[PERSON_NAME][EMAIL_ADDRESS][PERSON_NAME][DOMAIN_NAME]"
click at [485, 213] on p "36192452905" at bounding box center [482, 218] width 77 height 16
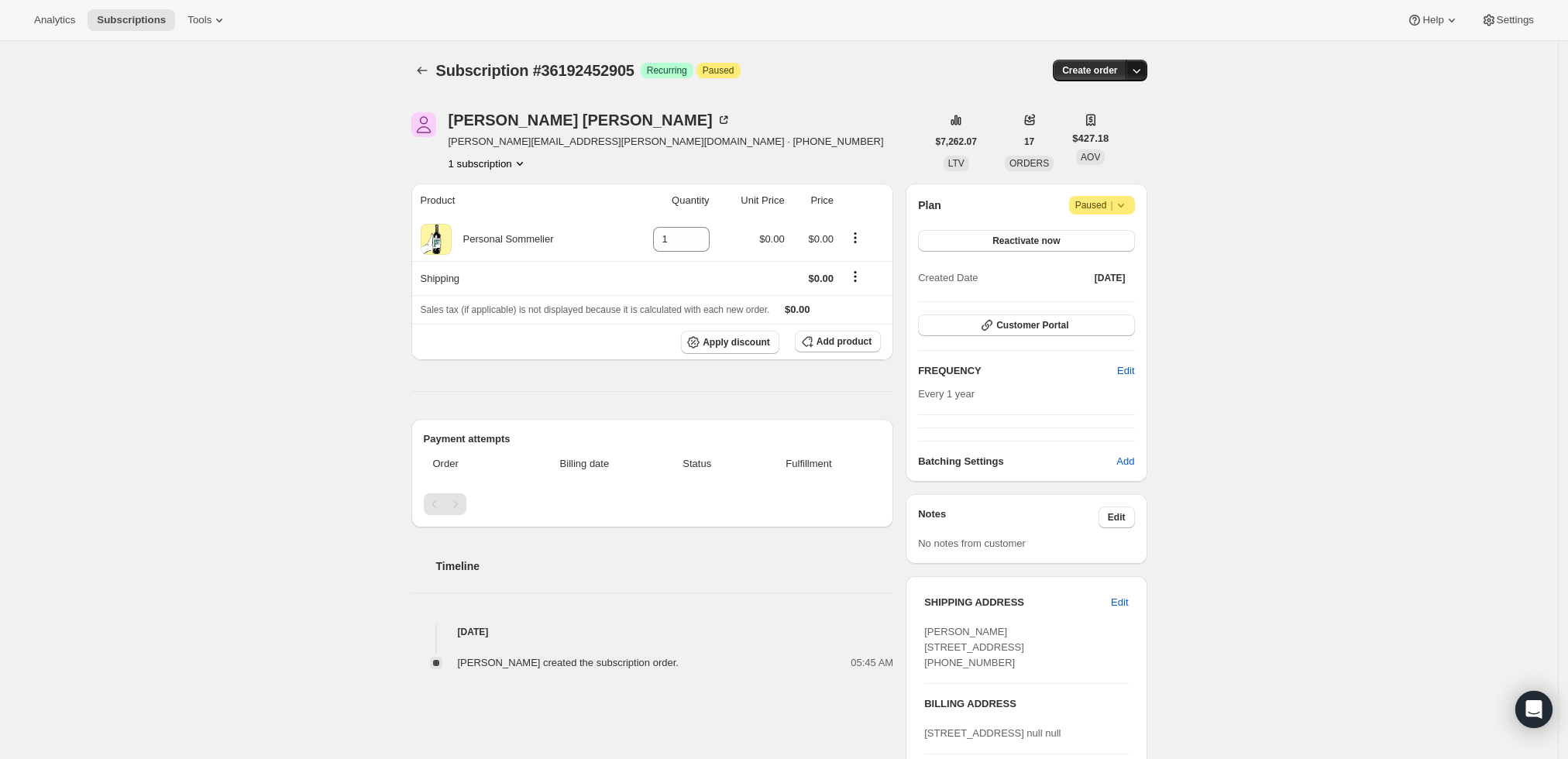
click at [1141, 72] on icon "button" at bounding box center [1136, 72] width 7 height 5
click at [1127, 131] on span "Create custom one-time order" at bounding box center [1075, 128] width 134 height 12
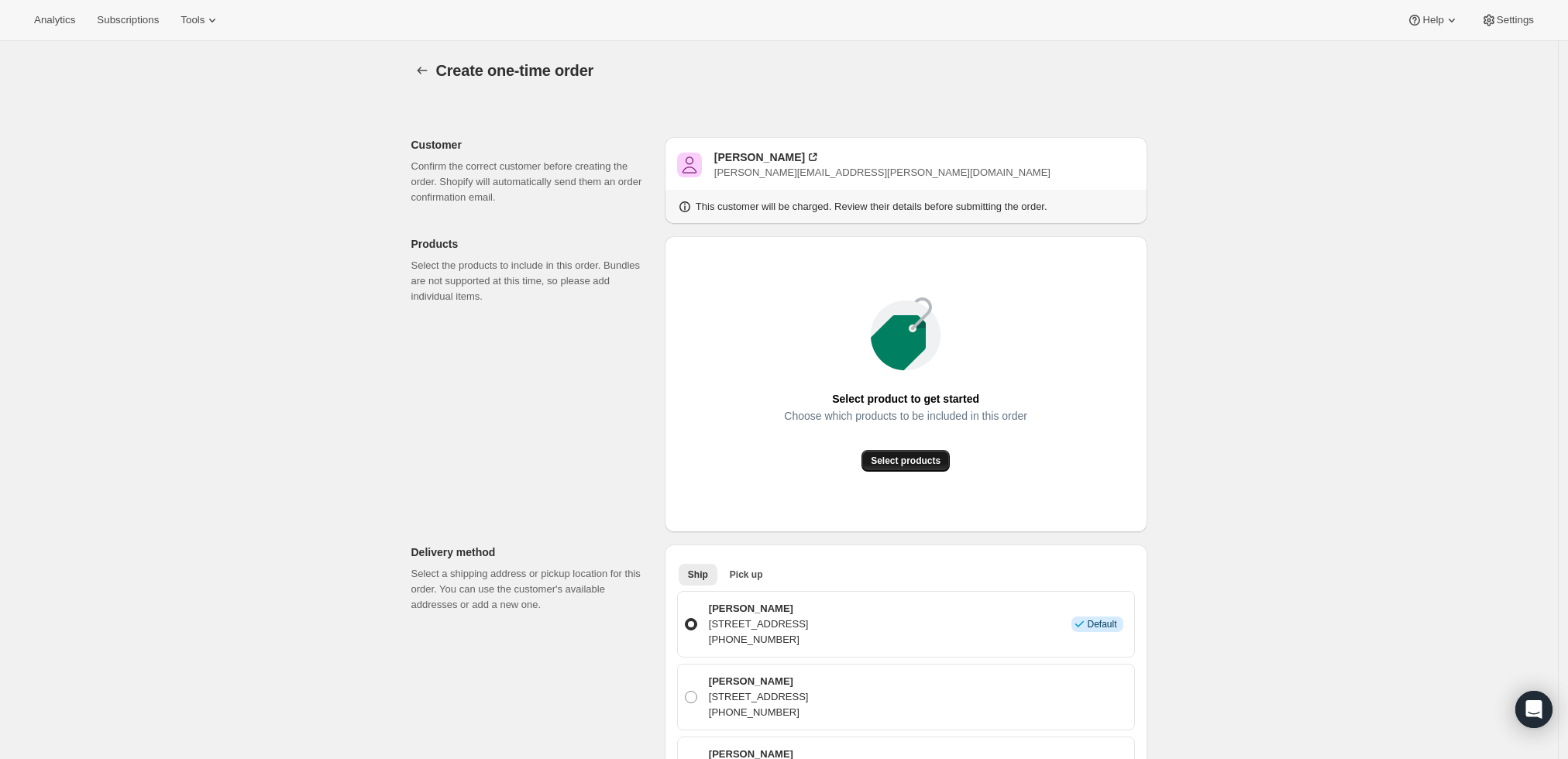
click at [914, 461] on span "Select products" at bounding box center [906, 460] width 70 height 12
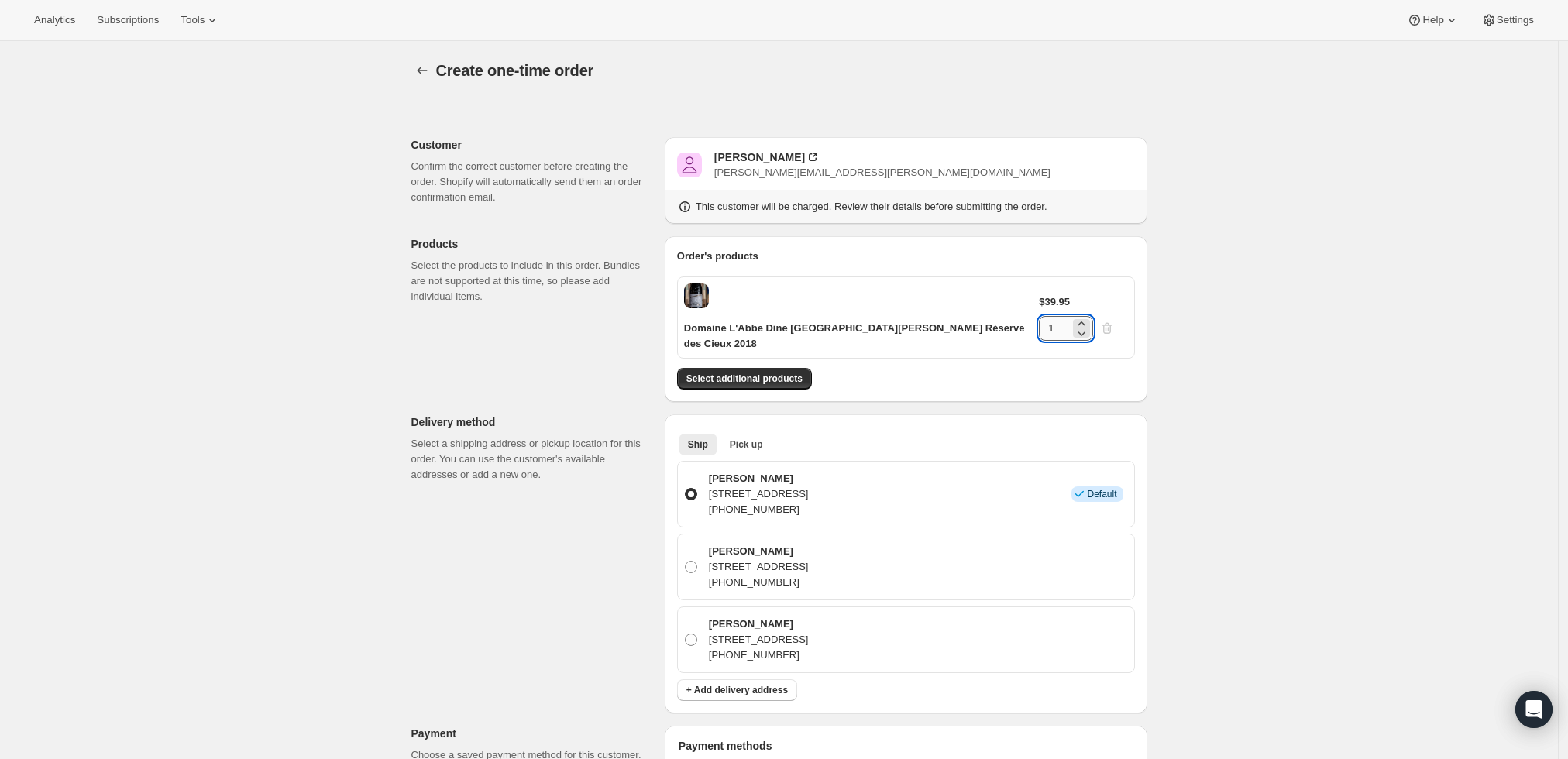
drag, startPoint x: 1078, startPoint y: 297, endPoint x: 1067, endPoint y: 297, distance: 11.0
click at [1067, 316] on input "1" at bounding box center [1054, 329] width 31 height 25
type input "6"
click at [1364, 290] on div "Create one-time order. This page is ready Create one-time order Customer Confir…" at bounding box center [779, 679] width 1558 height 1277
drag, startPoint x: 863, startPoint y: 178, endPoint x: 718, endPoint y: 178, distance: 145.0
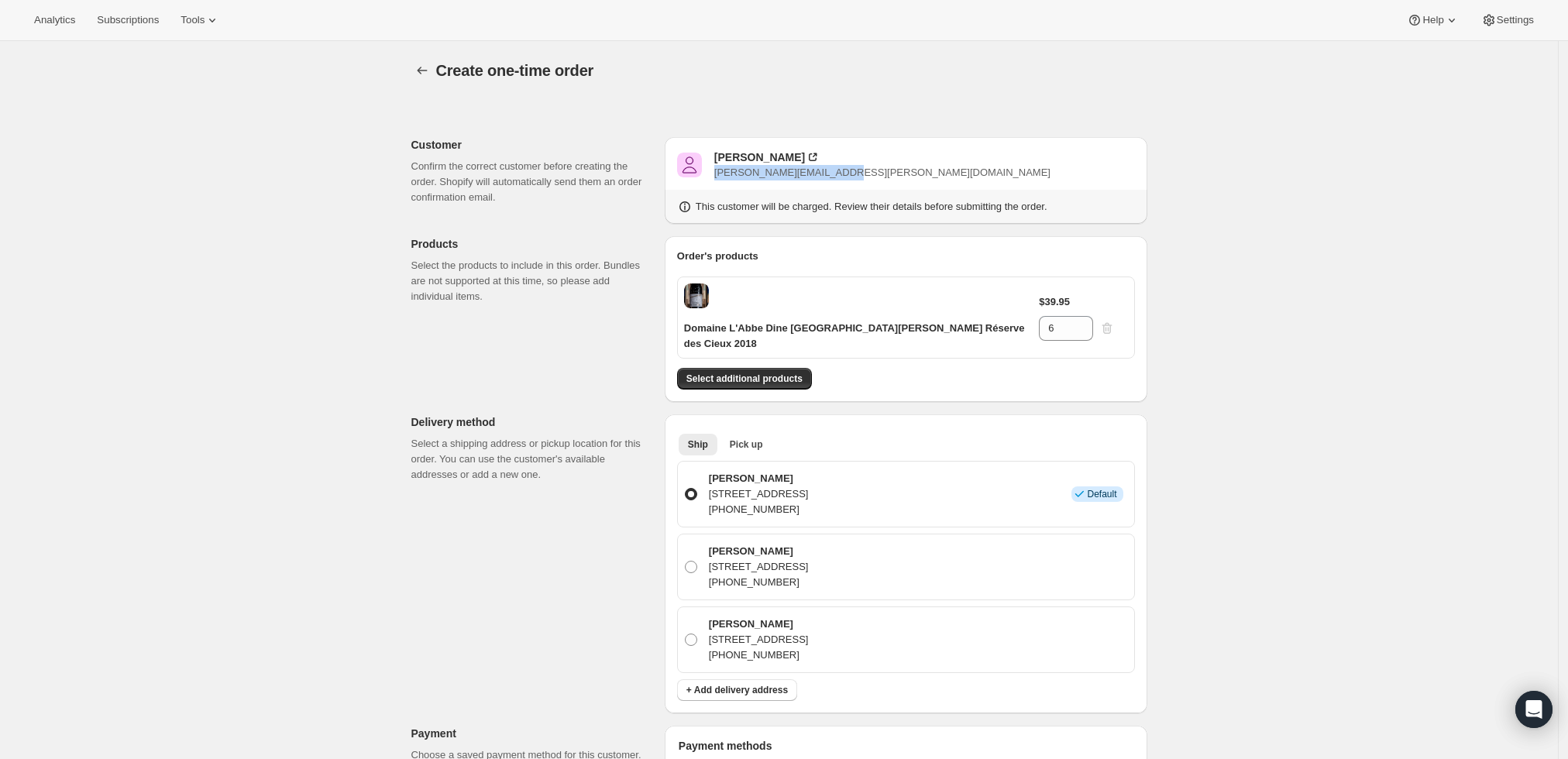
click at [718, 178] on div "Alan Johannsen alan.johannsen@gmail.com" at bounding box center [906, 165] width 458 height 31
copy span "alan.johannsen@gmail.com"
click at [781, 373] on span "Select additional products" at bounding box center [744, 379] width 117 height 12
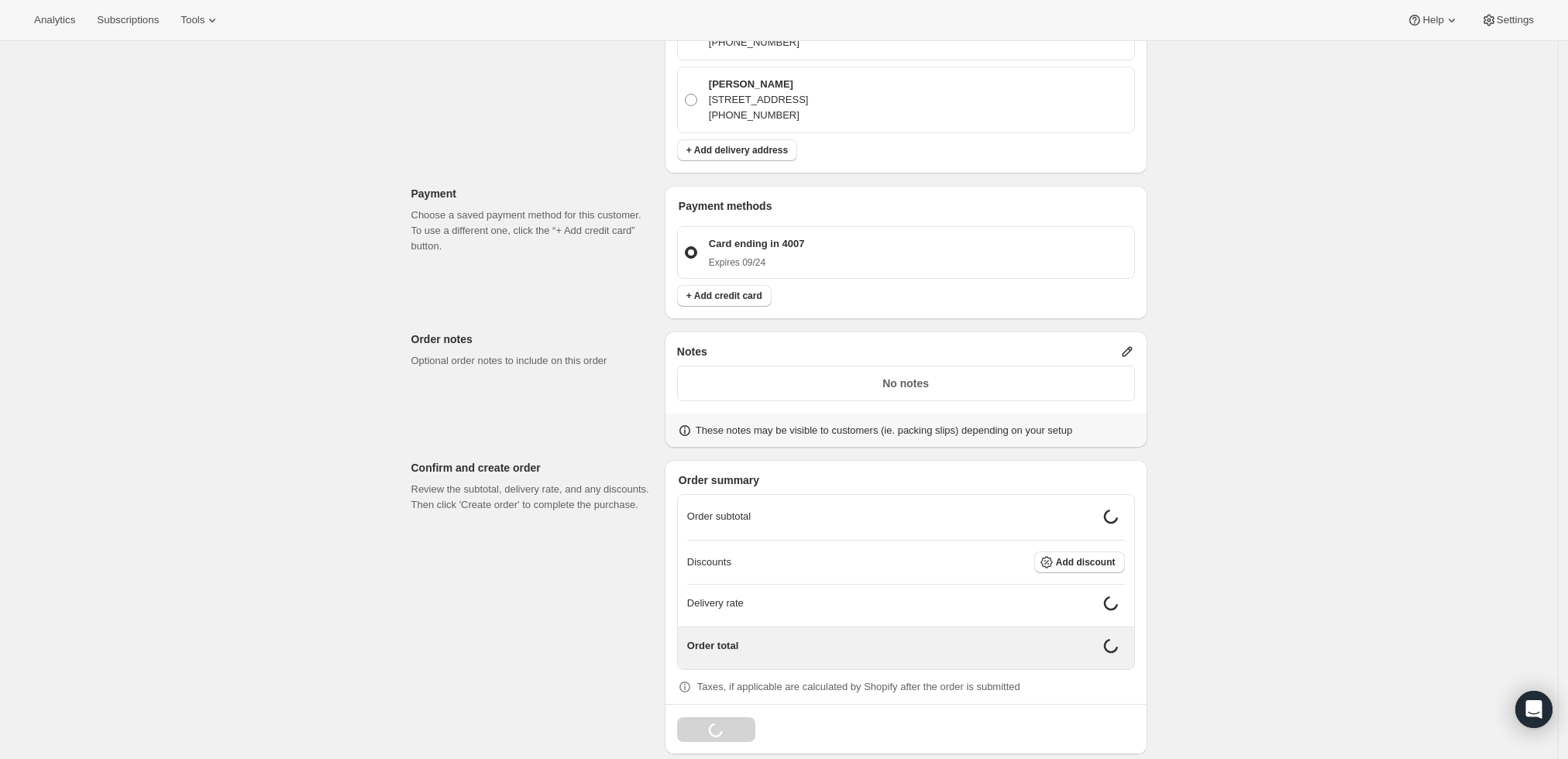
scroll to position [576, 0]
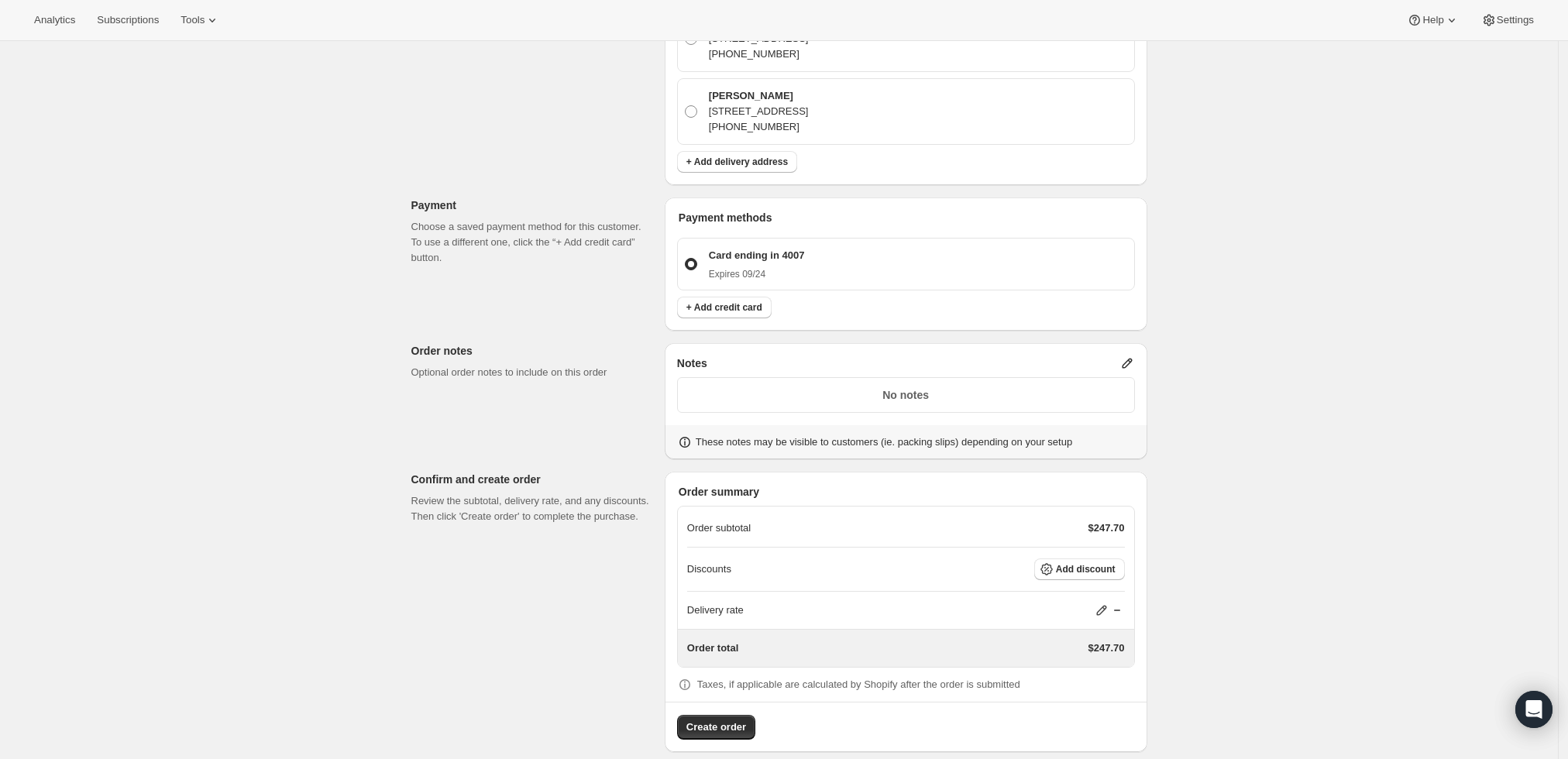
click at [1134, 355] on icon at bounding box center [1127, 363] width 16 height 16
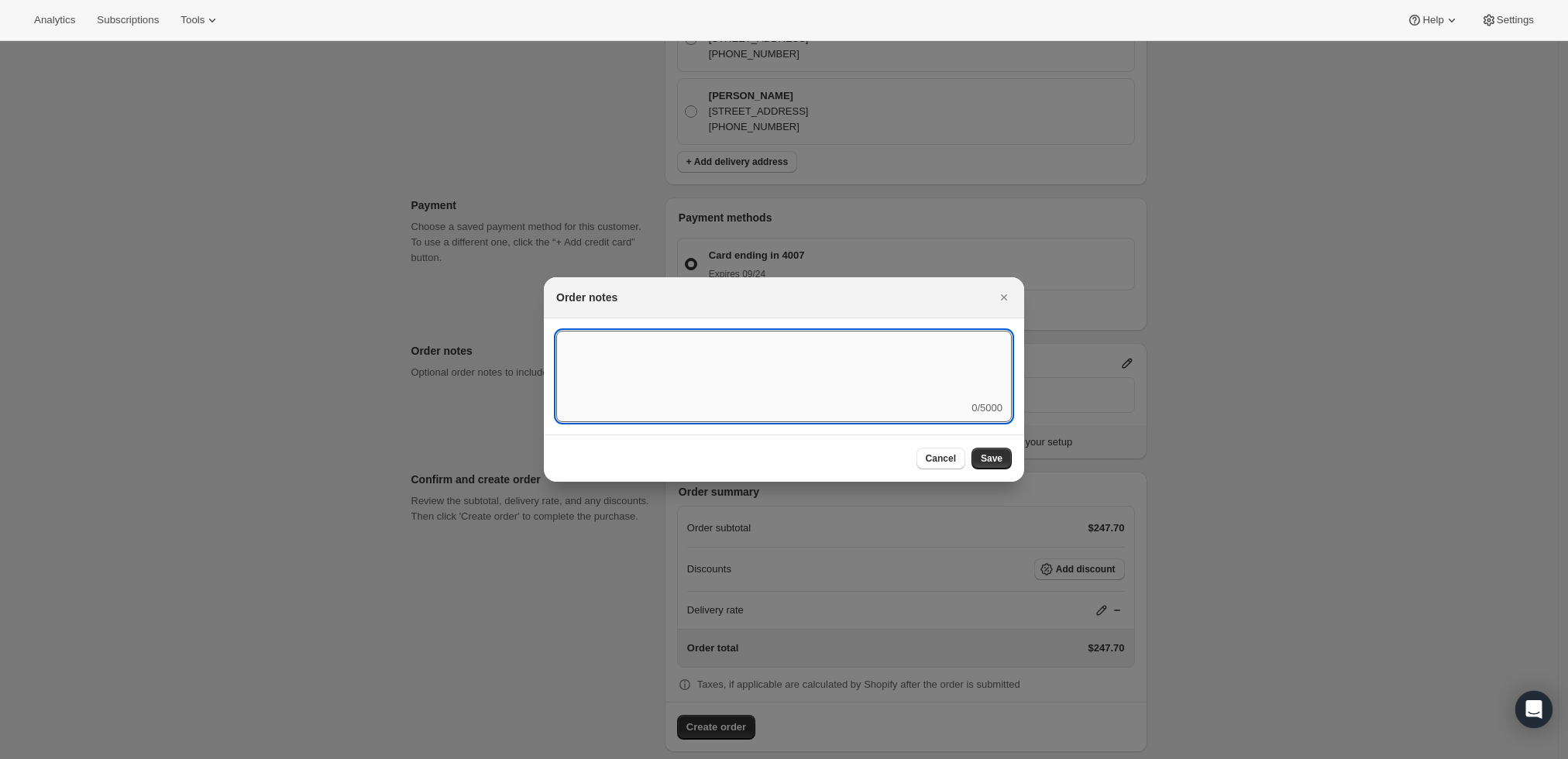
click at [890, 389] on textarea ":r3t:" at bounding box center [784, 365] width 455 height 70
type textarea "Temp Control"
click at [998, 464] on button "Save" at bounding box center [992, 459] width 40 height 22
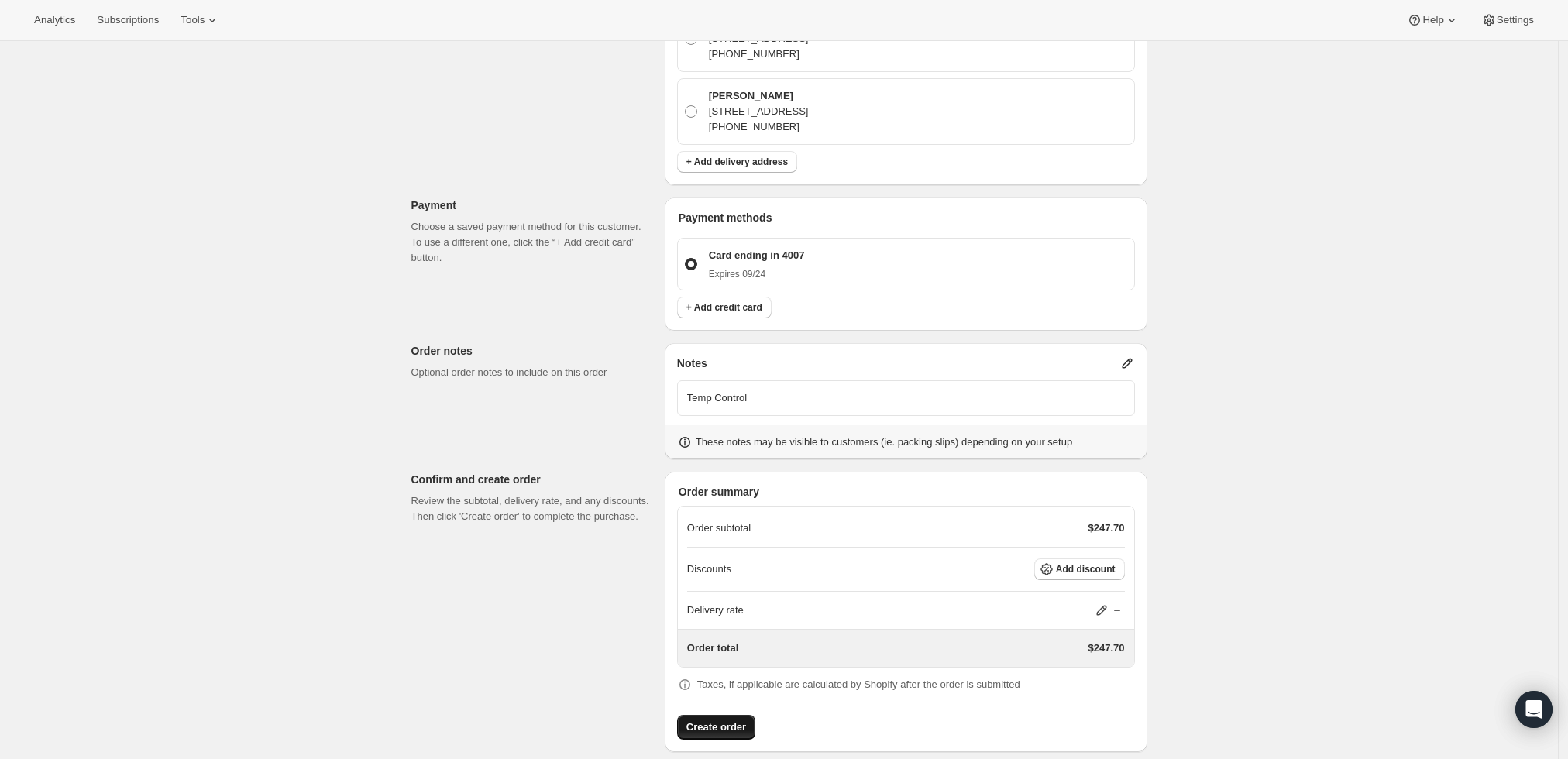
click at [717, 719] on span "Create order" at bounding box center [716, 727] width 60 height 16
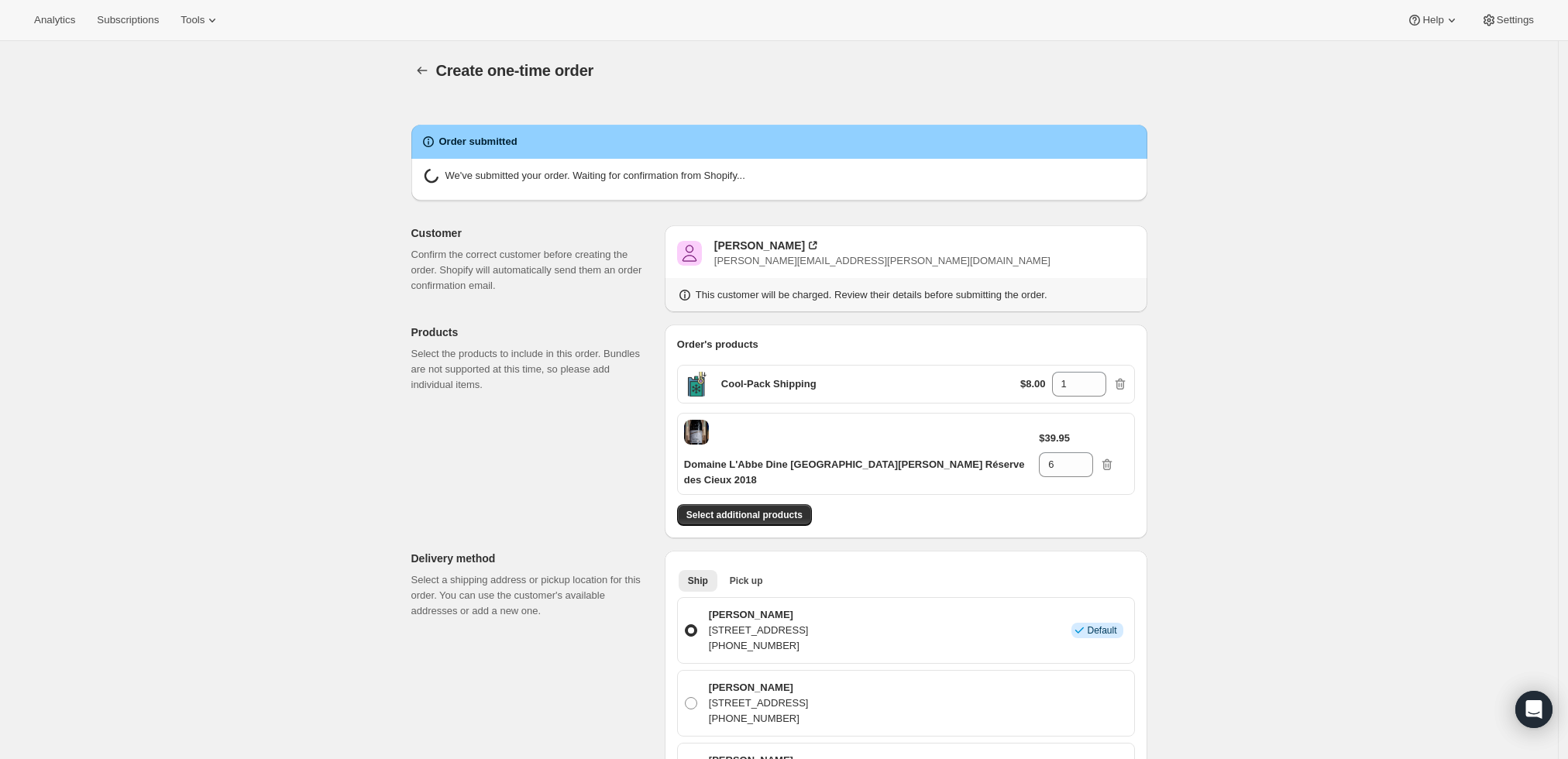
radio input "true"
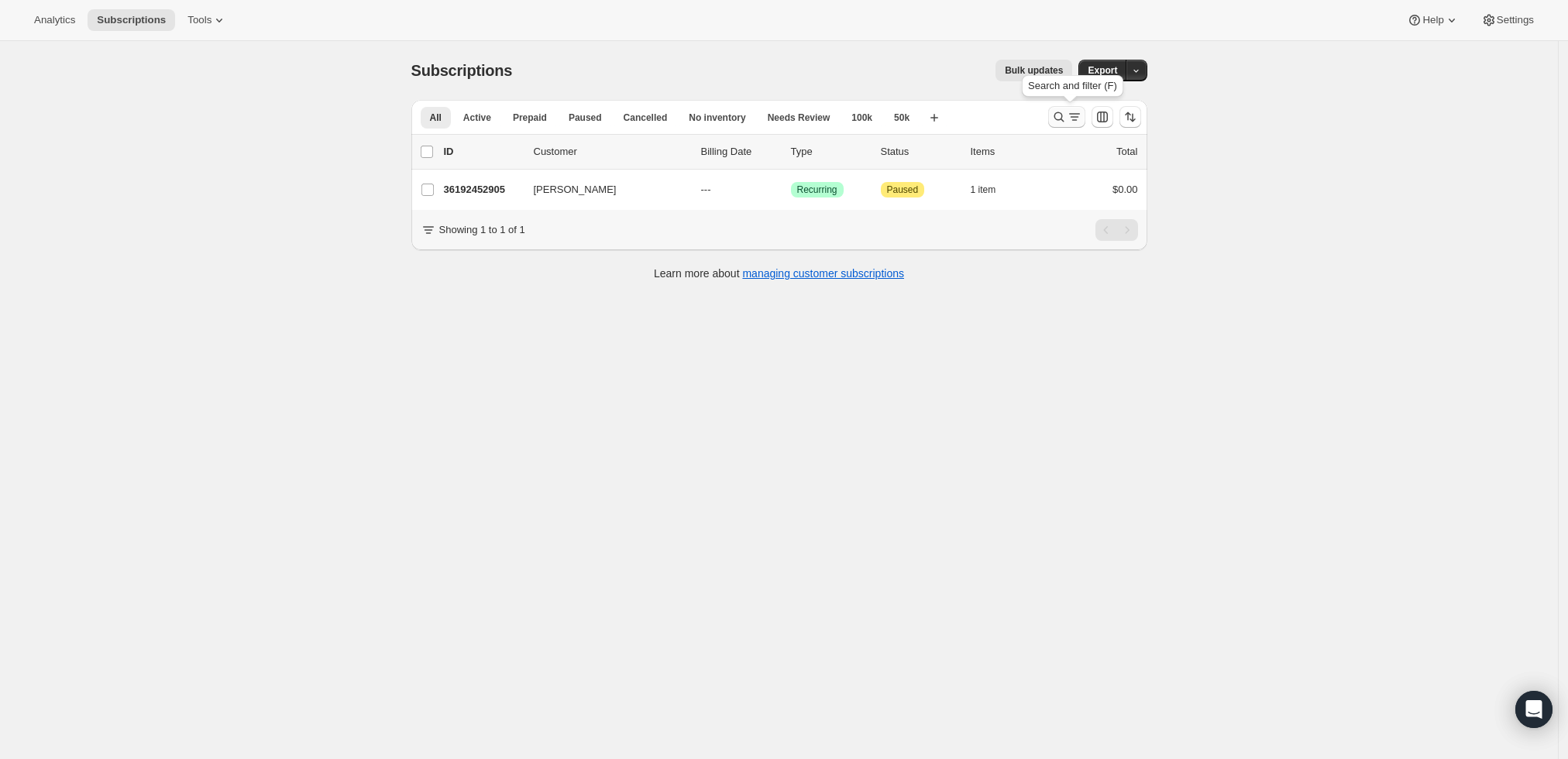
click at [1064, 110] on icon "Search and filter results" at bounding box center [1059, 117] width 16 height 16
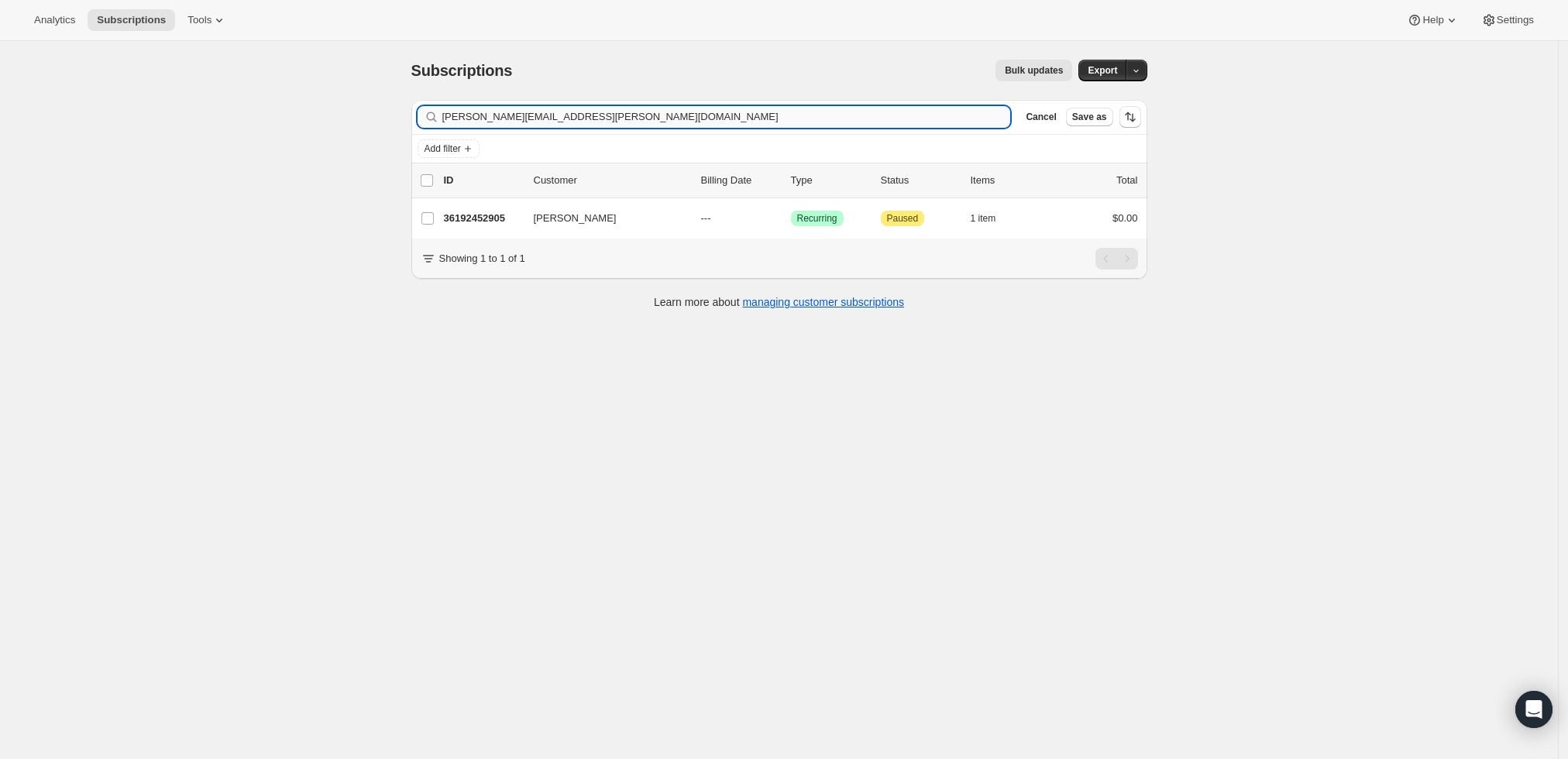
click at [640, 115] on input "alan.johannsen@gmail.com" at bounding box center [726, 117] width 569 height 22
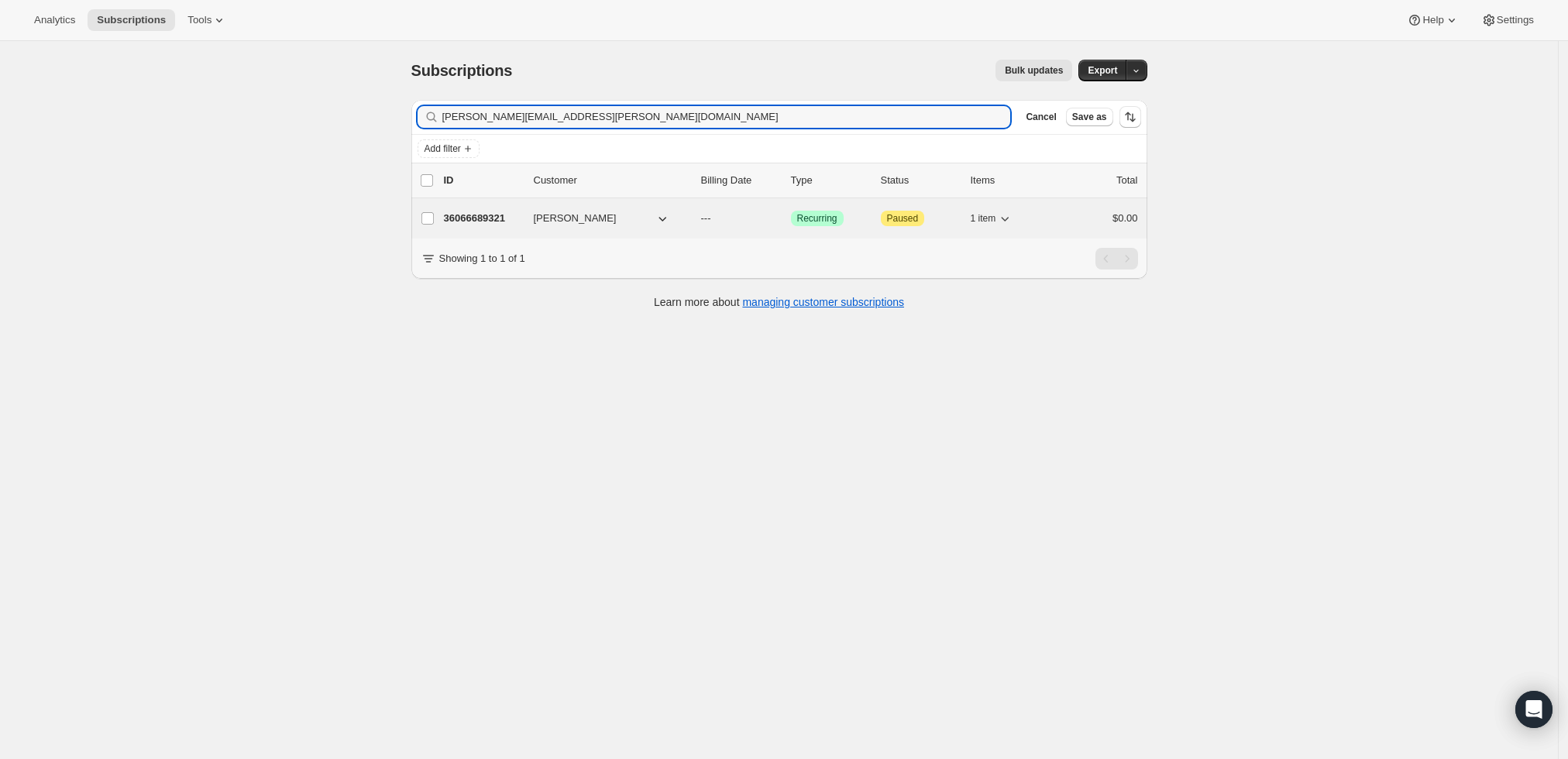
type input "[PERSON_NAME][EMAIL_ADDRESS][PERSON_NAME][DOMAIN_NAME]"
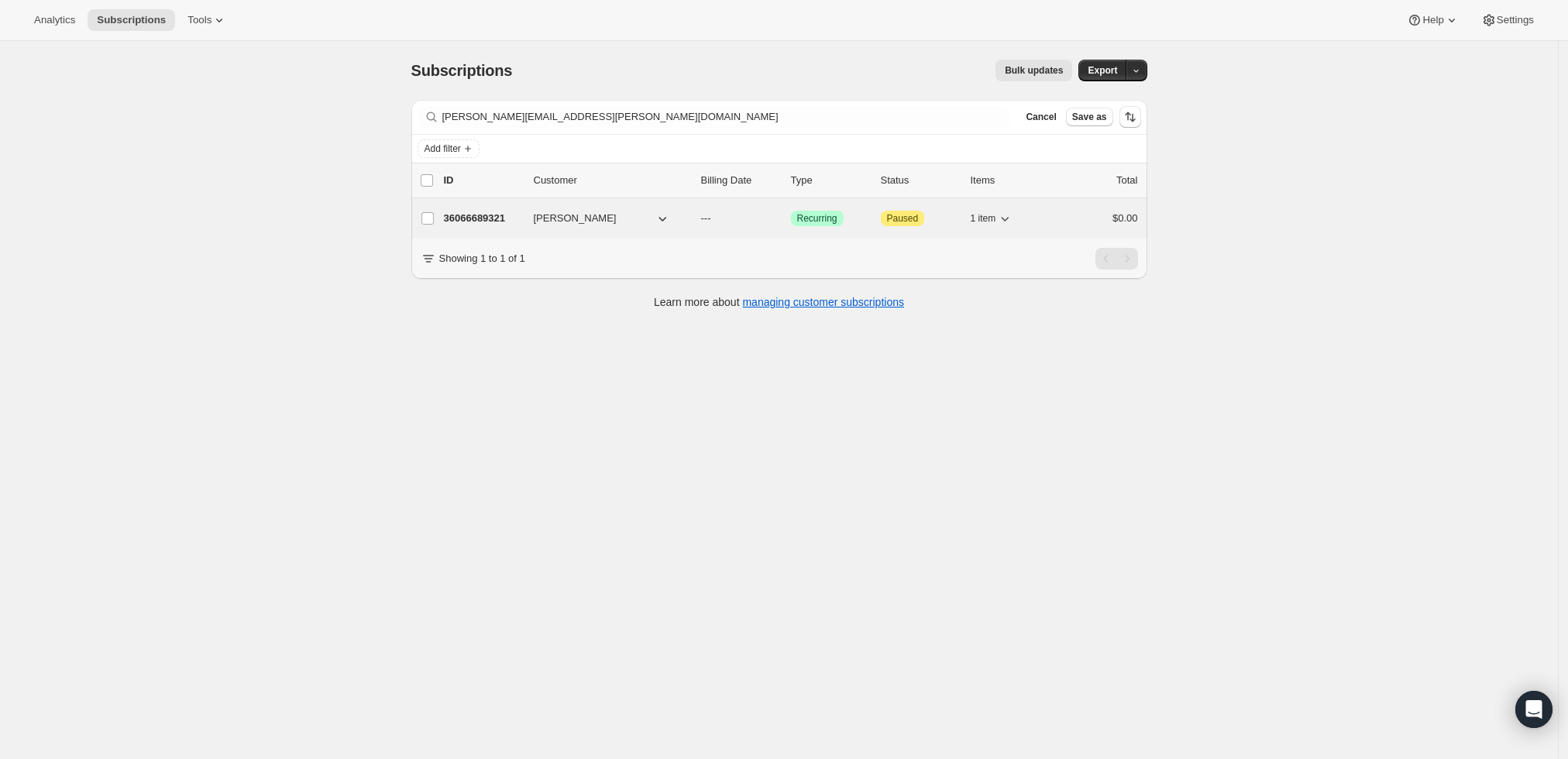
click at [485, 221] on p "36066689321" at bounding box center [482, 218] width 77 height 16
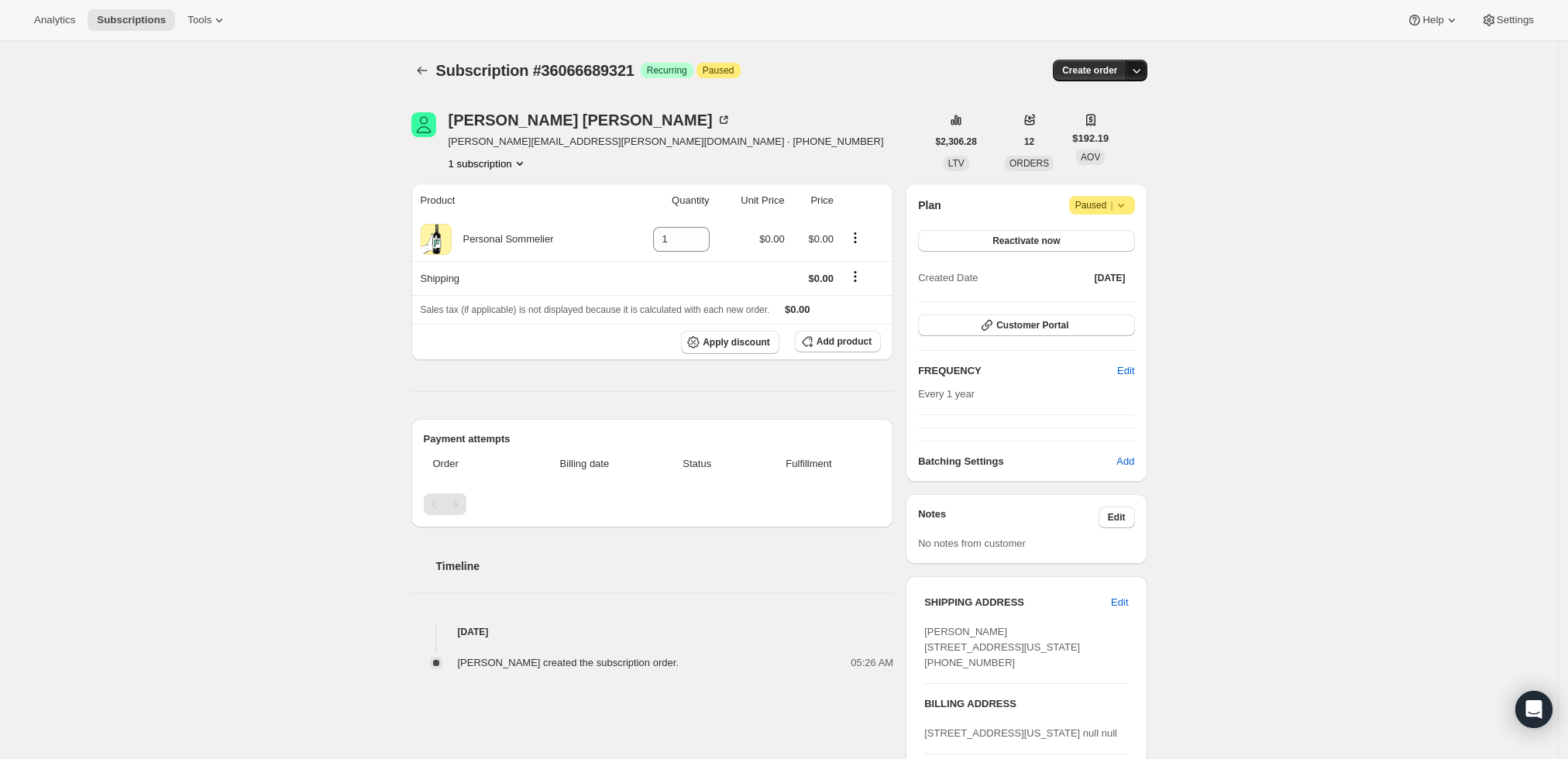
click at [1142, 70] on icon "button" at bounding box center [1137, 70] width 16 height 16
click at [1126, 123] on span "Create custom one-time order" at bounding box center [1075, 128] width 134 height 12
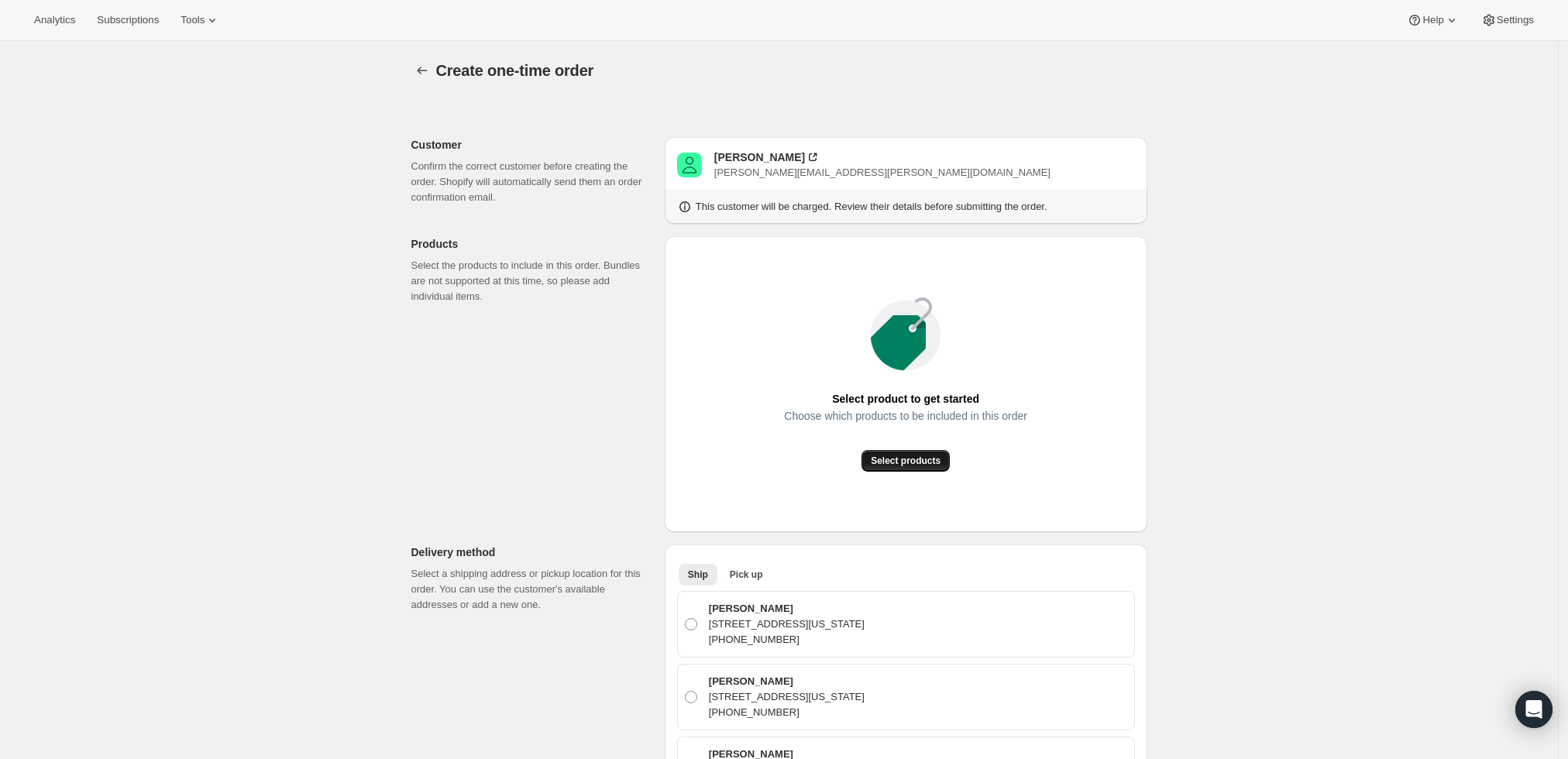
click at [911, 466] on span "Select products" at bounding box center [906, 460] width 70 height 12
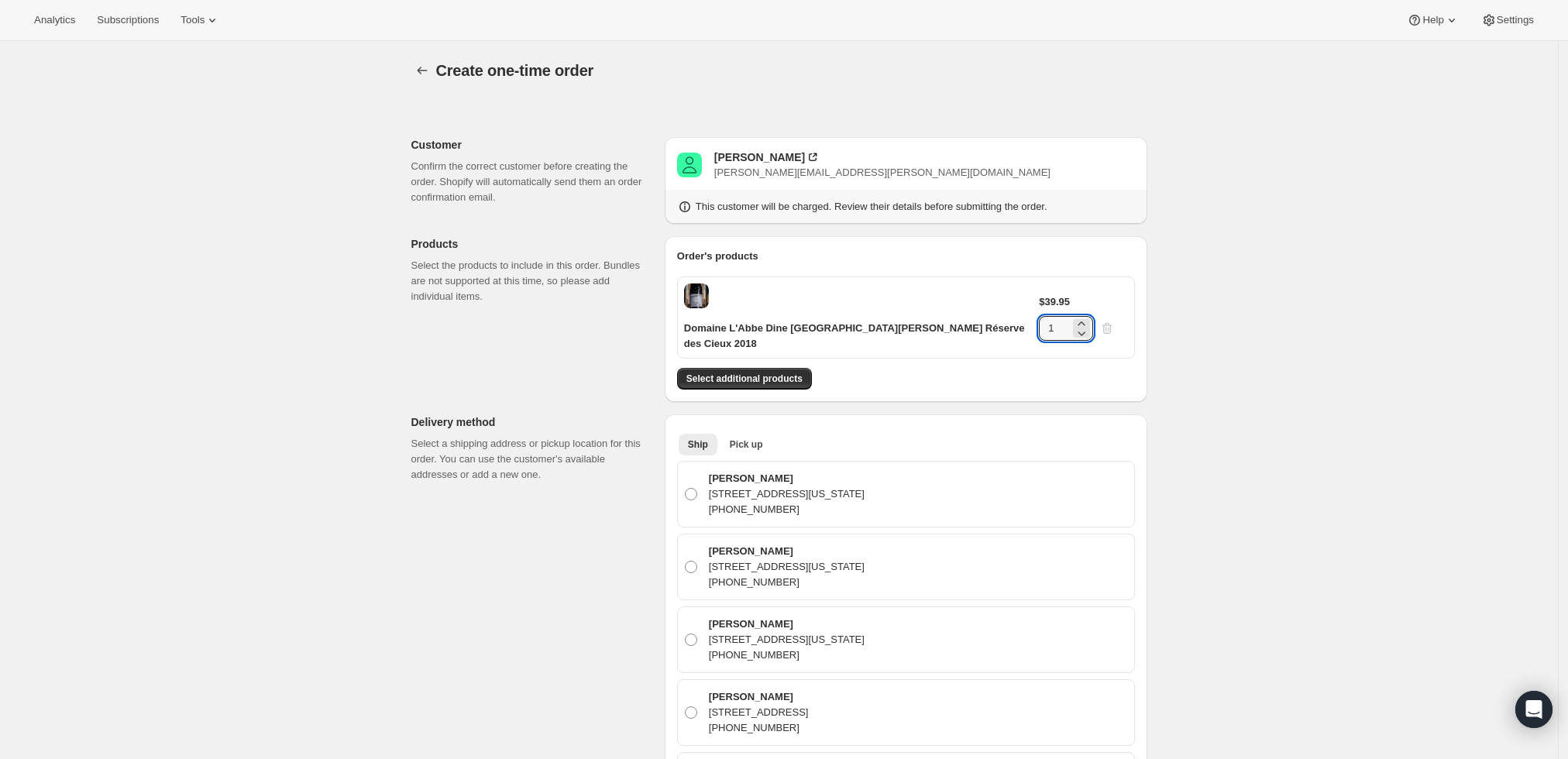
drag, startPoint x: 1088, startPoint y: 303, endPoint x: 1052, endPoint y: 303, distance: 36.0
click at [1052, 303] on div "$39.95 1" at bounding box center [1083, 318] width 88 height 47
type input "4"
click at [773, 373] on span "Select additional products" at bounding box center [744, 379] width 117 height 12
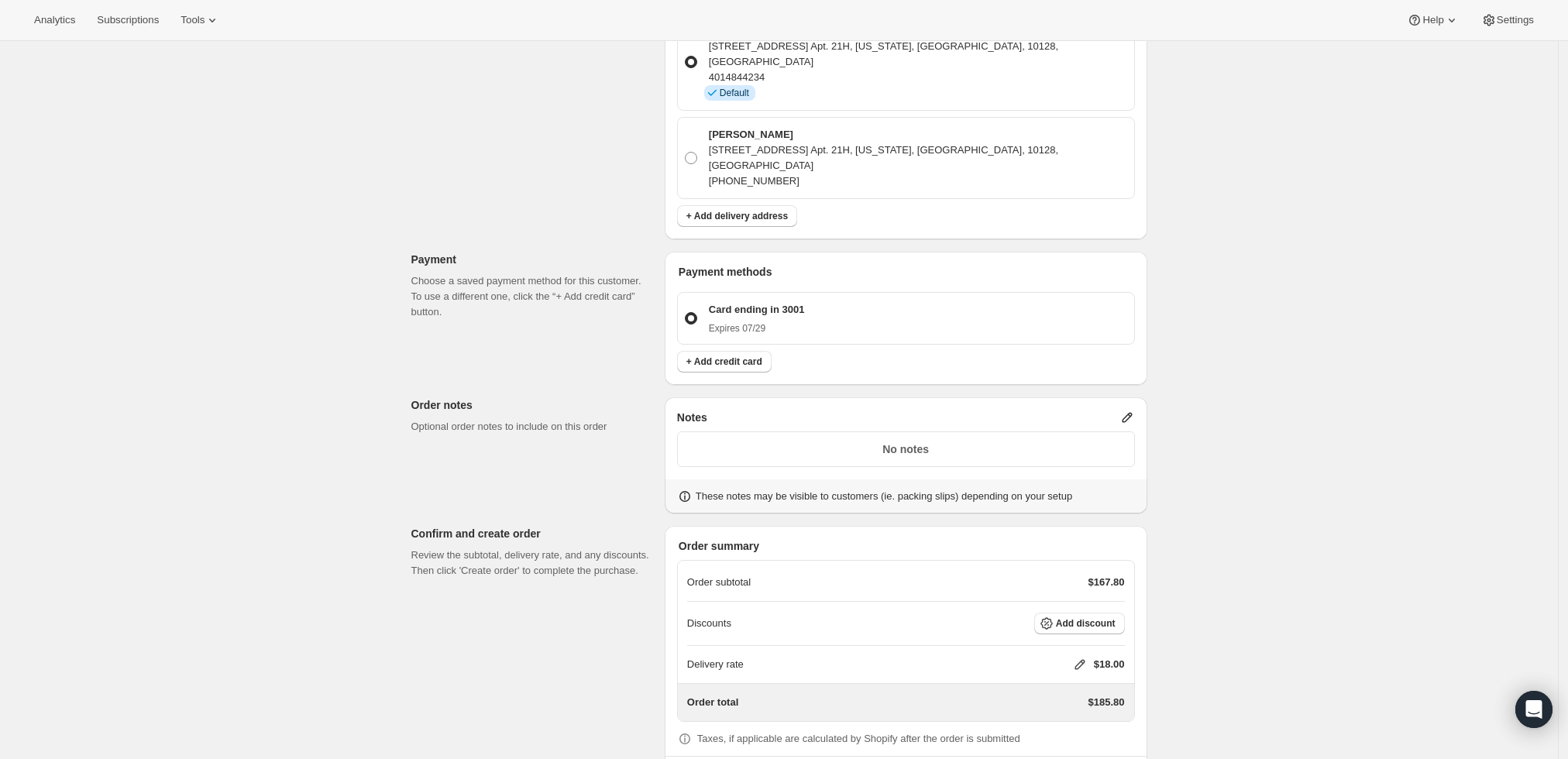
scroll to position [794, 0]
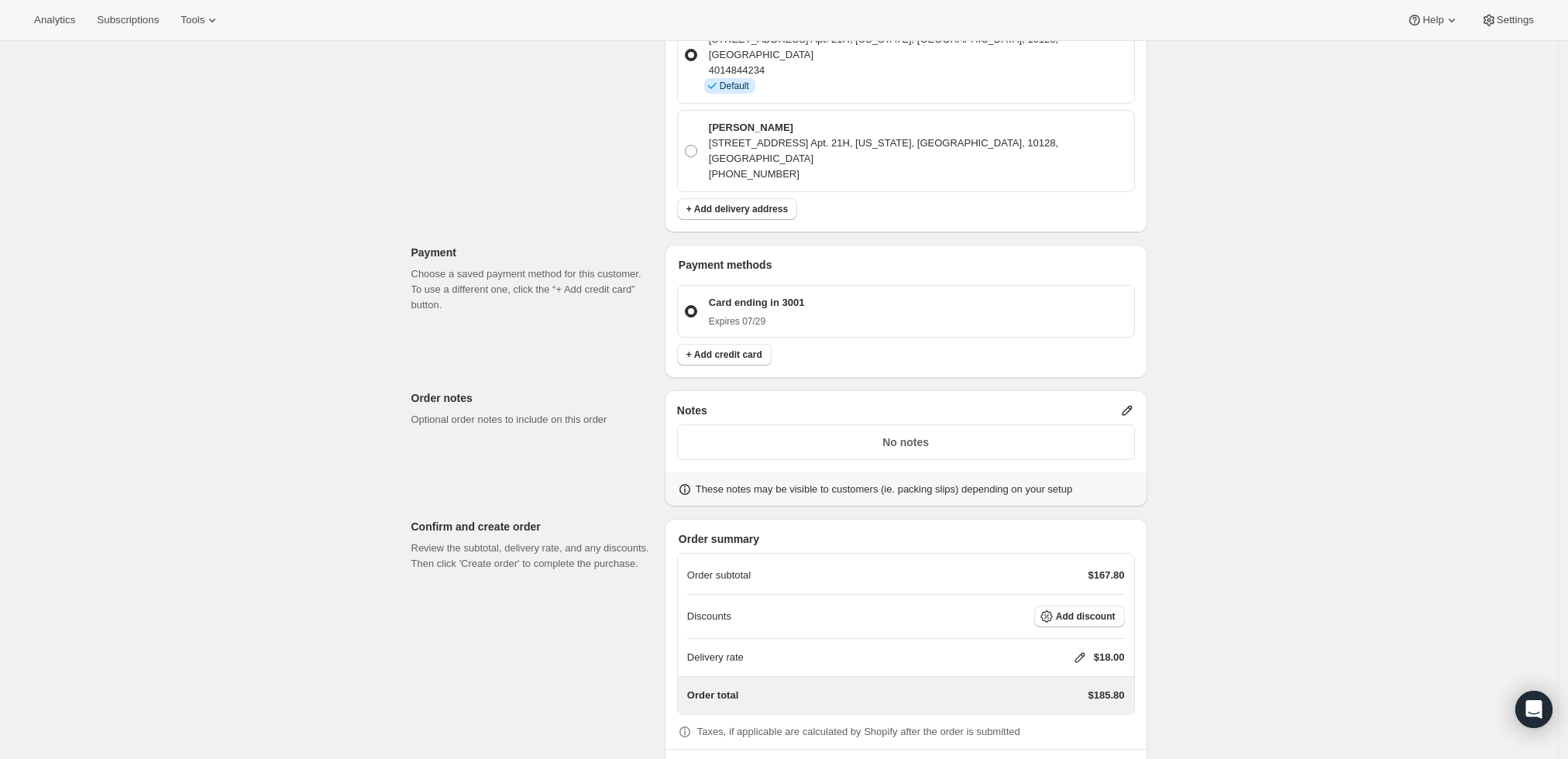
click at [1075, 650] on div "Delivery rate $18.00" at bounding box center [906, 657] width 438 height 16
click at [1088, 650] on icon at bounding box center [1080, 657] width 16 height 16
click at [1054, 641] on input "0" at bounding box center [1088, 652] width 139 height 25
type input "0"
click at [1066, 686] on span "Save" at bounding box center [1077, 687] width 22 height 12
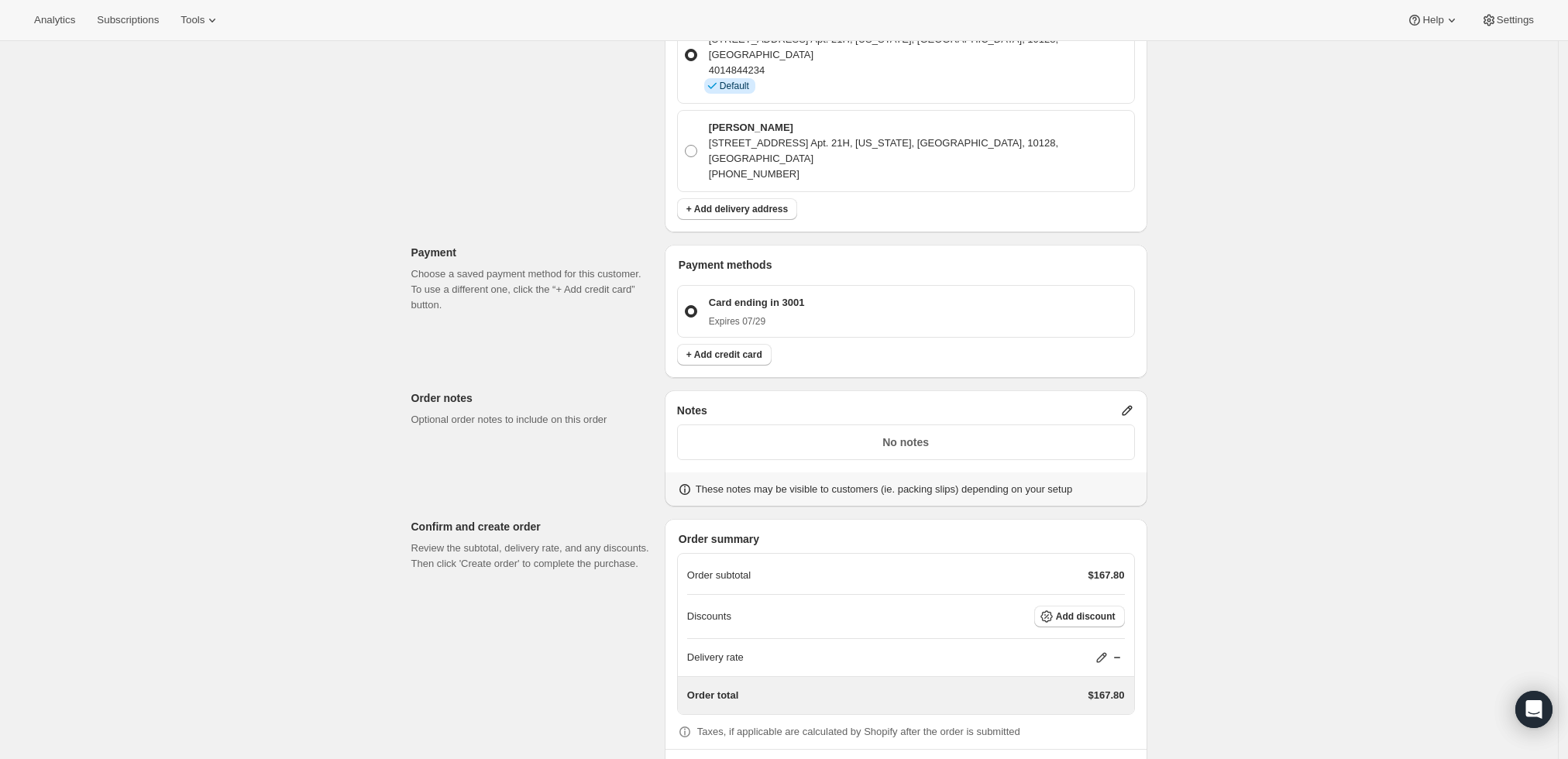
click at [724, 758] on span "Create order" at bounding box center [716, 774] width 60 height 16
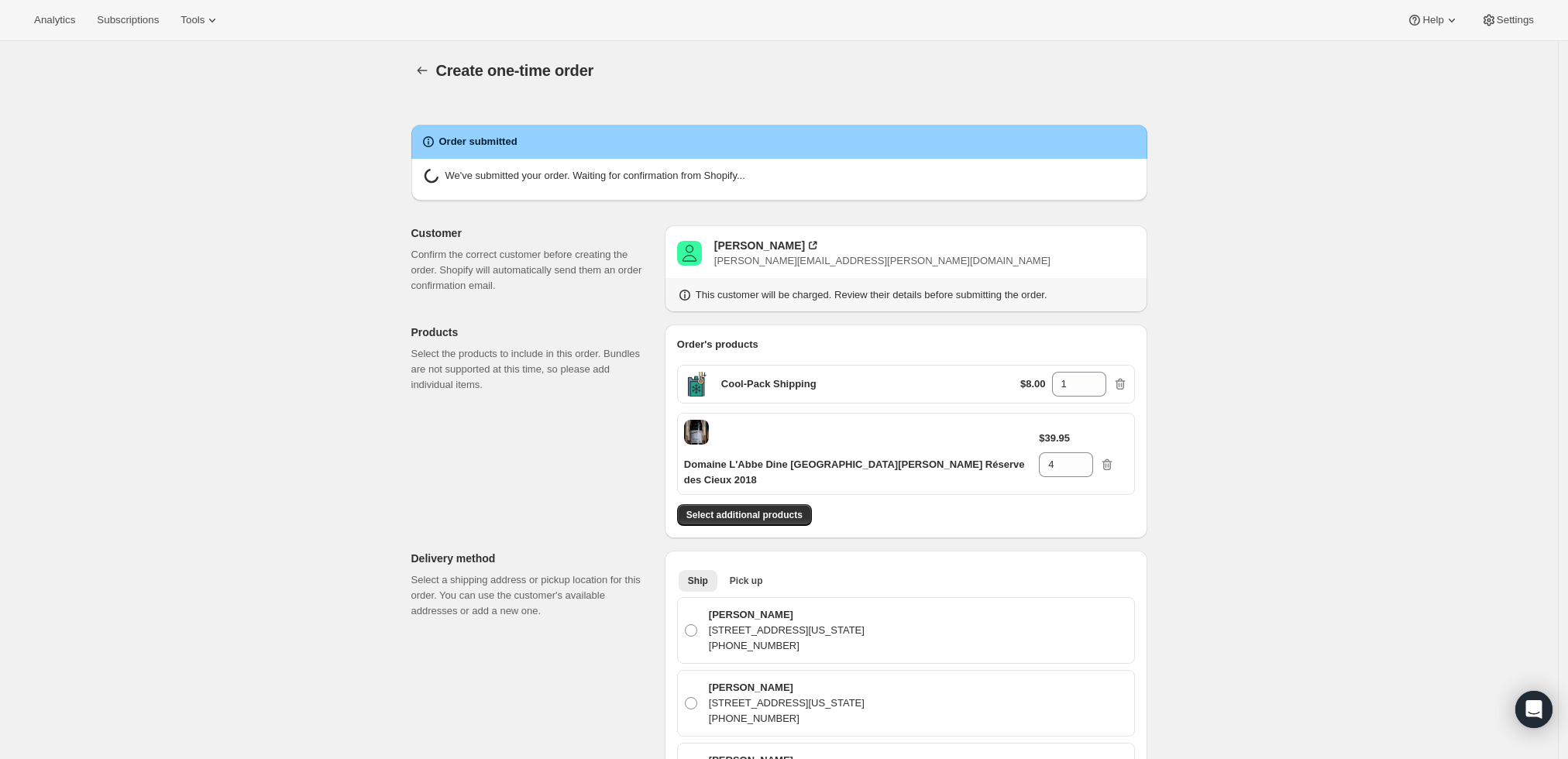
radio input "true"
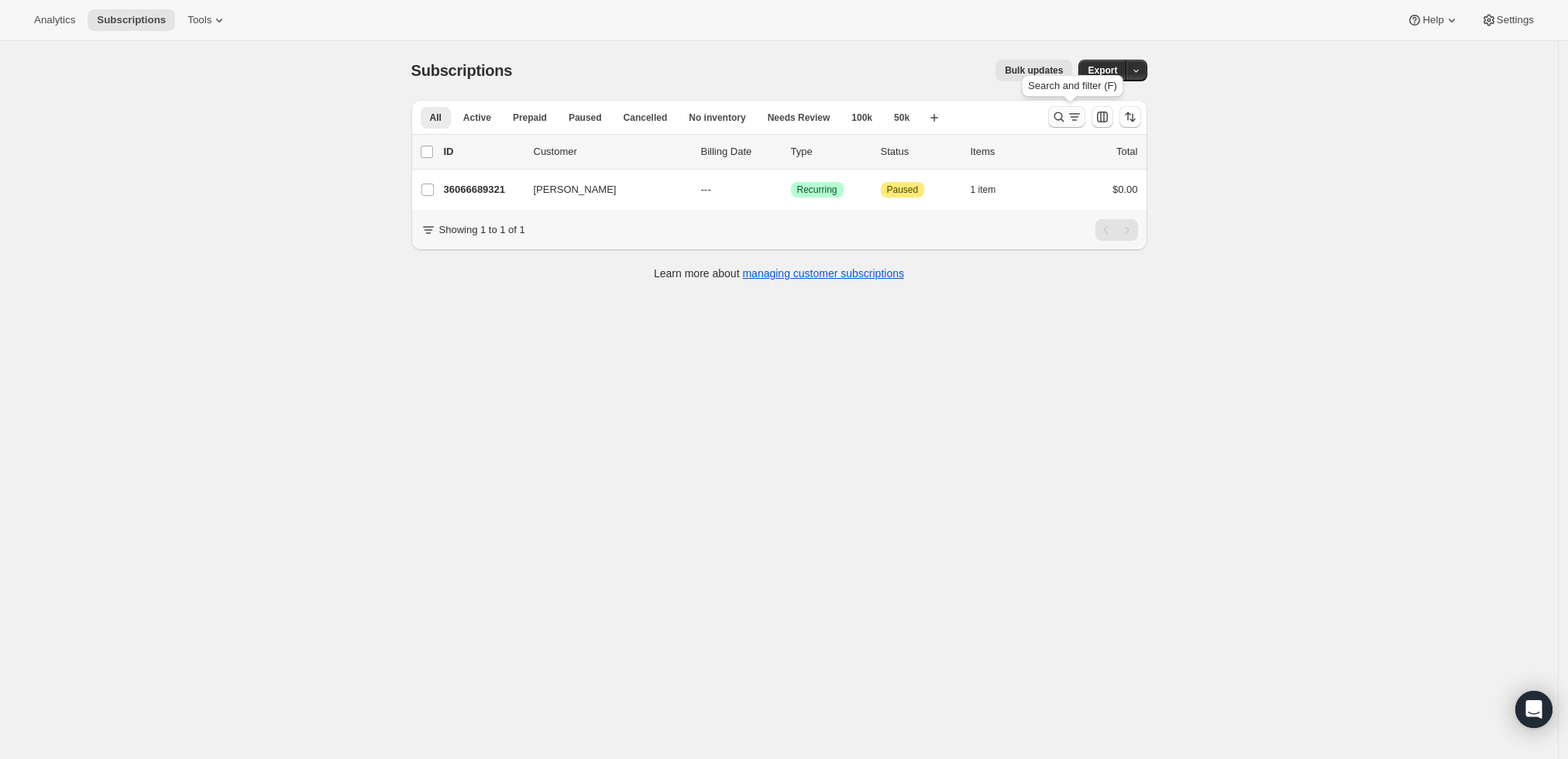
click at [1072, 117] on icon "Search and filter results" at bounding box center [1074, 117] width 16 height 16
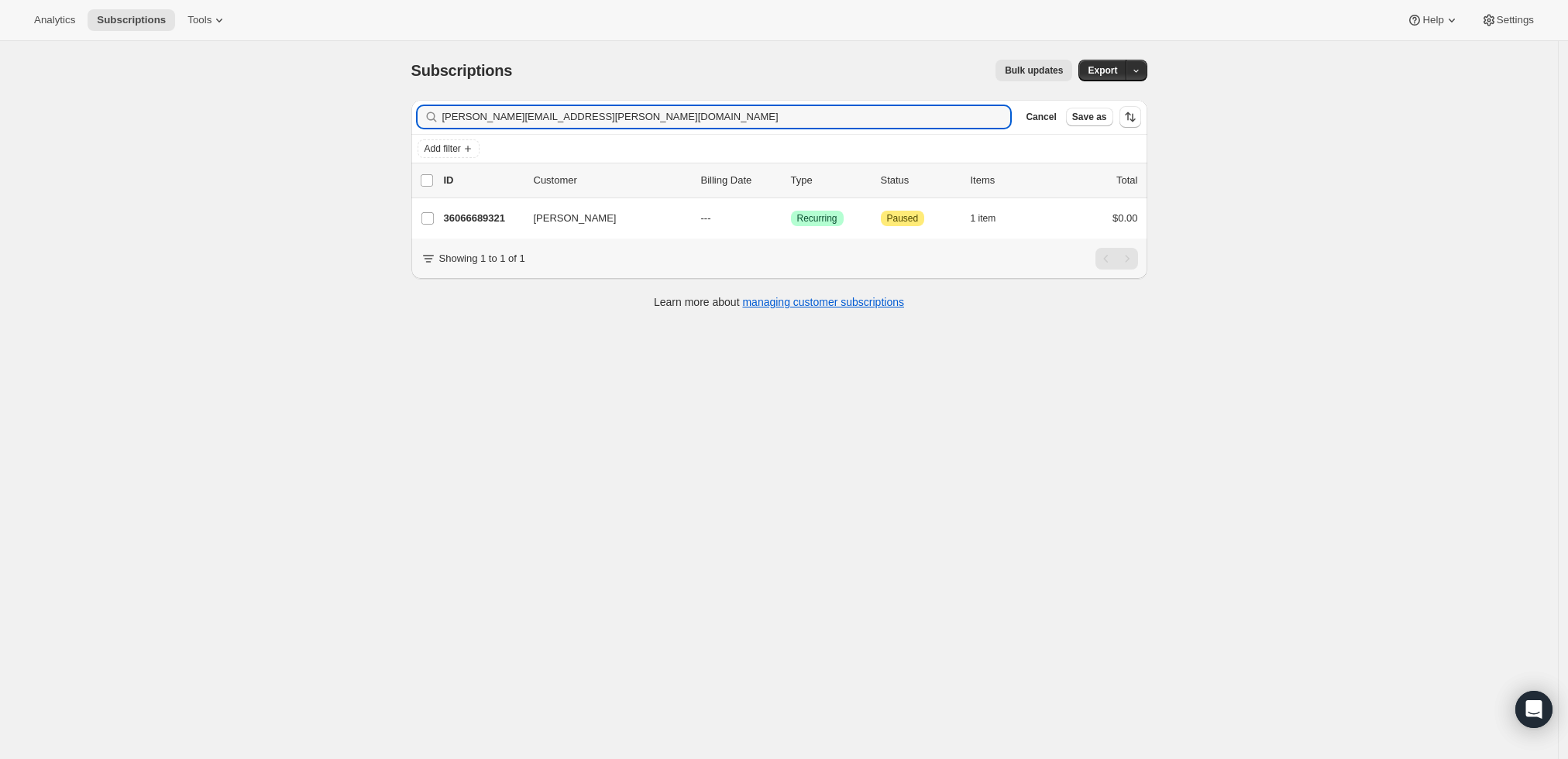
drag, startPoint x: 681, startPoint y: 113, endPoint x: -62, endPoint y: 109, distance: 743.0
click at [0, 109] on html "Analytics Subscriptions Tools Help Settings Skip to content Subscriptions. This…" at bounding box center [784, 380] width 1568 height 759
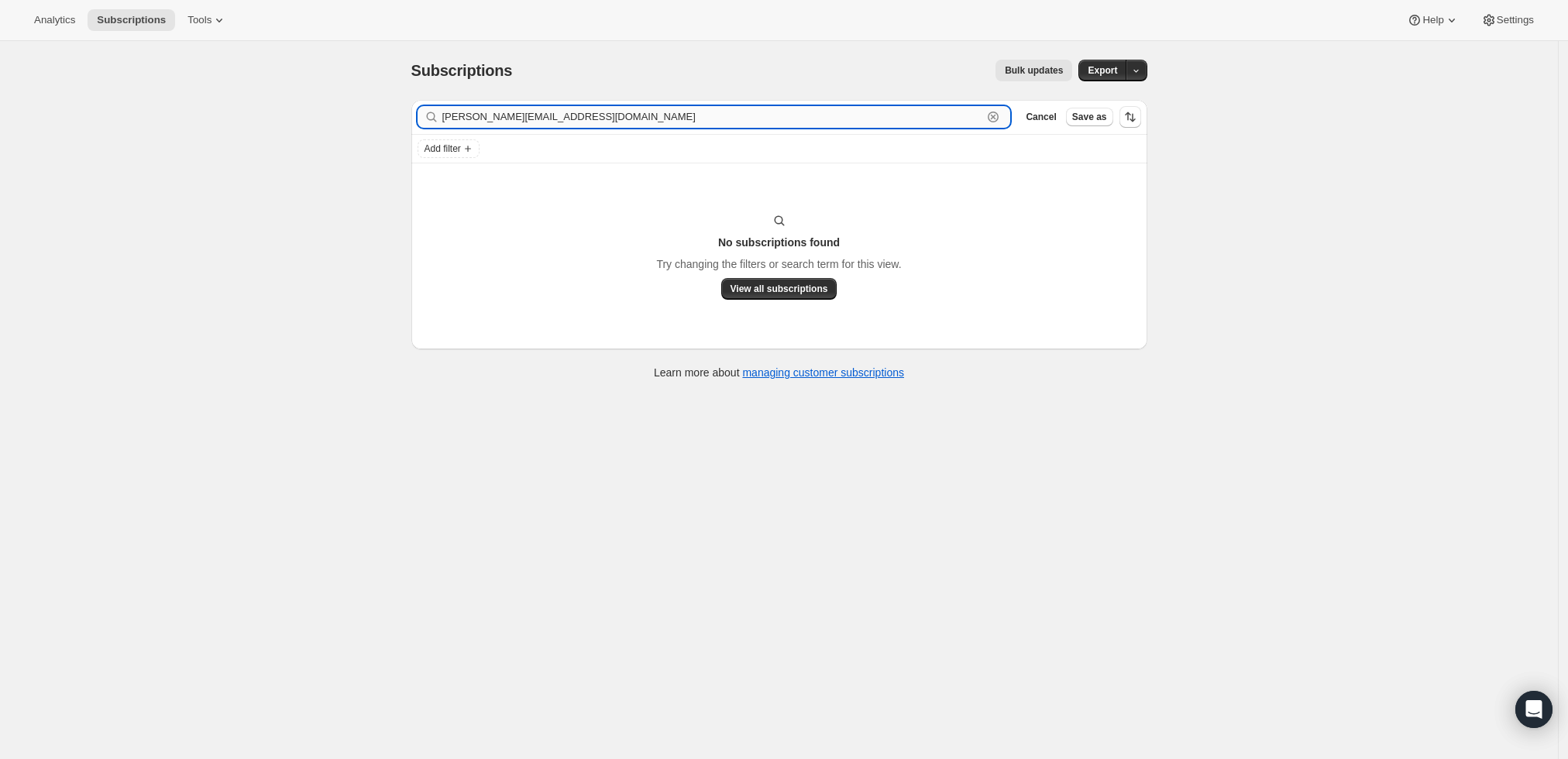
click at [835, 126] on input "[PERSON_NAME][EMAIL_ADDRESS][DOMAIN_NAME]" at bounding box center [712, 117] width 540 height 22
paste input "Glovick"
click at [981, 121] on input "Glovick" at bounding box center [712, 117] width 540 height 22
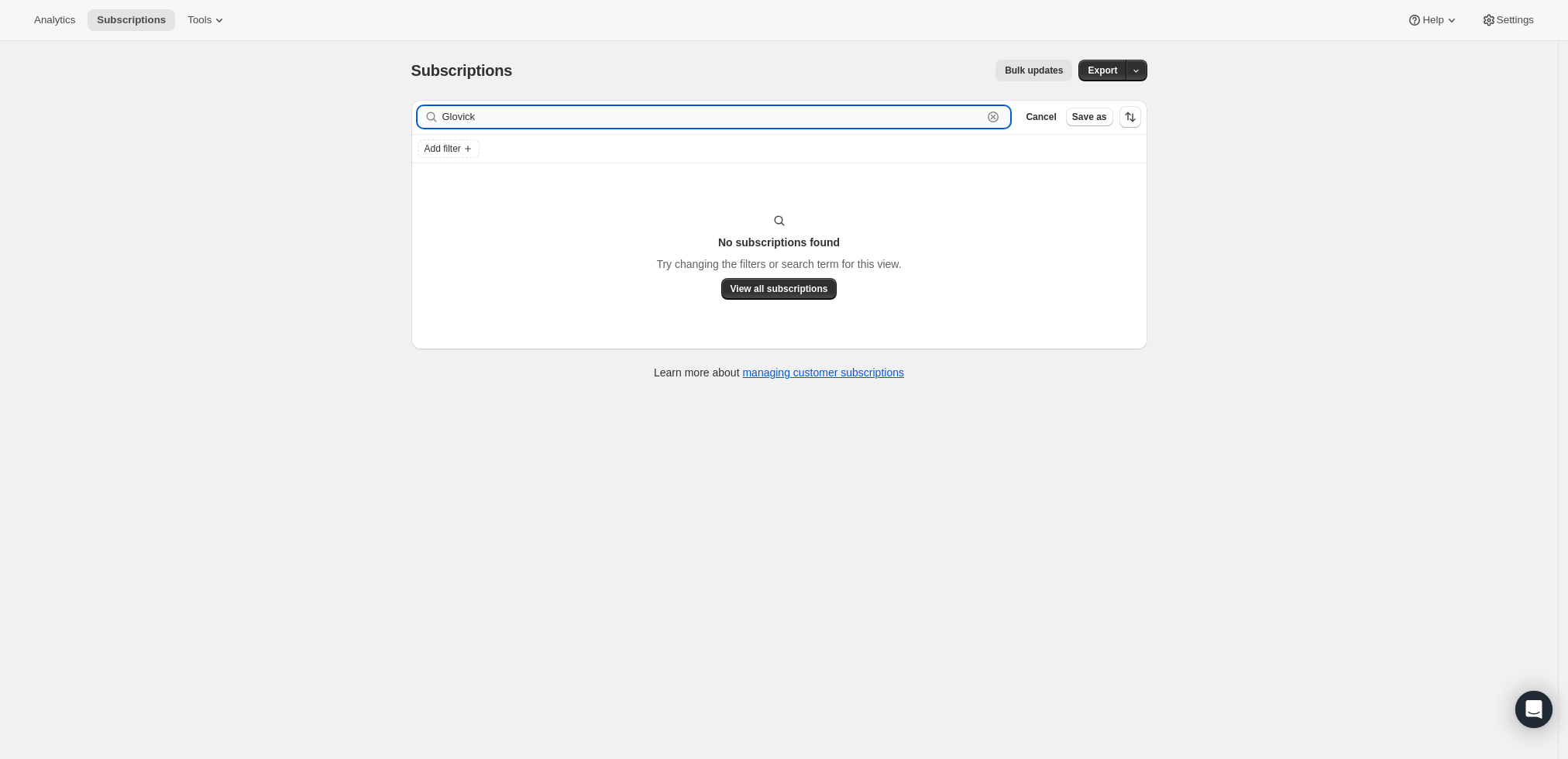
click at [981, 121] on input "Glovick" at bounding box center [712, 117] width 540 height 22
paste input "<[EMAIL_ADDRESS][DOMAIN_NAME]"
click at [455, 118] on input "<[EMAIL_ADDRESS][DOMAIN_NAME]" at bounding box center [712, 117] width 540 height 22
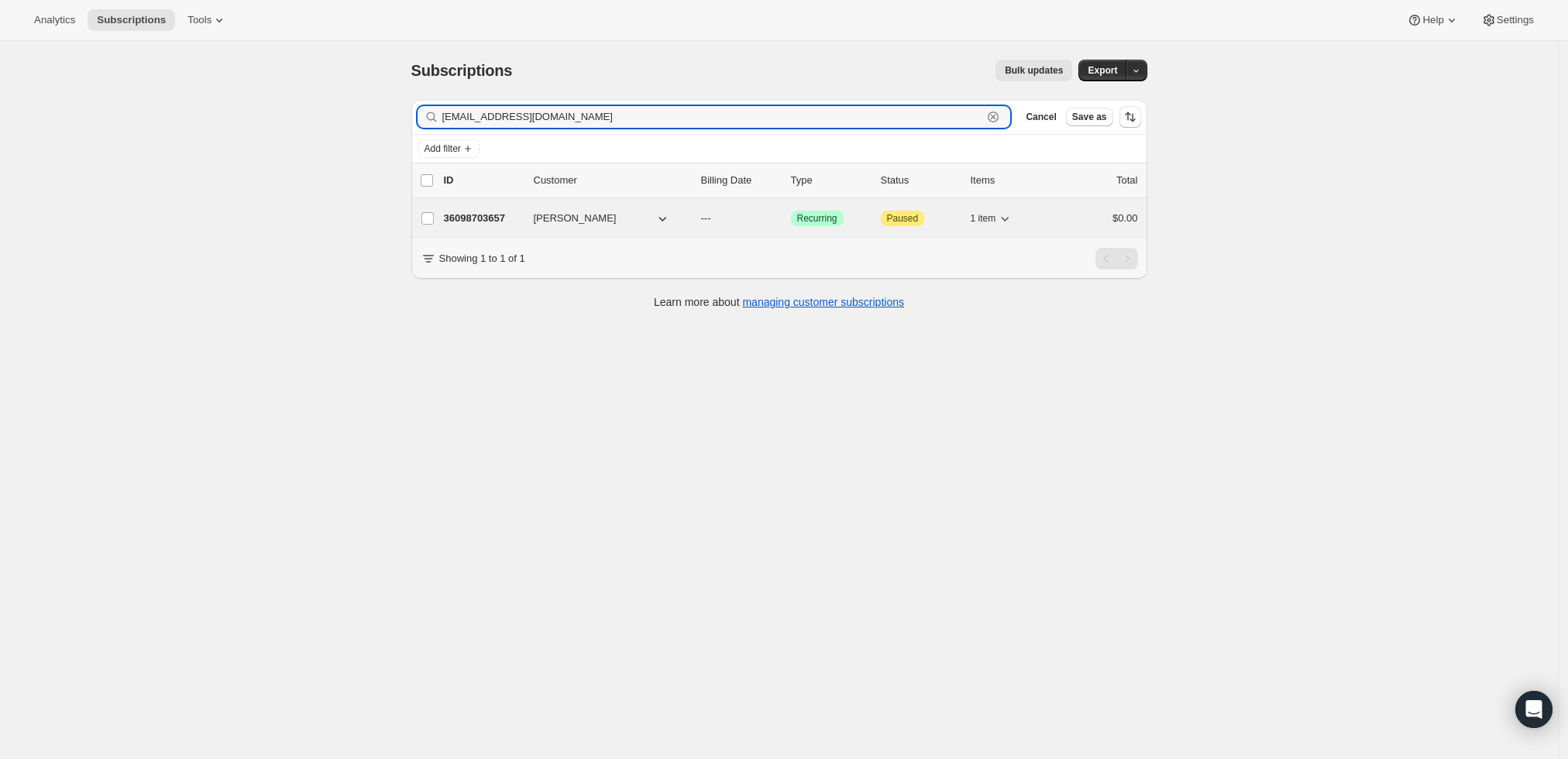
type input "[EMAIL_ADDRESS][DOMAIN_NAME]"
click at [485, 216] on p "36098703657" at bounding box center [482, 218] width 77 height 16
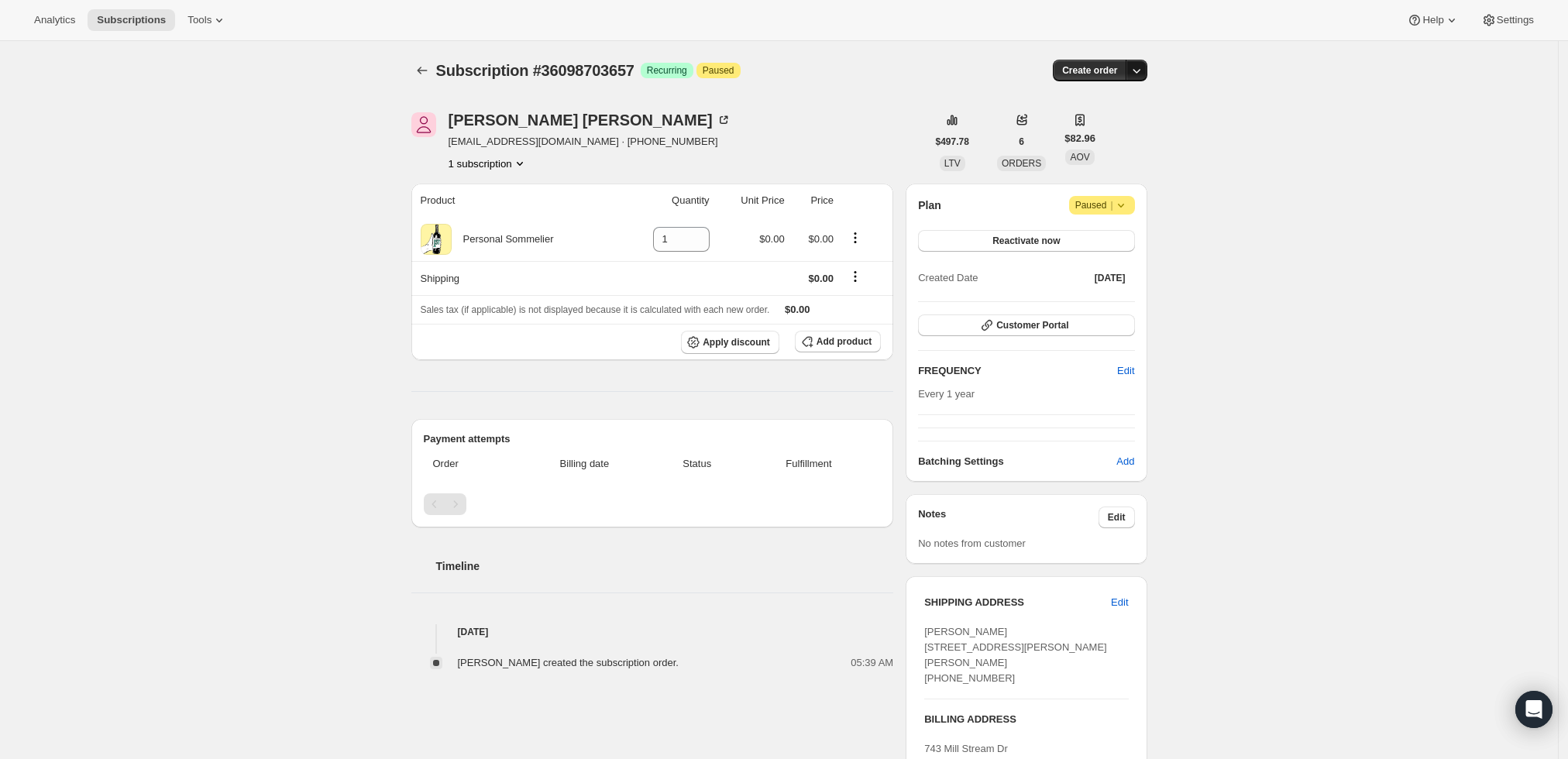
click at [1133, 69] on icon "button" at bounding box center [1137, 70] width 16 height 16
click at [1123, 126] on span "Create custom one-time order" at bounding box center [1075, 128] width 134 height 12
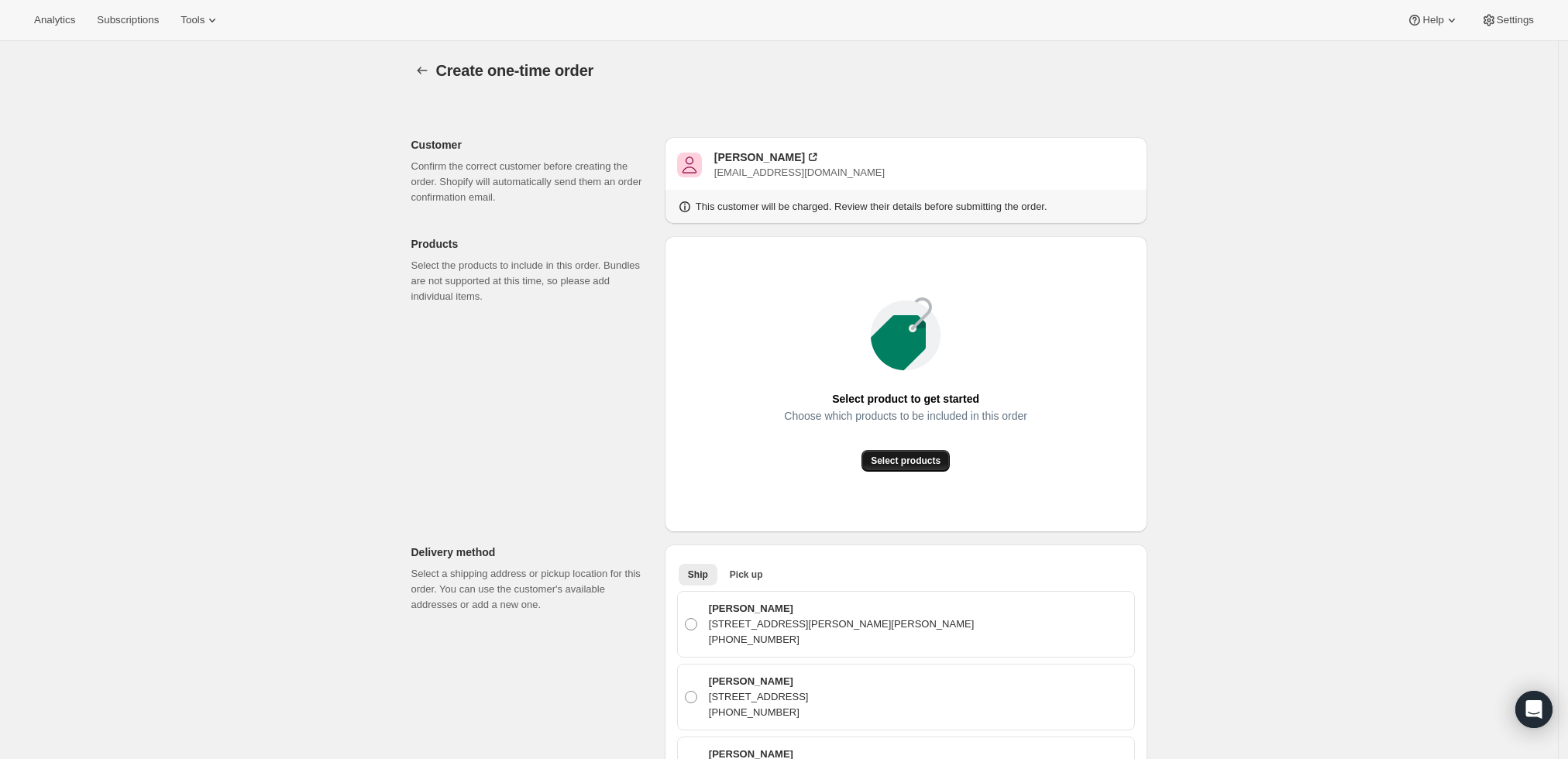
click at [919, 462] on span "Select products" at bounding box center [906, 460] width 70 height 12
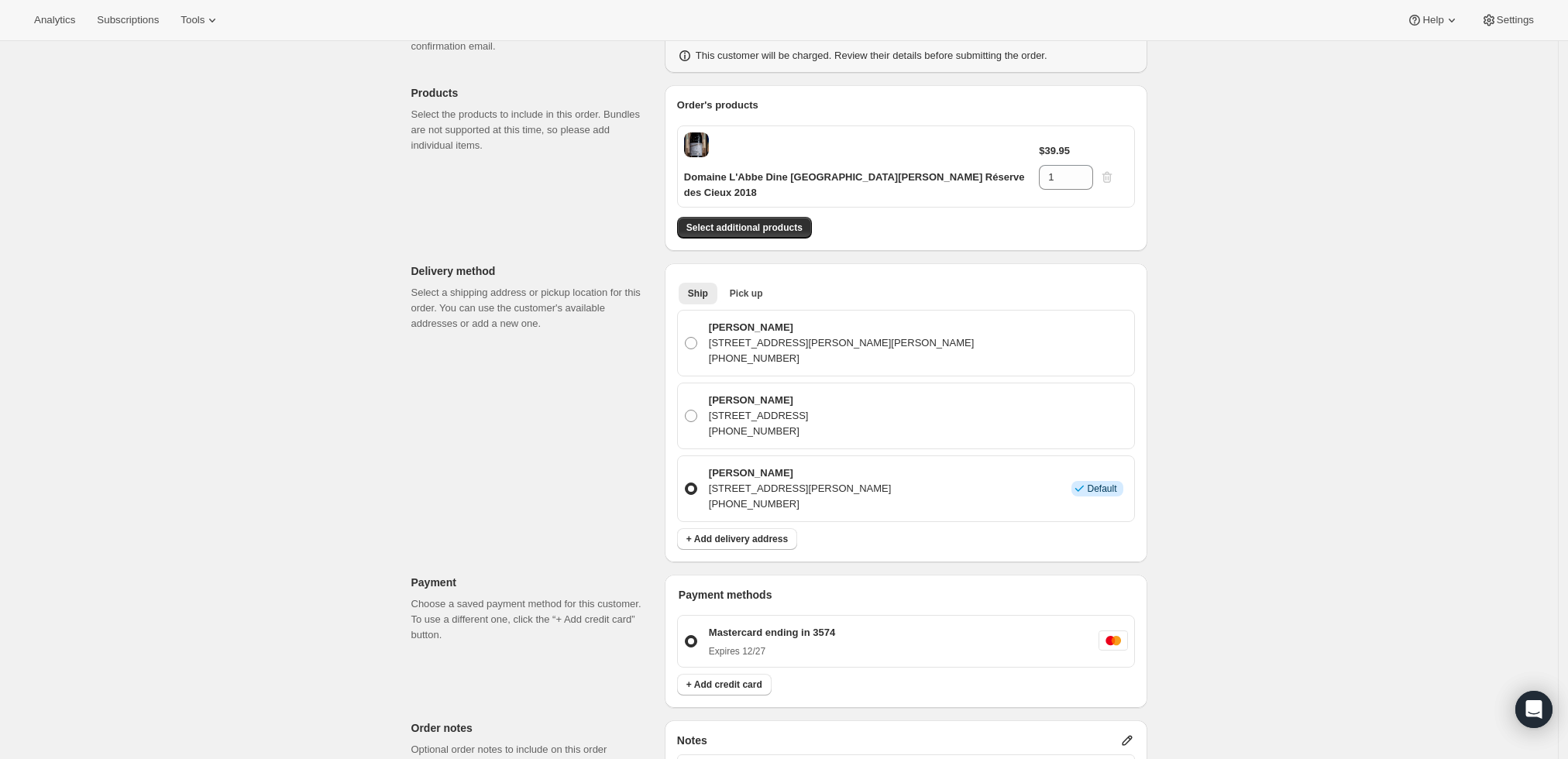
scroll to position [86, 0]
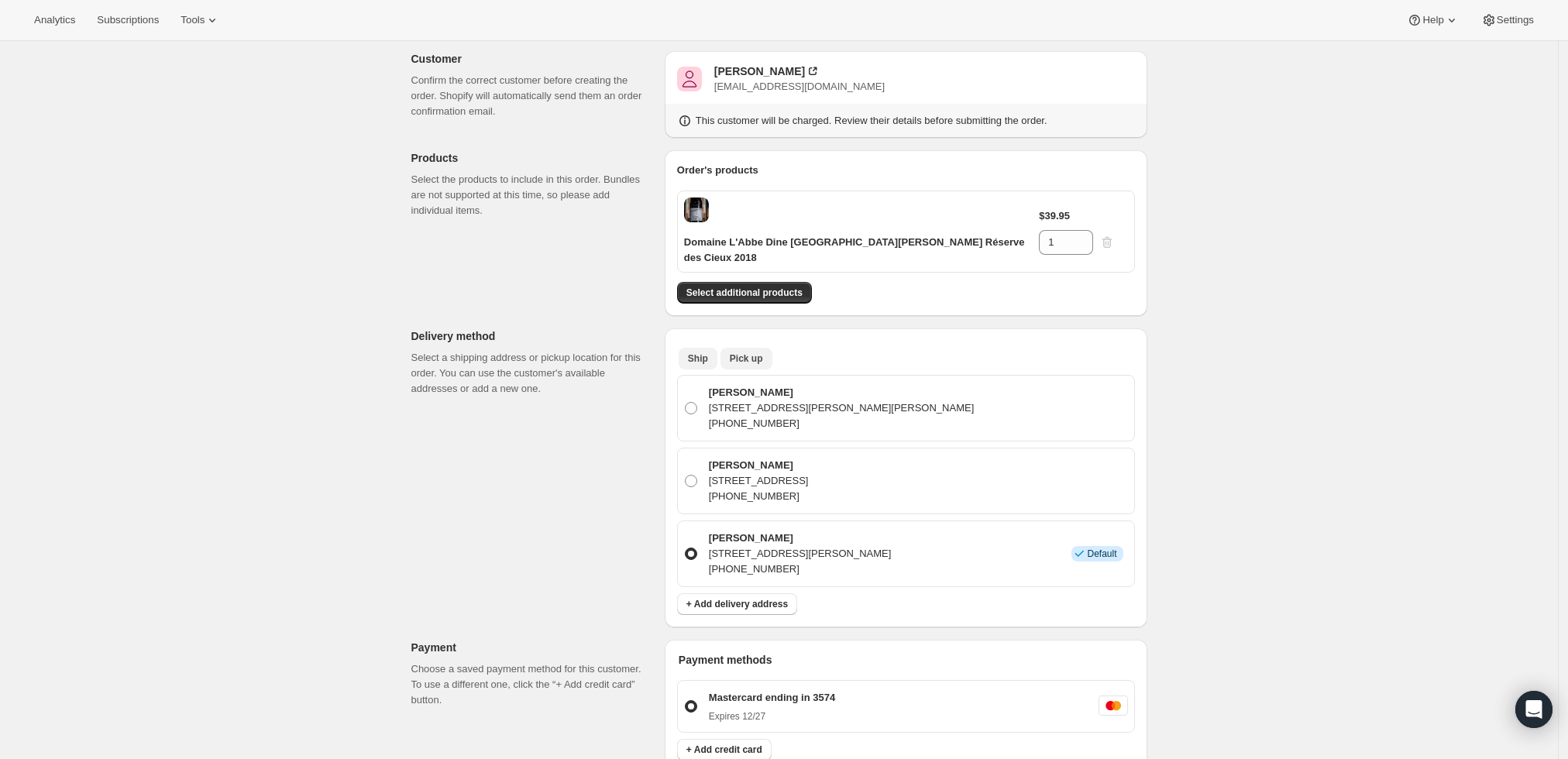
click at [747, 352] on span "Pick up" at bounding box center [746, 358] width 33 height 12
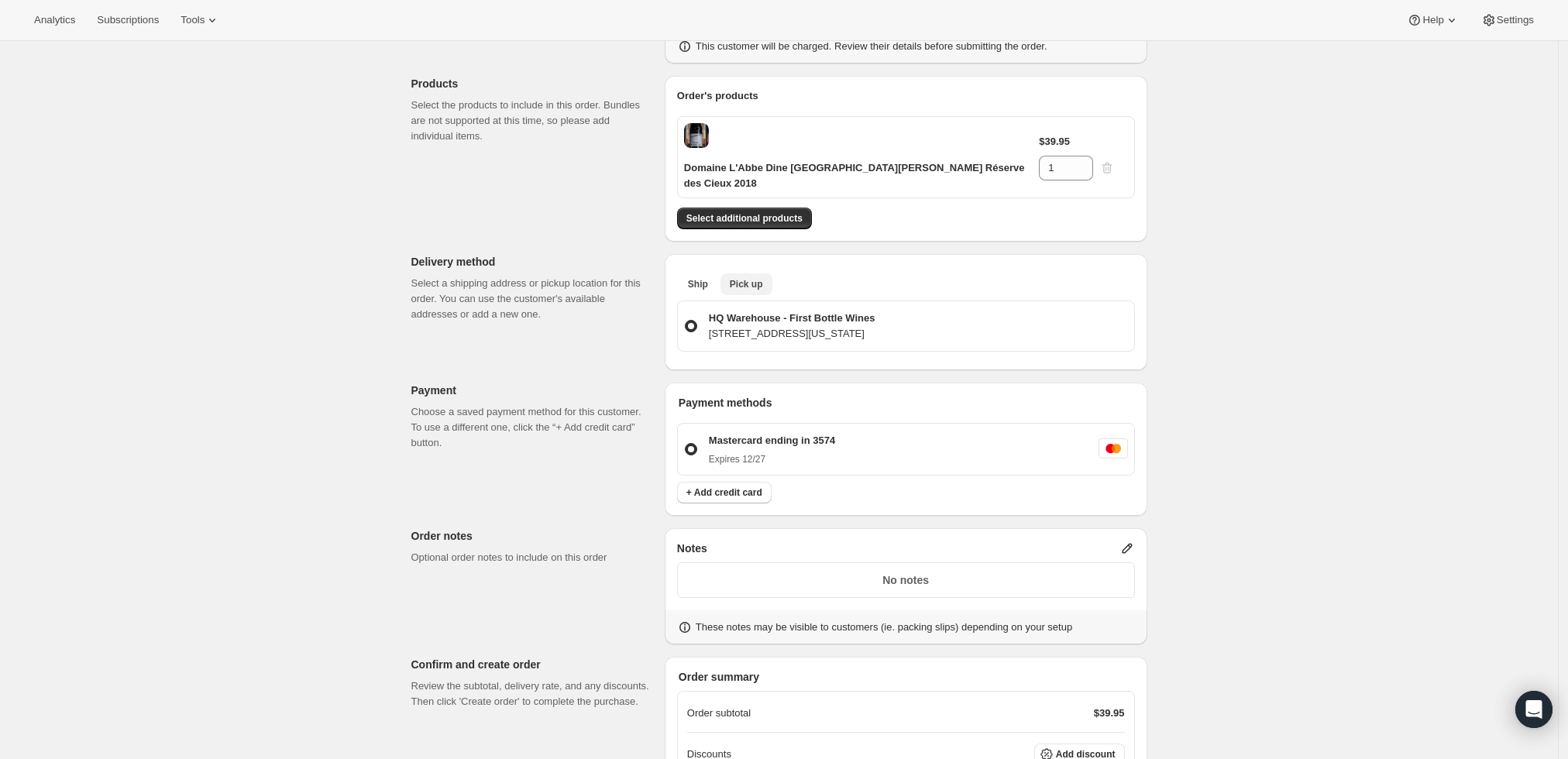
scroll to position [308, 0]
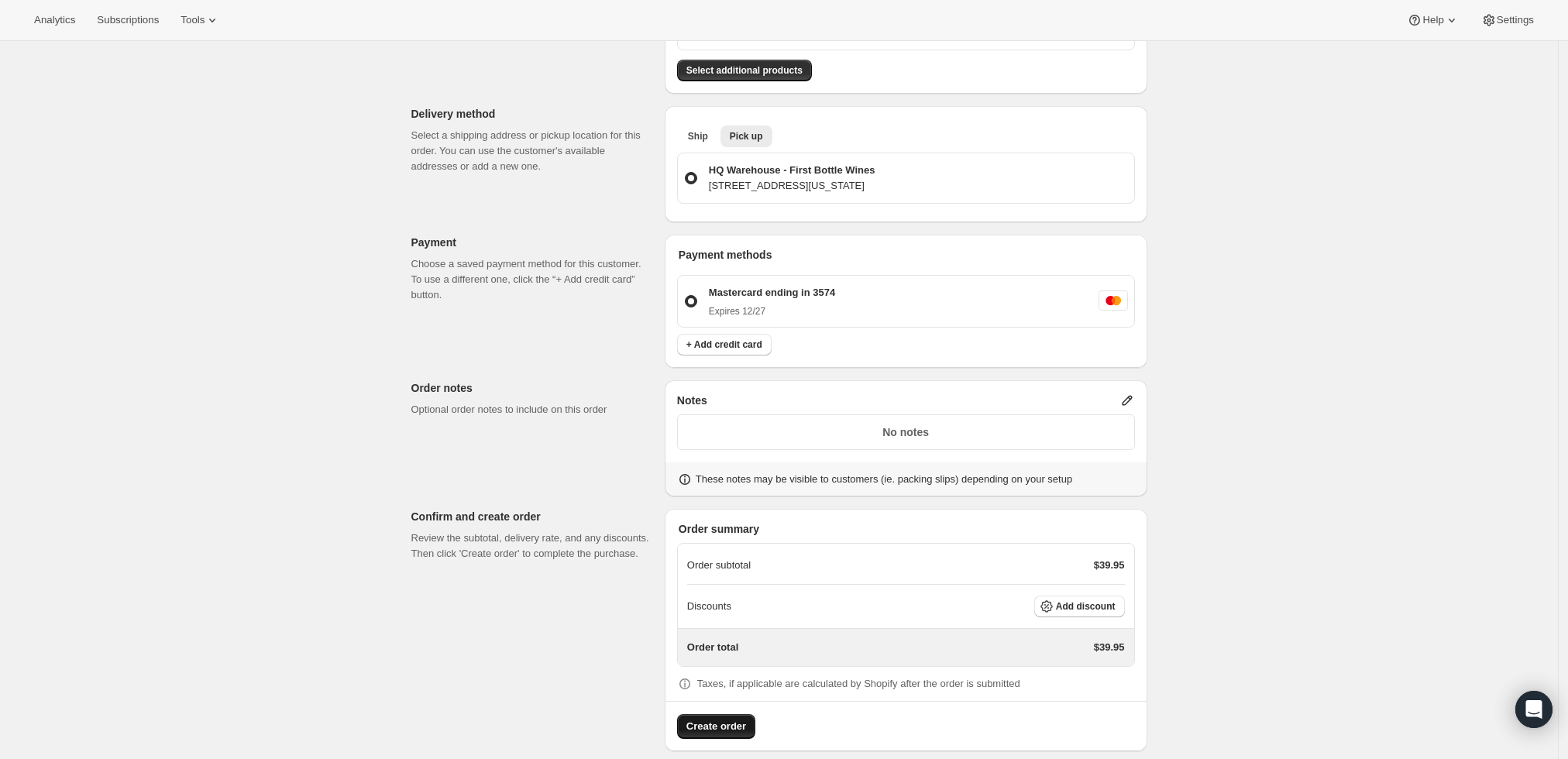
click at [719, 718] on span "Create order" at bounding box center [716, 726] width 60 height 16
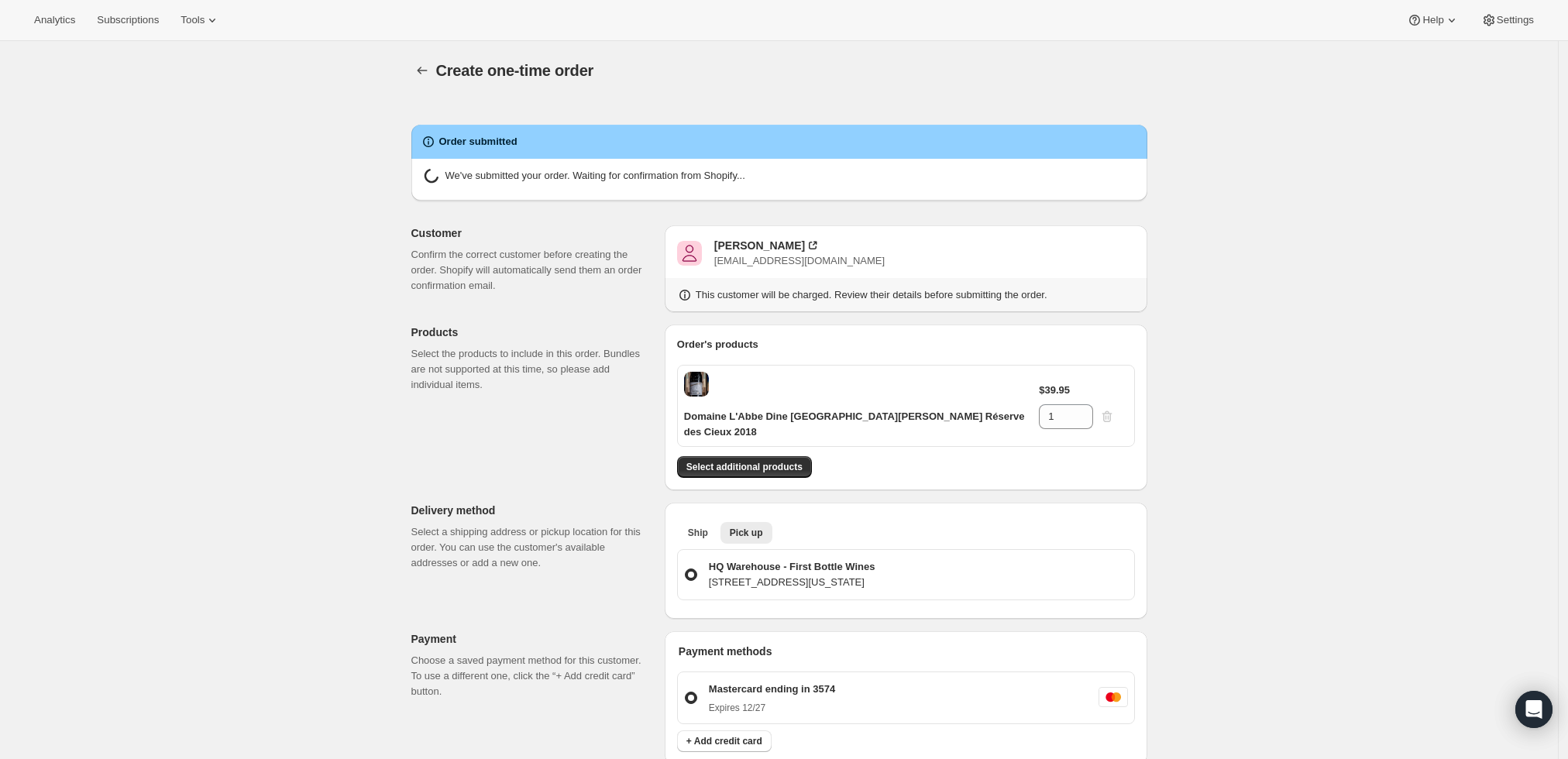
radio input "true"
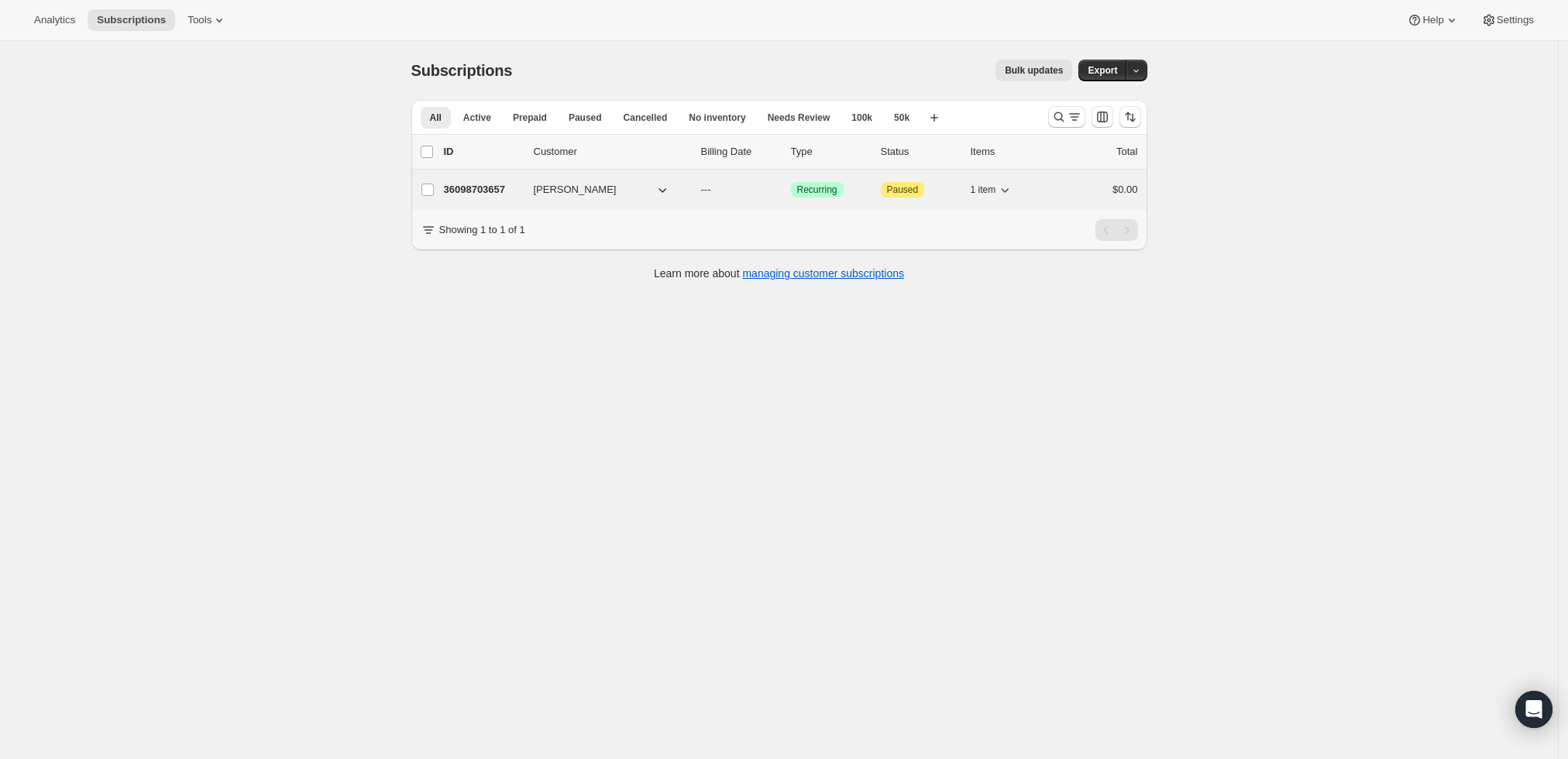
click at [464, 184] on p "36098703657" at bounding box center [482, 190] width 77 height 16
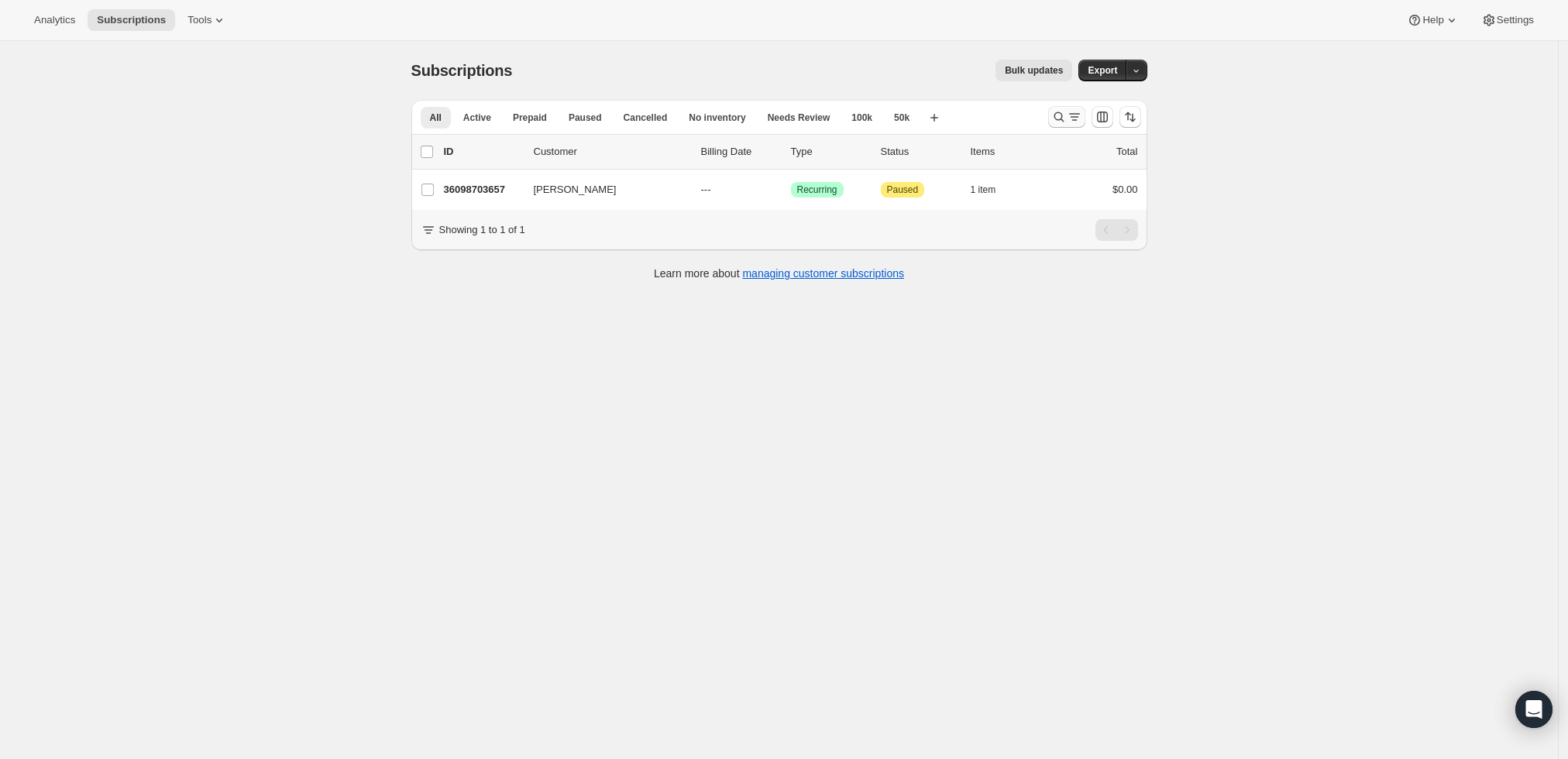
click at [1073, 119] on icon "Search and filter results" at bounding box center [1074, 117] width 16 height 16
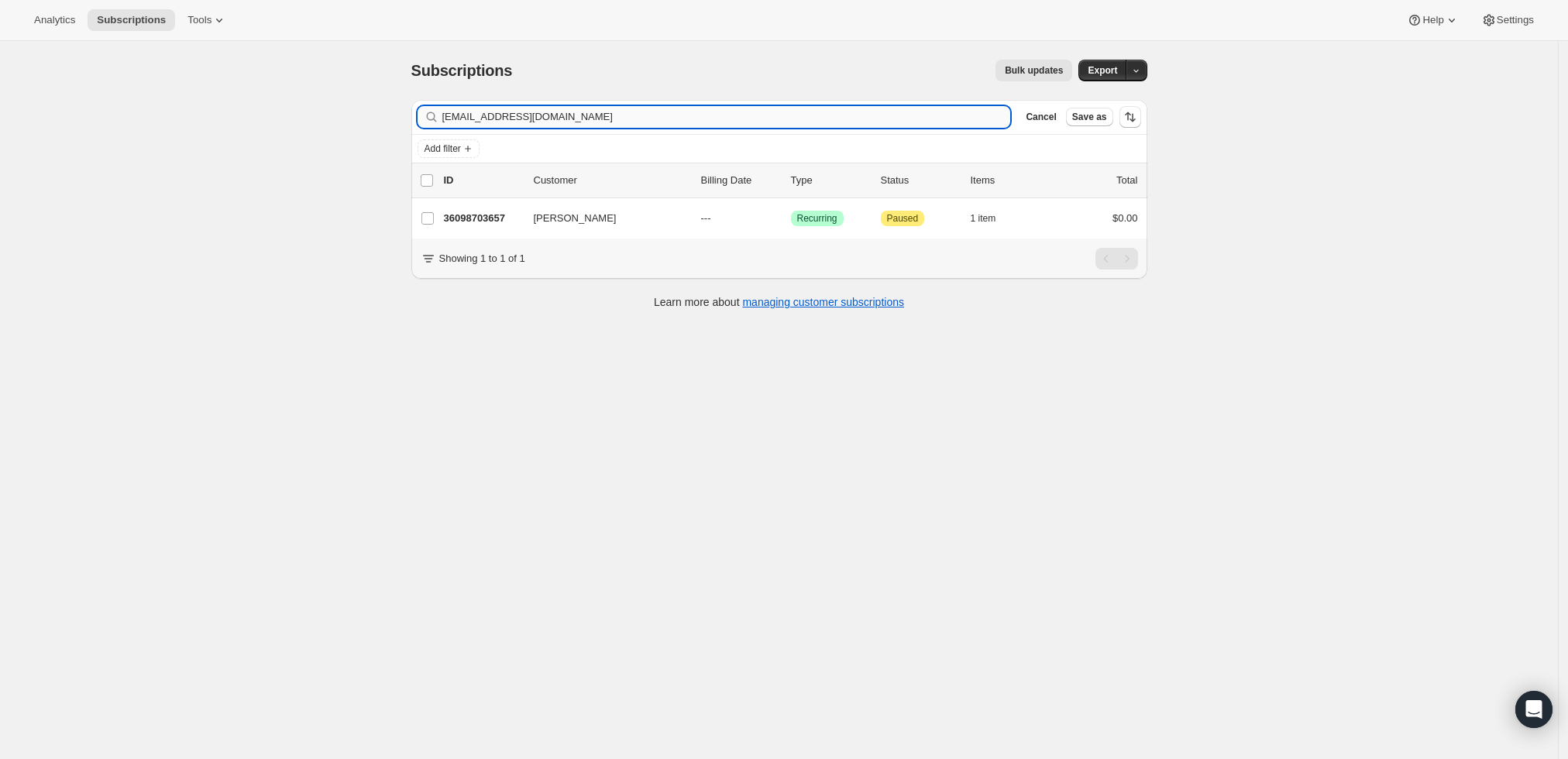
click at [677, 115] on input "tommy_malick@yahoo.com" at bounding box center [726, 117] width 569 height 22
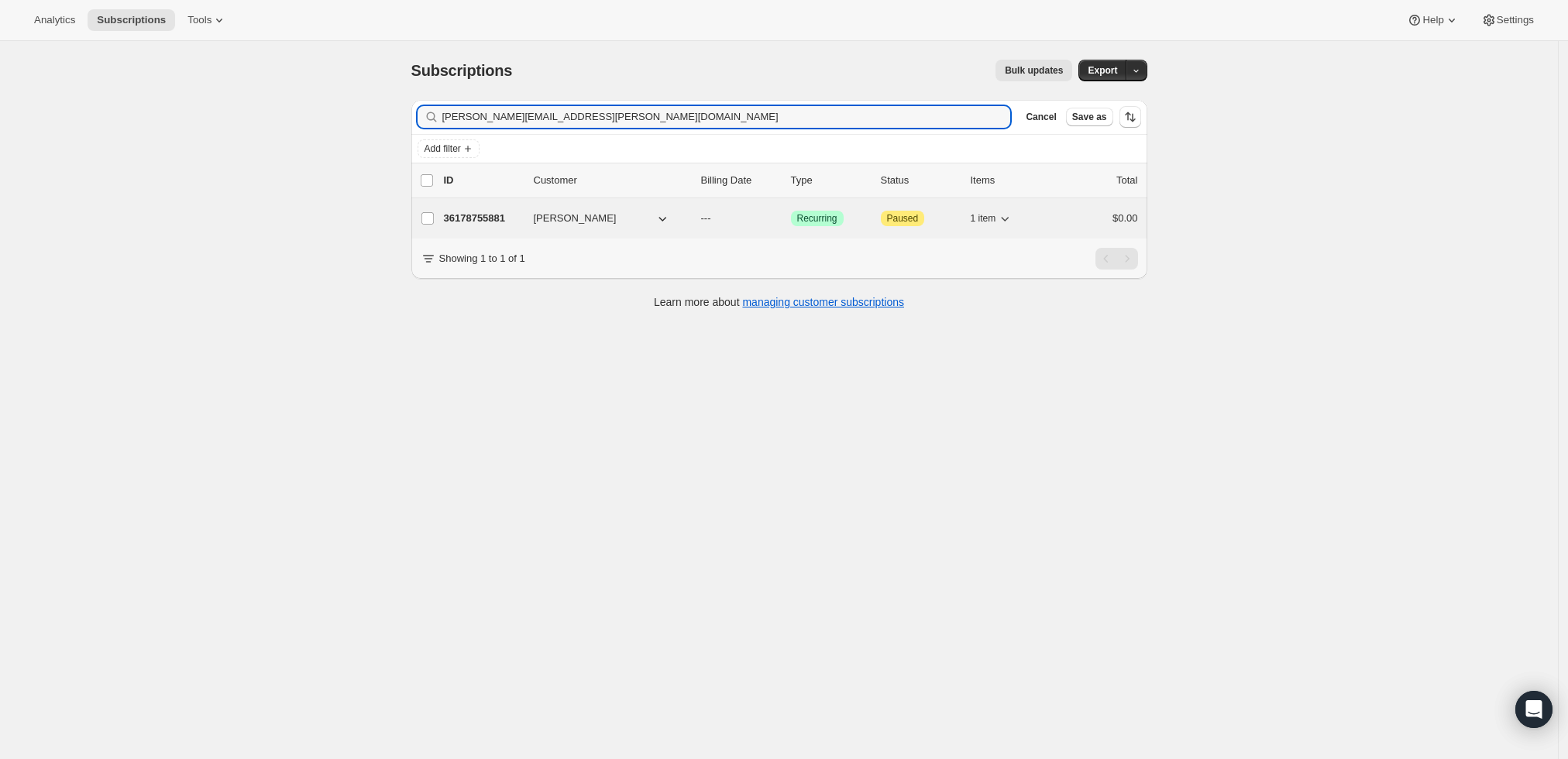
type input "tim.h.bailey@gmail.com"
click at [467, 216] on p "36178755881" at bounding box center [482, 218] width 77 height 16
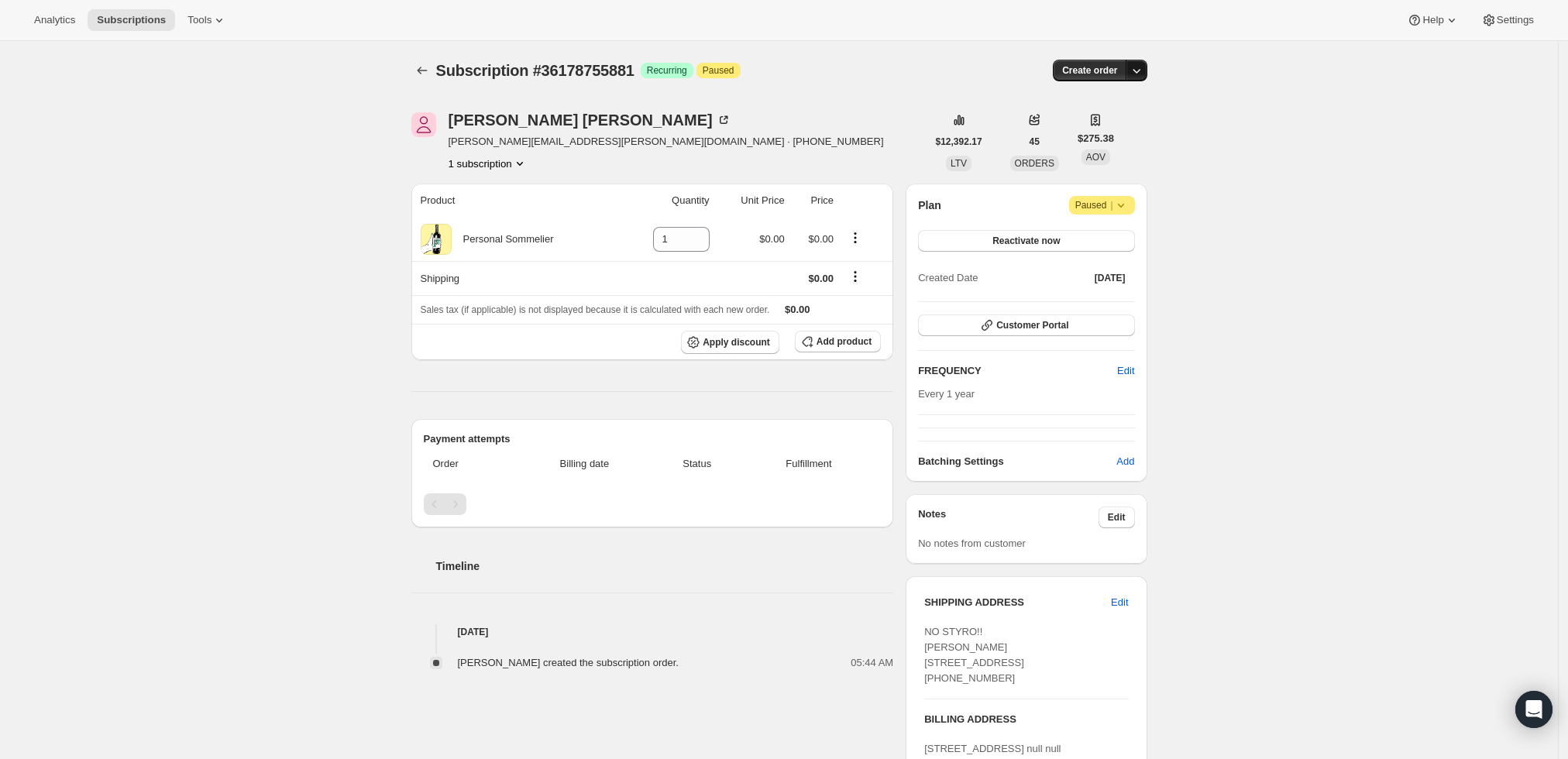
click at [1140, 67] on icon "button" at bounding box center [1137, 70] width 16 height 16
click at [1123, 129] on span "Create custom one-time order" at bounding box center [1075, 128] width 134 height 12
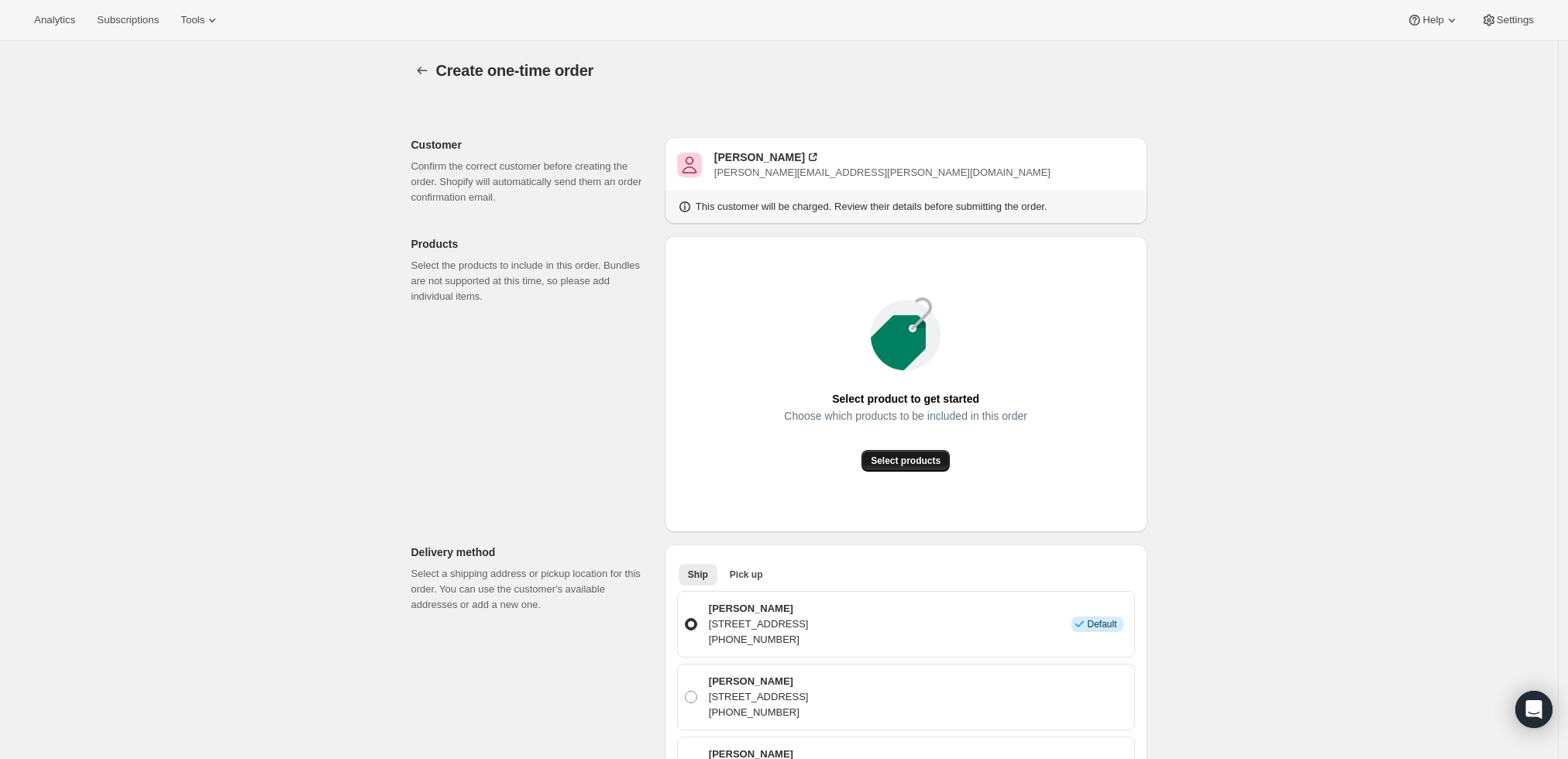
click at [896, 456] on span "Select products" at bounding box center [906, 460] width 70 height 12
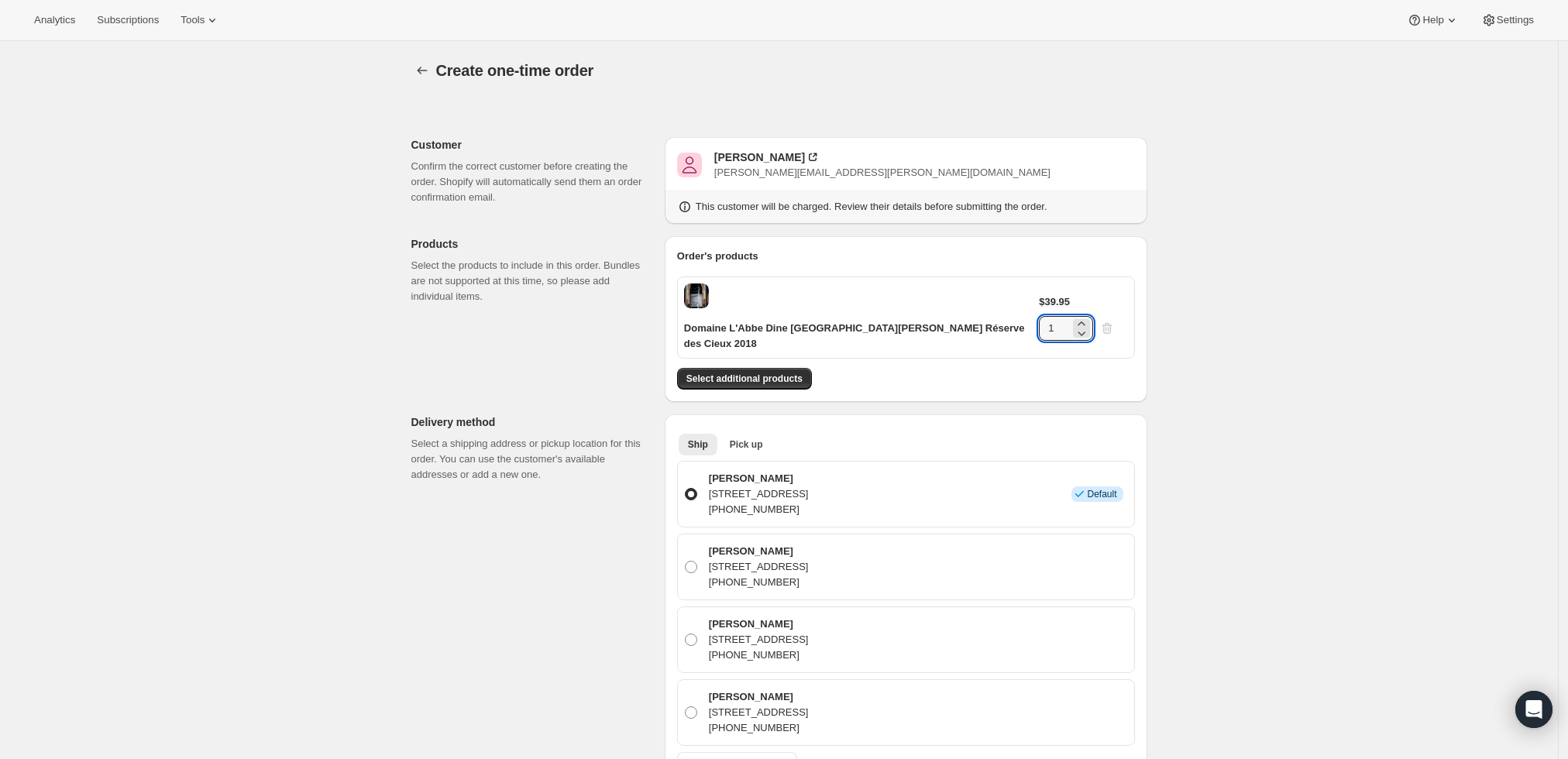
drag, startPoint x: 1091, startPoint y: 306, endPoint x: 1000, endPoint y: 311, distance: 91.1
click at [1000, 311] on div "Domaine L'Abbe Dine Châteauneuf-du-Pape Réserve des Cieux 2018 $39.95 1" at bounding box center [906, 317] width 458 height 82
type input "6"
click at [1187, 346] on div "Create one-time order. This page is ready Create one-time order Customer Confir…" at bounding box center [779, 716] width 1558 height 1351
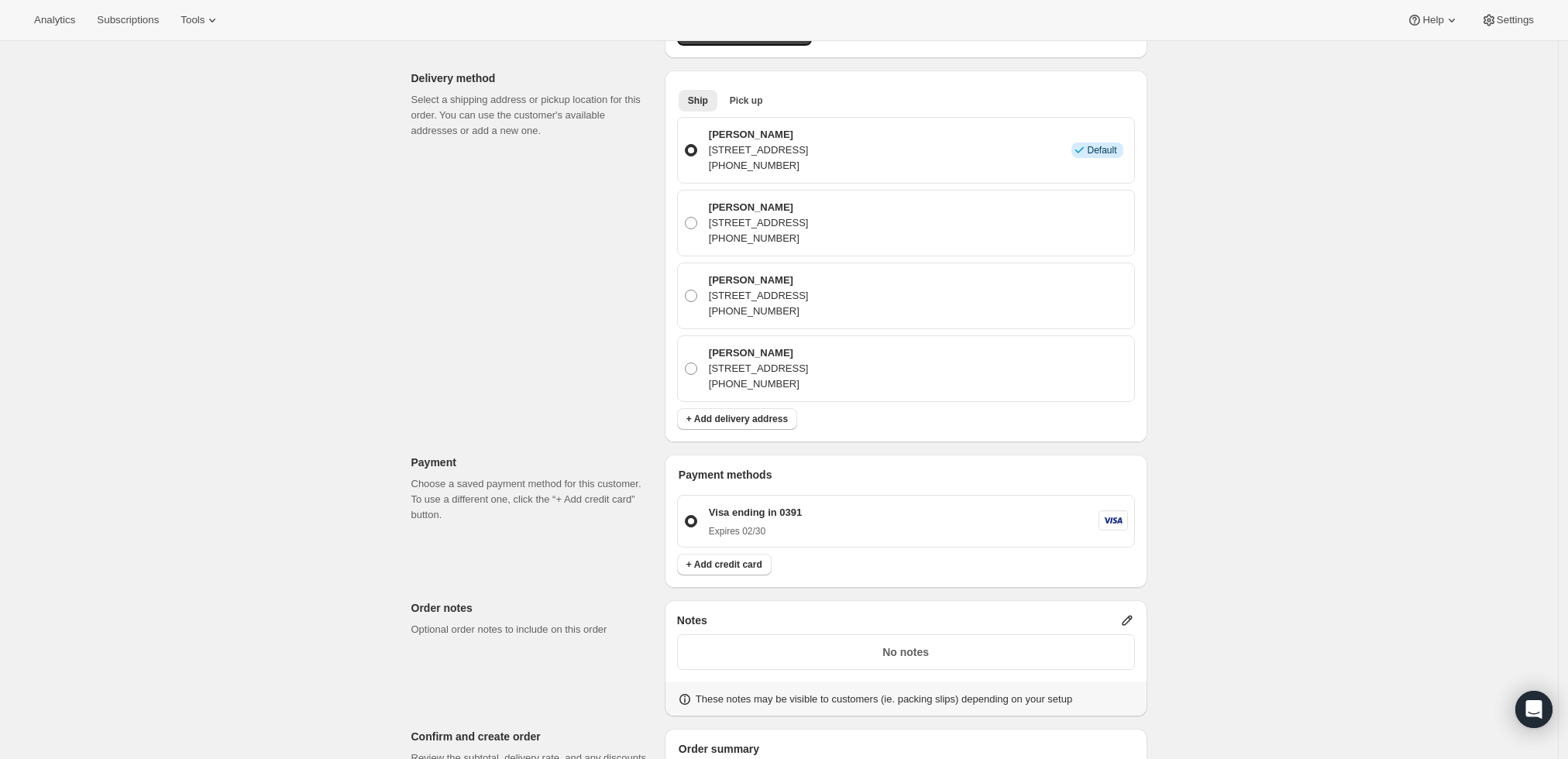
scroll to position [602, 0]
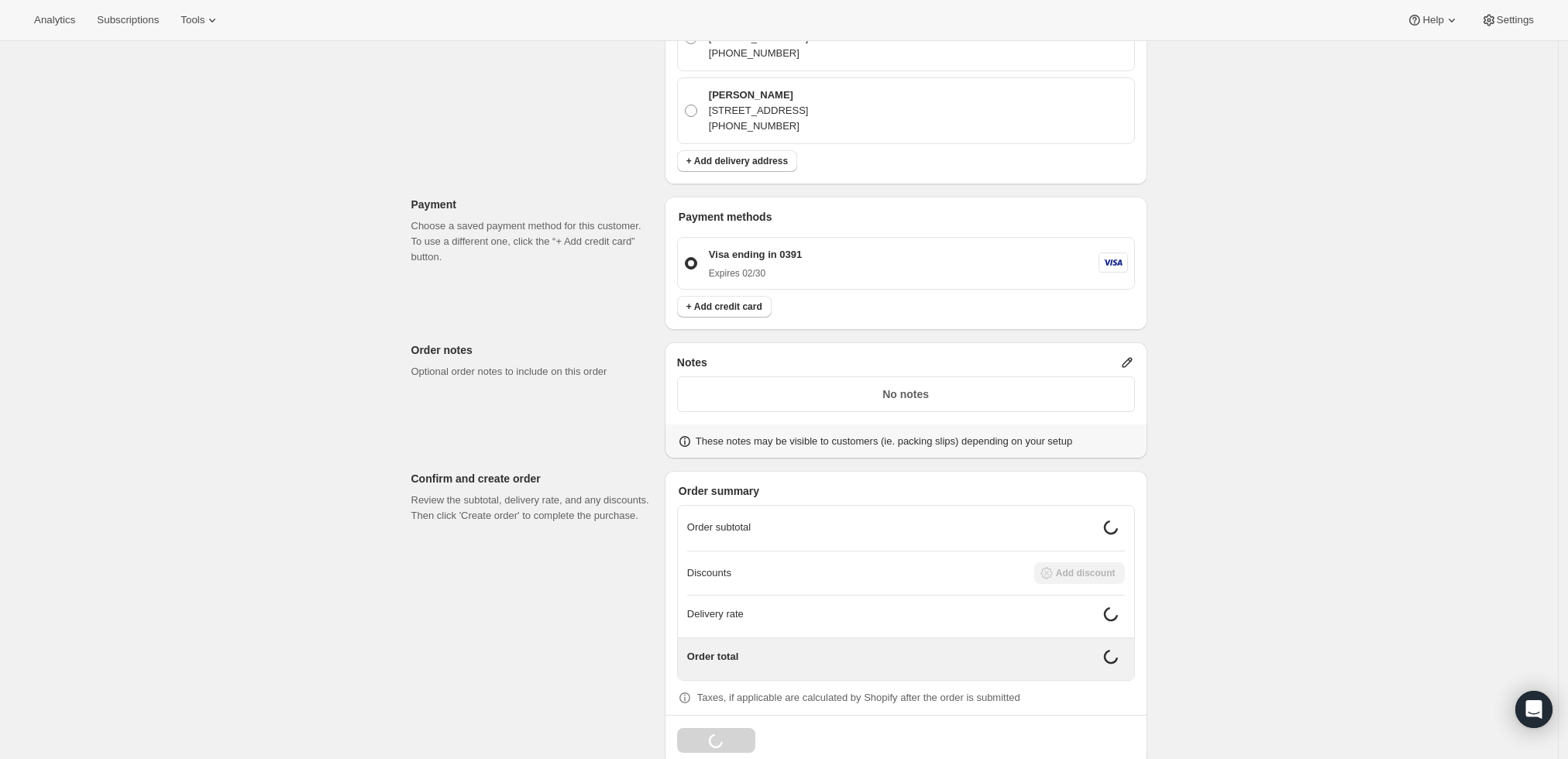
click at [1127, 355] on icon at bounding box center [1127, 362] width 16 height 16
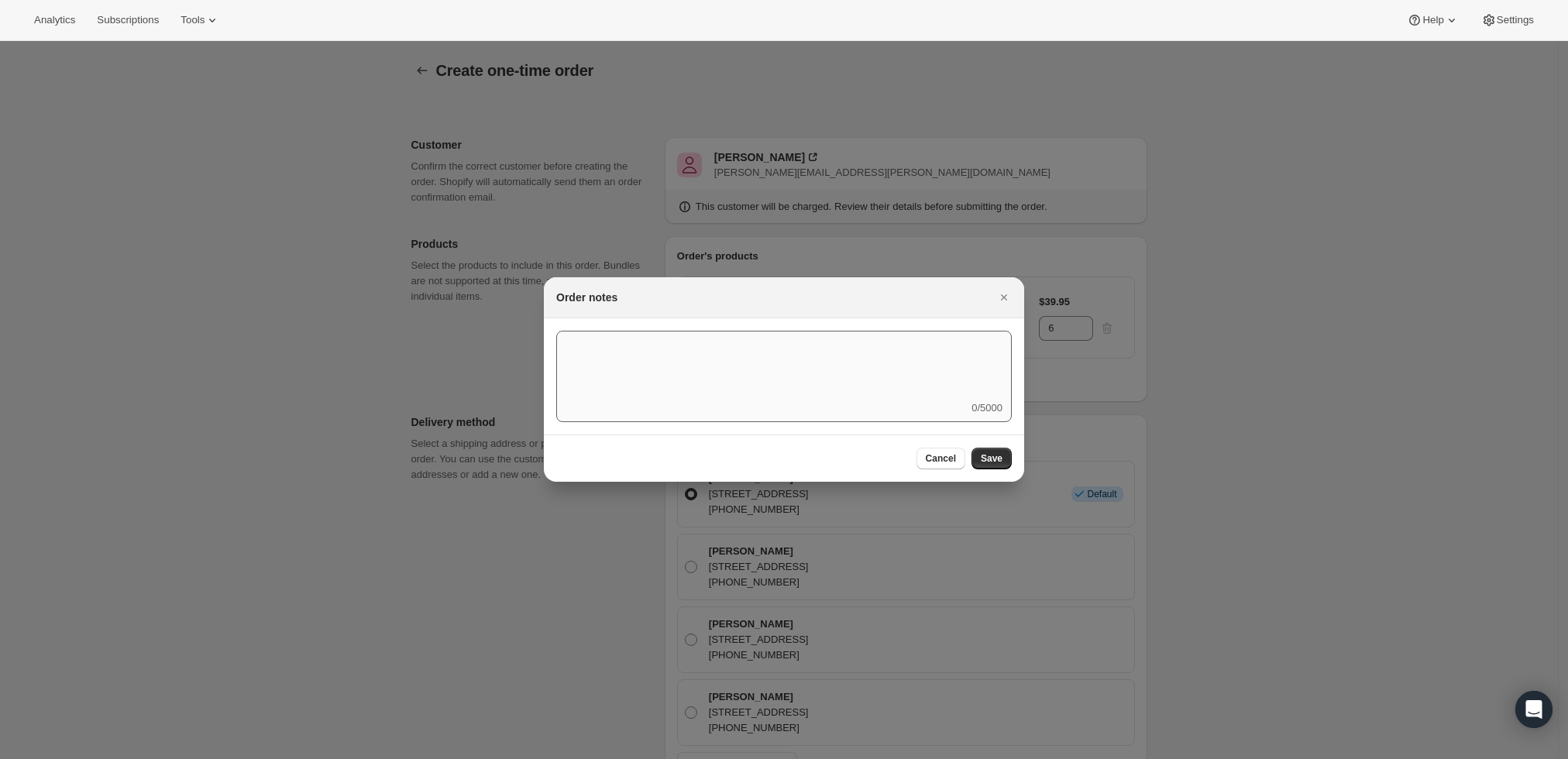
scroll to position [0, 0]
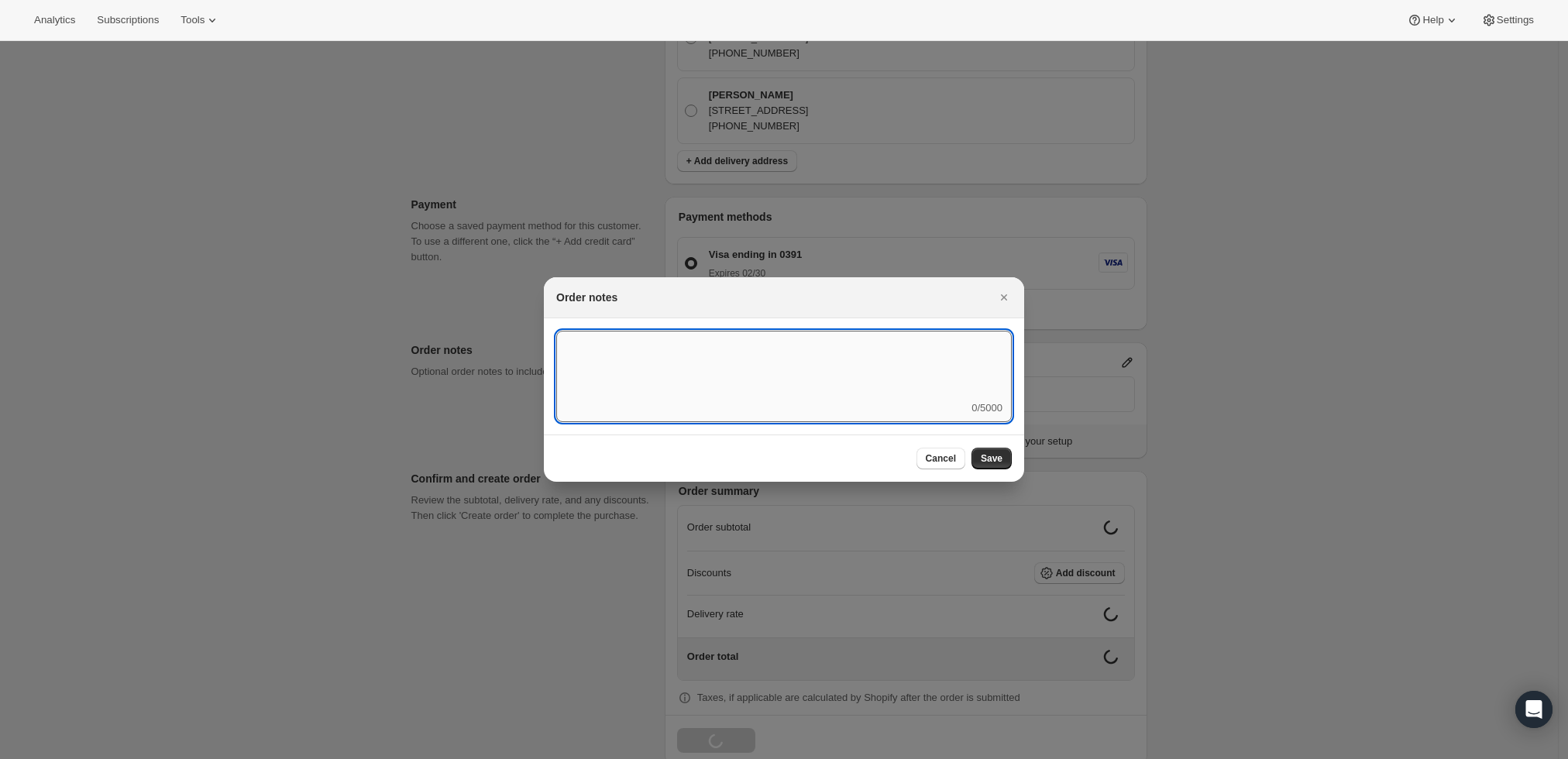
click at [886, 369] on textarea ":r74:" at bounding box center [784, 365] width 455 height 70
type textarea "Weather HOLD"
click at [986, 451] on button "Save" at bounding box center [992, 459] width 40 height 22
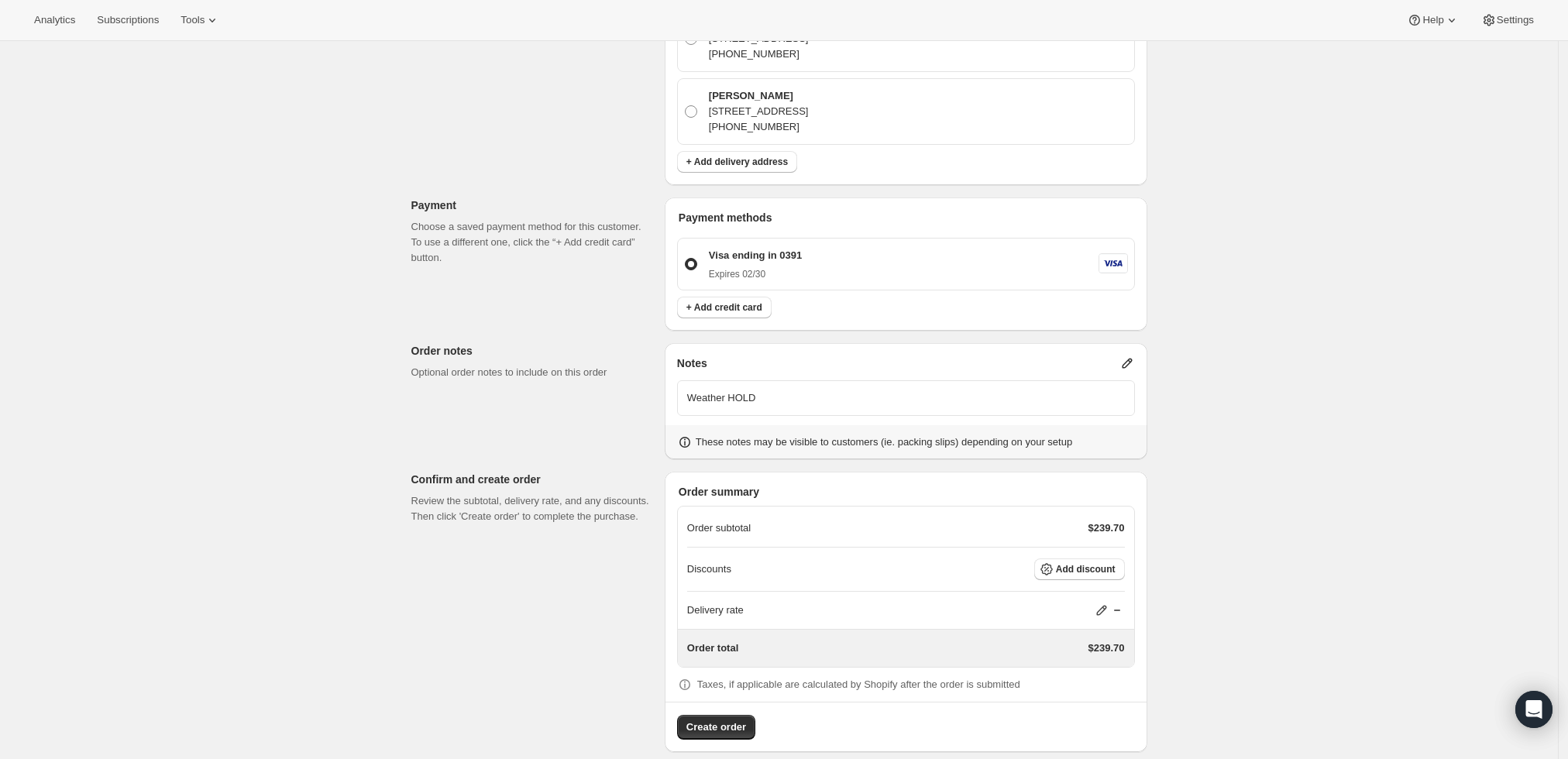
click at [1103, 603] on icon at bounding box center [1102, 610] width 16 height 16
click at [1066, 656] on input "0" at bounding box center [1110, 652] width 139 height 25
type input "0"
click at [1091, 678] on button "Save" at bounding box center [1099, 687] width 40 height 22
click at [707, 719] on span "Create order" at bounding box center [716, 727] width 60 height 16
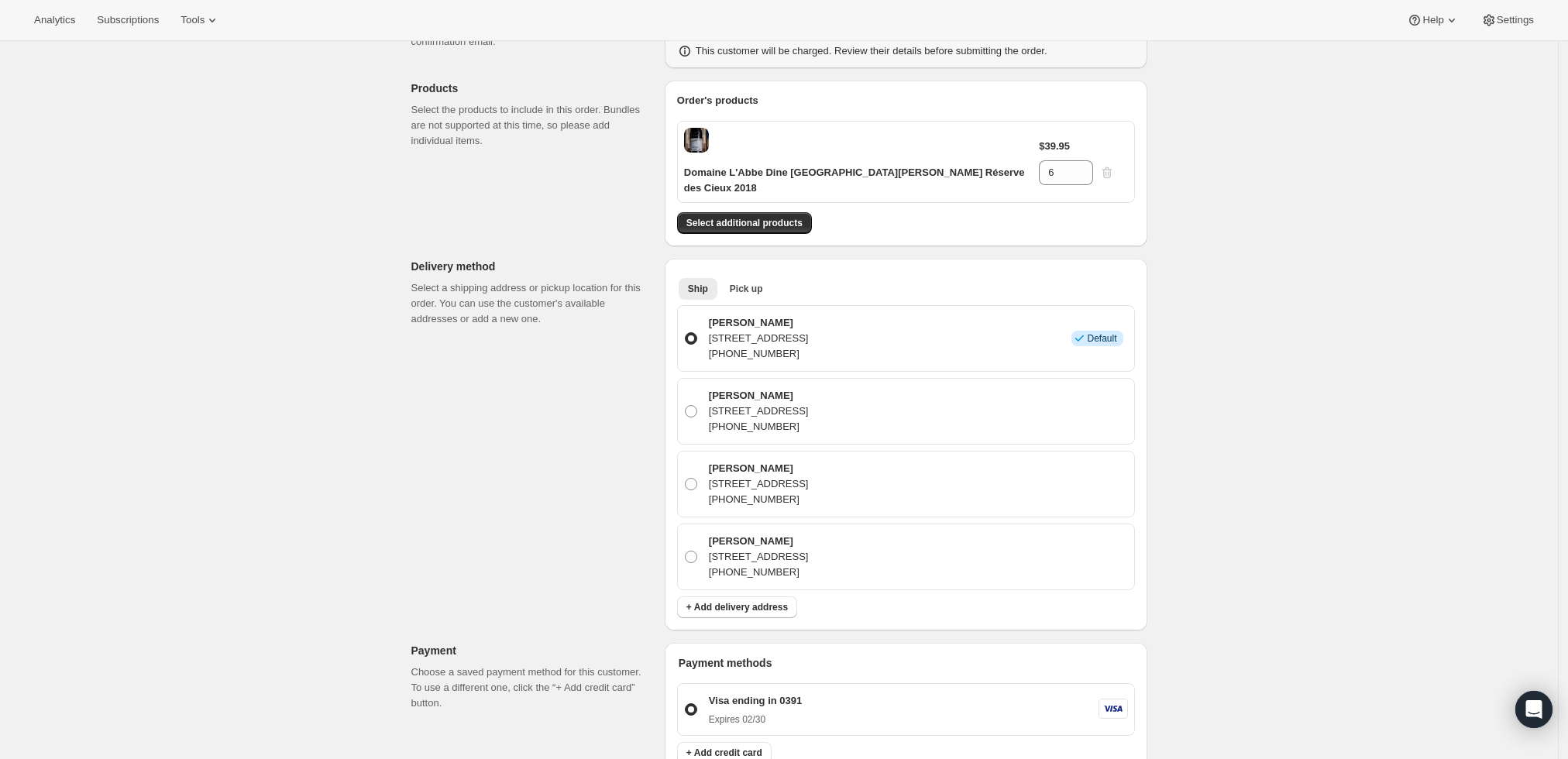
scroll to position [0, 0]
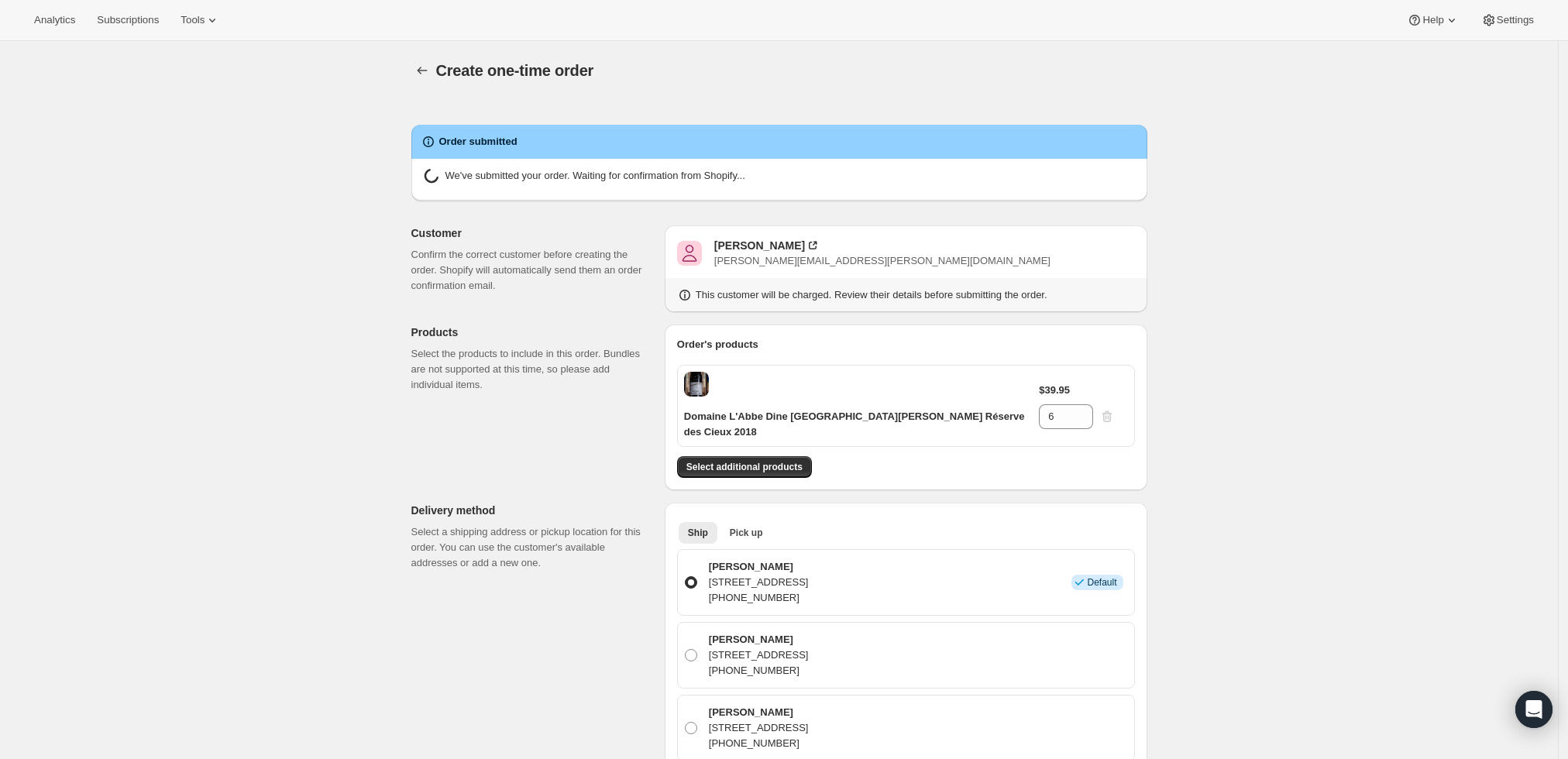
radio input "true"
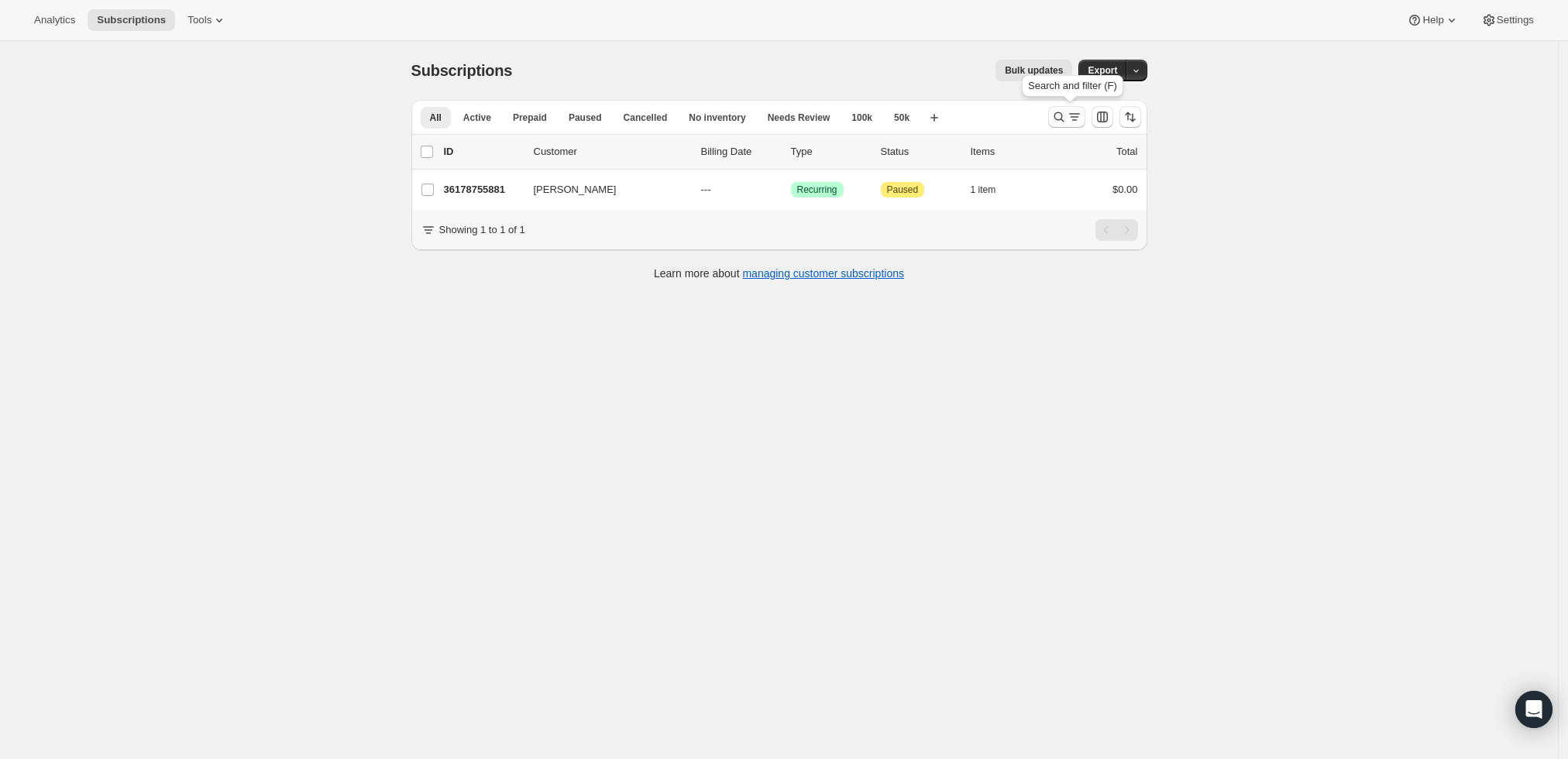
click at [1061, 114] on icon "Search and filter results" at bounding box center [1059, 117] width 16 height 16
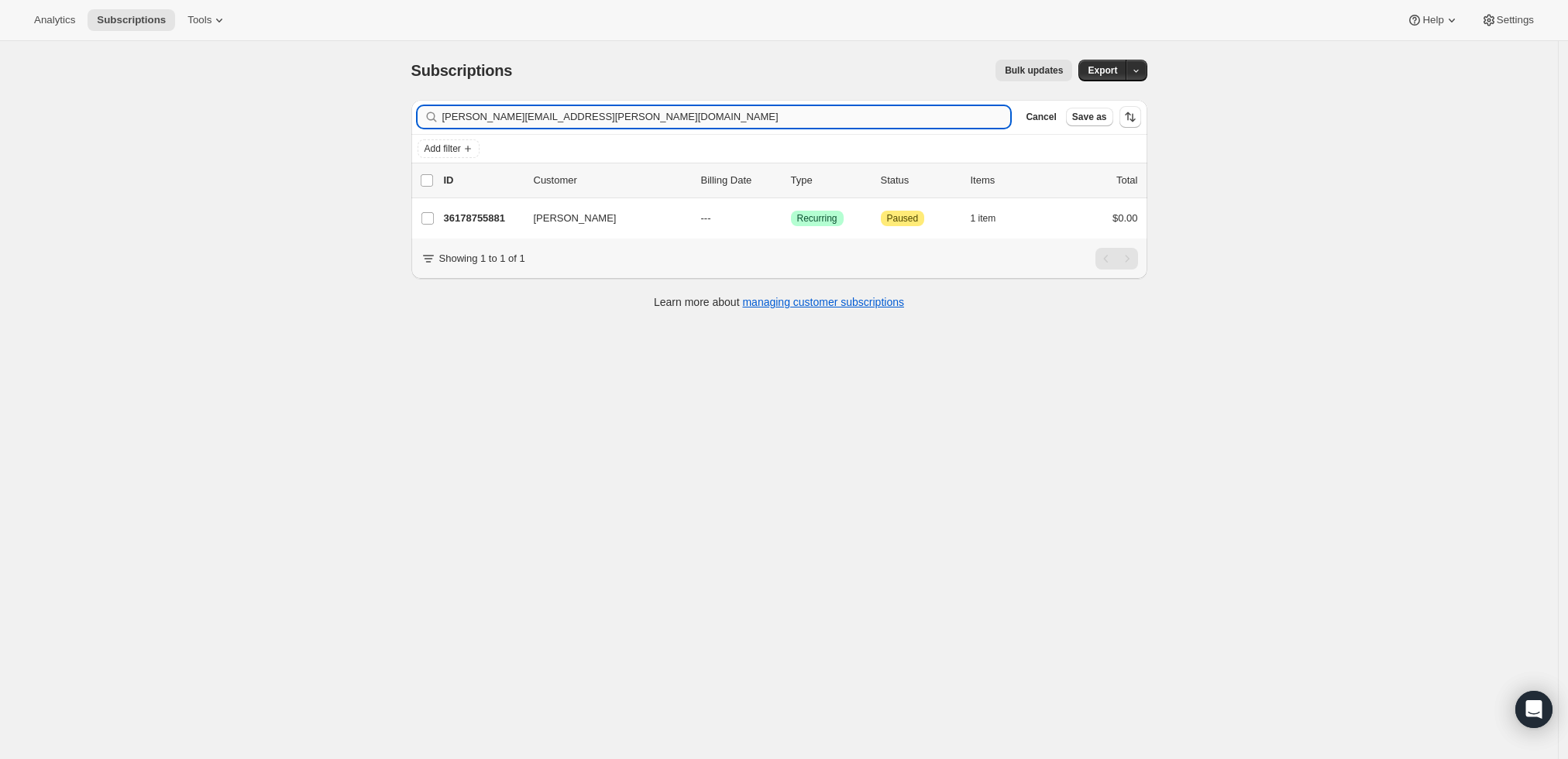
click at [822, 112] on input "[PERSON_NAME][EMAIL_ADDRESS][PERSON_NAME][DOMAIN_NAME]" at bounding box center [726, 117] width 569 height 22
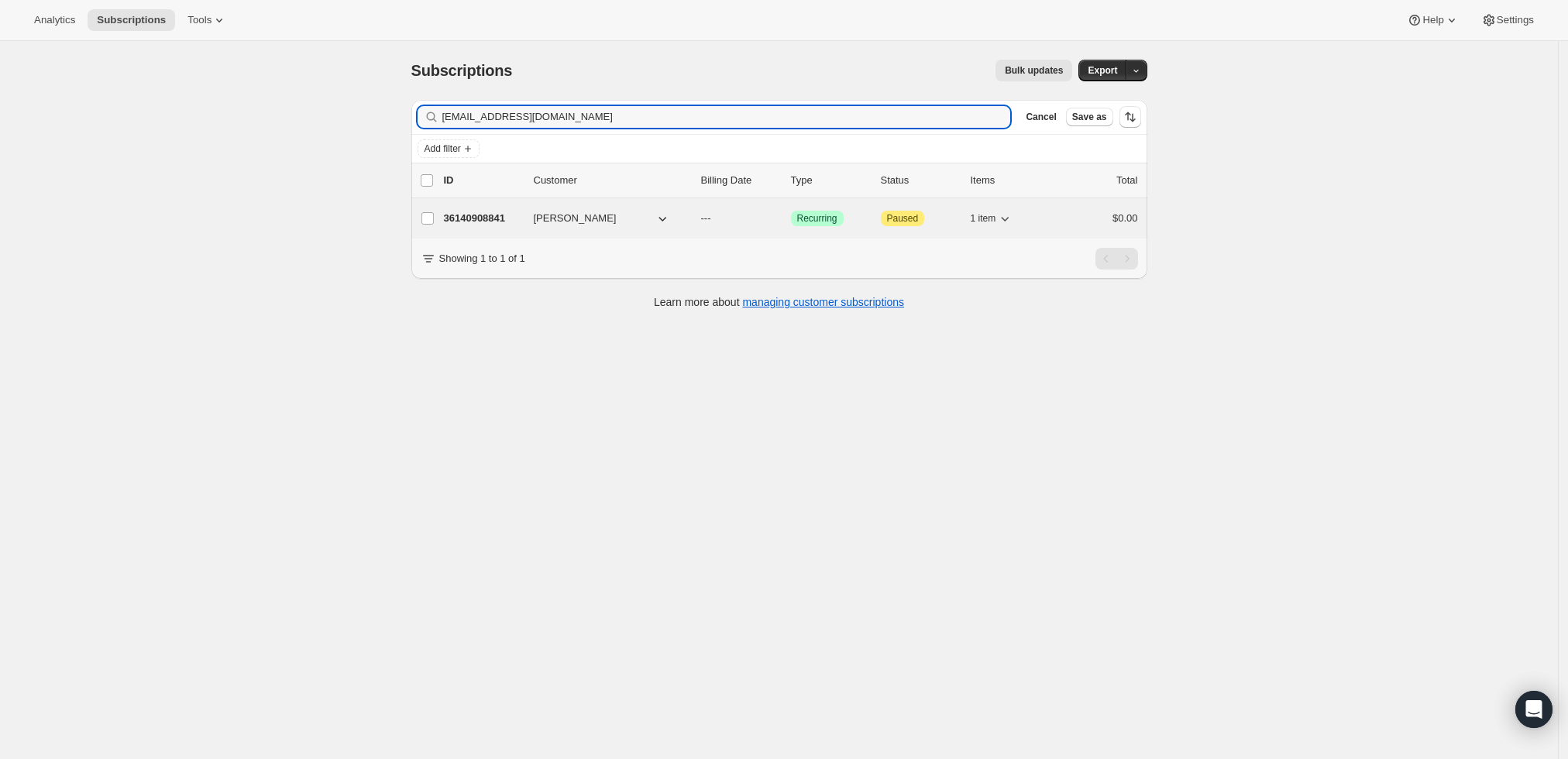
type input "blerner250@comcast.net"
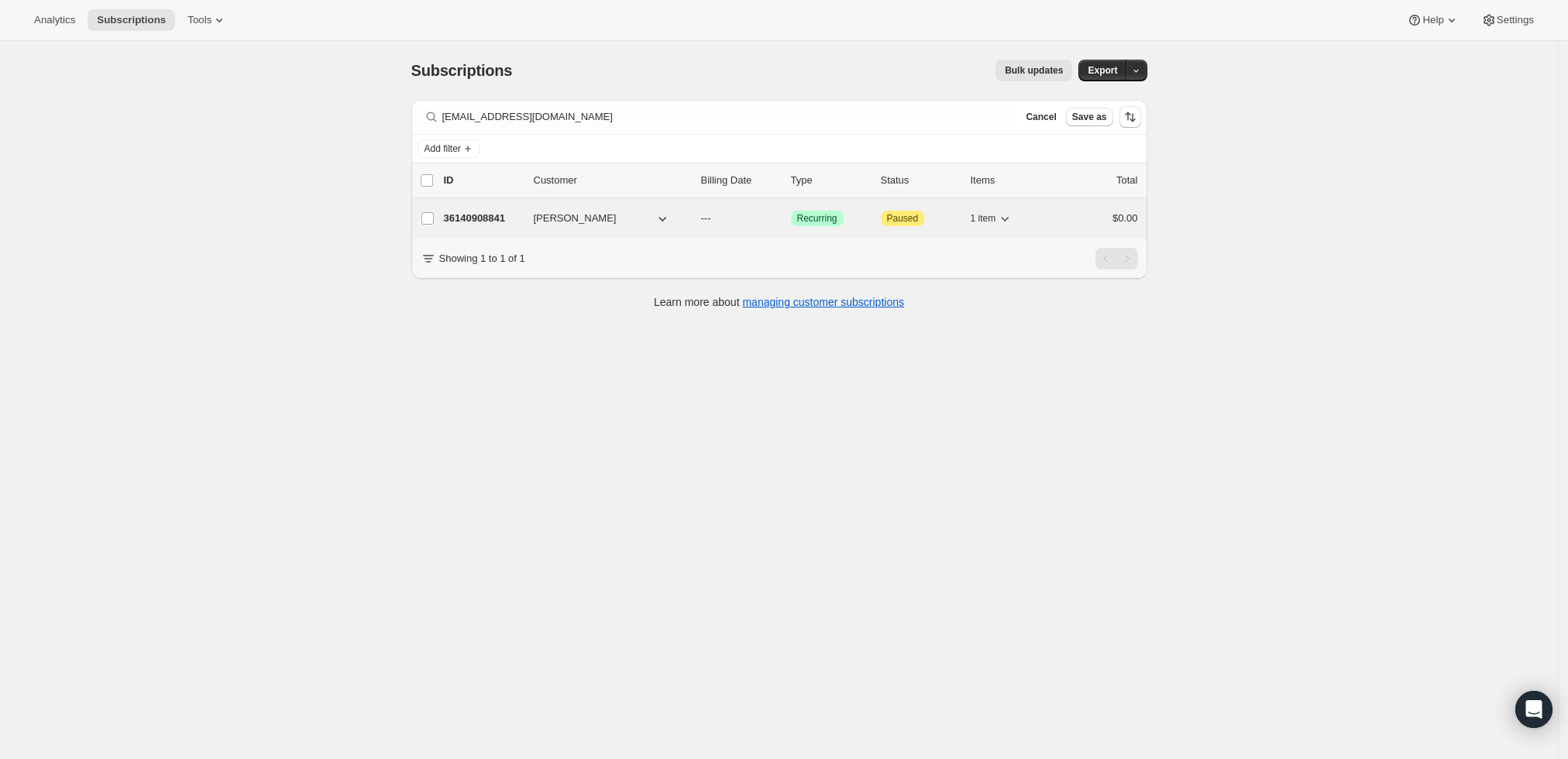
click at [475, 219] on p "36140908841" at bounding box center [482, 218] width 77 height 16
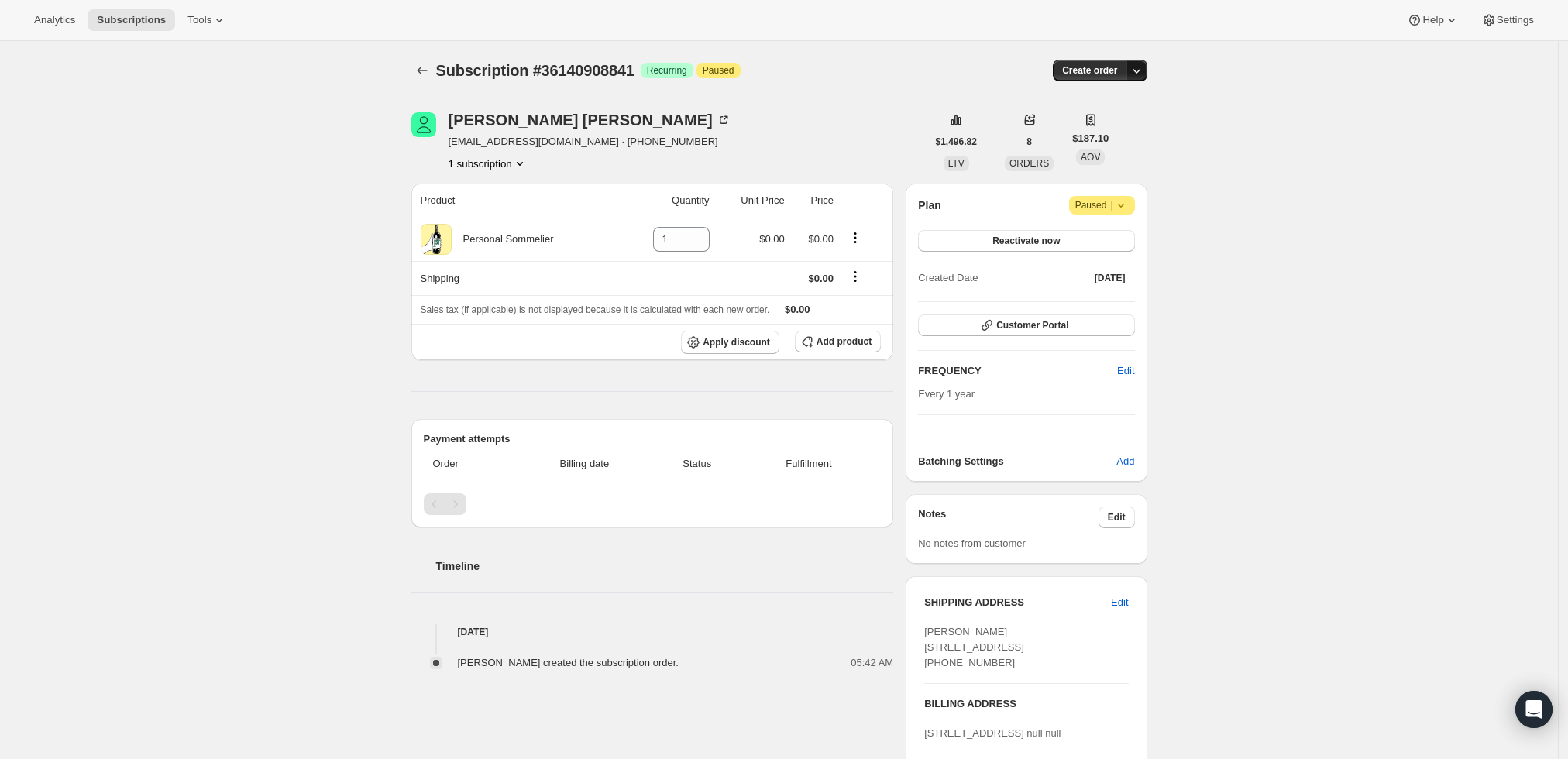
click at [1140, 68] on icon "button" at bounding box center [1137, 70] width 16 height 16
click at [1095, 122] on span "Create custom one-time order" at bounding box center [1075, 128] width 134 height 12
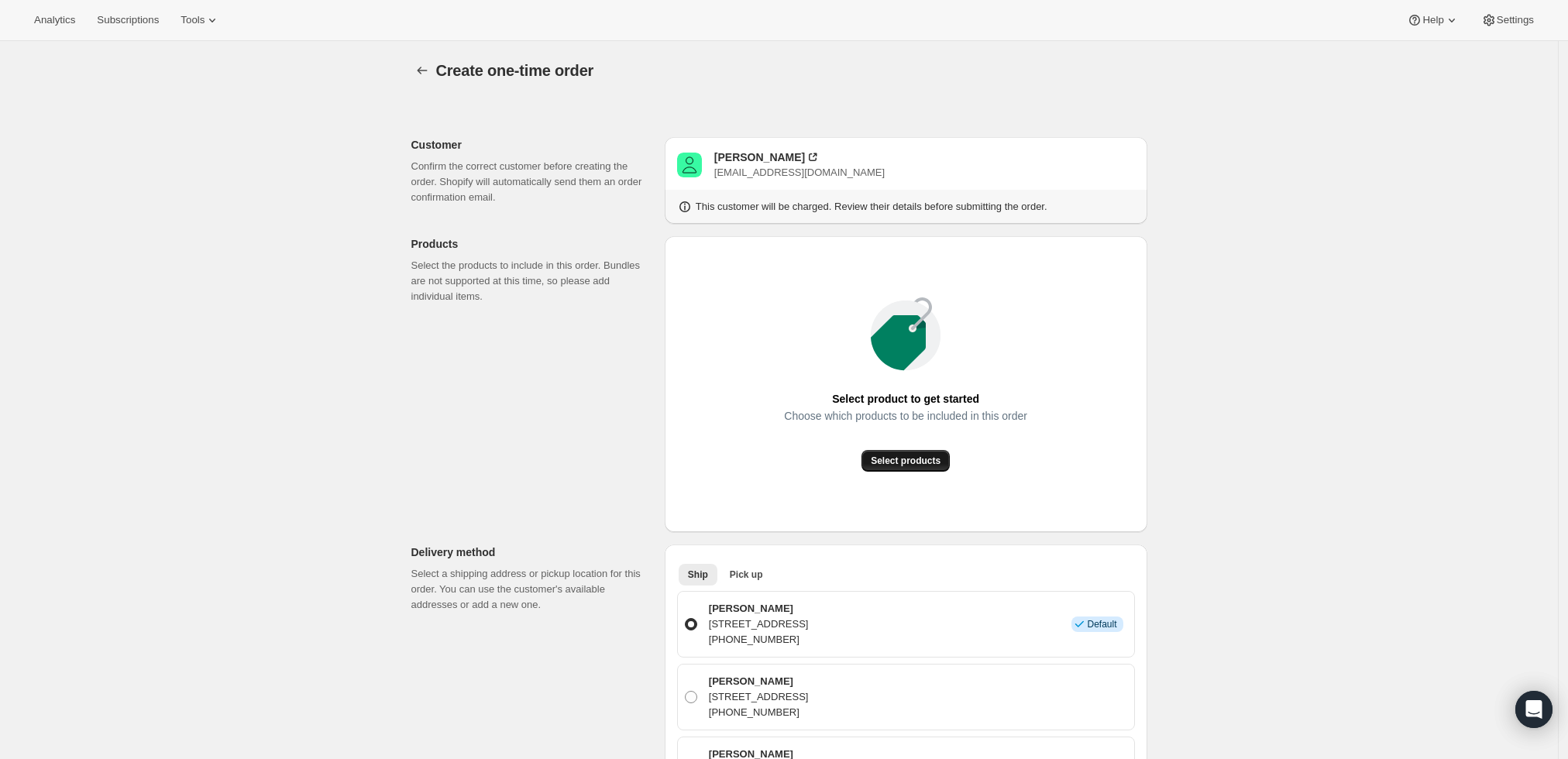
click at [923, 460] on span "Select products" at bounding box center [906, 460] width 70 height 12
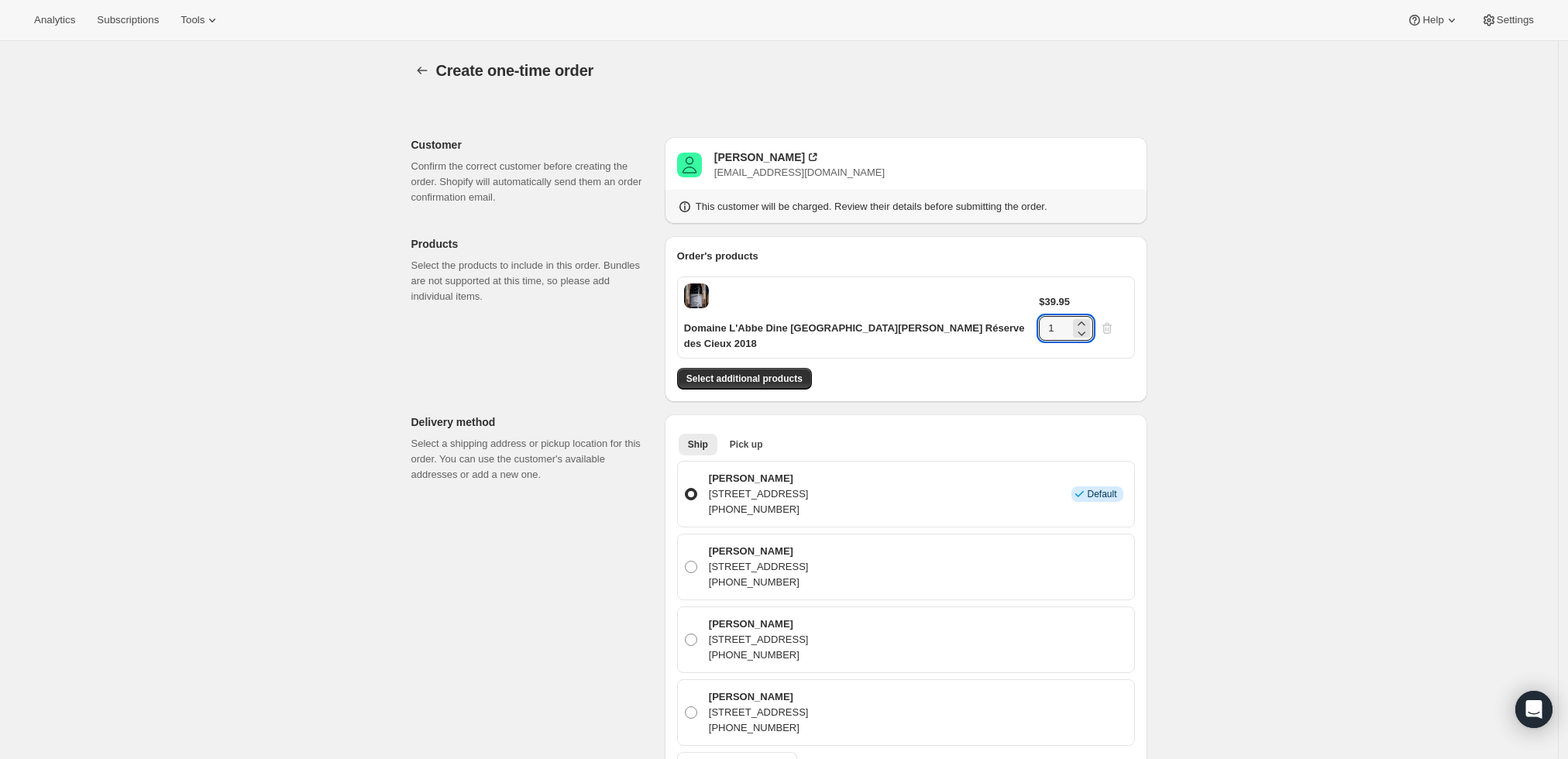
drag, startPoint x: 1087, startPoint y: 297, endPoint x: 1008, endPoint y: 300, distance: 79.1
click at [1008, 300] on div "Domaine L'Abbe Dine [GEOGRAPHIC_DATA][PERSON_NAME] Réserve des Cieux 2018 $39.9…" at bounding box center [906, 317] width 458 height 82
type input "4"
click at [1250, 330] on div "Create one-time order. This page is ready Create one-time order Customer Confir…" at bounding box center [779, 716] width 1558 height 1351
click at [1246, 610] on div "Create one-time order. This page is ready Create one-time order Customer Confir…" at bounding box center [779, 716] width 1558 height 1351
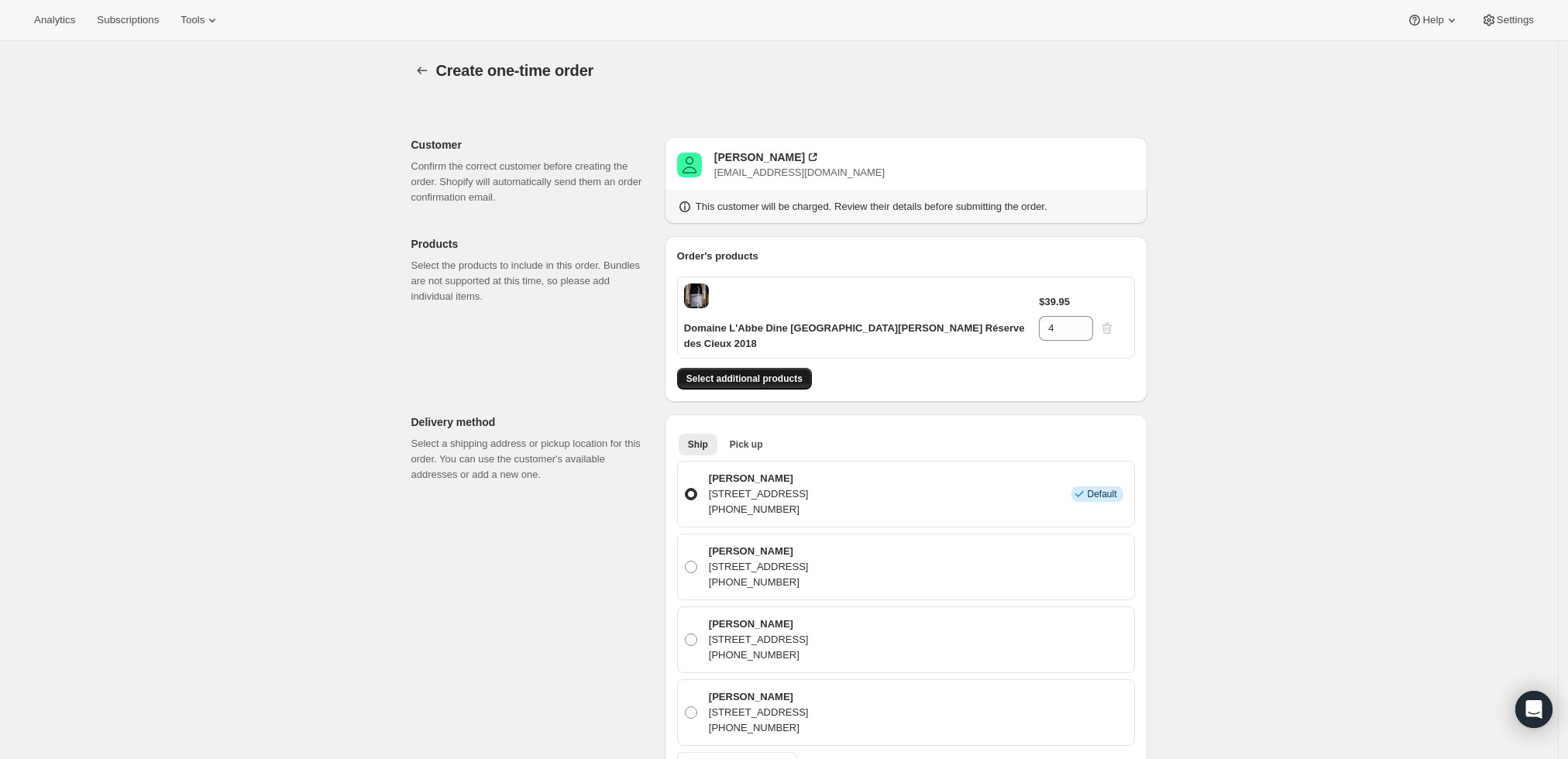
click at [781, 373] on span "Select additional products" at bounding box center [744, 379] width 117 height 12
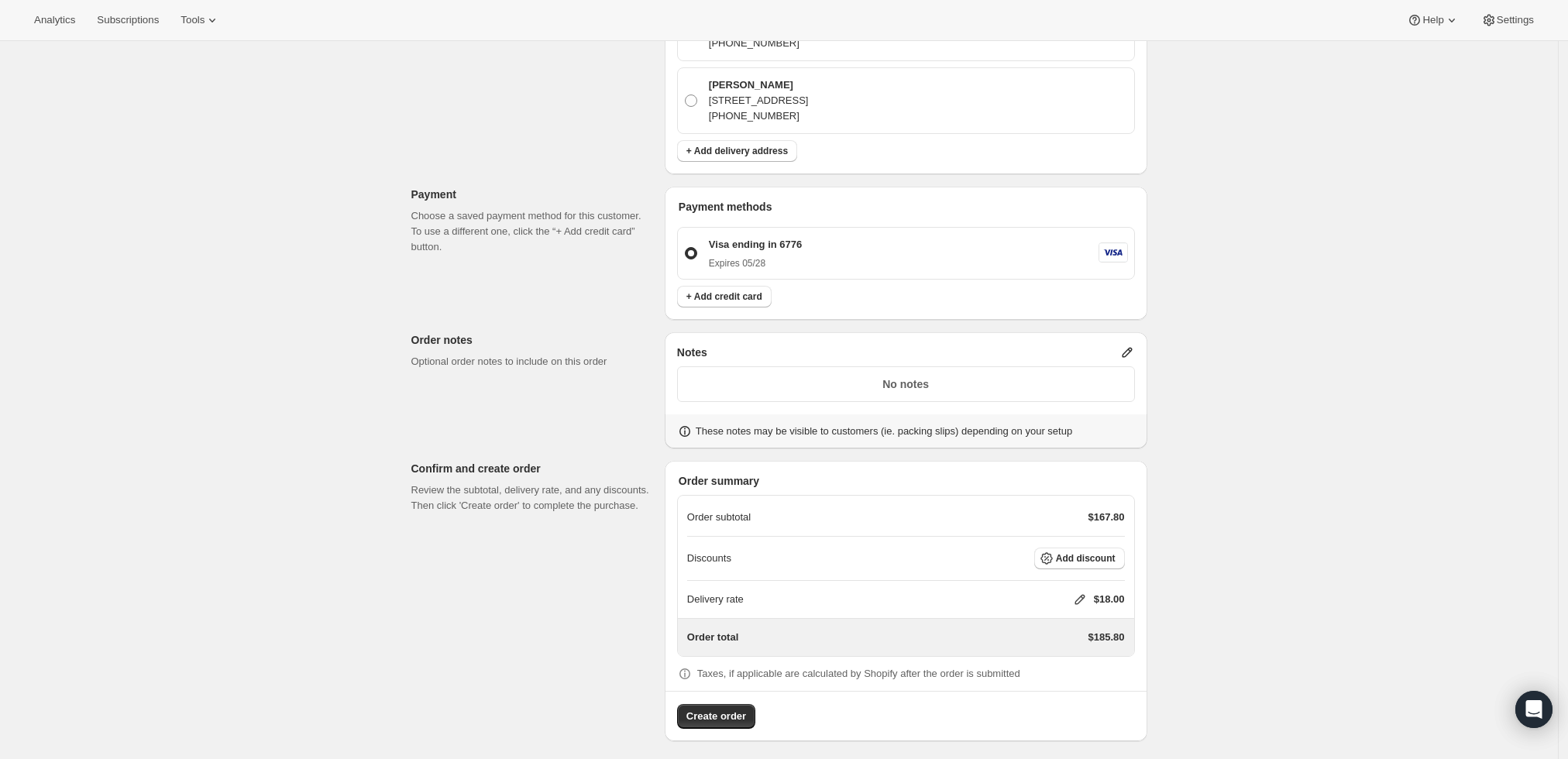
scroll to position [649, 0]
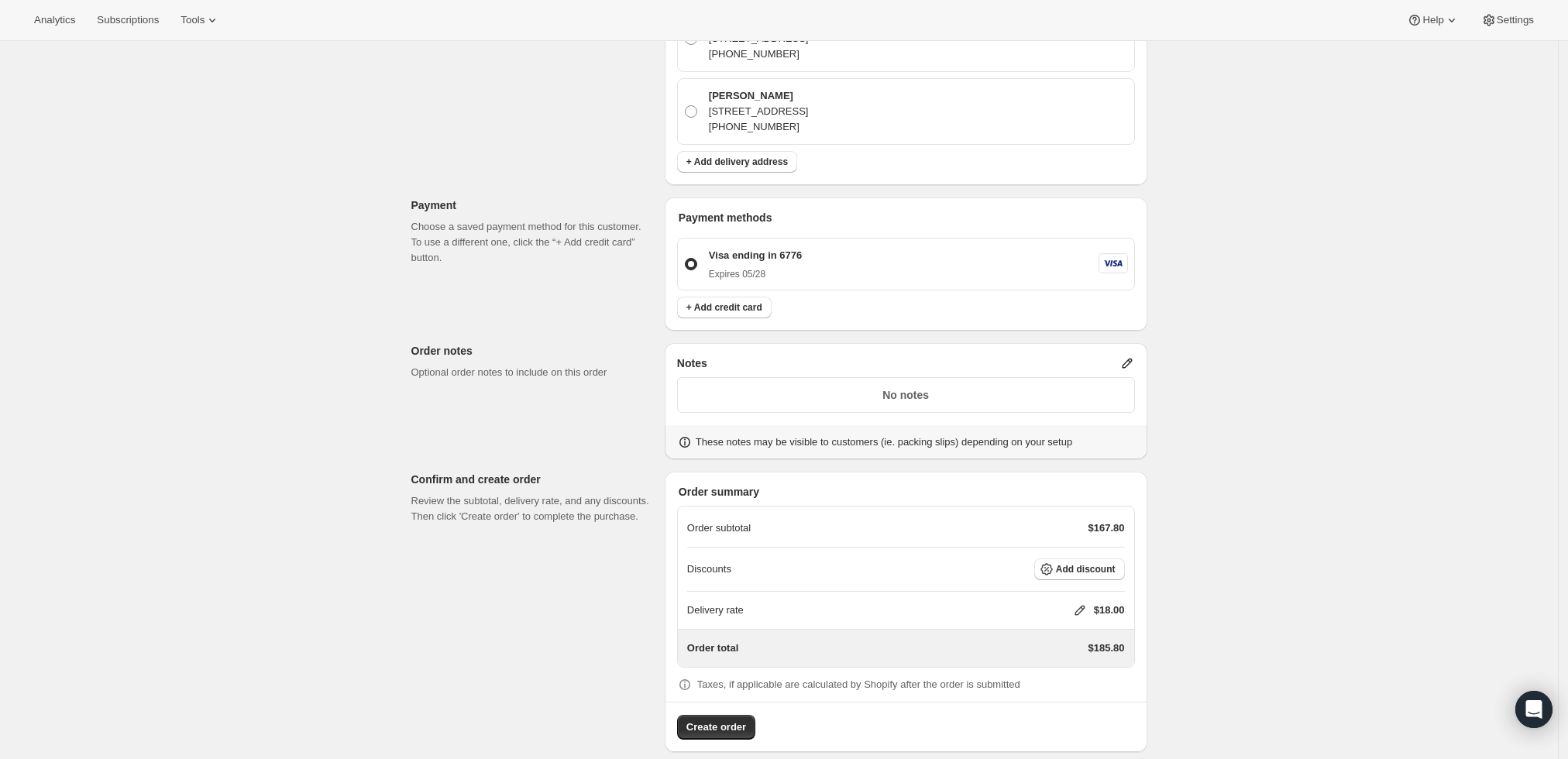
click at [1084, 606] on icon at bounding box center [1080, 611] width 10 height 10
click at [1020, 654] on input "0" at bounding box center [1088, 652] width 139 height 25
type input "0"
click at [1205, 521] on div "Create one-time order. This page is ready Create one-time order Customer Confir…" at bounding box center [779, 85] width 1558 height 1385
click at [1073, 603] on div "Delivery rate $18.00" at bounding box center [906, 610] width 438 height 16
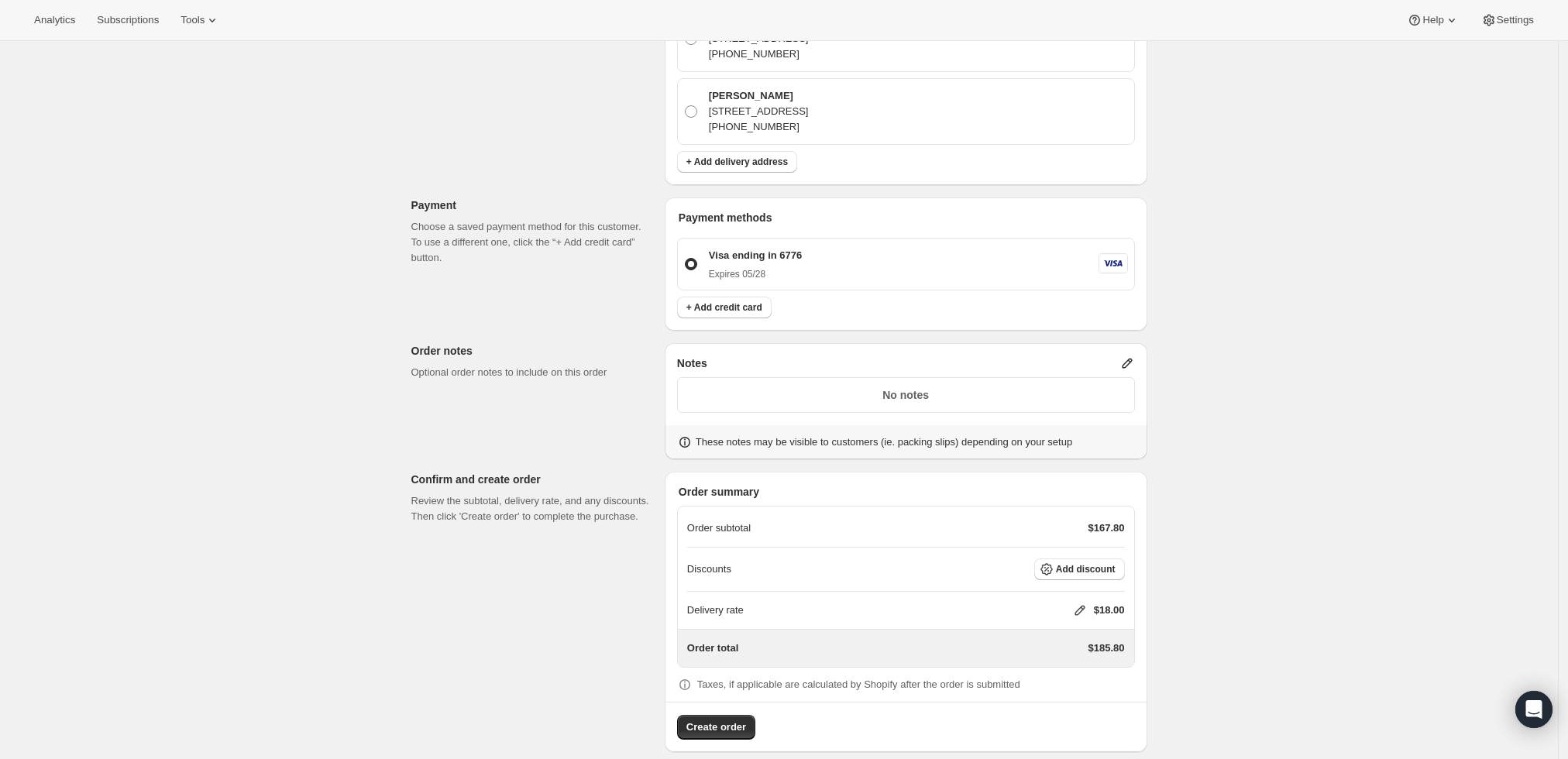
click at [1076, 603] on icon at bounding box center [1080, 610] width 16 height 16
click at [1078, 646] on input "0" at bounding box center [1088, 652] width 139 height 25
type input "0"
click at [1073, 691] on span "Save" at bounding box center [1077, 687] width 22 height 12
click at [724, 719] on span "Create order" at bounding box center [716, 727] width 60 height 16
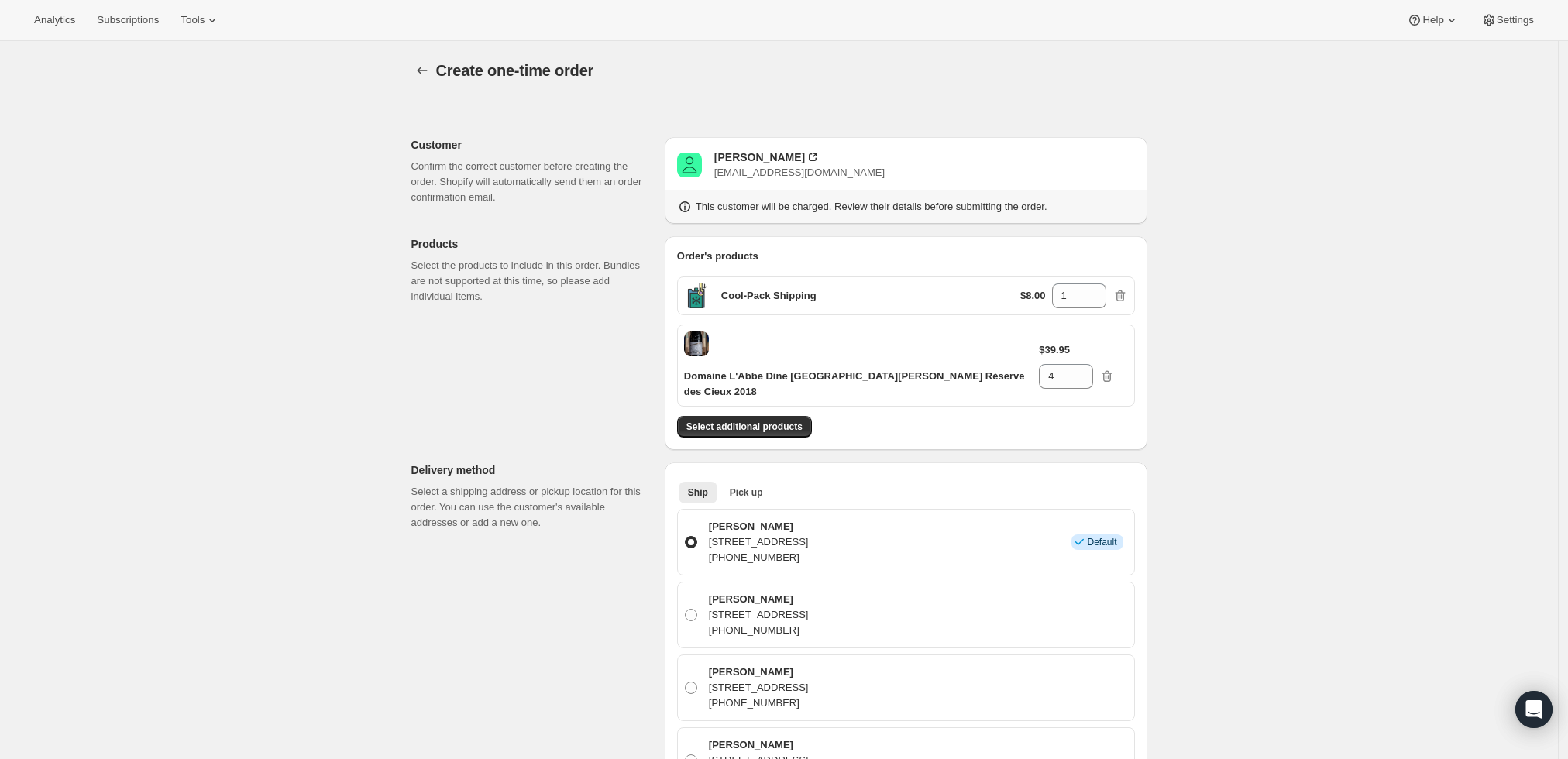
scroll to position [0, 0]
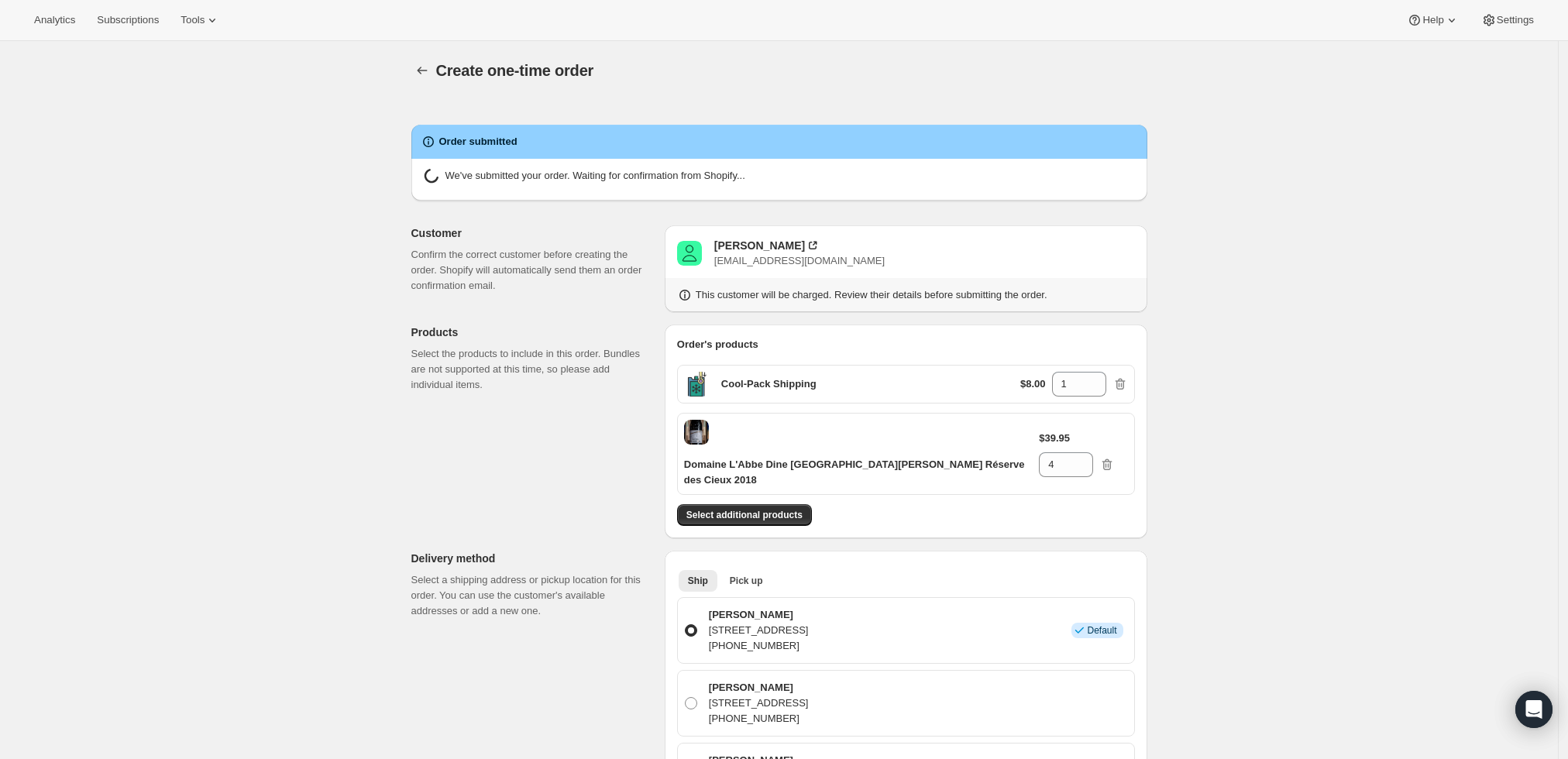
radio input "true"
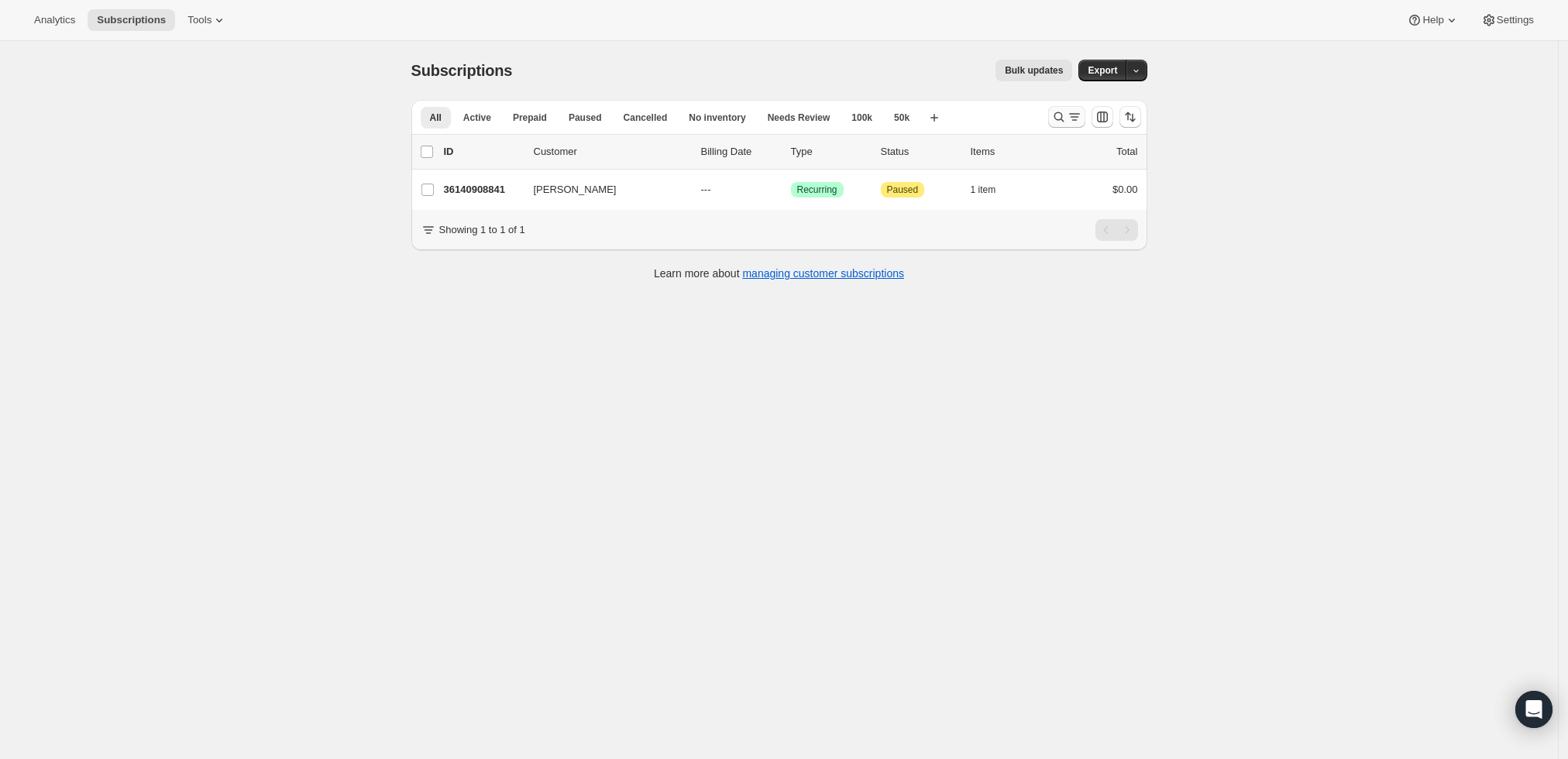
click at [1058, 117] on icon "Search and filter results" at bounding box center [1059, 117] width 16 height 16
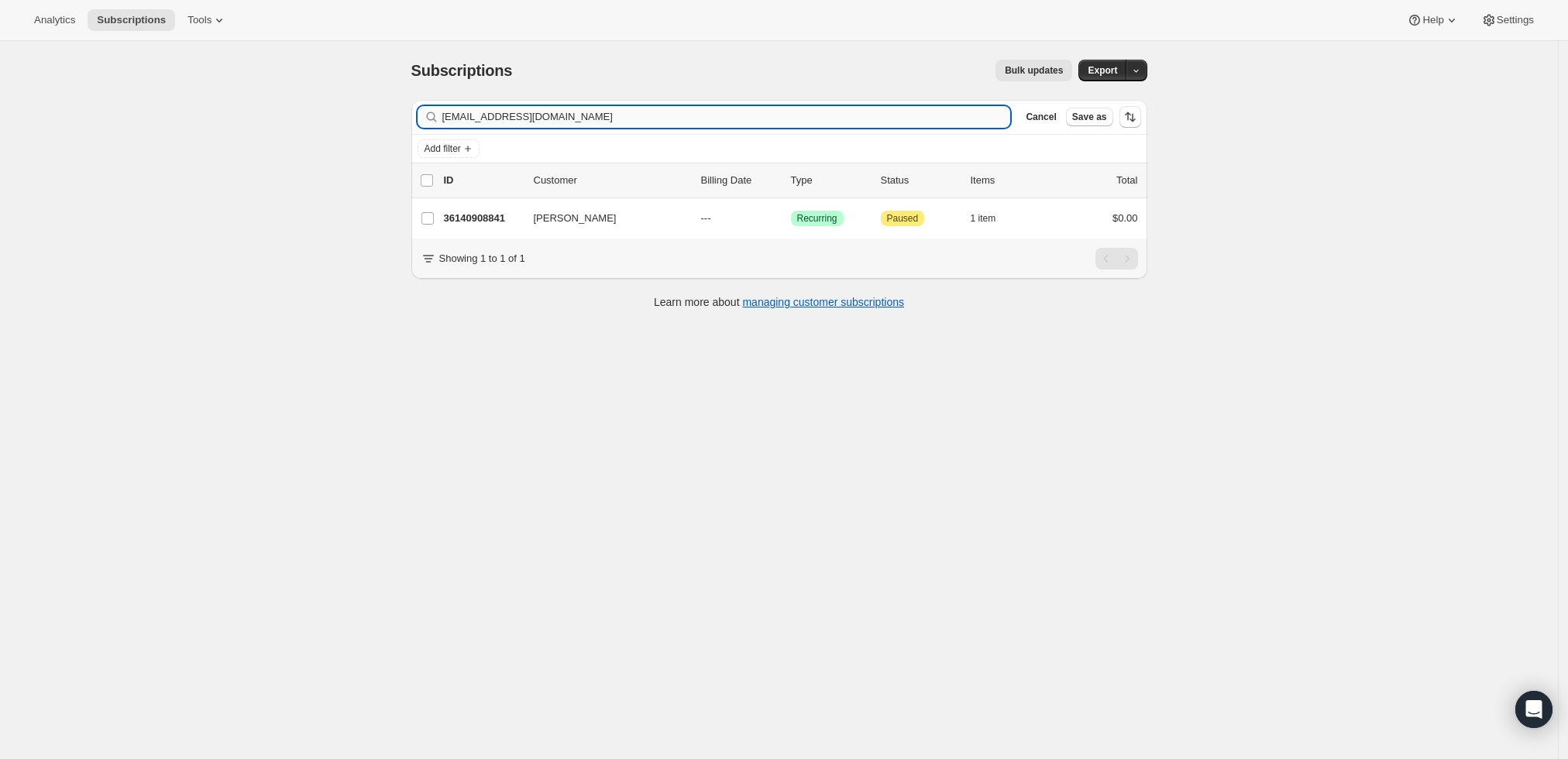
click at [794, 115] on input "[EMAIL_ADDRESS][DOMAIN_NAME]" at bounding box center [726, 117] width 569 height 22
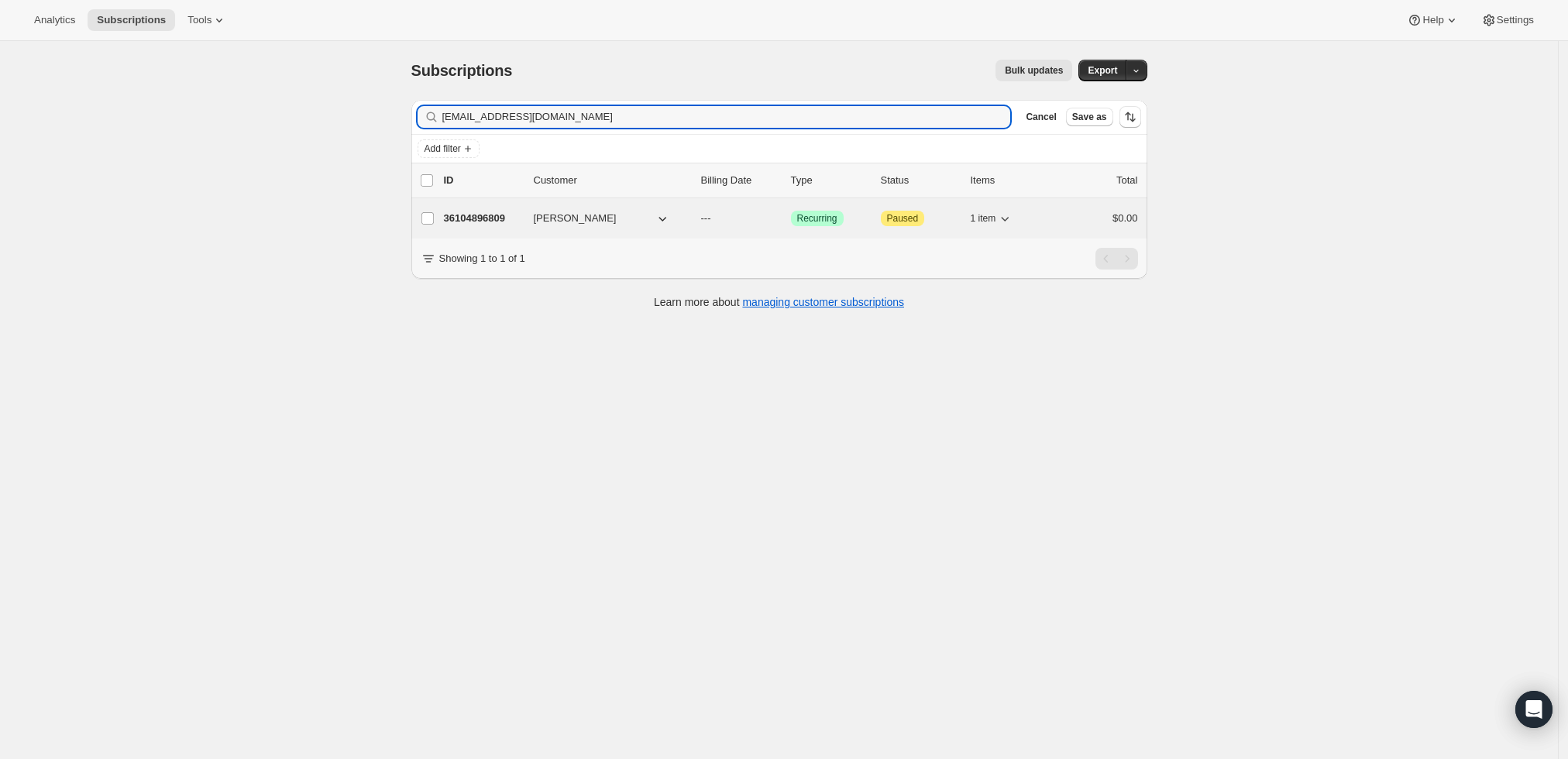
type input "[EMAIL_ADDRESS][DOMAIN_NAME]"
click at [483, 212] on p "36104896809" at bounding box center [482, 218] width 77 height 16
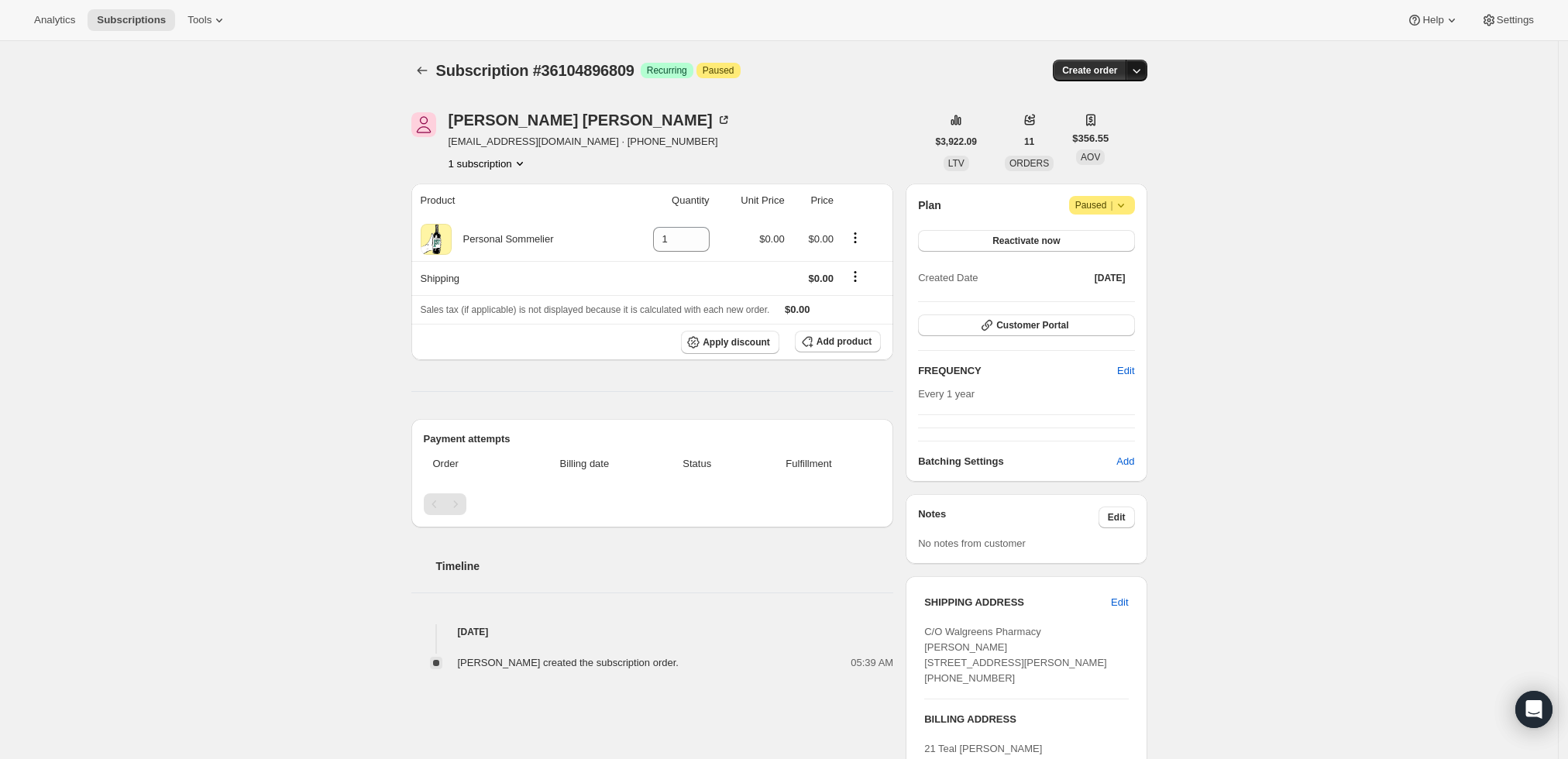
click at [1141, 72] on icon "button" at bounding box center [1137, 70] width 16 height 16
click at [1116, 134] on span "Create custom one-time order" at bounding box center [1075, 128] width 134 height 12
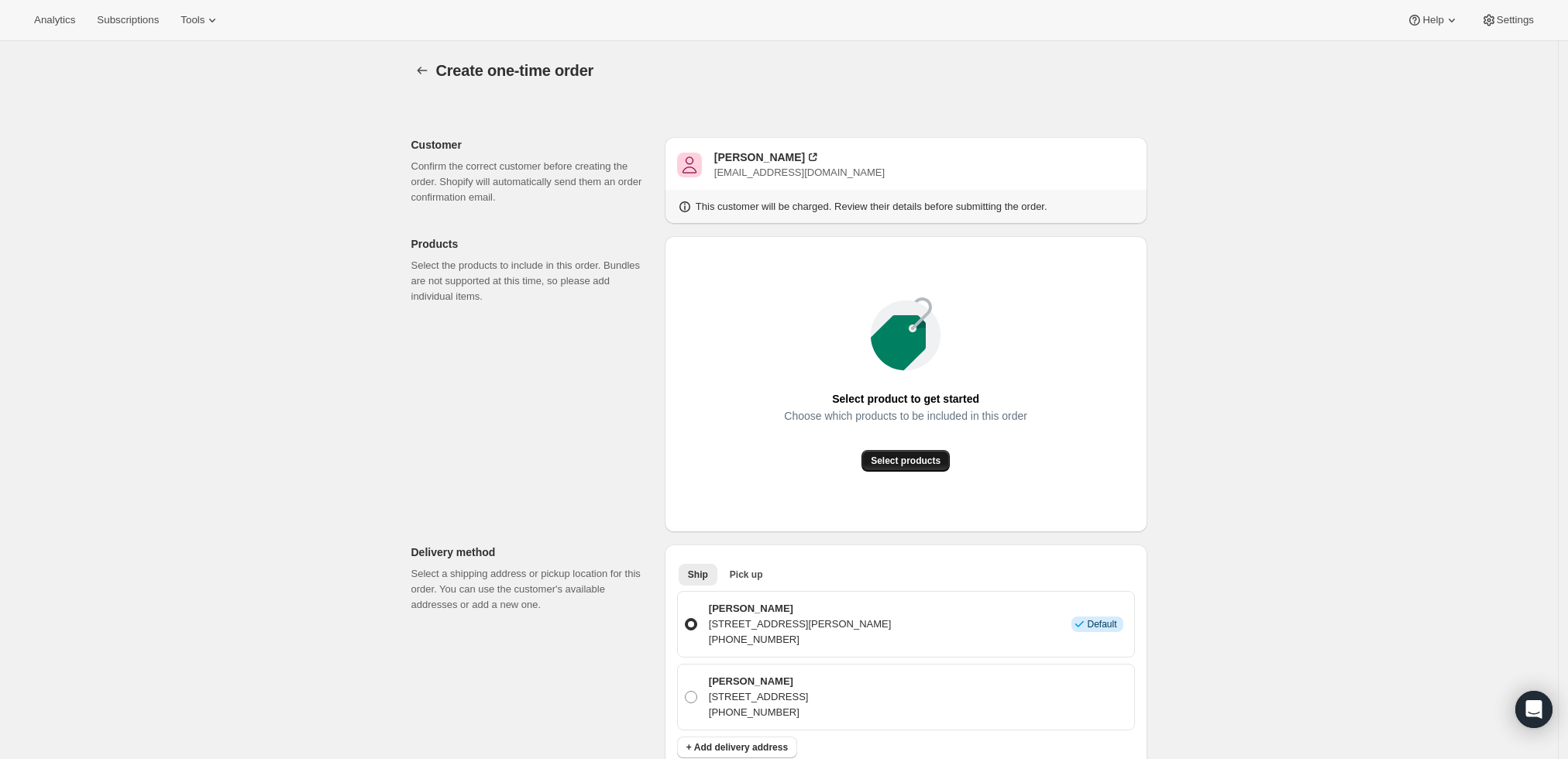
click at [873, 465] on button "Select products" at bounding box center [906, 461] width 88 height 22
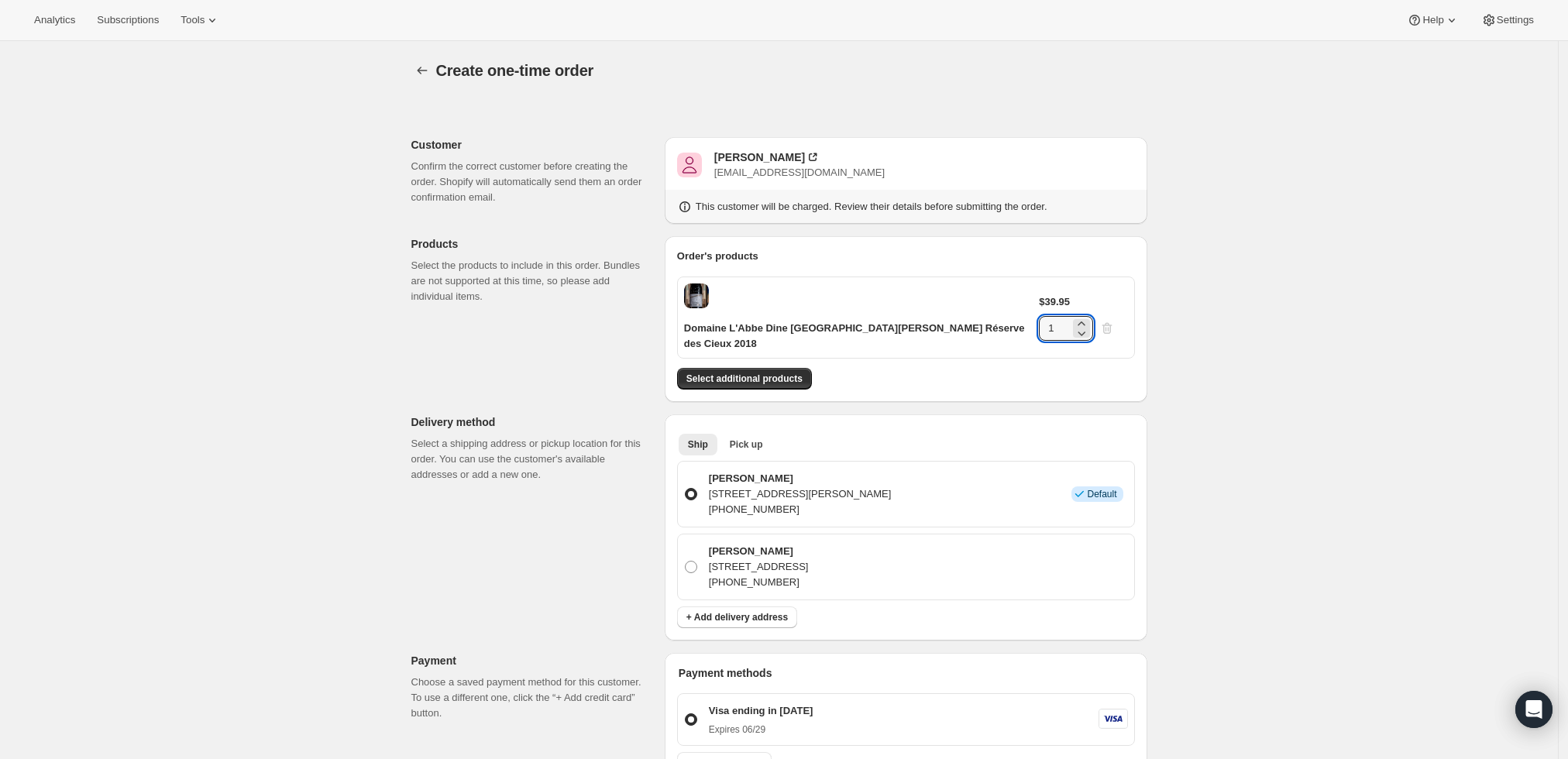
drag, startPoint x: 1081, startPoint y: 301, endPoint x: 1023, endPoint y: 300, distance: 58.0
click at [1023, 300] on div "Domaine L'Abbe Dine [GEOGRAPHIC_DATA][PERSON_NAME] Réserve des Cieux 2018 $39.9…" at bounding box center [906, 317] width 458 height 82
type input "6"
click at [1243, 258] on div "Create one-time order. This page is ready Create one-time order Customer Confir…" at bounding box center [779, 643] width 1558 height 1205
click at [776, 370] on button "Select additional products" at bounding box center [744, 379] width 135 height 22
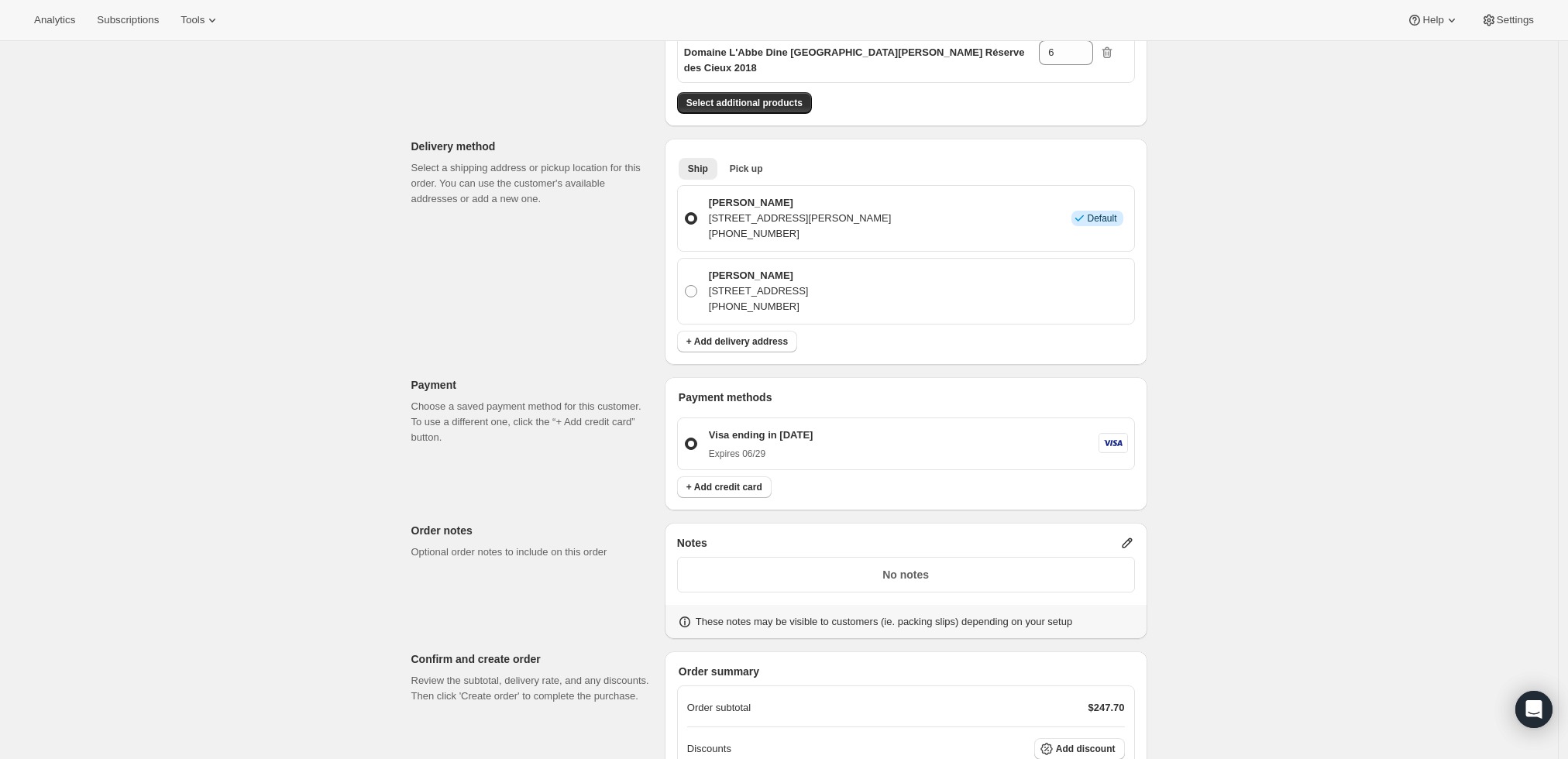
scroll to position [429, 0]
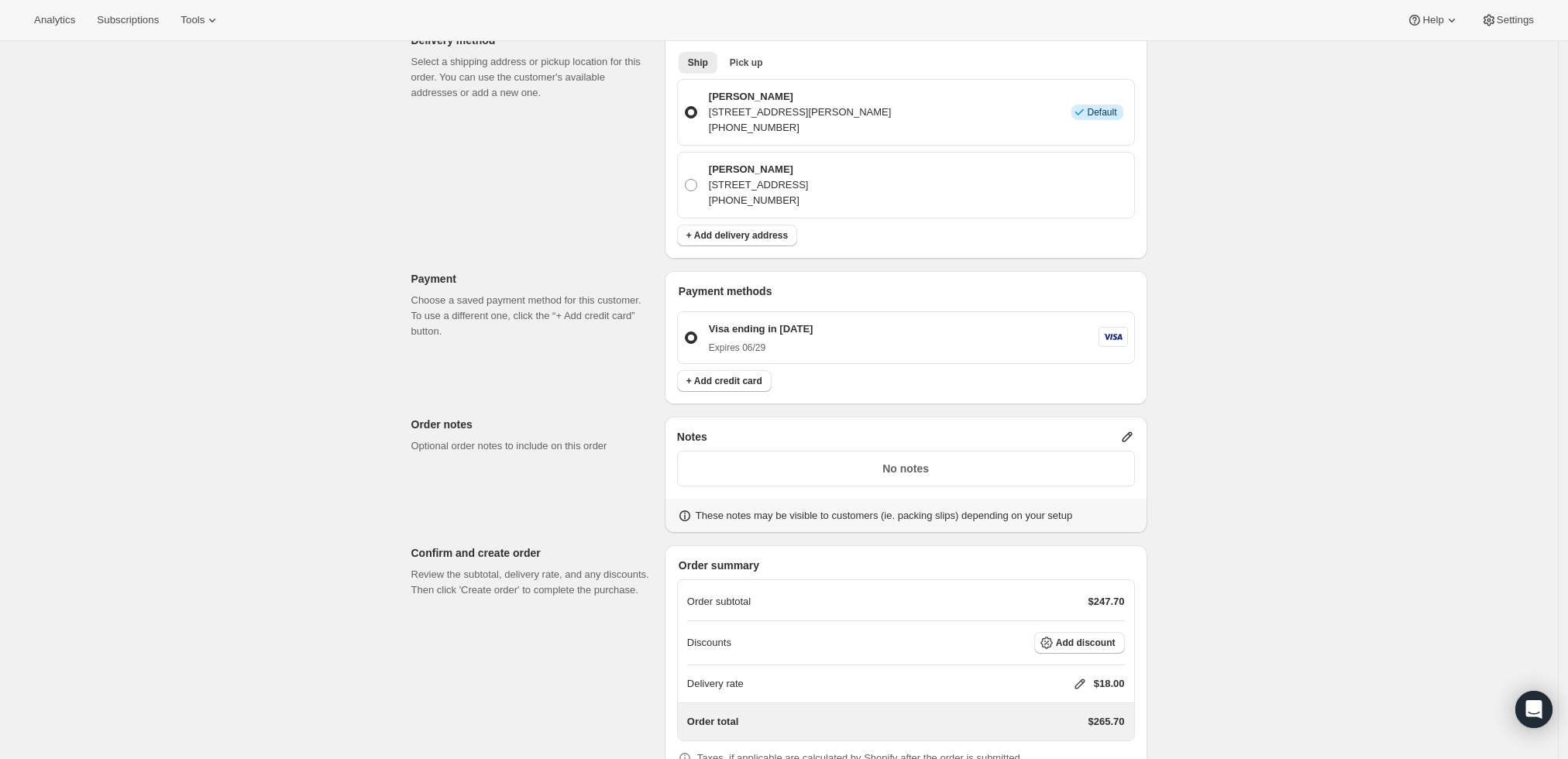
click at [1130, 432] on icon at bounding box center [1127, 437] width 10 height 10
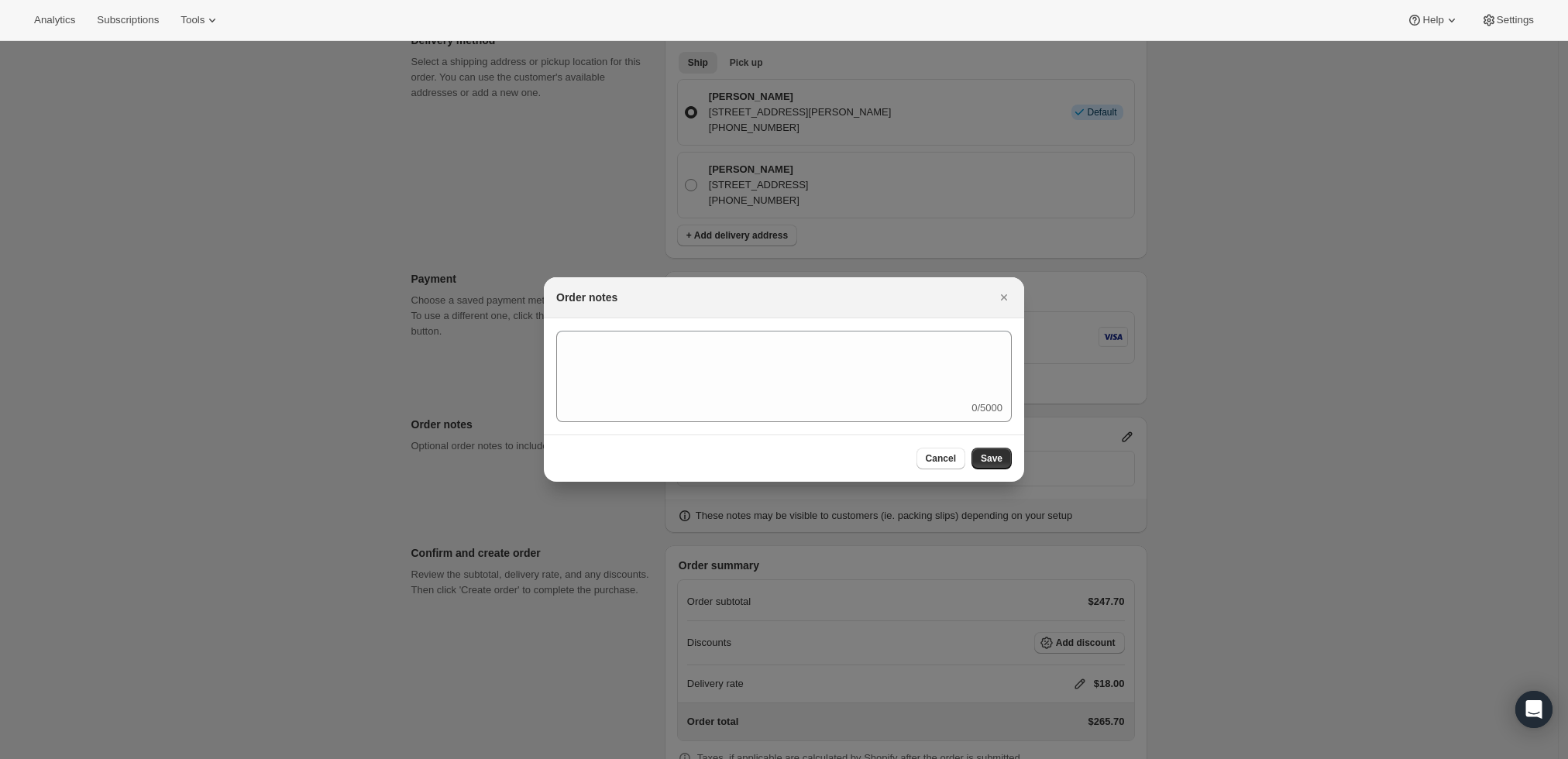
click at [1370, 389] on div at bounding box center [784, 380] width 1568 height 759
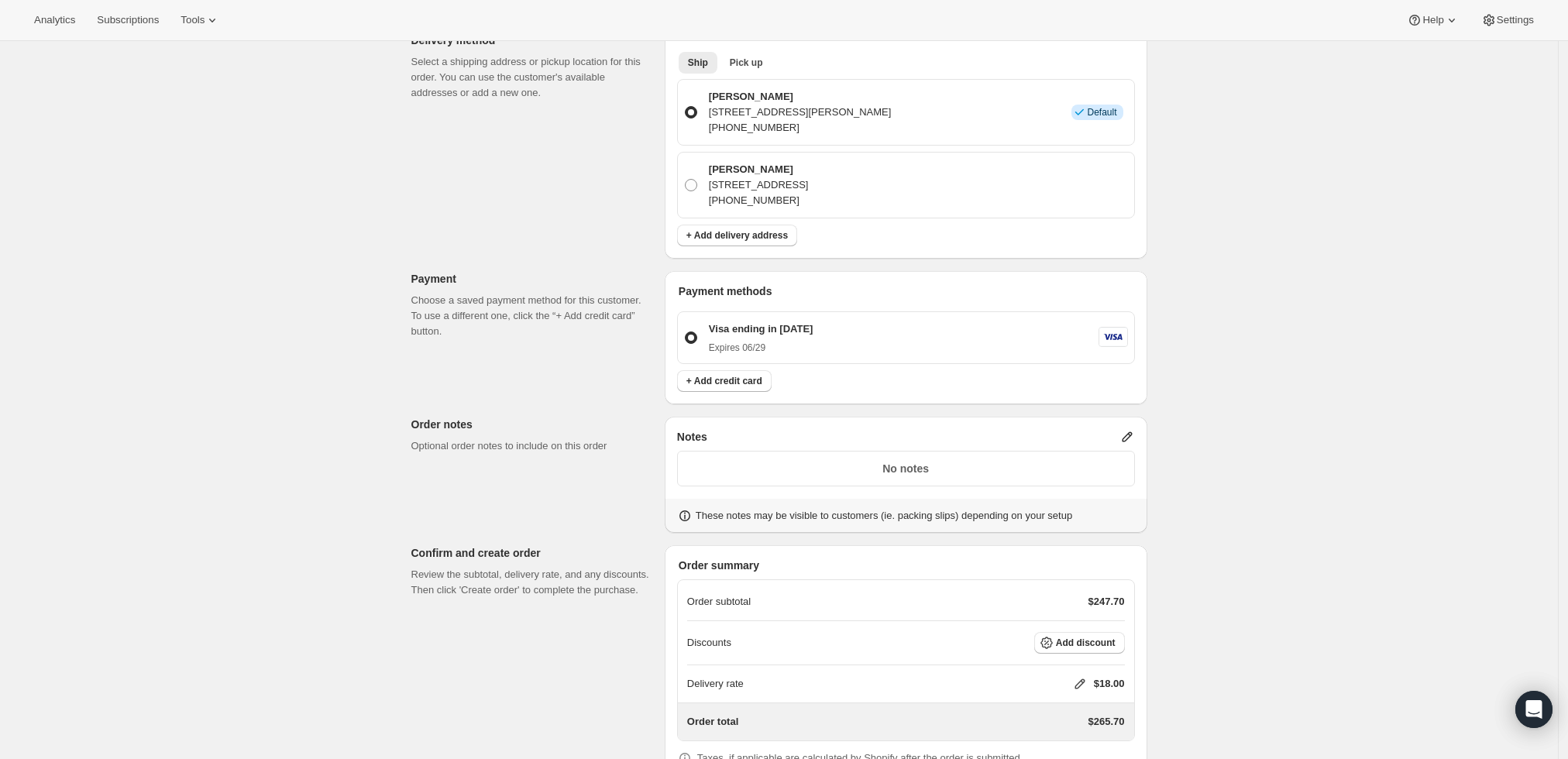
click at [714, 676] on p "Delivery rate" at bounding box center [715, 683] width 57 height 16
click at [1128, 432] on icon at bounding box center [1127, 437] width 10 height 10
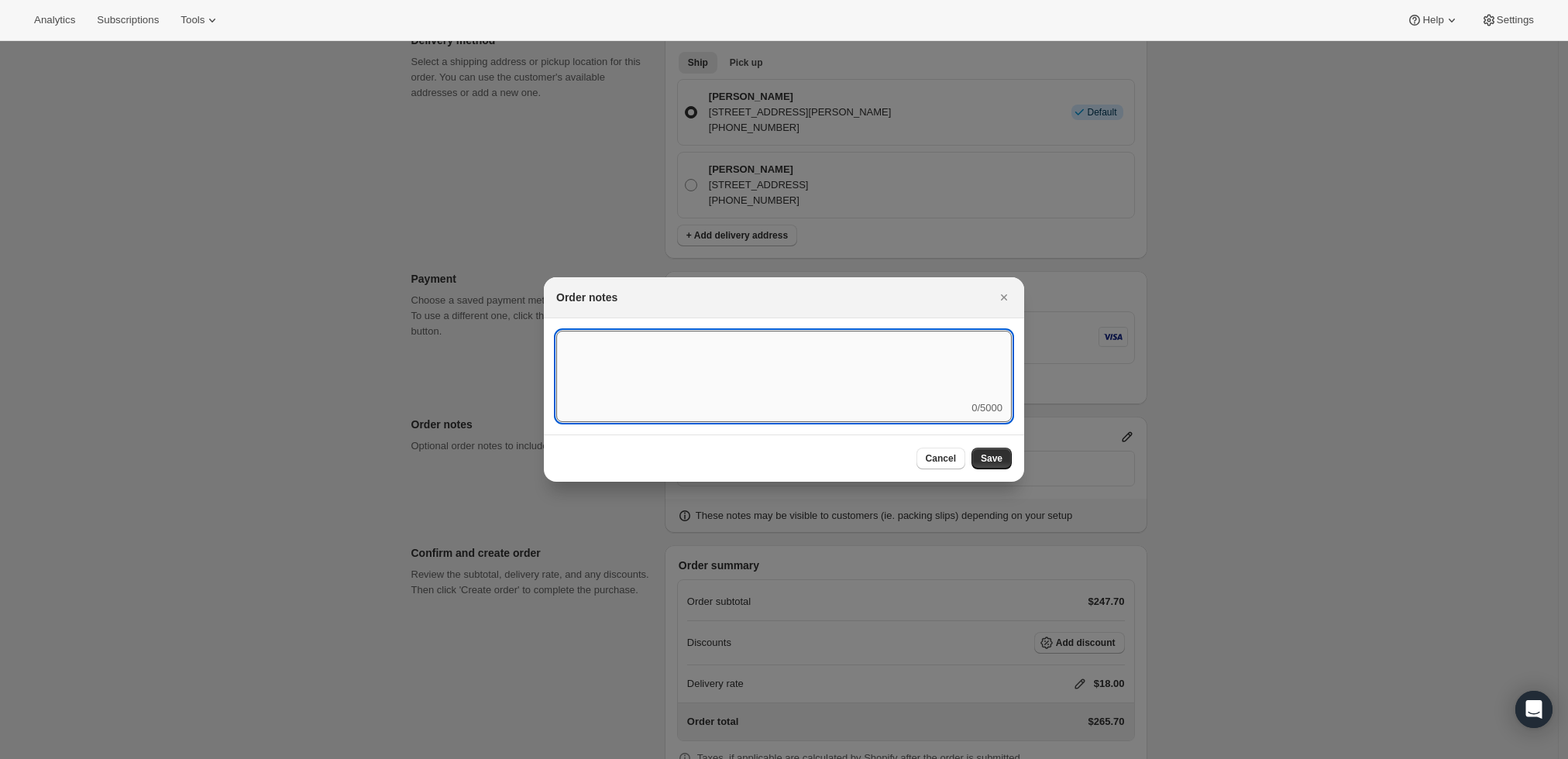
click at [841, 374] on textarea ":r3t:" at bounding box center [784, 365] width 455 height 70
type textarea "@"
type textarea "2 Day Air"
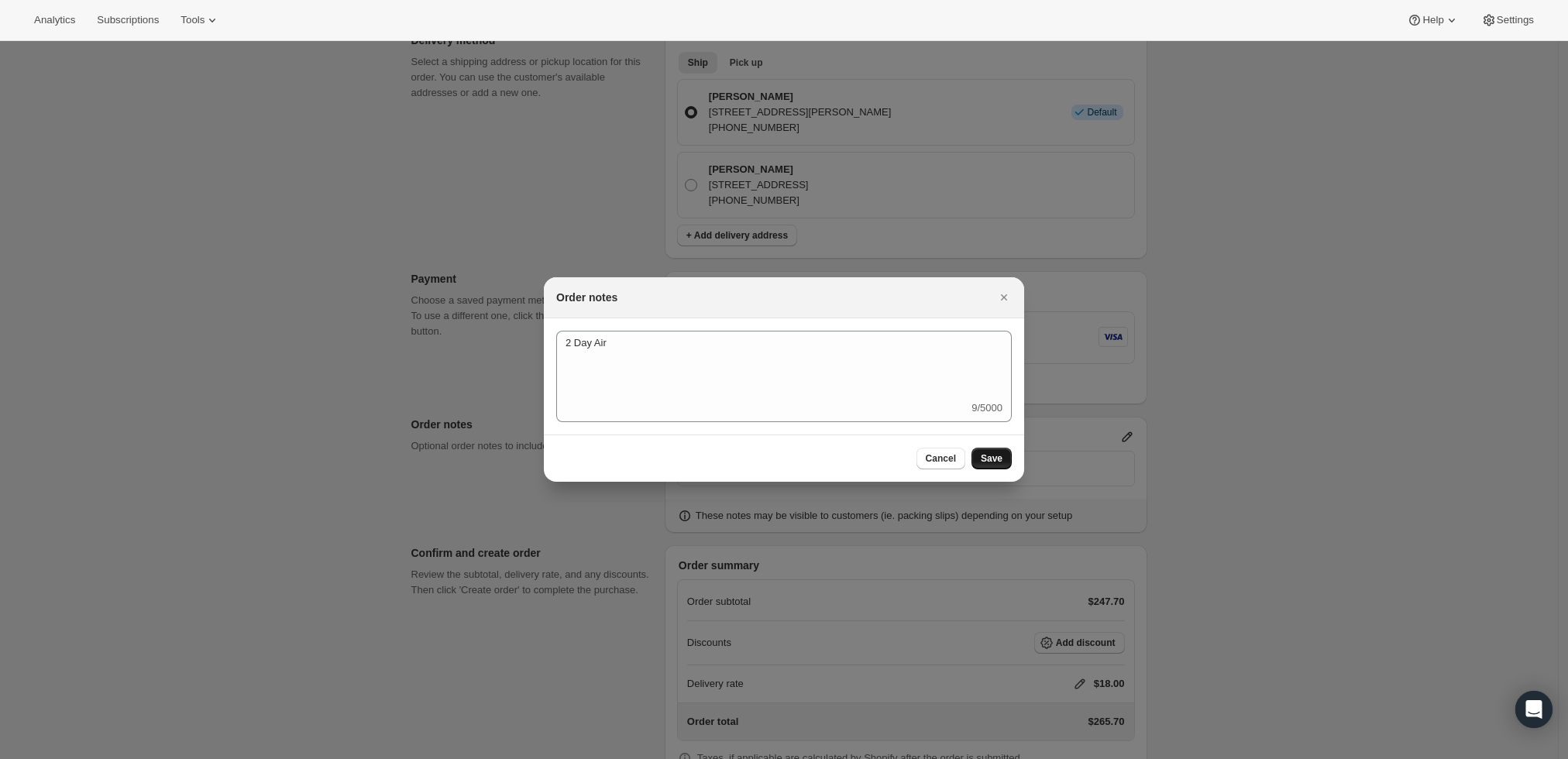
click at [993, 459] on span "Save" at bounding box center [992, 458] width 22 height 12
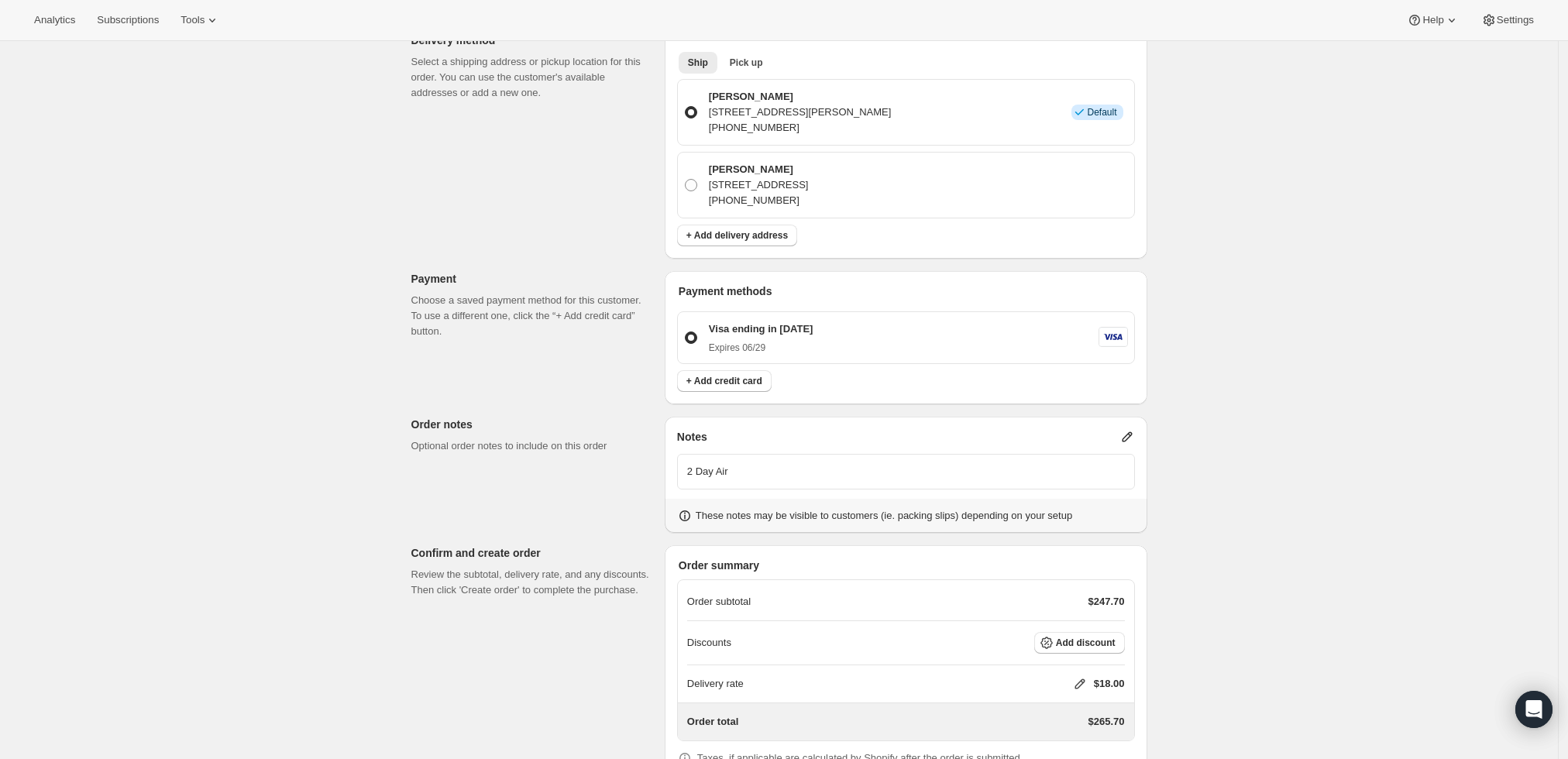
click at [1081, 676] on icon at bounding box center [1080, 683] width 16 height 16
click at [1028, 606] on input "0" at bounding box center [1088, 604] width 139 height 25
type input "52"
click at [1075, 636] on span "Save" at bounding box center [1077, 639] width 22 height 12
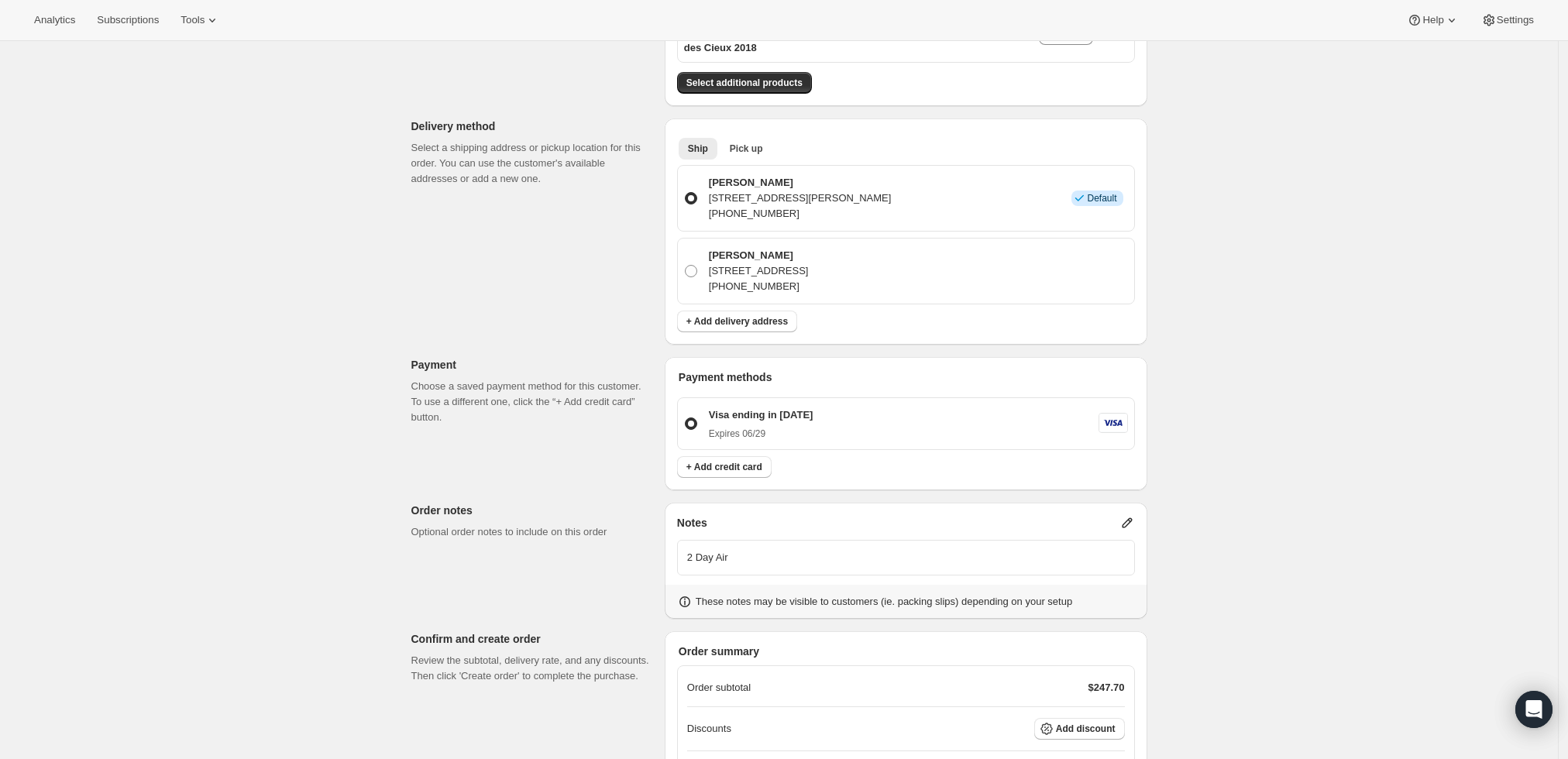
scroll to position [504, 0]
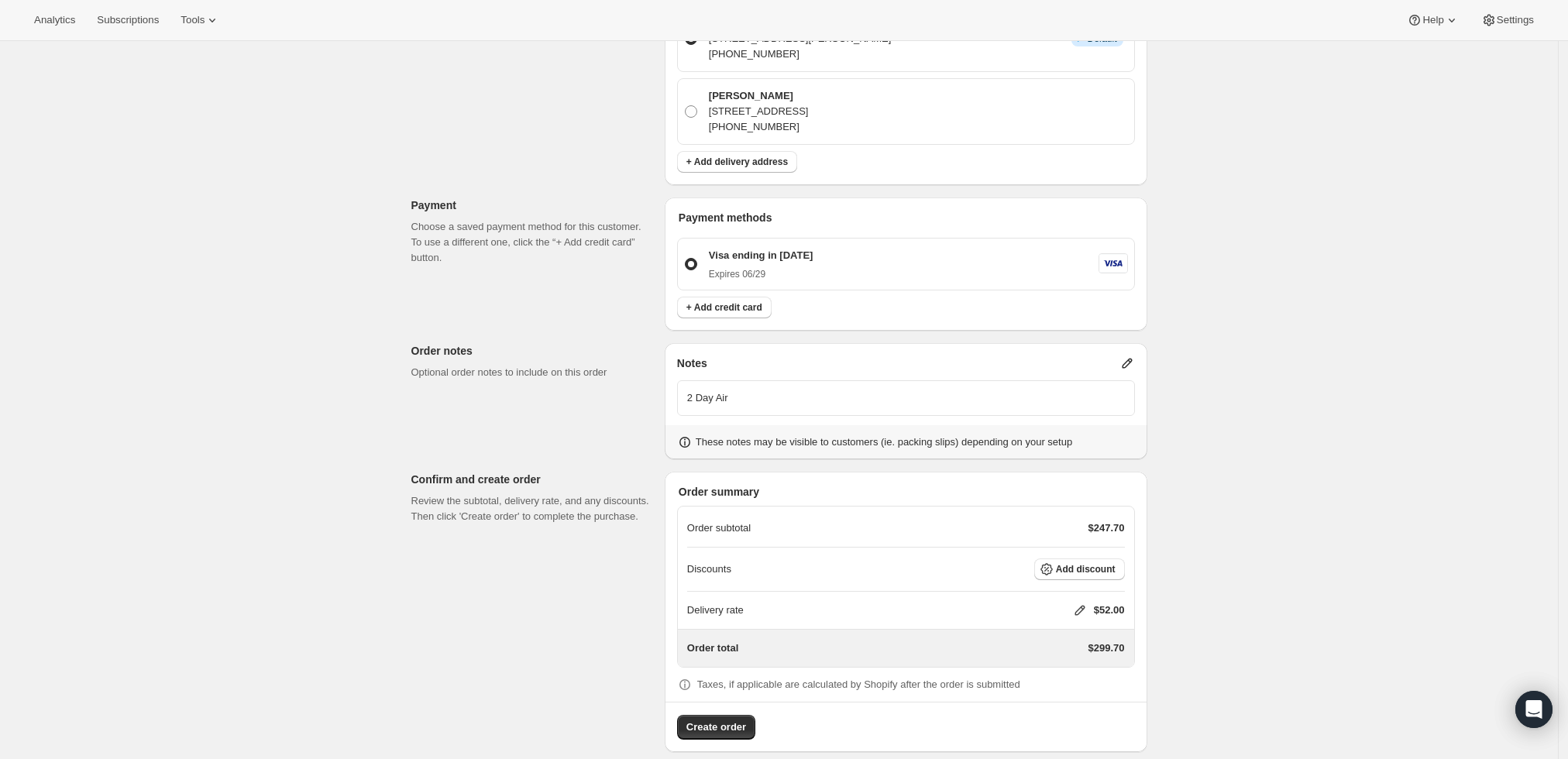
drag, startPoint x: 731, startPoint y: 717, endPoint x: 975, endPoint y: 640, distance: 255.9
click at [732, 717] on button "Create order" at bounding box center [716, 727] width 78 height 25
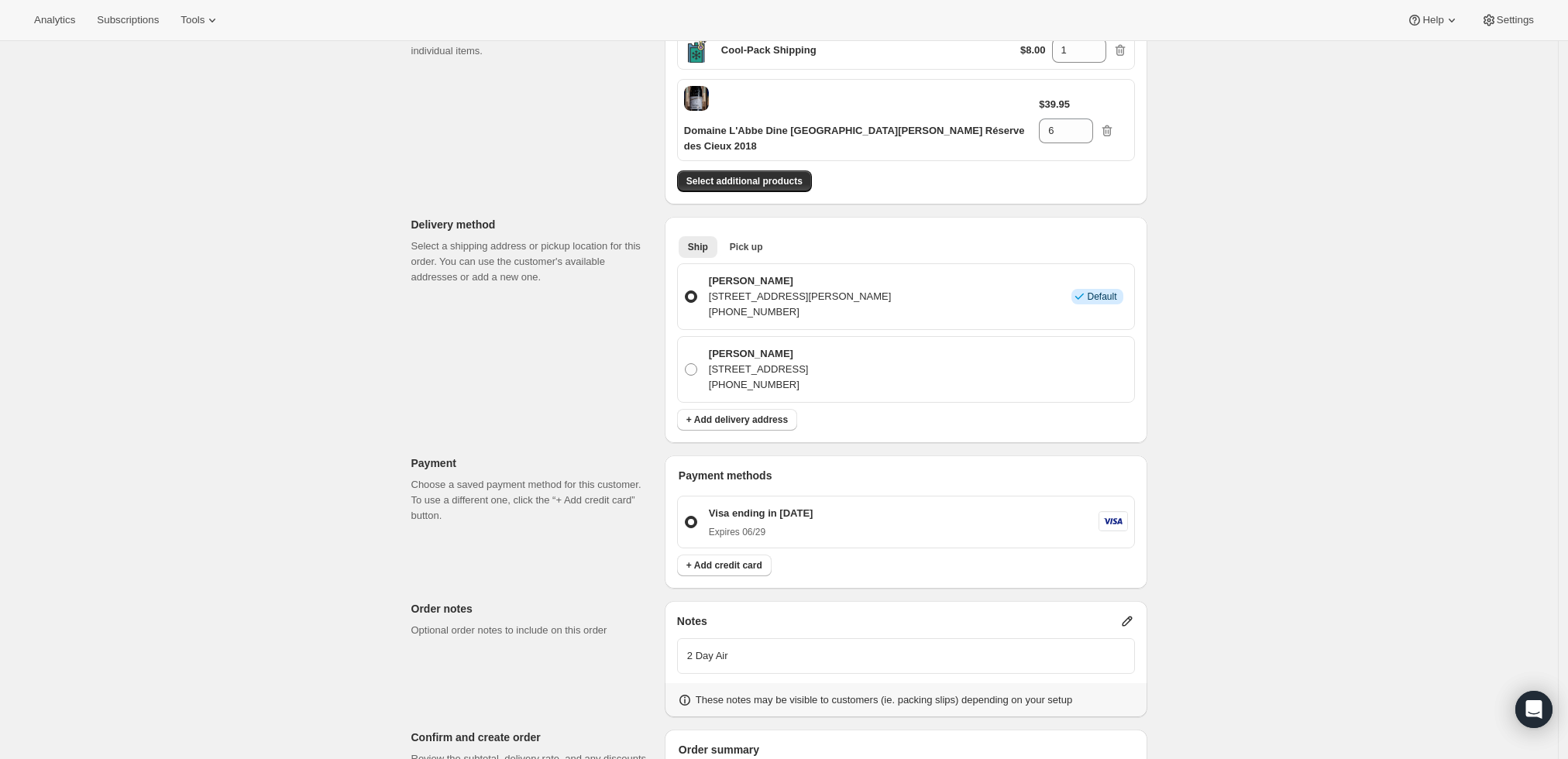
scroll to position [0, 0]
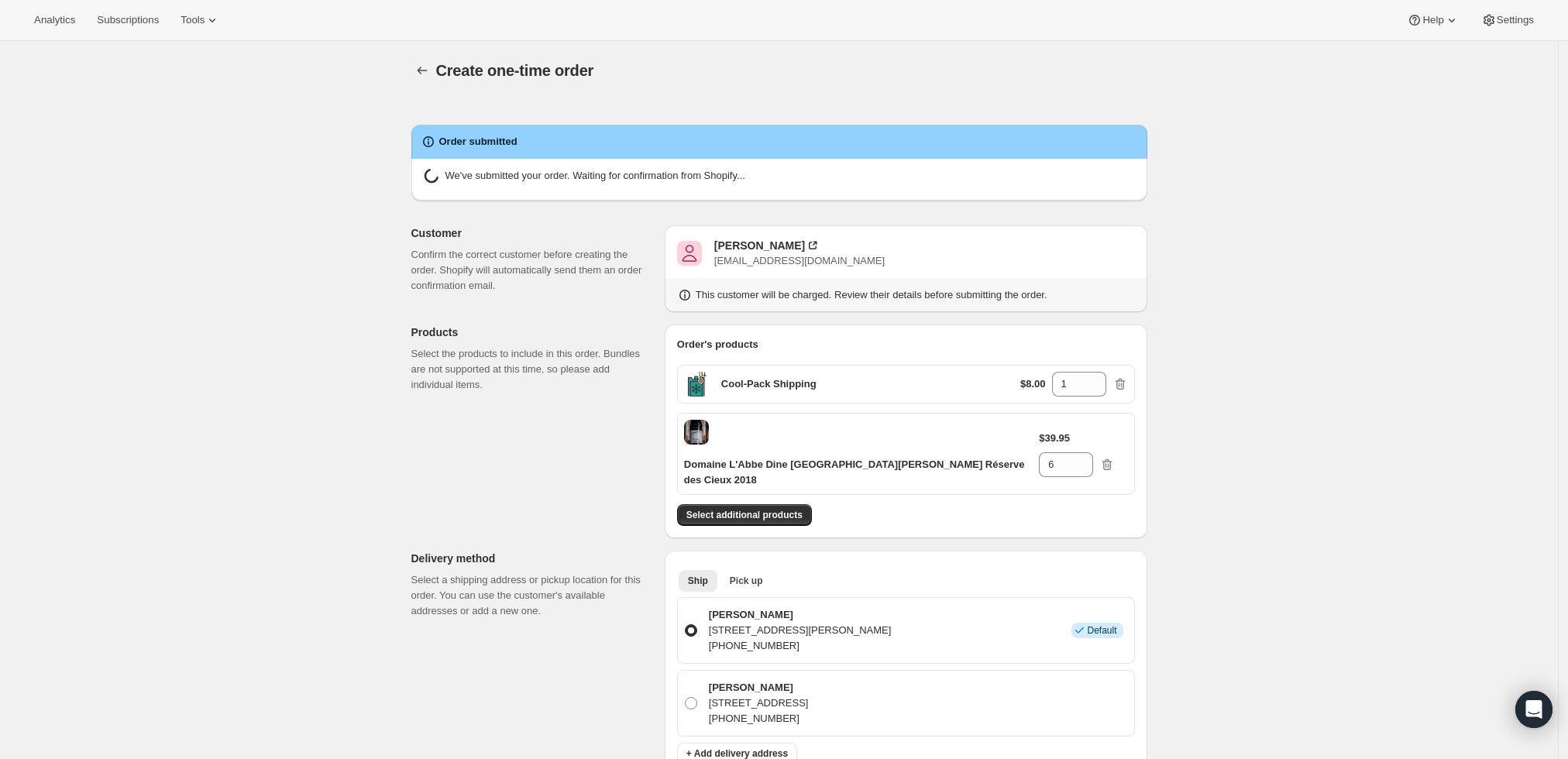
radio input "true"
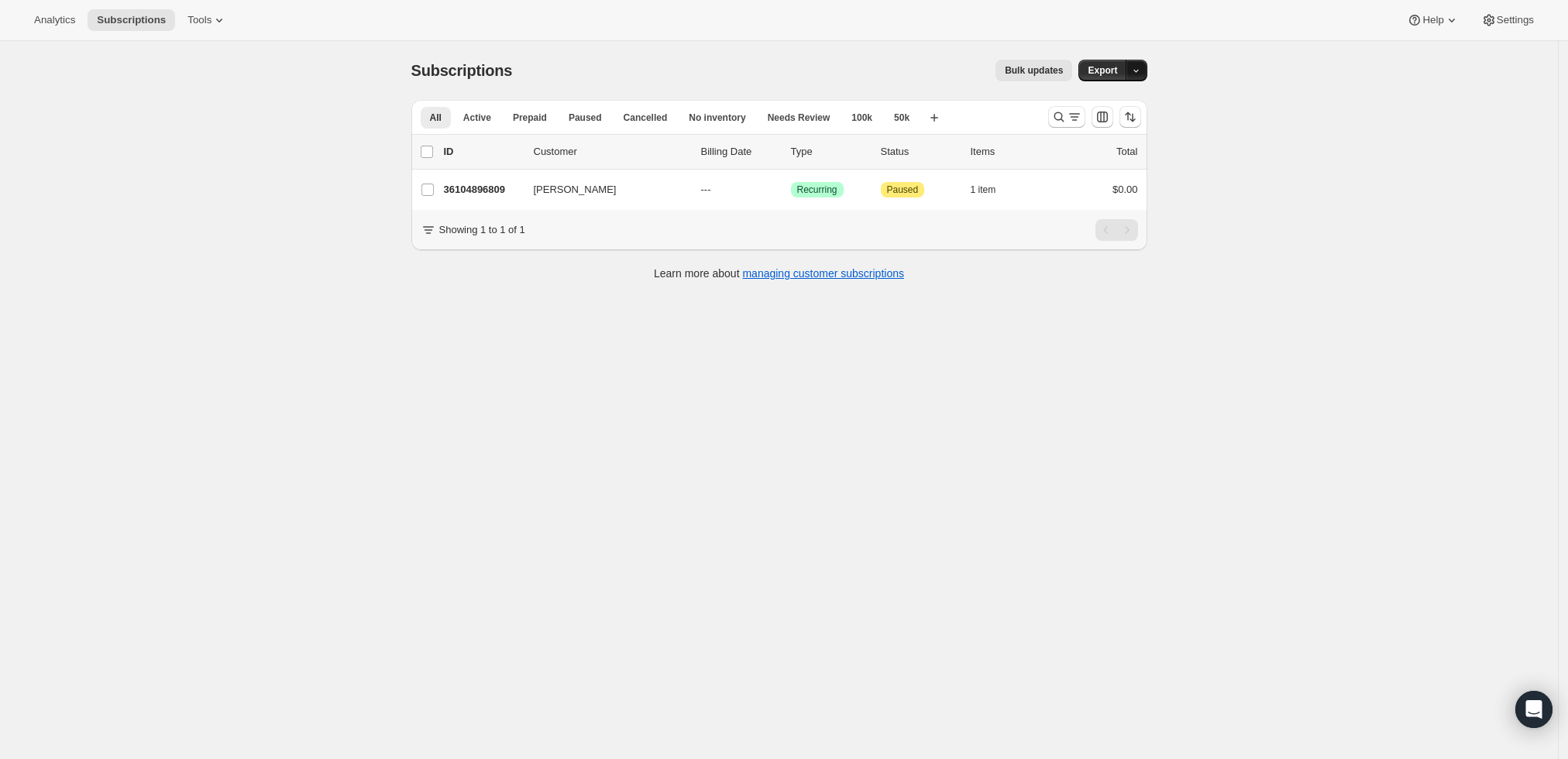
click at [1139, 71] on icon "button" at bounding box center [1136, 72] width 6 height 3
click at [872, 42] on div "Subscriptions. This page is ready Subscriptions Bulk updates More actions Bulk …" at bounding box center [779, 70] width 736 height 59
click at [1065, 108] on button "Search and filter results" at bounding box center [1067, 117] width 37 height 22
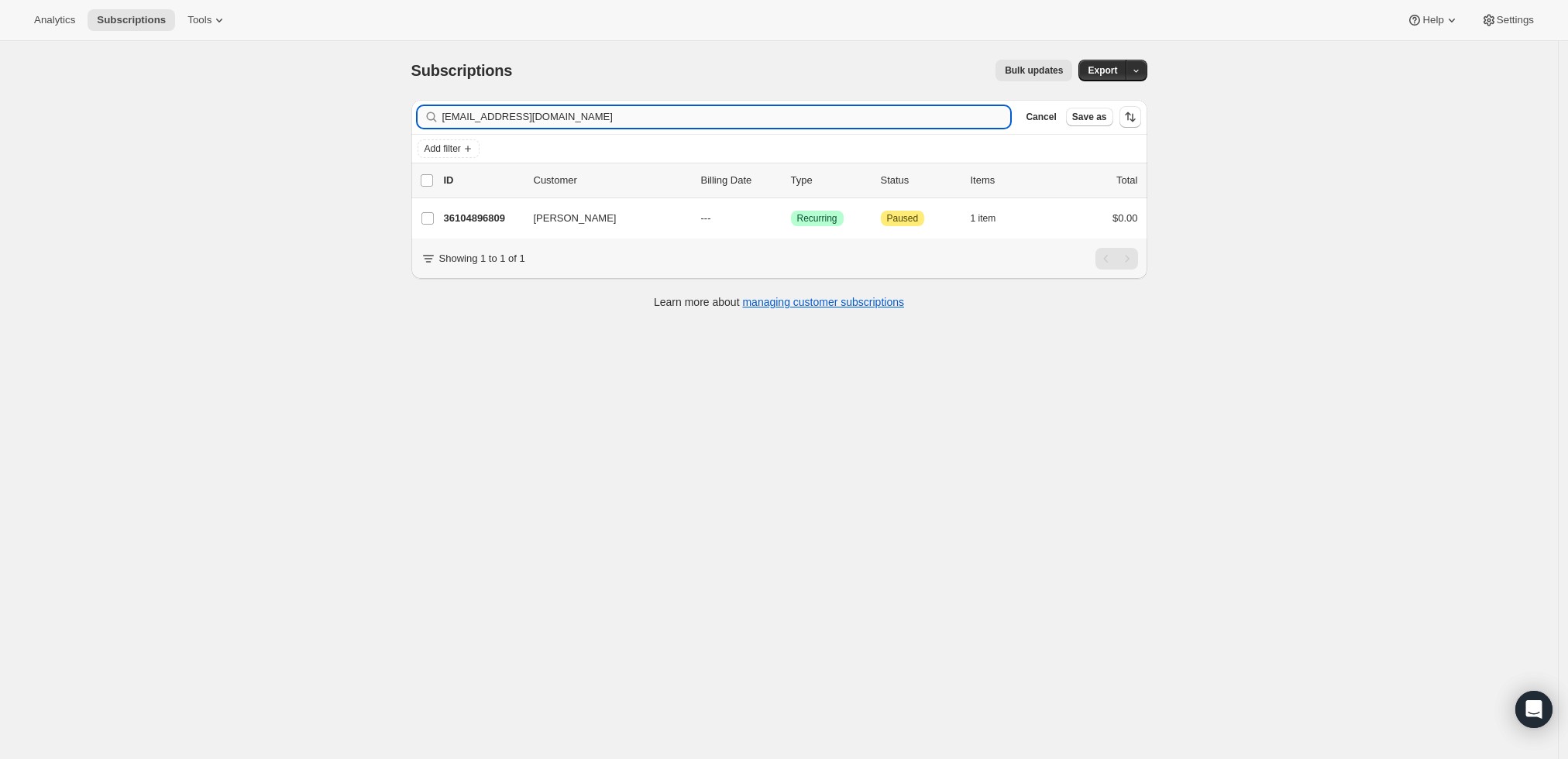
click at [632, 122] on input "jmarshya@gmail.com" at bounding box center [726, 117] width 569 height 22
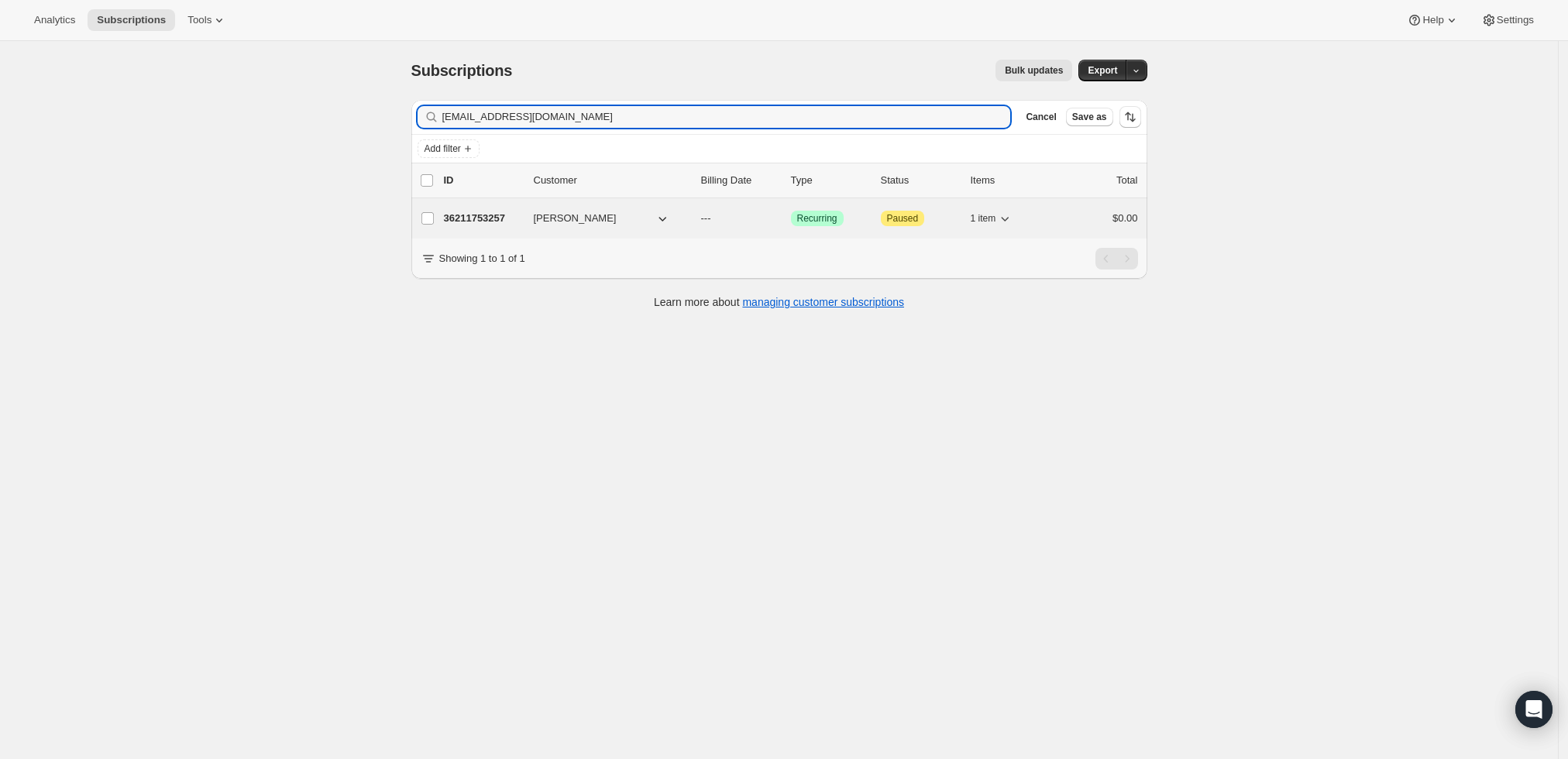
type input "fifosyl75@gmail.com"
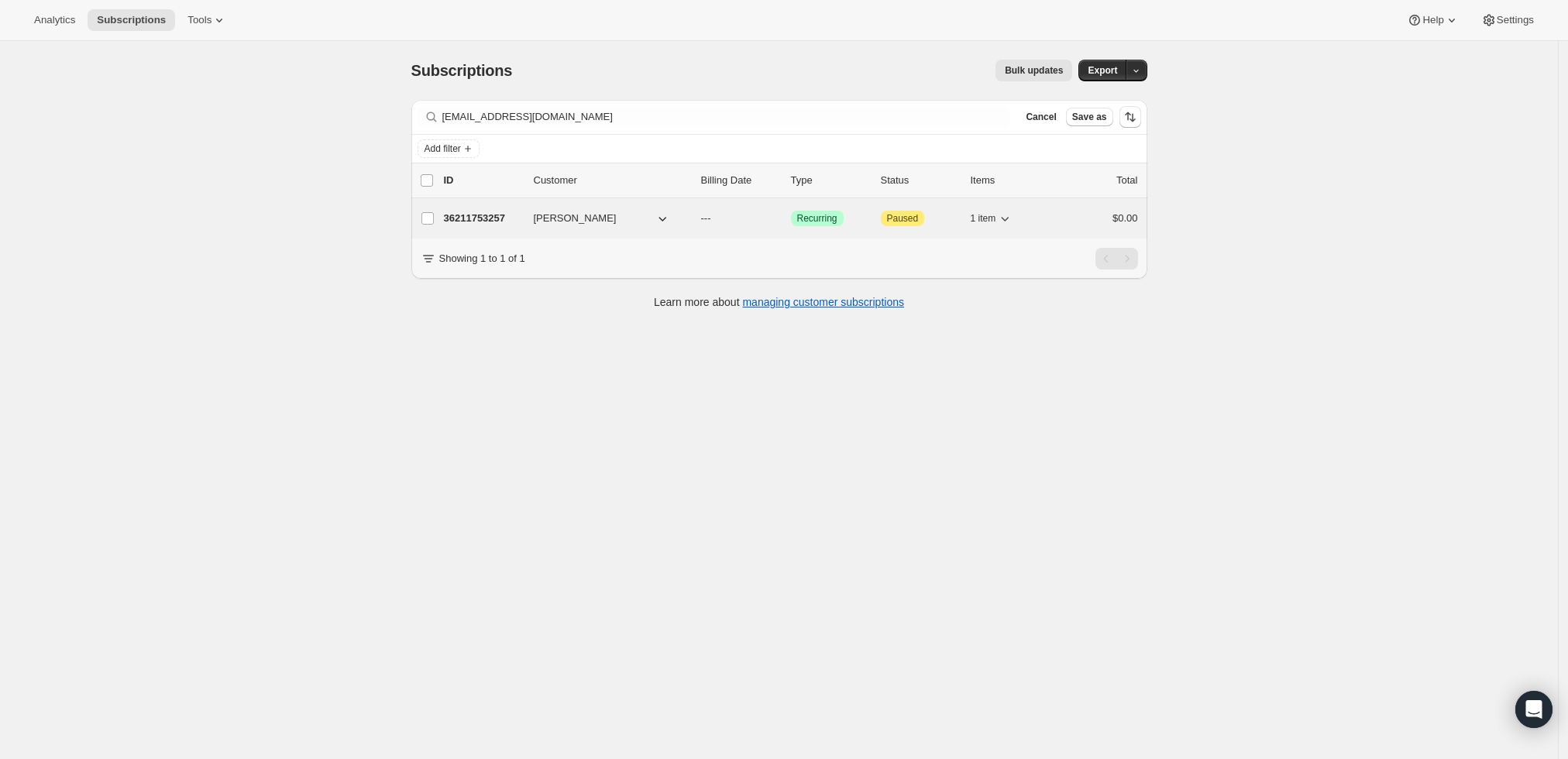
click at [478, 213] on p "36211753257" at bounding box center [482, 218] width 77 height 16
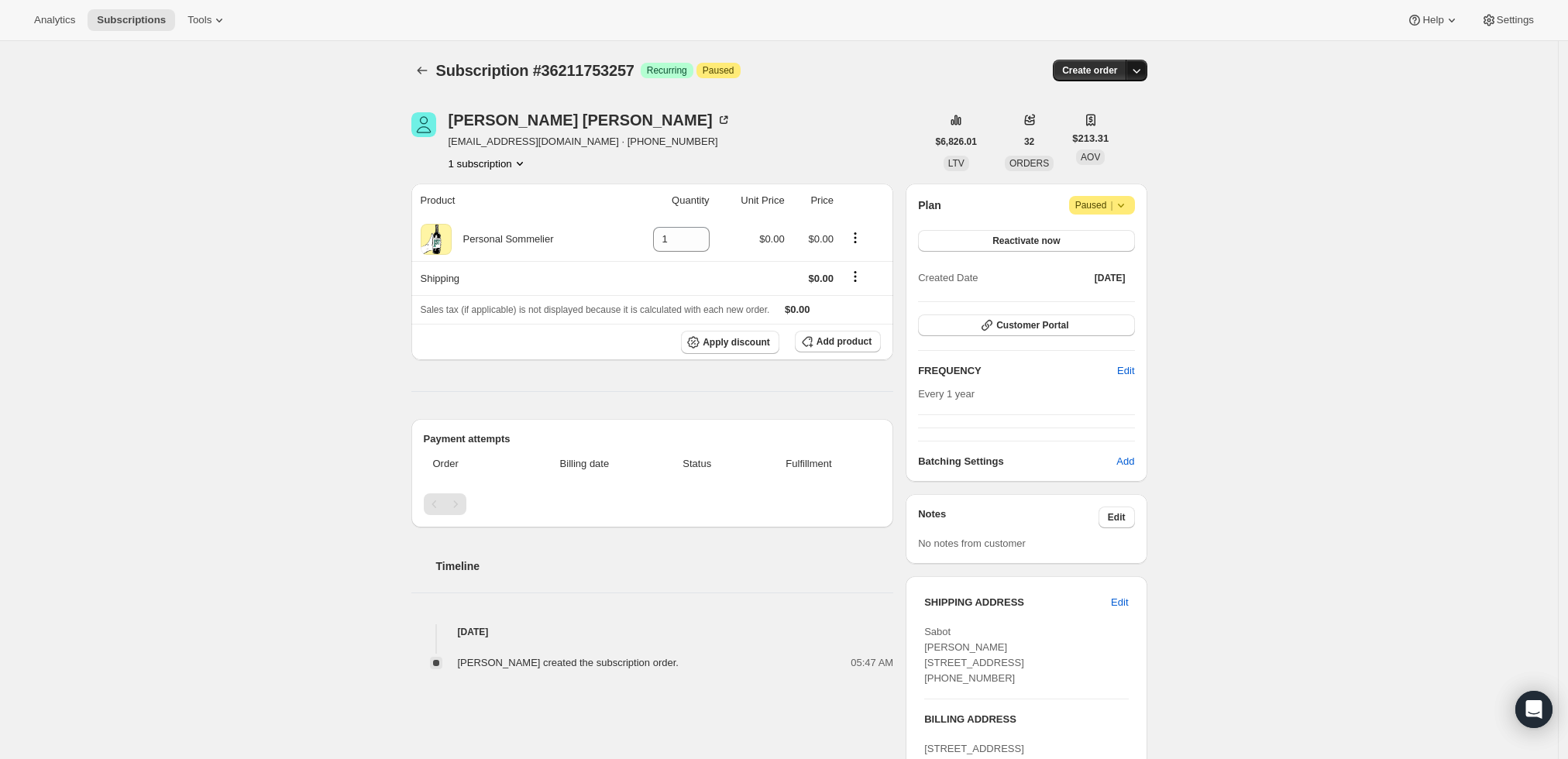
click at [1144, 67] on icon "button" at bounding box center [1137, 70] width 16 height 16
click at [1117, 127] on span "Create custom one-time order" at bounding box center [1075, 128] width 134 height 12
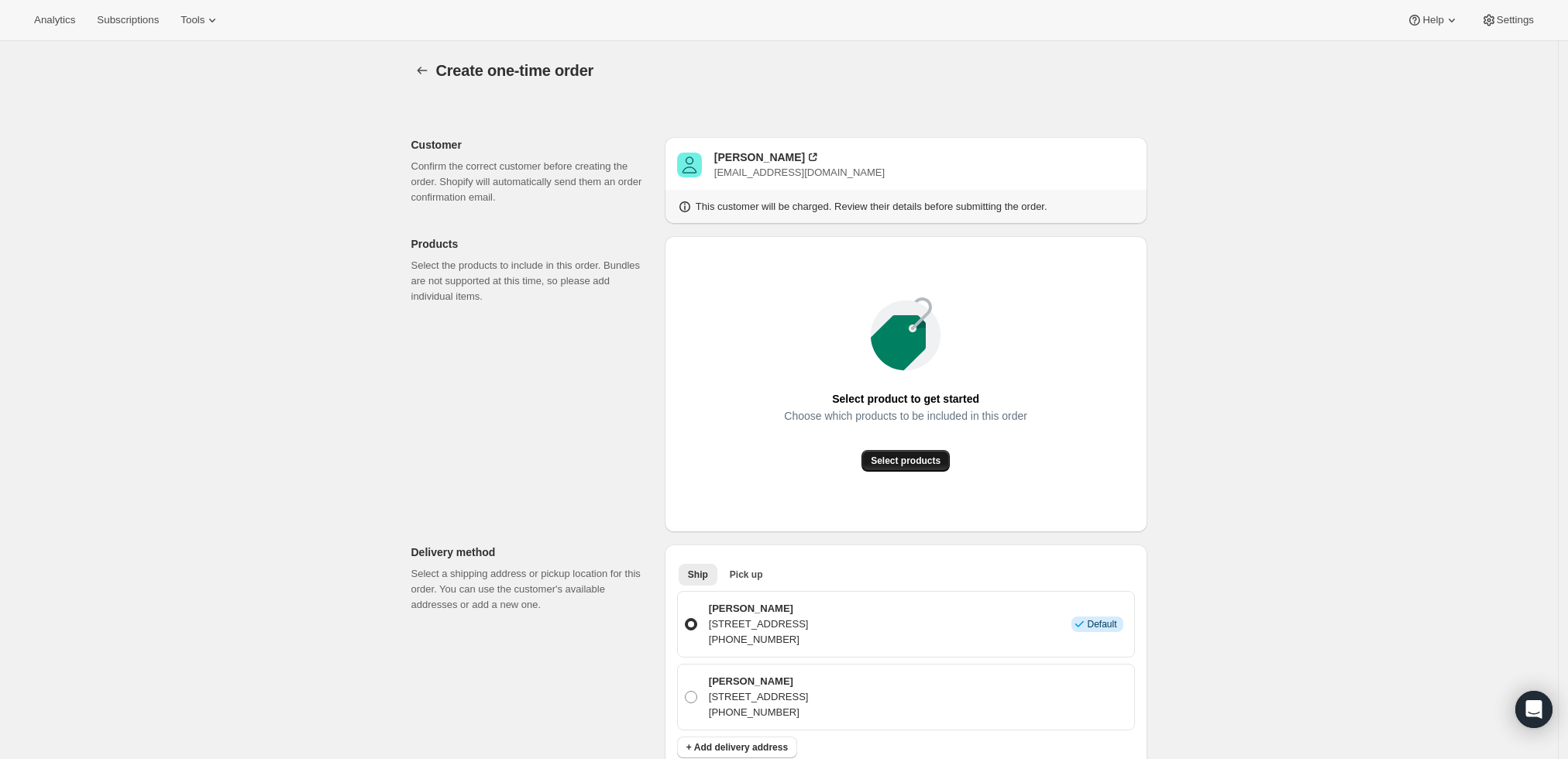
click at [912, 452] on button "Select products" at bounding box center [906, 461] width 88 height 22
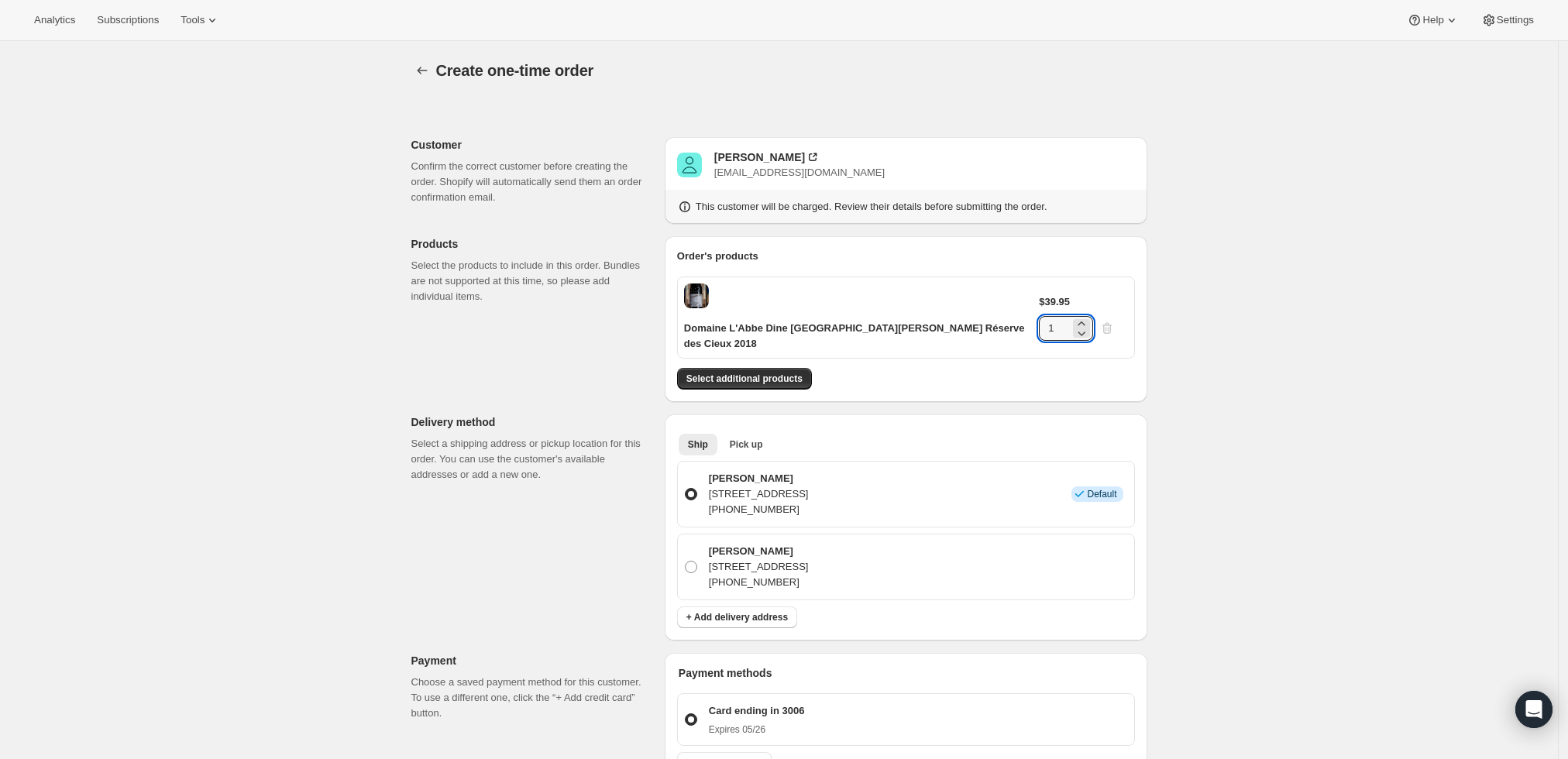
drag, startPoint x: 1082, startPoint y: 297, endPoint x: 1007, endPoint y: 297, distance: 75.0
click at [1007, 297] on div "Domaine L'Abbe Dine Châteauneuf-du-Pape Réserve des Cieux 2018 $39.95 1" at bounding box center [906, 317] width 458 height 82
type input "4"
click at [1302, 340] on div "Create one-time order. This page is ready Create one-time order Customer Confir…" at bounding box center [779, 643] width 1558 height 1205
click at [749, 373] on span "Select additional products" at bounding box center [744, 379] width 117 height 12
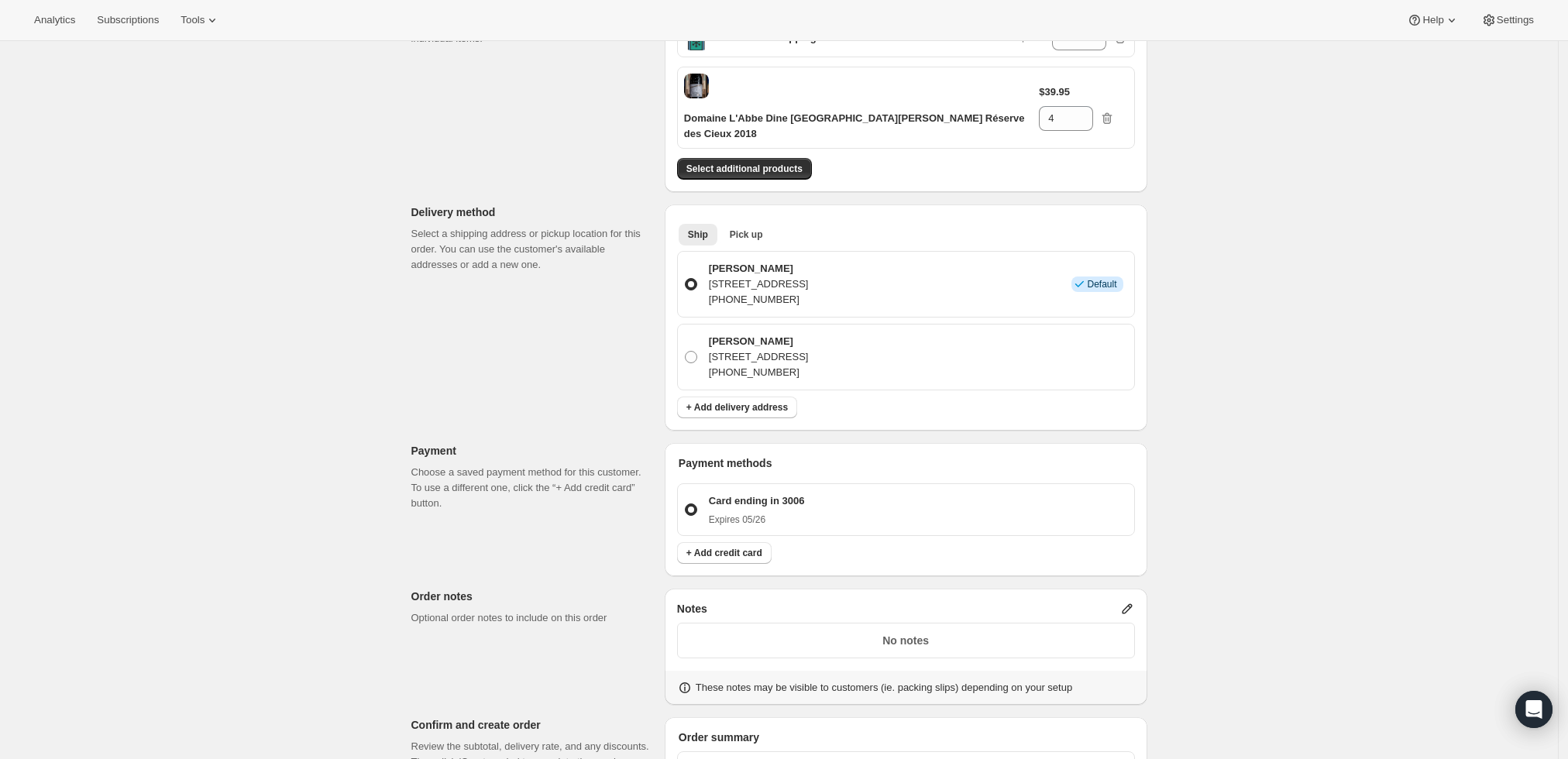
scroll to position [504, 0]
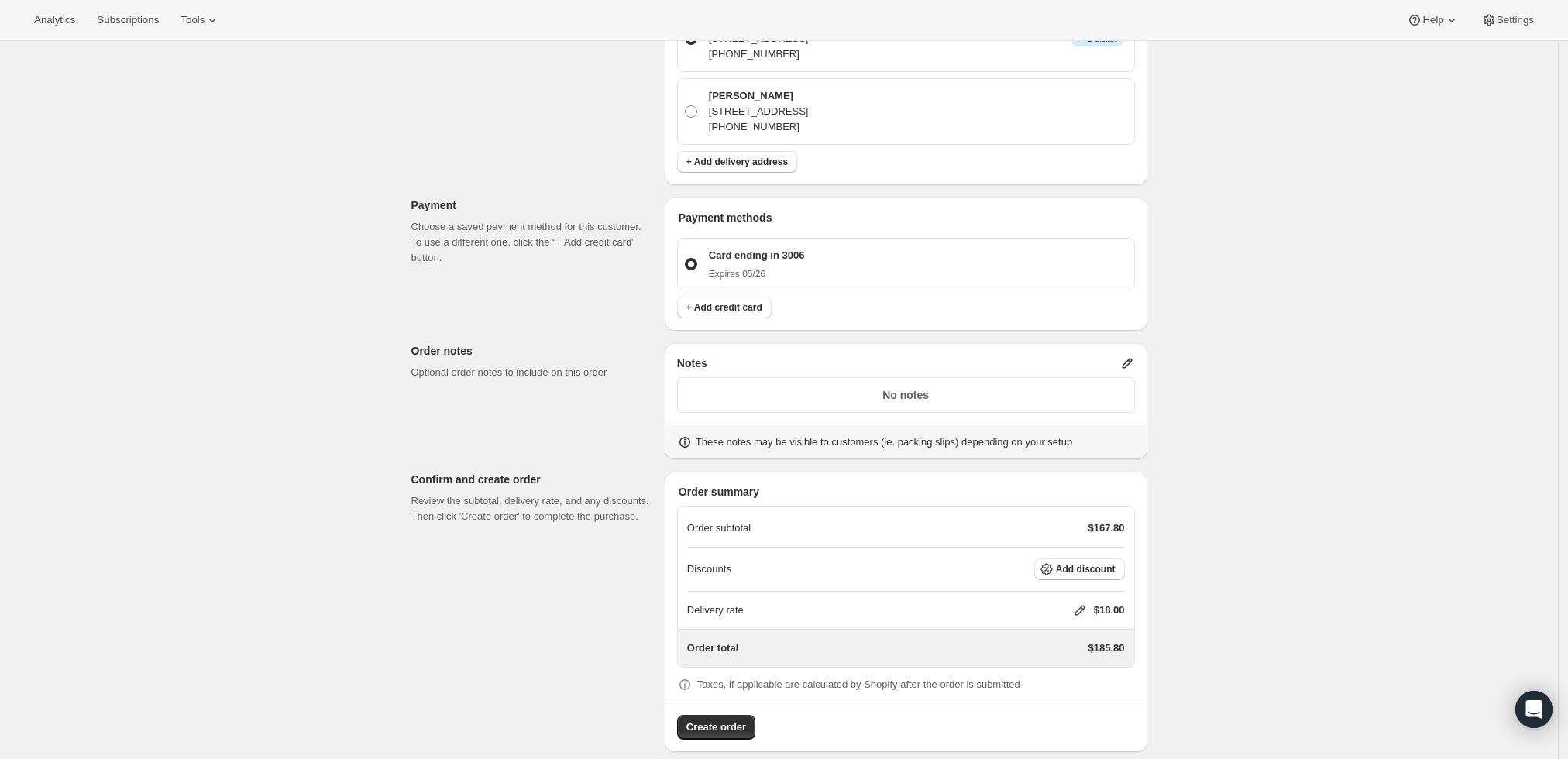
click at [1076, 603] on icon at bounding box center [1080, 610] width 16 height 16
click at [1076, 642] on input "0" at bounding box center [1088, 652] width 139 height 25
type input "0"
click at [1069, 687] on span "Save" at bounding box center [1077, 687] width 22 height 12
click at [745, 719] on span "Create order" at bounding box center [716, 727] width 60 height 16
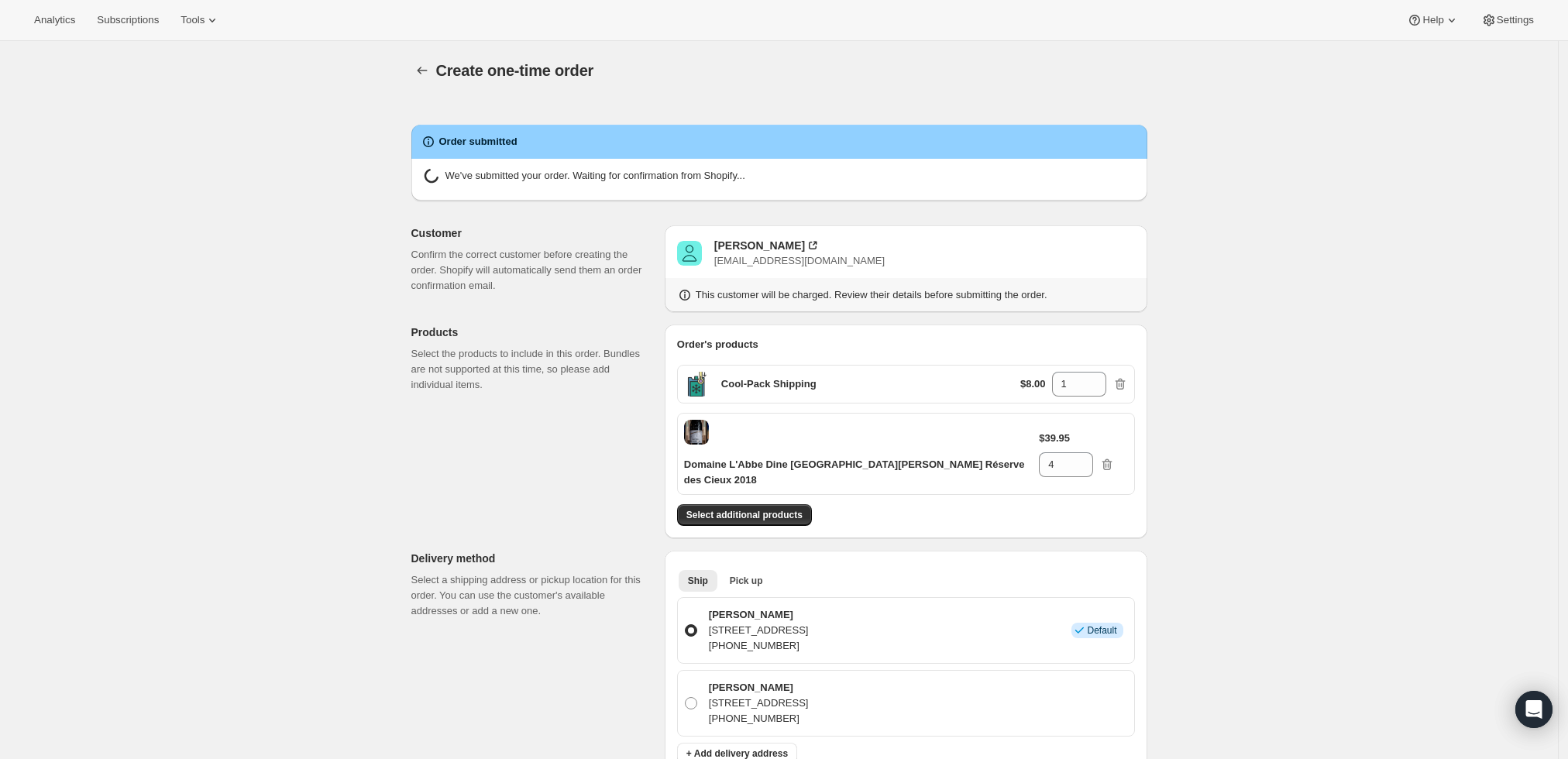
radio input "true"
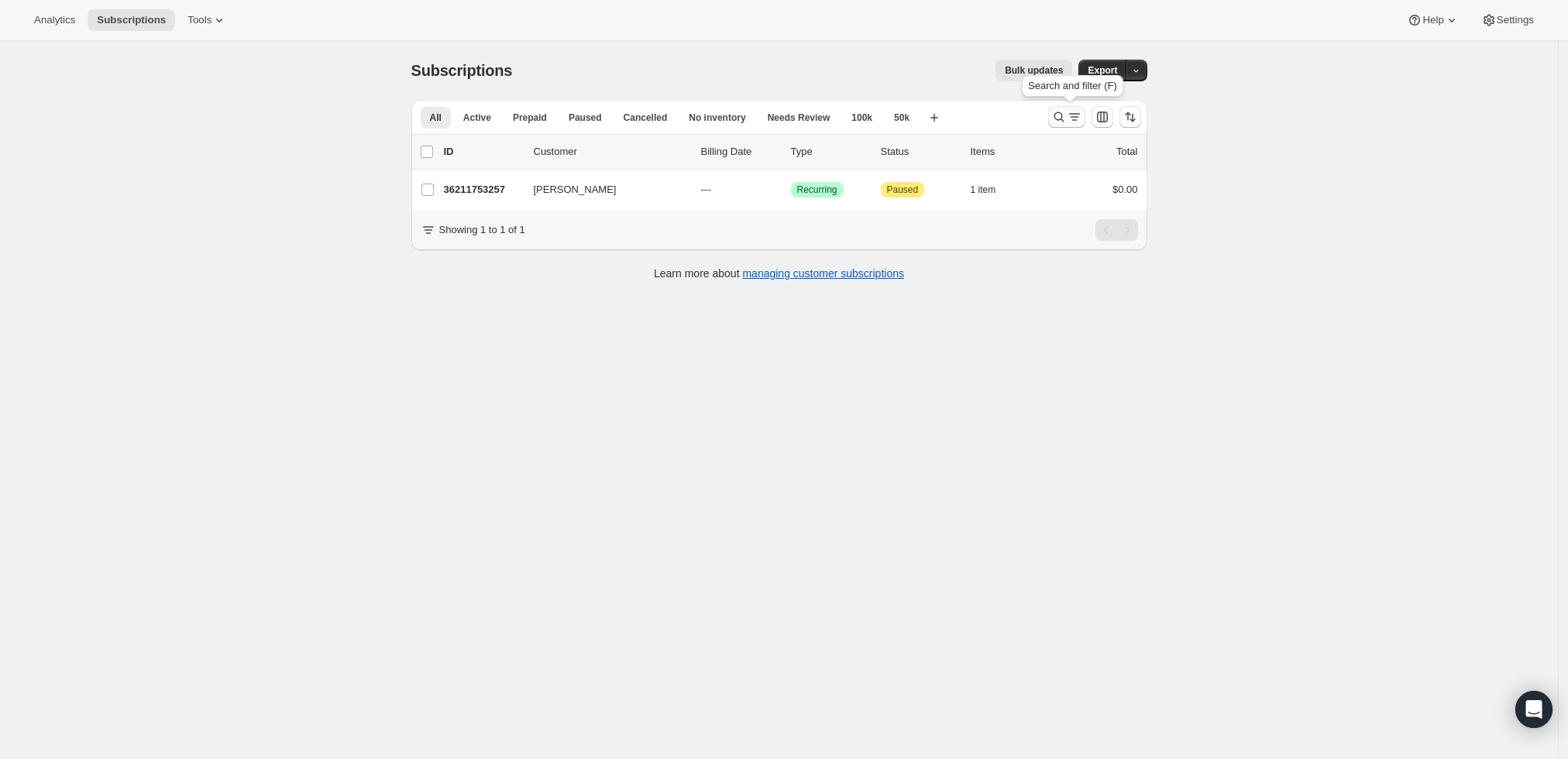
click at [1063, 117] on icon "Search and filter results" at bounding box center [1059, 117] width 16 height 16
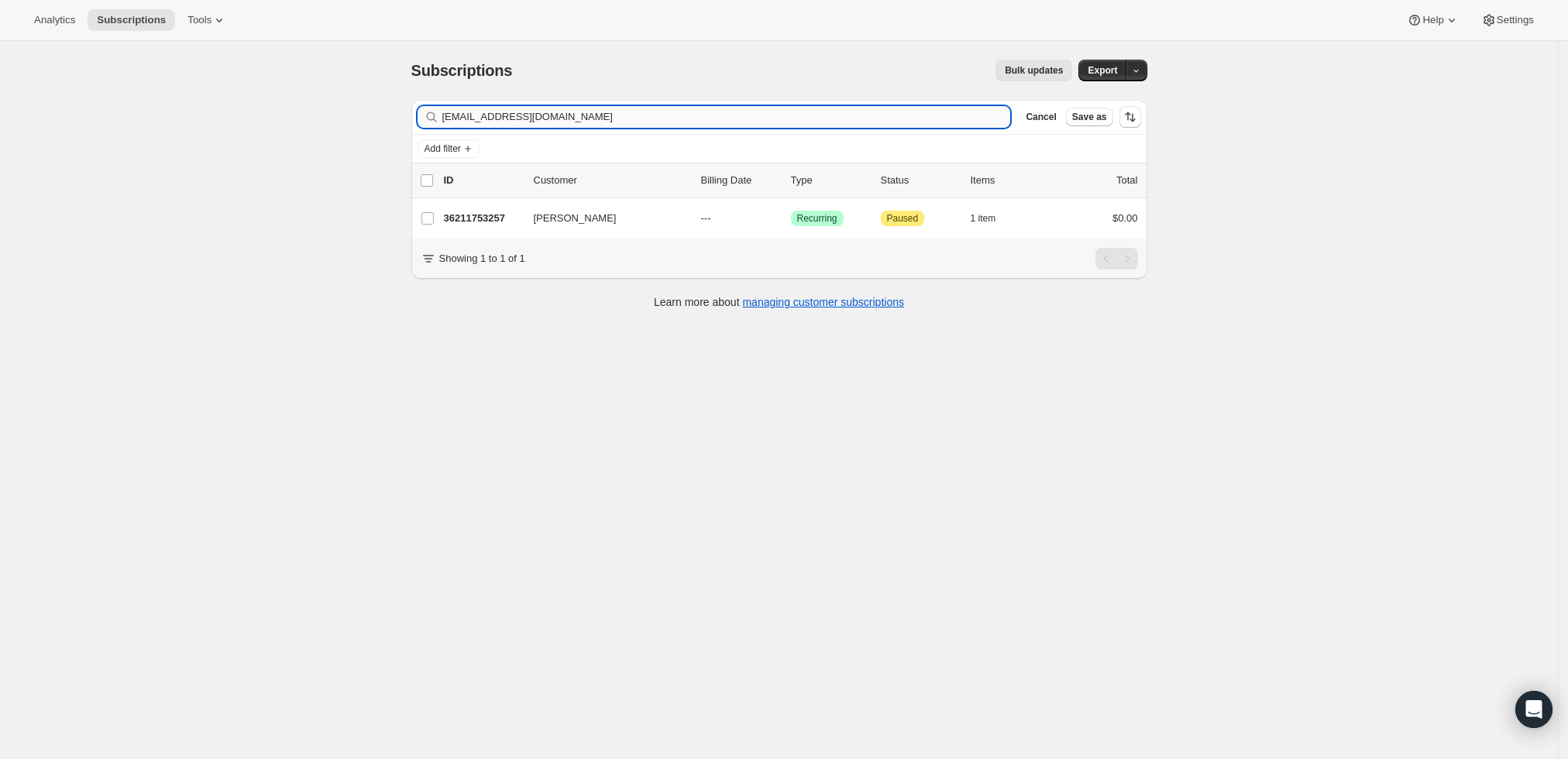
click at [839, 109] on input "[EMAIL_ADDRESS][DOMAIN_NAME]" at bounding box center [726, 117] width 569 height 22
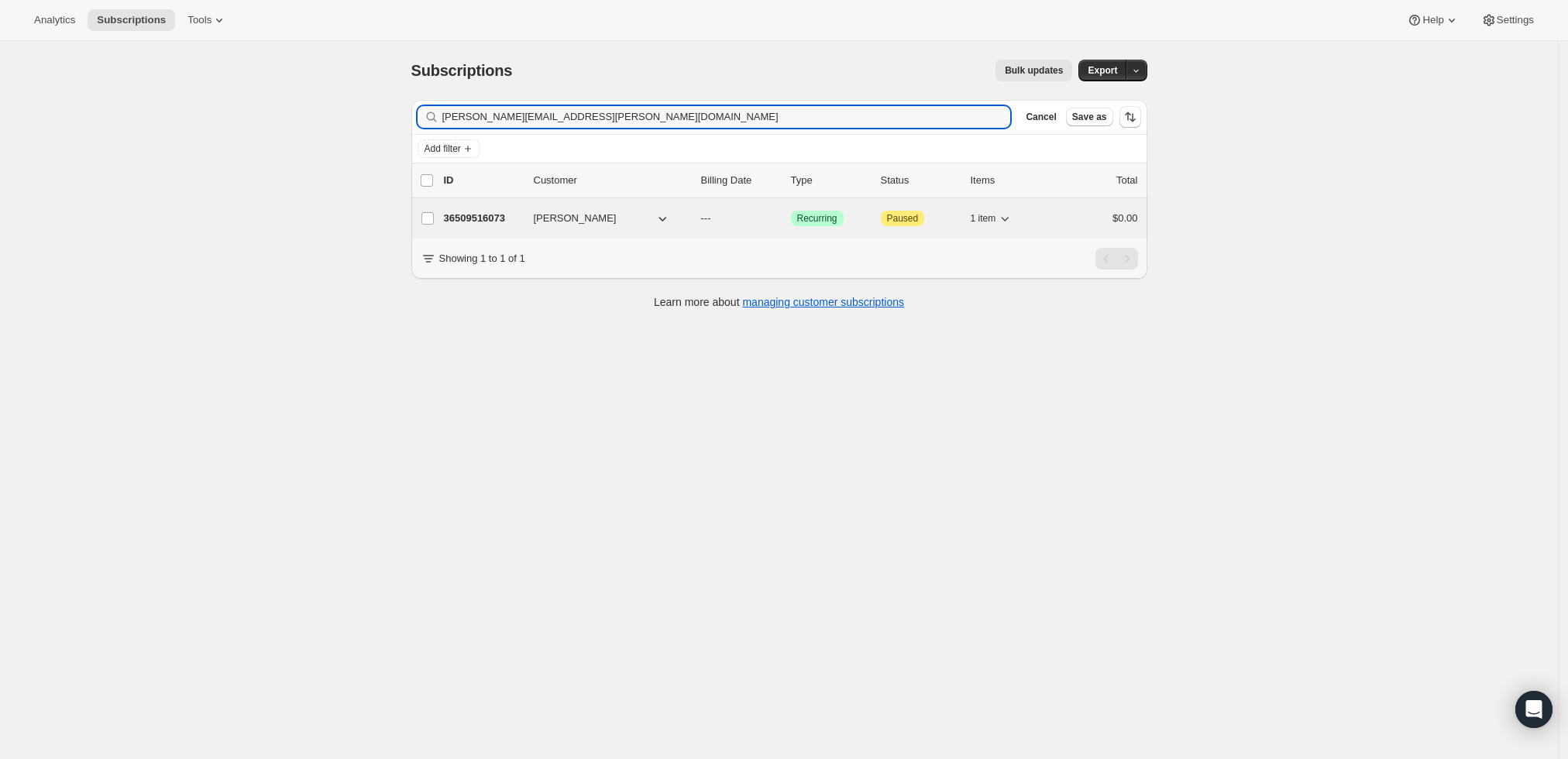
type input "[PERSON_NAME][EMAIL_ADDRESS][PERSON_NAME][DOMAIN_NAME]"
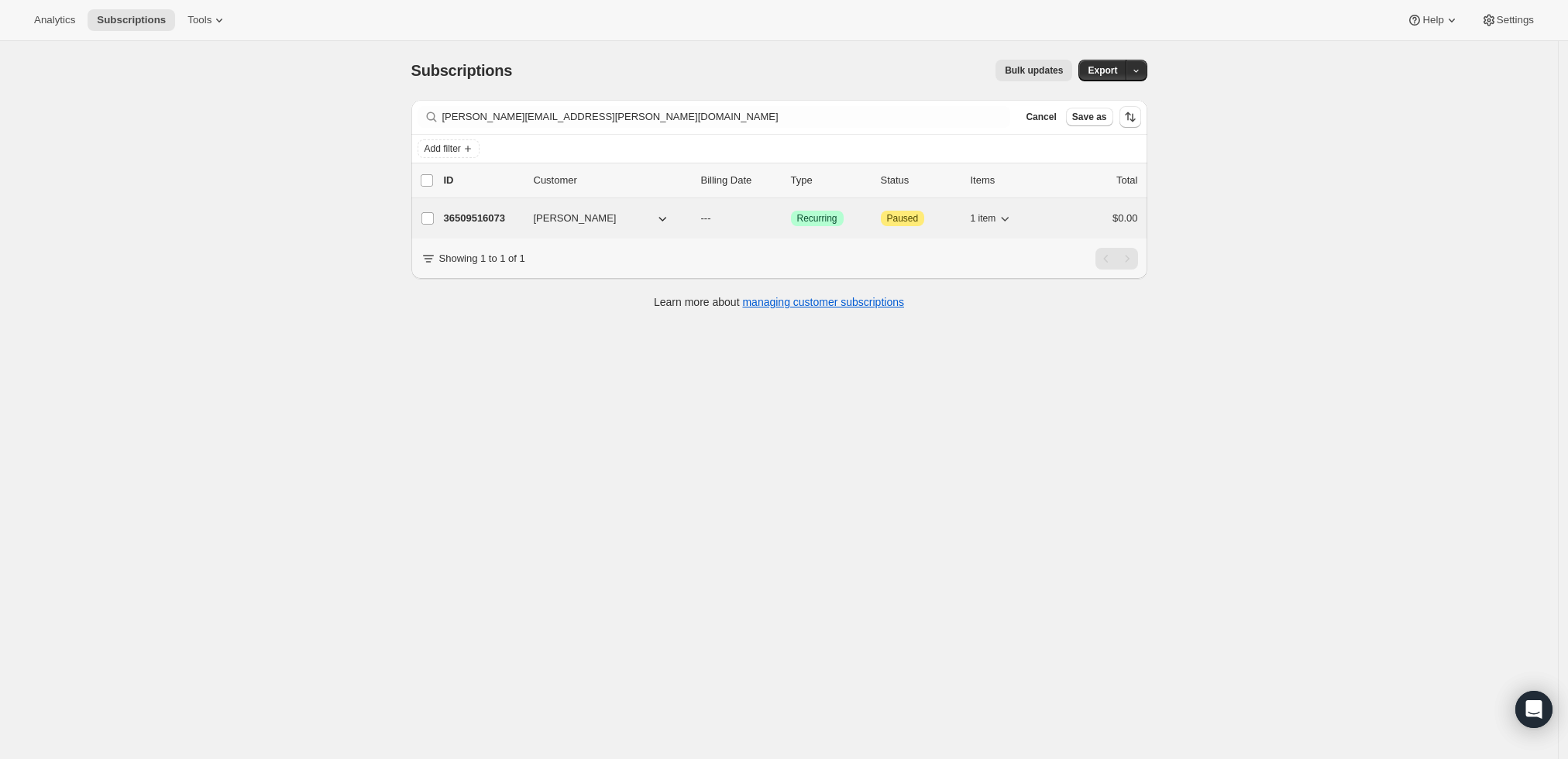
click at [490, 225] on p "36509516073" at bounding box center [482, 218] width 77 height 16
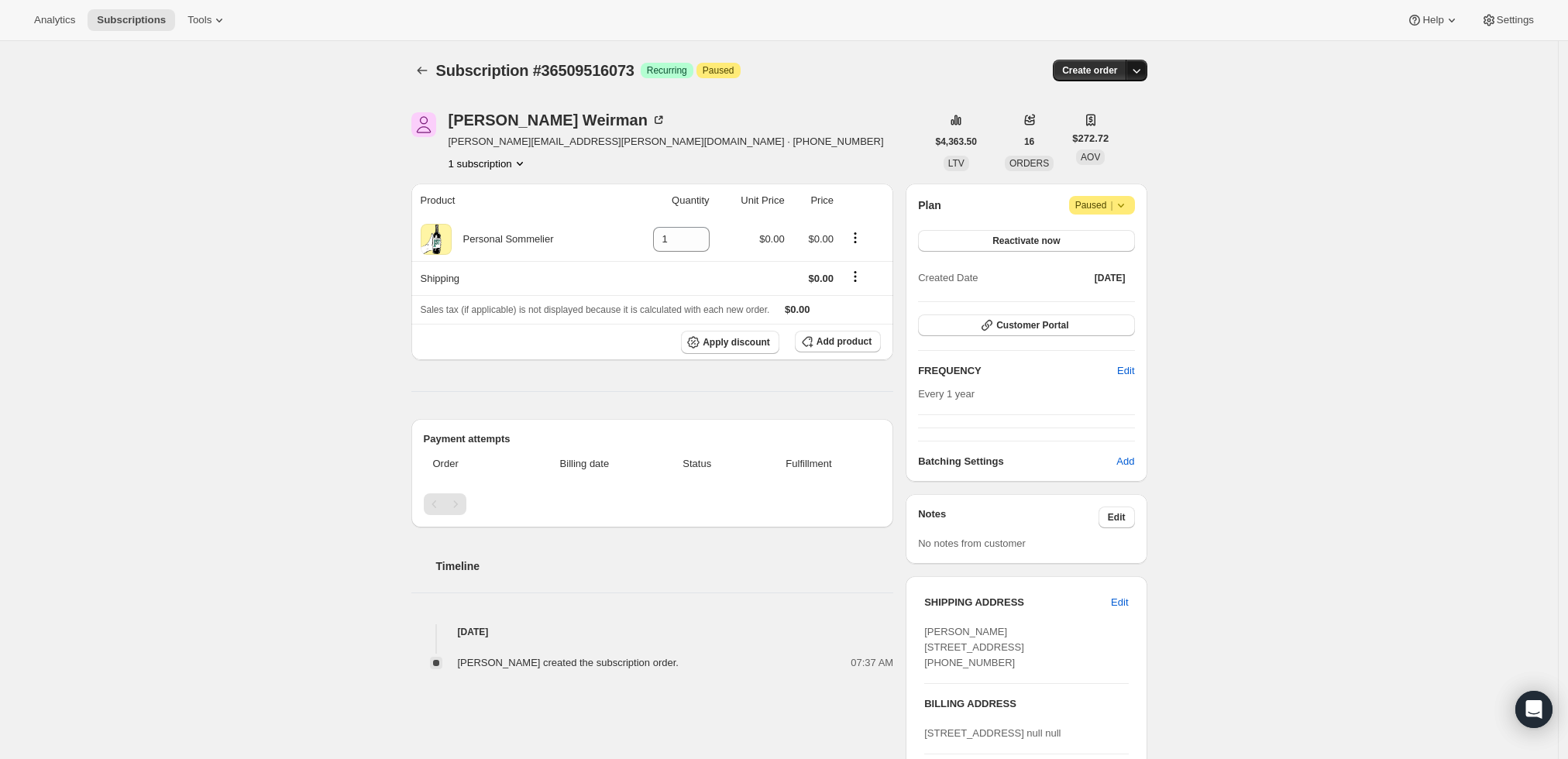
click at [1143, 62] on button "button" at bounding box center [1137, 71] width 22 height 22
click at [1110, 126] on span "Create custom one-time order" at bounding box center [1075, 128] width 134 height 12
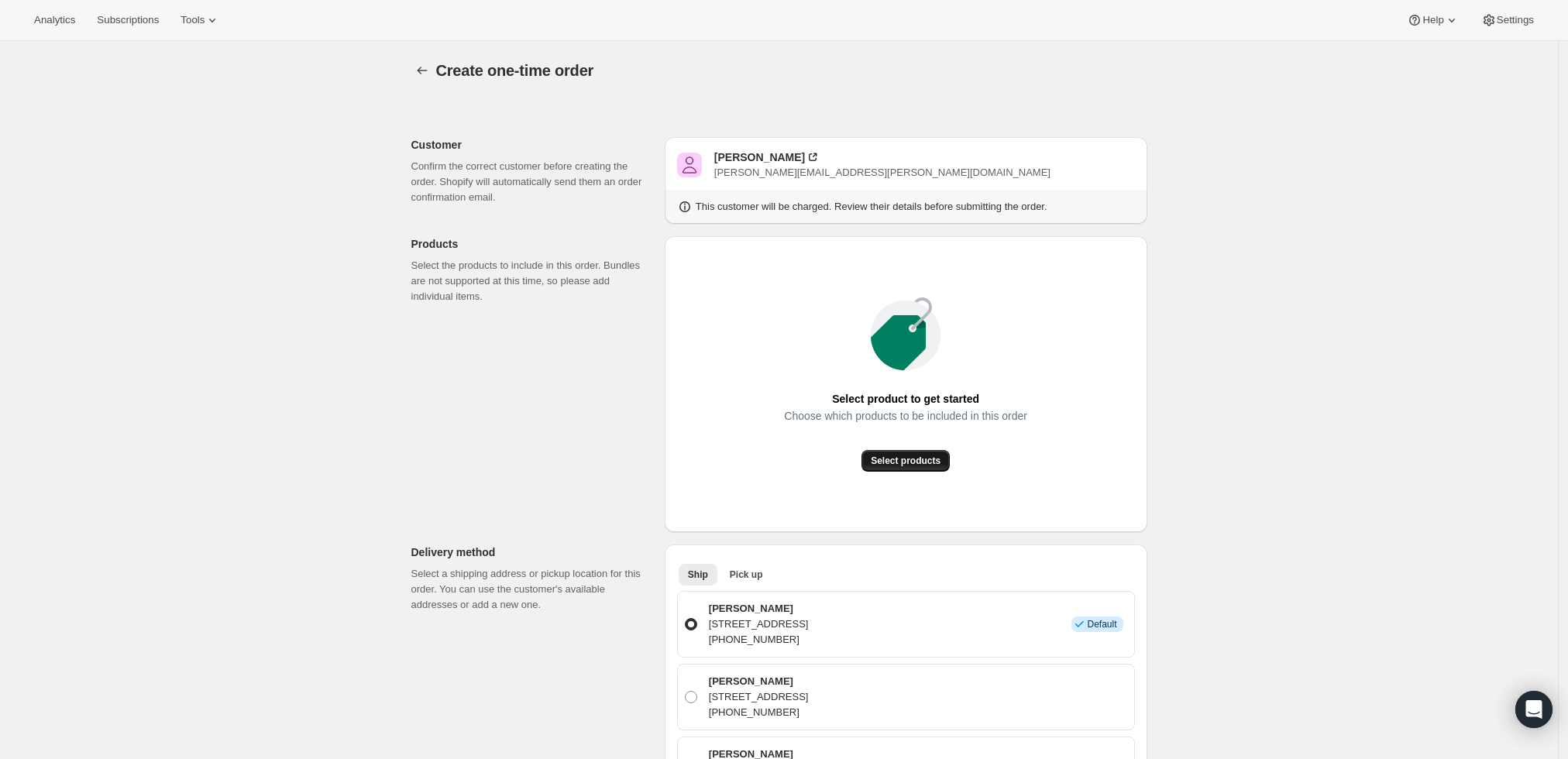
click at [934, 454] on span "Select products" at bounding box center [906, 460] width 70 height 12
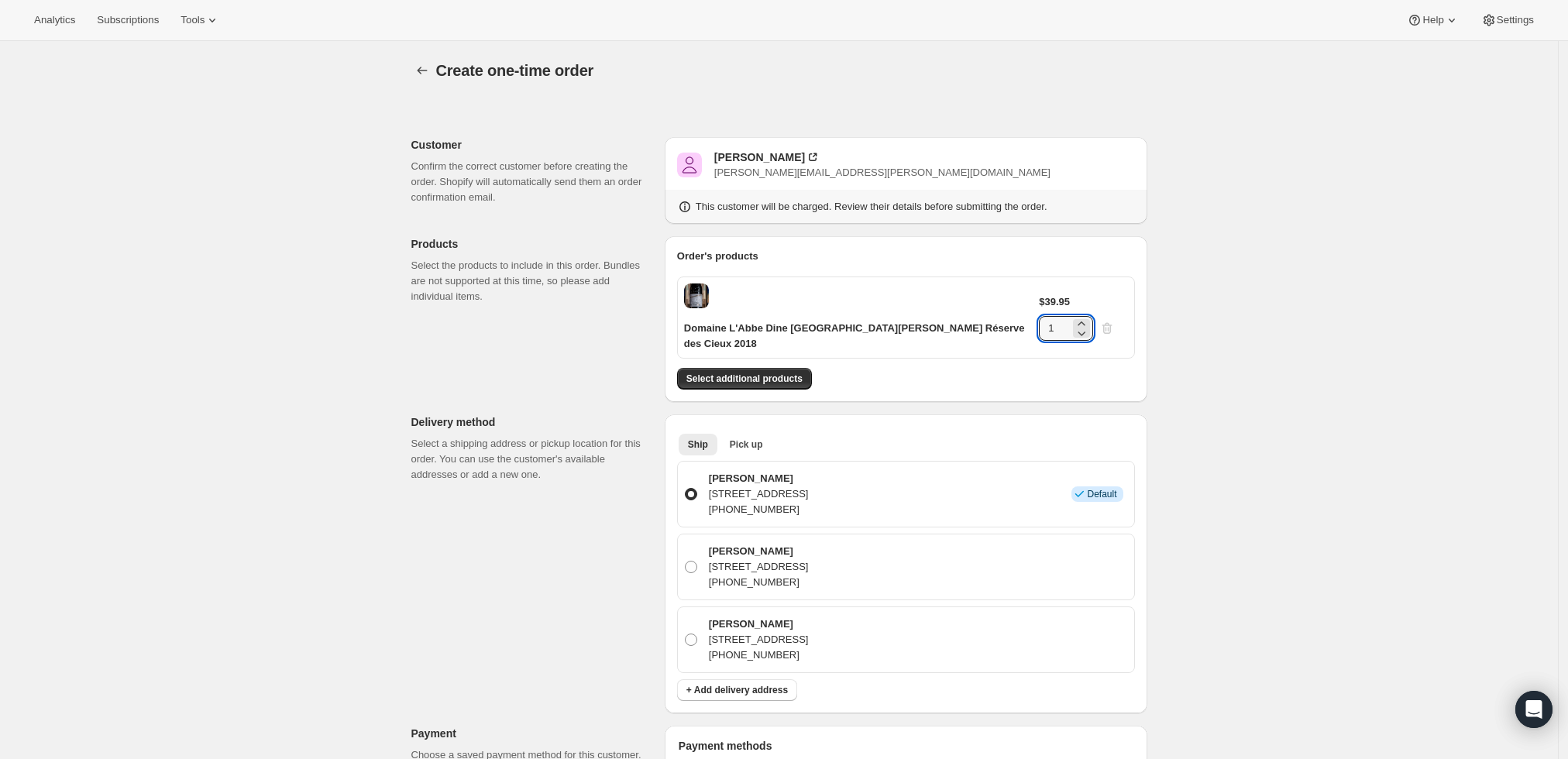
drag, startPoint x: 1090, startPoint y: 295, endPoint x: 948, endPoint y: 300, distance: 142.1
click at [948, 300] on div "Domaine L'Abbe Dine [GEOGRAPHIC_DATA][PERSON_NAME] Réserve des Cieux 2018 $39.9…" at bounding box center [906, 317] width 458 height 82
type input "6"
click at [1158, 295] on div "Create one-time order. This page is ready Create one-time order Customer Confir…" at bounding box center [779, 679] width 774 height 1277
click at [764, 373] on span "Select additional products" at bounding box center [744, 379] width 117 height 12
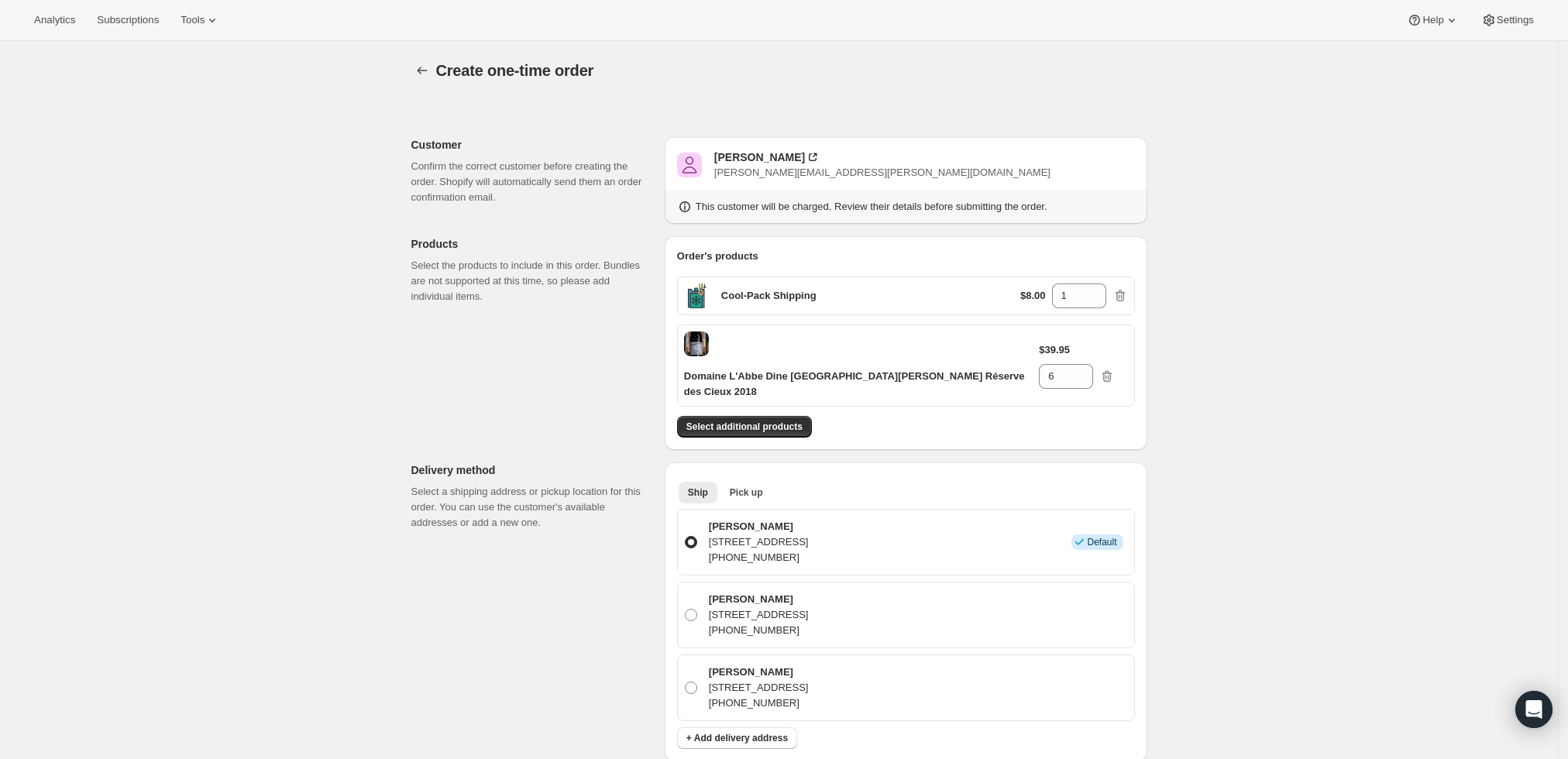
click at [1397, 439] on div "Create one-time order. This page is ready Create one-time order Customer Confir…" at bounding box center [779, 703] width 1558 height 1326
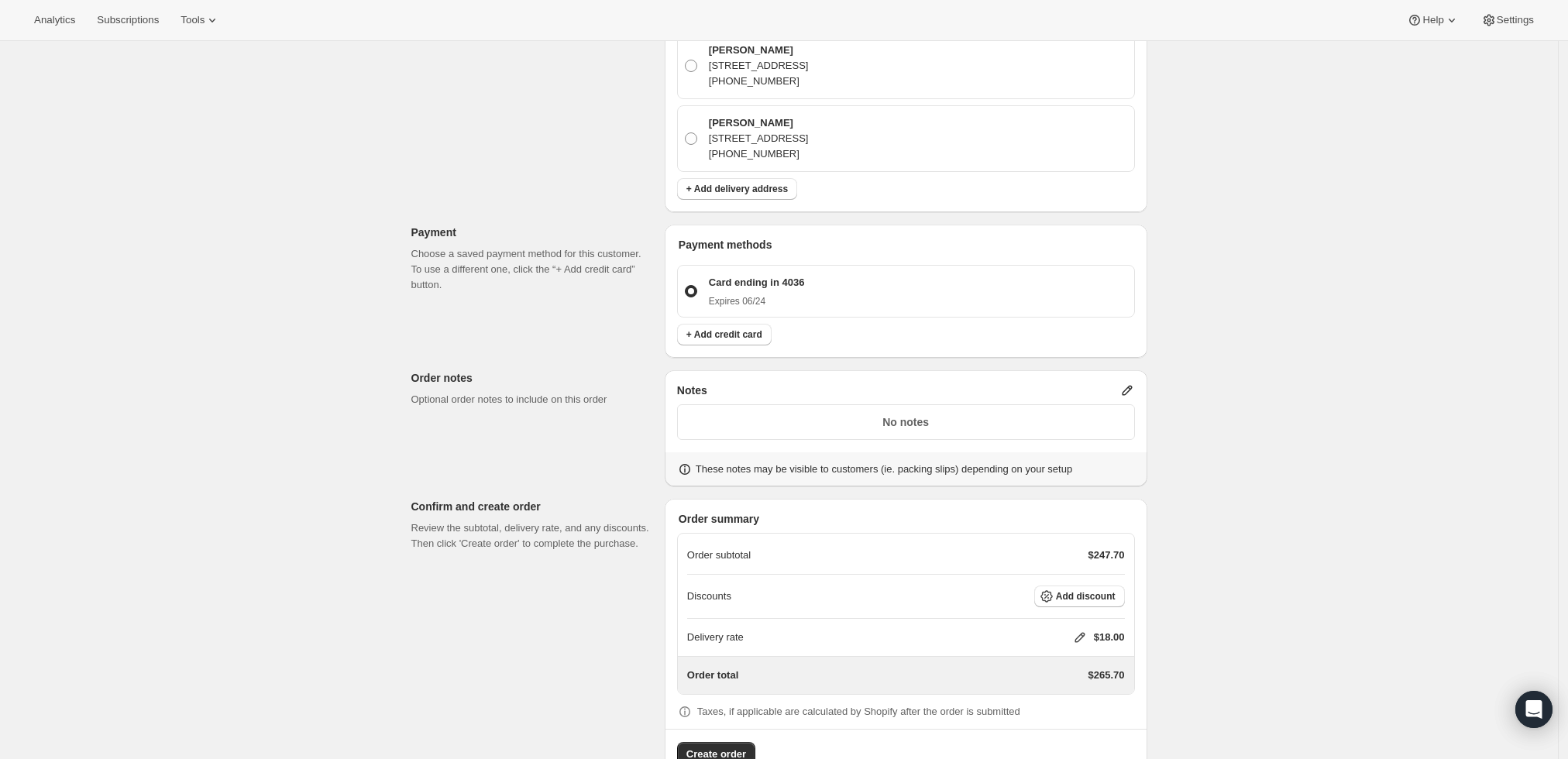
scroll to position [576, 0]
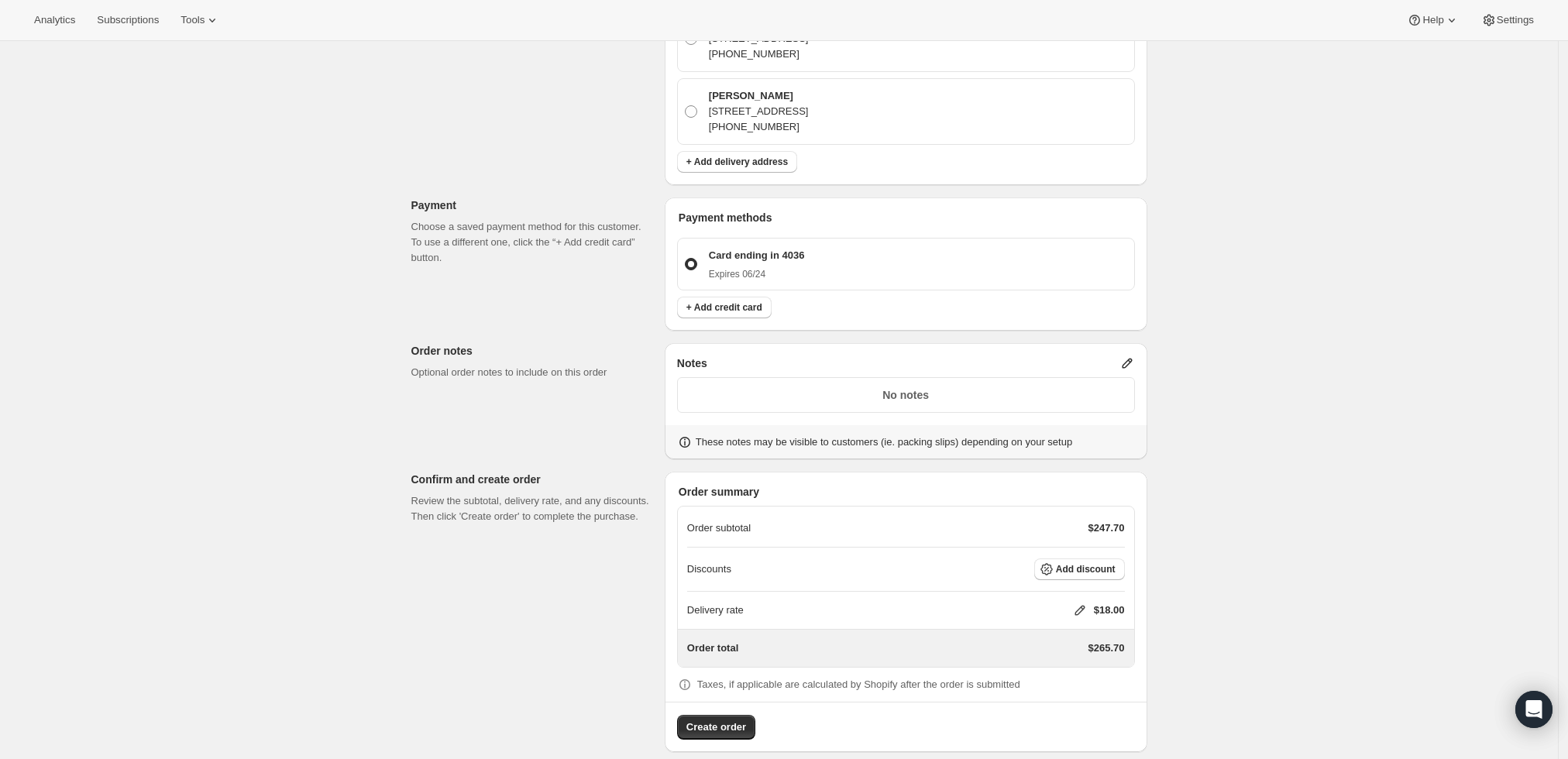
click at [1083, 603] on icon at bounding box center [1080, 610] width 16 height 16
click at [1087, 647] on input "0" at bounding box center [1088, 652] width 139 height 25
type input "0"
click at [1085, 682] on button "Save" at bounding box center [1077, 687] width 40 height 22
click at [1122, 355] on icon at bounding box center [1127, 363] width 16 height 16
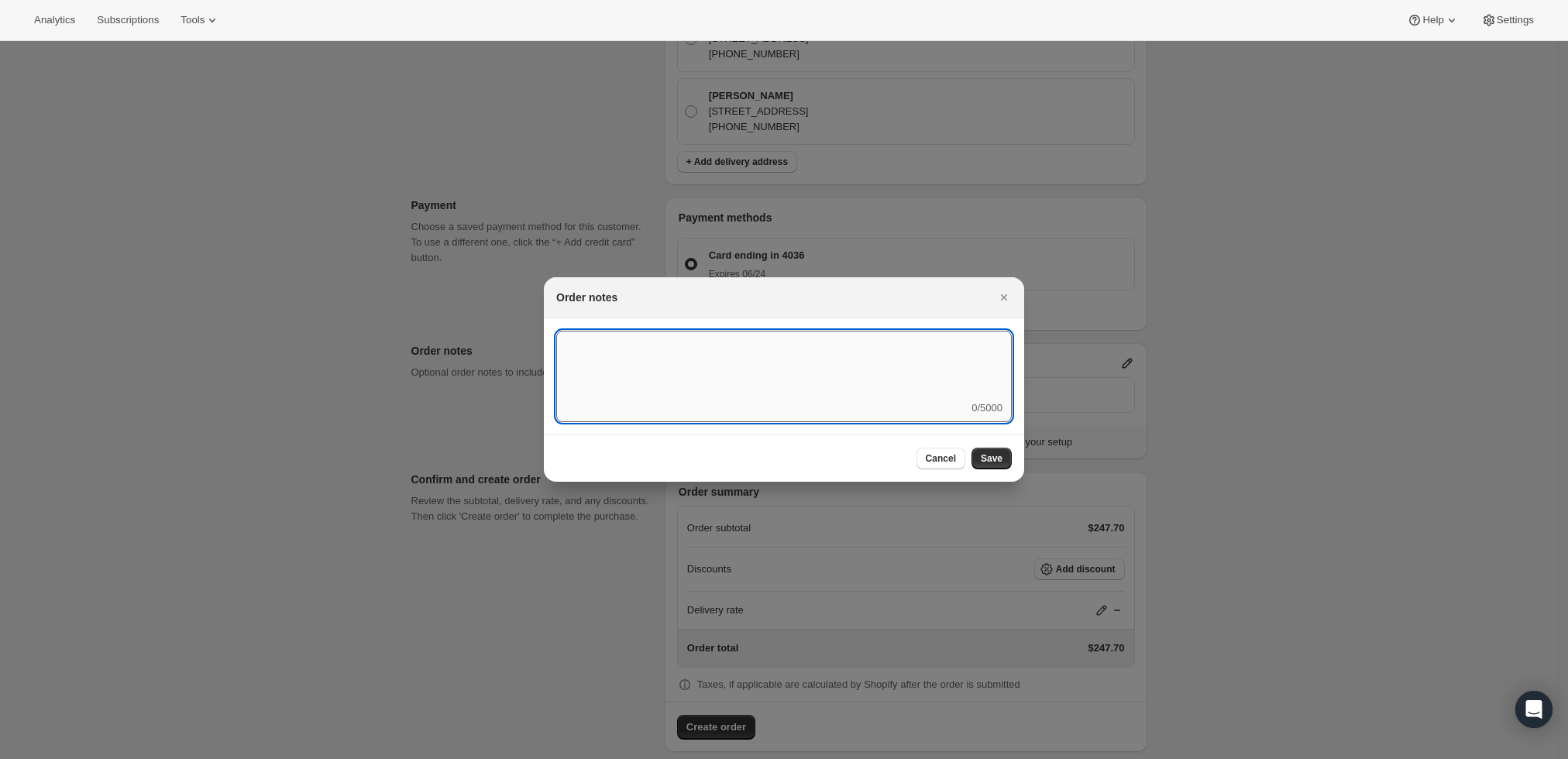
click at [880, 362] on textarea ":r3t:" at bounding box center [784, 365] width 455 height 70
type textarea "Temp Control"
click at [985, 457] on span "Save" at bounding box center [992, 458] width 22 height 12
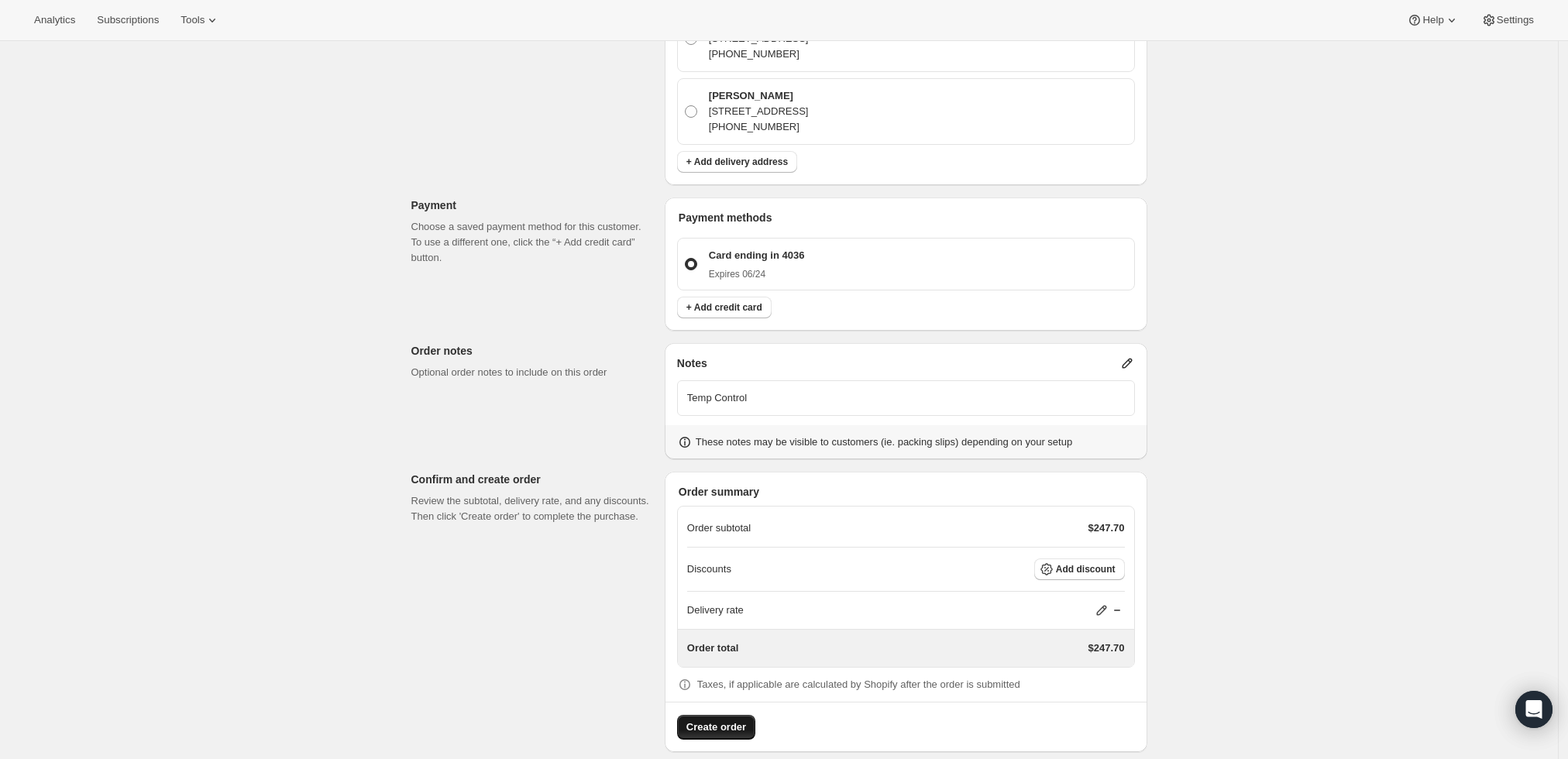
click at [715, 719] on span "Create order" at bounding box center [716, 727] width 60 height 16
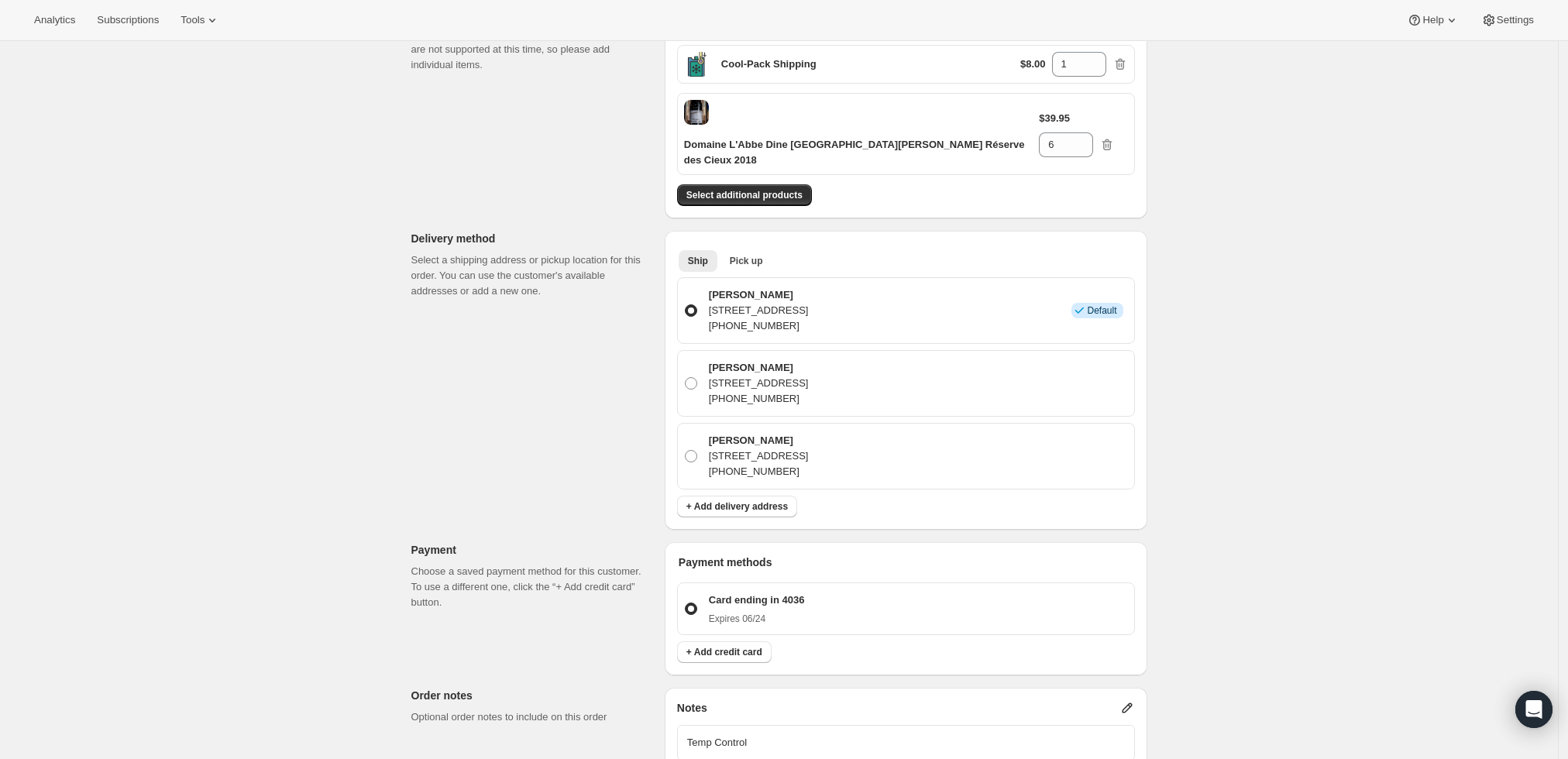
scroll to position [0, 0]
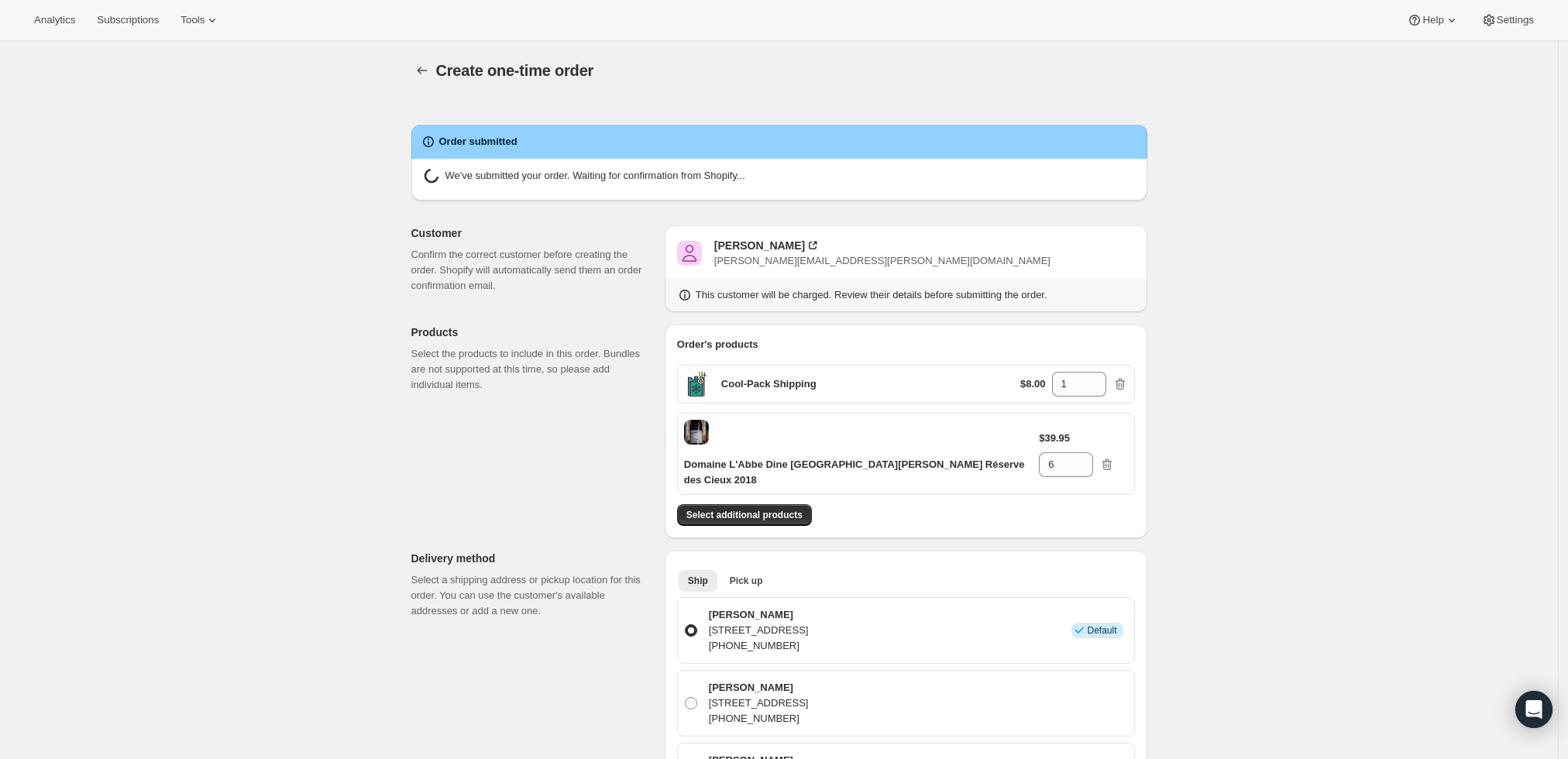
radio input "true"
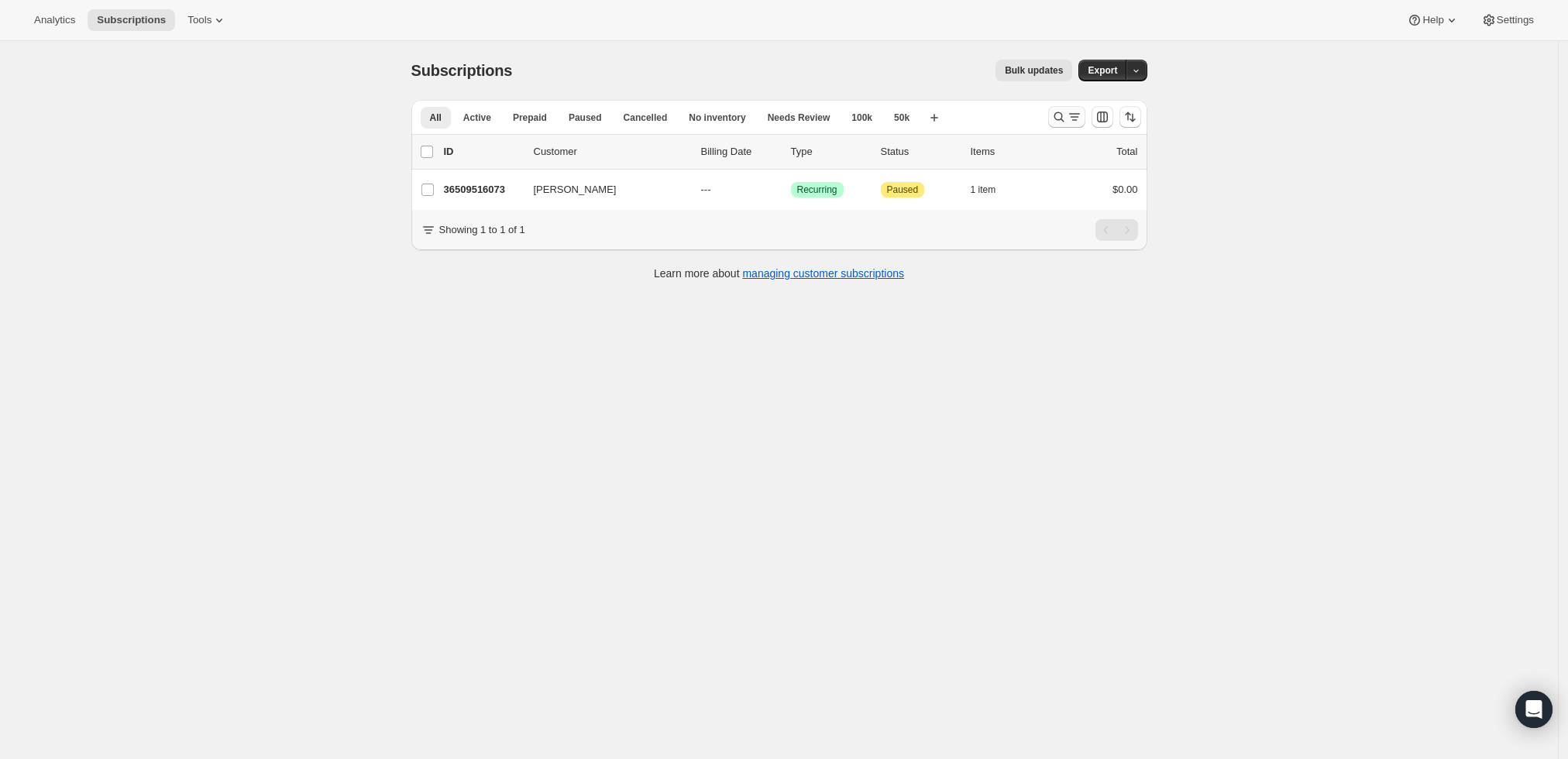
click at [1060, 118] on icon "Search and filter results" at bounding box center [1059, 117] width 16 height 16
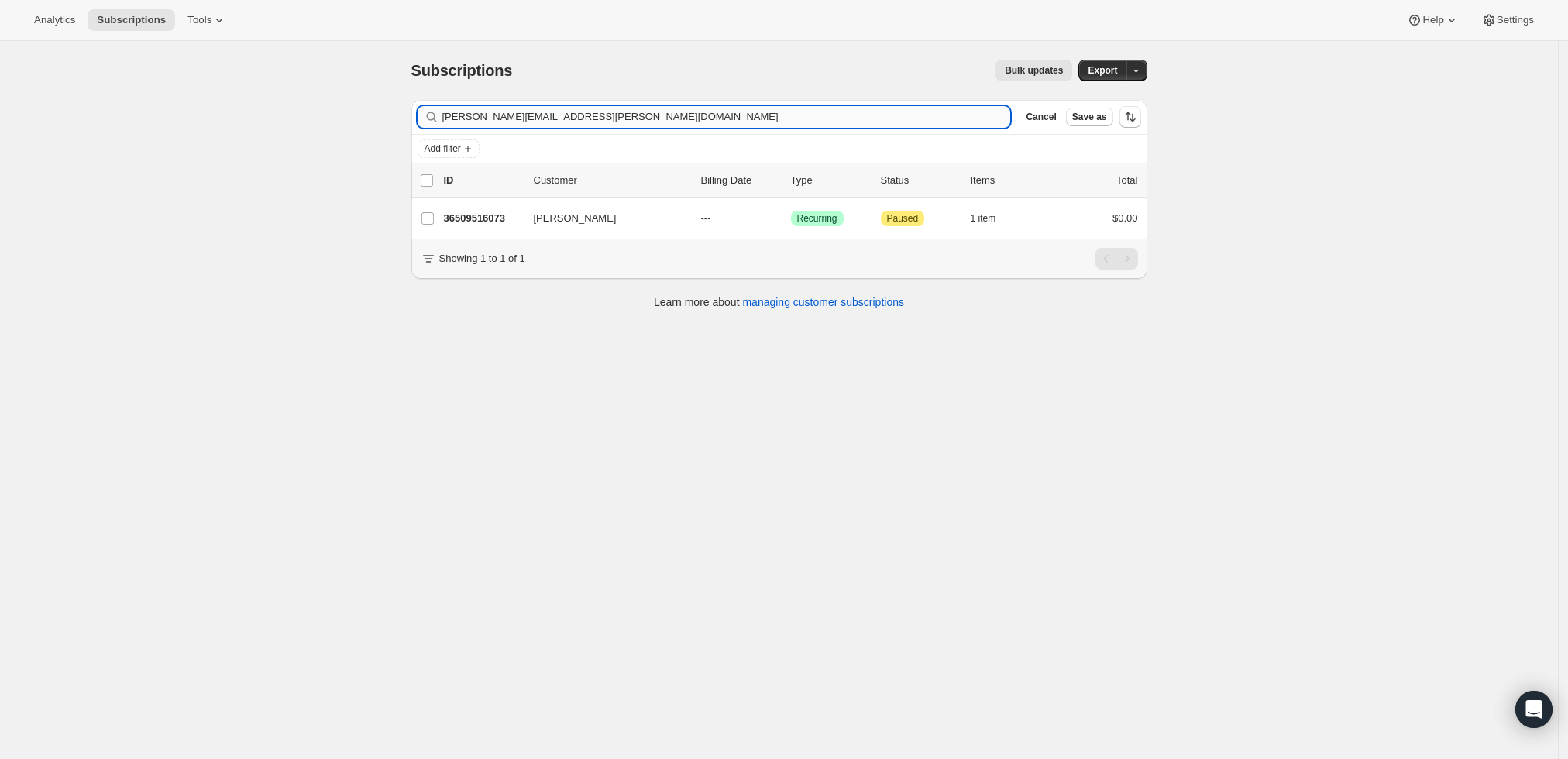
click at [778, 117] on input "[PERSON_NAME][EMAIL_ADDRESS][PERSON_NAME][DOMAIN_NAME]" at bounding box center [726, 117] width 569 height 22
click at [778, 117] on input "ken@weirman.us" at bounding box center [726, 117] width 569 height 22
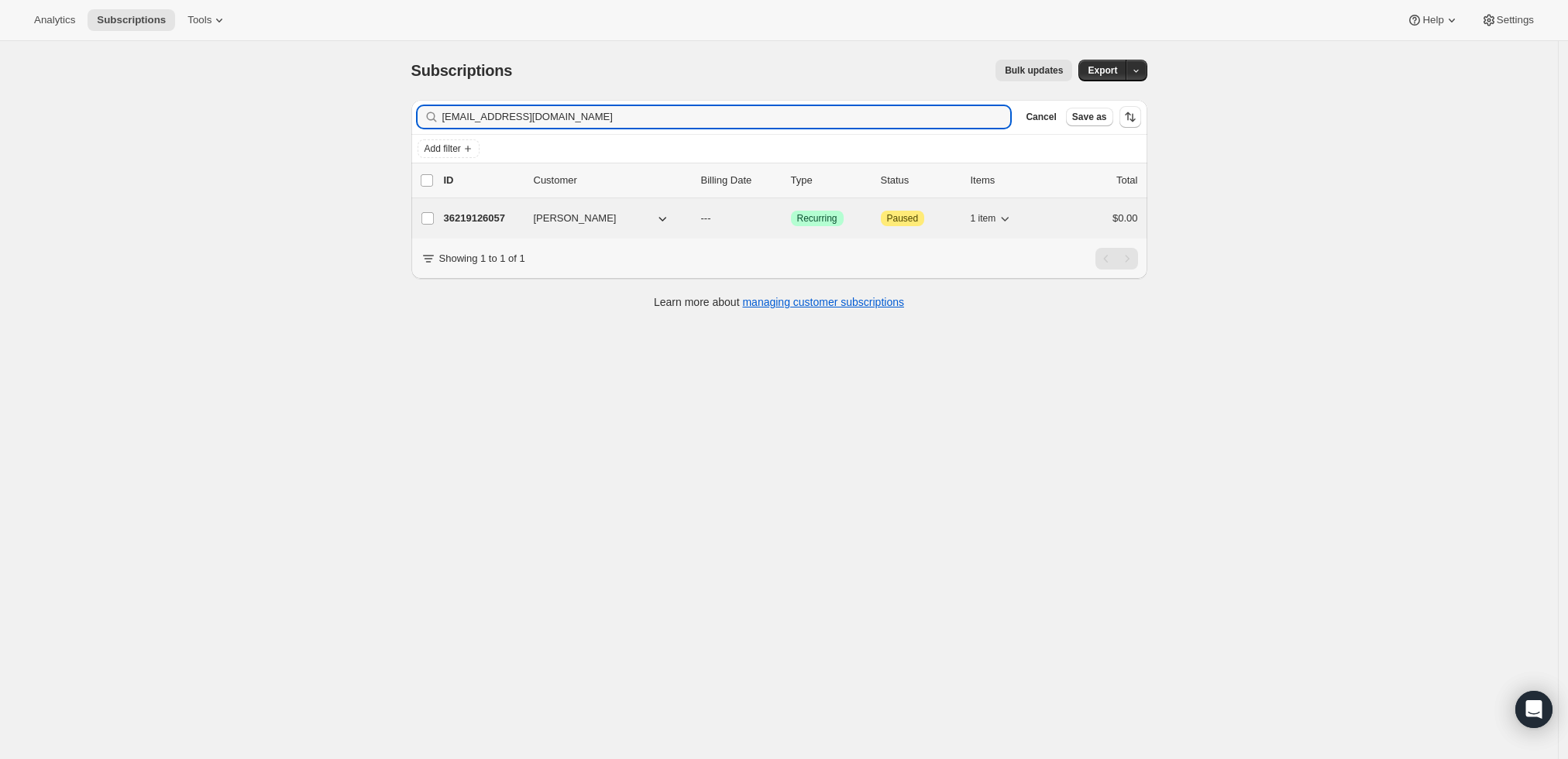
type input "jk@kttlaw.com"
click at [484, 220] on p "36219126057" at bounding box center [482, 218] width 77 height 16
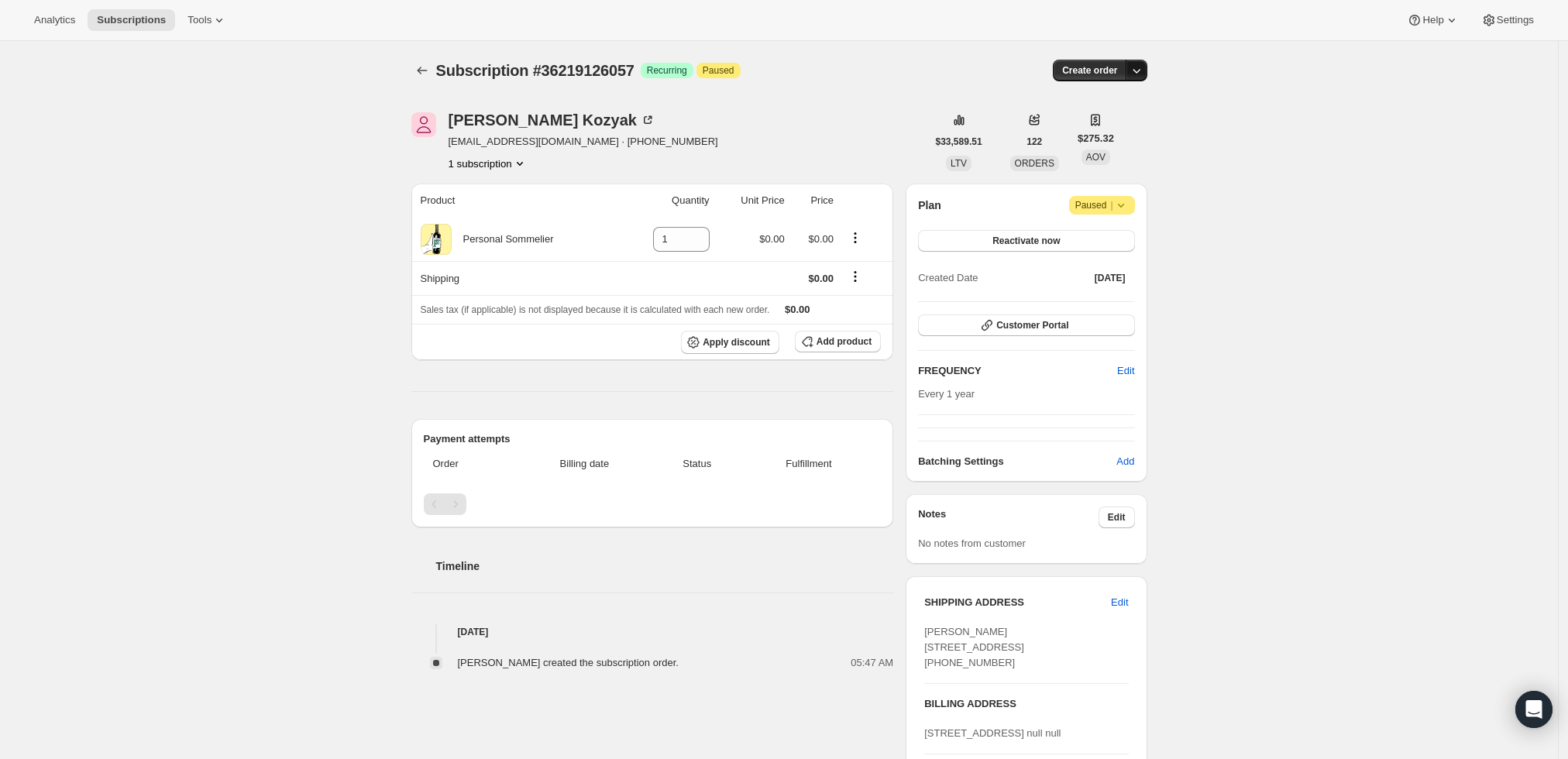
click at [1141, 71] on icon "button" at bounding box center [1137, 70] width 16 height 16
click at [1131, 126] on span "Create custom one-time order" at bounding box center [1075, 128] width 134 height 12
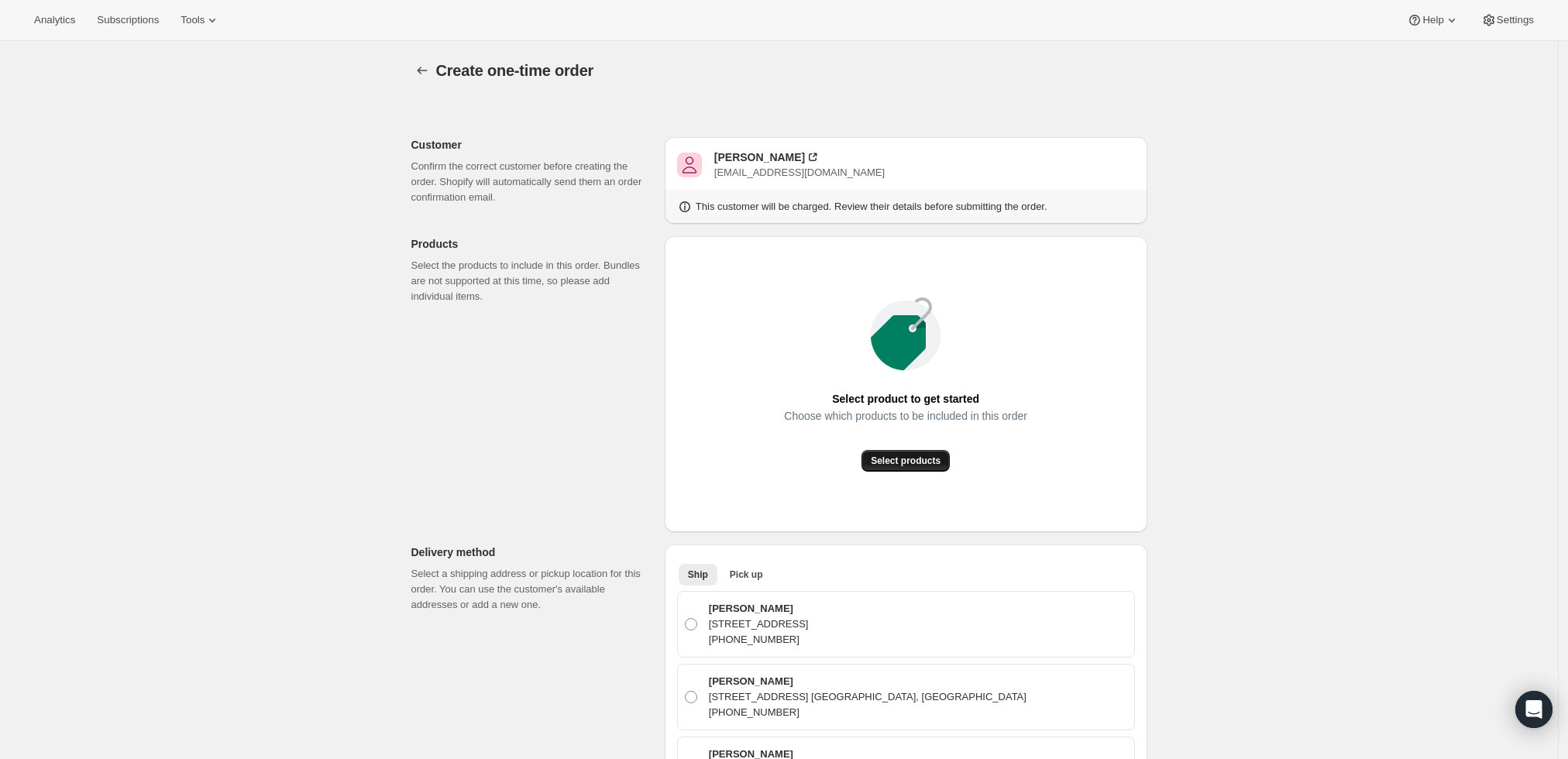
click at [923, 457] on span "Select products" at bounding box center [906, 460] width 70 height 12
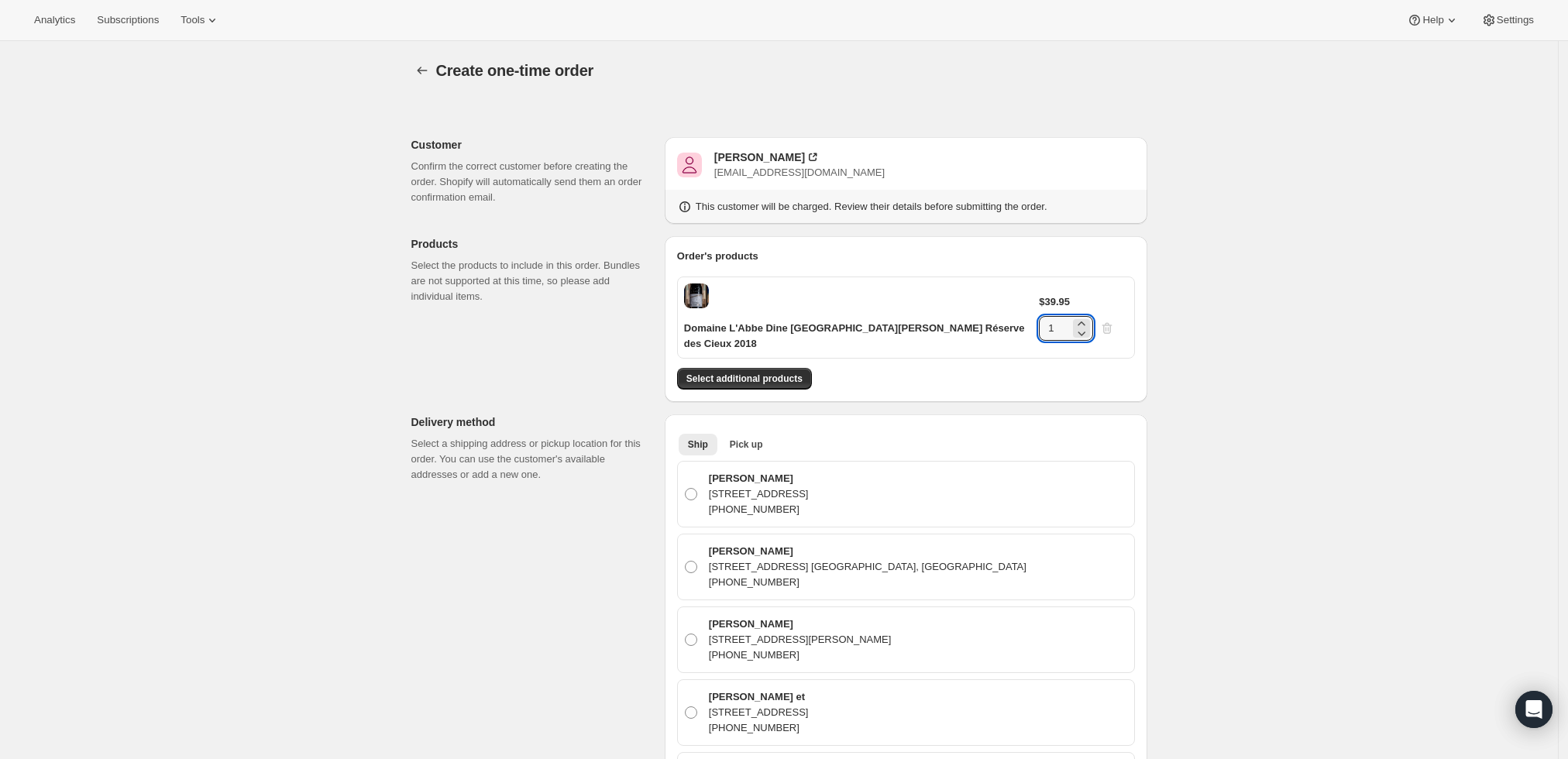
drag, startPoint x: 1092, startPoint y: 294, endPoint x: 909, endPoint y: 296, distance: 183.0
click at [909, 296] on div "Domaine L'Abbe Dine Châteauneuf-du-Pape Réserve des Cieux 2018 $39.95 1" at bounding box center [906, 317] width 458 height 82
type input "6"
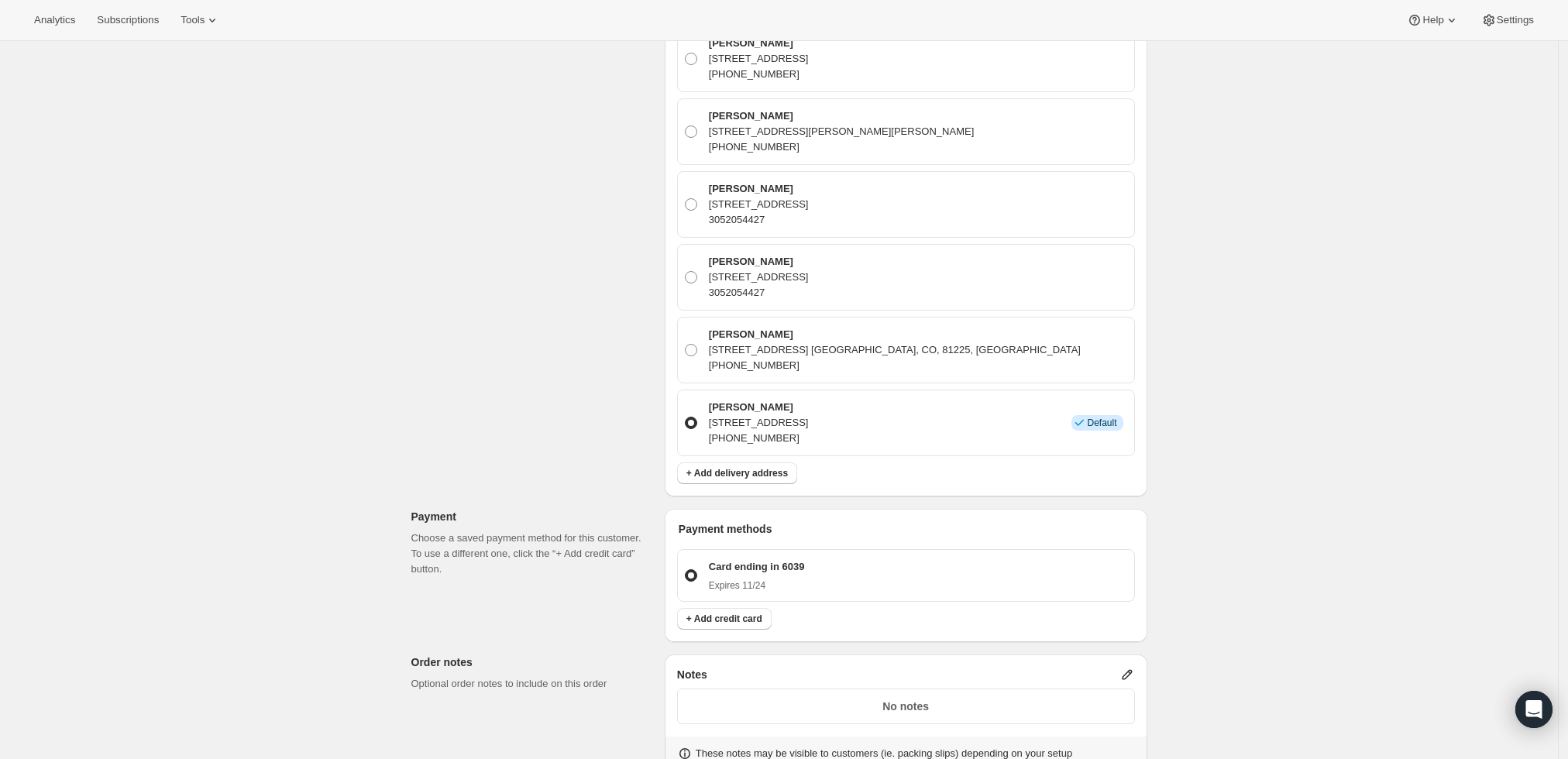
scroll to position [1376, 0]
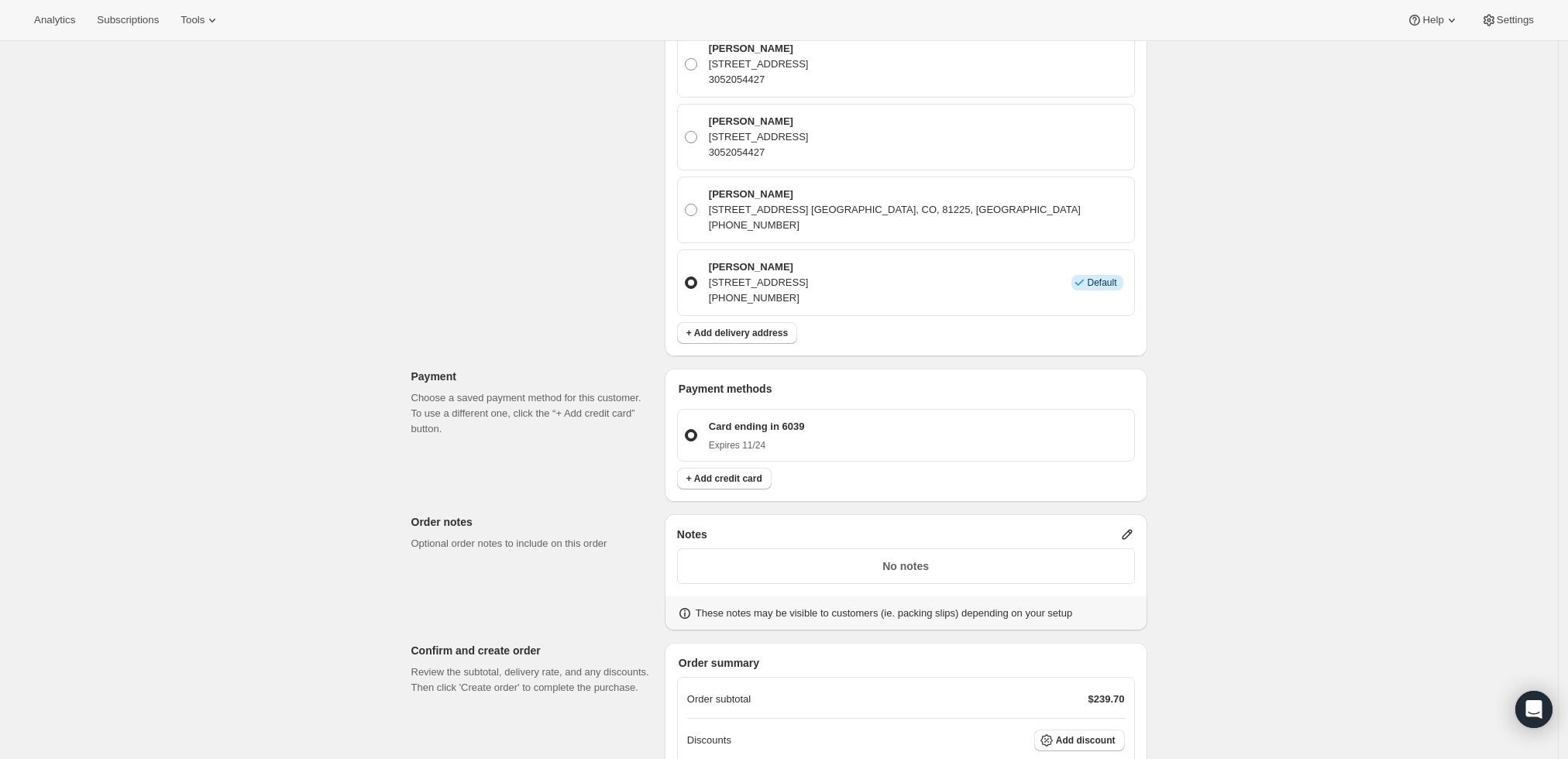
click at [1129, 527] on icon at bounding box center [1127, 534] width 16 height 16
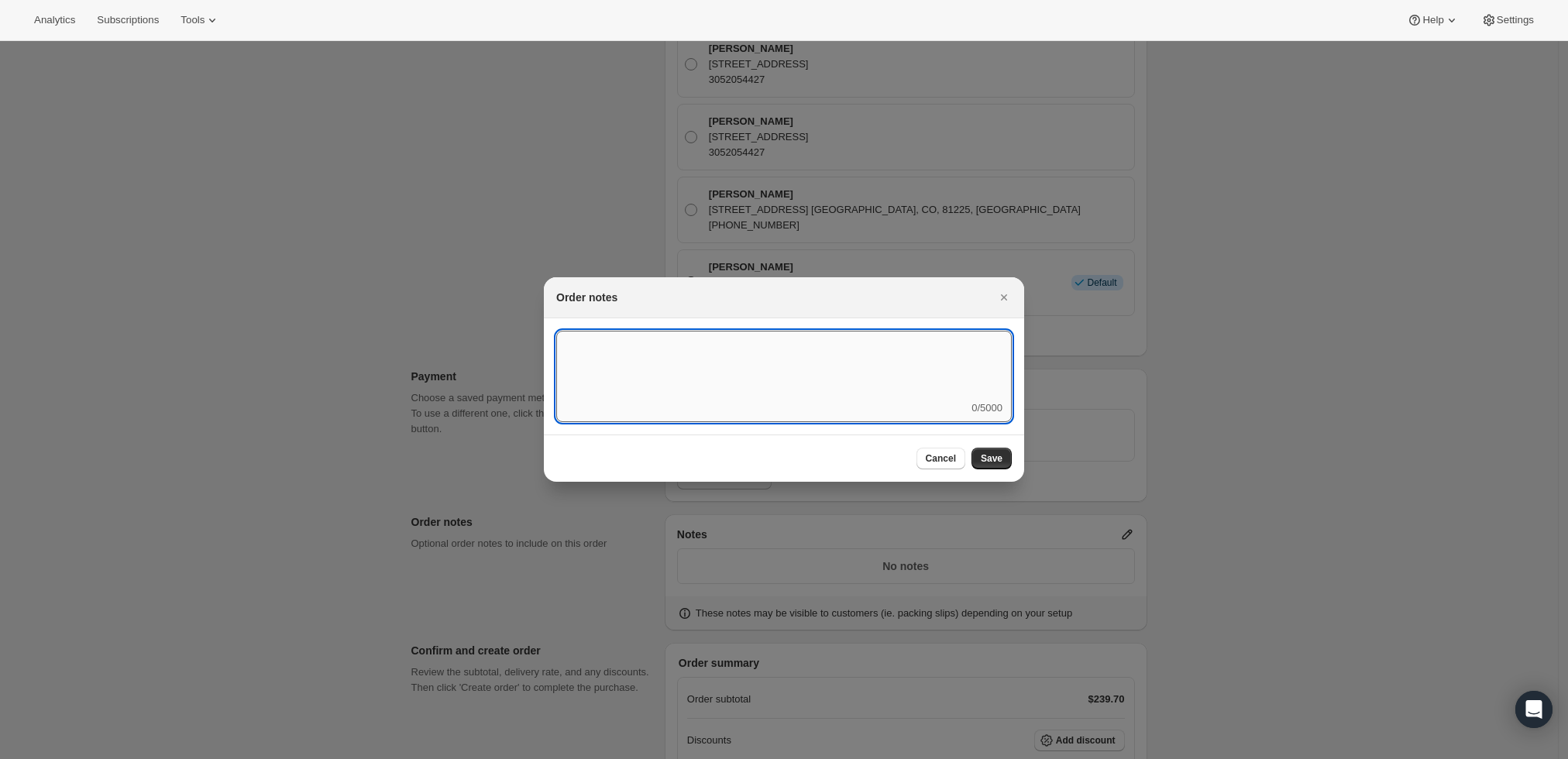
click at [802, 352] on textarea ":r3v:" at bounding box center [784, 365] width 455 height 70
type textarea "Weather HOLD"
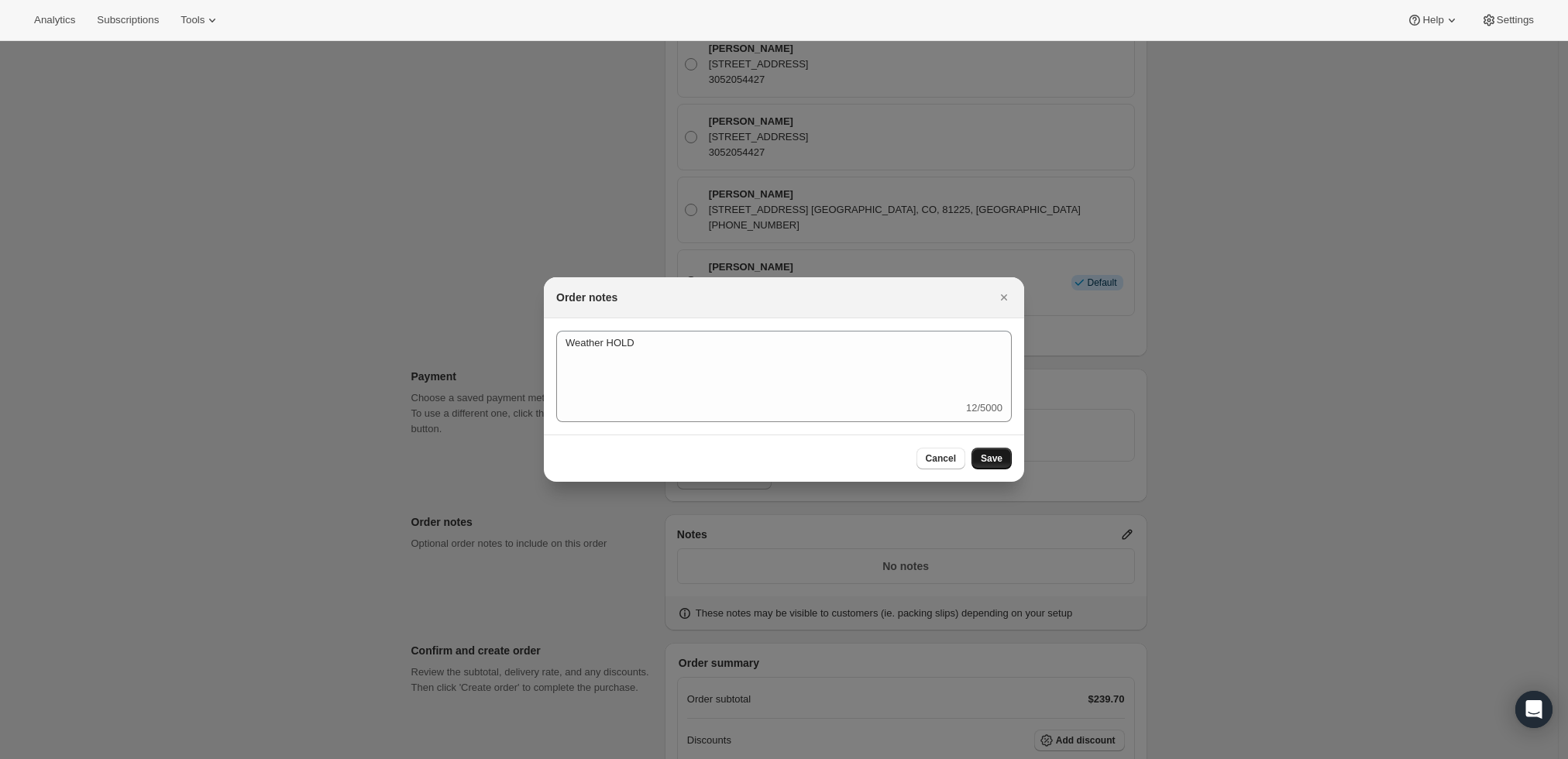
click at [990, 459] on span "Save" at bounding box center [992, 458] width 22 height 12
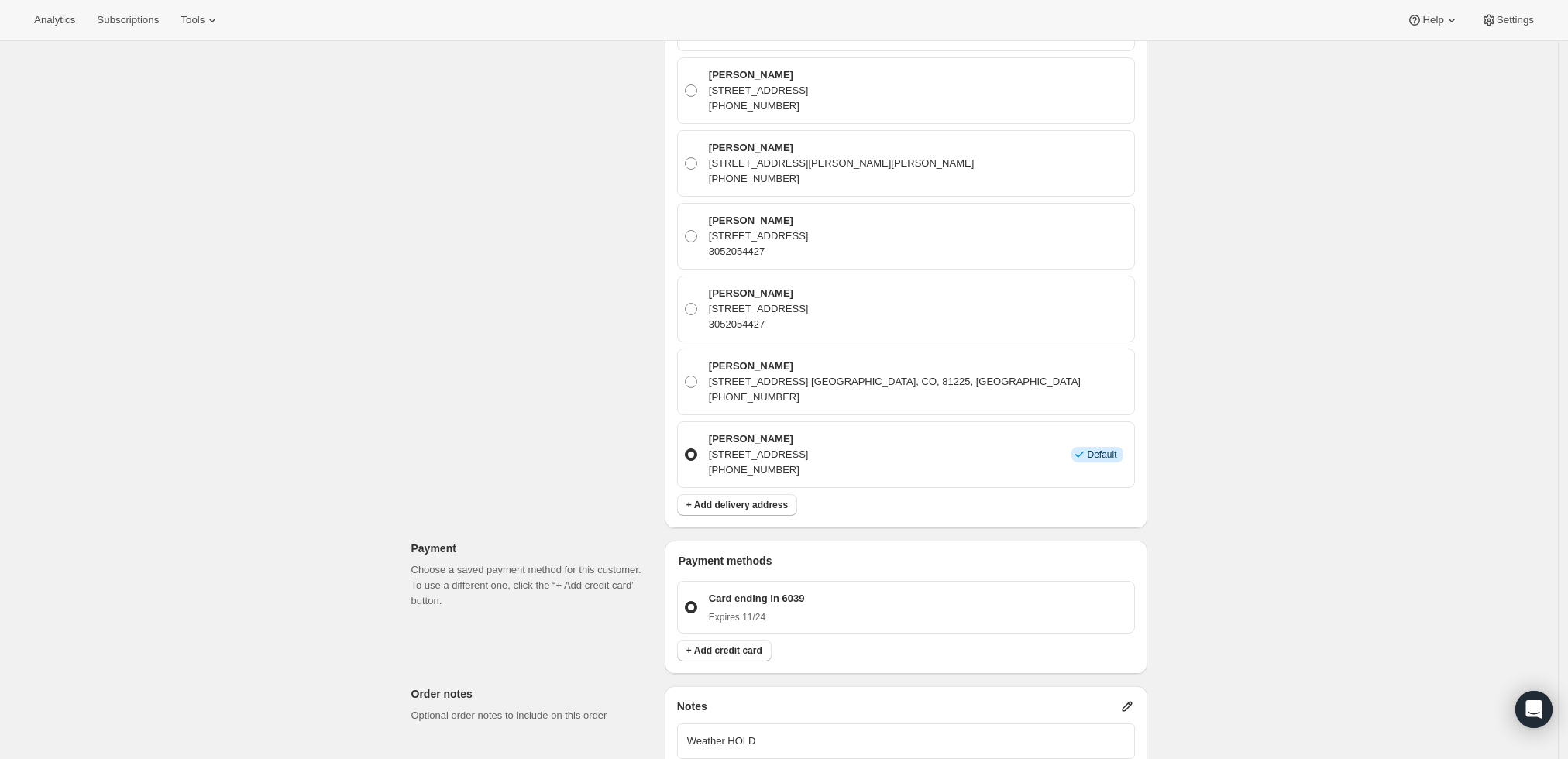
scroll to position [1545, 0]
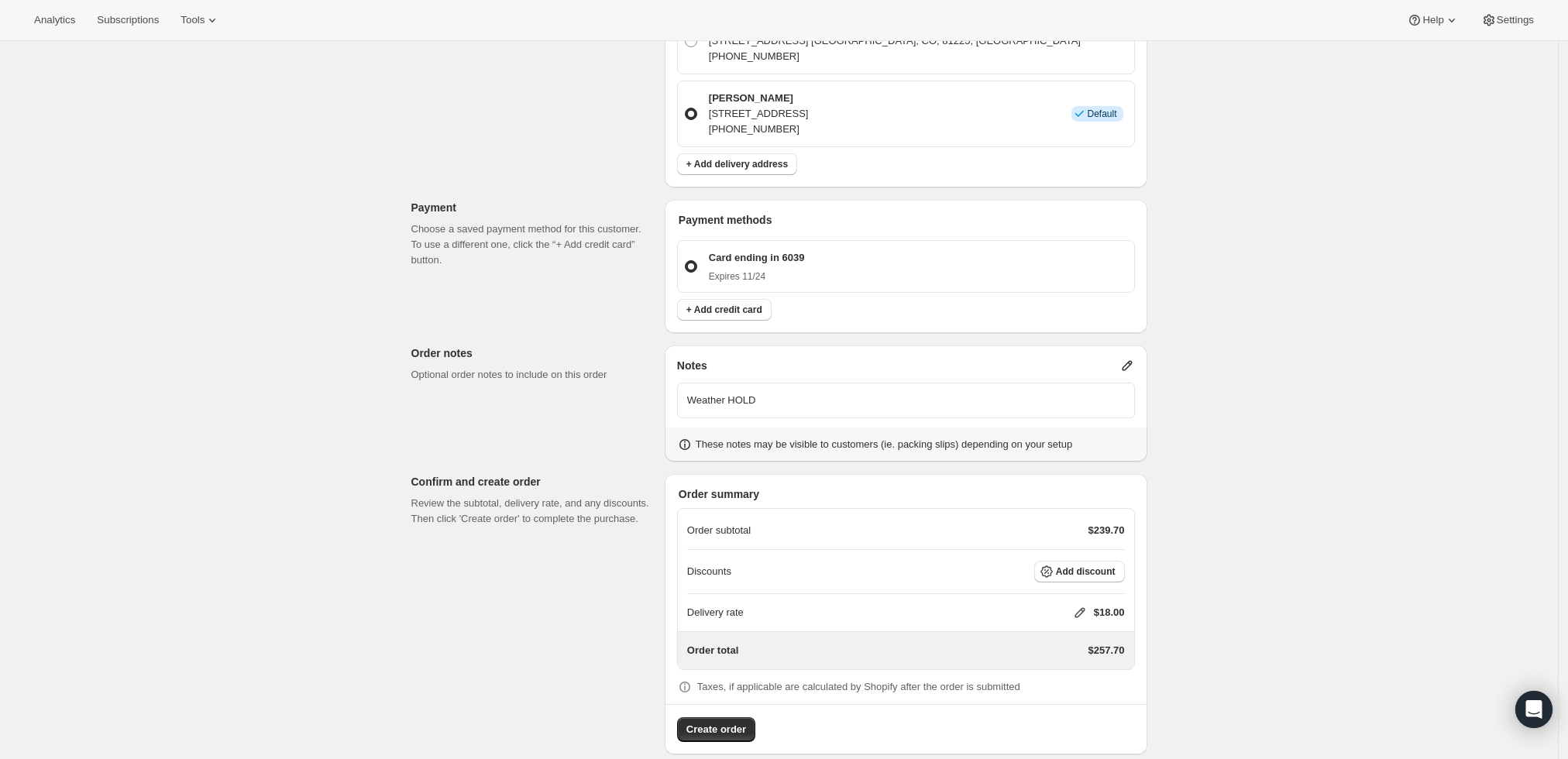
click at [1085, 605] on icon at bounding box center [1080, 613] width 16 height 16
click at [1100, 642] on input "0" at bounding box center [1088, 652] width 139 height 25
type input "0"
click at [1082, 686] on span "Save" at bounding box center [1077, 687] width 22 height 12
click at [709, 722] on span "Create order" at bounding box center [716, 729] width 60 height 16
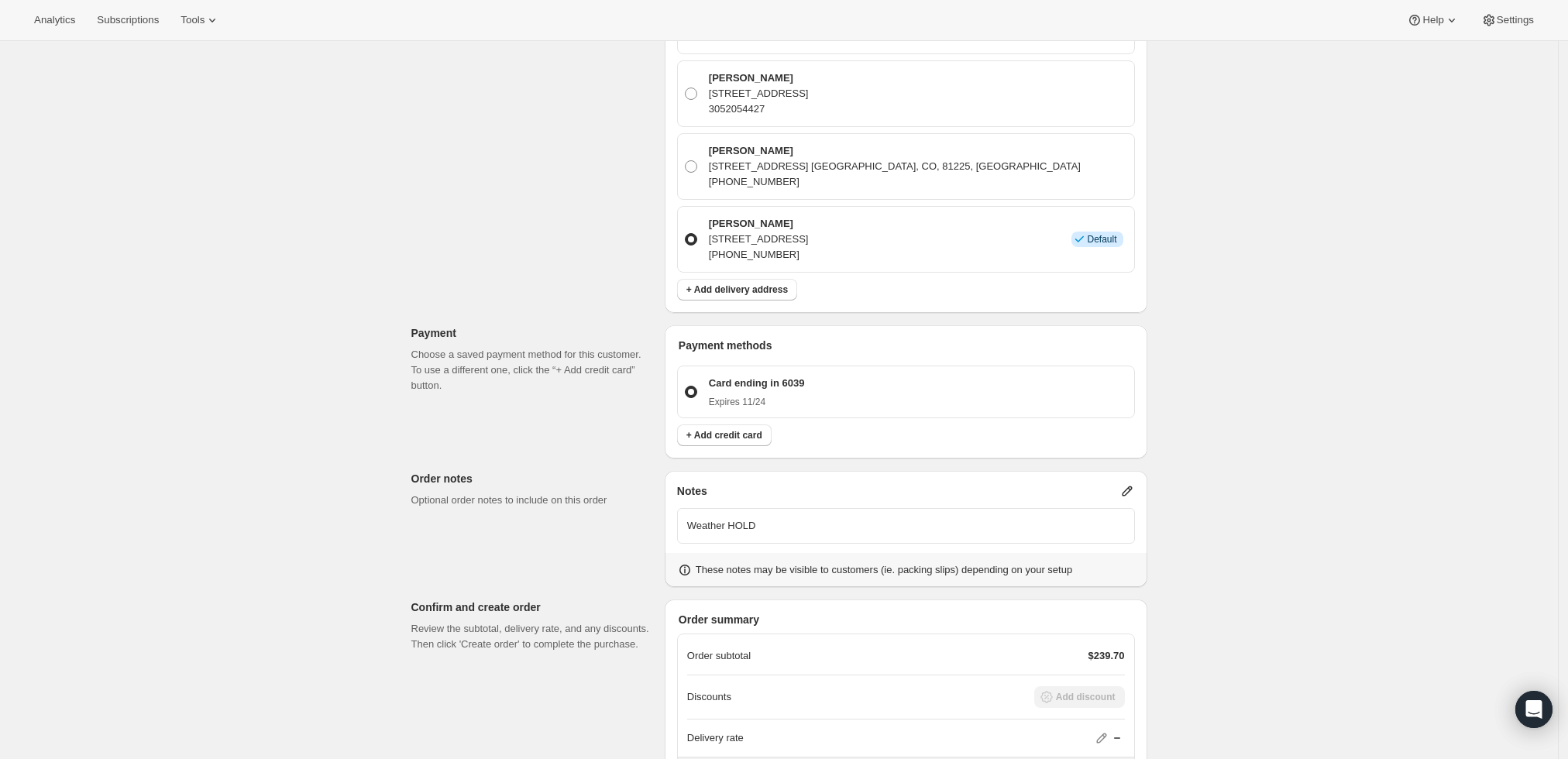
scroll to position [1629, 0]
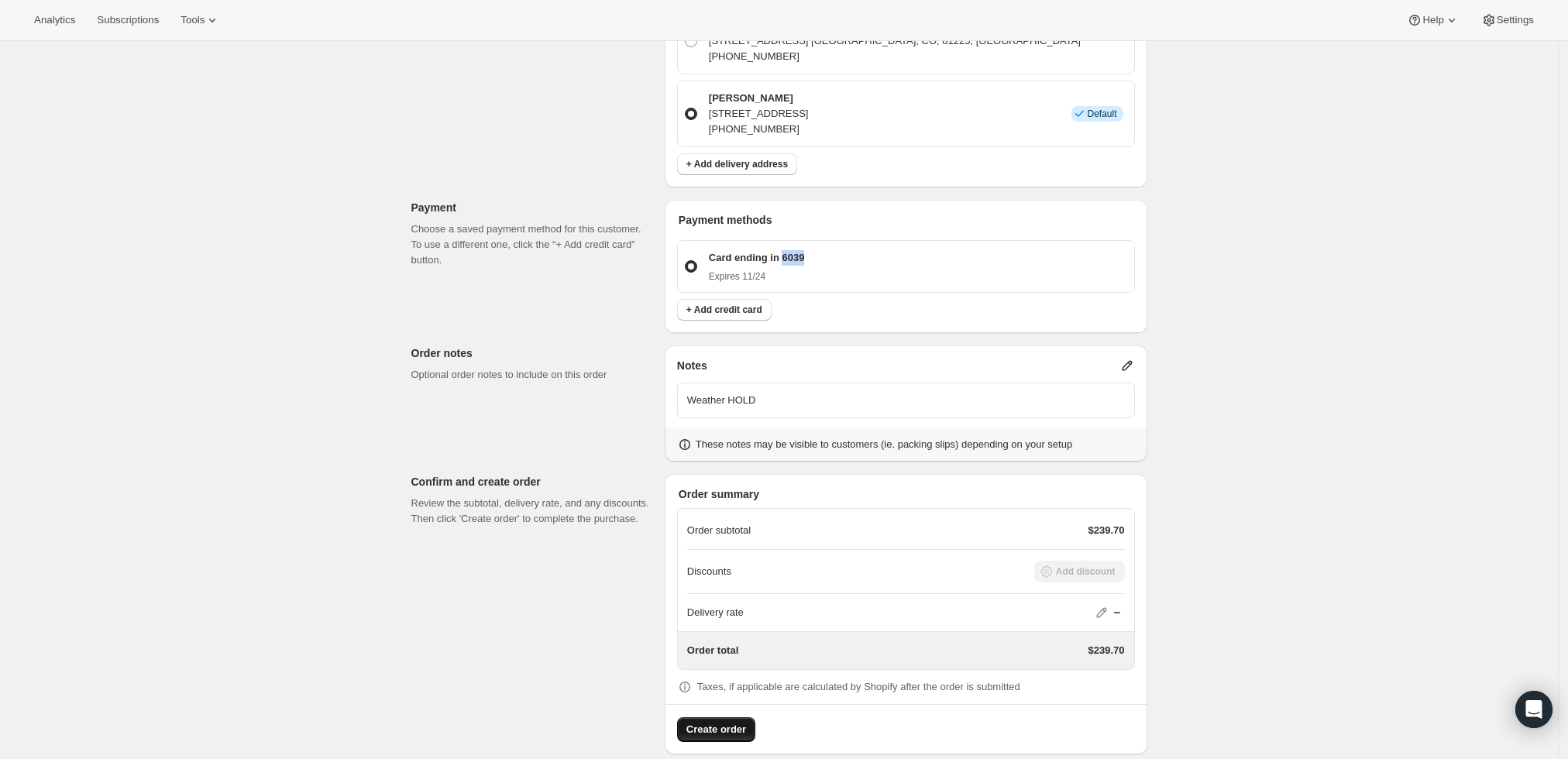
drag, startPoint x: 820, startPoint y: 234, endPoint x: 786, endPoint y: 237, distance: 34.1
click at [786, 251] on div "Card ending in 6039 Expires 11/24" at bounding box center [916, 266] width 424 height 32
copy p "6039"
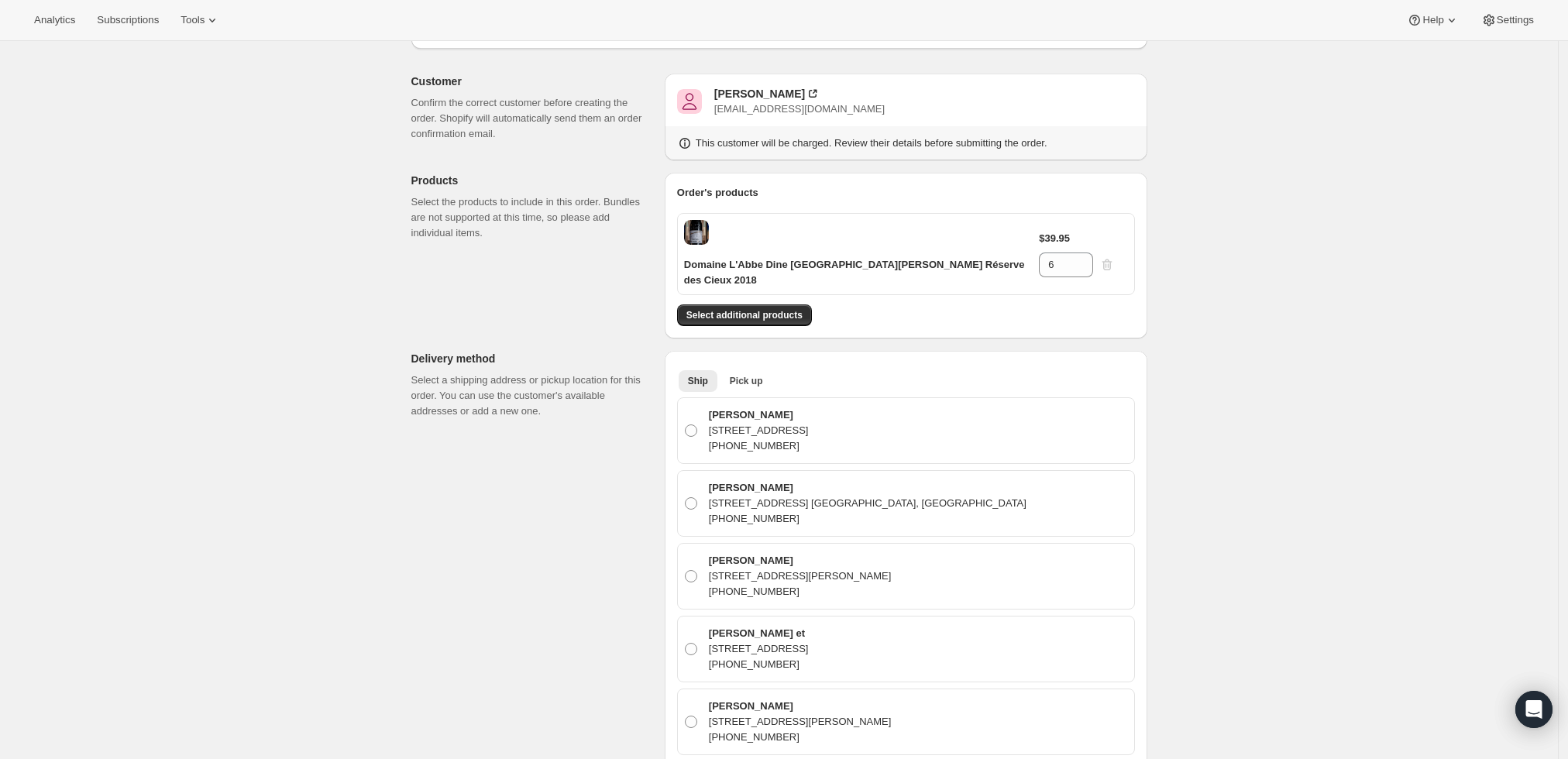
scroll to position [0, 0]
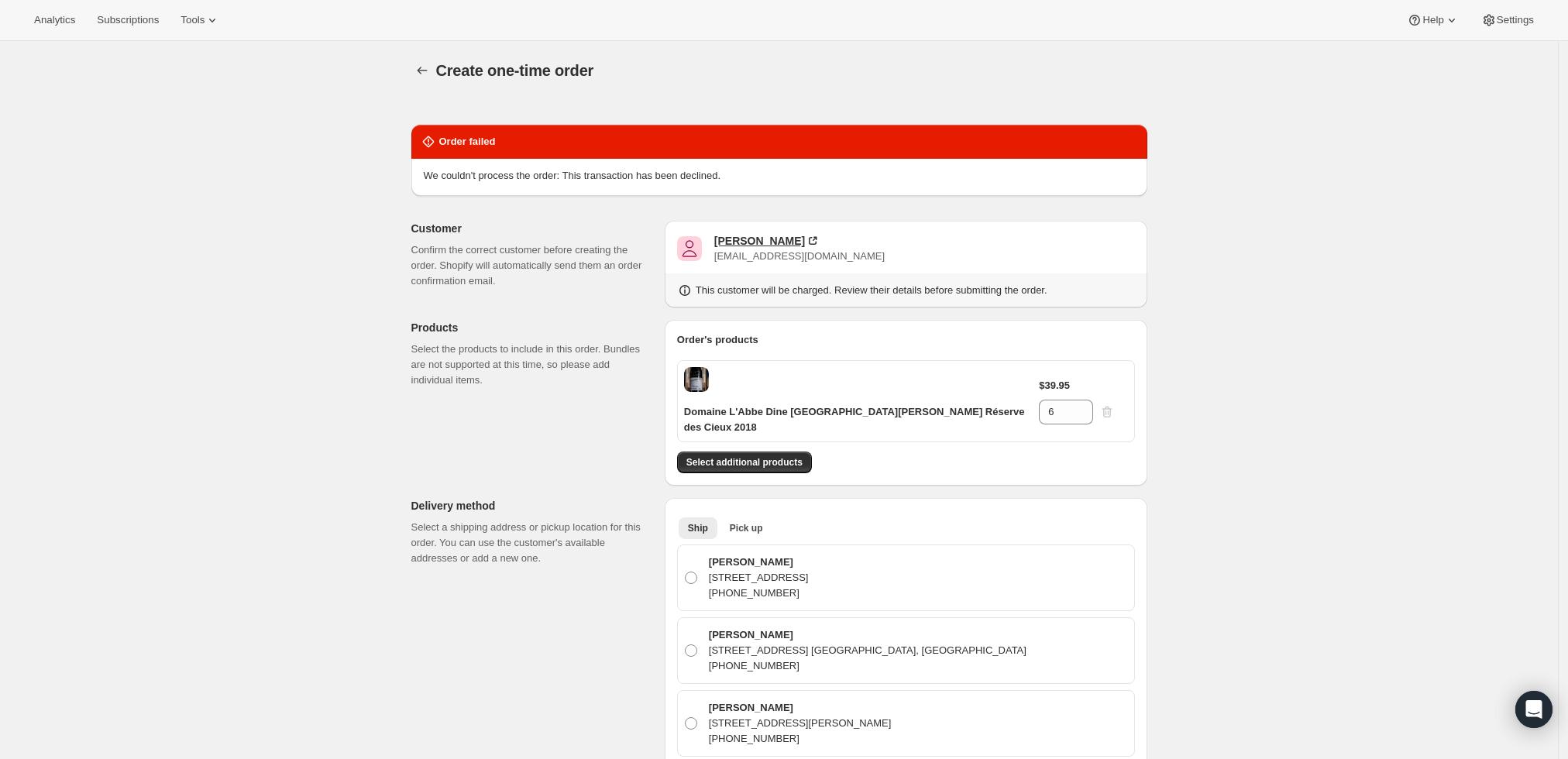
click at [743, 240] on div "[PERSON_NAME]" at bounding box center [759, 241] width 91 height 16
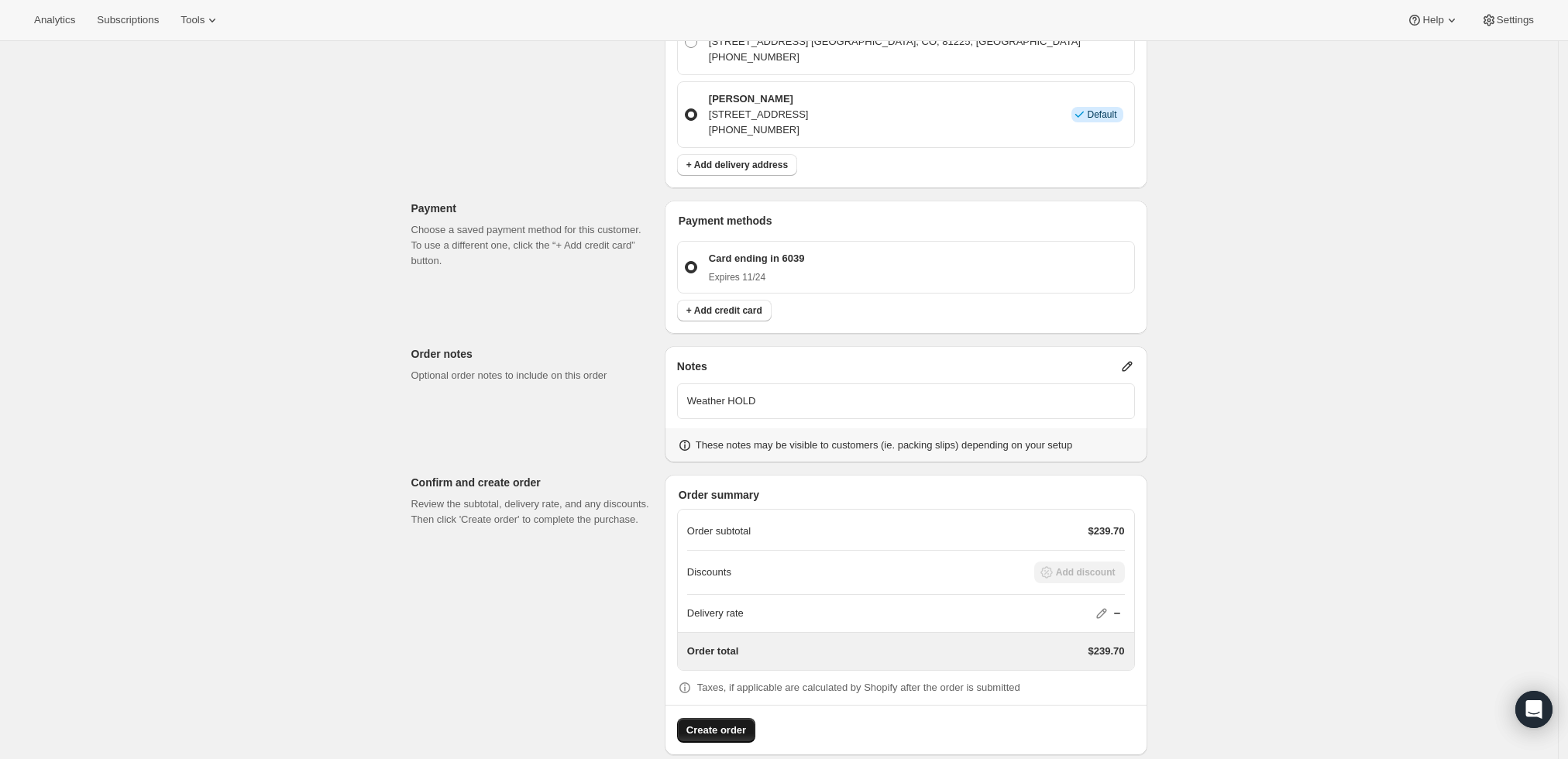
scroll to position [1629, 0]
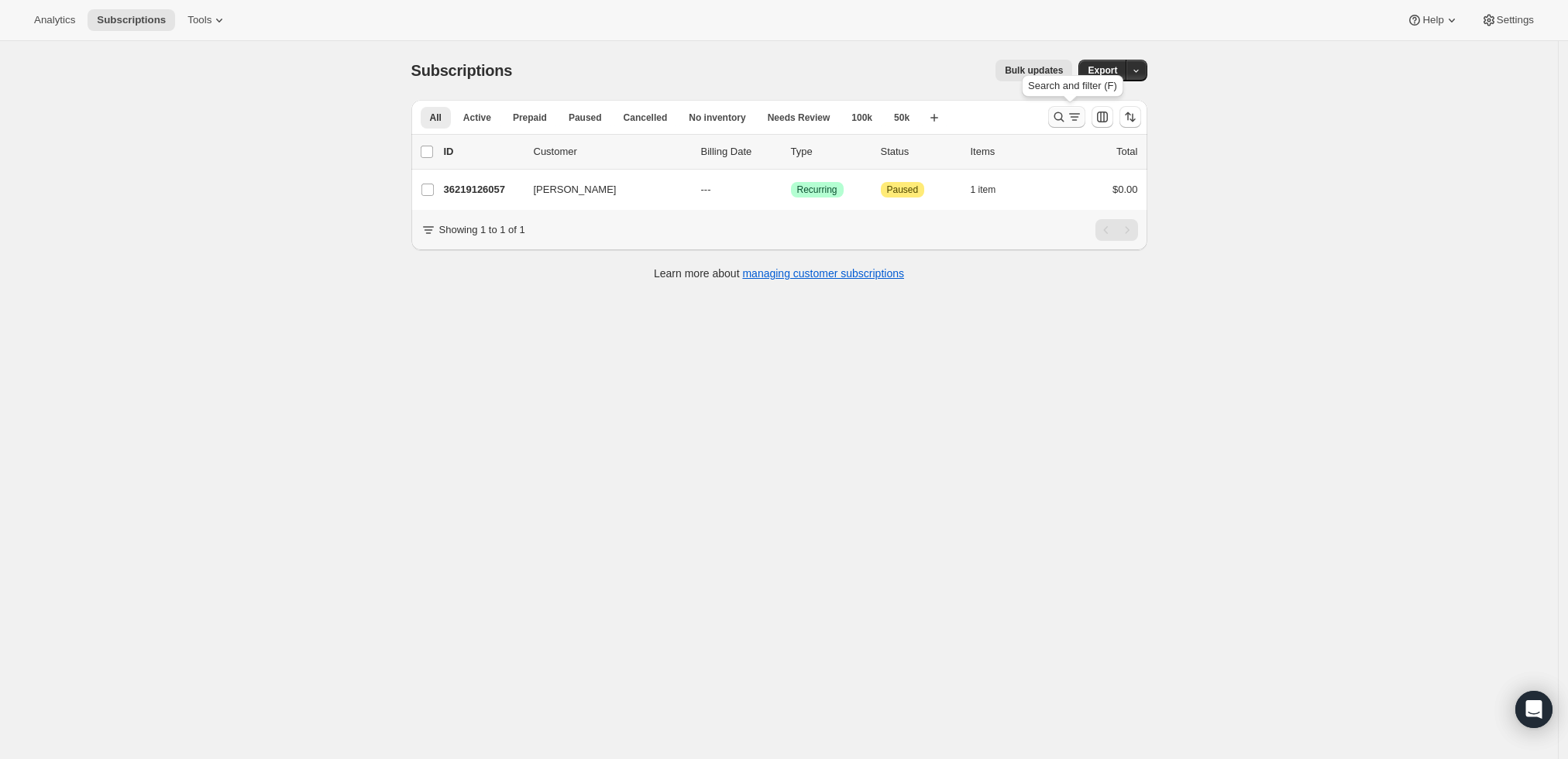
click at [1067, 123] on icon "Search and filter results" at bounding box center [1059, 117] width 16 height 16
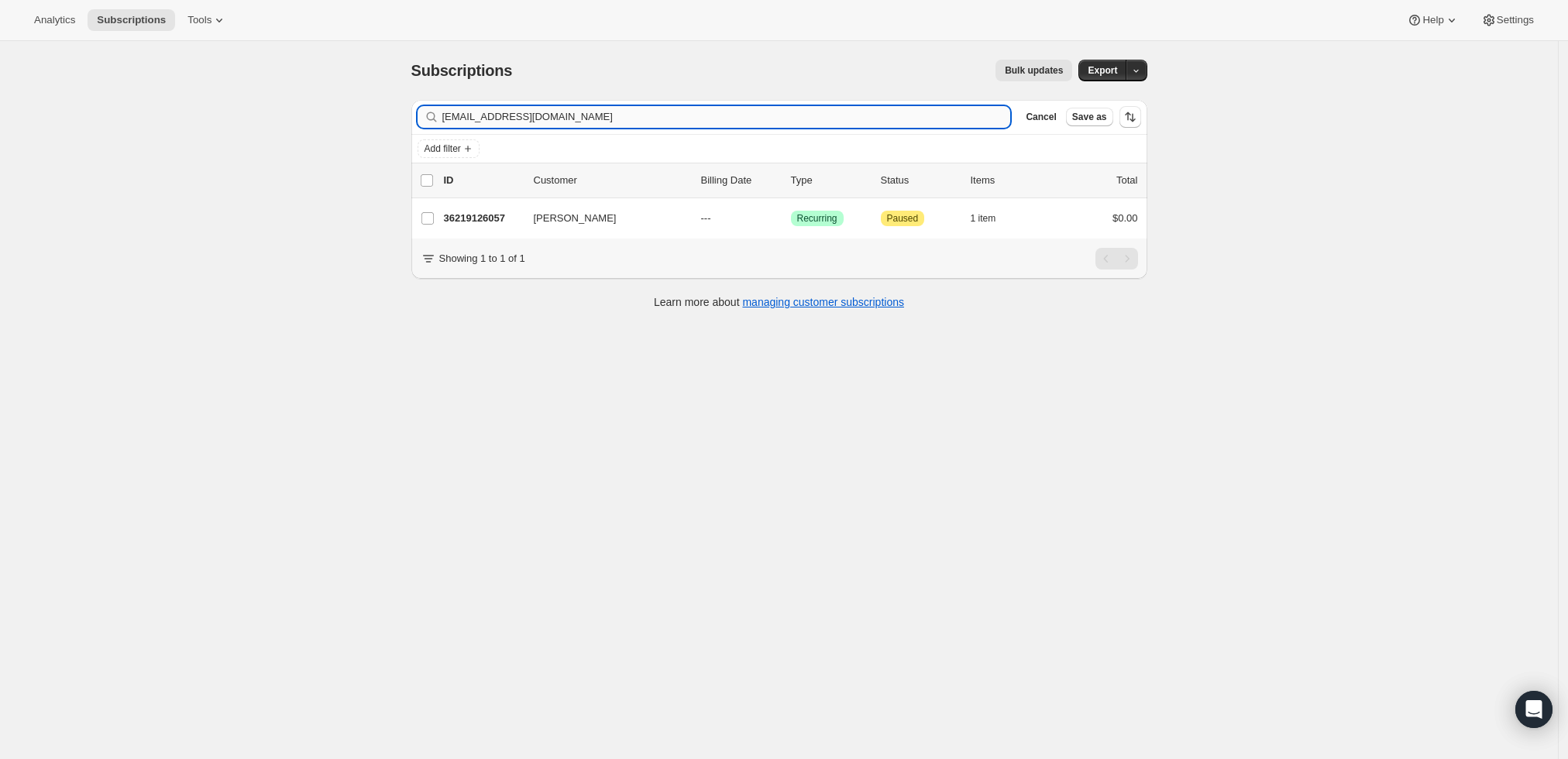
click at [652, 111] on input "jk@kttlaw.com" at bounding box center [726, 117] width 569 height 22
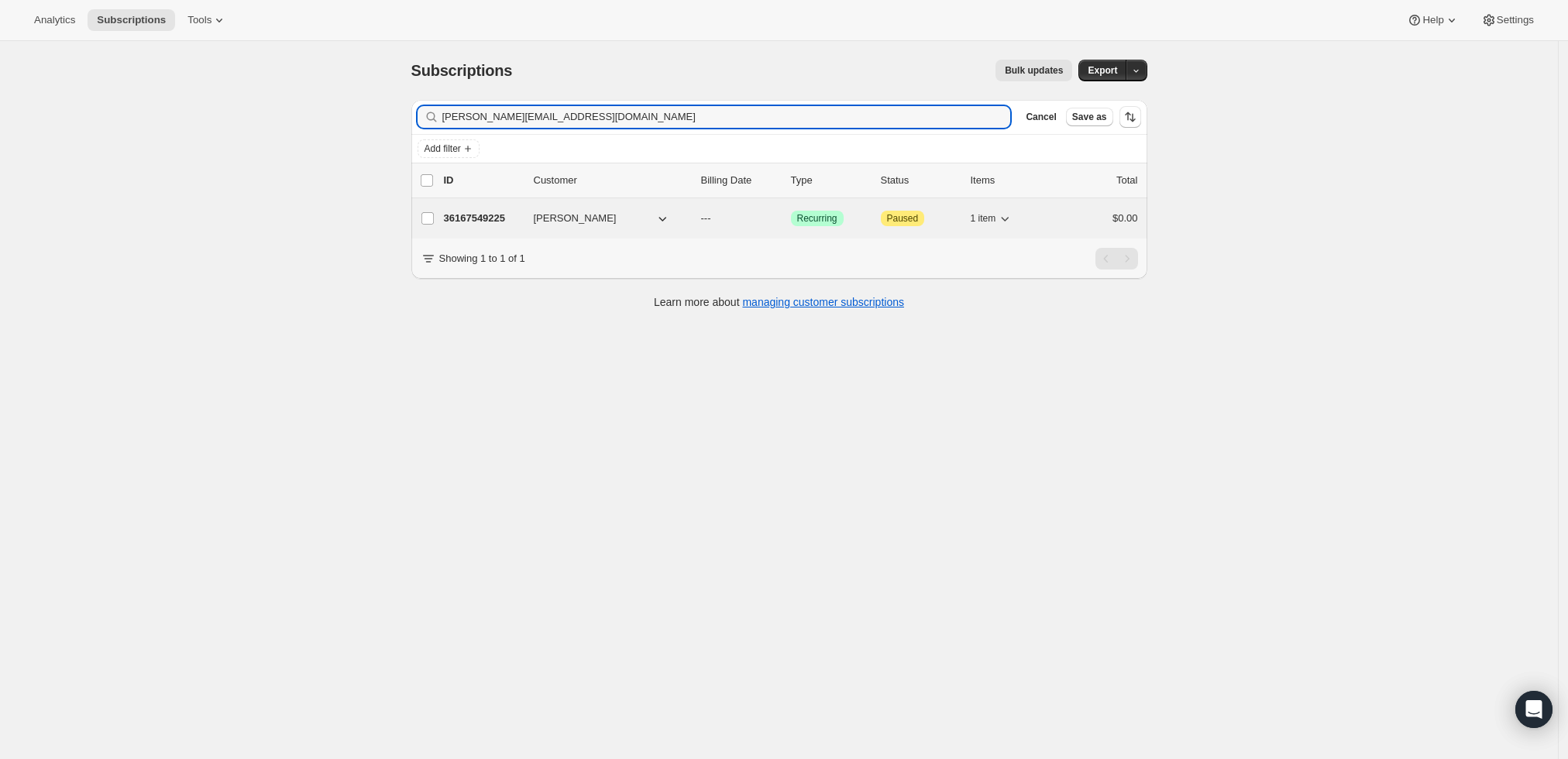
type input "l.moline@comcast.net"
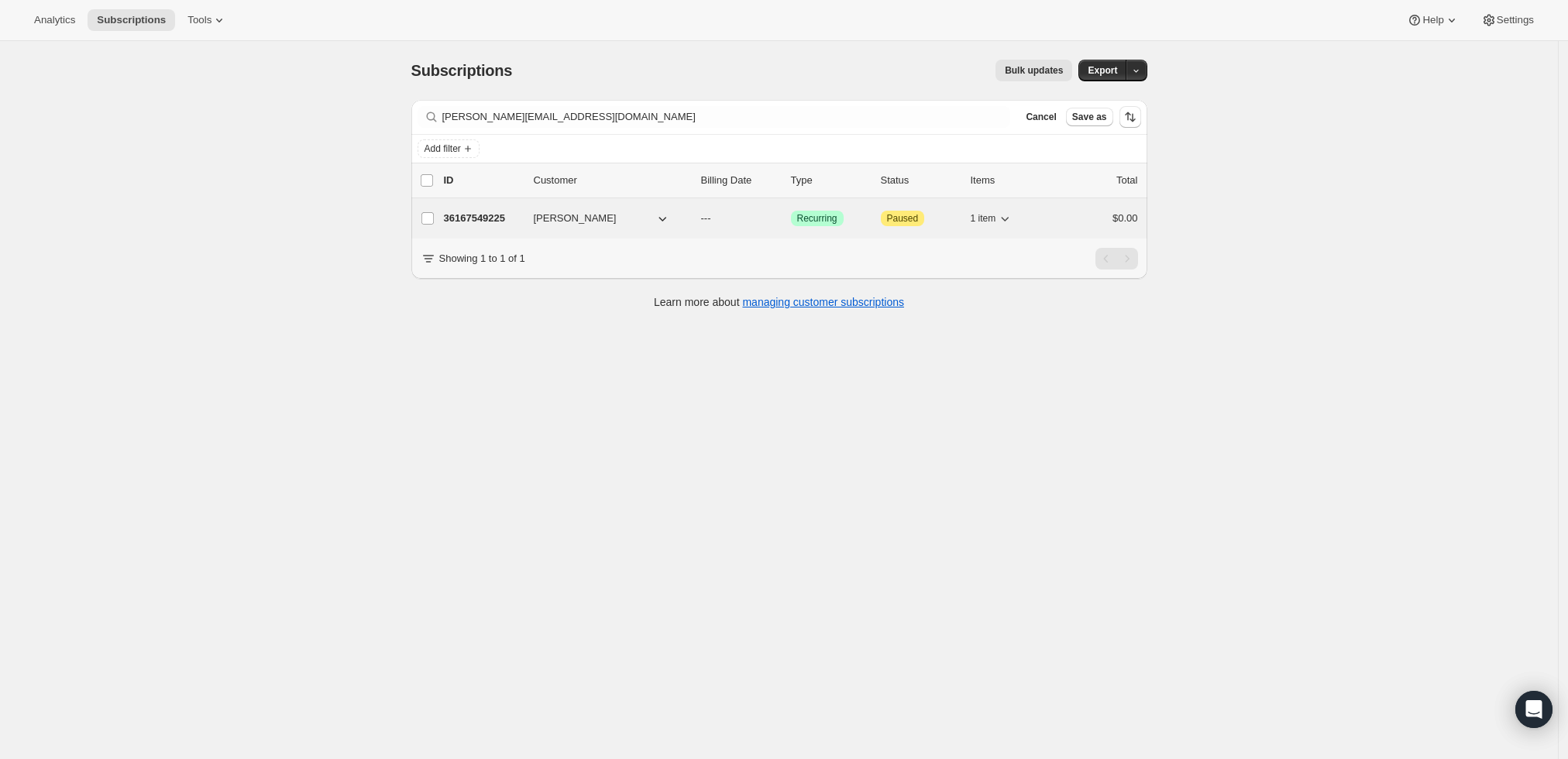
click at [477, 217] on p "36167549225" at bounding box center [482, 218] width 77 height 16
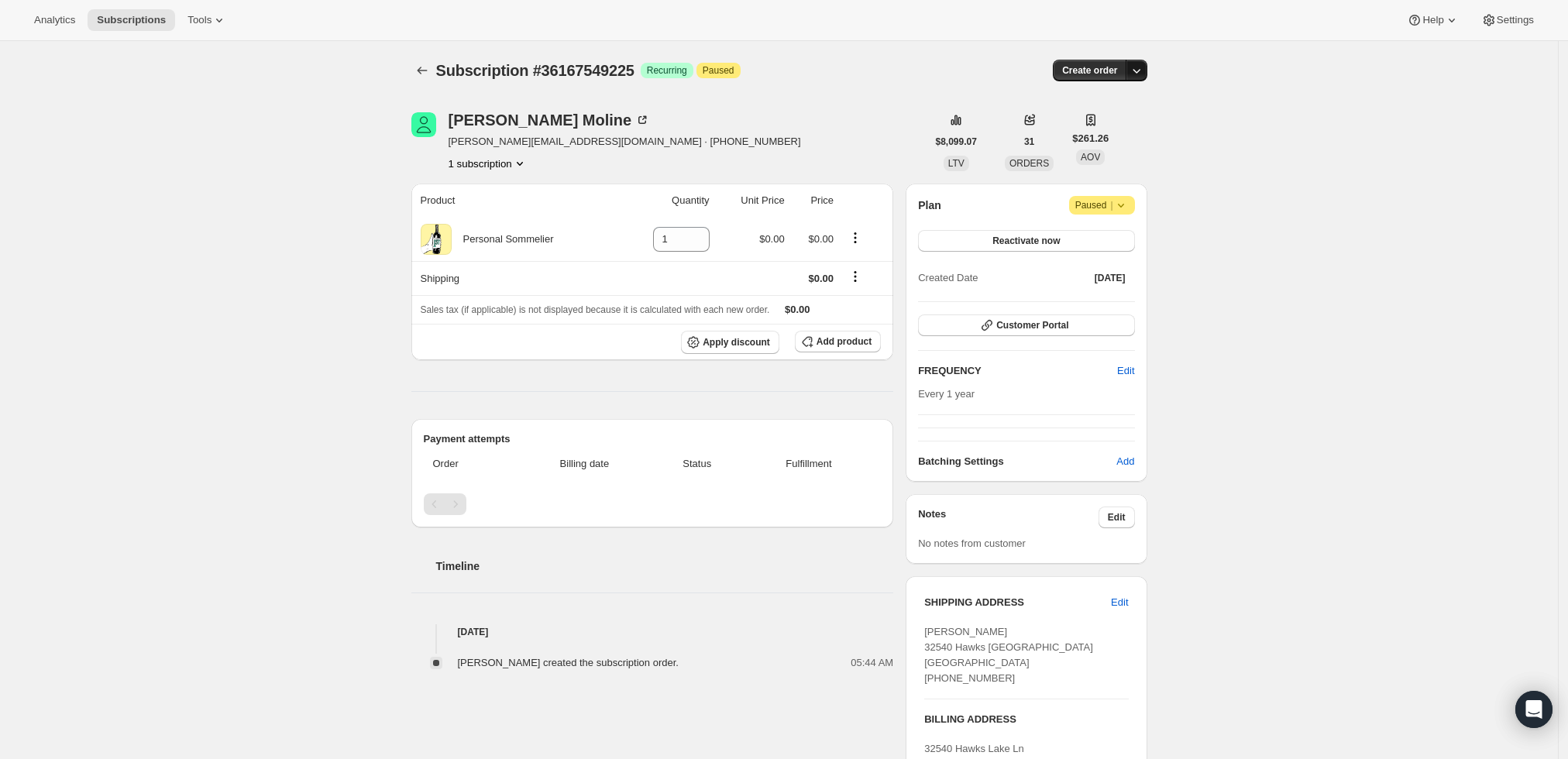
click at [1137, 60] on button "button" at bounding box center [1137, 71] width 22 height 22
click at [1083, 130] on span "Create custom one-time order" at bounding box center [1075, 128] width 134 height 12
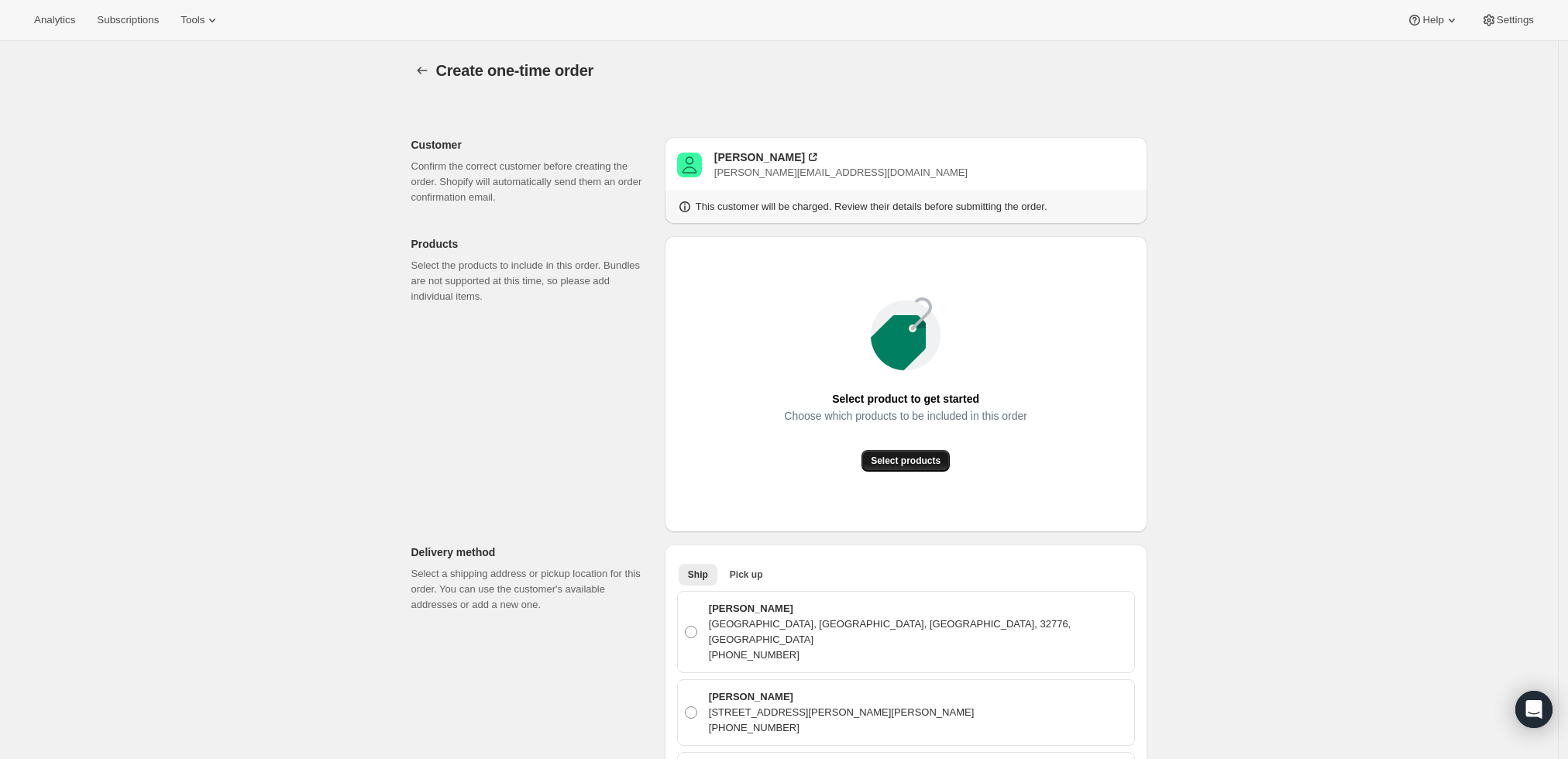
click at [918, 462] on span "Select products" at bounding box center [906, 460] width 70 height 12
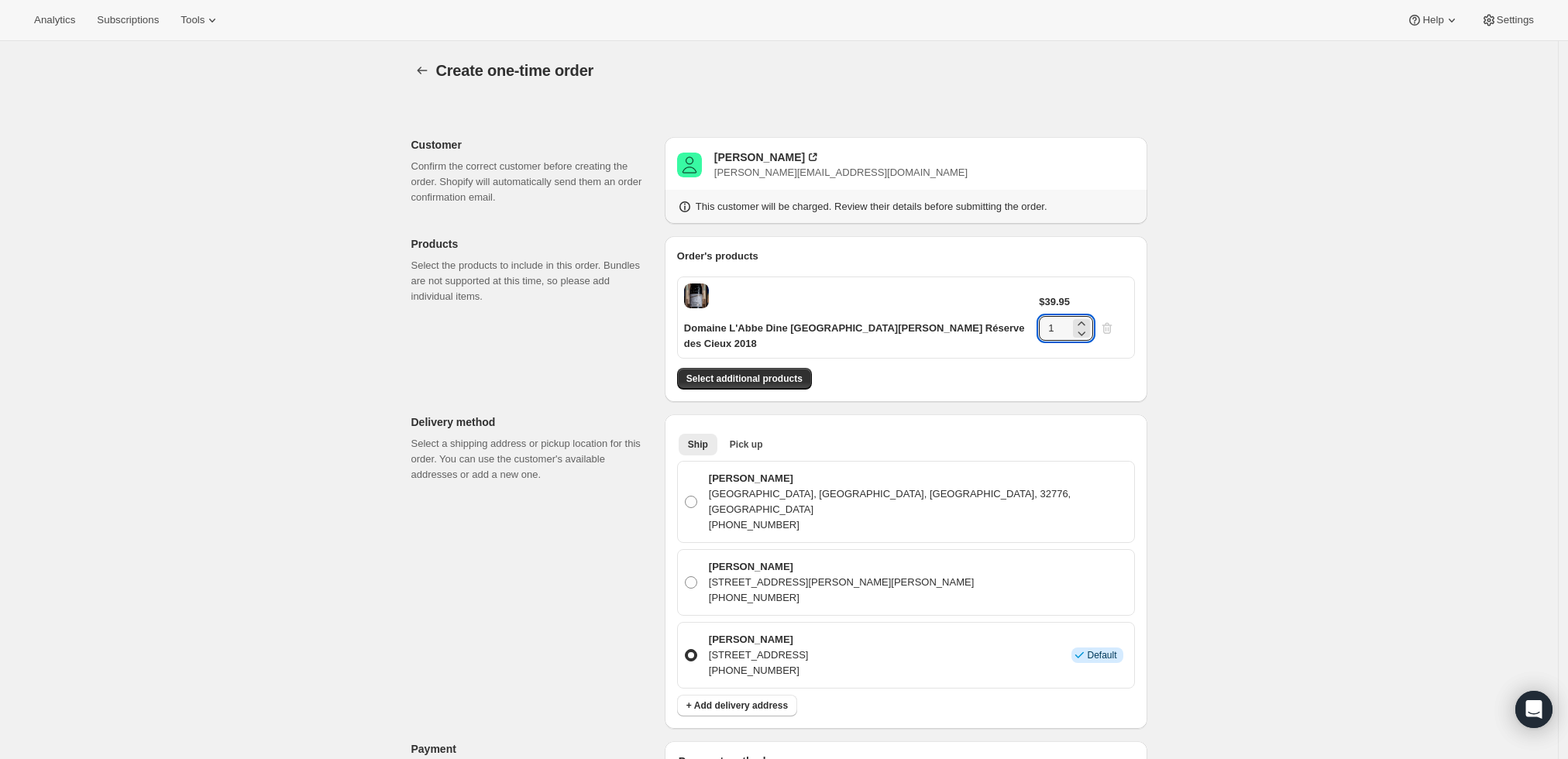
drag, startPoint x: 1084, startPoint y: 295, endPoint x: 1027, endPoint y: 296, distance: 57.0
click at [1039, 296] on div "$39.95 1" at bounding box center [1083, 318] width 88 height 47
type input "6"
click at [1213, 312] on div "Create one-time order. This page is ready Create one-time order Customer Confir…" at bounding box center [779, 687] width 1558 height 1293
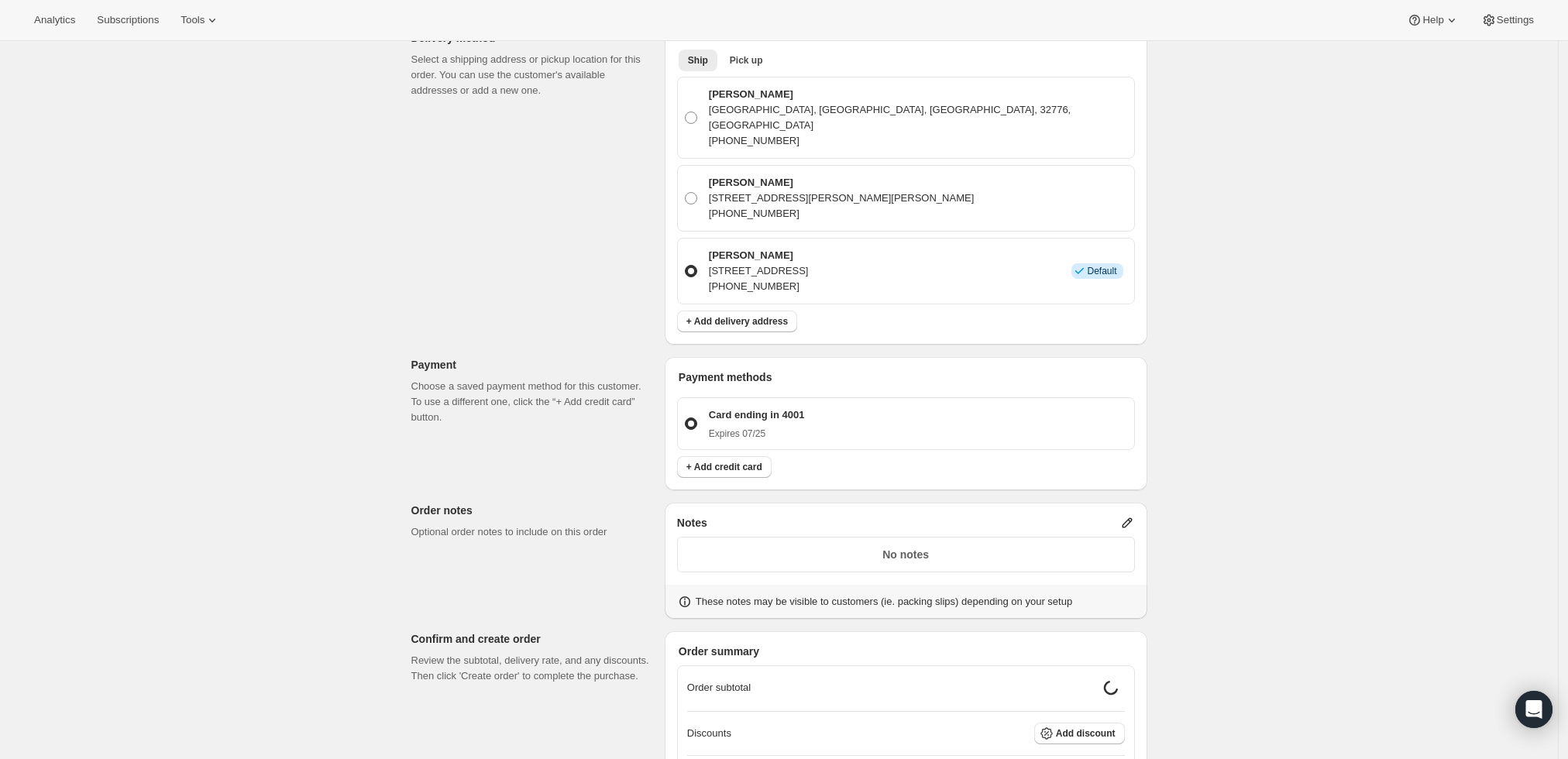
scroll to position [539, 0]
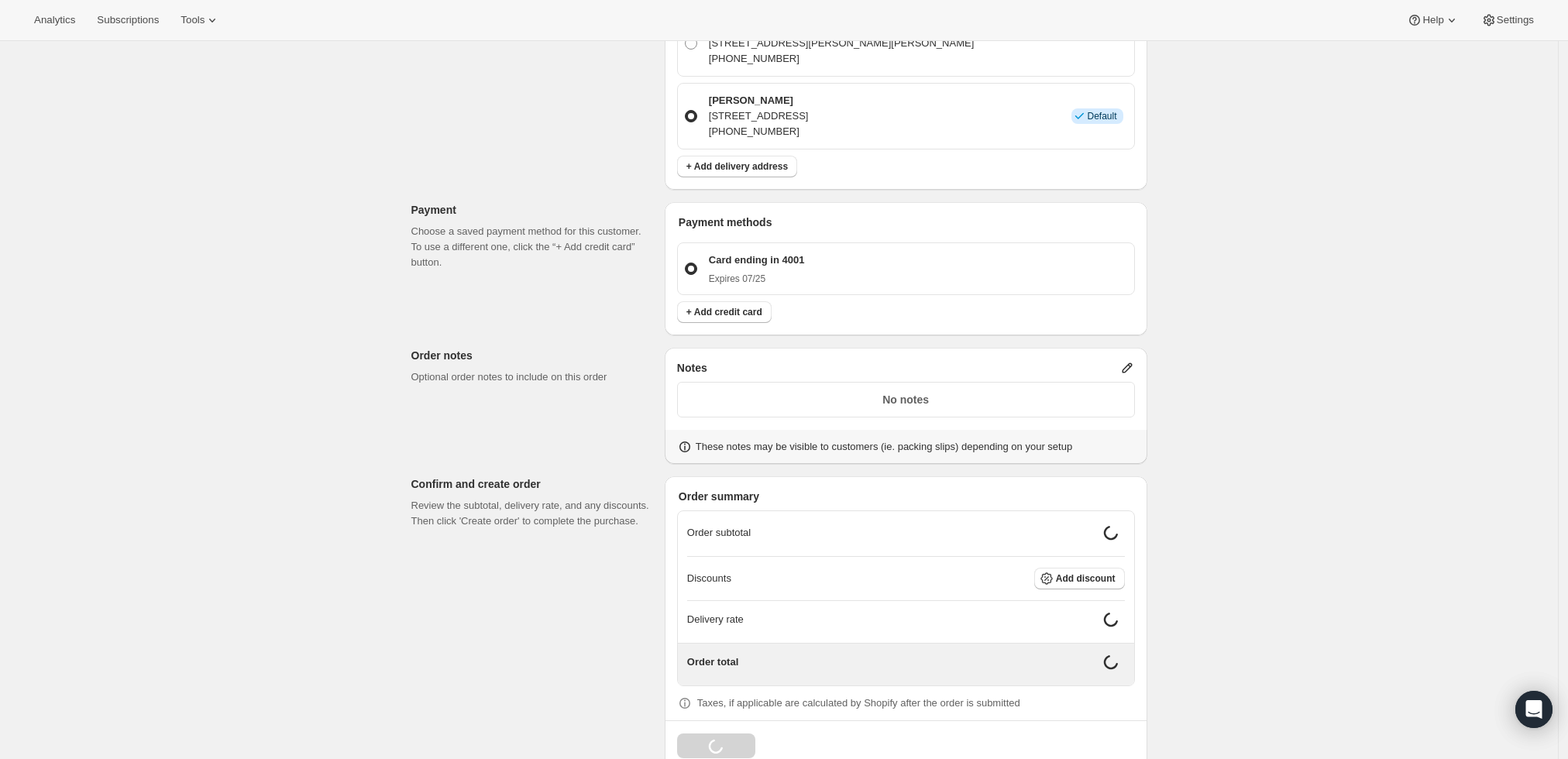
click at [1131, 360] on icon at bounding box center [1127, 368] width 16 height 16
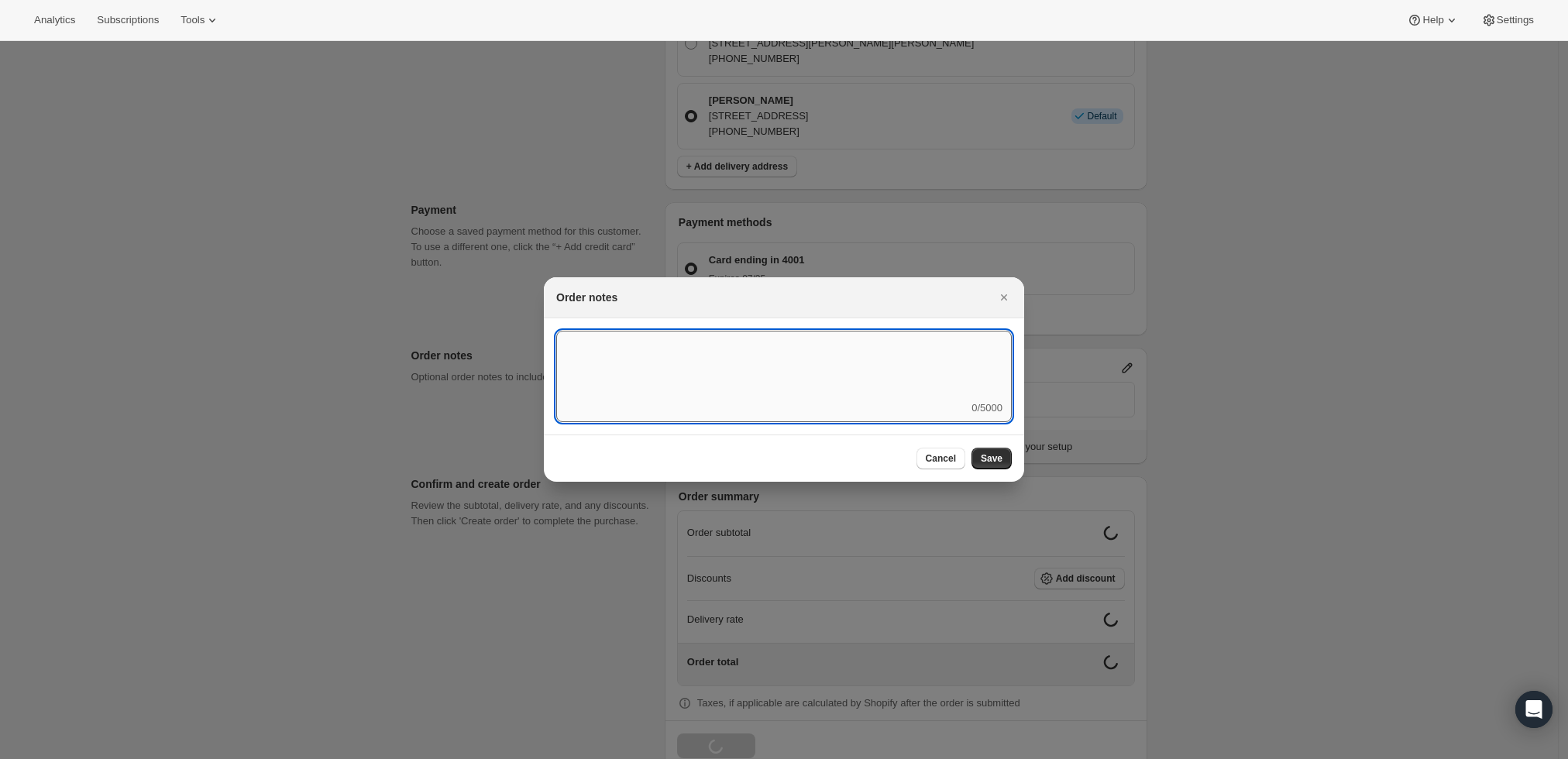
click at [903, 395] on textarea ":r8u:" at bounding box center [784, 365] width 455 height 70
type textarea "Weather HOLD"
click at [995, 462] on span "Save" at bounding box center [992, 458] width 22 height 12
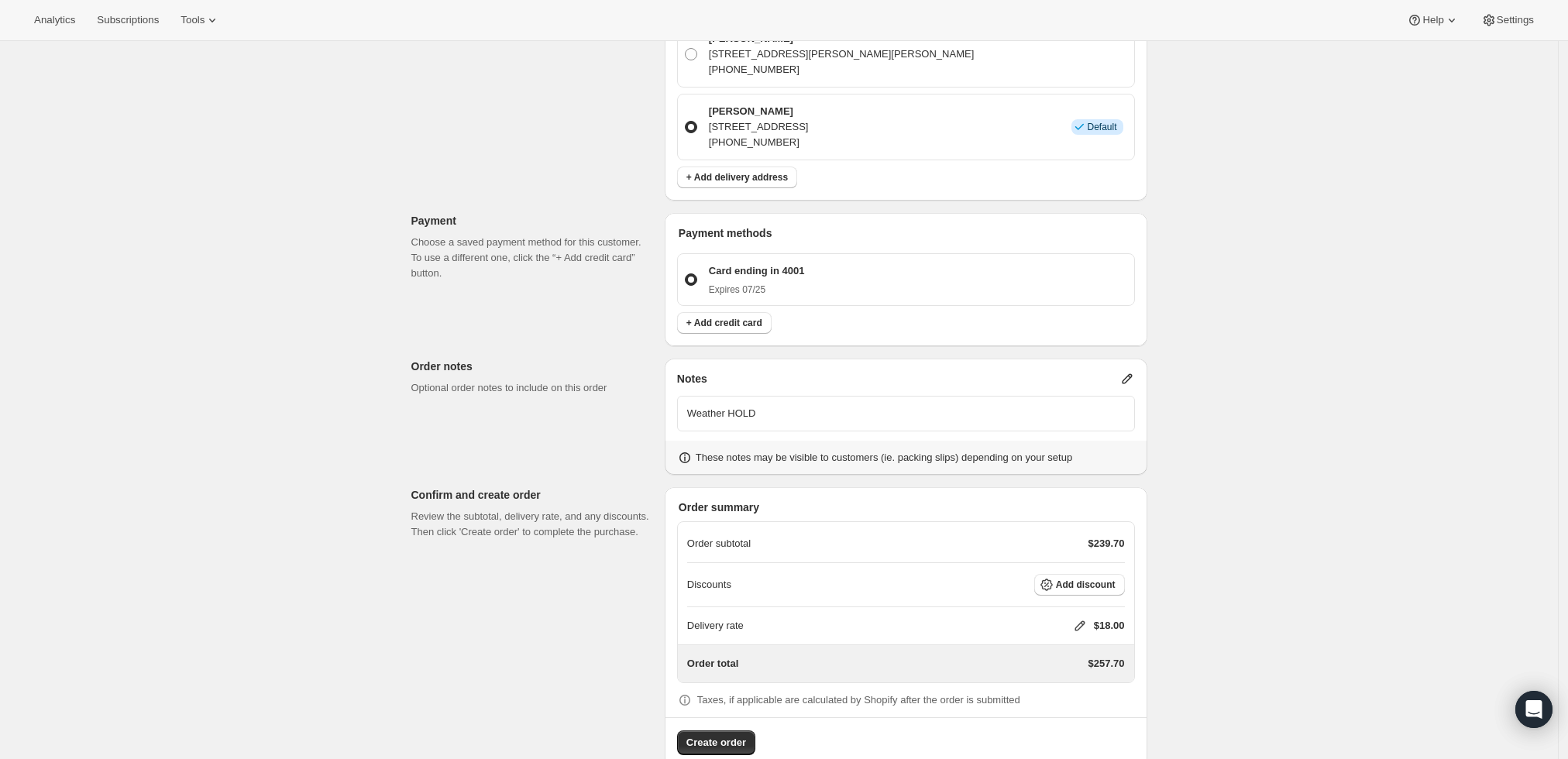
click at [1077, 618] on icon at bounding box center [1080, 626] width 16 height 16
click at [1085, 646] on input "0" at bounding box center [1088, 652] width 139 height 25
type input "0"
click at [1247, 550] on div "Create one-time order. This page is ready Create one-time order Customer Confir…" at bounding box center [779, 152] width 1558 height 1279
click at [1075, 618] on icon at bounding box center [1080, 626] width 16 height 16
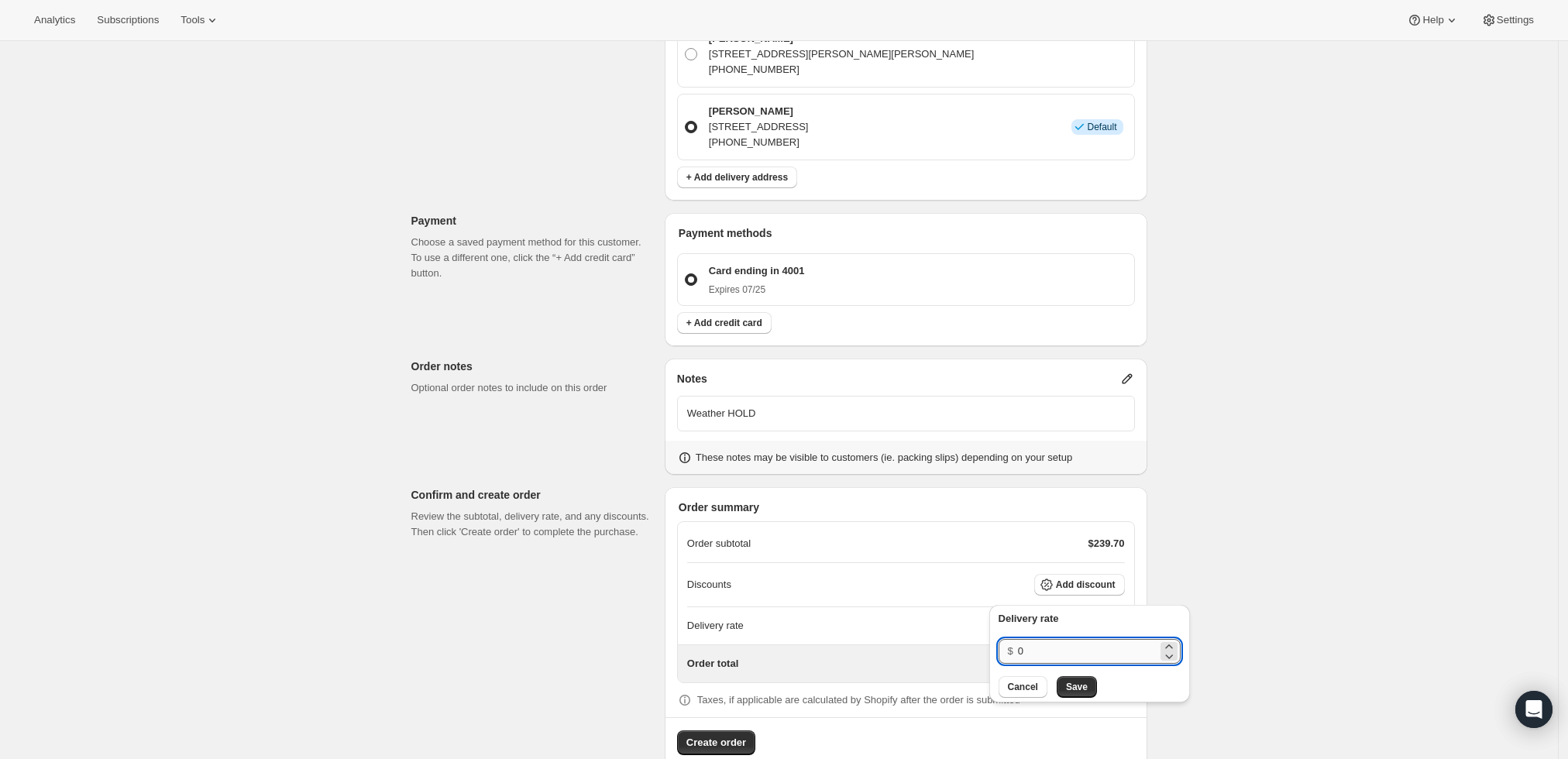
click at [1064, 655] on input "0" at bounding box center [1088, 652] width 139 height 25
type input "0"
click at [1069, 687] on span "Save" at bounding box center [1077, 687] width 22 height 12
click at [726, 735] on span "Create order" at bounding box center [716, 742] width 60 height 16
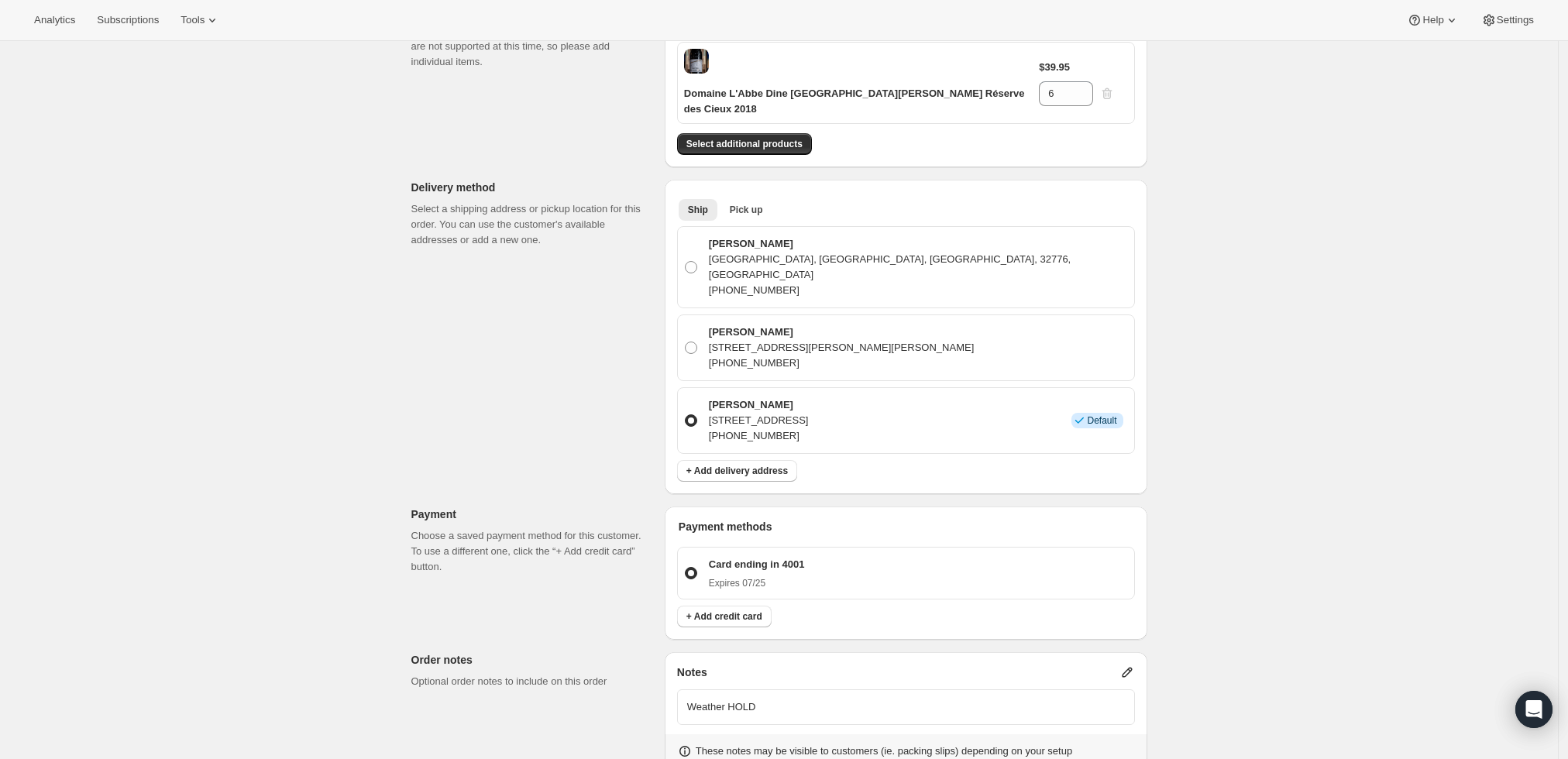
scroll to position [98, 0]
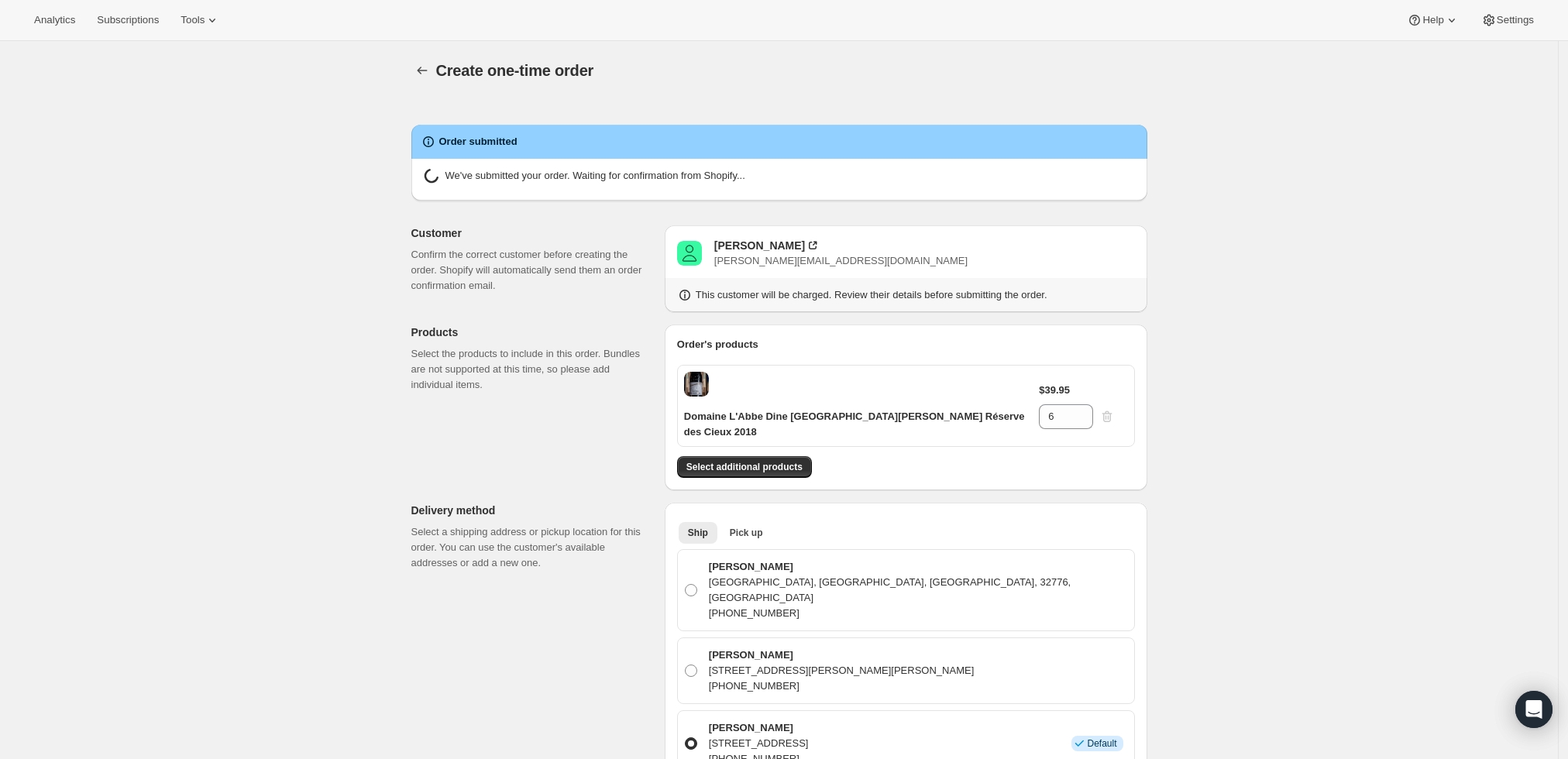
radio input "true"
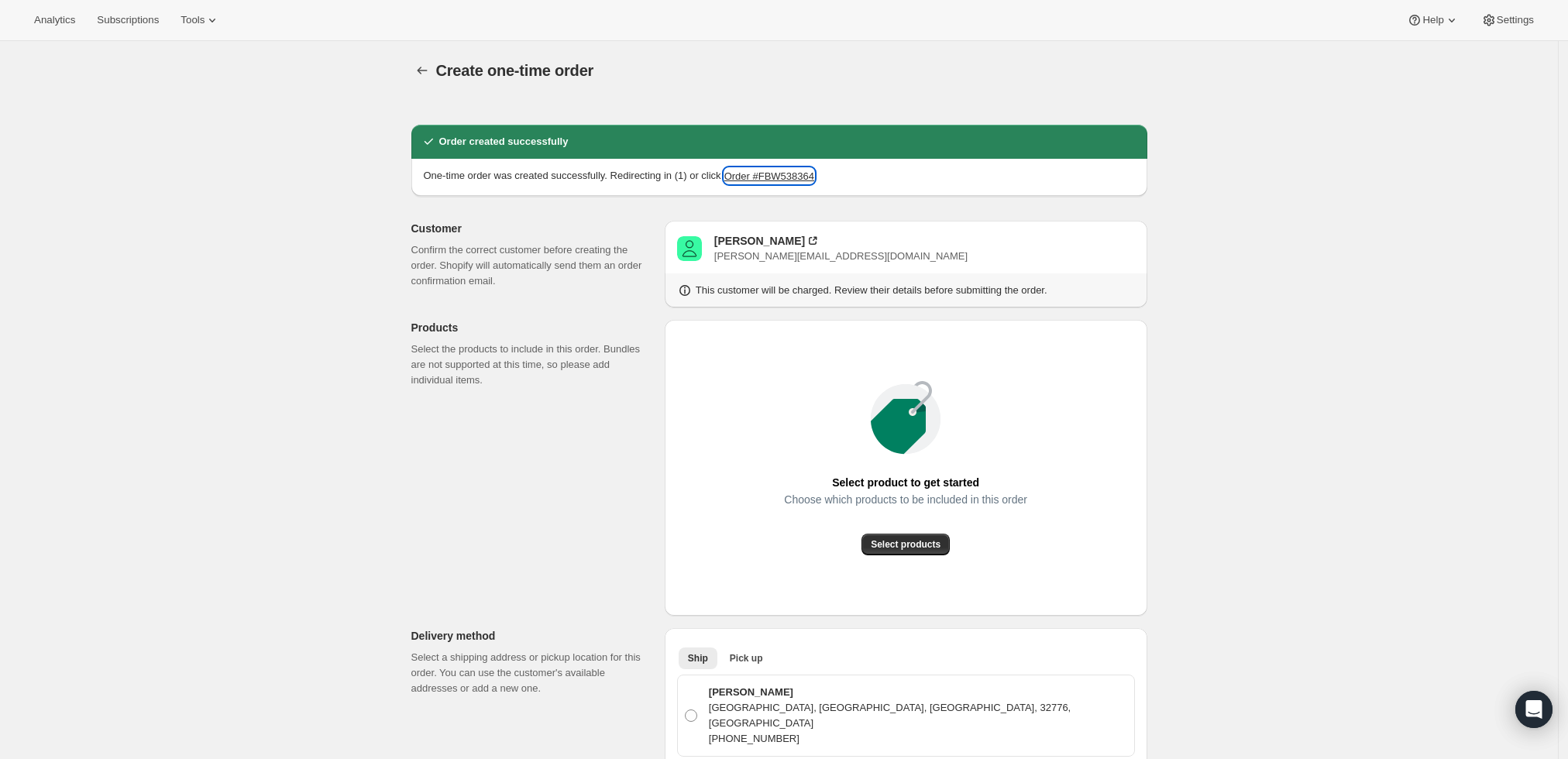
click at [763, 177] on button "Order #FBW538364" at bounding box center [769, 176] width 90 height 16
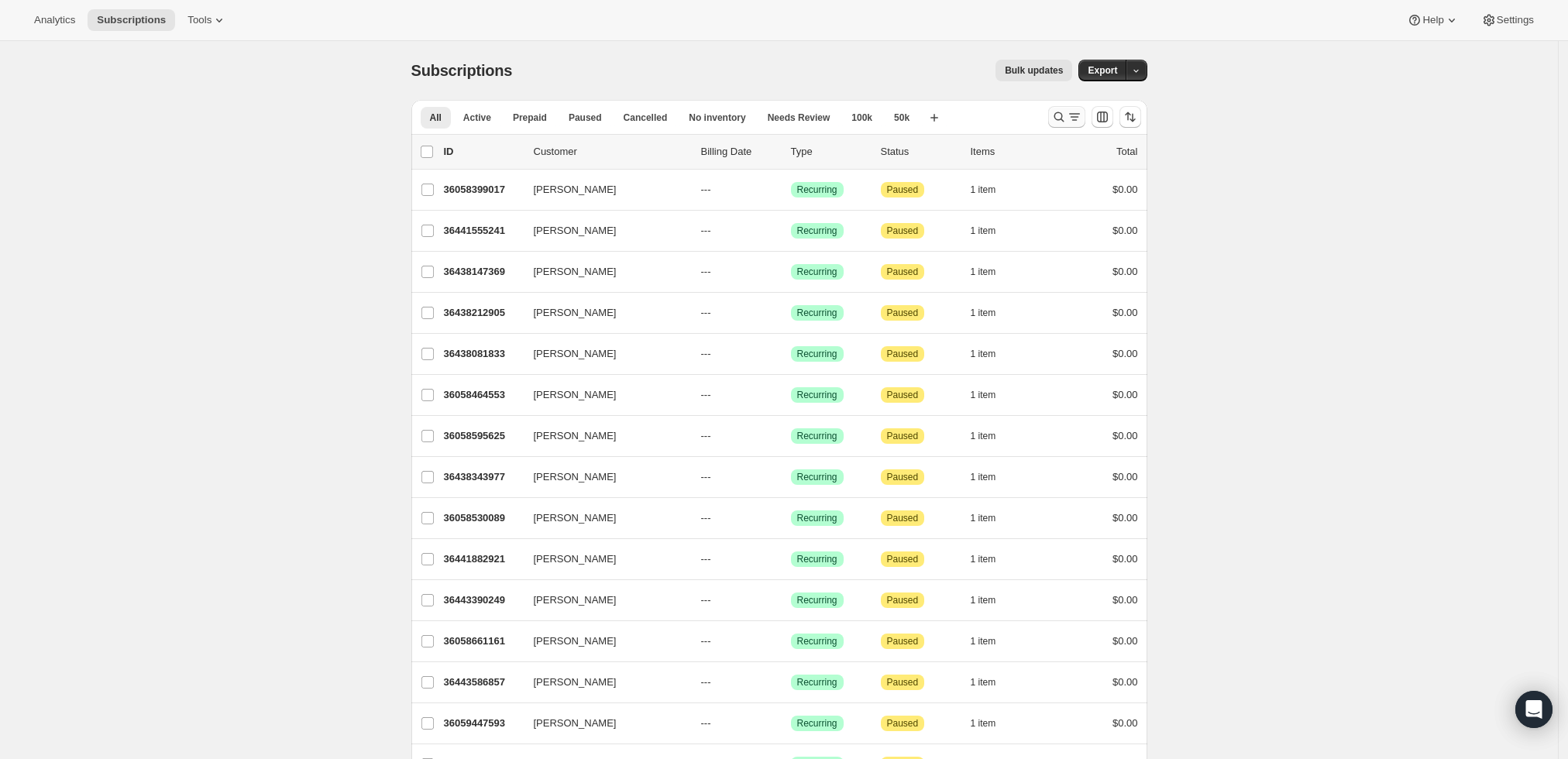
click at [1063, 117] on icon "Search and filter results" at bounding box center [1059, 117] width 16 height 16
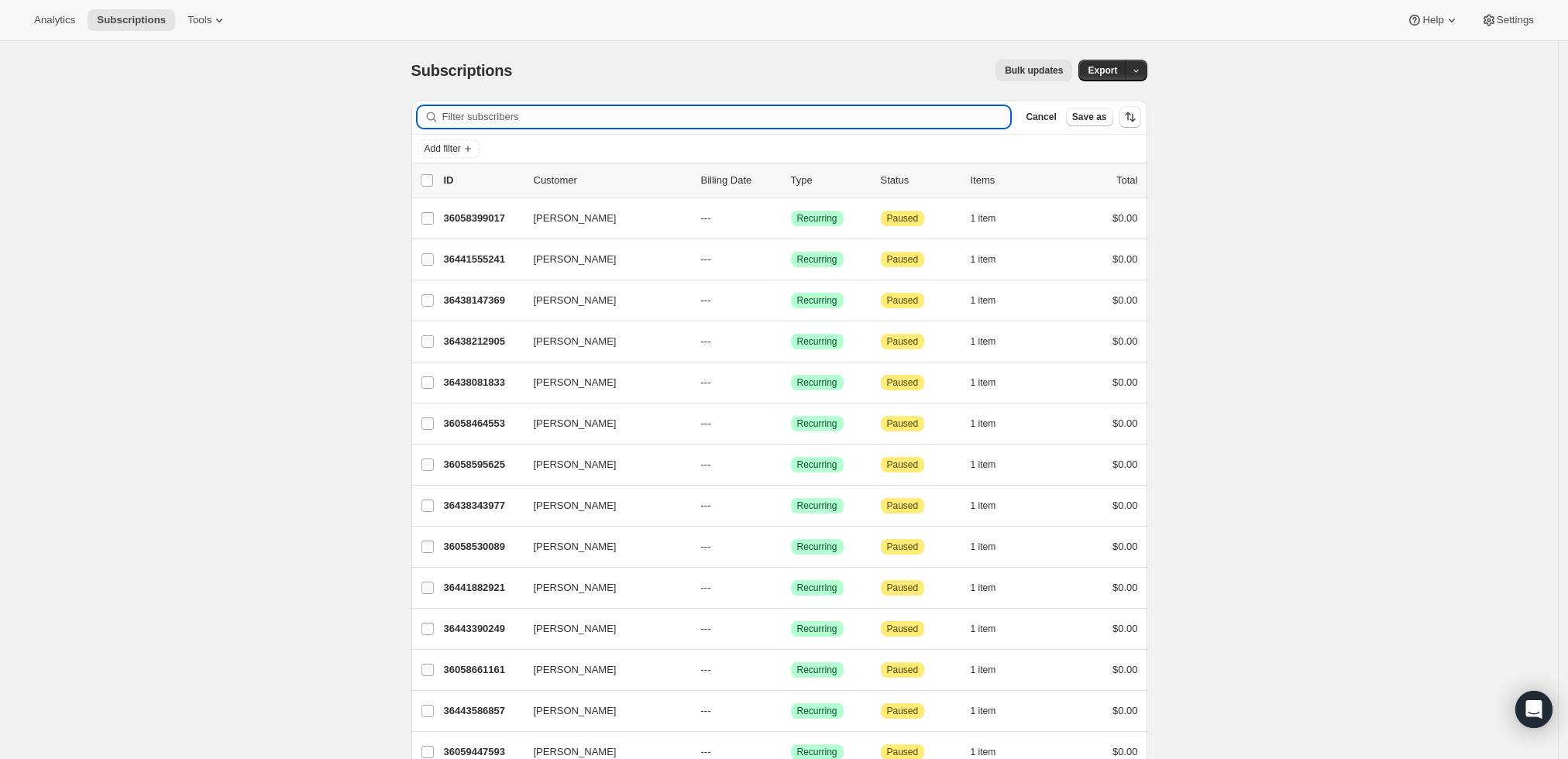
paste input "[PERSON_NAME]"
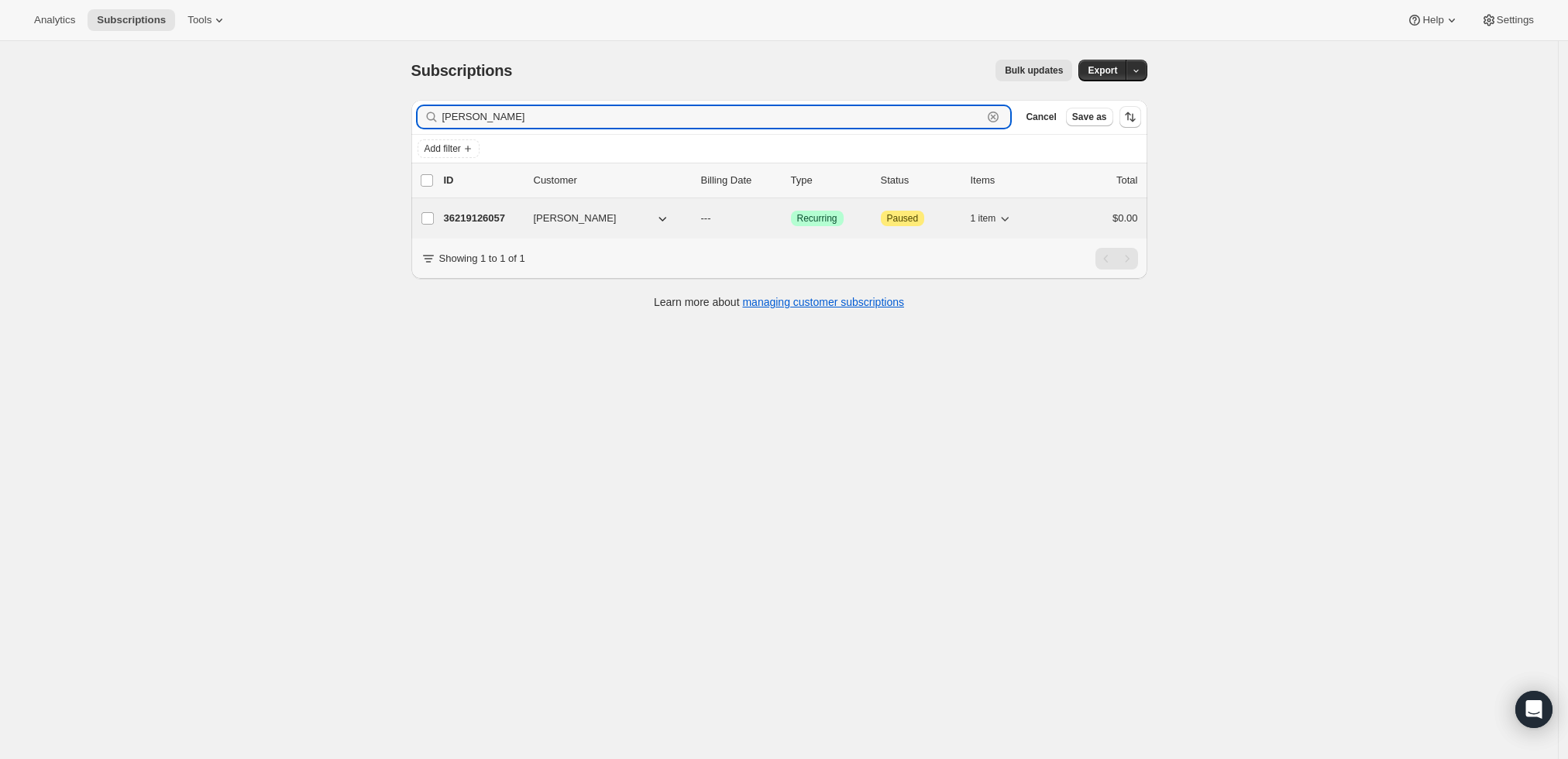
type input "[PERSON_NAME]"
click at [485, 212] on p "36219126057" at bounding box center [482, 218] width 77 height 16
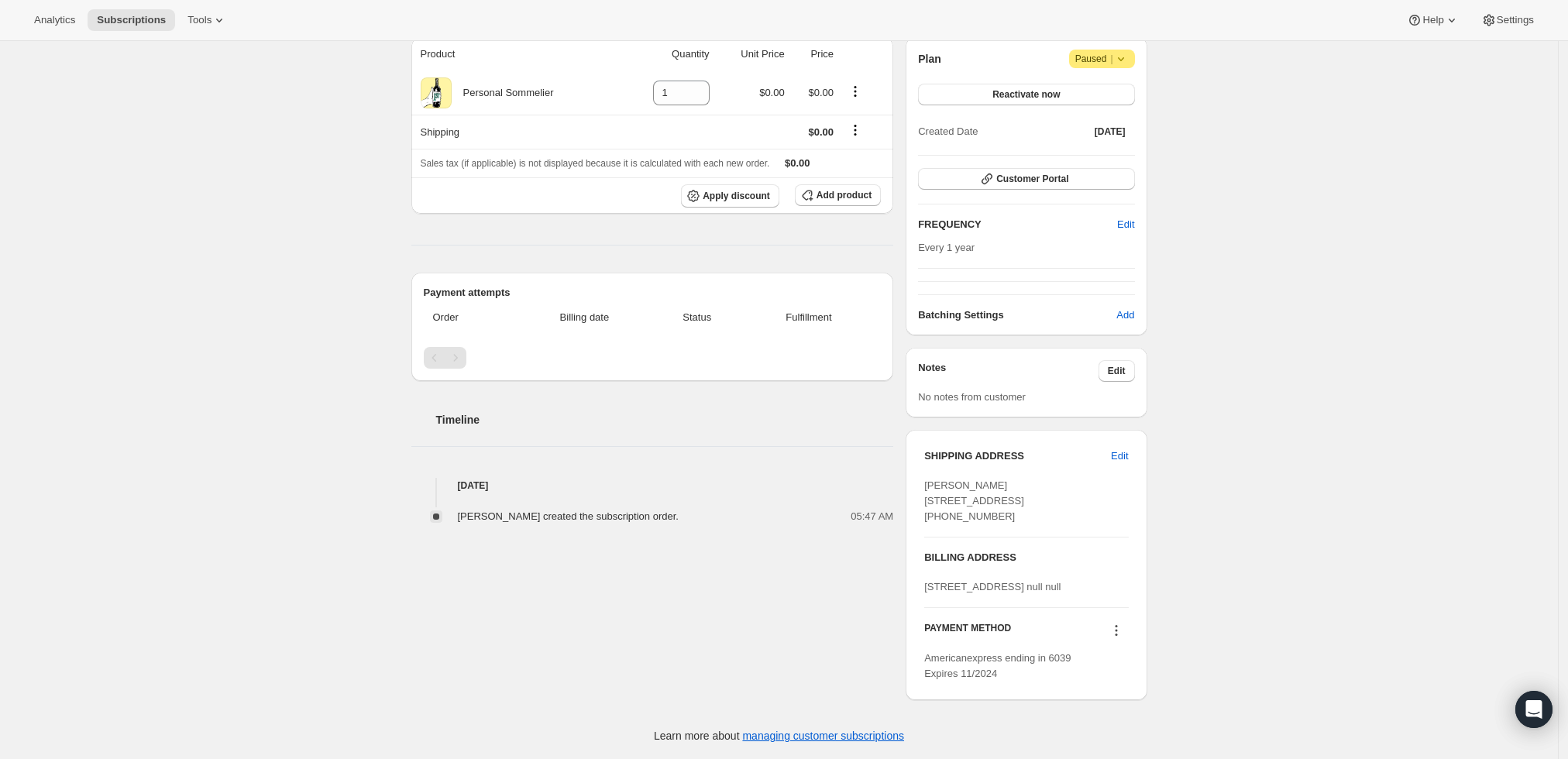
scroll to position [190, 0]
click at [1120, 632] on icon at bounding box center [1116, 630] width 16 height 16
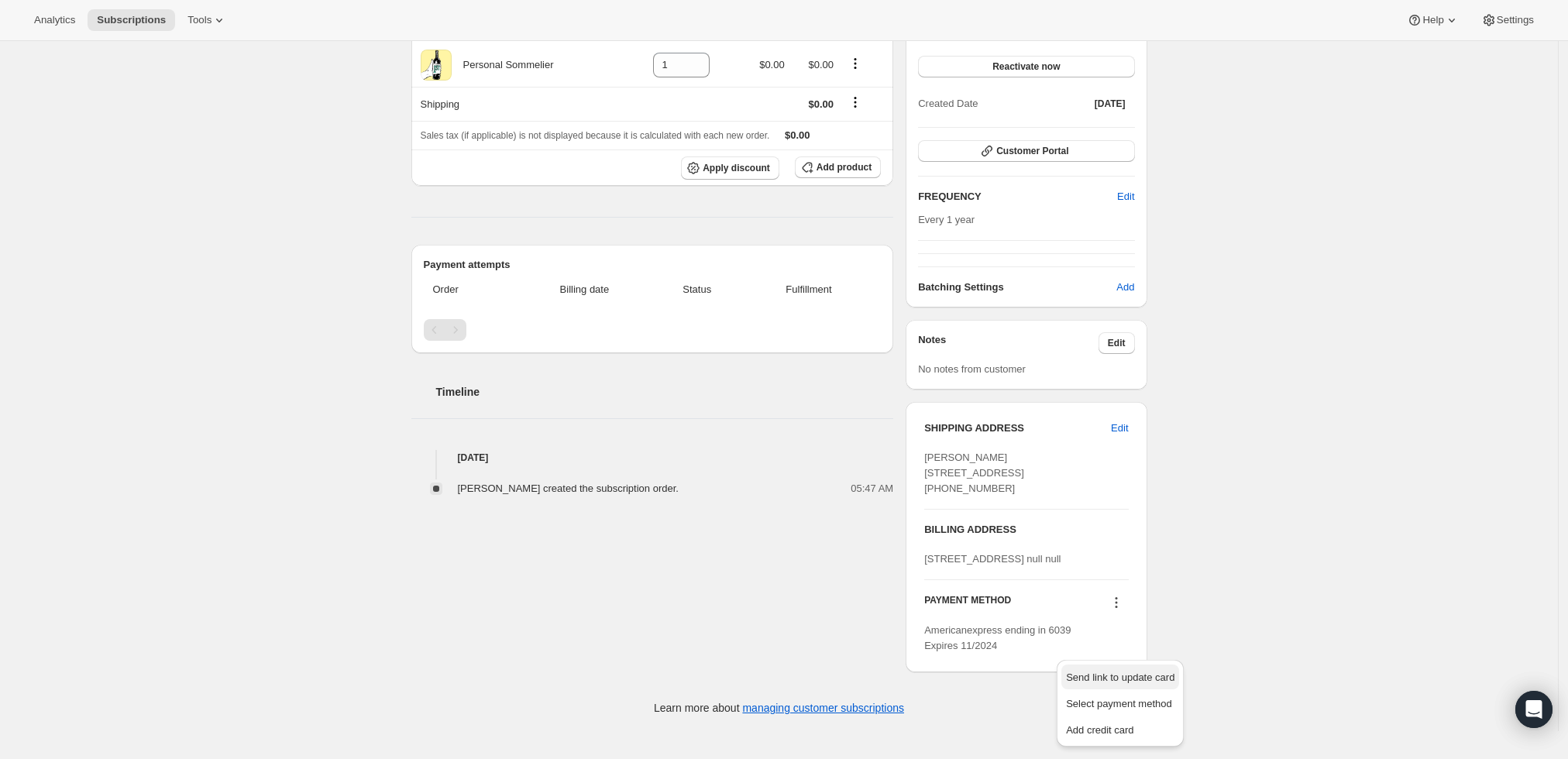
click at [1120, 672] on span "Send link to update card" at bounding box center [1120, 677] width 108 height 12
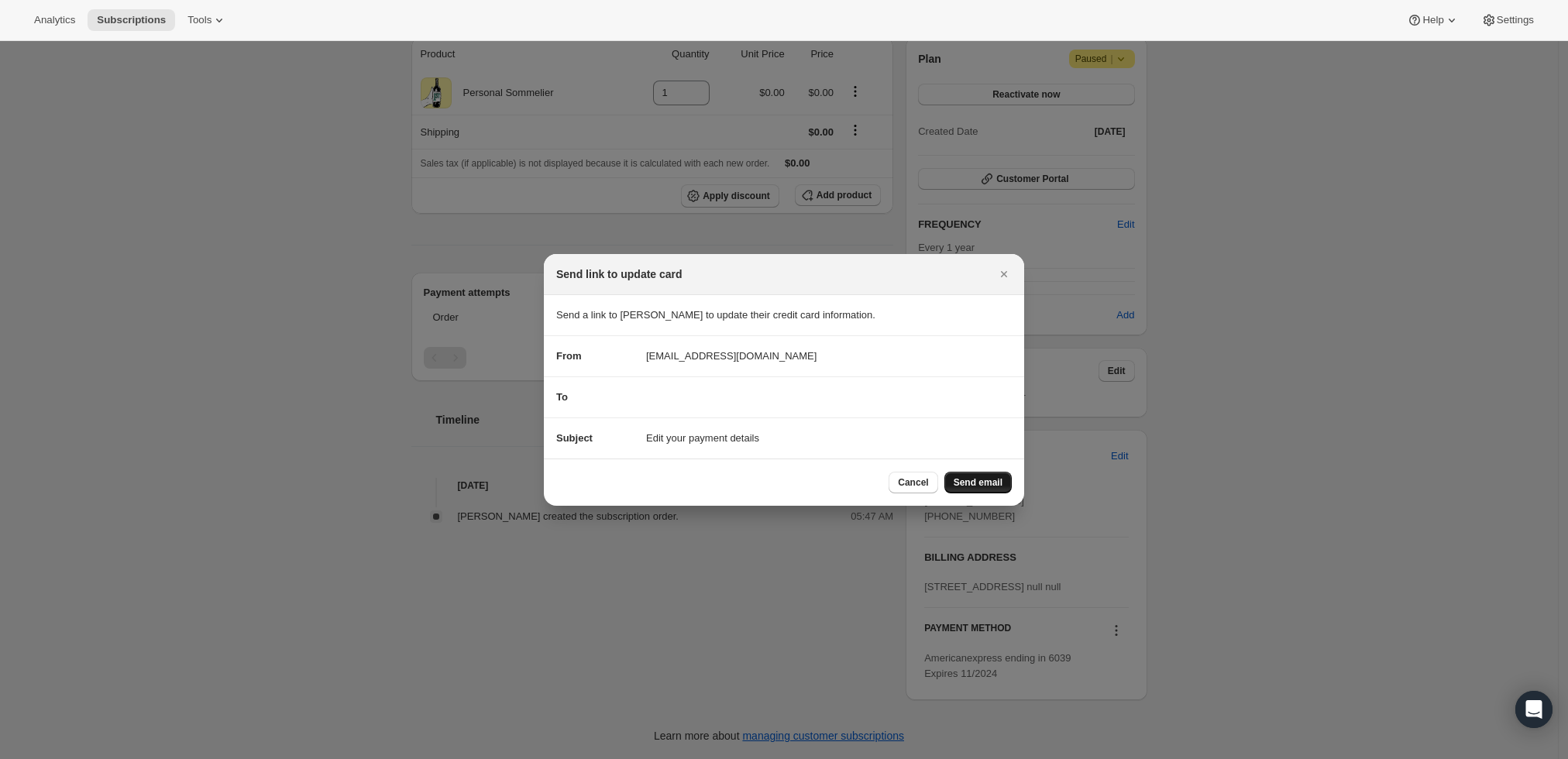
click at [983, 483] on span "Send email" at bounding box center [978, 482] width 49 height 12
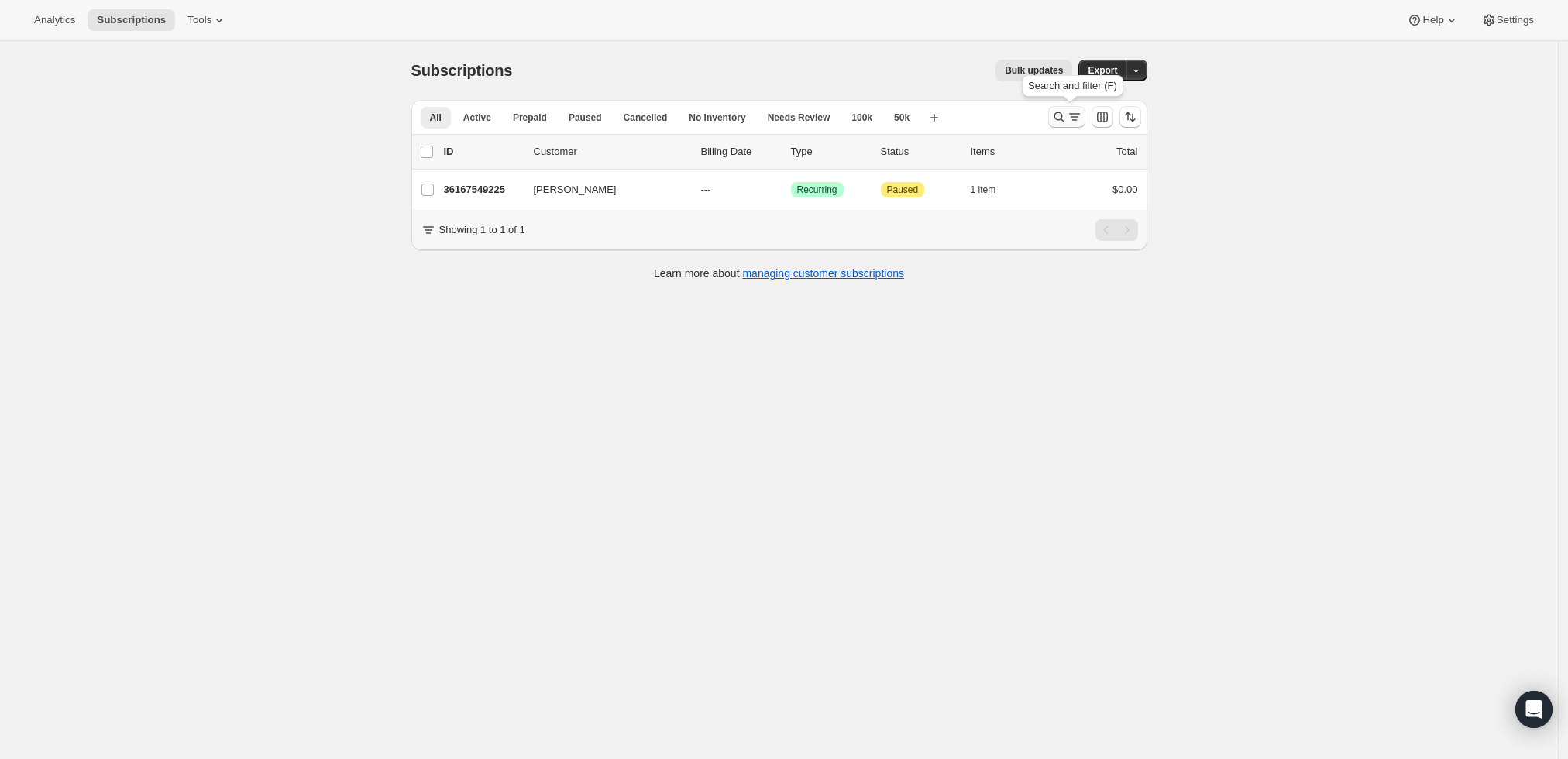
click at [1058, 123] on icon "Search and filter results" at bounding box center [1059, 117] width 16 height 16
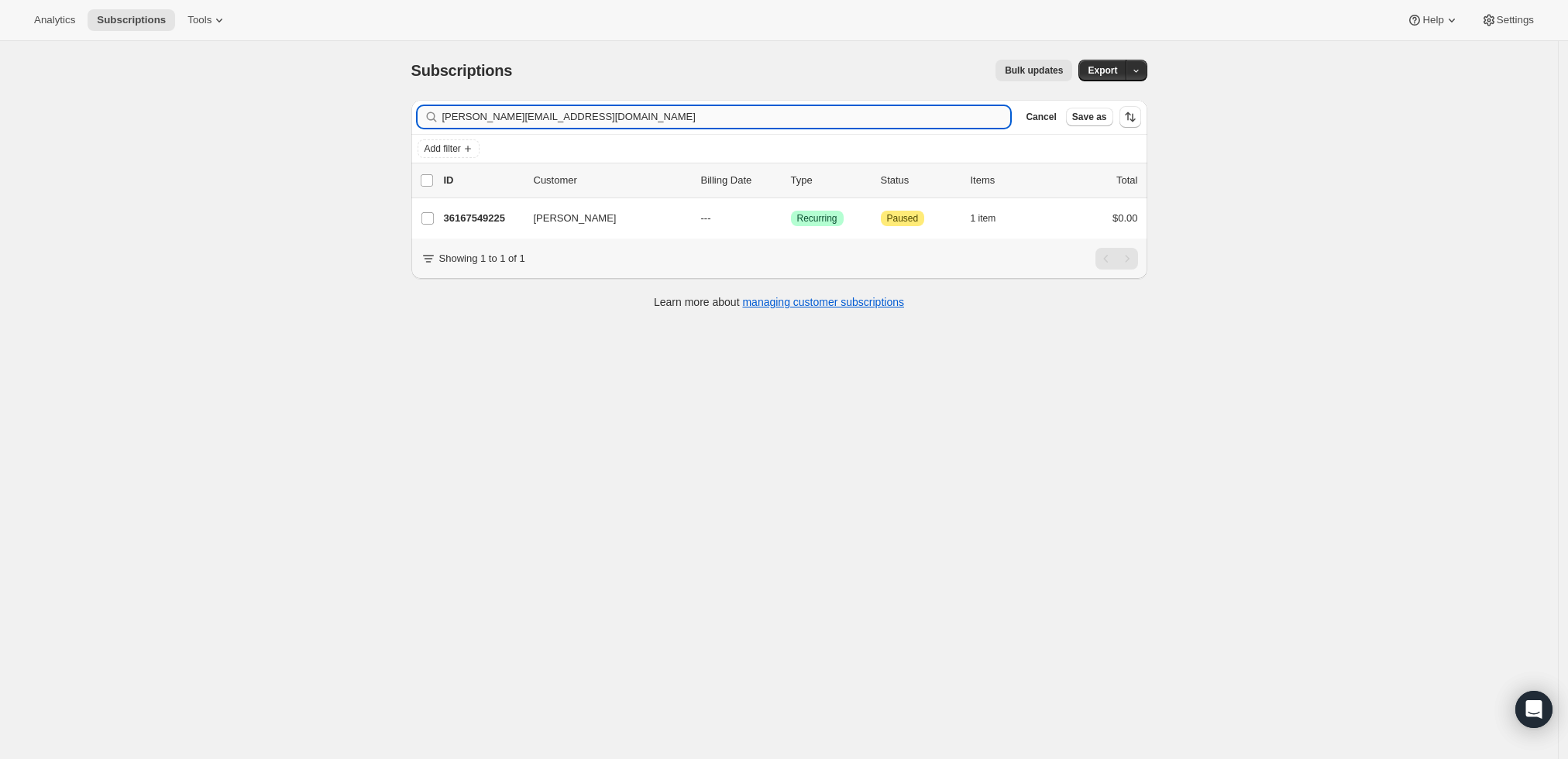
click at [647, 113] on input "[PERSON_NAME][EMAIL_ADDRESS][DOMAIN_NAME]" at bounding box center [726, 117] width 569 height 22
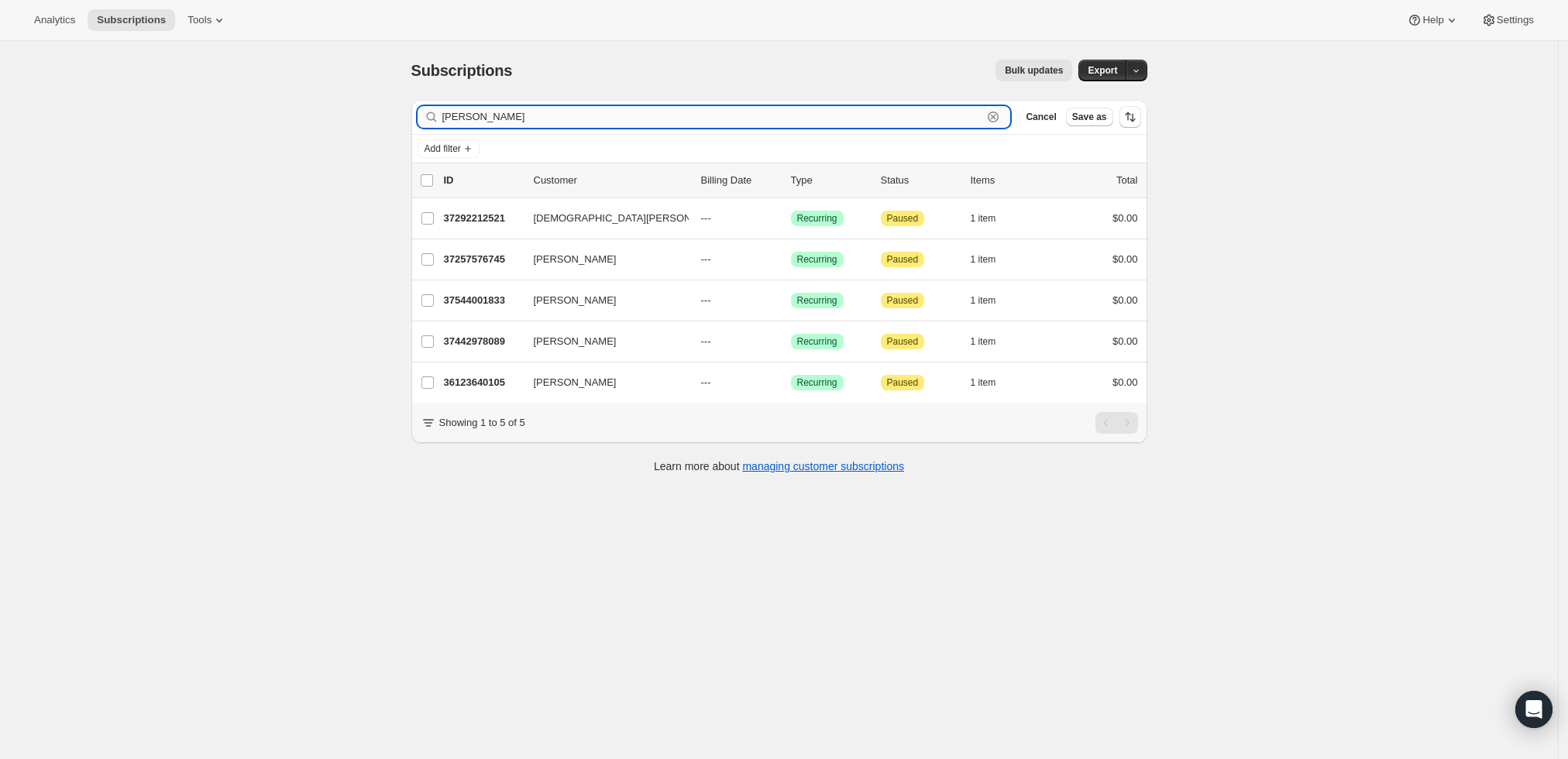
click at [645, 122] on input "[PERSON_NAME]" at bounding box center [712, 117] width 540 height 22
paste input "[PERSON_NAME][EMAIL_ADDRESS][PERSON_NAME][PERSON_NAME][DOMAIN_NAME]"
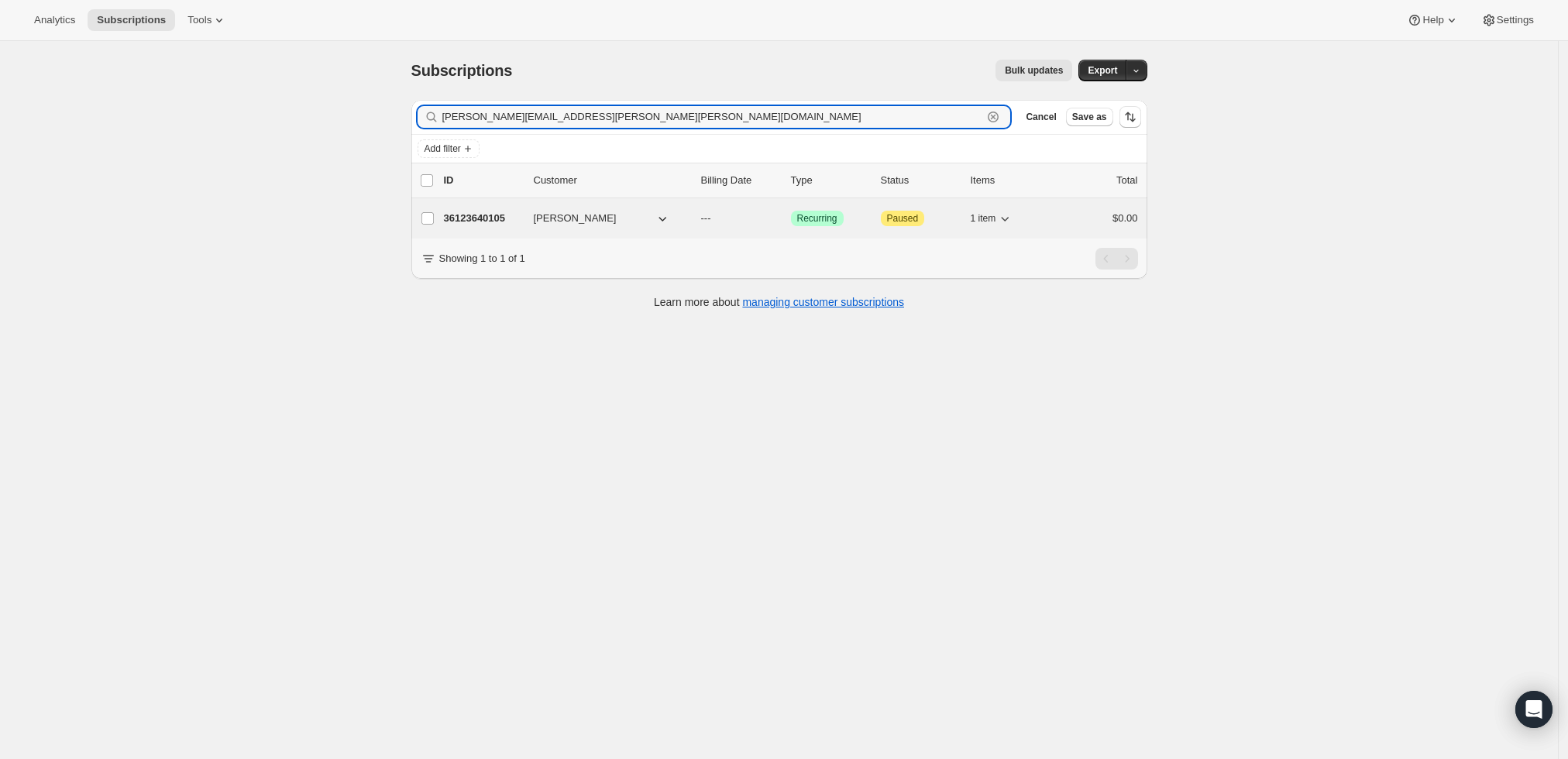
type input "[PERSON_NAME][EMAIL_ADDRESS][PERSON_NAME][PERSON_NAME][DOMAIN_NAME]"
click at [472, 214] on p "36123640105" at bounding box center [482, 218] width 77 height 16
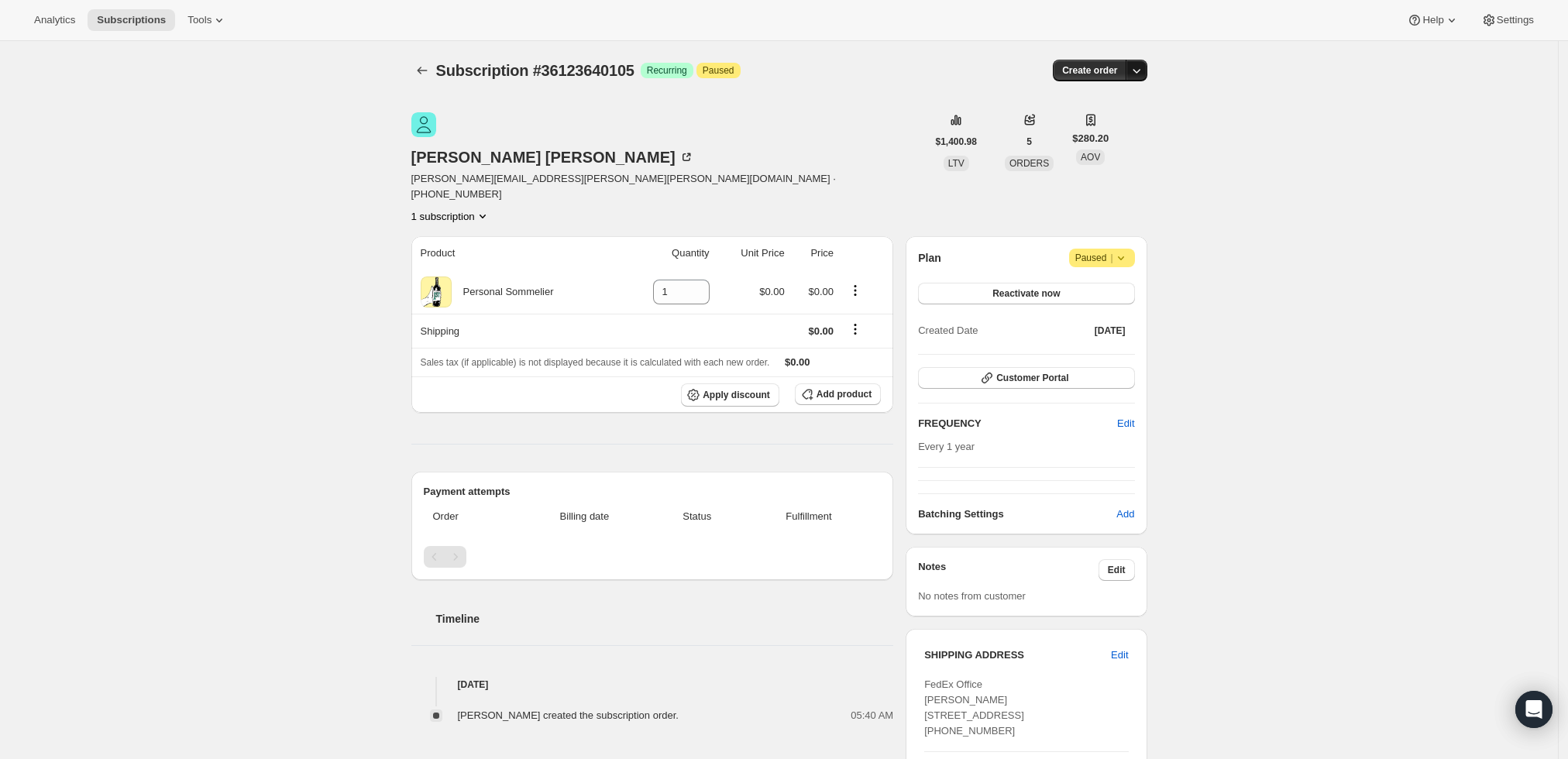
click at [1136, 69] on icon "button" at bounding box center [1137, 70] width 16 height 16
click at [1107, 123] on span "Create custom one-time order" at bounding box center [1075, 128] width 134 height 12
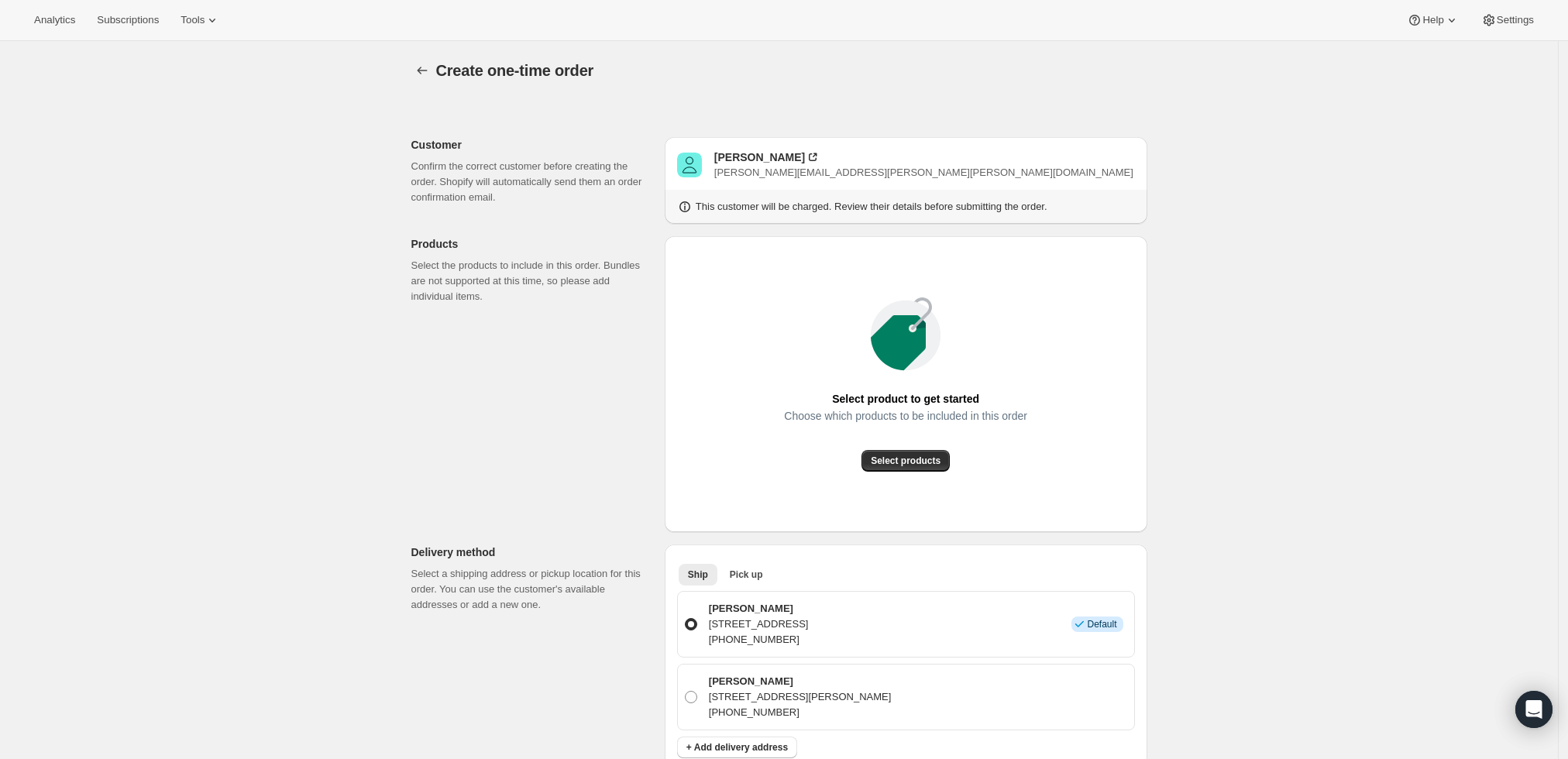
click at [942, 474] on div "Select product to get started Choose which products to be included in this orde…" at bounding box center [906, 384] width 458 height 271
click at [935, 460] on span "Select products" at bounding box center [906, 460] width 70 height 12
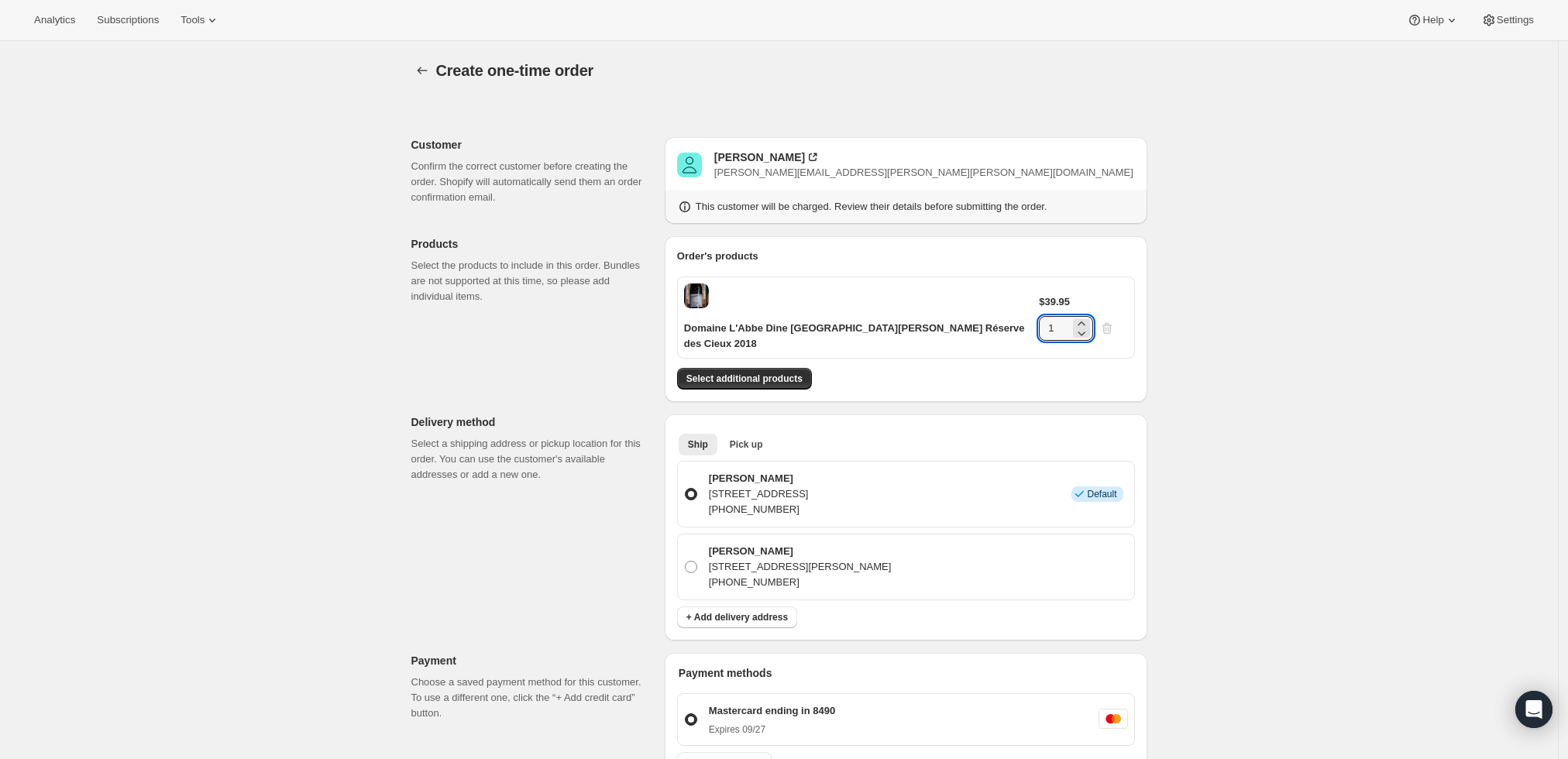
drag, startPoint x: 1083, startPoint y: 302, endPoint x: 1028, endPoint y: 300, distance: 55.0
click at [1039, 300] on div "$39.95 1" at bounding box center [1083, 318] width 88 height 47
type input "6"
click at [1242, 302] on div "Create one-time order. This page is ready Create one-time order Customer Confir…" at bounding box center [779, 643] width 1558 height 1205
click at [785, 373] on span "Select additional products" at bounding box center [744, 379] width 117 height 12
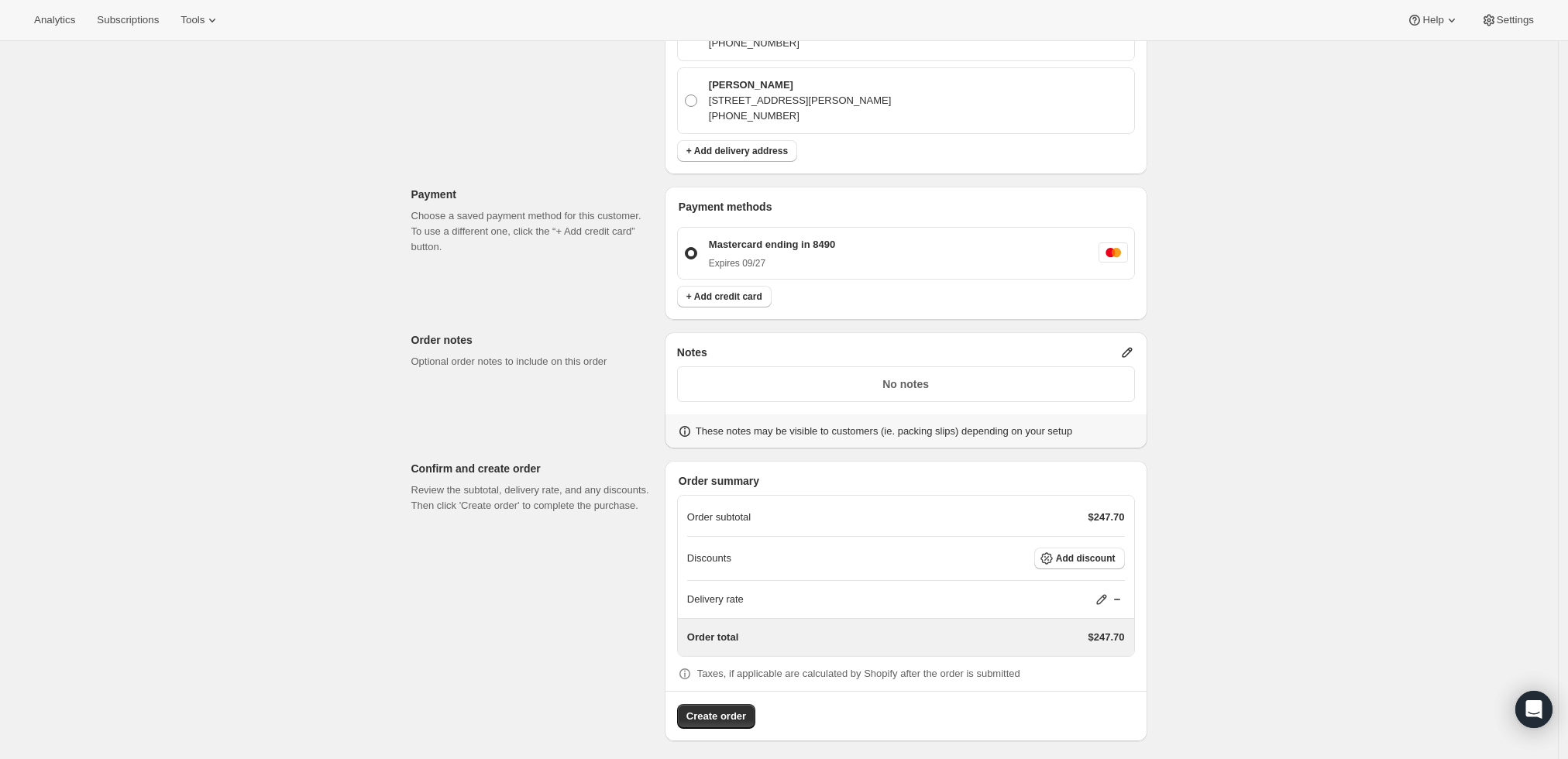
scroll to position [504, 0]
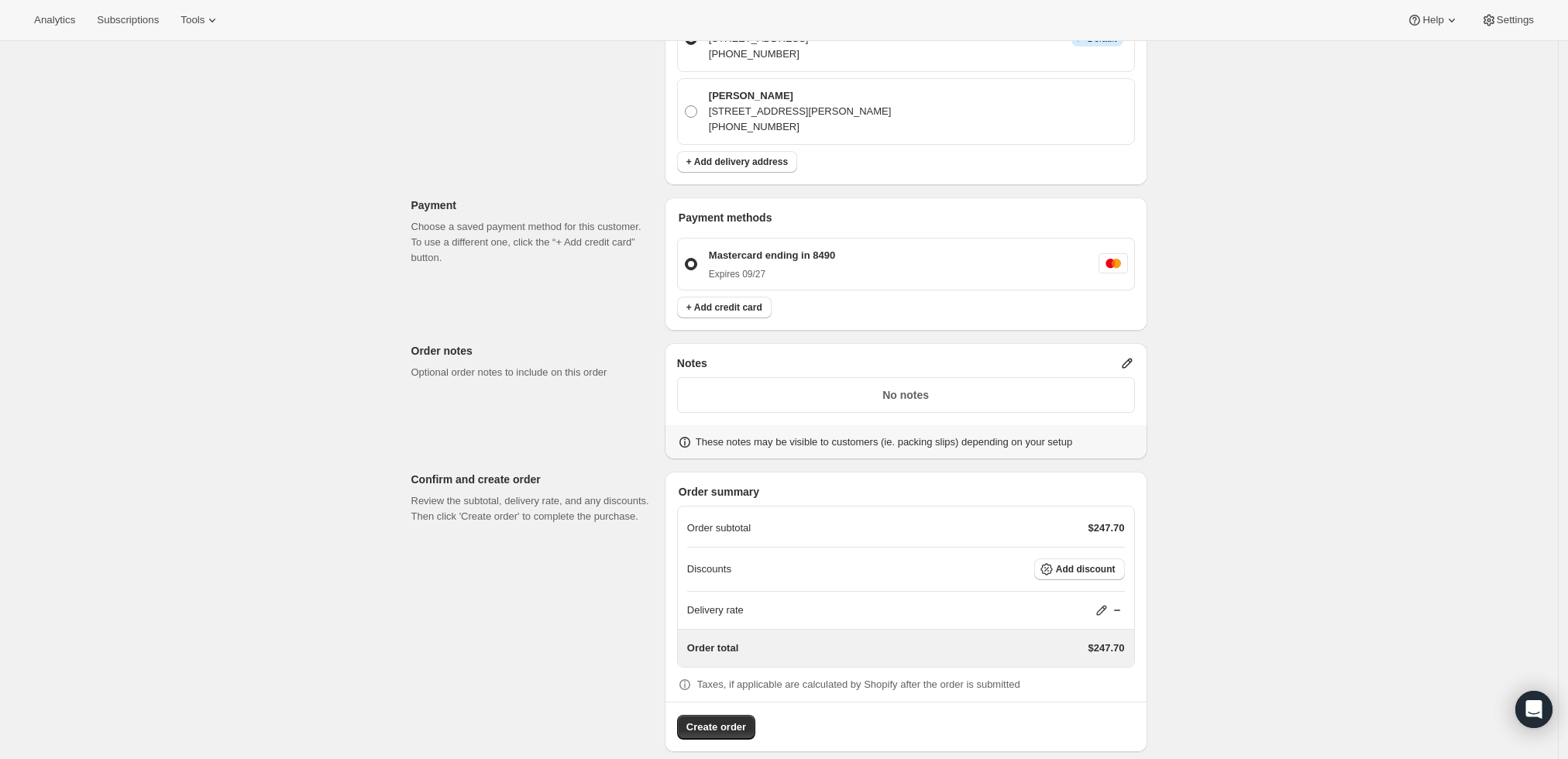
click at [1104, 603] on icon at bounding box center [1102, 610] width 16 height 16
click at [1069, 647] on input "0" at bounding box center [1110, 652] width 139 height 25
type input "0"
click at [1099, 687] on span "Save" at bounding box center [1099, 687] width 22 height 12
click at [729, 719] on span "Create order" at bounding box center [716, 727] width 60 height 16
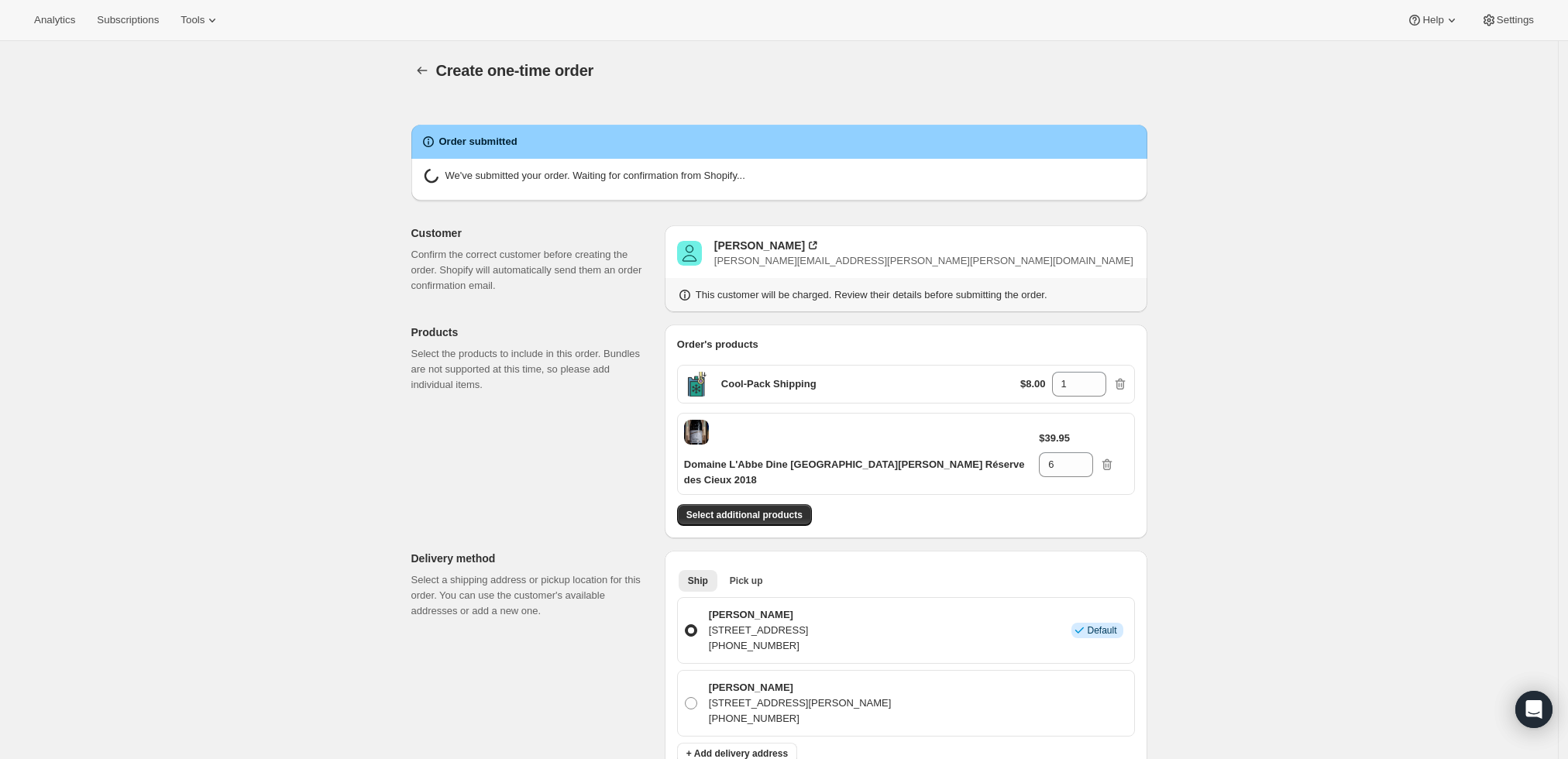
radio input "true"
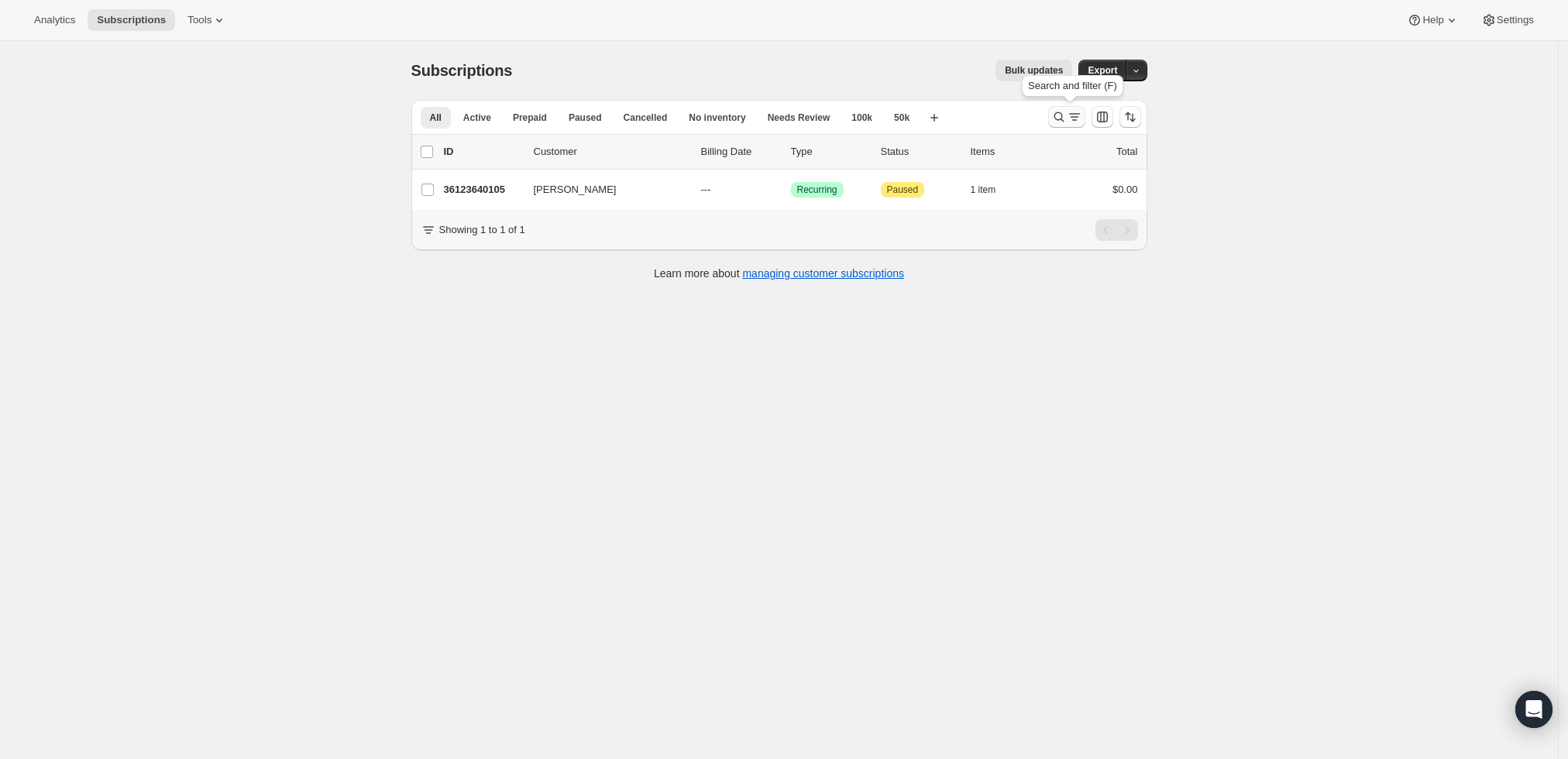
click at [1058, 114] on icon "Search and filter results" at bounding box center [1059, 117] width 16 height 16
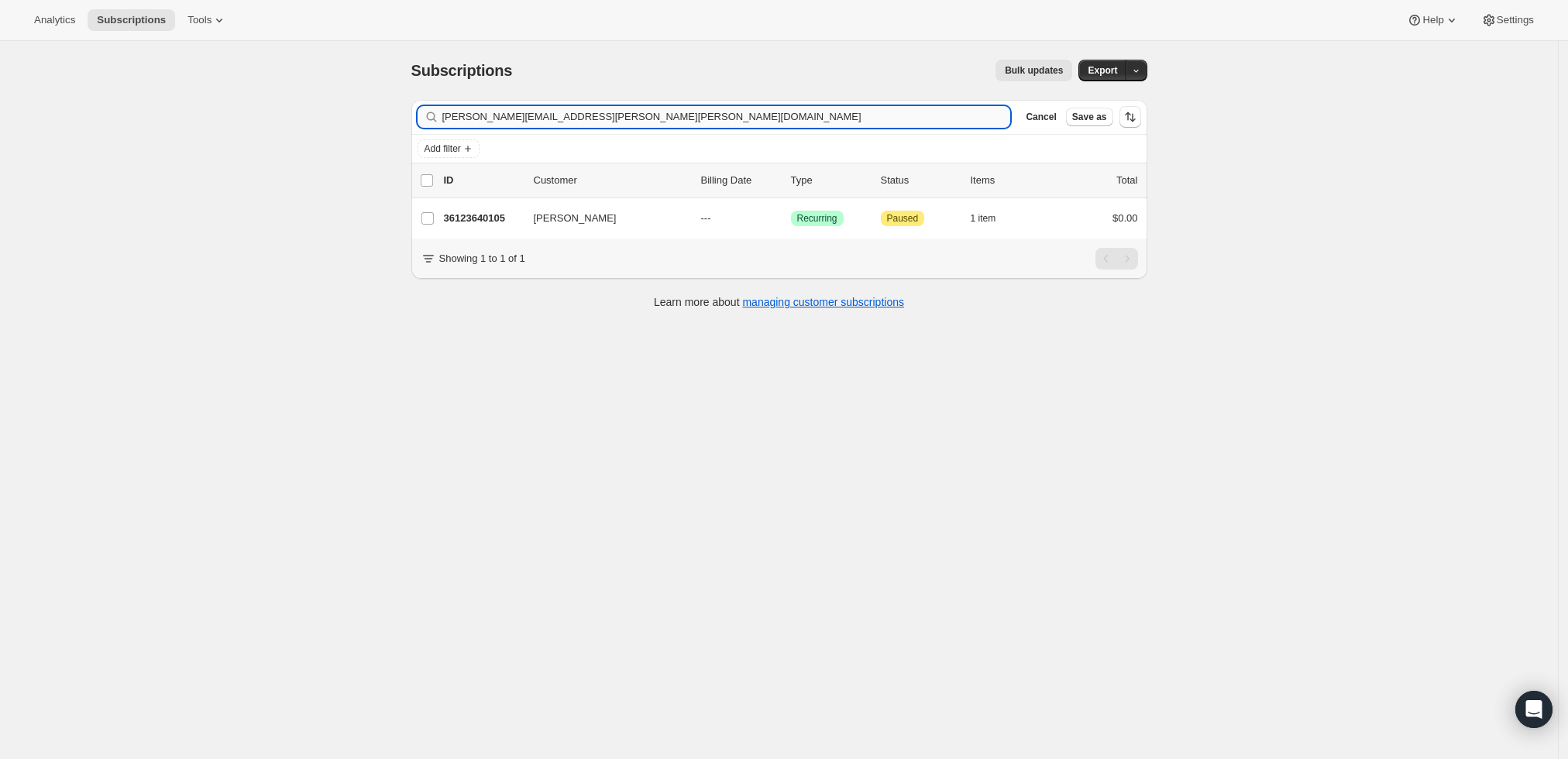
click at [663, 118] on input "[PERSON_NAME][EMAIL_ADDRESS][PERSON_NAME][PERSON_NAME][DOMAIN_NAME]" at bounding box center [726, 117] width 569 height 22
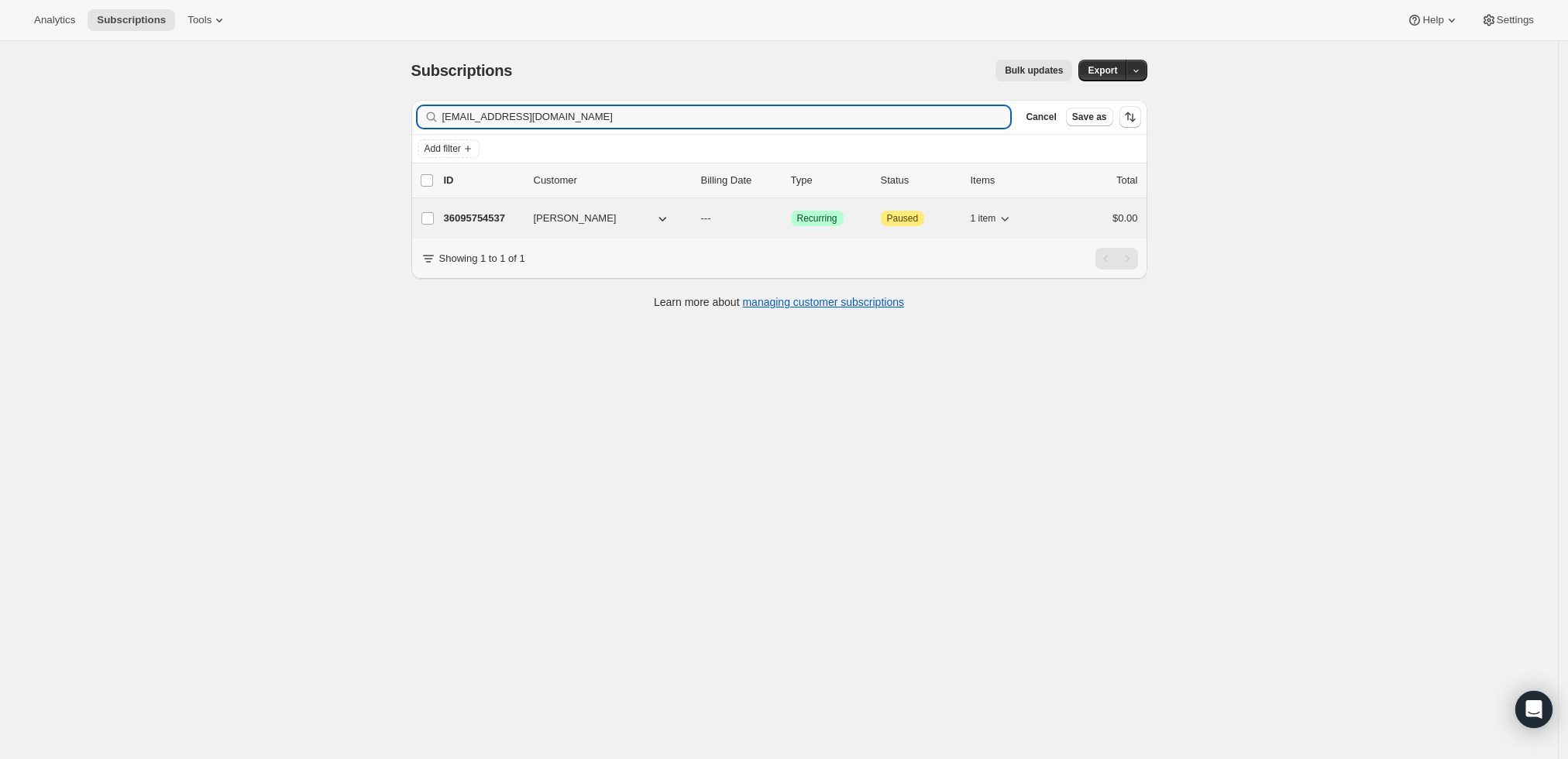
type input "[EMAIL_ADDRESS][DOMAIN_NAME]"
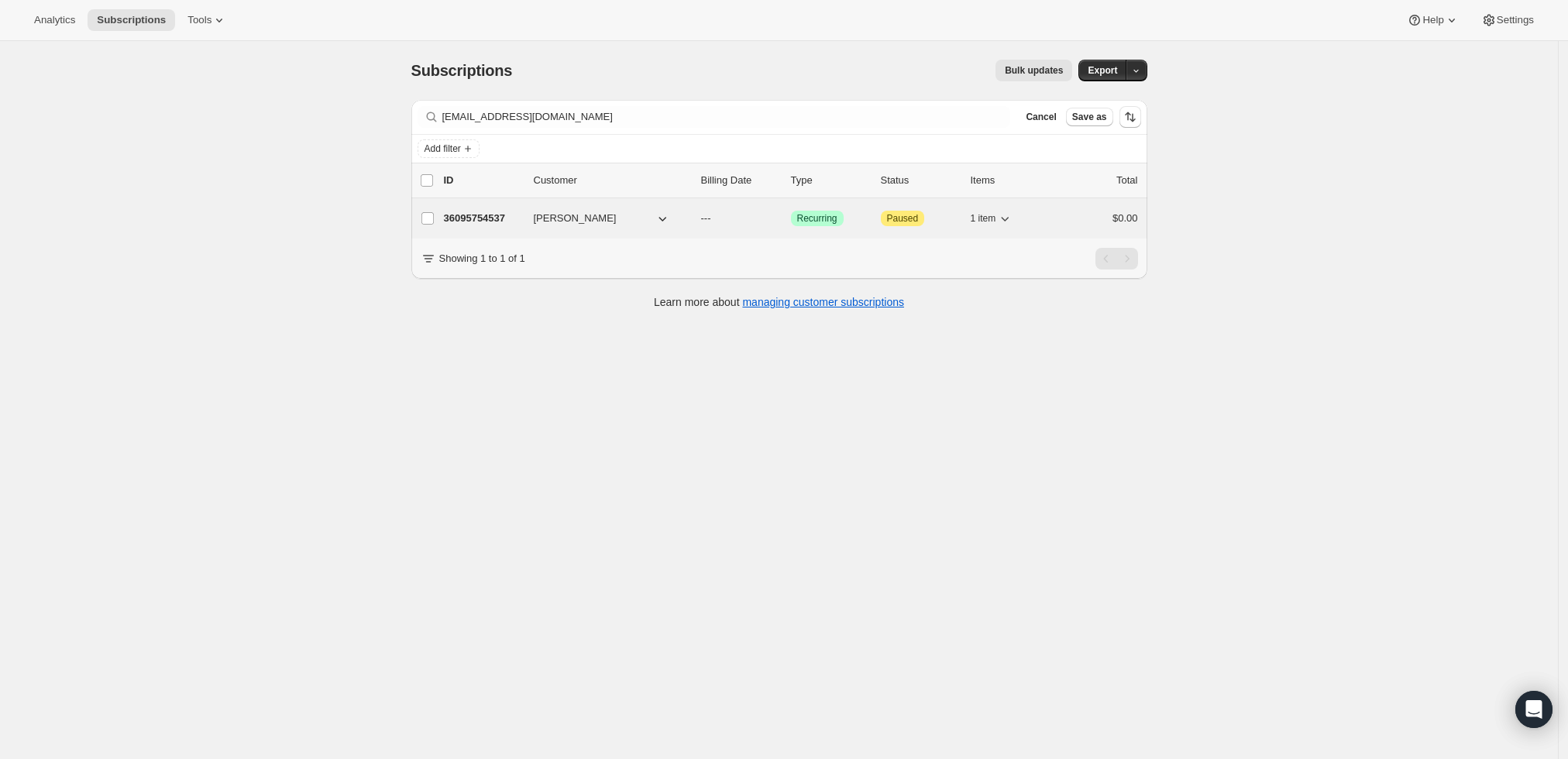
click at [474, 221] on p "36095754537" at bounding box center [482, 218] width 77 height 16
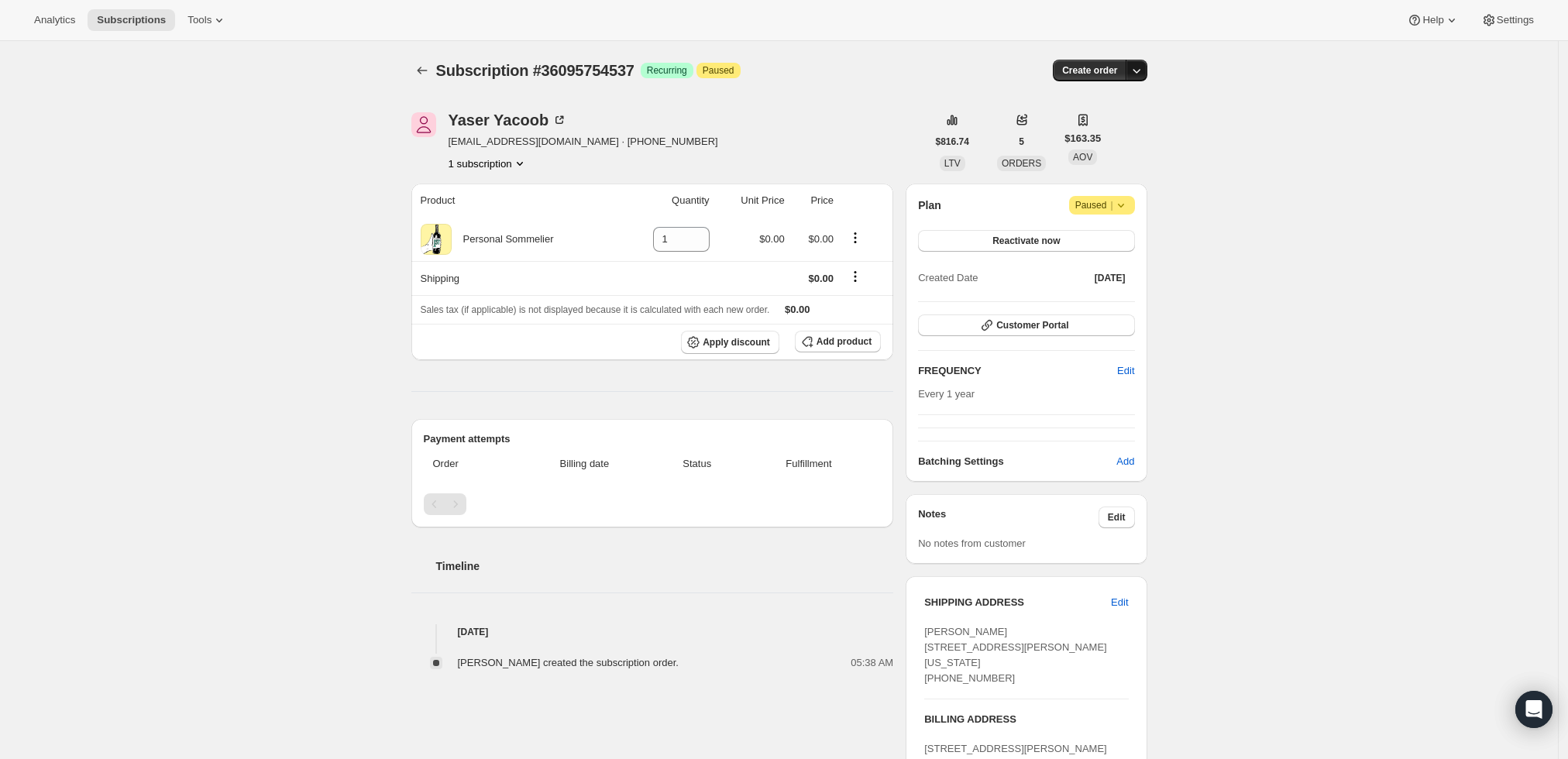
click at [1132, 64] on icon "button" at bounding box center [1137, 70] width 16 height 16
click at [1118, 125] on span "Create custom one-time order" at bounding box center [1075, 128] width 134 height 12
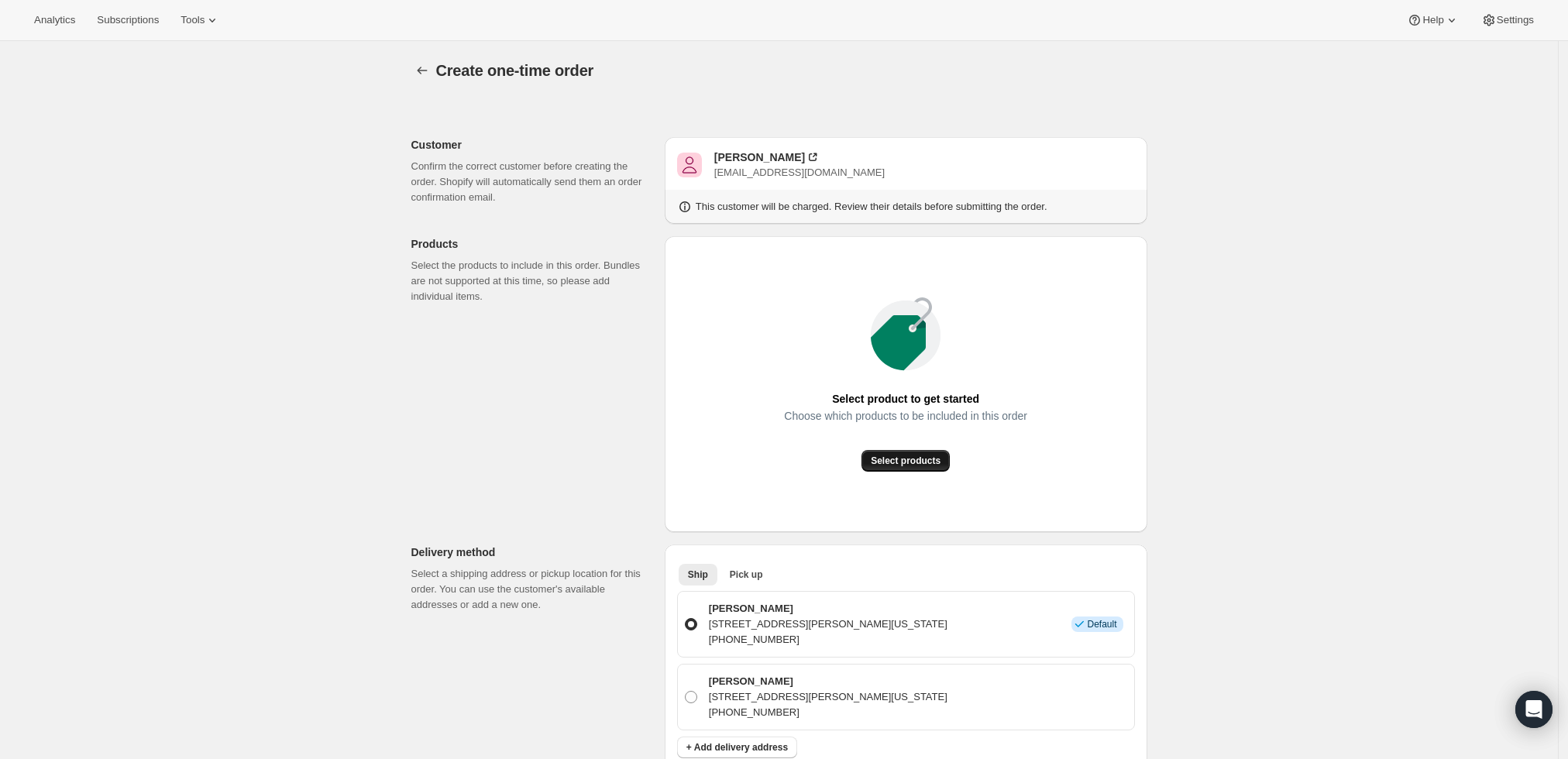
click at [919, 464] on span "Select products" at bounding box center [906, 460] width 70 height 12
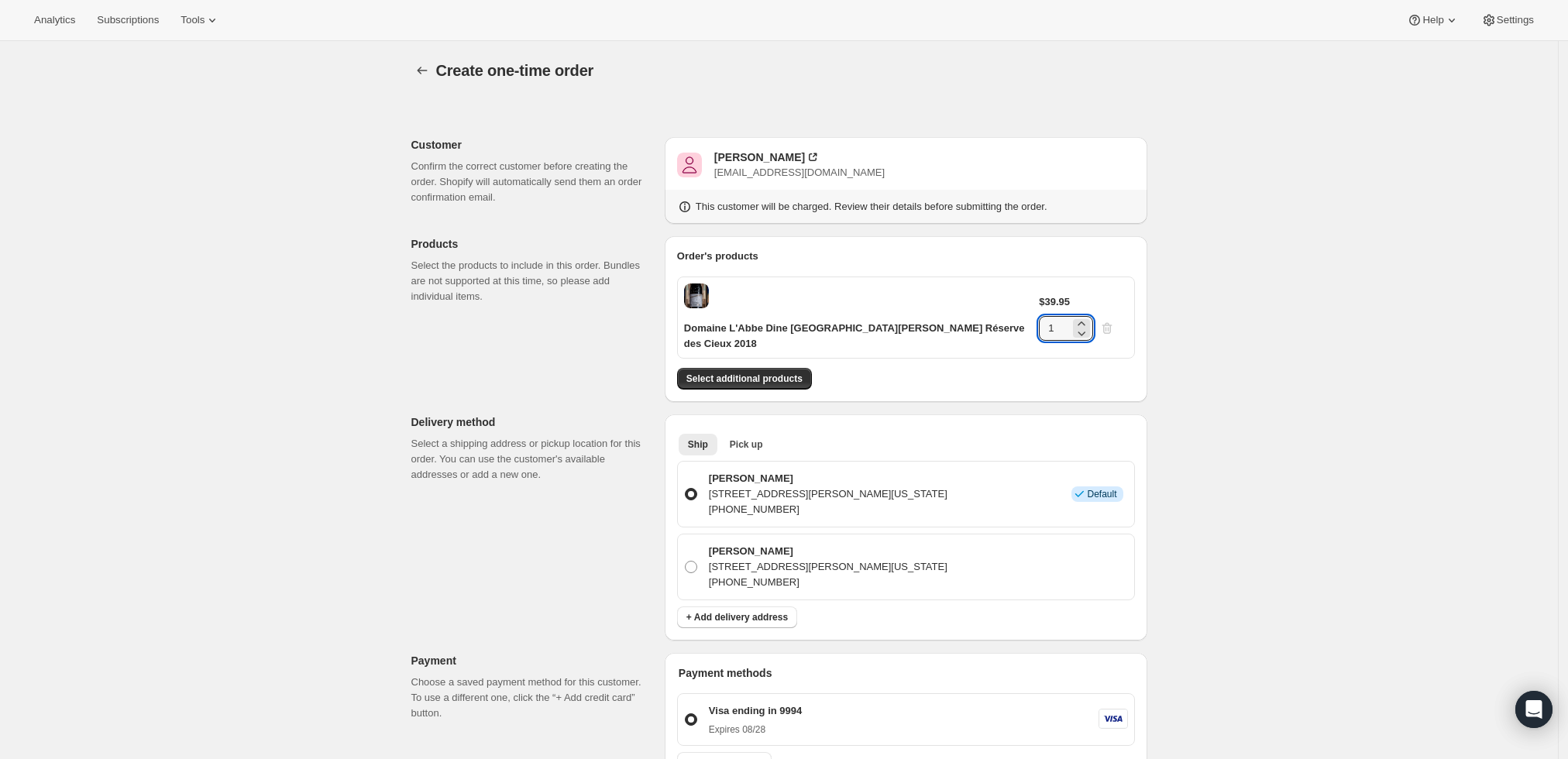
drag, startPoint x: 1088, startPoint y: 296, endPoint x: 1050, endPoint y: 289, distance: 38.6
click at [1050, 295] on div "$39.95 1" at bounding box center [1083, 318] width 88 height 47
type input "6"
click at [1327, 240] on div "Create one-time order. This page is ready Create one-time order Customer Confir…" at bounding box center [779, 643] width 1558 height 1205
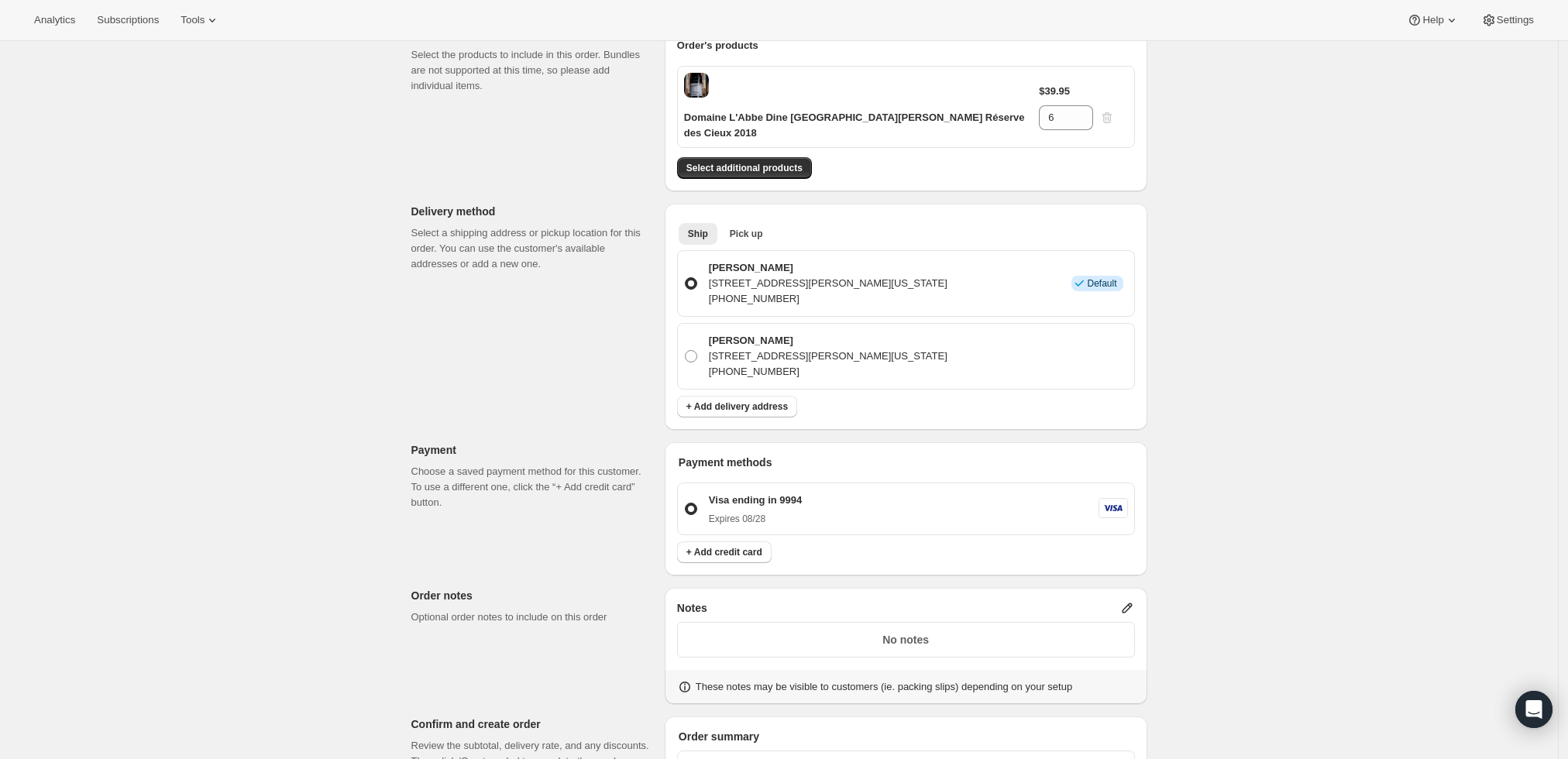
scroll to position [429, 0]
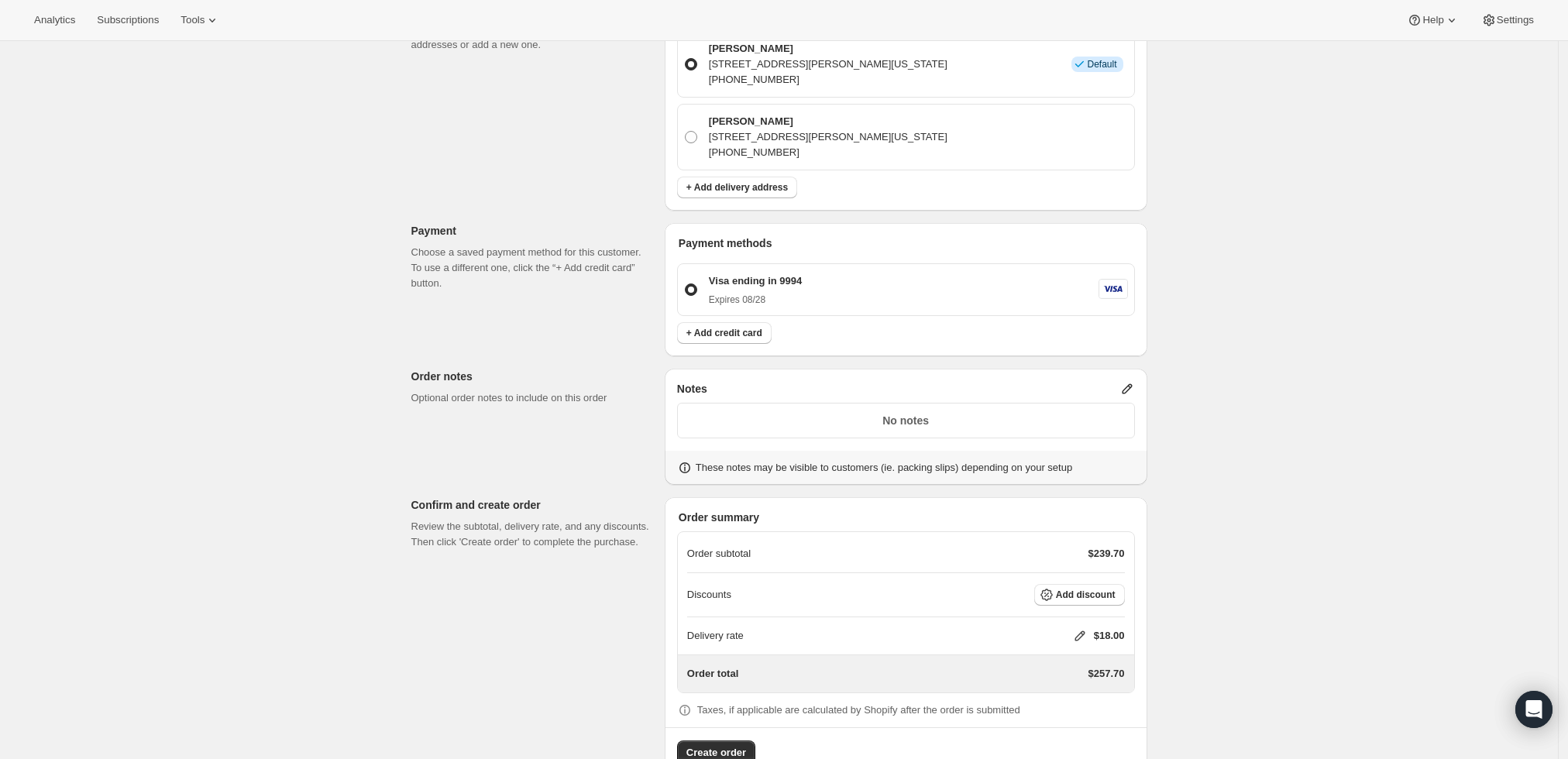
click at [1128, 381] on icon at bounding box center [1127, 389] width 16 height 16
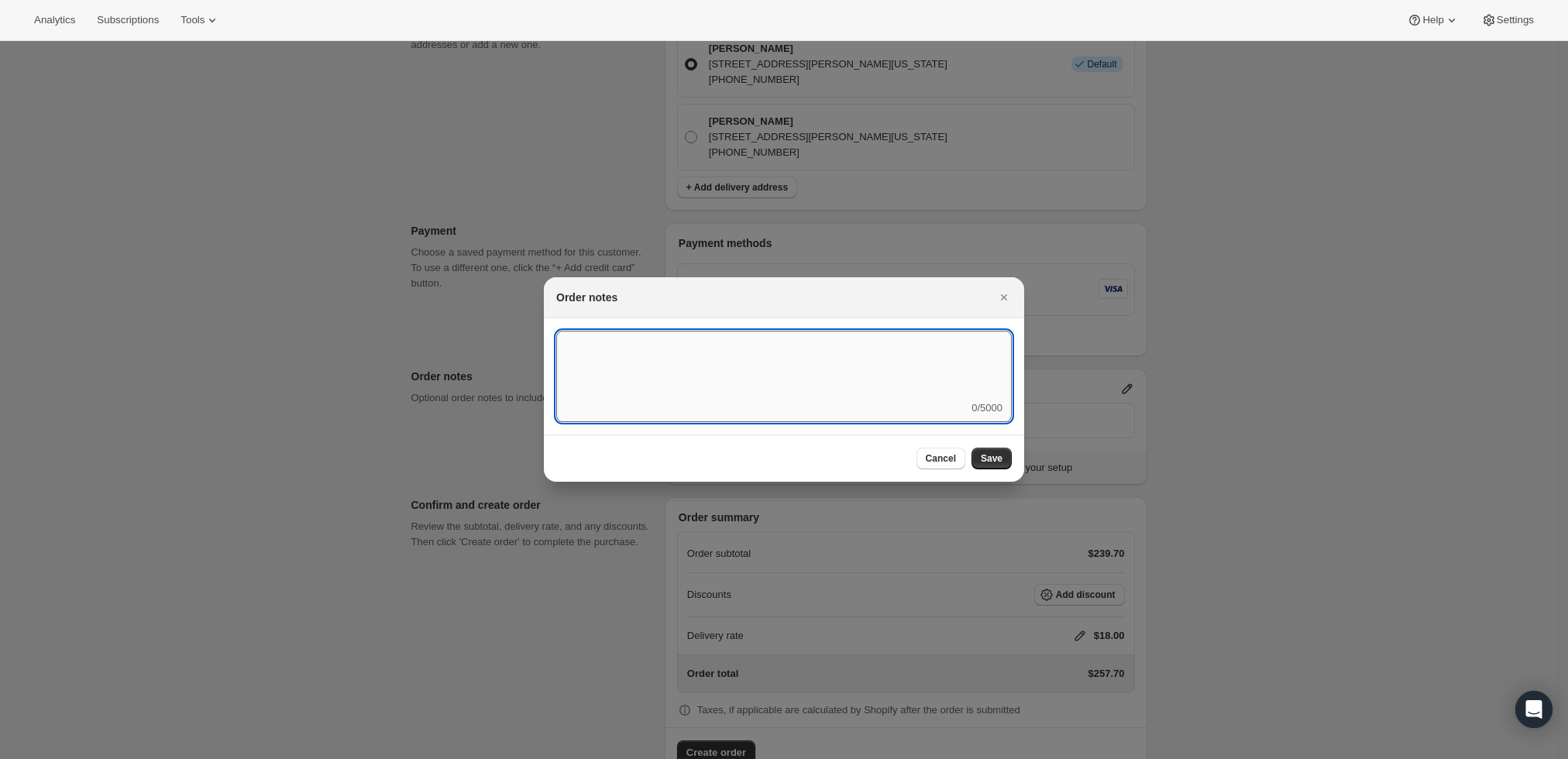
click at [919, 383] on textarea ":r3t:" at bounding box center [784, 365] width 455 height 70
type textarea "Weather HOLD"
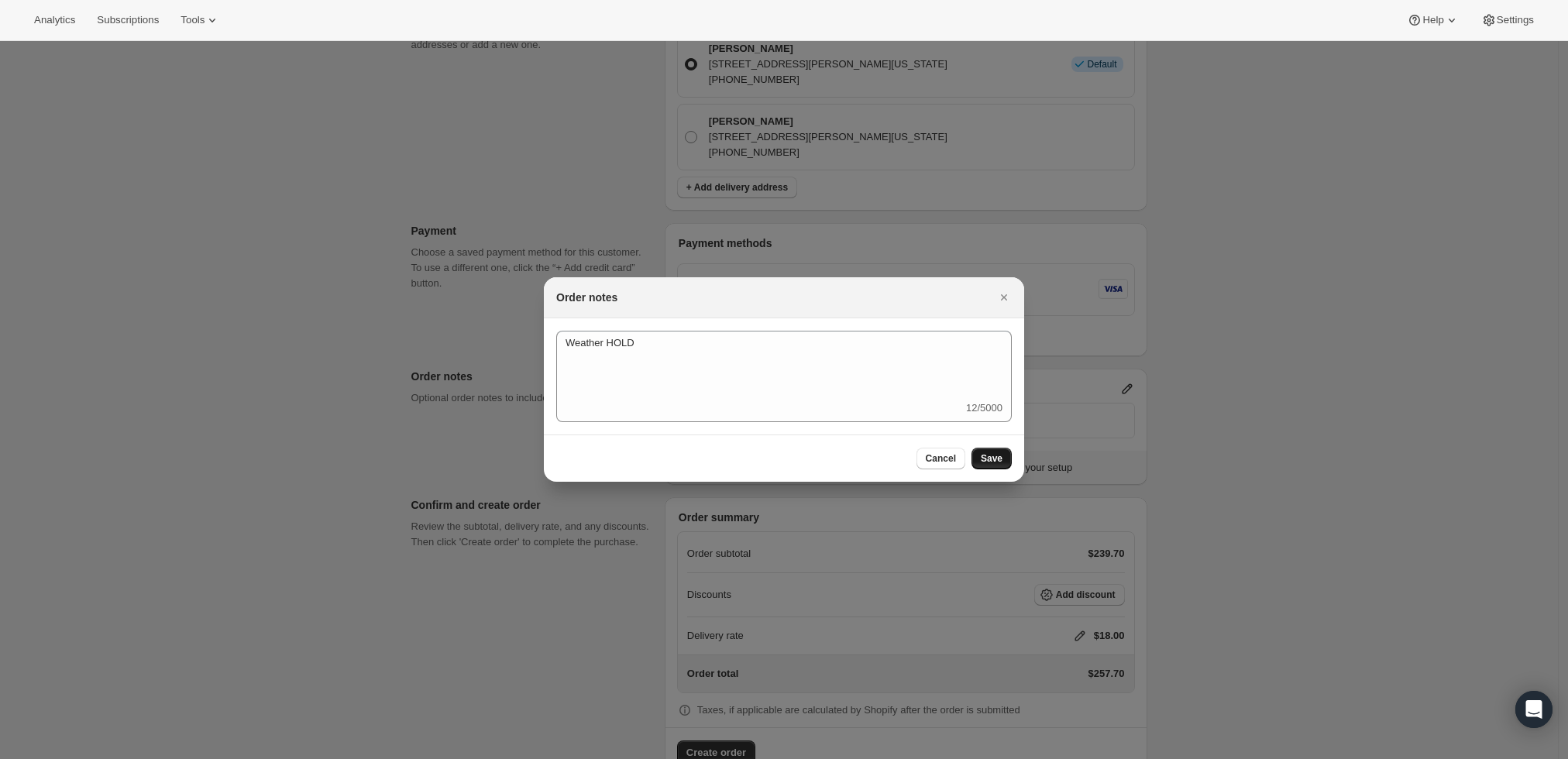
click at [998, 451] on button "Save" at bounding box center [992, 459] width 40 height 22
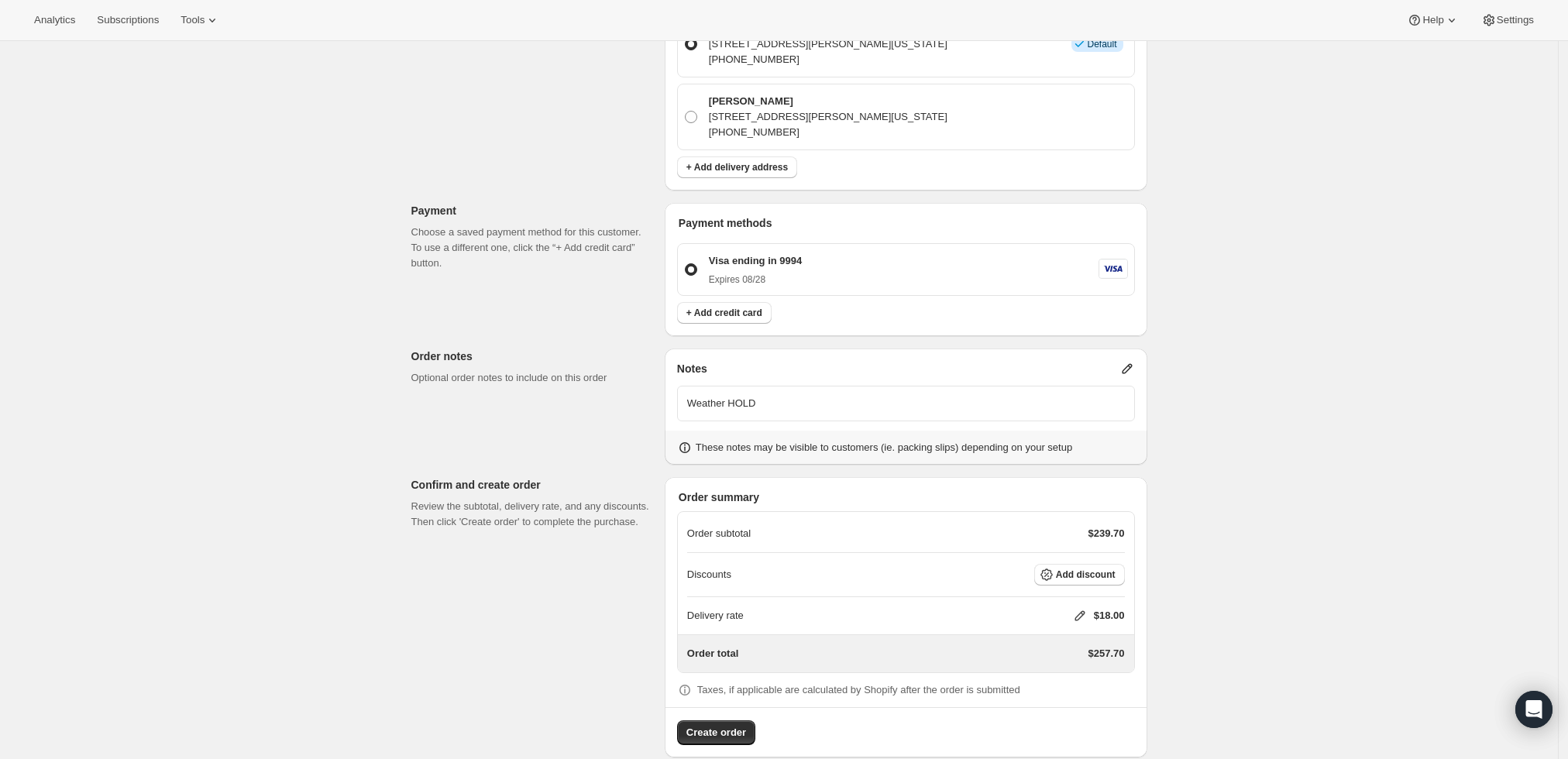
scroll to position [455, 0]
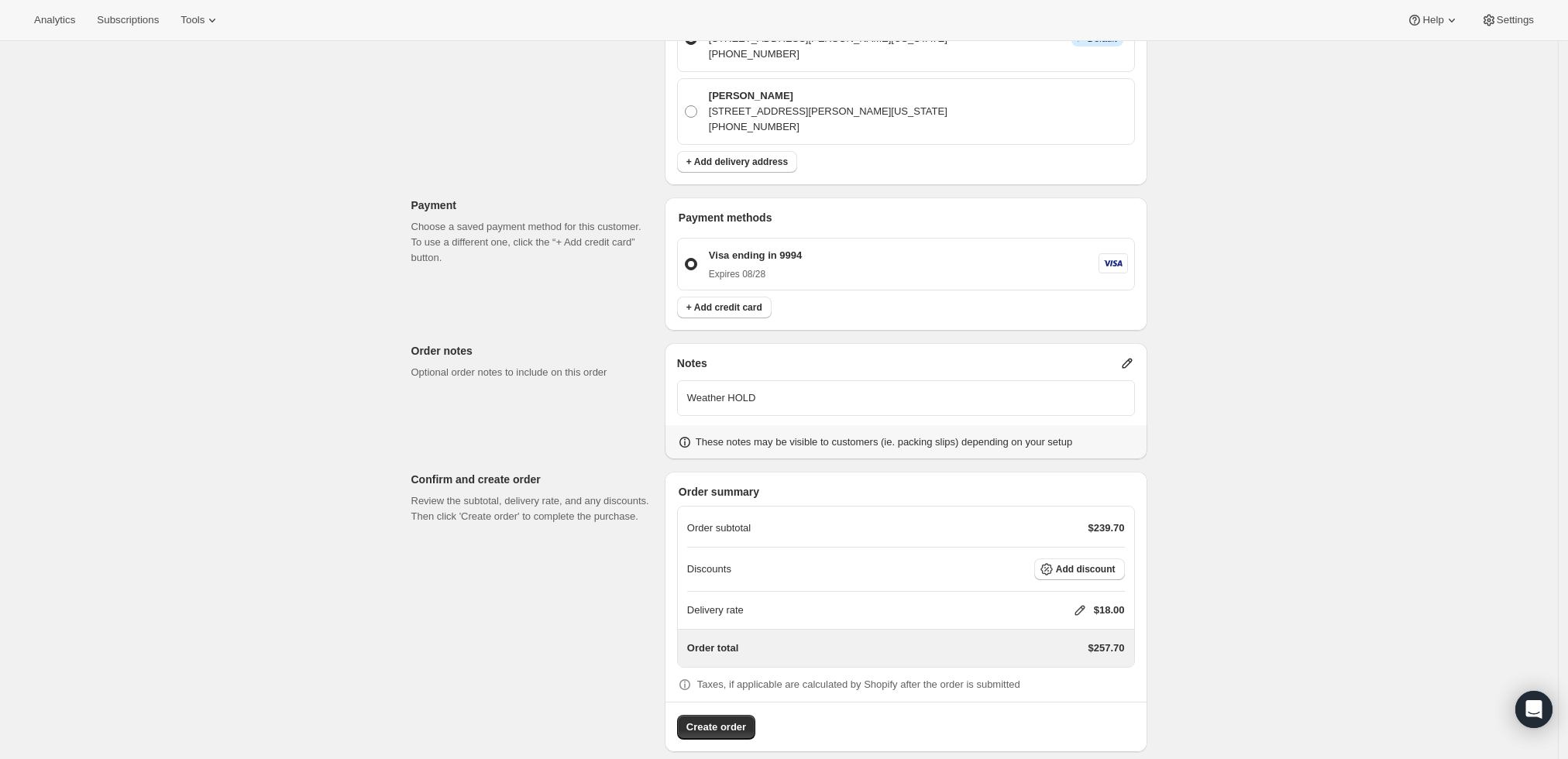
click at [1084, 606] on icon at bounding box center [1080, 611] width 10 height 10
click at [1063, 644] on input "0" at bounding box center [1088, 652] width 139 height 25
type input "0"
click at [1081, 683] on span "Save" at bounding box center [1077, 687] width 22 height 12
click at [729, 715] on button "Create order" at bounding box center [716, 727] width 78 height 25
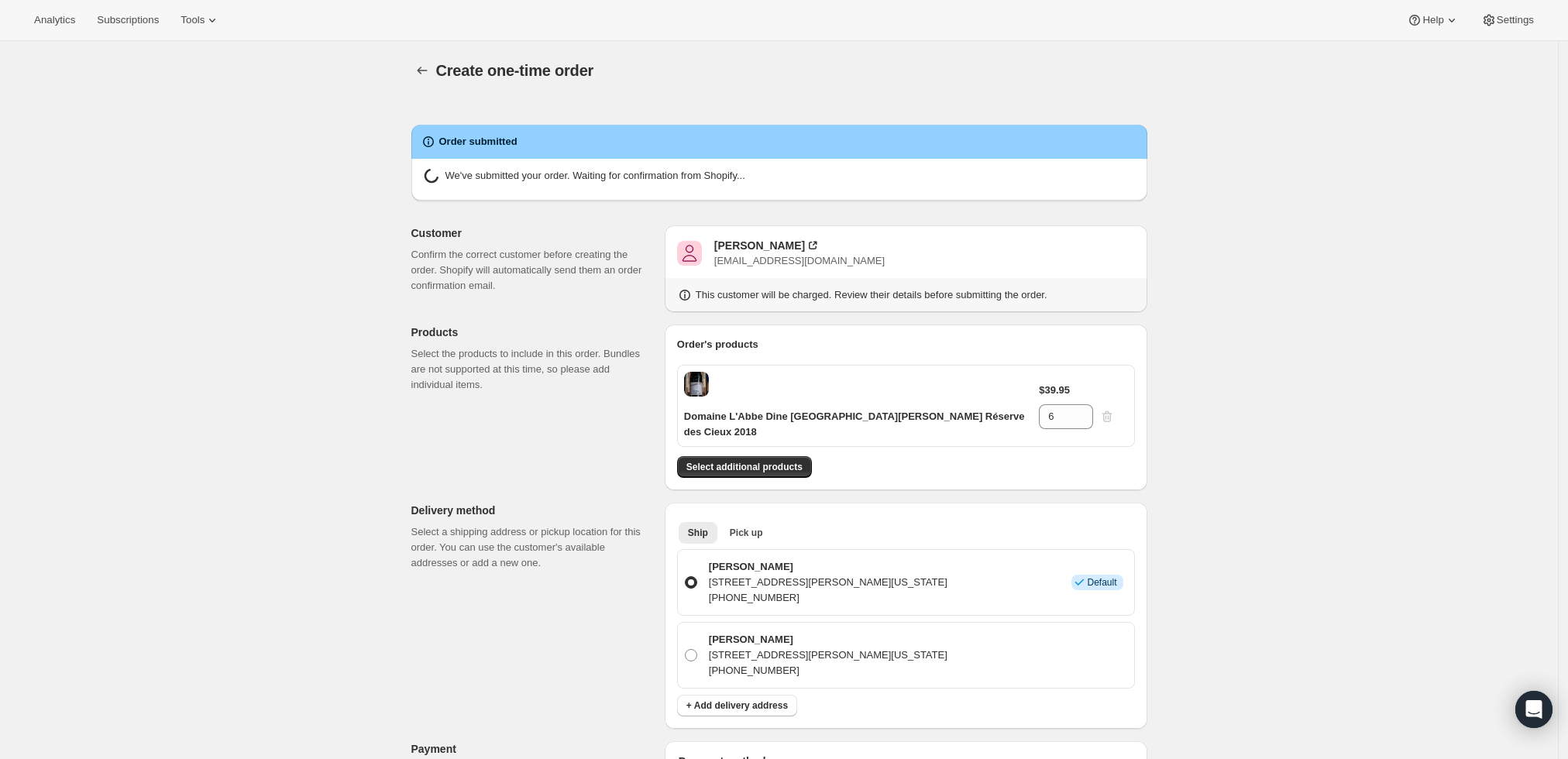
radio input "true"
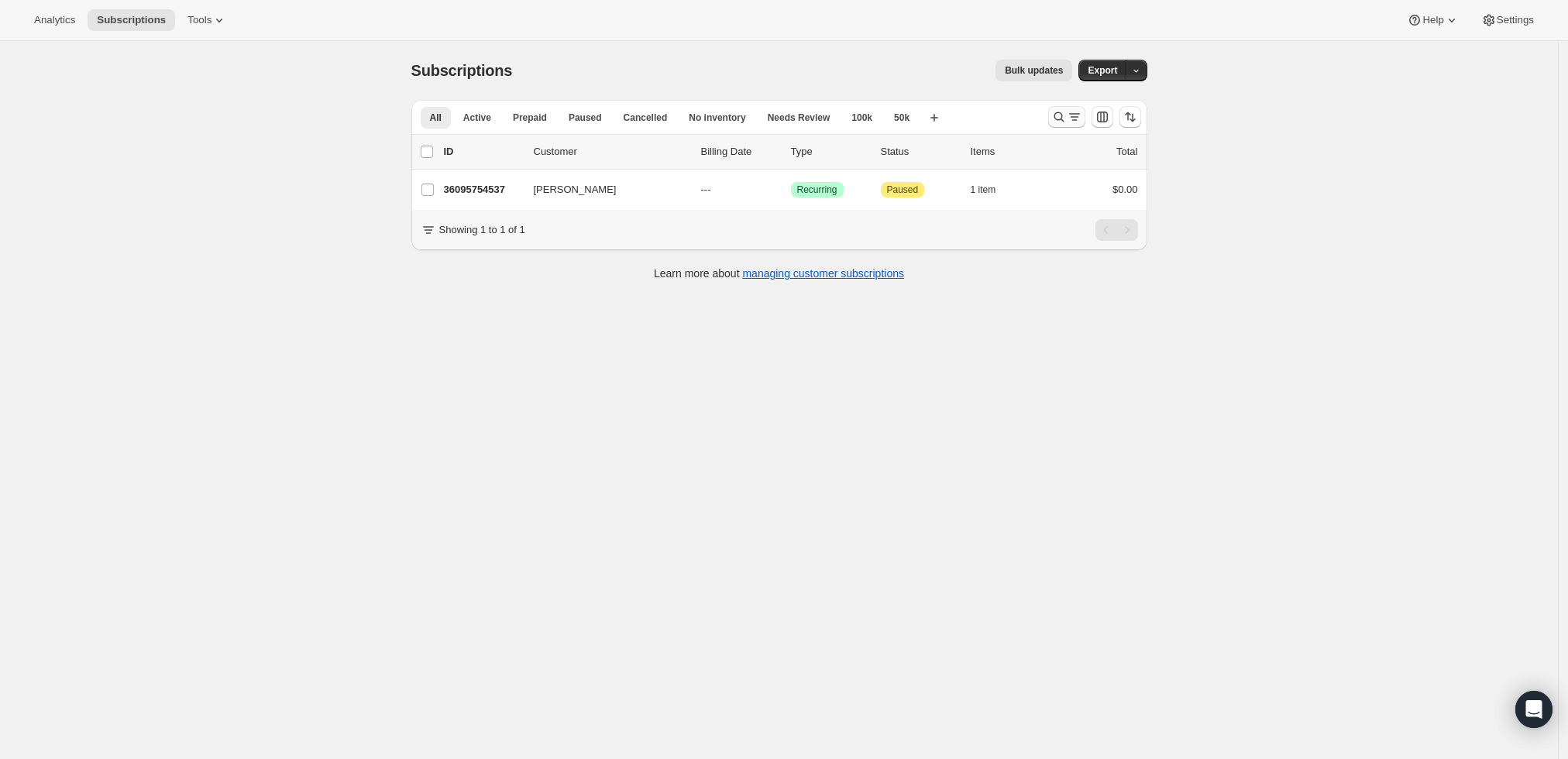
click at [1058, 122] on icon "Search and filter results" at bounding box center [1059, 117] width 16 height 16
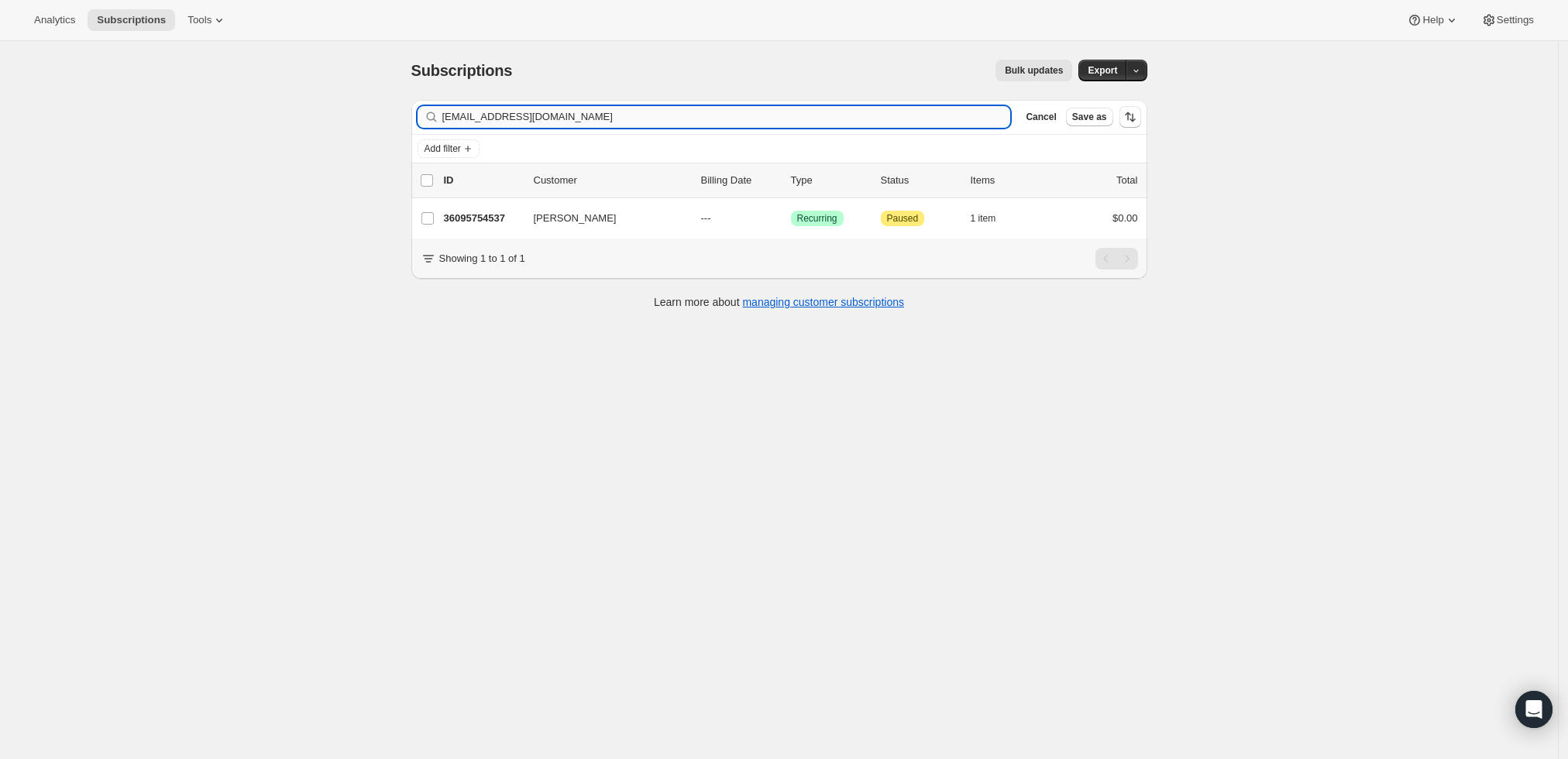
click at [848, 115] on input "yaser@umd.edu" at bounding box center [726, 117] width 569 height 22
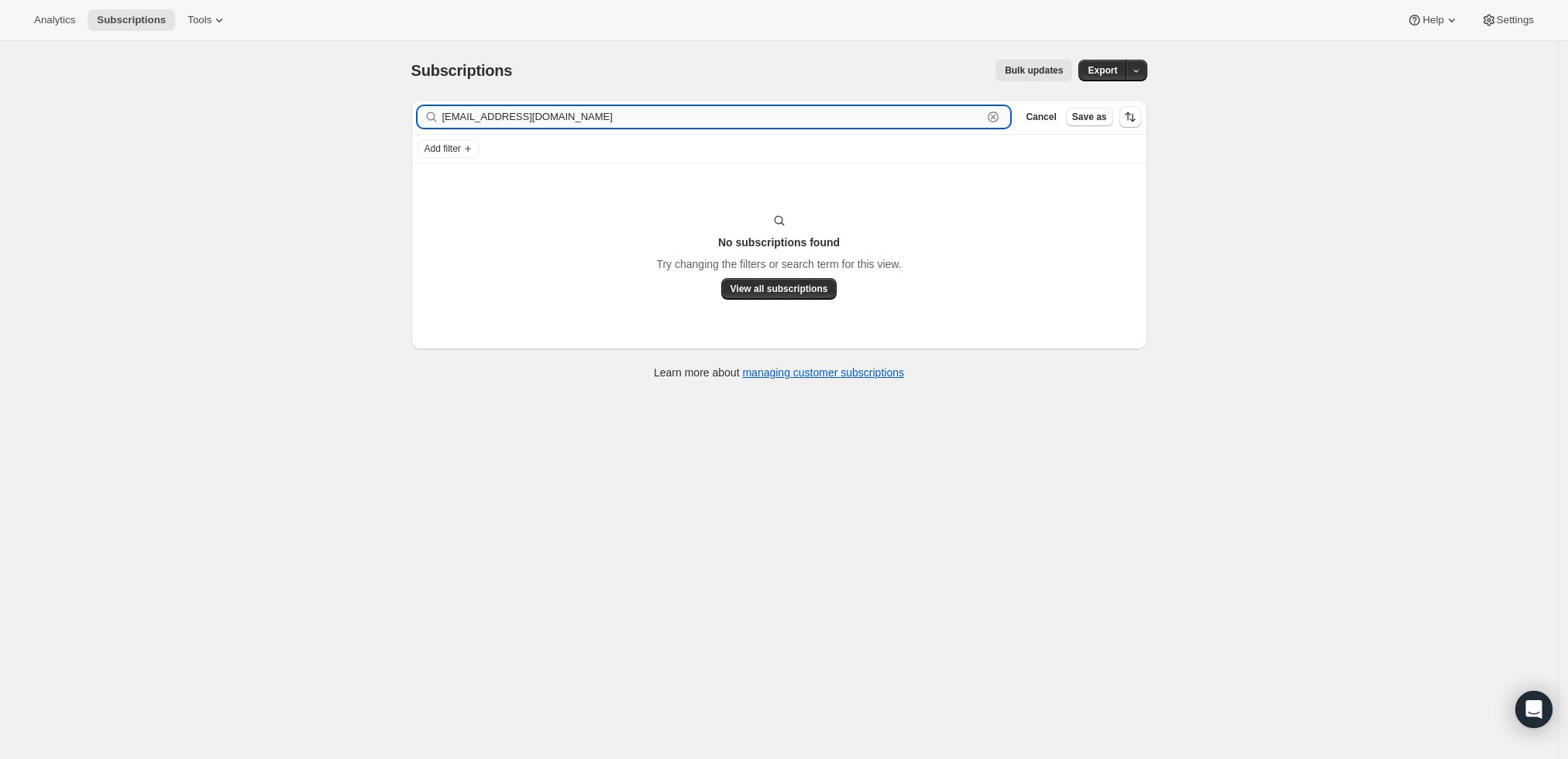
click at [813, 122] on input "cfuerer@gmail.com" at bounding box center [712, 117] width 540 height 22
paste input "Cornel Fürer"
click at [490, 112] on input "Cornel Fürer" at bounding box center [712, 117] width 540 height 22
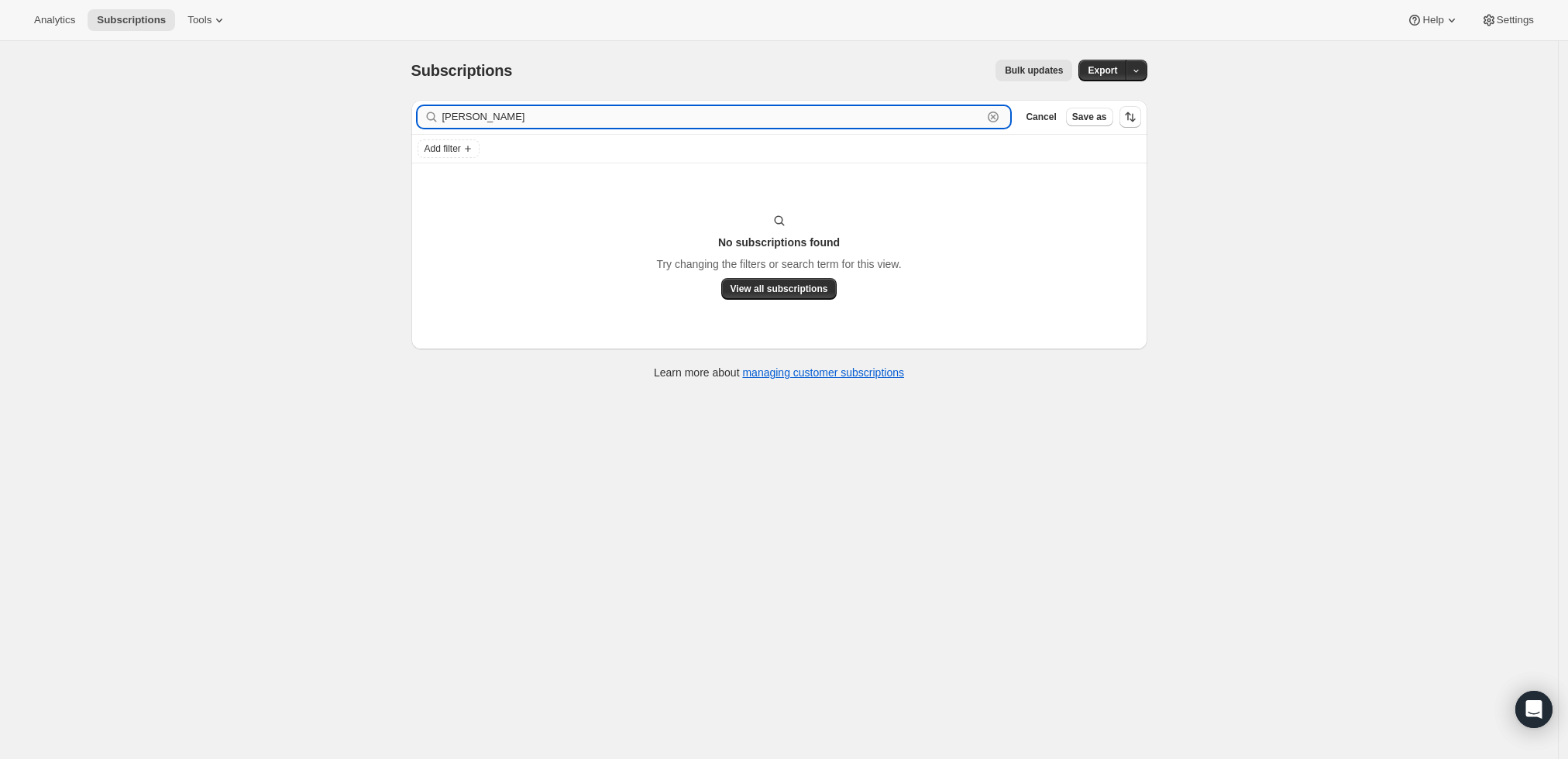
click at [749, 125] on input "Cornel Furer" at bounding box center [712, 117] width 540 height 22
paste input "cfuerer@gmail.com"
type input "cfuerer@gmail.com"
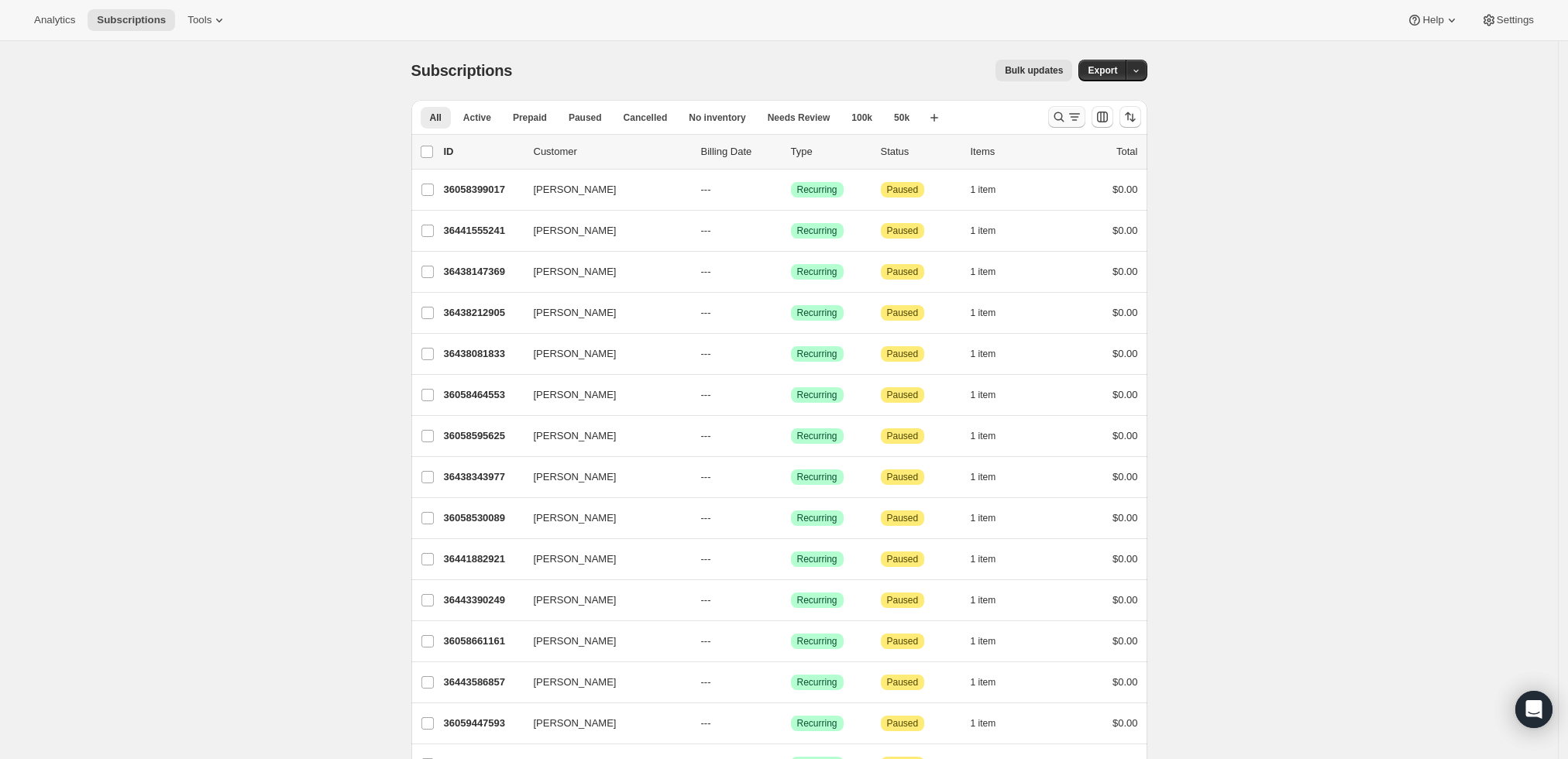
click at [1067, 112] on icon "Search and filter results" at bounding box center [1059, 117] width 16 height 16
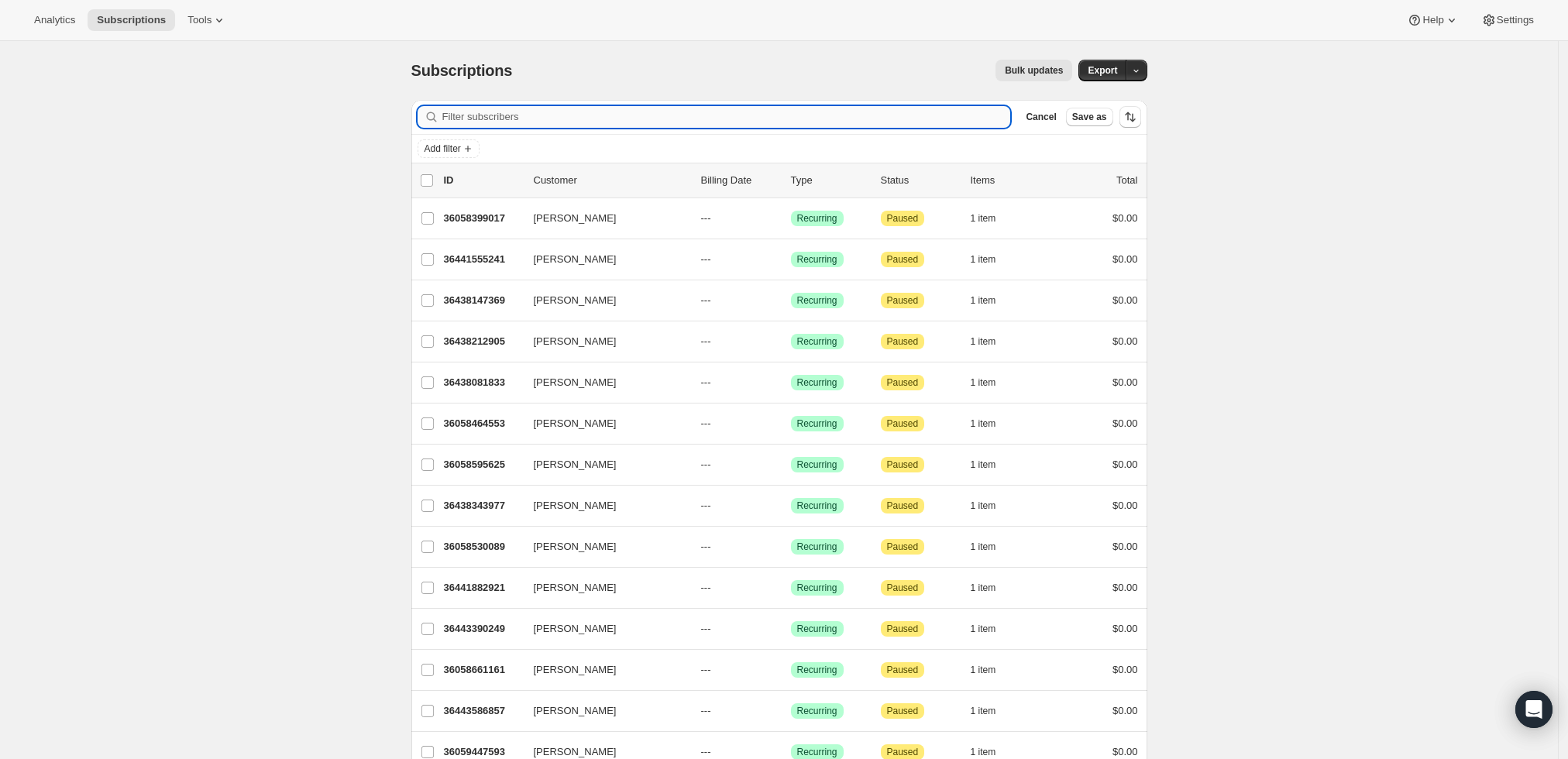
paste input "[PERSON_NAME][EMAIL_ADDRESS][DOMAIN_NAME]"
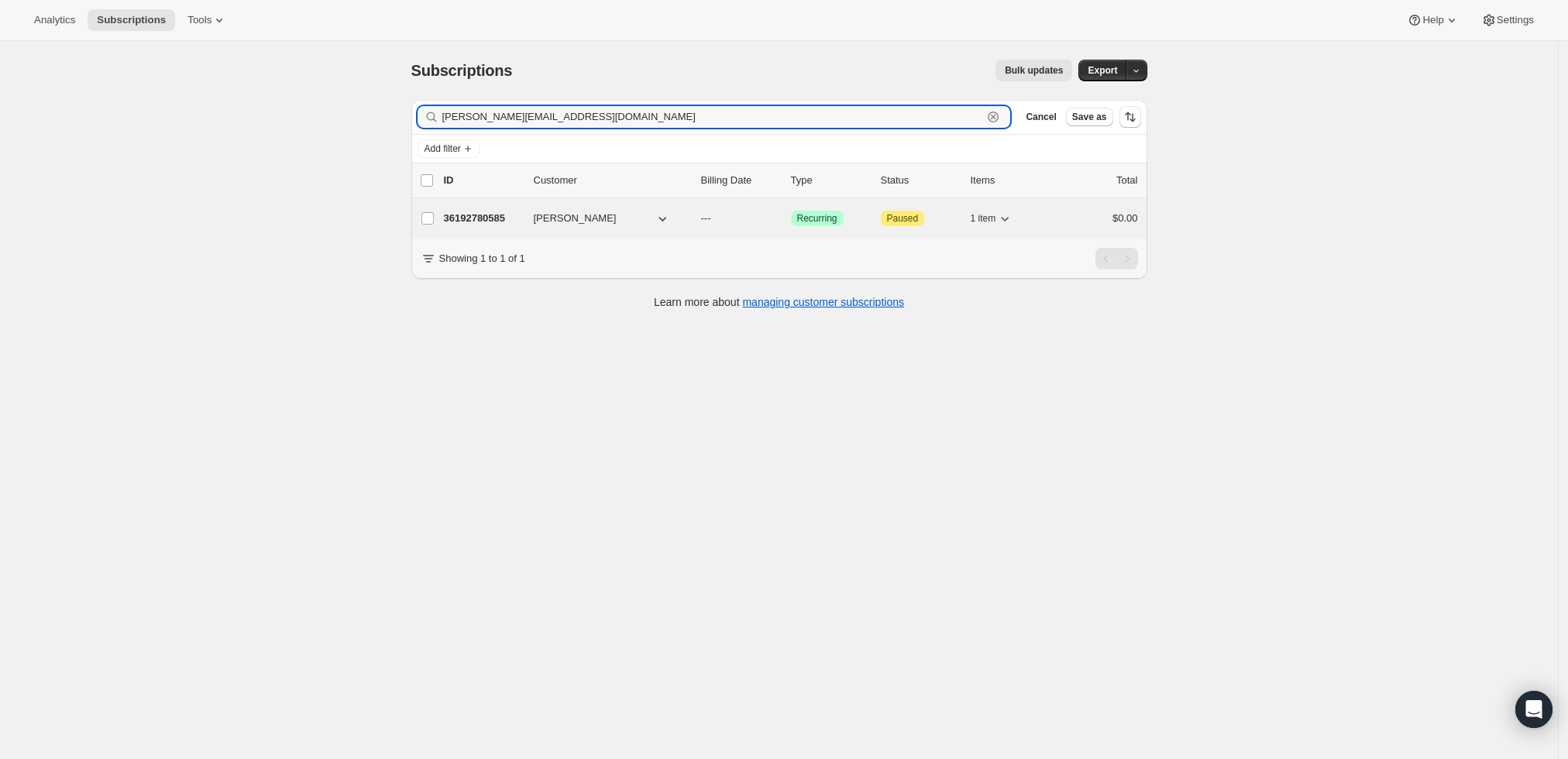
type input "[PERSON_NAME][EMAIL_ADDRESS][DOMAIN_NAME]"
click at [482, 216] on p "36192780585" at bounding box center [482, 218] width 77 height 16
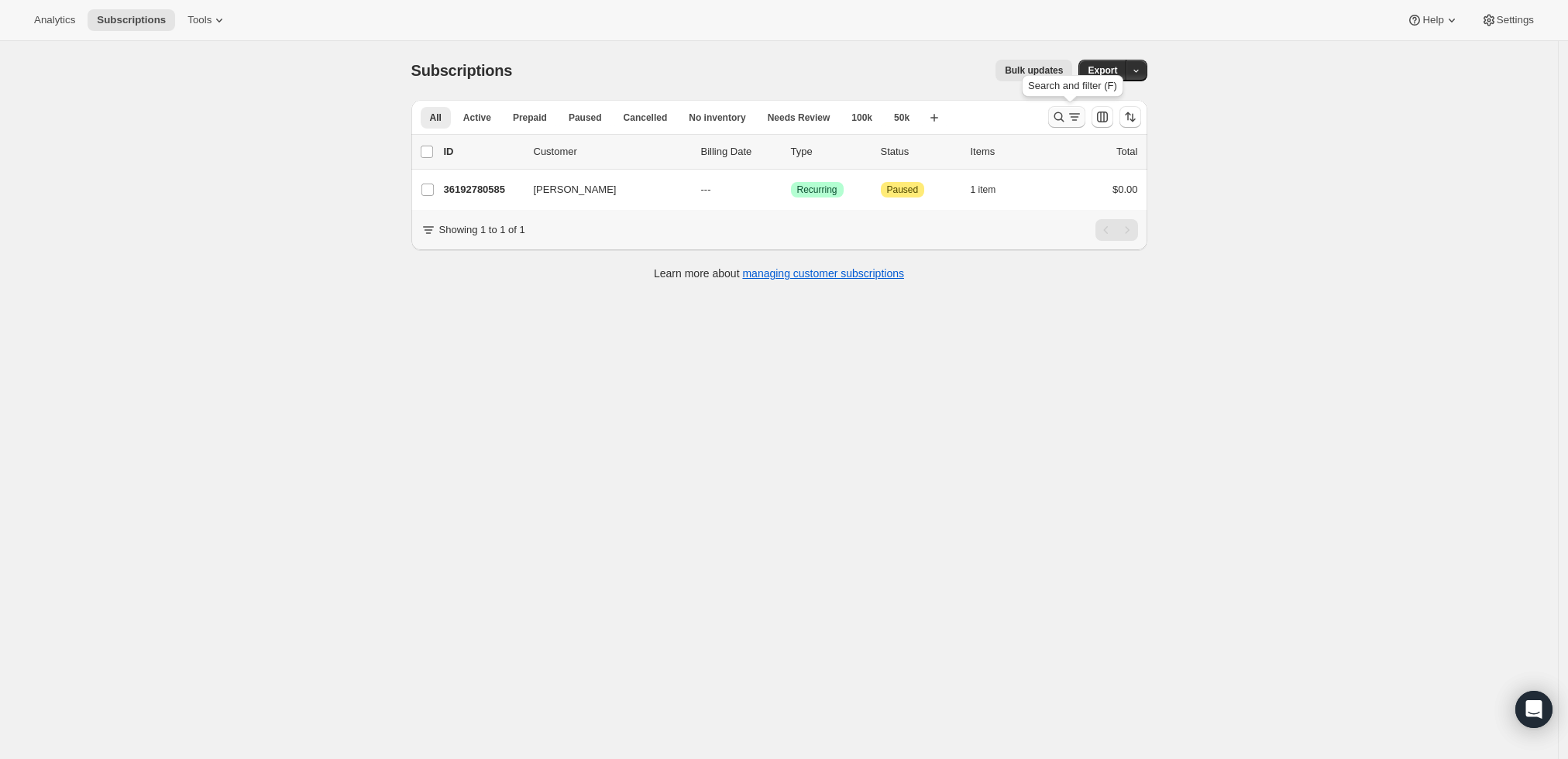
click at [1067, 112] on icon "Search and filter results" at bounding box center [1059, 117] width 16 height 16
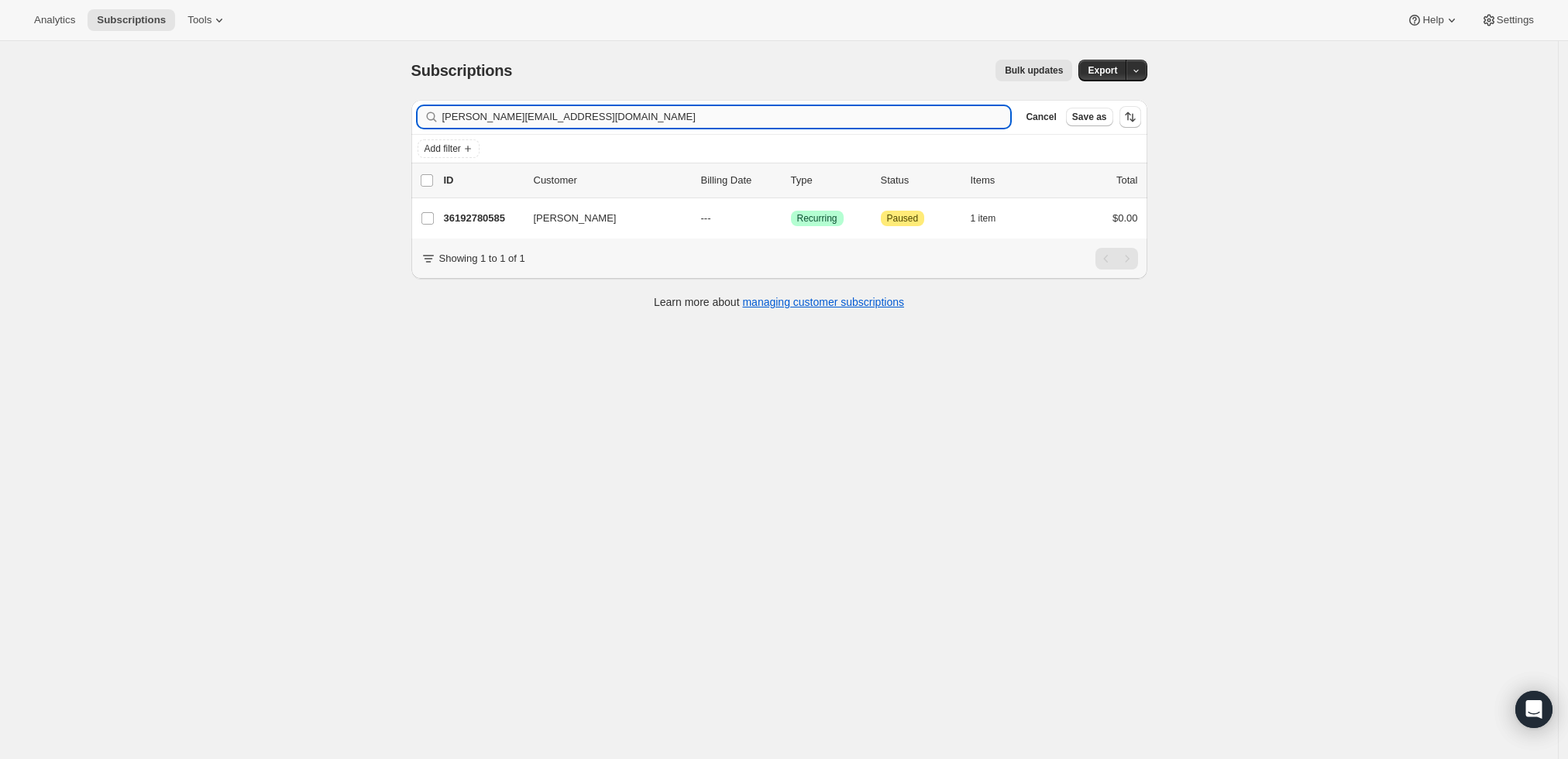
click at [646, 115] on input "[PERSON_NAME][EMAIL_ADDRESS][DOMAIN_NAME]" at bounding box center [726, 117] width 569 height 22
click at [646, 115] on input "georgevartanov@gmail.com" at bounding box center [726, 117] width 569 height 22
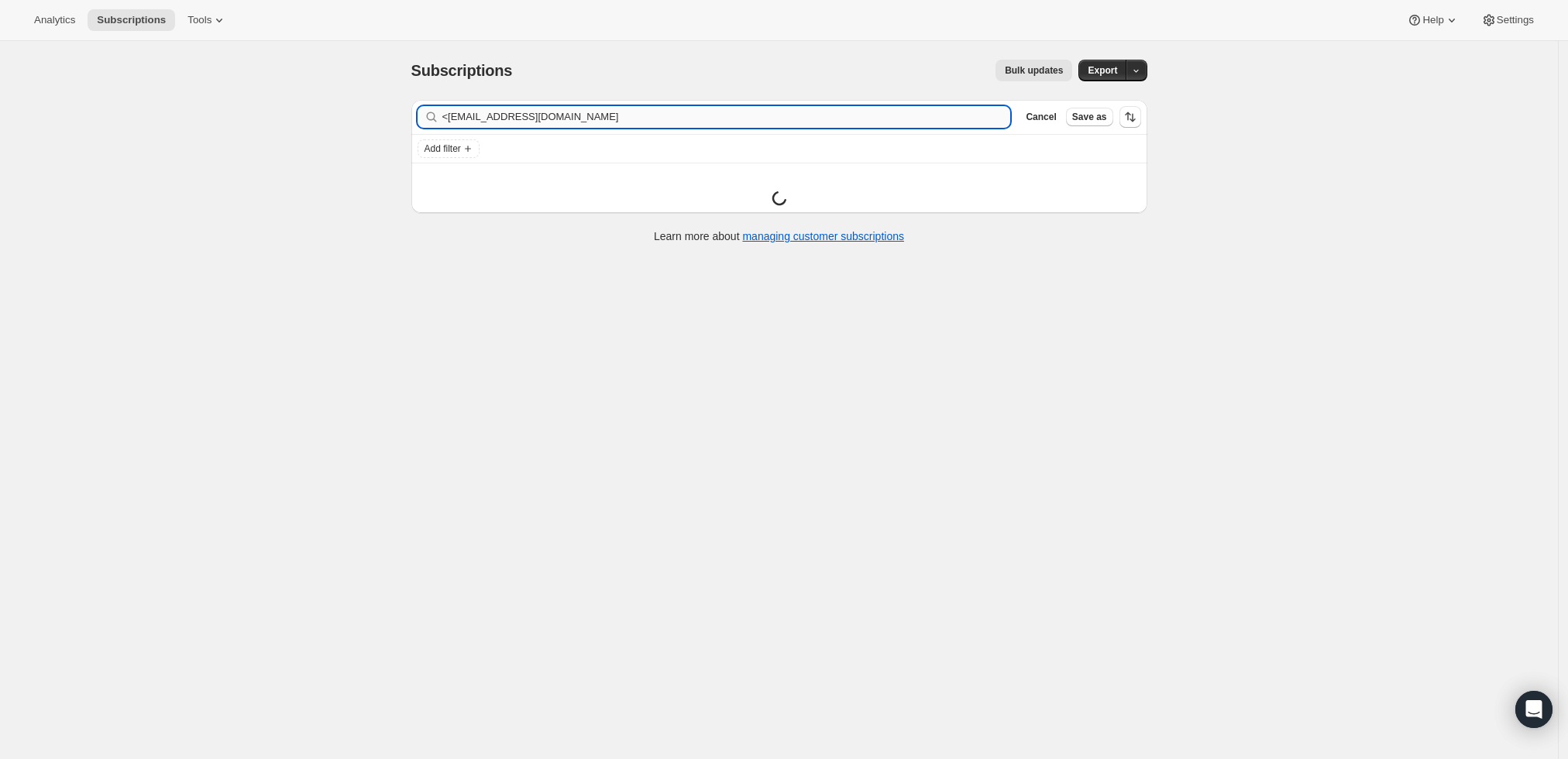
click at [454, 117] on input "<0678@msn.com" at bounding box center [726, 117] width 569 height 22
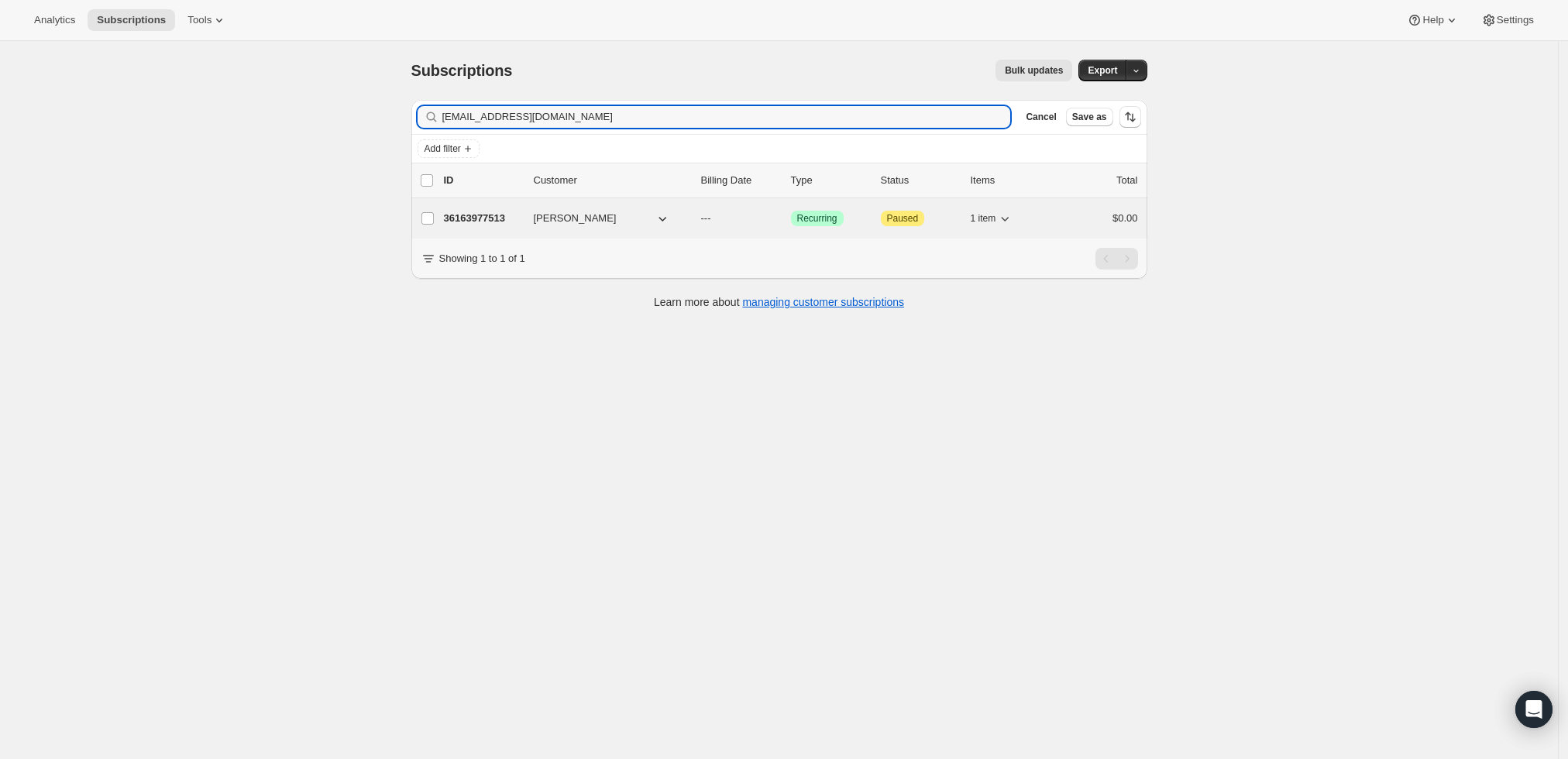
type input "[EMAIL_ADDRESS][DOMAIN_NAME]"
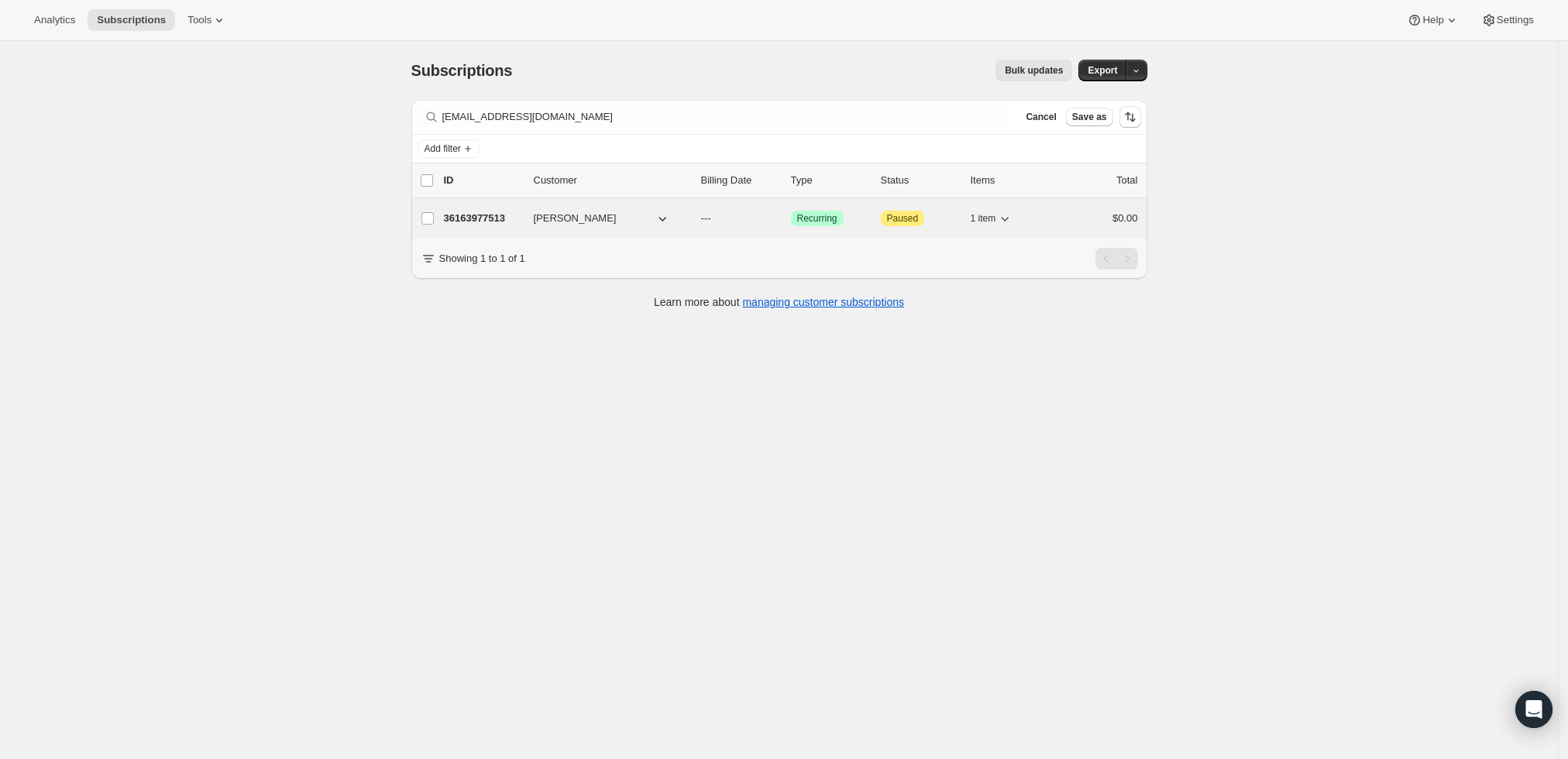
click at [490, 219] on p "36163977513" at bounding box center [482, 218] width 77 height 16
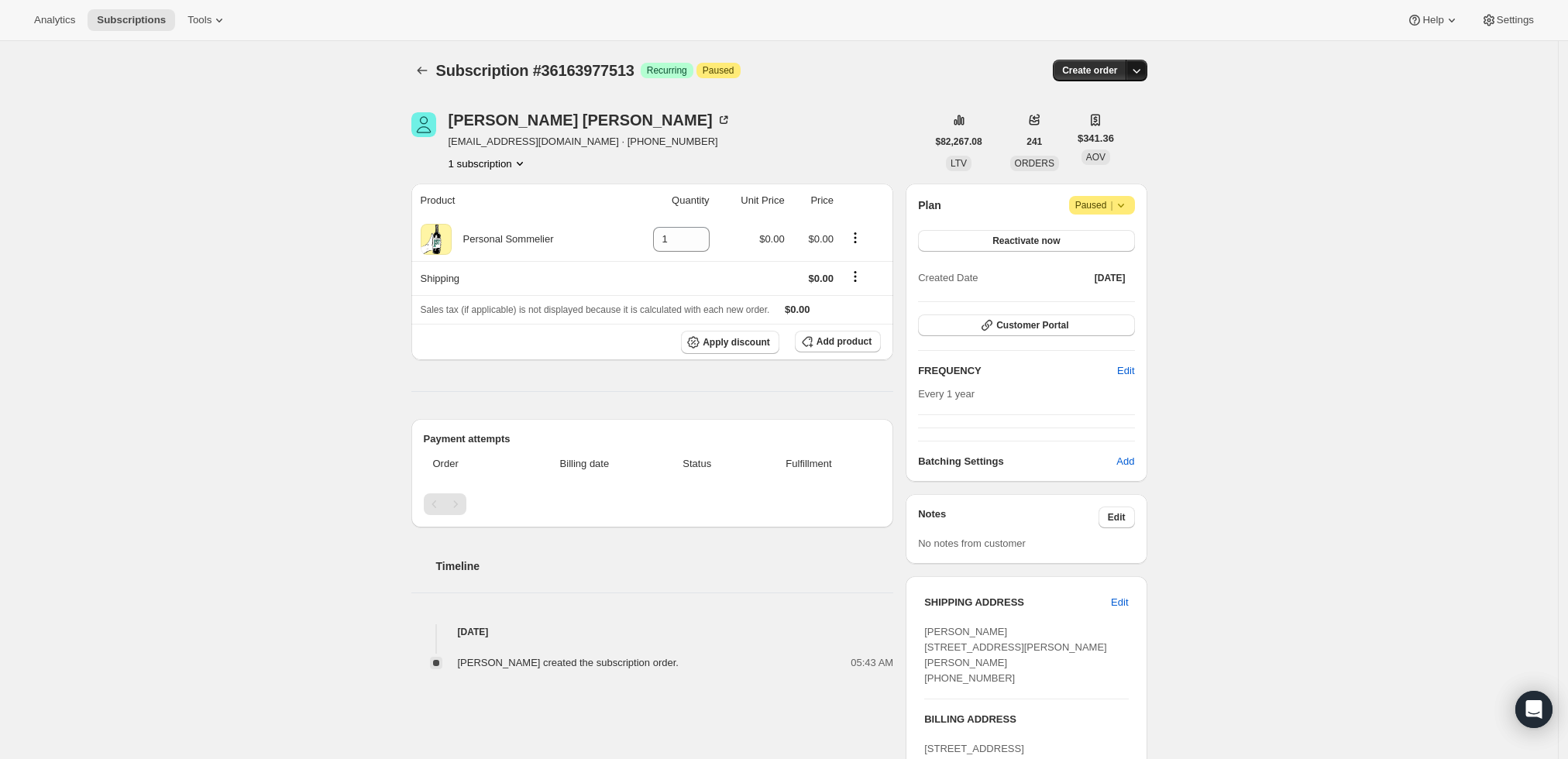
click at [1141, 74] on icon "button" at bounding box center [1137, 70] width 16 height 16
click at [1108, 126] on span "Create custom one-time order" at bounding box center [1075, 128] width 134 height 12
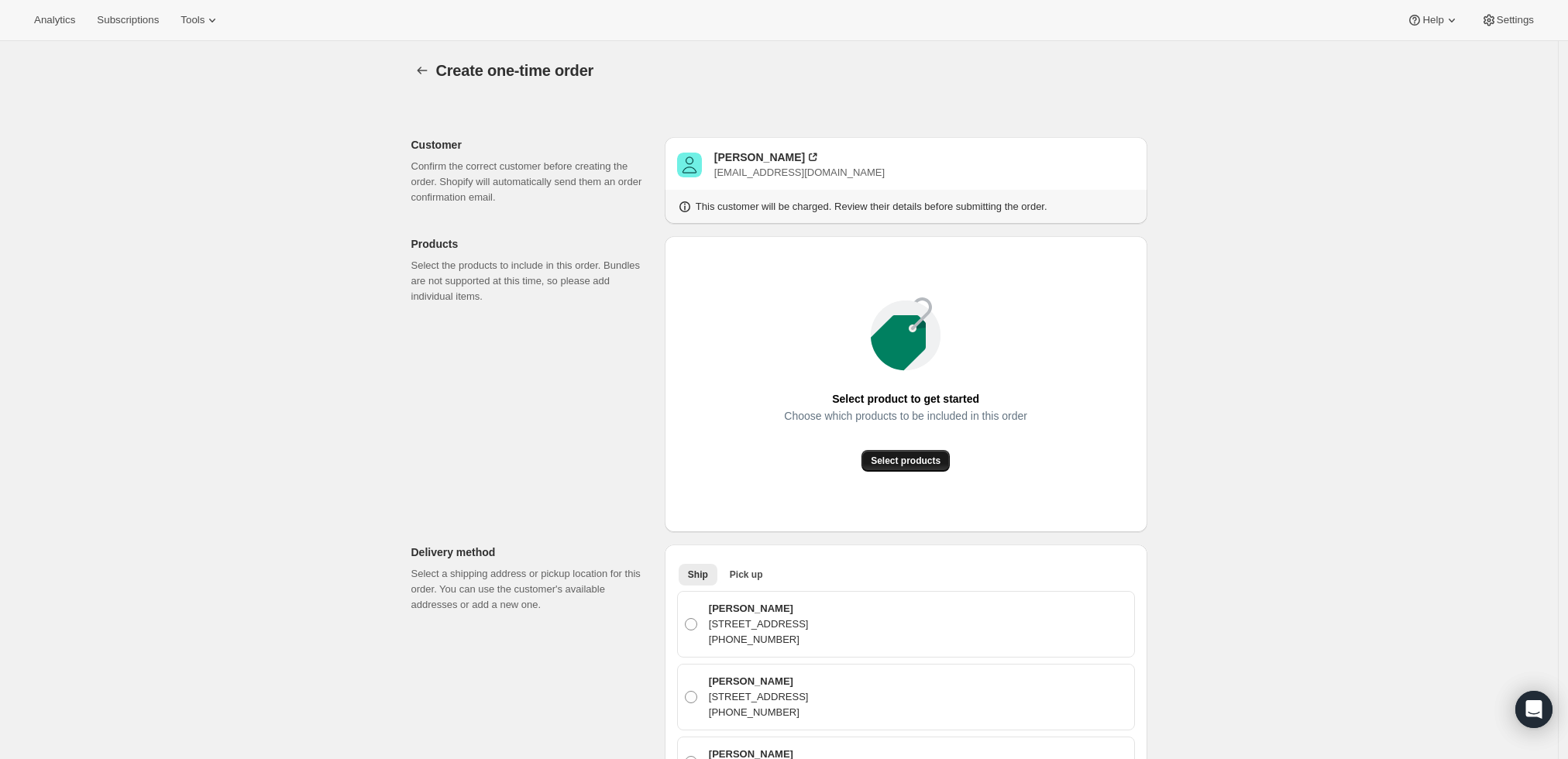
click at [908, 457] on span "Select products" at bounding box center [906, 460] width 70 height 12
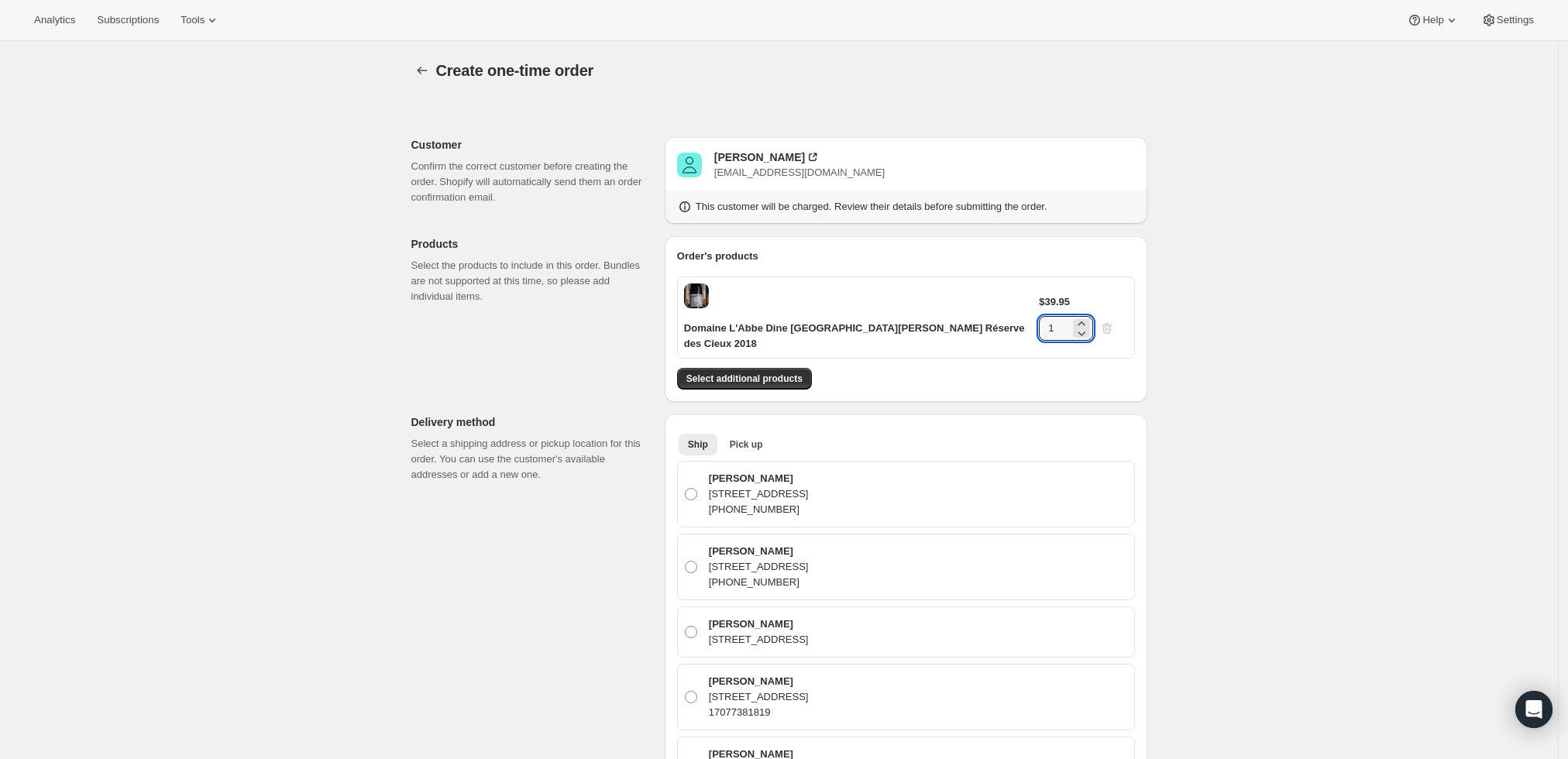
drag, startPoint x: 1089, startPoint y: 298, endPoint x: 1050, endPoint y: 295, distance: 39.1
click at [1050, 295] on div "$39.95 1" at bounding box center [1083, 318] width 88 height 47
type input "6"
click at [751, 373] on span "Select additional products" at bounding box center [744, 379] width 117 height 12
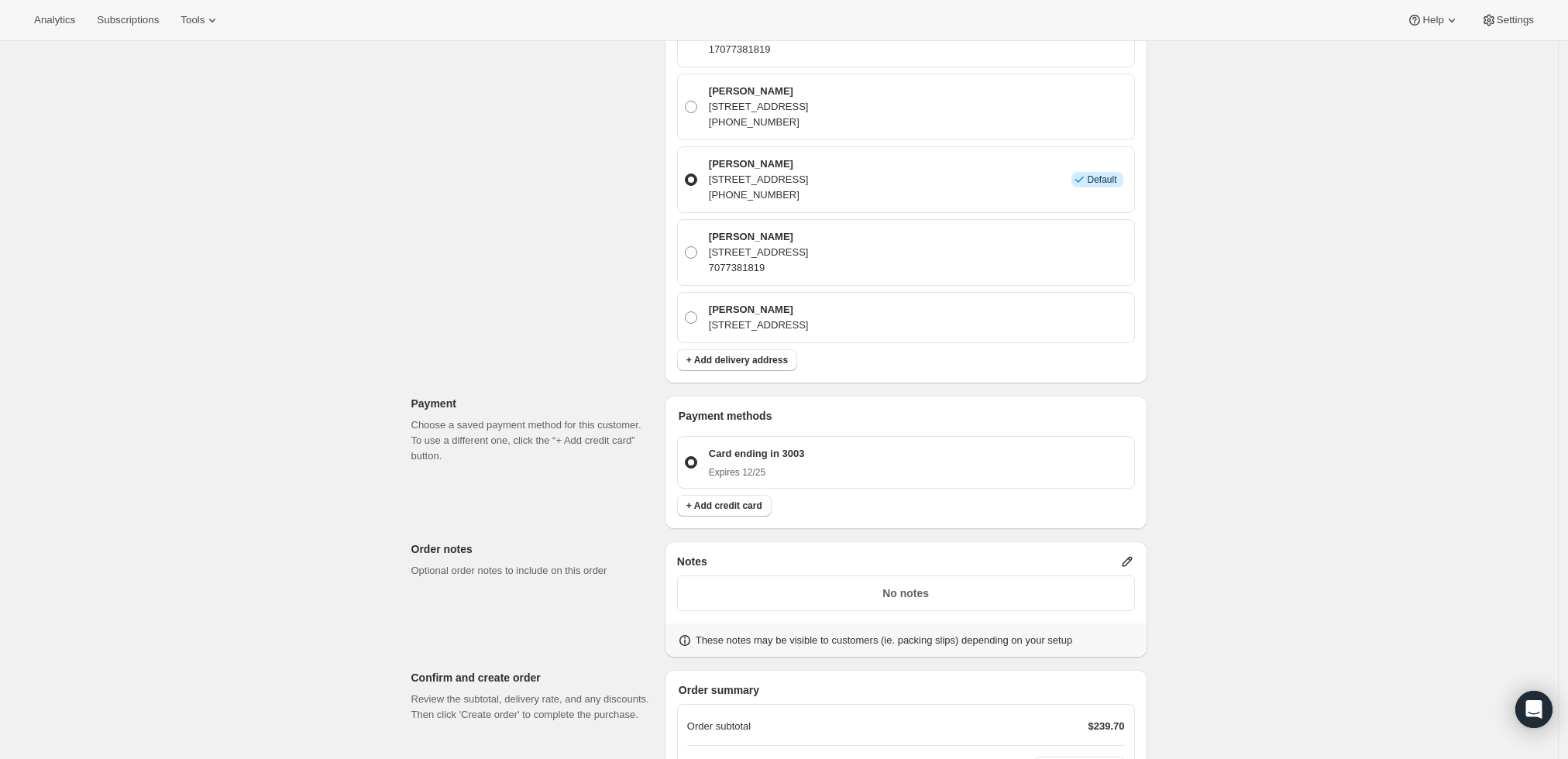
scroll to position [687, 0]
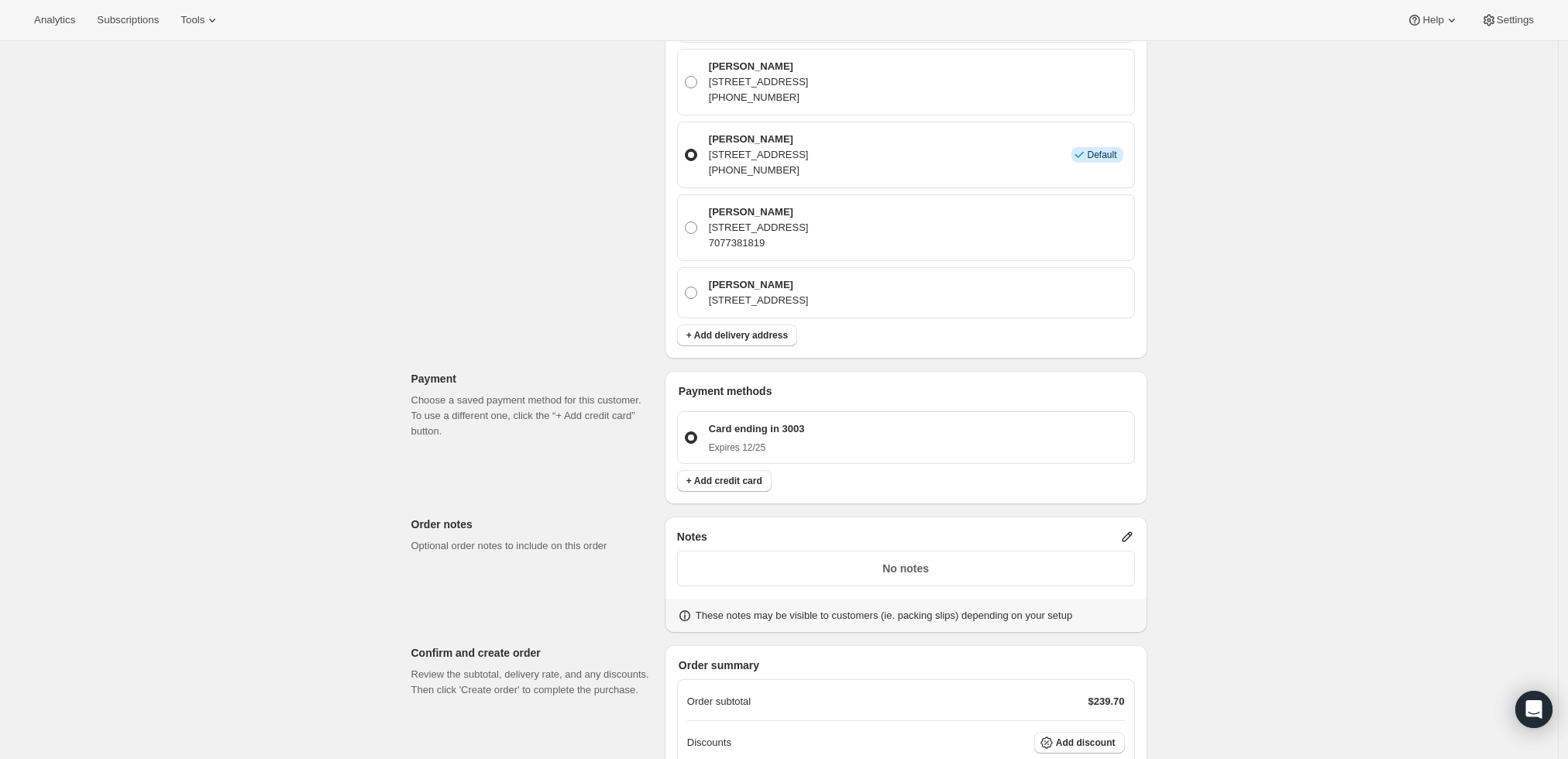
click at [1132, 532] on icon at bounding box center [1127, 537] width 10 height 10
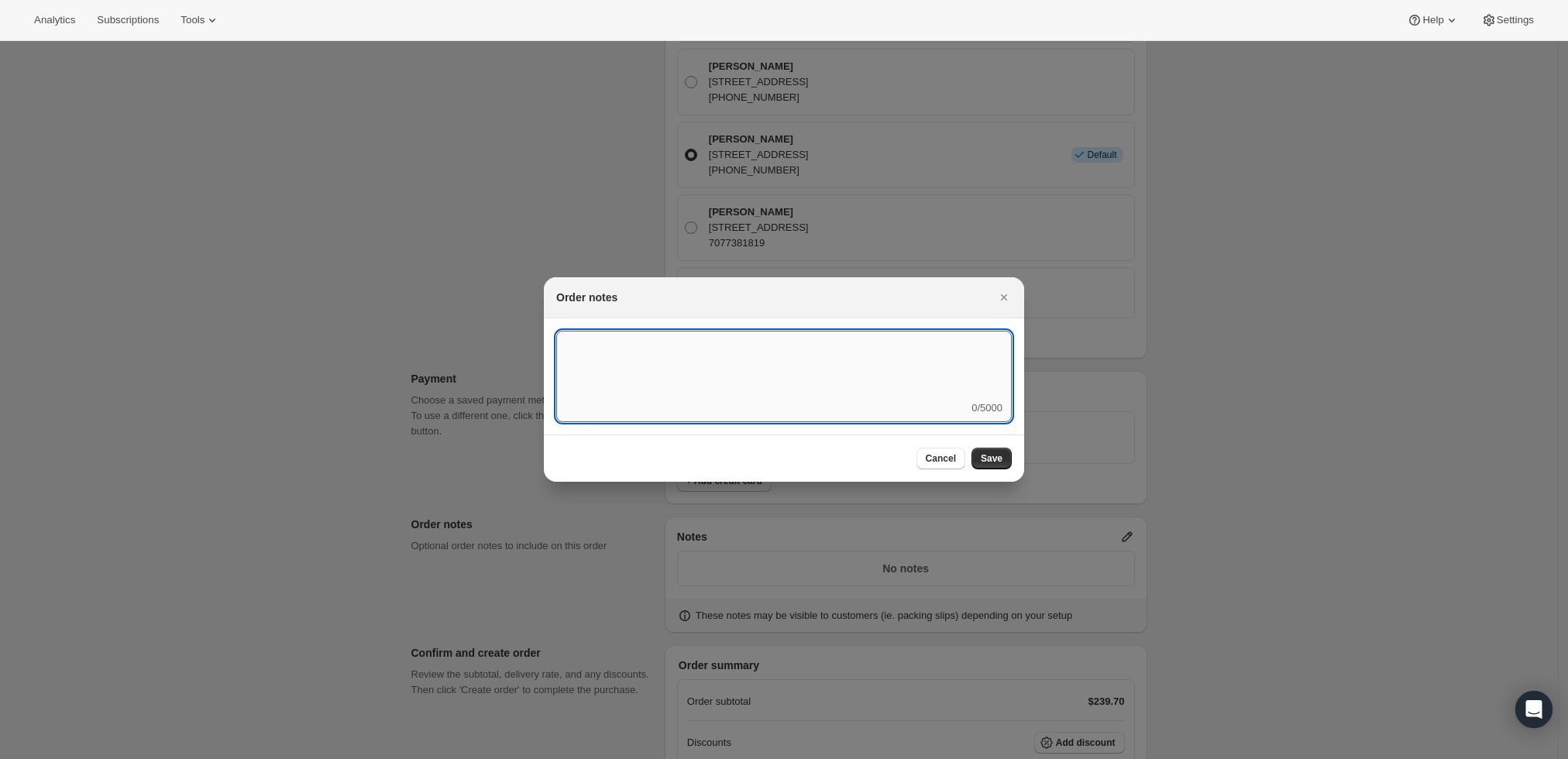
click at [793, 383] on textarea ":rh1:" at bounding box center [784, 365] width 455 height 70
type textarea "Local delivery - David"
click at [998, 457] on span "Save" at bounding box center [992, 458] width 22 height 12
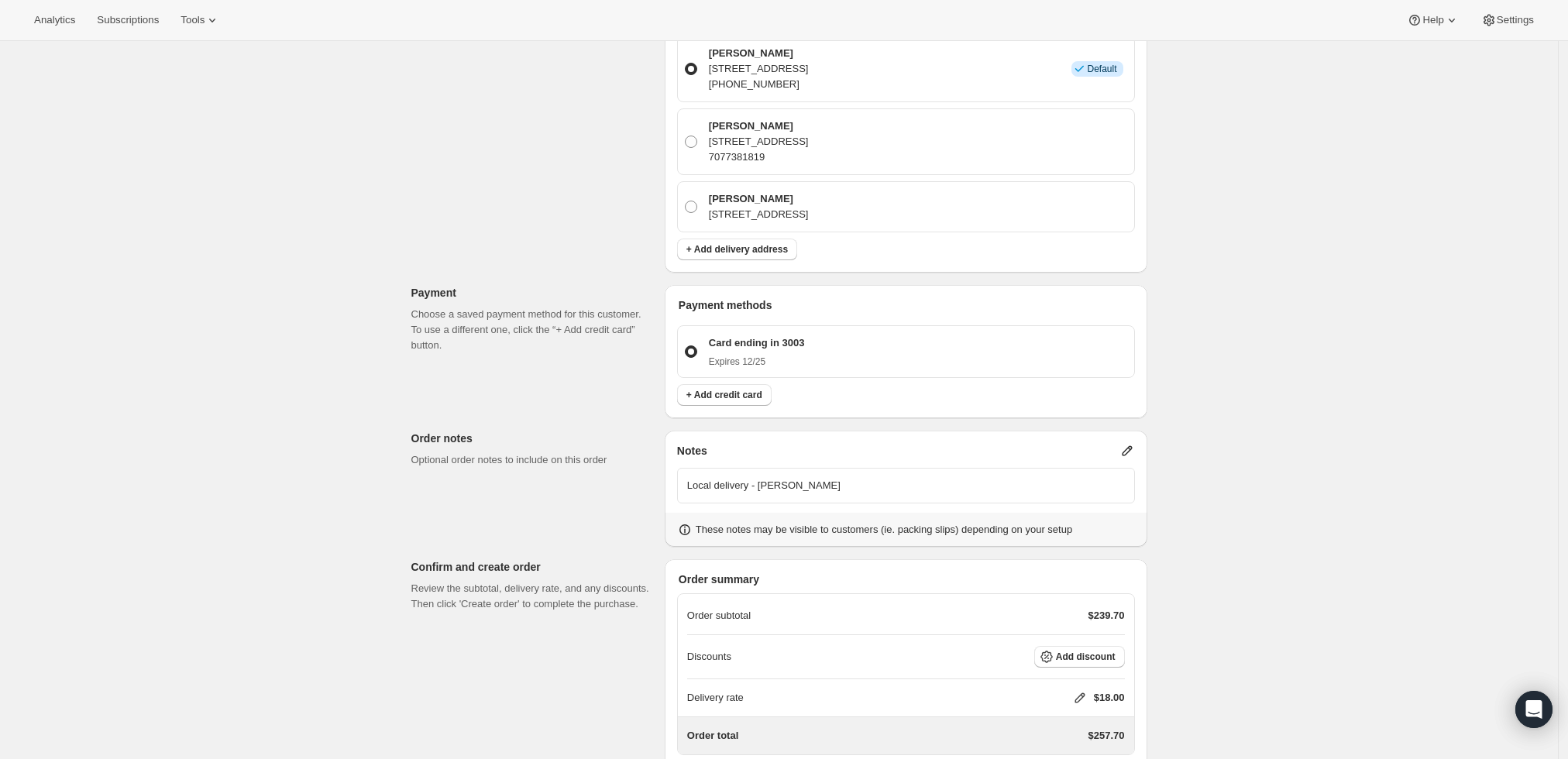
scroll to position [861, 0]
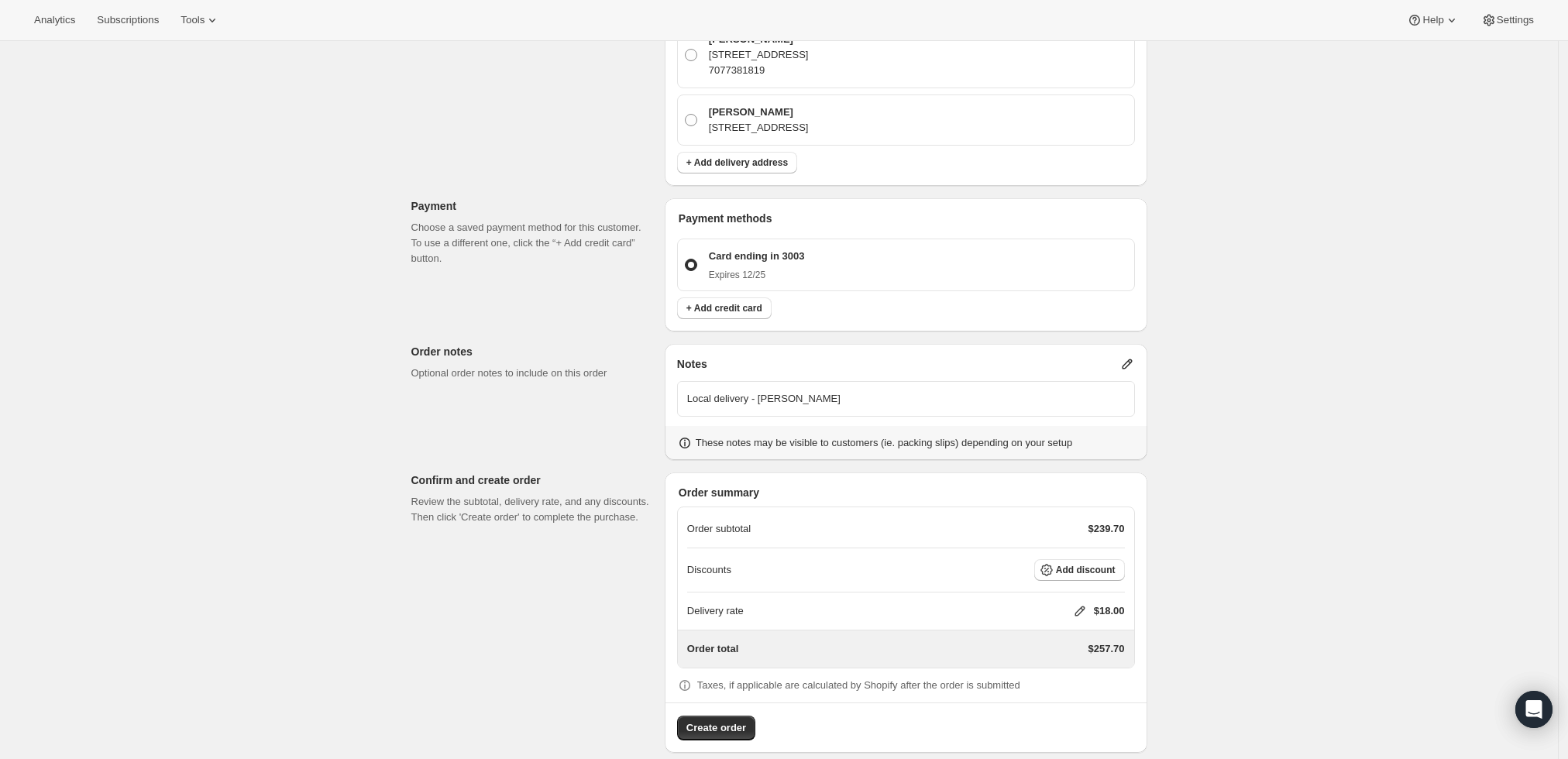
click at [1085, 607] on icon at bounding box center [1080, 612] width 10 height 10
click at [1063, 649] on input "0" at bounding box center [1088, 652] width 139 height 25
type input "0"
click at [1069, 683] on span "Save" at bounding box center [1077, 687] width 22 height 12
click at [716, 720] on span "Create order" at bounding box center [716, 727] width 60 height 16
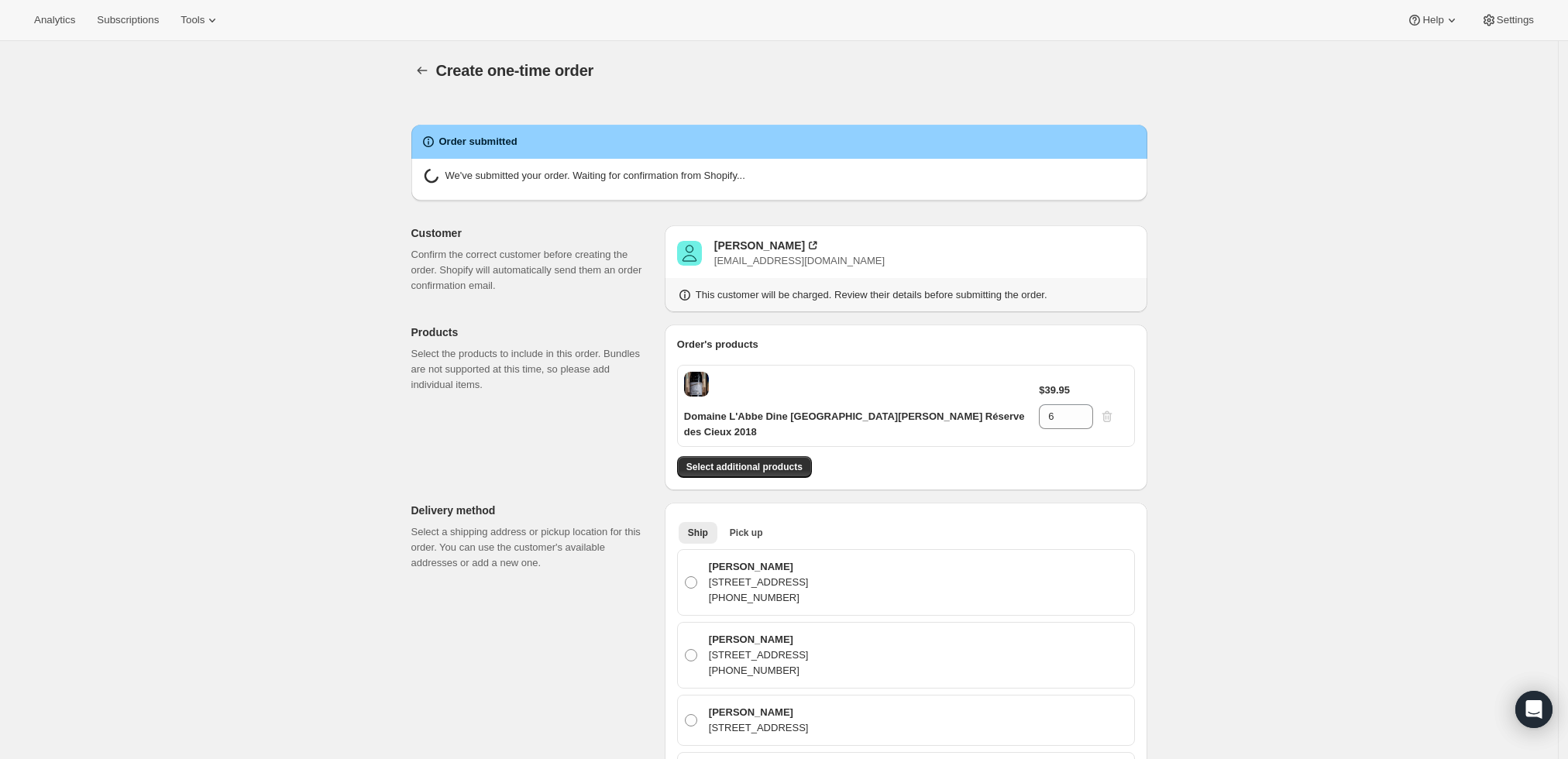
radio input "true"
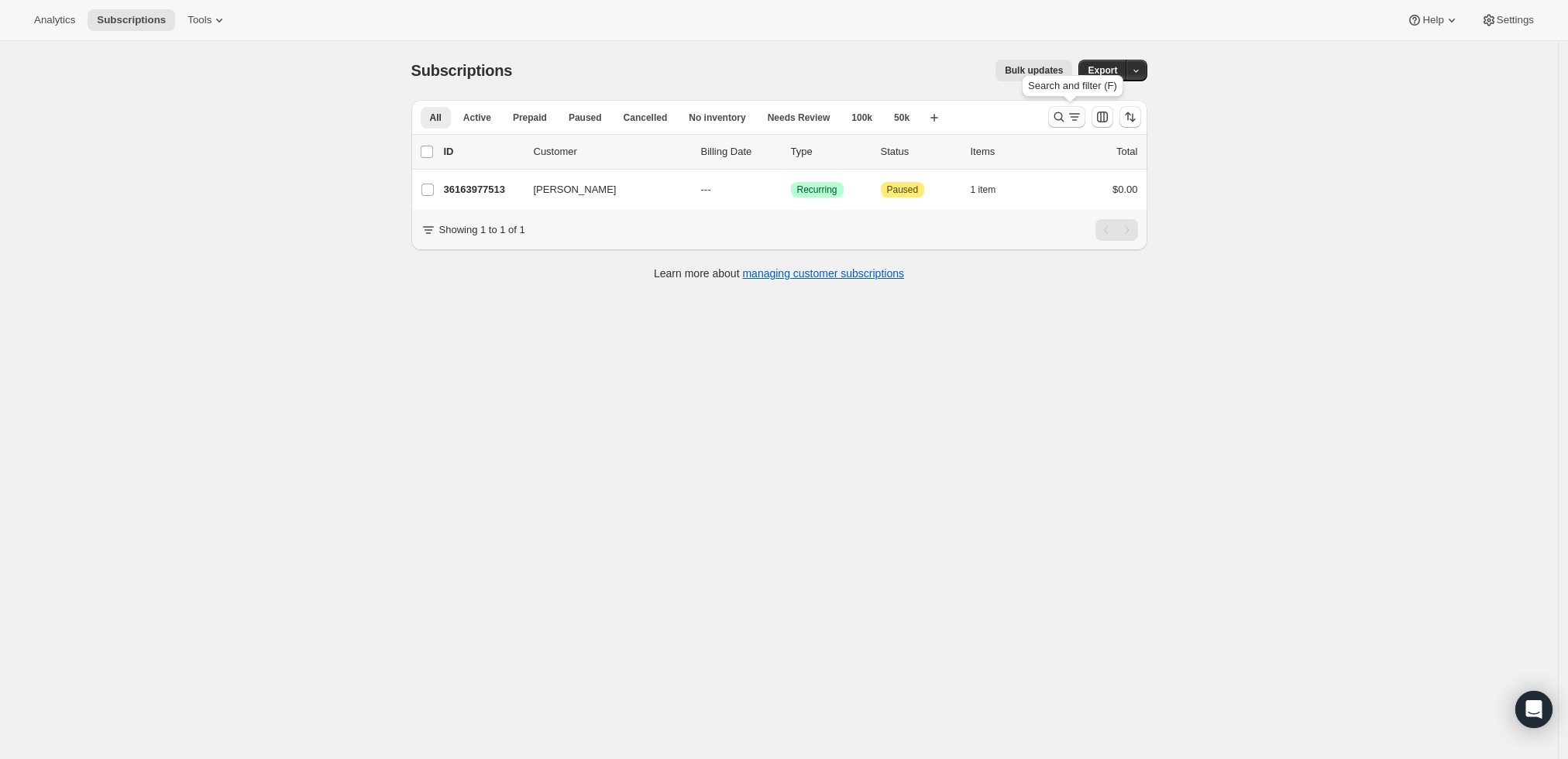
click at [1058, 114] on icon "Search and filter results" at bounding box center [1059, 117] width 16 height 16
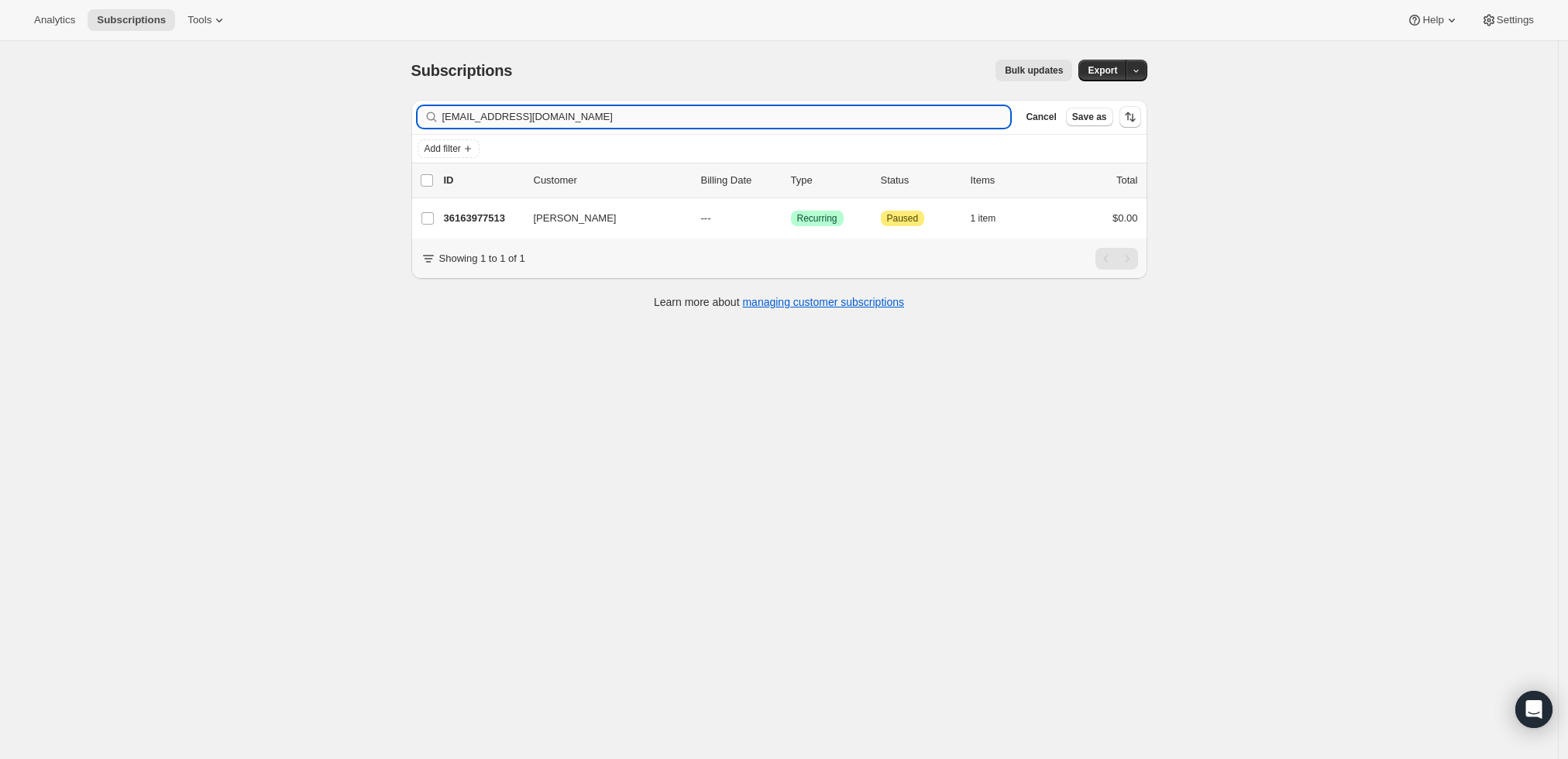
click at [580, 124] on input "[EMAIL_ADDRESS][DOMAIN_NAME]" at bounding box center [726, 117] width 569 height 22
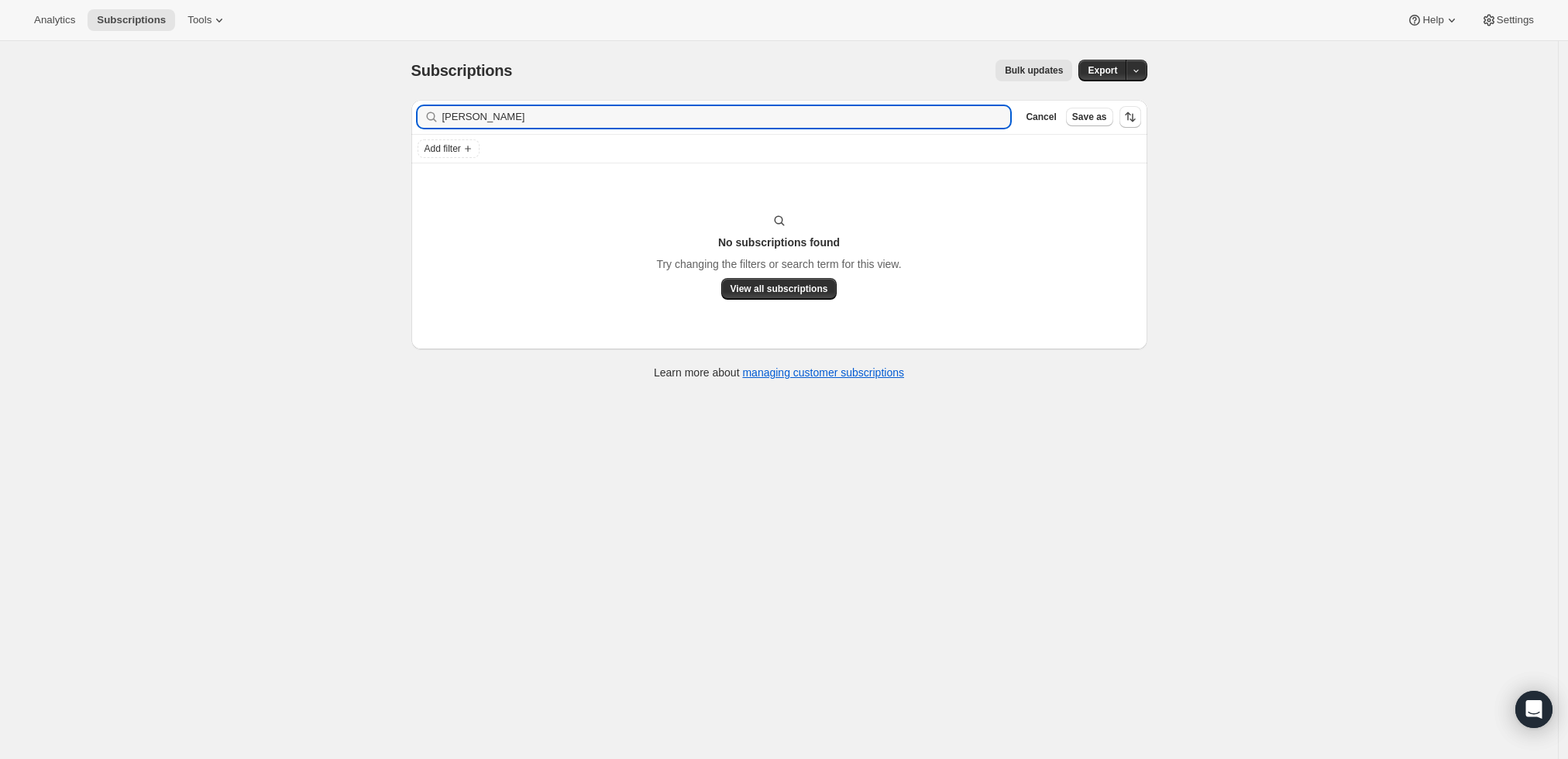
type input "[PERSON_NAME]"
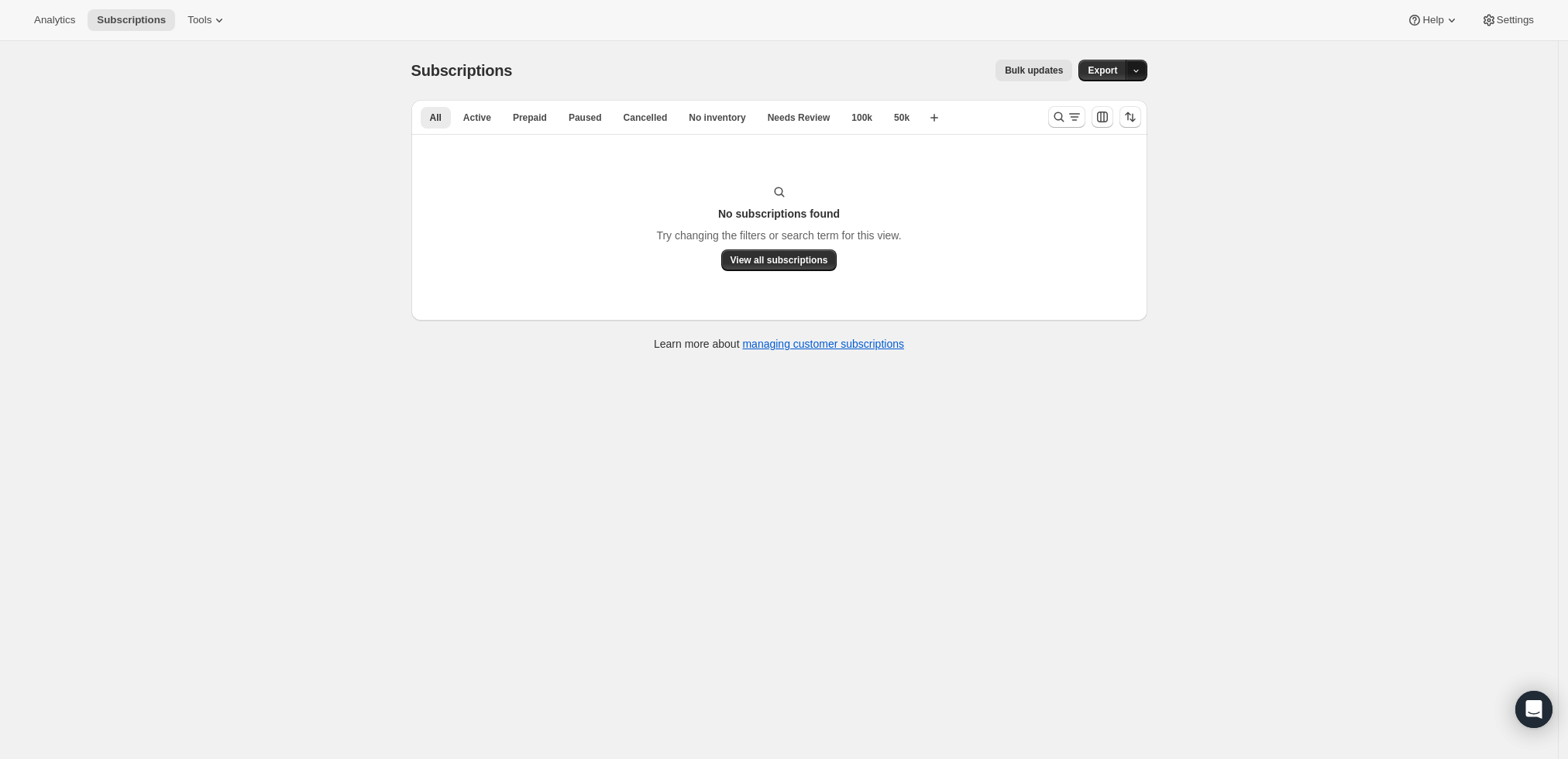
click at [1142, 66] on span "button" at bounding box center [1136, 70] width 10 height 11
click at [1197, 50] on div "Subscriptions. This page is ready Subscriptions Bulk updates More actions Bulk …" at bounding box center [779, 420] width 1558 height 759
click at [1060, 117] on icon "Search and filter results" at bounding box center [1059, 117] width 16 height 16
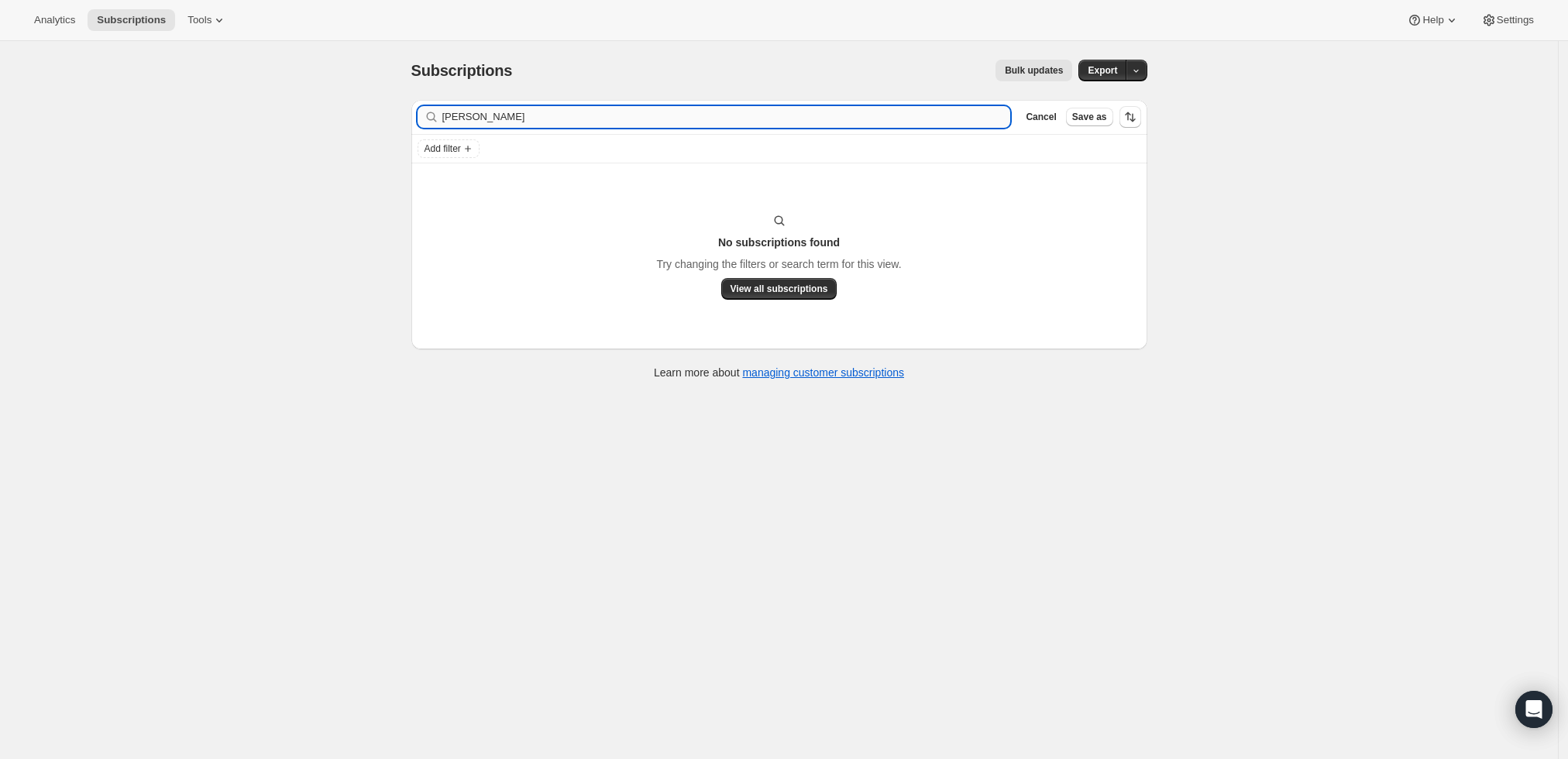
click at [684, 109] on input "Monica Bibeau" at bounding box center [726, 117] width 569 height 22
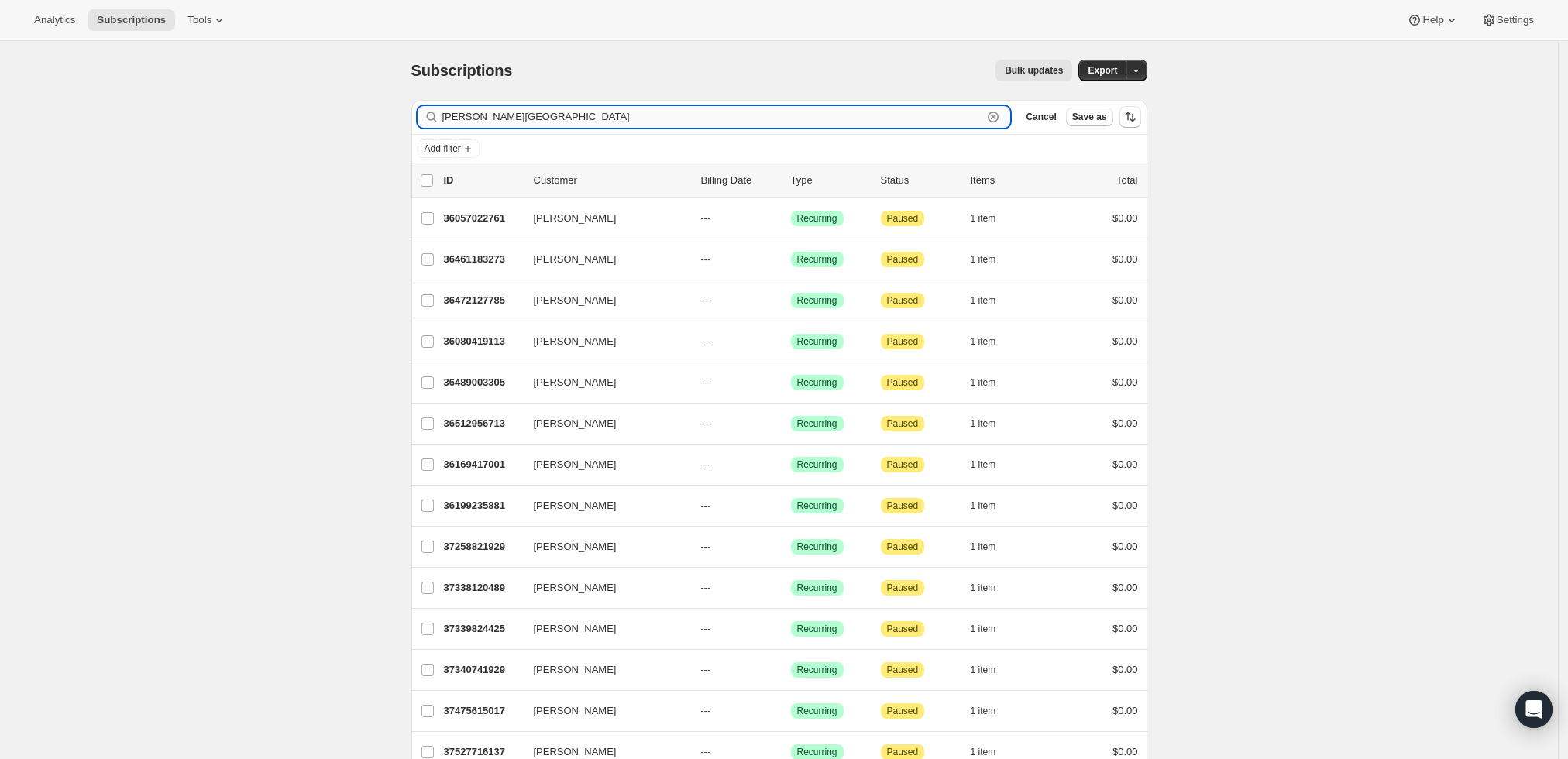
click at [835, 121] on input "John W Kozyak" at bounding box center [712, 117] width 540 height 22
paste input "jk@kttlaw.com"
click at [832, 122] on input "John W Kozyakjk@kttlaw.com" at bounding box center [712, 117] width 540 height 22
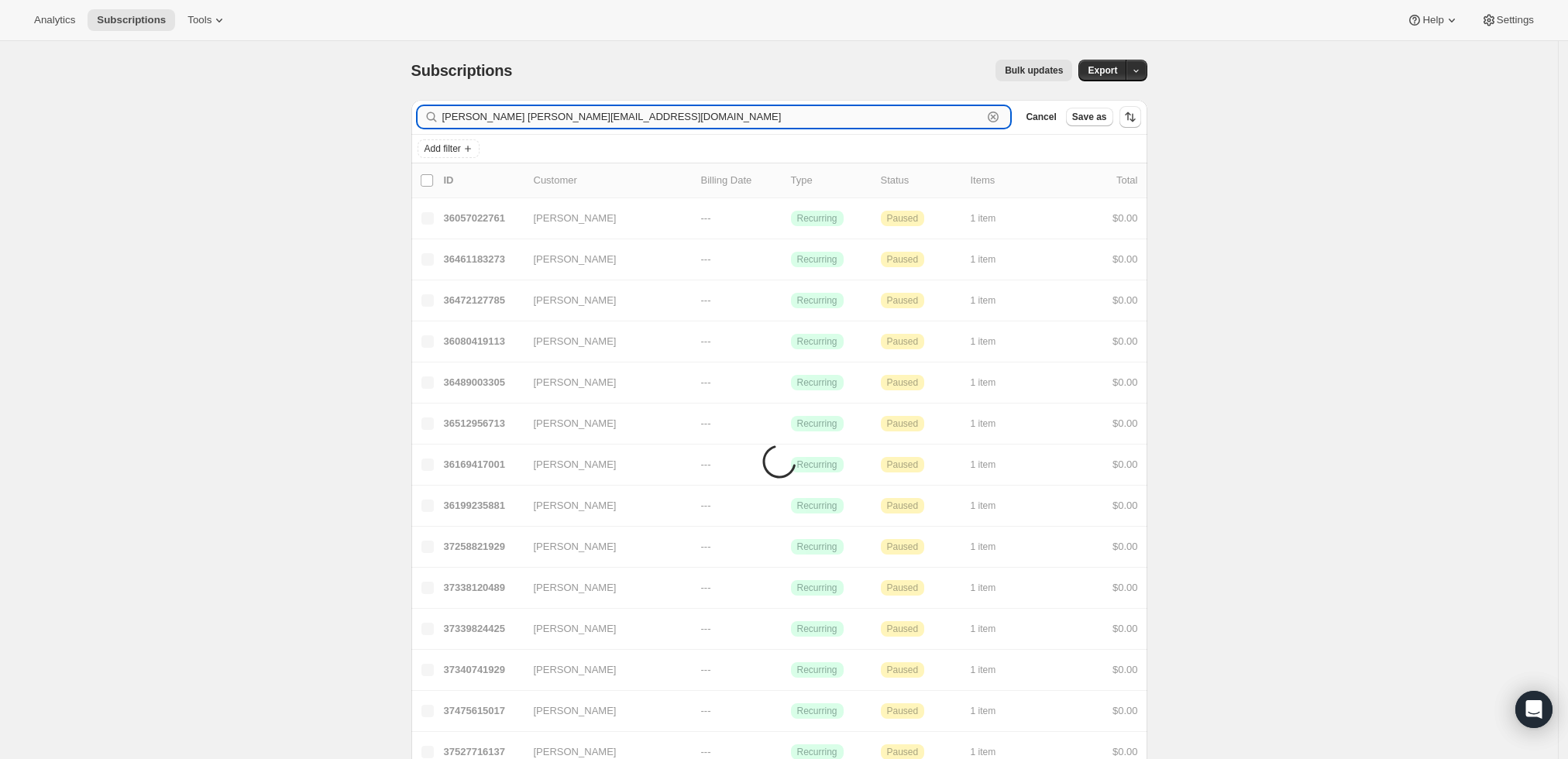
click at [832, 122] on input "John W Kozyakjk@kttlaw.com" at bounding box center [712, 117] width 540 height 22
paste input "text"
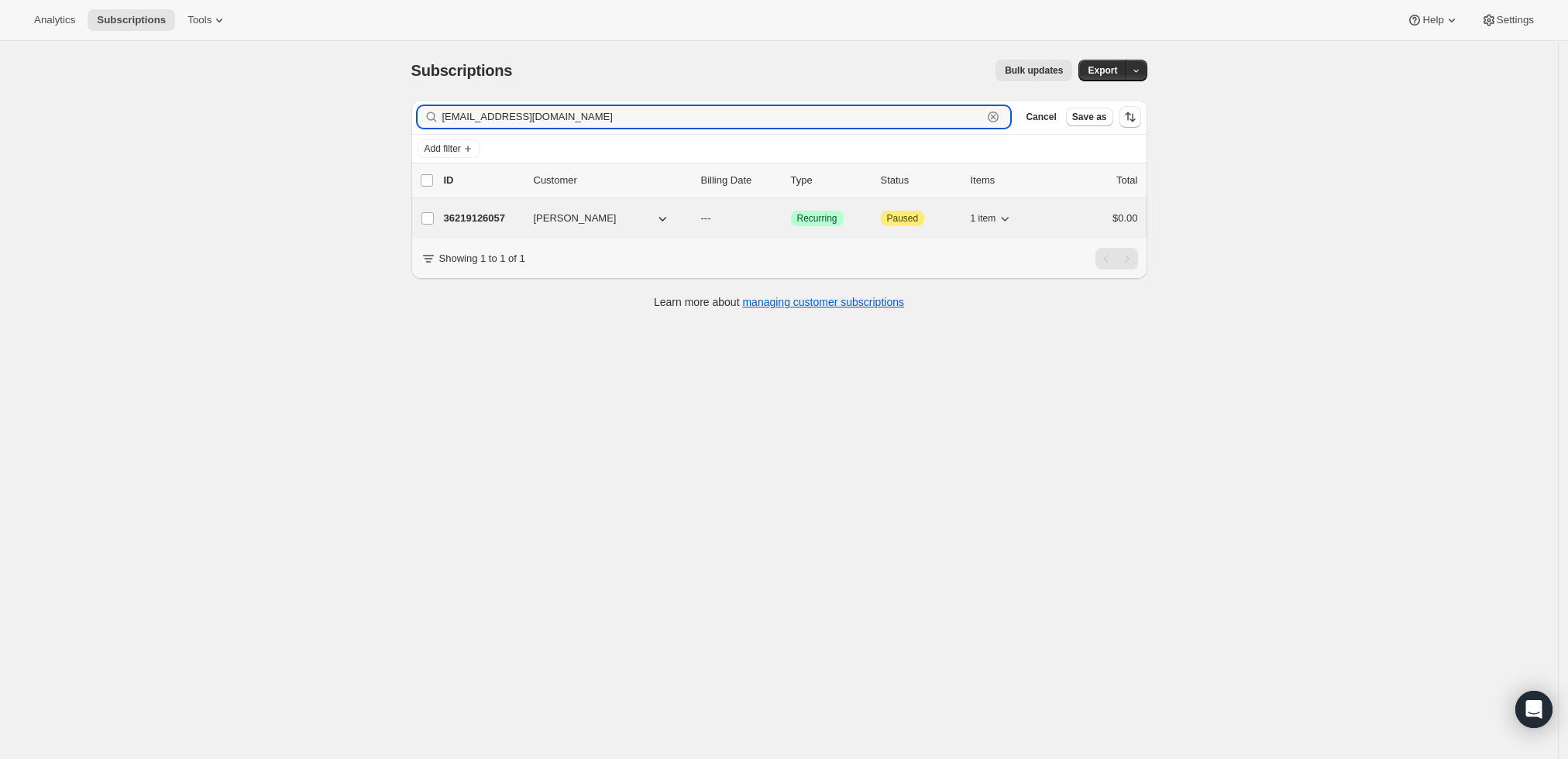
type input "jk@kttlaw.com"
click at [485, 221] on p "36219126057" at bounding box center [482, 218] width 77 height 16
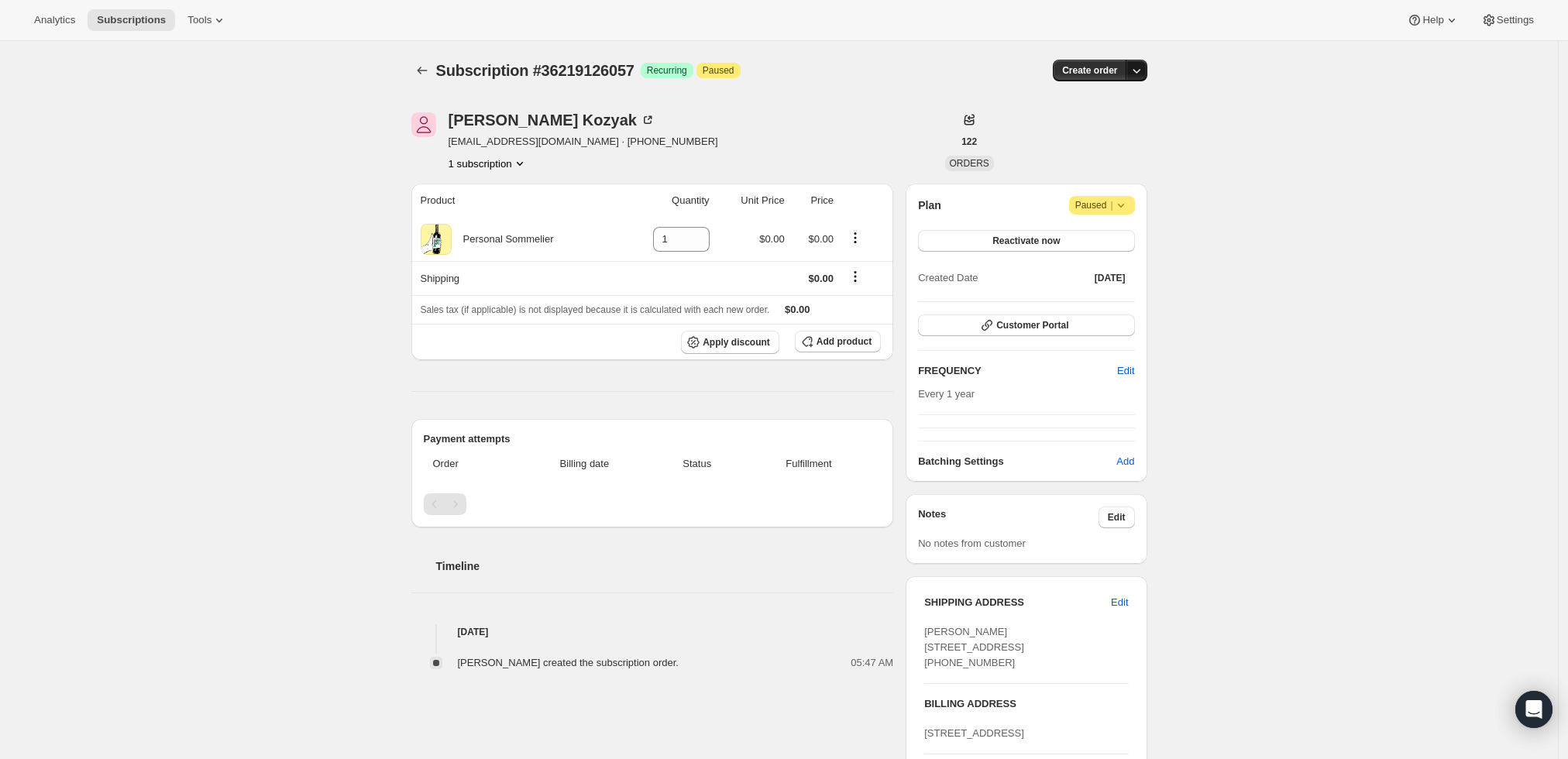
click at [1135, 67] on icon "button" at bounding box center [1137, 70] width 16 height 16
click at [1134, 133] on span "Create custom one-time order" at bounding box center [1075, 128] width 134 height 12
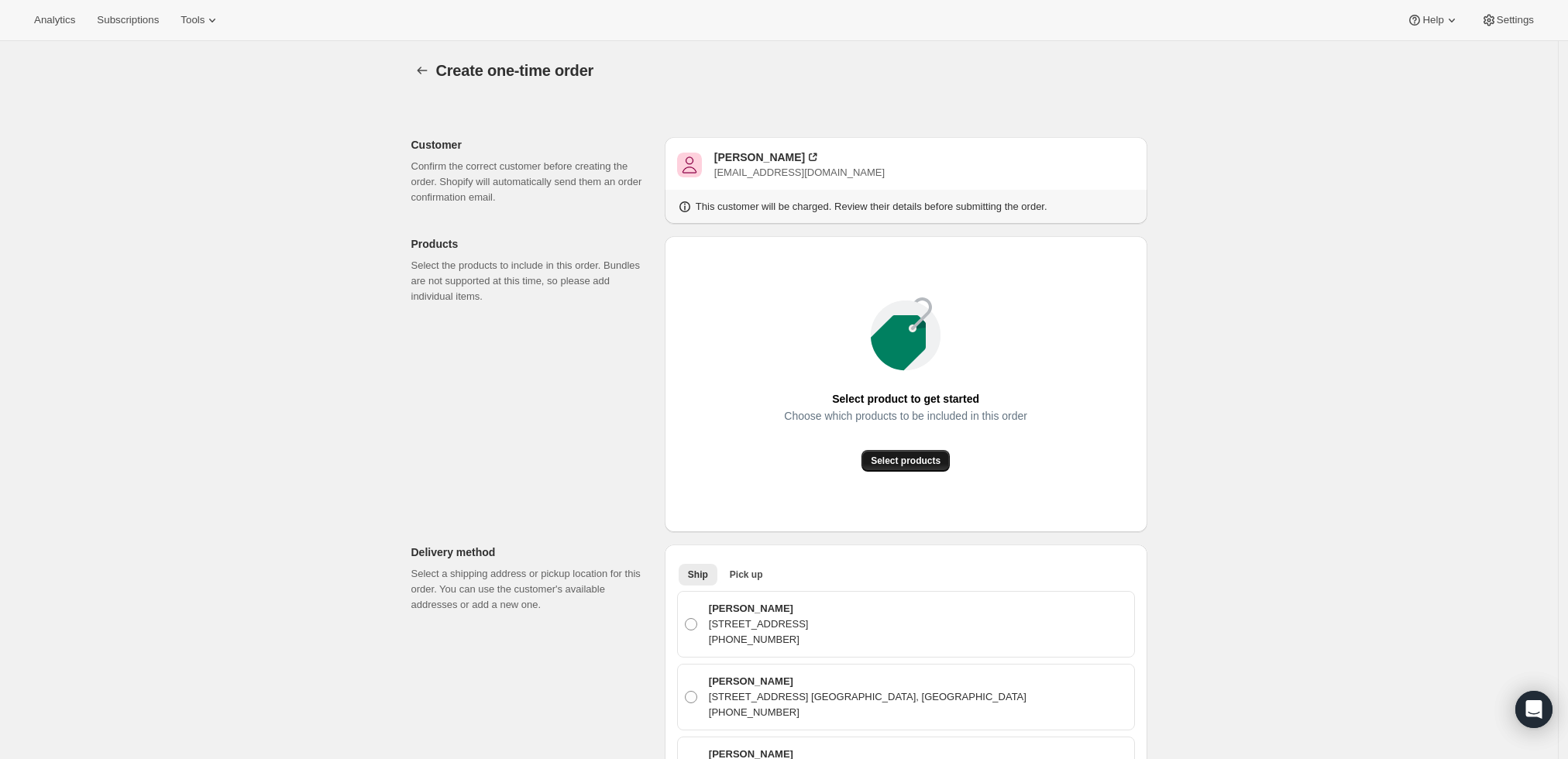
click at [891, 462] on span "Select products" at bounding box center [906, 460] width 70 height 12
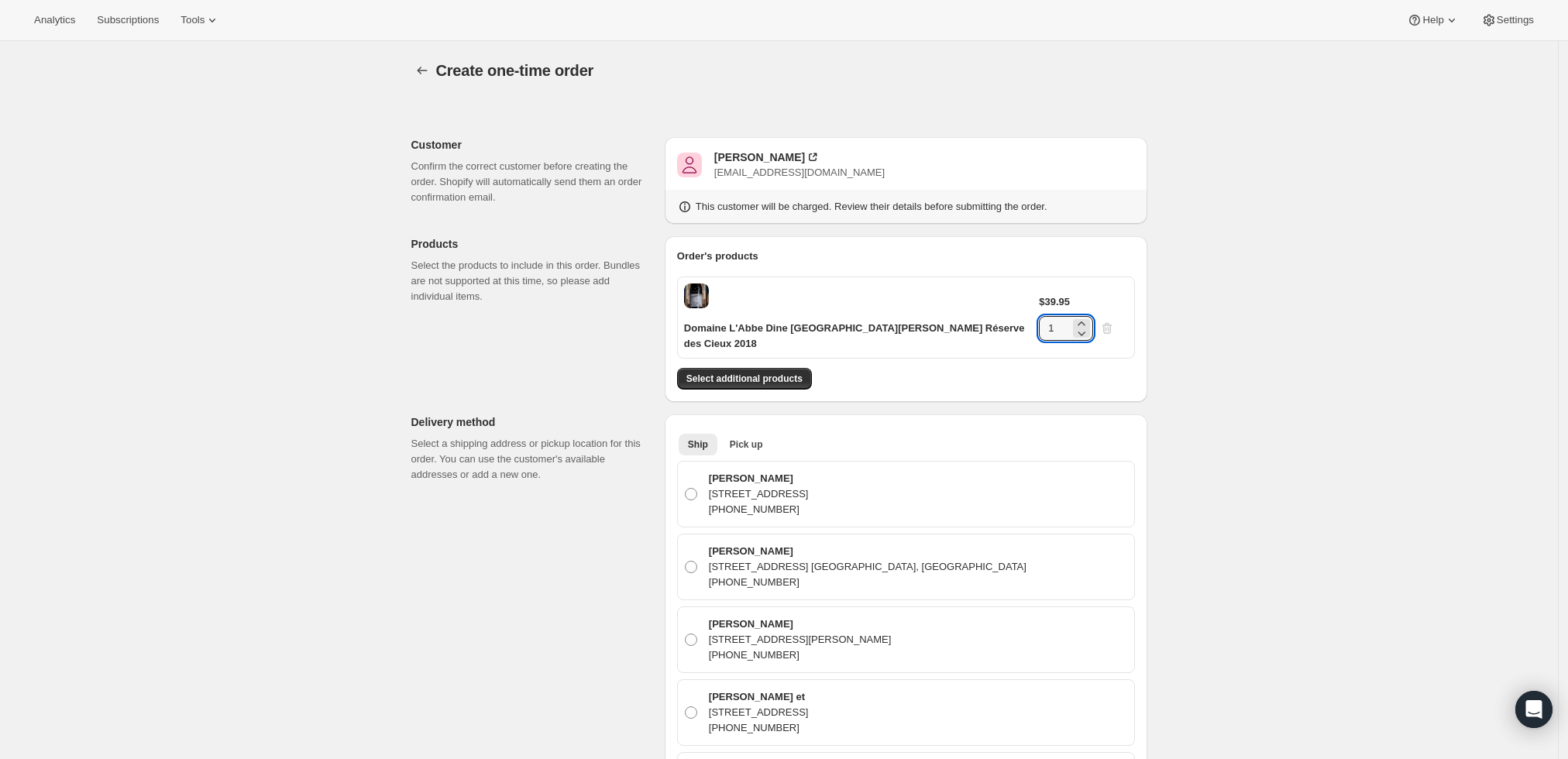
drag, startPoint x: 1085, startPoint y: 301, endPoint x: 980, endPoint y: 299, distance: 105.0
click at [983, 299] on div "Domaine L'Abbe Dine Châteauneuf-du-Pape Réserve des Cieux 2018 $39.95 1" at bounding box center [906, 317] width 458 height 82
type input "6"
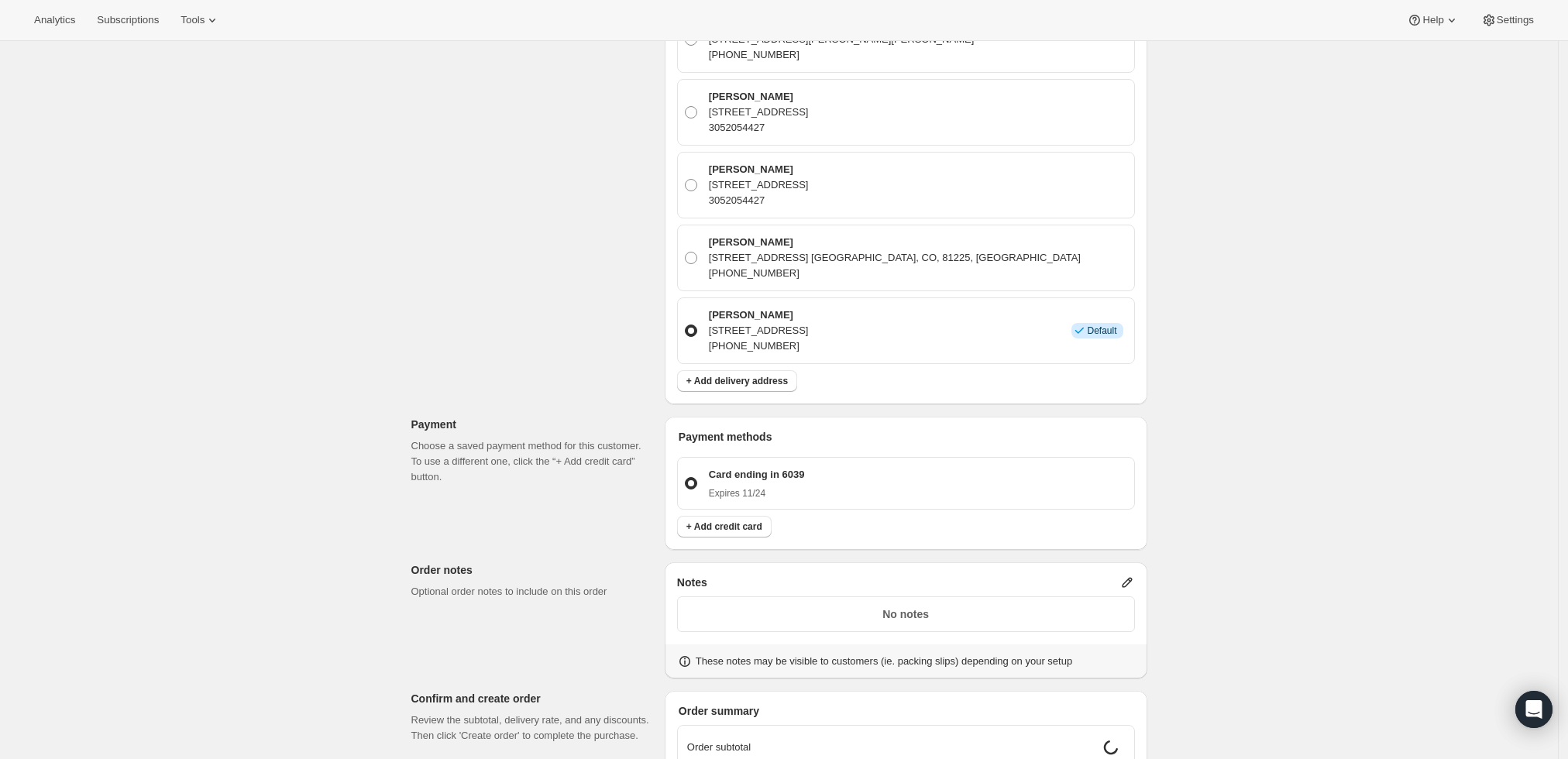
scroll to position [1376, 0]
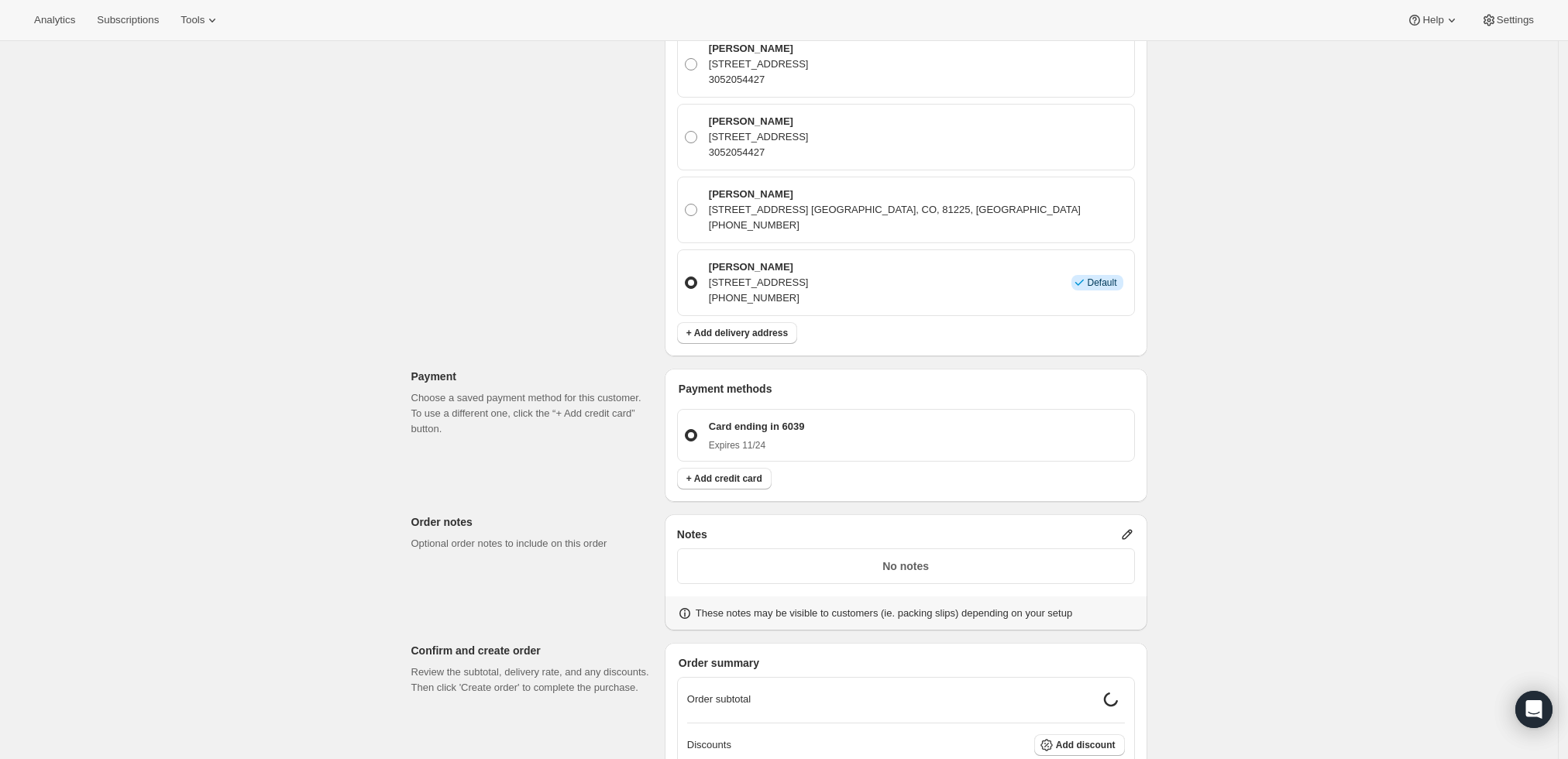
click at [1134, 527] on icon at bounding box center [1127, 534] width 16 height 16
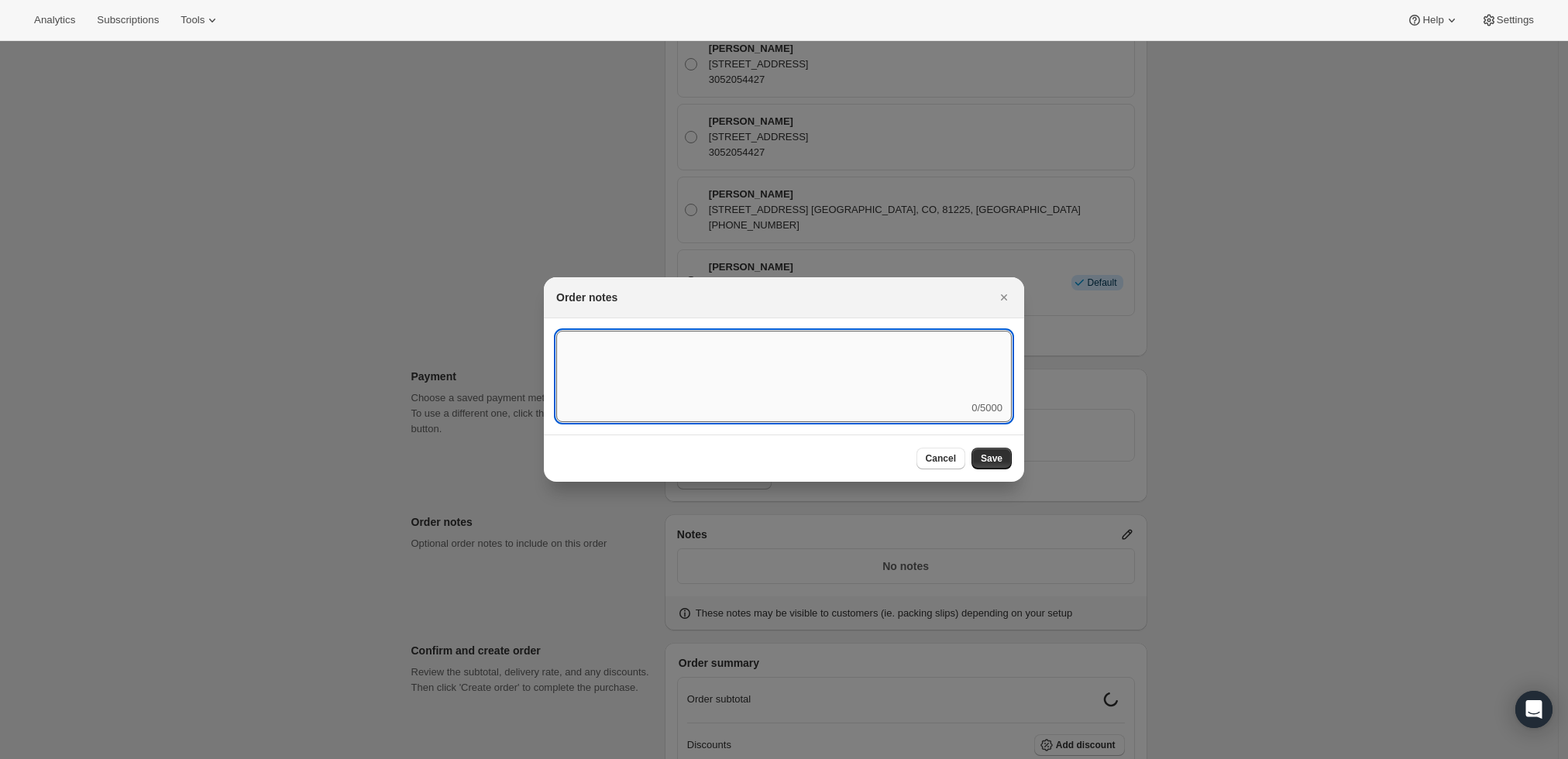
click at [808, 374] on textarea ":rd3:" at bounding box center [784, 365] width 455 height 70
type textarea "Weather HOLD"
click at [992, 467] on button "Save" at bounding box center [992, 459] width 40 height 22
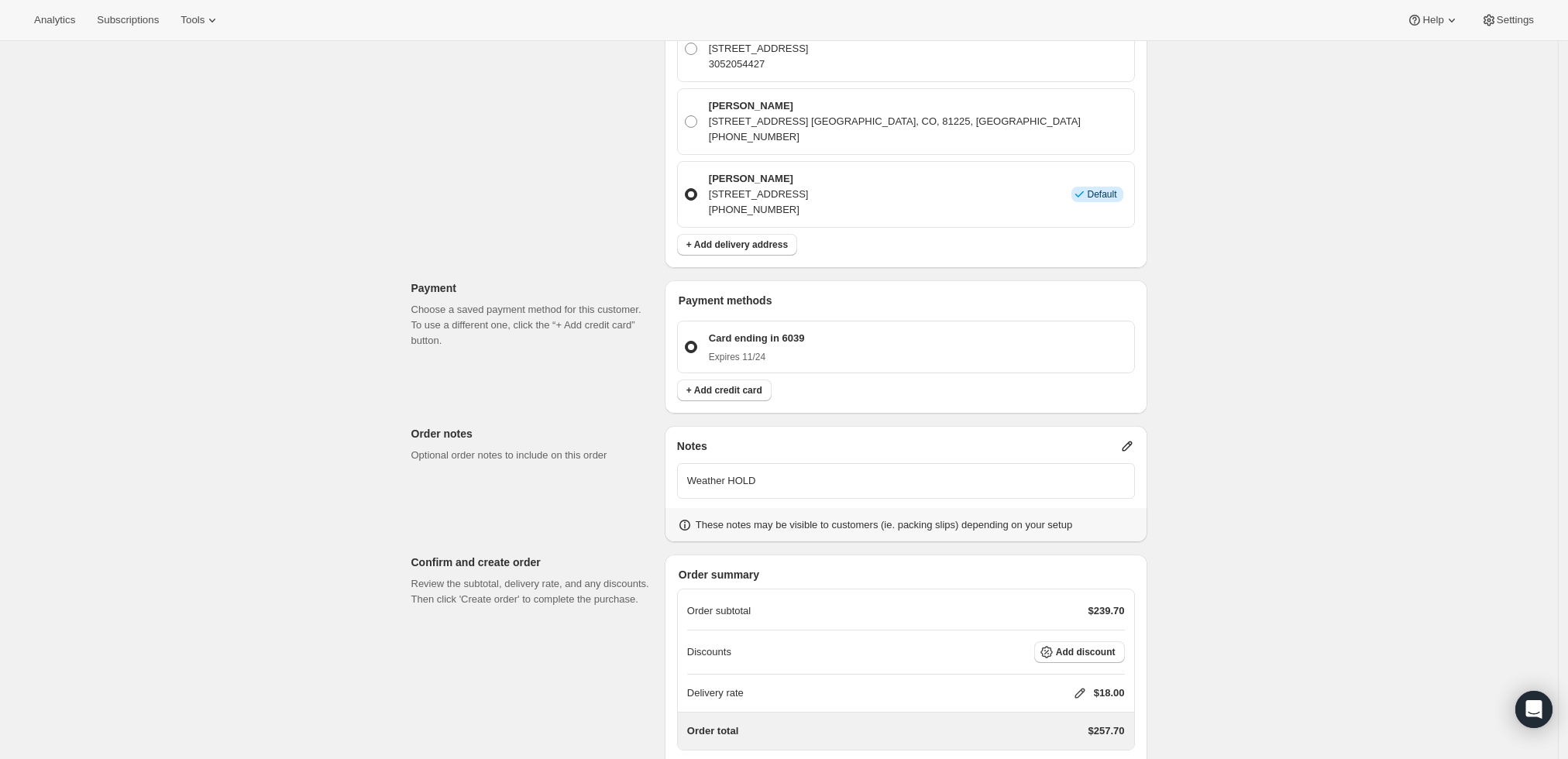
scroll to position [1545, 0]
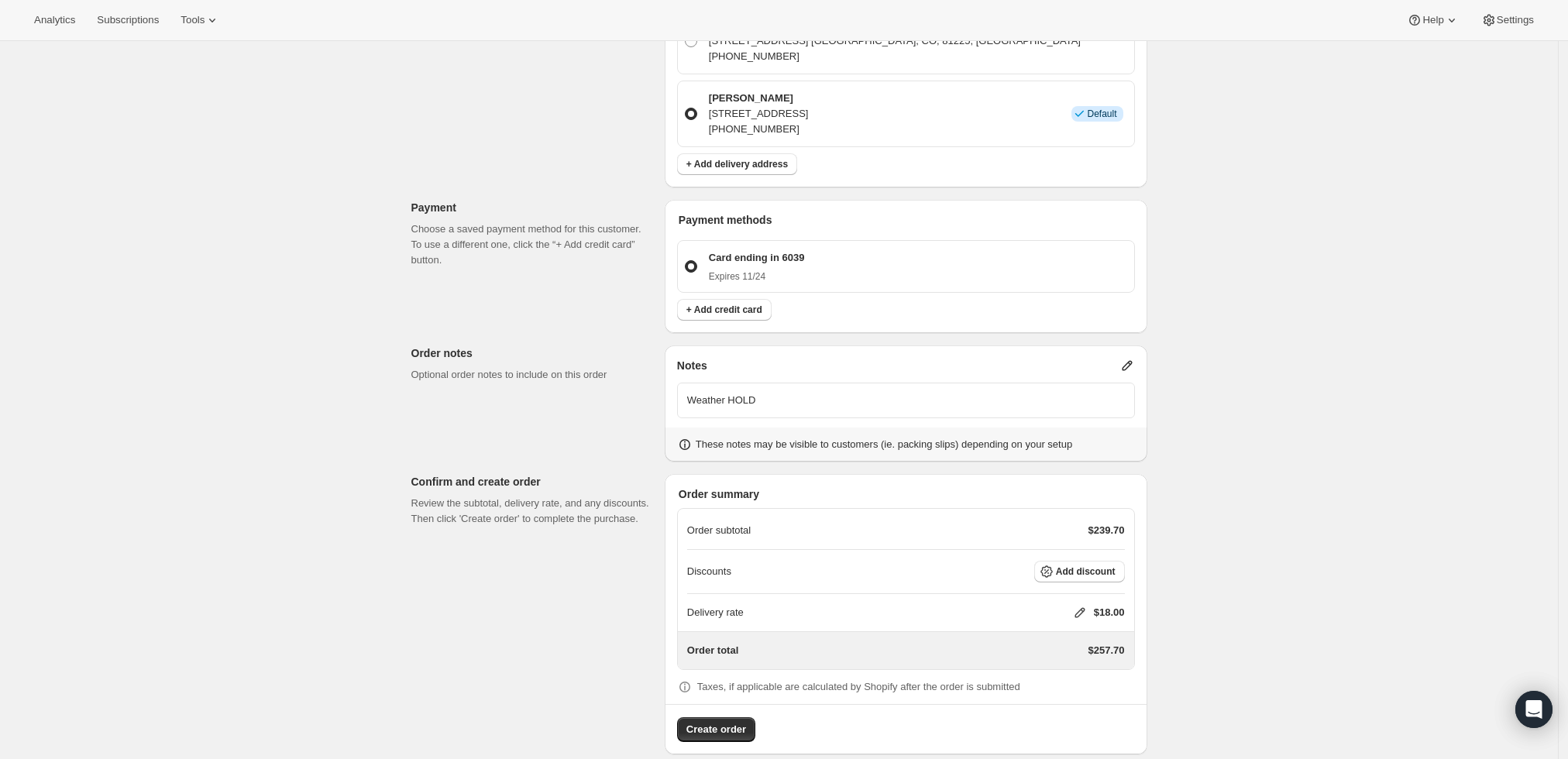
click at [1088, 605] on icon at bounding box center [1080, 613] width 16 height 16
click at [1052, 651] on input "0" at bounding box center [1088, 652] width 139 height 25
type input "0"
click at [1066, 676] on button "Save" at bounding box center [1077, 687] width 40 height 22
click at [710, 722] on span "Create order" at bounding box center [716, 729] width 60 height 16
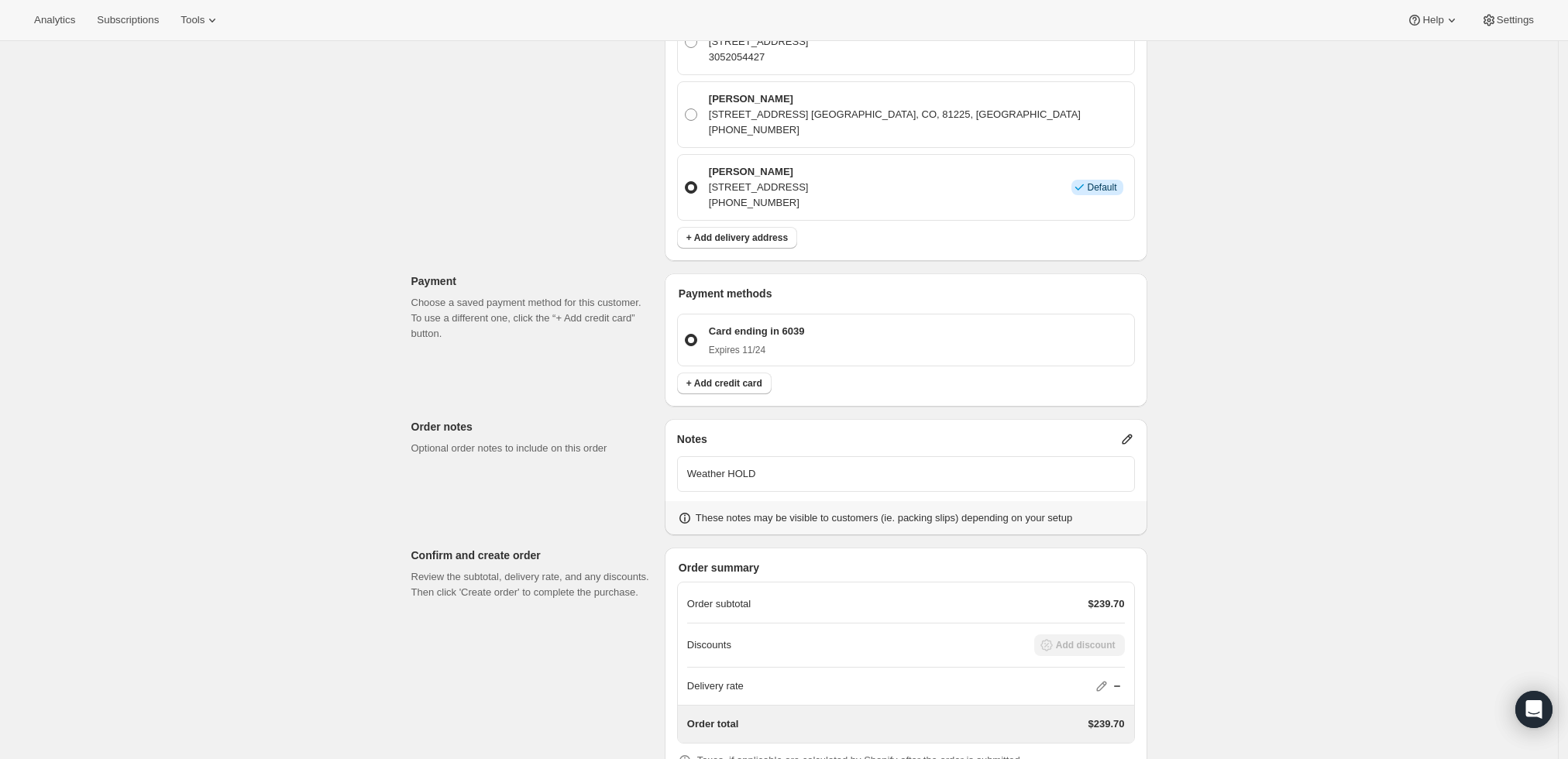
scroll to position [1629, 0]
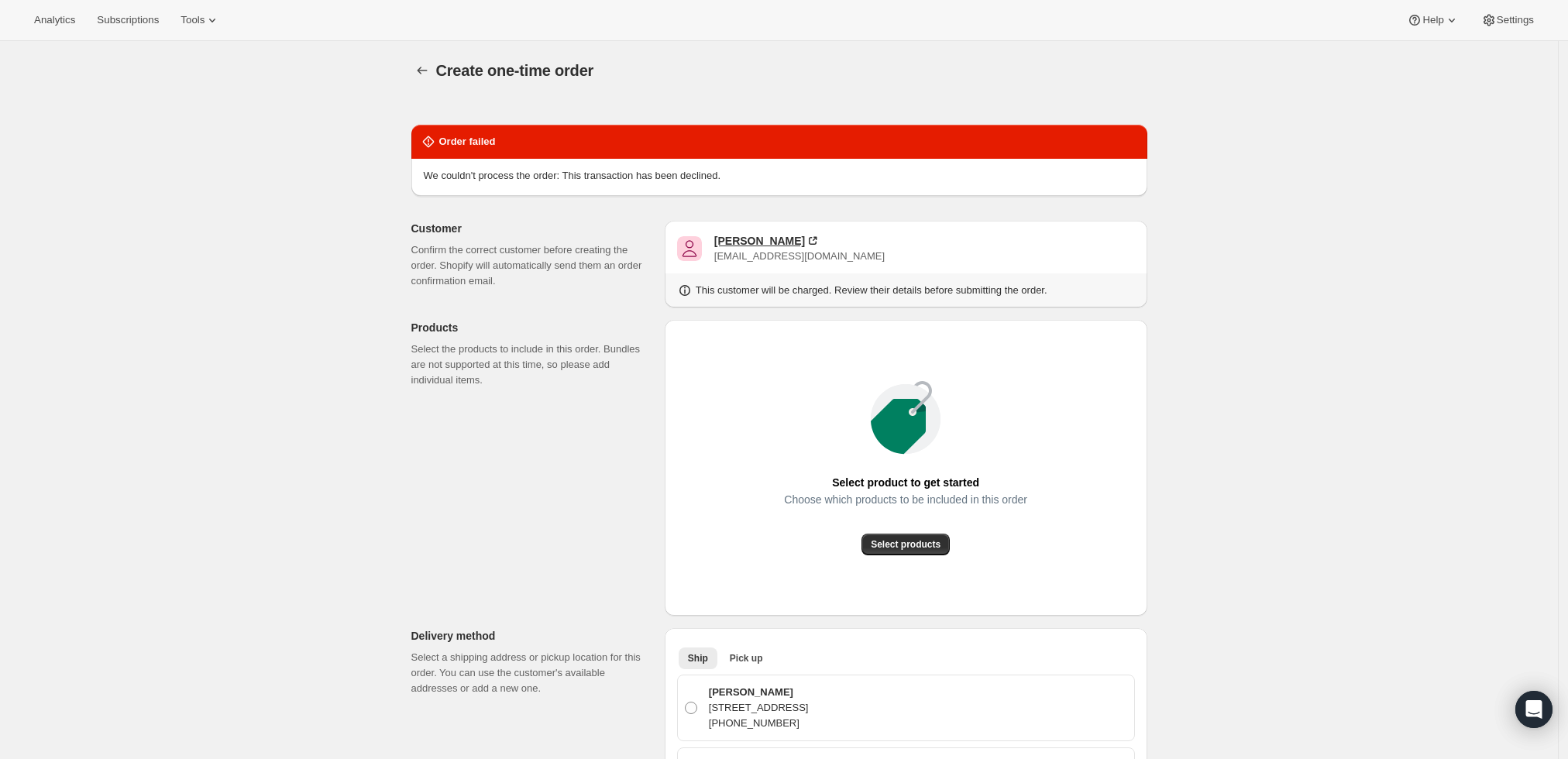
click at [767, 246] on div "[PERSON_NAME]" at bounding box center [759, 241] width 91 height 16
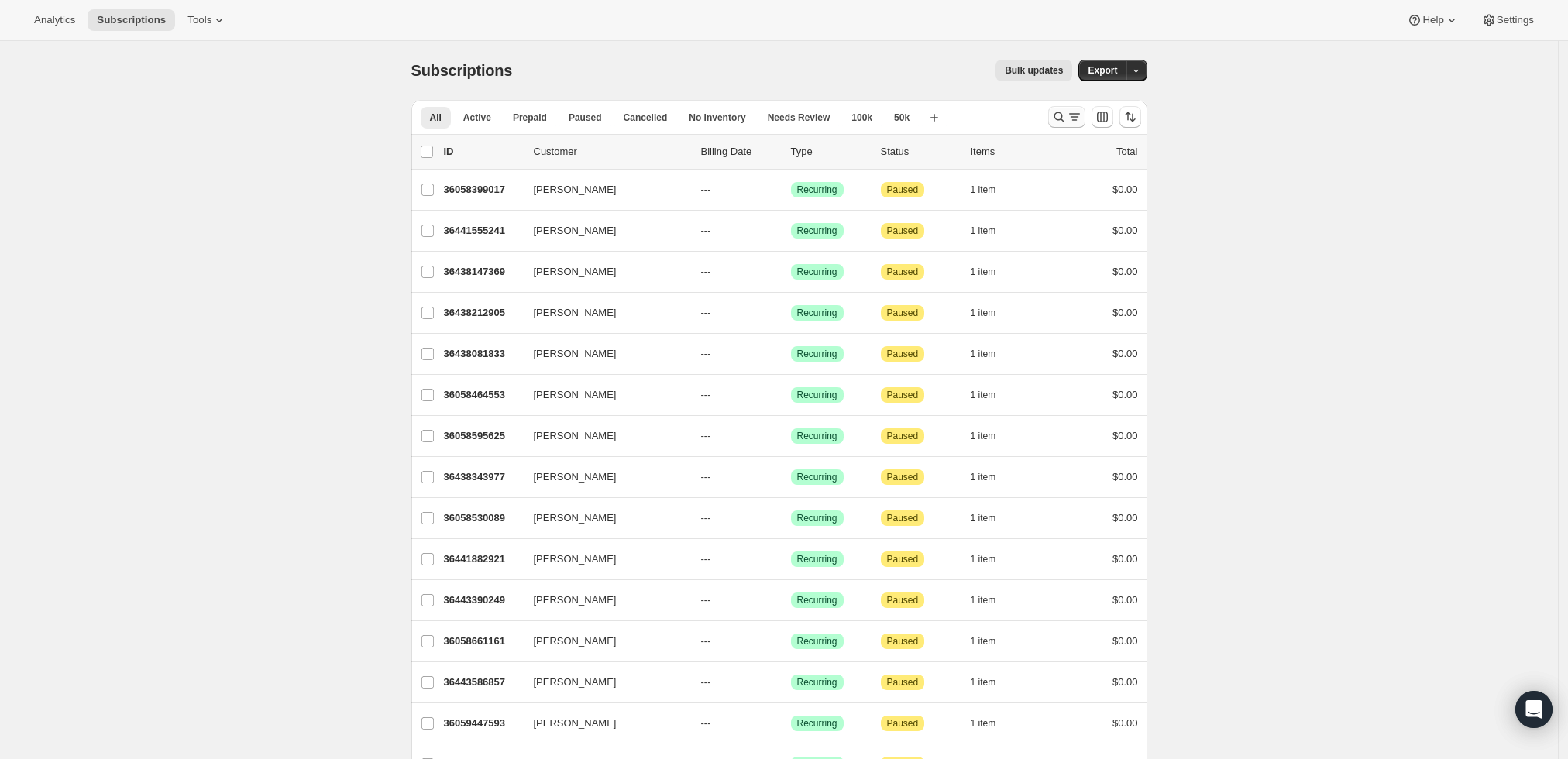
click at [1061, 116] on icon "Search and filter results" at bounding box center [1059, 117] width 16 height 16
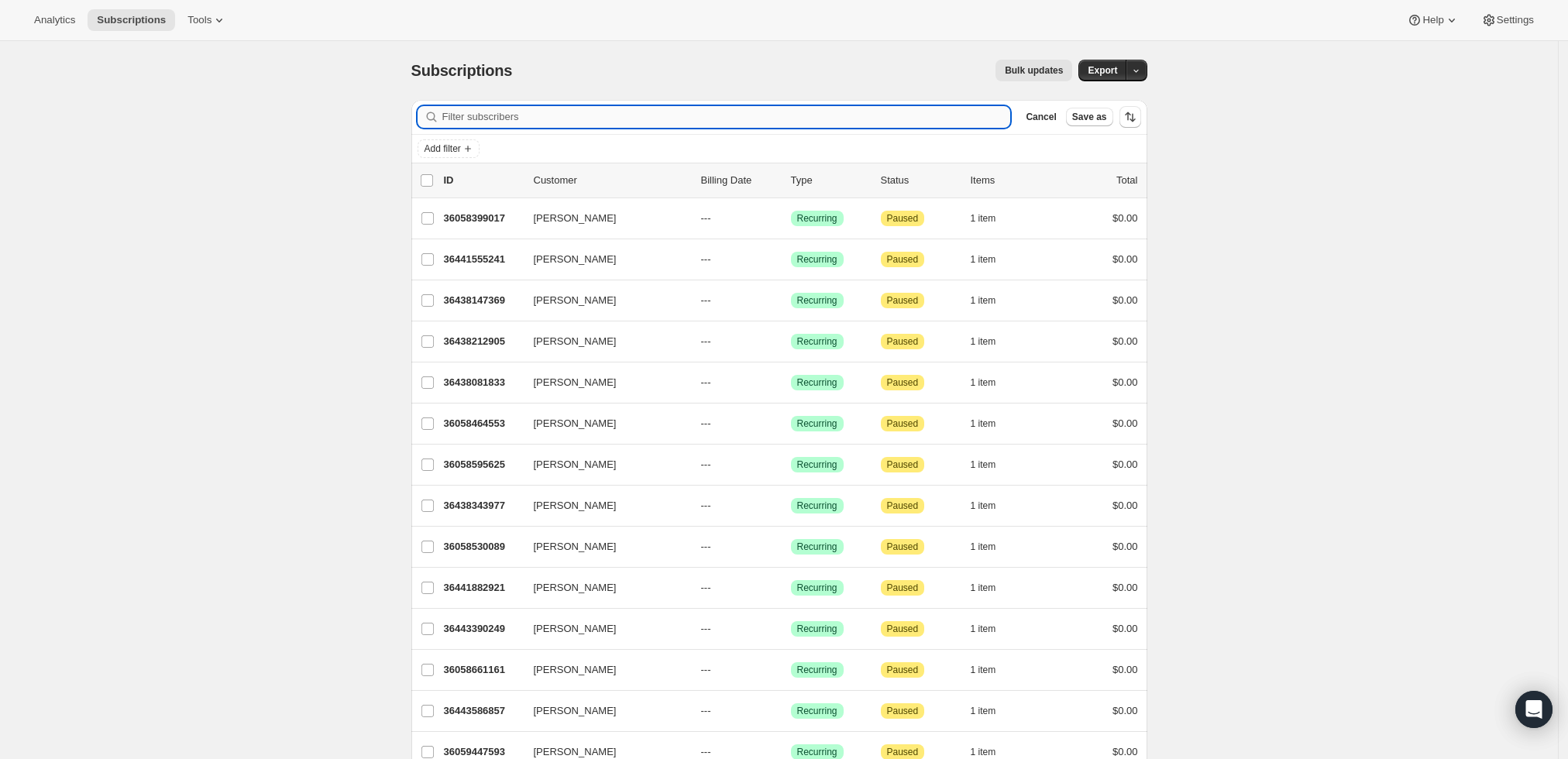
click at [837, 119] on input "Filter subscribers" at bounding box center [726, 117] width 569 height 22
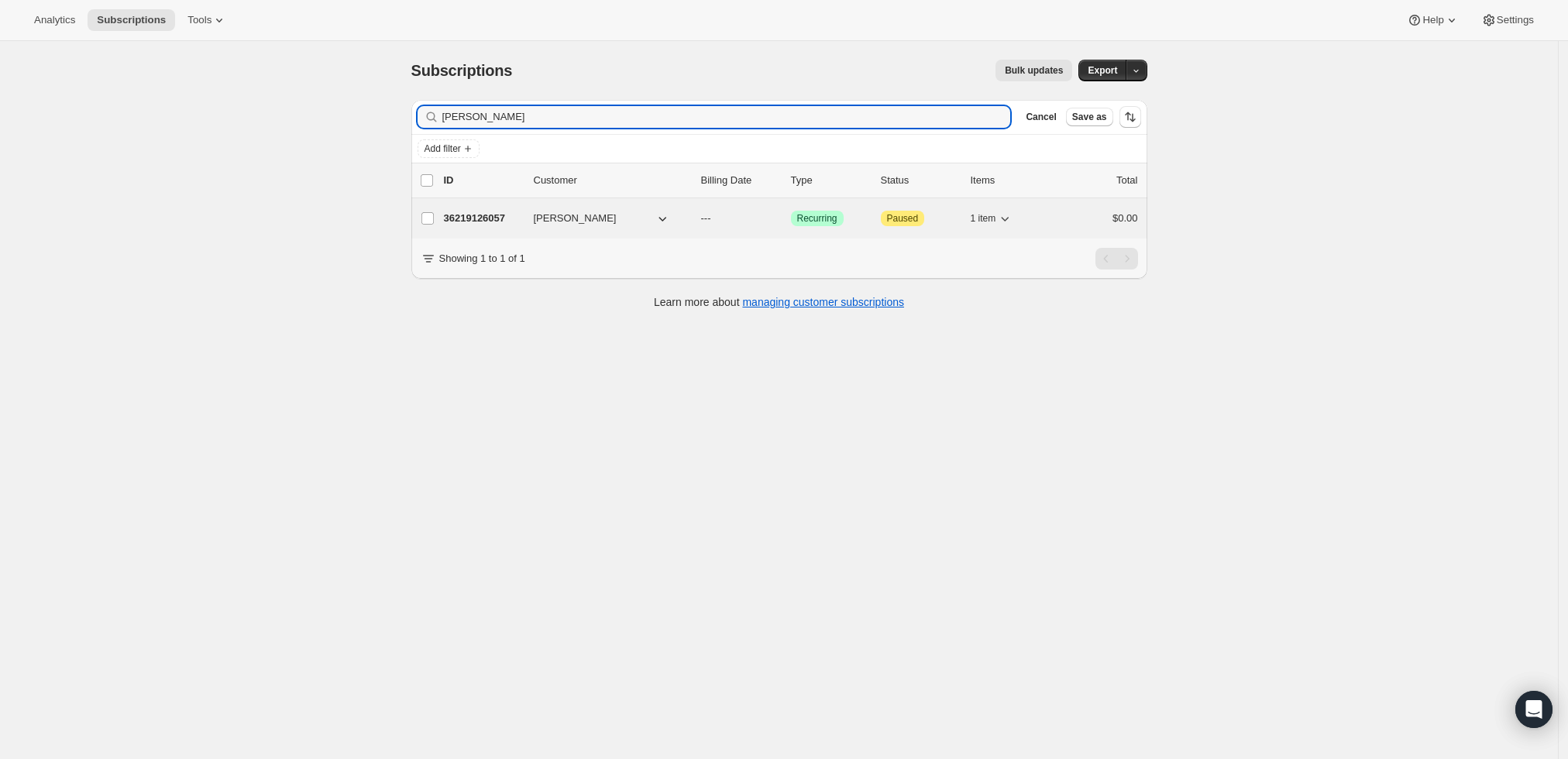
type input "[PERSON_NAME]"
click at [475, 211] on p "36219126057" at bounding box center [482, 218] width 77 height 16
